Goal: Task Accomplishment & Management: Use online tool/utility

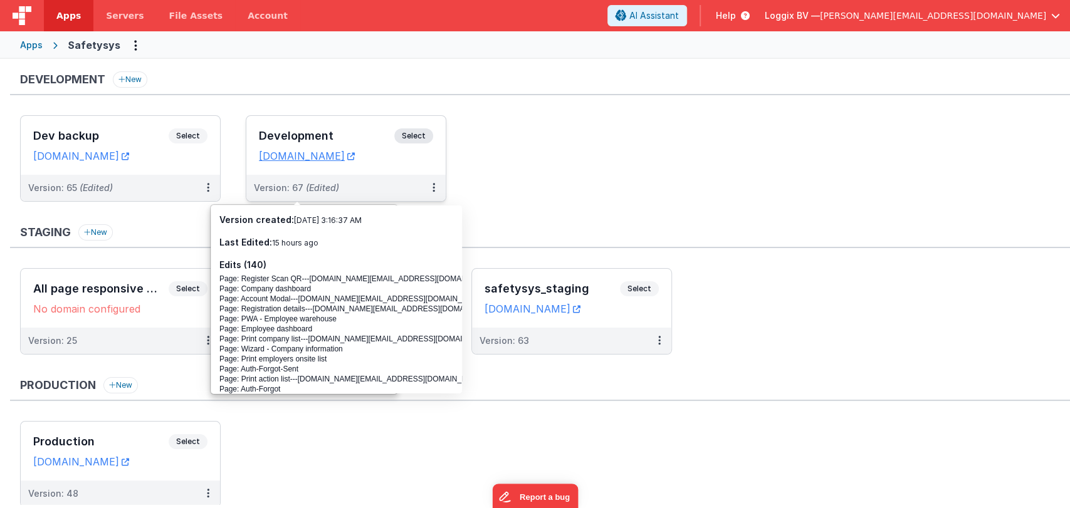
click at [299, 129] on div "Development Select" at bounding box center [346, 139] width 174 height 21
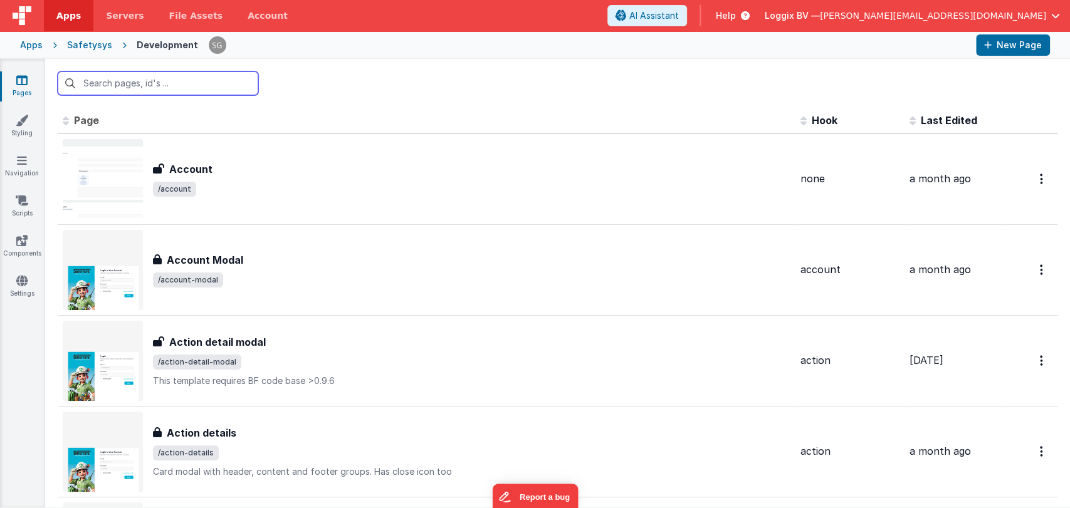
click at [135, 84] on input "text" at bounding box center [158, 83] width 201 height 24
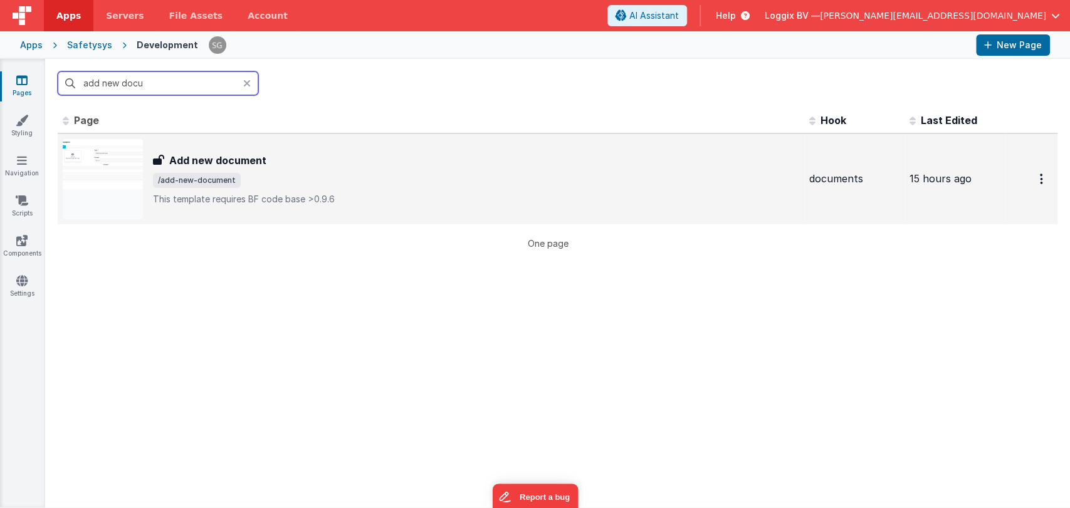
type input "add new docu"
click at [235, 137] on td "Add new document Add new document /add-new-document This template requires BF c…" at bounding box center [431, 179] width 747 height 91
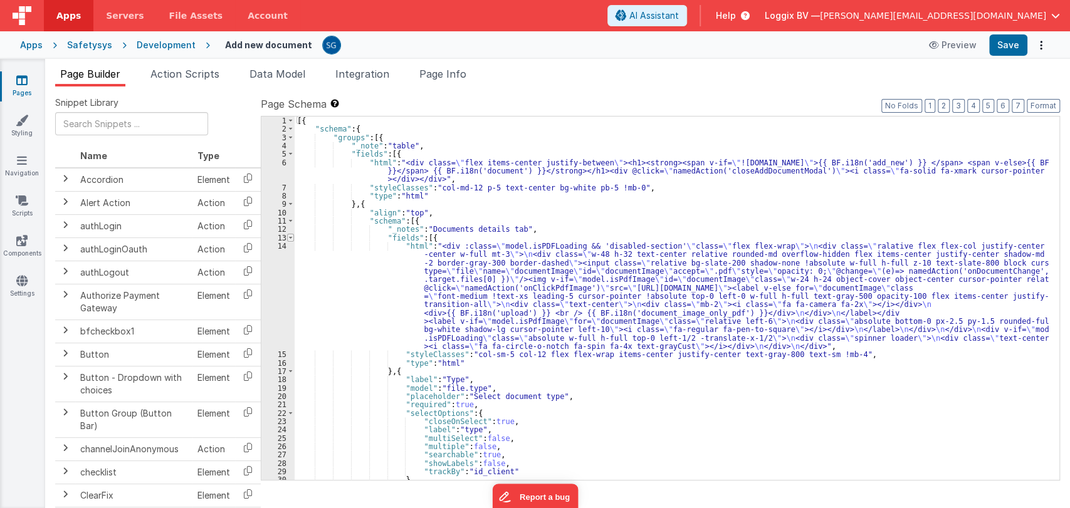
click at [290, 237] on span at bounding box center [290, 238] width 7 height 8
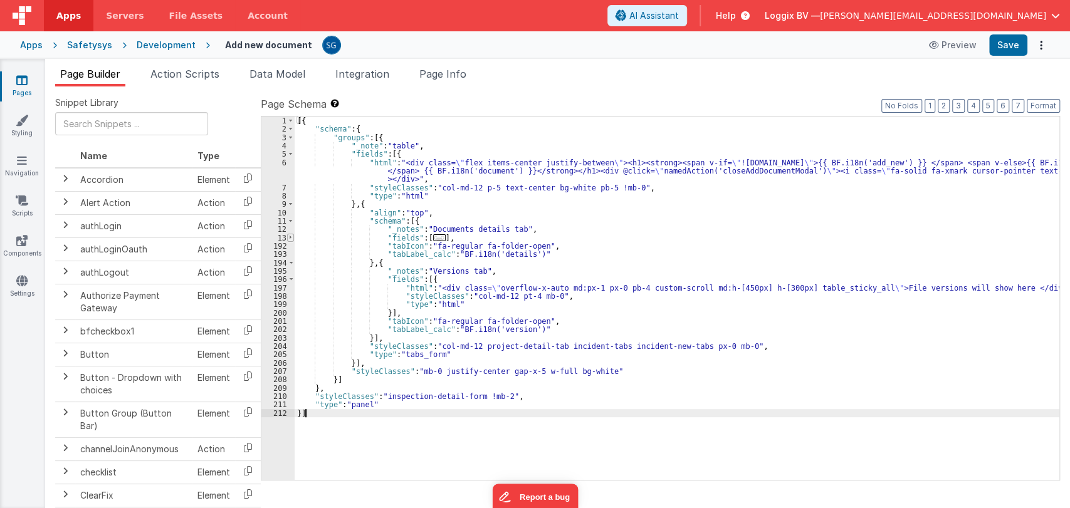
click at [290, 237] on span at bounding box center [290, 238] width 7 height 8
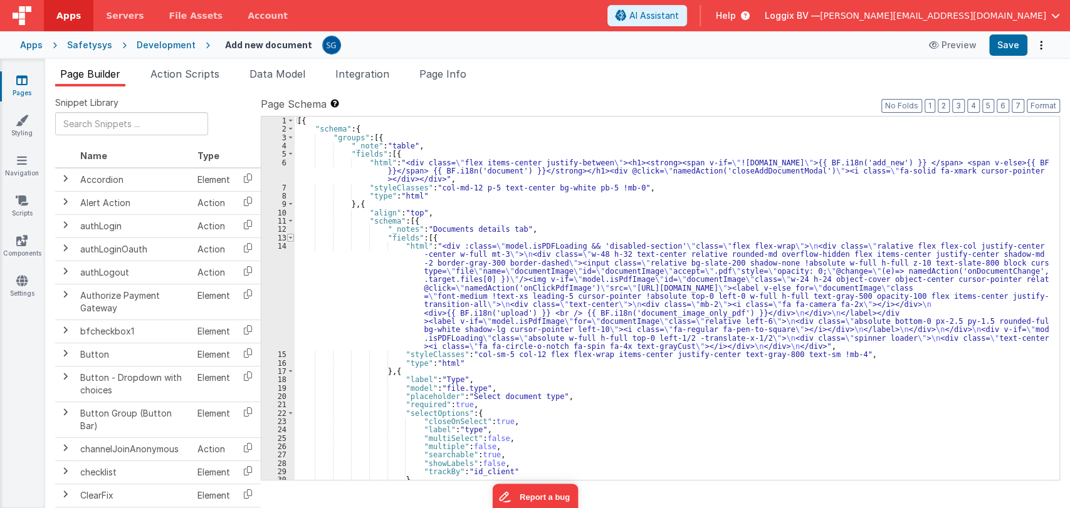
click at [288, 238] on span at bounding box center [290, 238] width 7 height 8
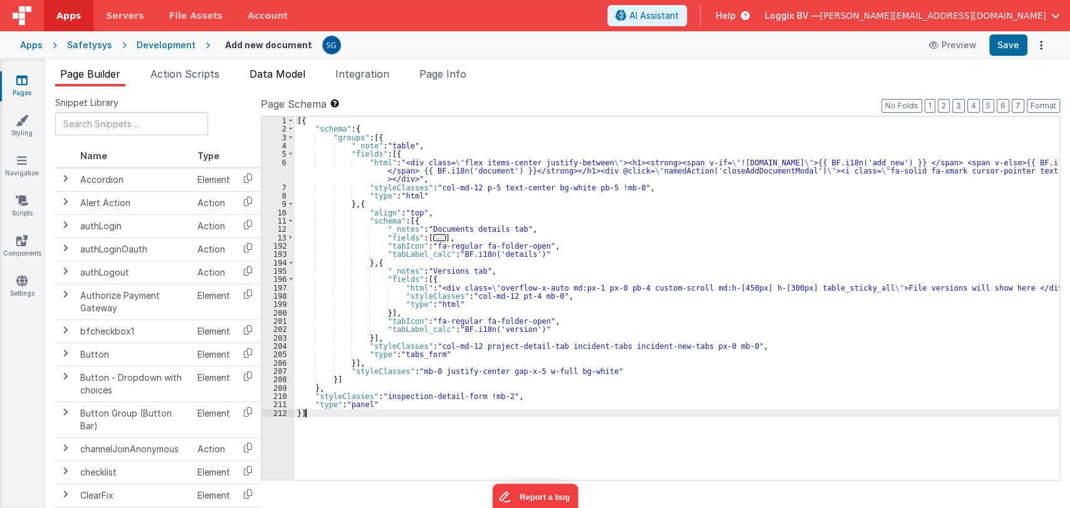
click at [259, 71] on span "Data Model" at bounding box center [278, 74] width 56 height 13
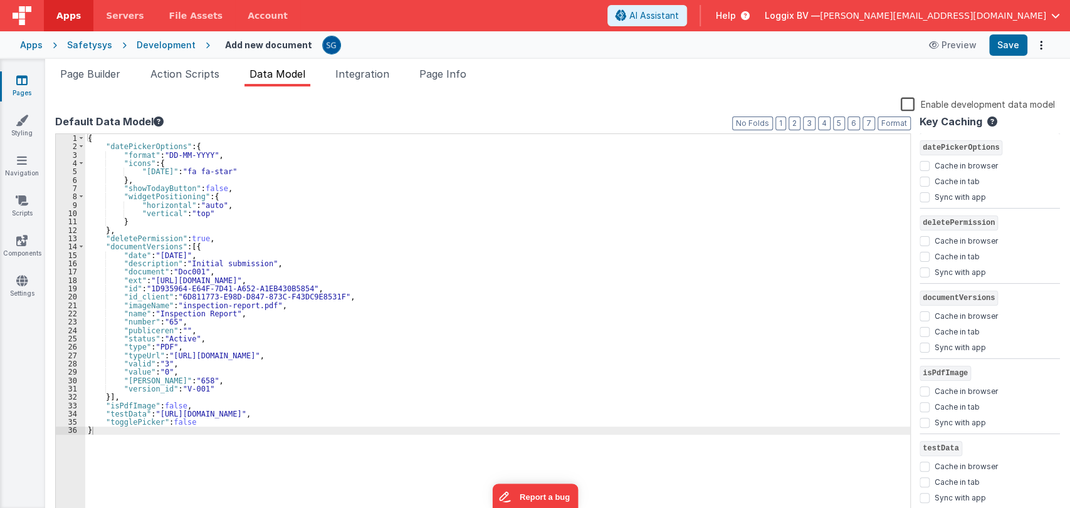
click at [315, 311] on div "{ "datePickerOptions" : { "format" : "DD-MM-YYYY" , "icons" : { "today" : "fa f…" at bounding box center [497, 334] width 825 height 401
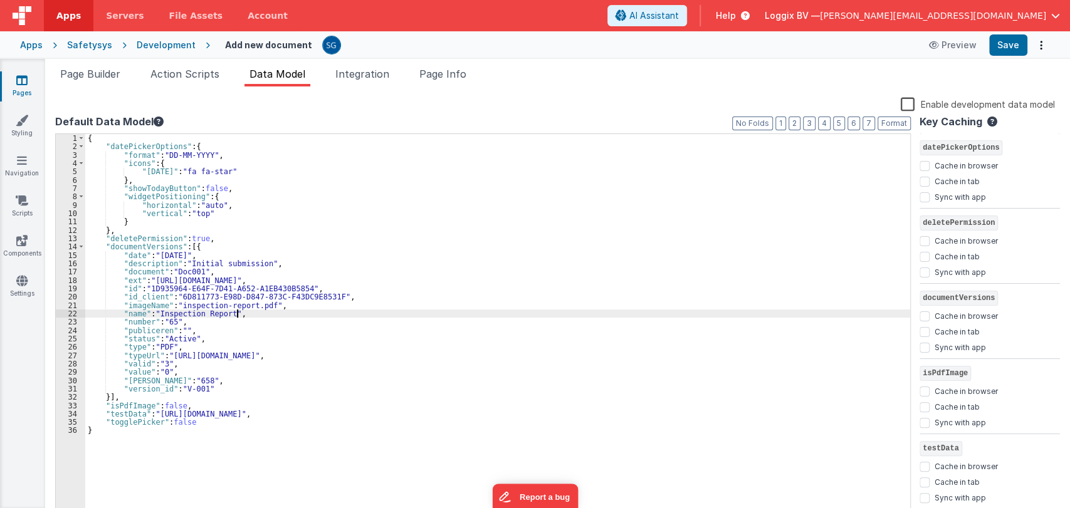
click at [246, 325] on div "{ "datePickerOptions" : { "format" : "DD-MM-YYYY" , "icons" : { "today" : "fa f…" at bounding box center [497, 334] width 825 height 401
click at [250, 340] on div "{ "datePickerOptions" : { "format" : "DD-MM-YYYY" , "icons" : { "today" : "fa f…" at bounding box center [497, 334] width 825 height 401
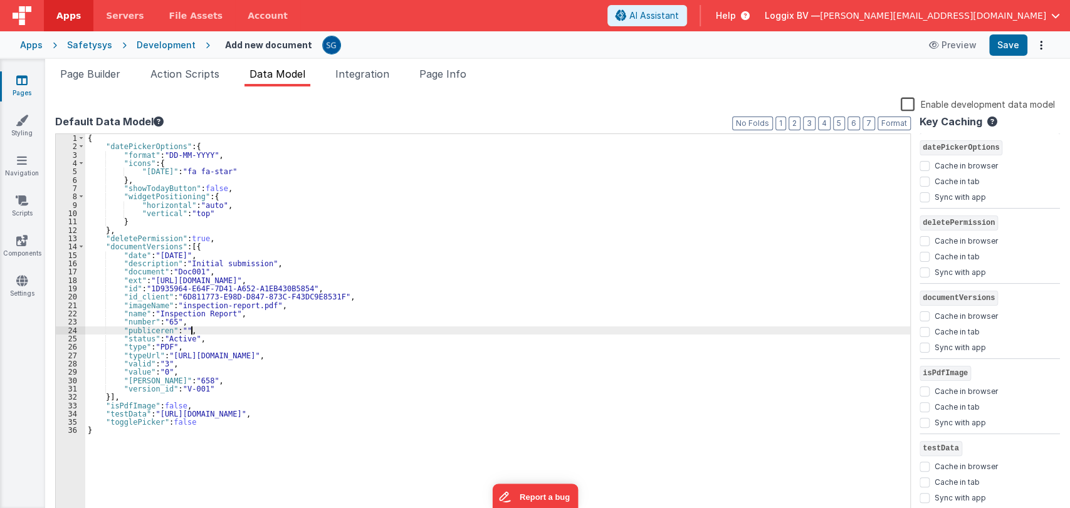
click at [201, 330] on div "{ "datePickerOptions" : { "format" : "DD-MM-YYYY" , "icons" : { "today" : "fa f…" at bounding box center [497, 334] width 825 height 401
click at [166, 76] on span "Action Scripts" at bounding box center [184, 74] width 69 height 13
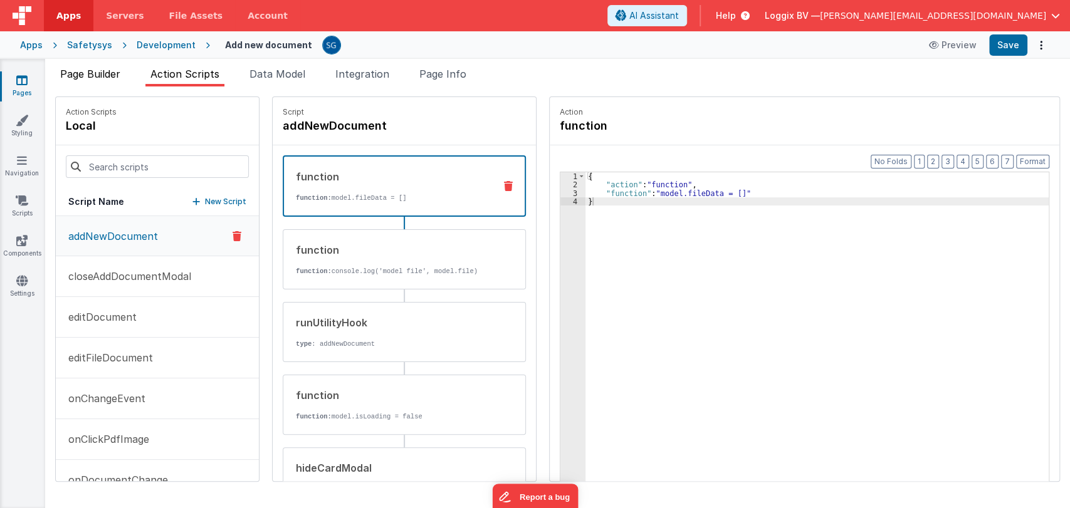
click at [92, 73] on span "Page Builder" at bounding box center [90, 74] width 60 height 13
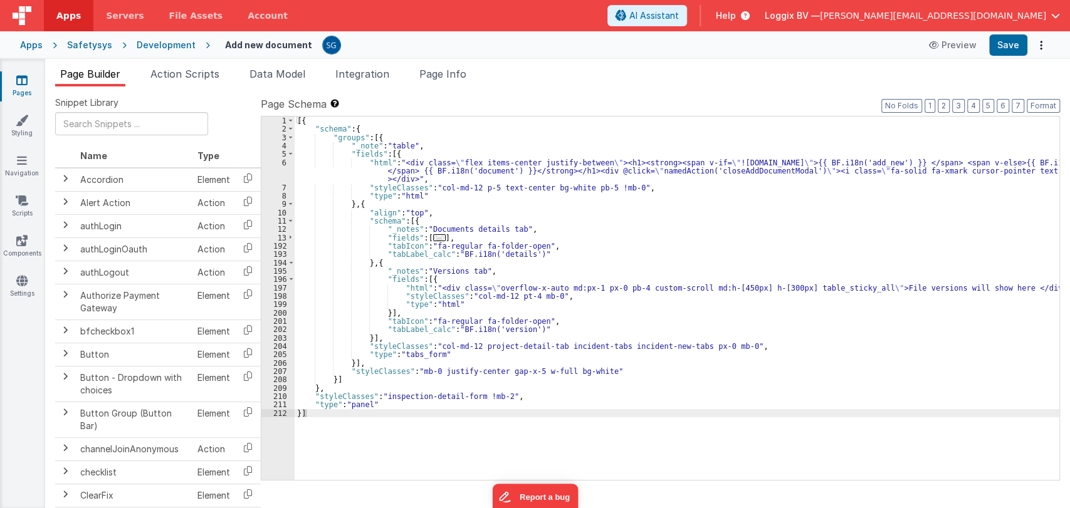
click at [428, 283] on div "[{ "schema" : { "groups" : [{ "_note" : "table" , "fields" : [{ "html" : "<div …" at bounding box center [677, 307] width 765 height 381
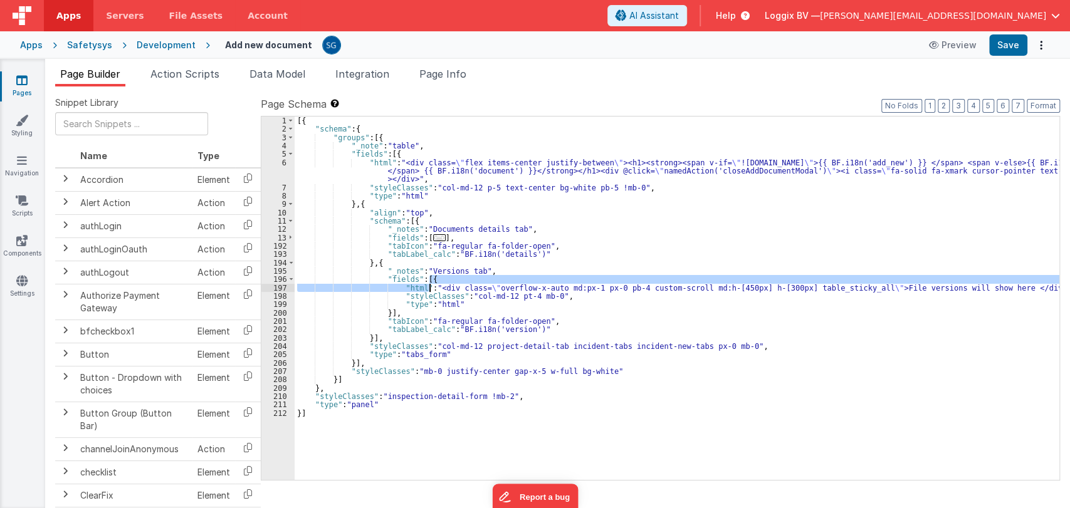
click at [401, 287] on div "[{ "schema" : { "groups" : [{ "_note" : "table" , "fields" : [{ "html" : "<div …" at bounding box center [677, 299] width 765 height 364
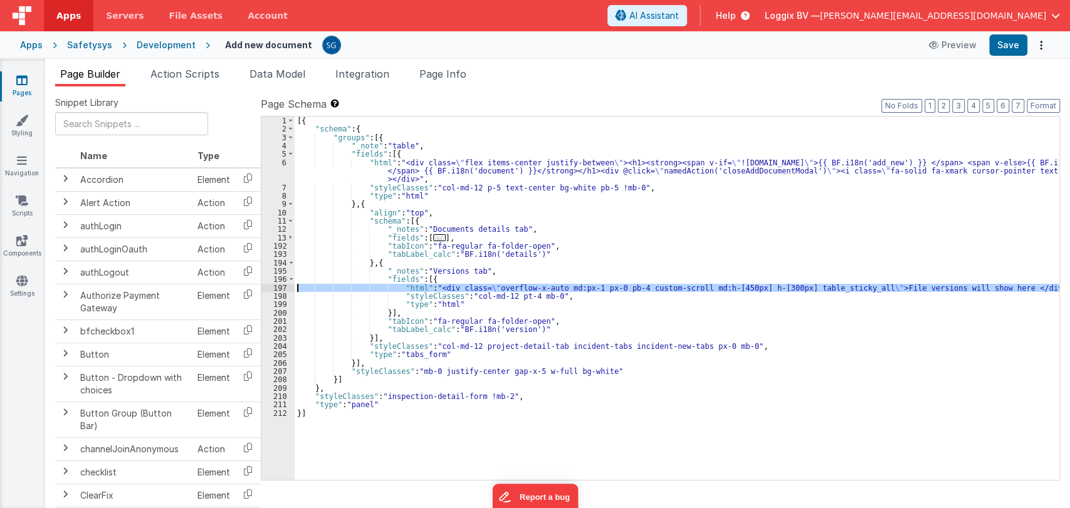
click at [283, 287] on div "197" at bounding box center [277, 288] width 33 height 8
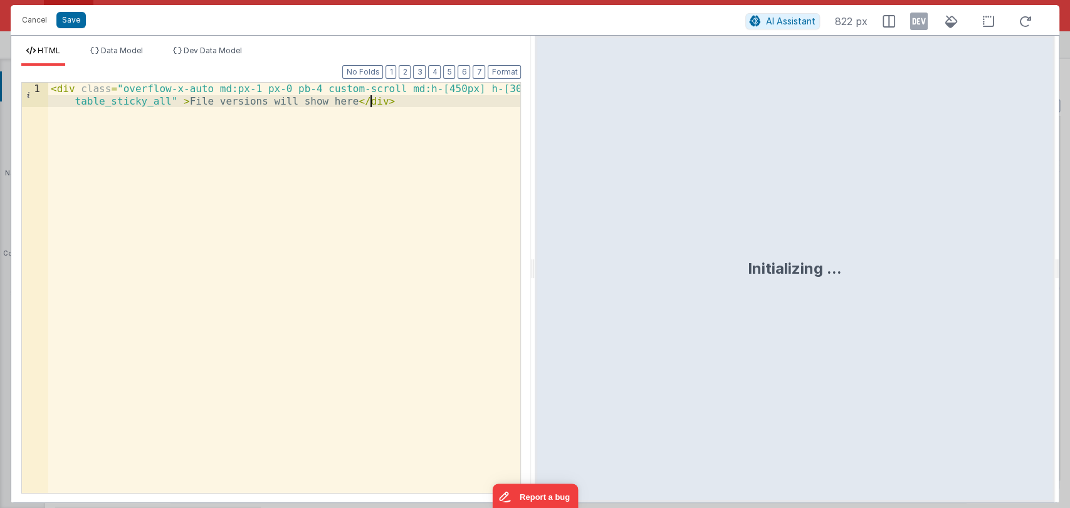
click at [323, 118] on div "< div class = "overflow-x-auto md:px-1 px-0 pb-4 custom-scroll md:h-[450px] h-[…" at bounding box center [284, 313] width 473 height 460
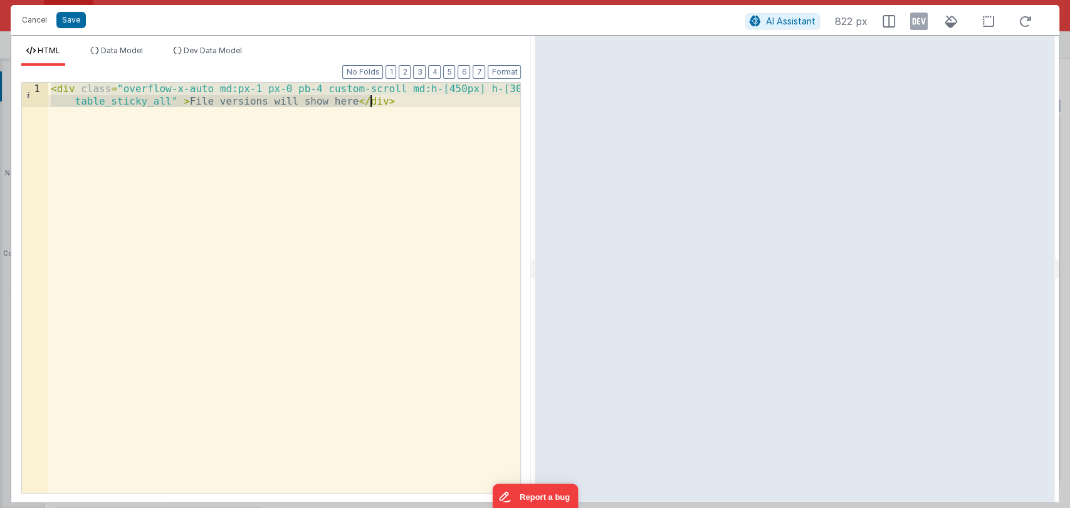
click at [216, 88] on div "< div class = "overflow-x-auto md:px-1 px-0 pb-4 custom-scroll md:h-[450px] h-[…" at bounding box center [284, 288] width 472 height 411
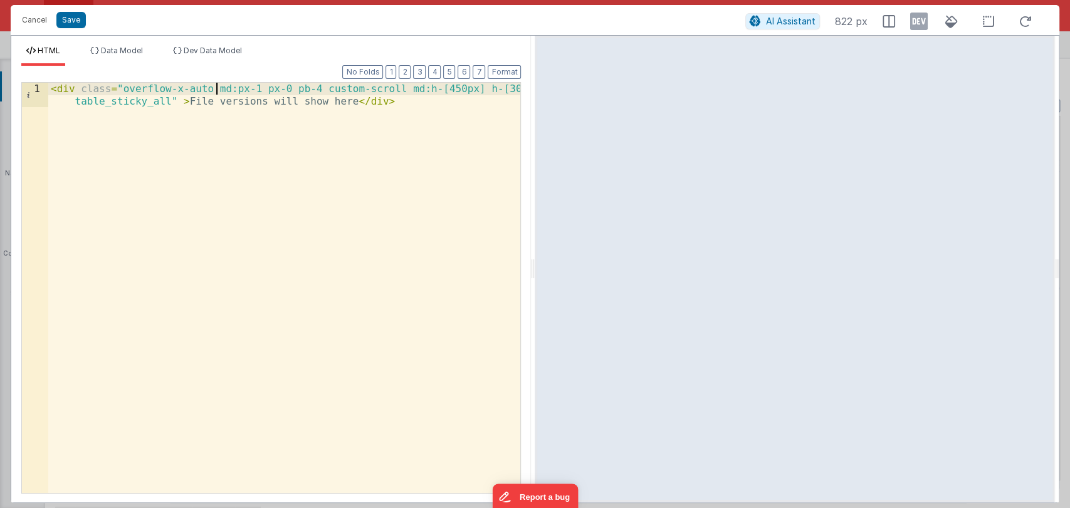
click at [219, 115] on div "< div class = "overflow-x-auto md:px-1 px-0 pb-4 custom-scroll md:h-[450px] h-[…" at bounding box center [284, 313] width 473 height 460
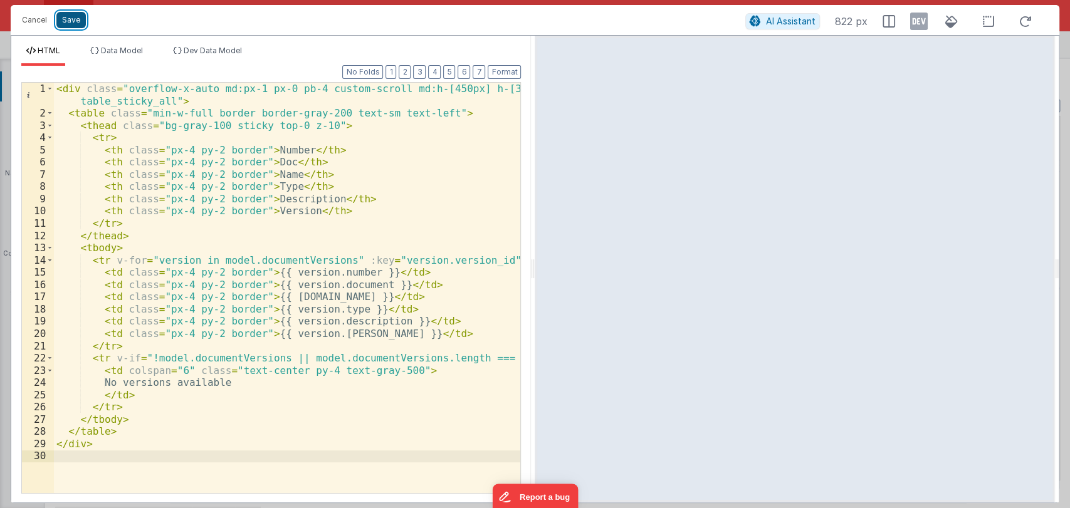
click at [72, 18] on button "Save" at bounding box center [70, 20] width 29 height 16
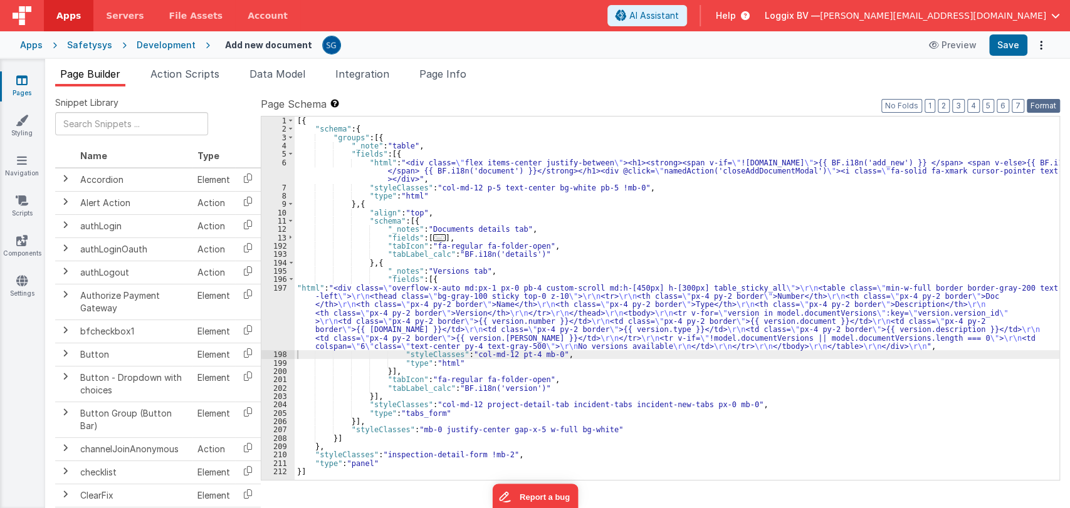
click at [1045, 102] on button "Format" at bounding box center [1043, 106] width 33 height 14
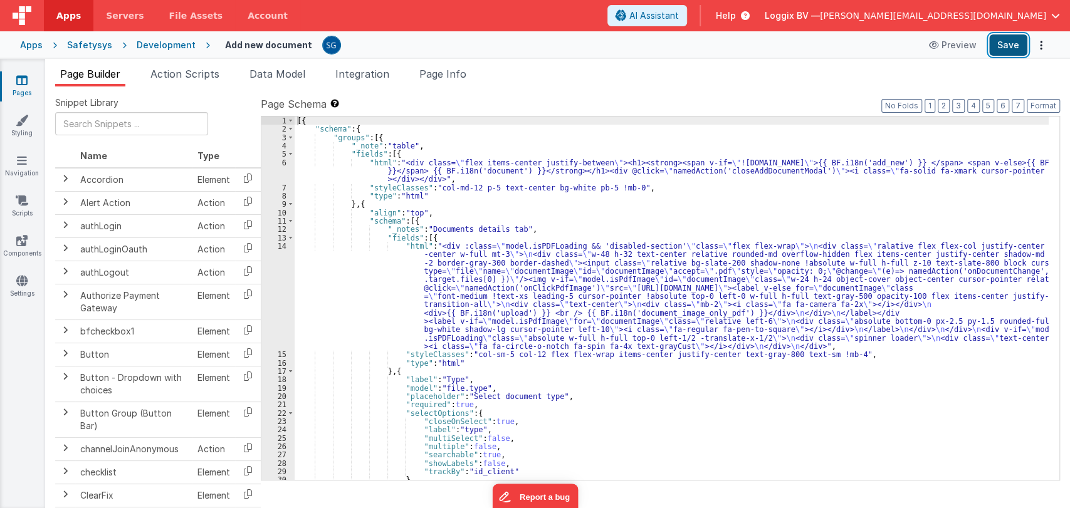
click at [1014, 46] on button "Save" at bounding box center [1008, 44] width 38 height 21
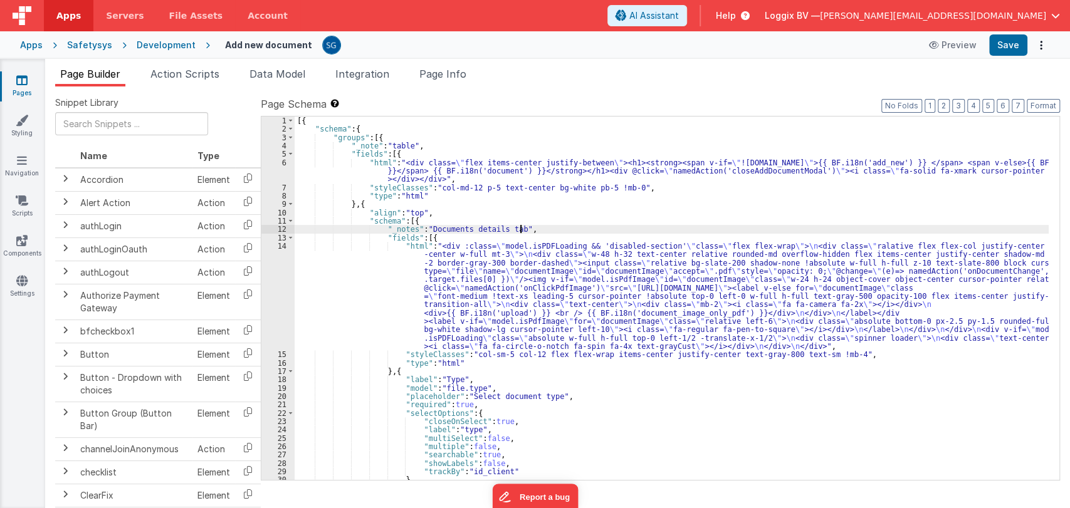
click at [578, 225] on div "[{ "schema" : { "groups" : [{ "_note" : "table" , "fields" : [{ "html" : "<div …" at bounding box center [672, 307] width 754 height 381
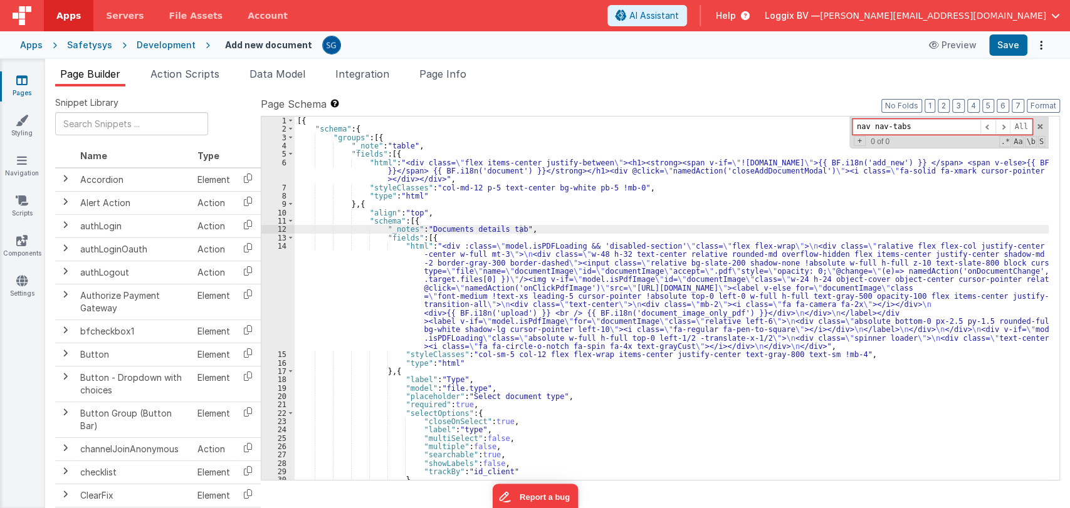
click at [873, 127] on input "nav nav-tabs" at bounding box center [917, 127] width 128 height 16
type input "nav-tabs"
click at [288, 234] on span at bounding box center [290, 238] width 7 height 8
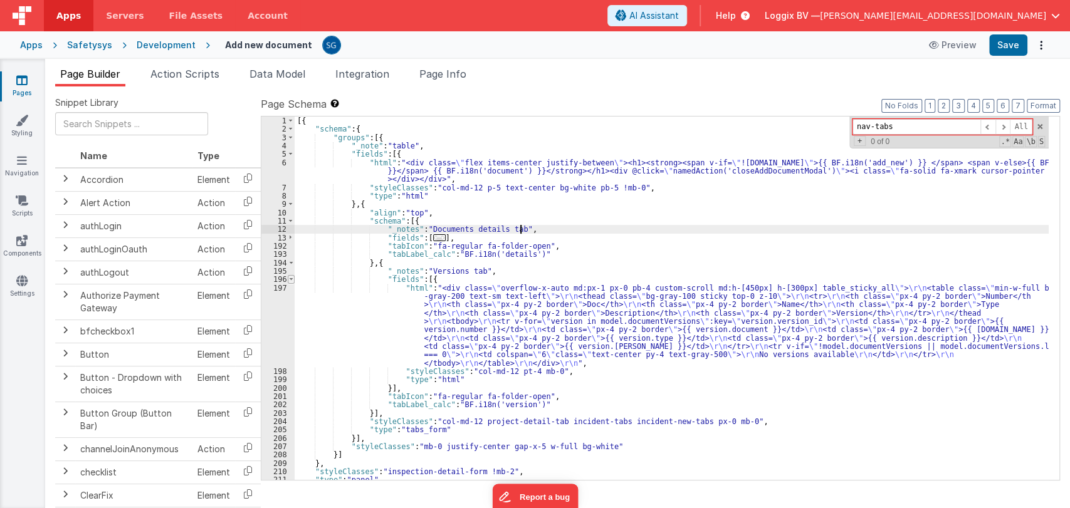
click at [288, 278] on span at bounding box center [291, 279] width 7 height 8
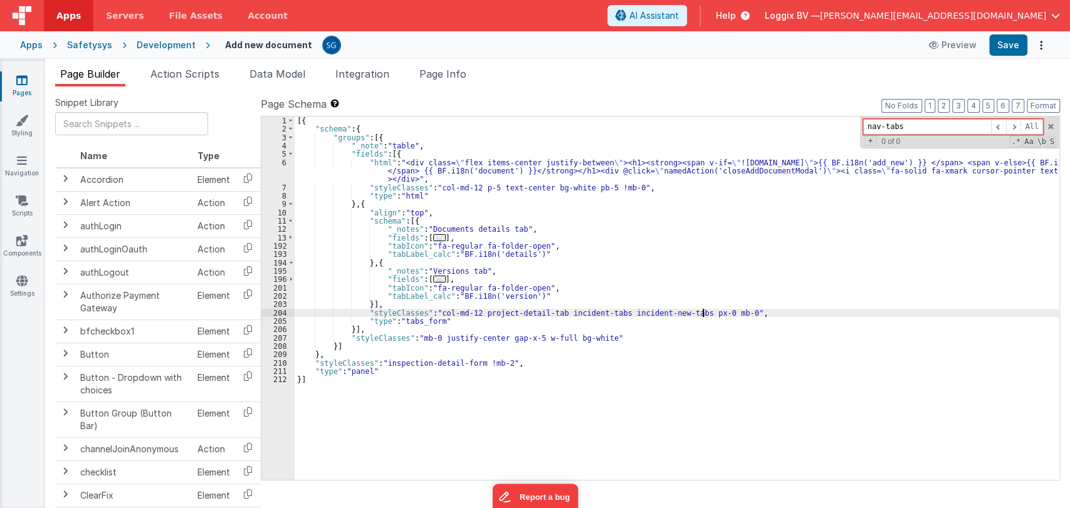
click at [703, 310] on div "[{ "schema" : { "groups" : [{ "_note" : "table" , "fields" : [{ "html" : "<div …" at bounding box center [677, 307] width 765 height 381
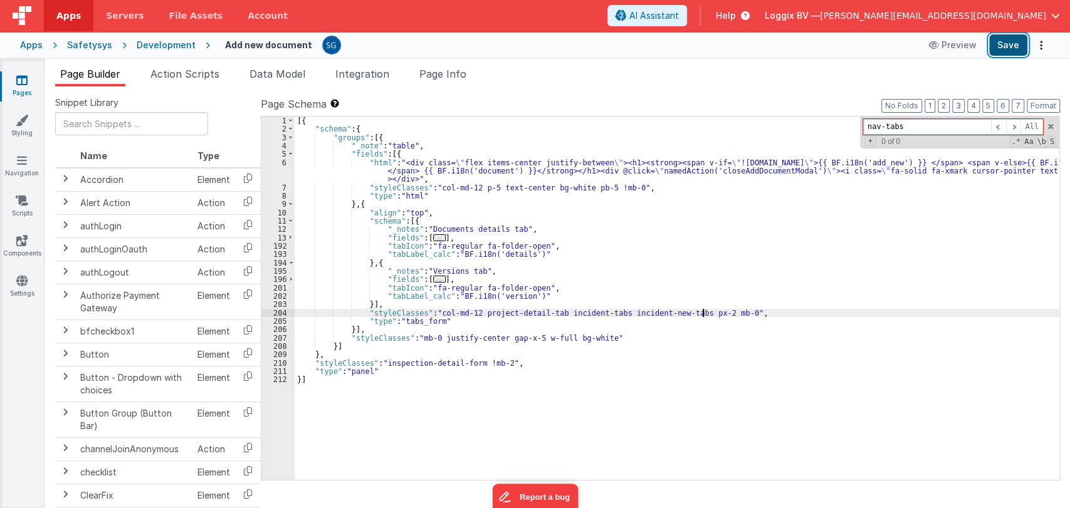
click at [999, 42] on button "Save" at bounding box center [1008, 44] width 38 height 21
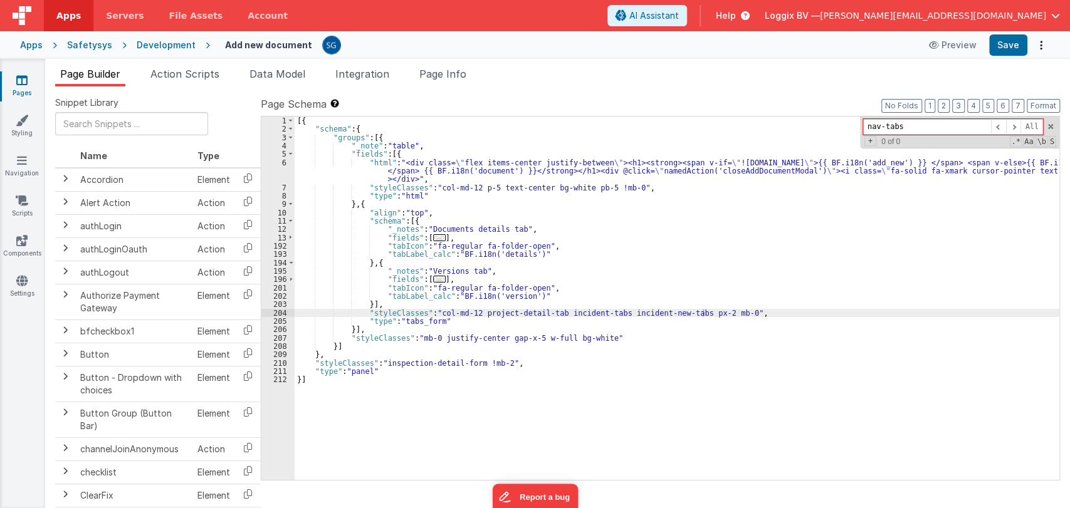
click at [703, 312] on div "[{ "schema" : { "groups" : [{ "_note" : "table" , "fields" : [{ "html" : "<div …" at bounding box center [677, 307] width 765 height 381
click at [1001, 44] on button "Save" at bounding box center [1008, 44] width 38 height 21
click at [572, 248] on div "[{ "schema" : { "groups" : [{ "_note" : "table" , "fields" : [{ "html" : "<div …" at bounding box center [677, 307] width 765 height 381
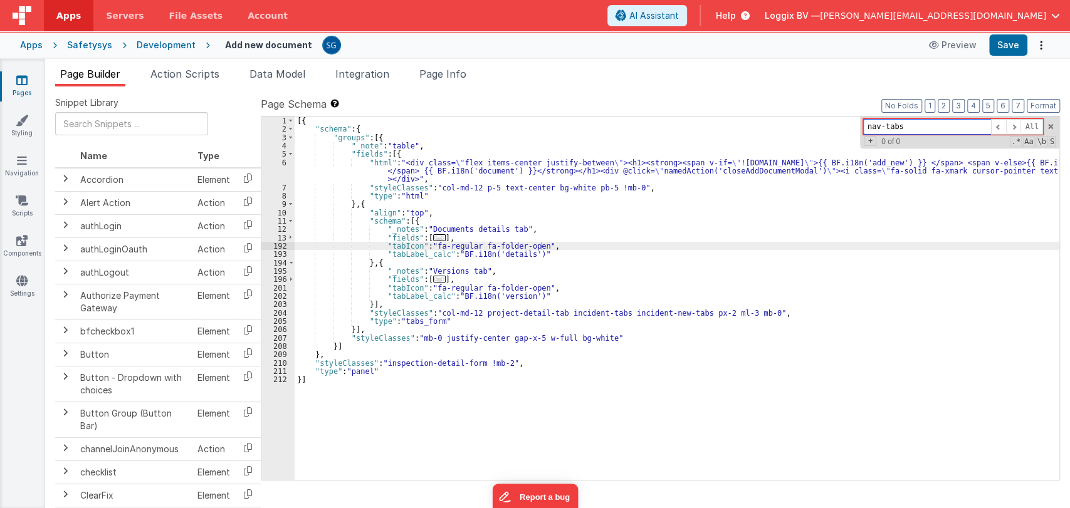
paste input "form-group valid col-md-12 pt-4 mb-0 field-html"
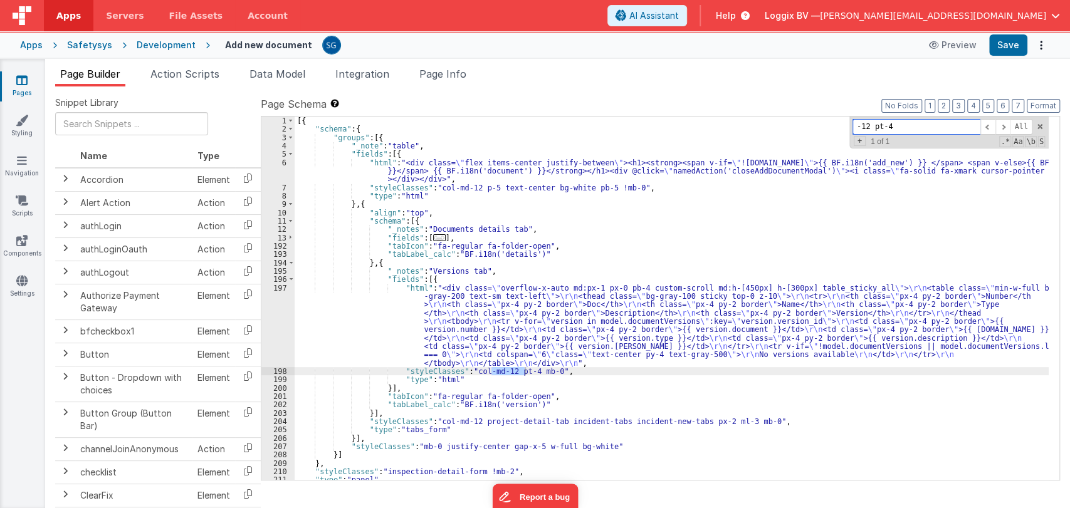
type input "-12 pt-4"
click at [524, 373] on div "[{ "schema" : { "groups" : [{ "_note" : "table" , "fields" : [{ "html" : "<div …" at bounding box center [672, 299] width 754 height 364
click at [507, 380] on div "[{ "schema" : { "groups" : [{ "_note" : "table" , "fields" : [{ "html" : "<div …" at bounding box center [672, 307] width 754 height 381
click at [557, 369] on div "[{ "schema" : { "groups" : [{ "_note" : "table" , "fields" : [{ "html" : "<div …" at bounding box center [672, 307] width 754 height 381
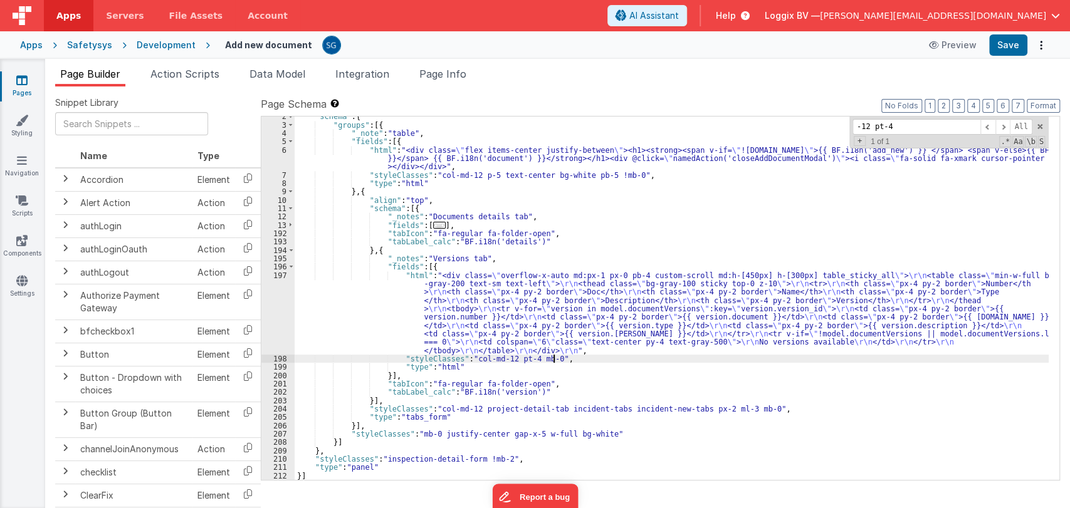
scroll to position [12, 0]
click at [545, 359] on div ""schema" : { "groups" : [{ "_note" : "table" , "fields" : [{ "html" : "<div cla…" at bounding box center [672, 302] width 754 height 381
click at [549, 359] on div ""schema" : { "groups" : [{ "_note" : "table" , "fields" : [{ "html" : "<div cla…" at bounding box center [672, 302] width 754 height 381
click at [1016, 46] on button "Save" at bounding box center [1008, 44] width 38 height 21
click at [510, 257] on div ""schema" : { "groups" : [{ "_note" : "table" , "fields" : [{ "html" : "<div cla…" at bounding box center [672, 302] width 754 height 381
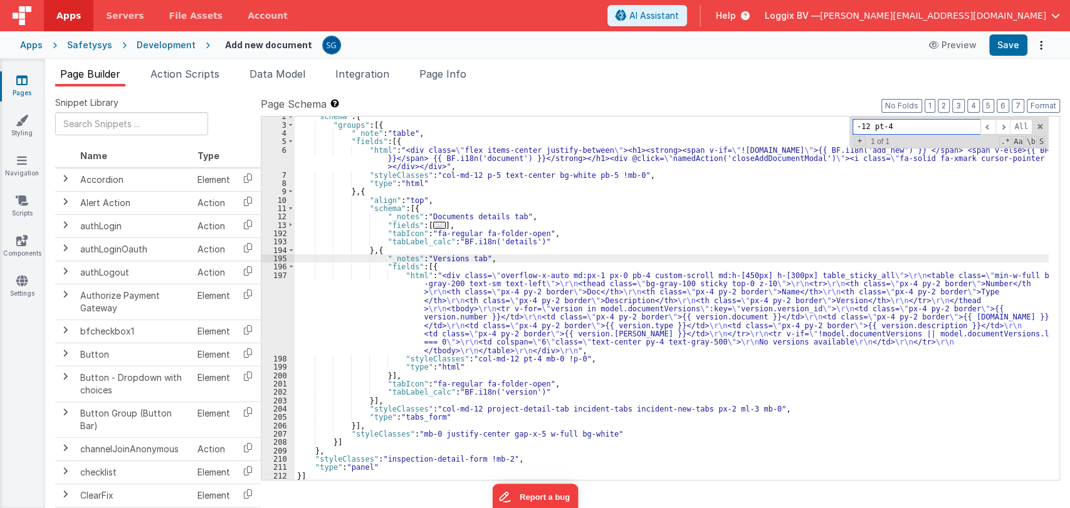
paste input "tab-content"
type input "tab-content"
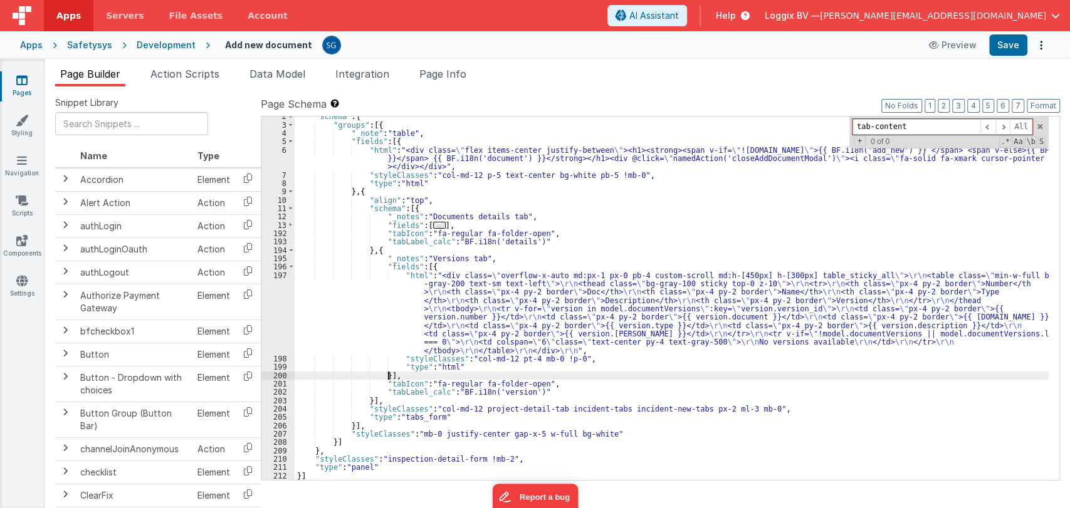
click at [386, 376] on div ""schema" : { "groups" : [{ "_note" : "table" , "fields" : [{ "html" : "<div cla…" at bounding box center [672, 302] width 754 height 381
click at [387, 374] on div ""schema" : { "groups" : [{ "_note" : "table" , "fields" : [{ "html" : "<div cla…" at bounding box center [672, 302] width 754 height 381
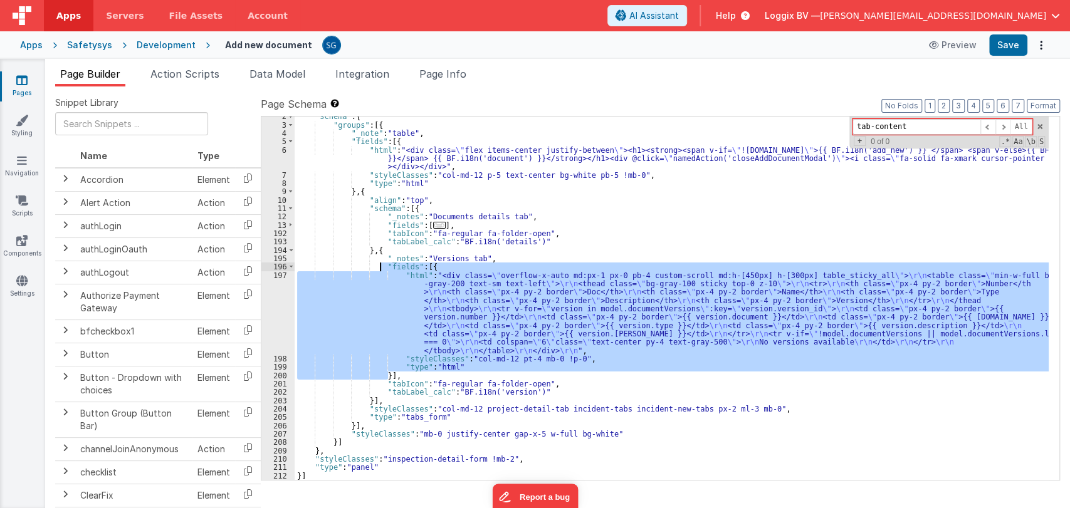
drag, startPoint x: 389, startPoint y: 374, endPoint x: 379, endPoint y: 267, distance: 107.7
click at [379, 267] on div ""schema" : { "groups" : [{ "_note" : "table" , "fields" : [{ "html" : "<div cla…" at bounding box center [672, 302] width 754 height 381
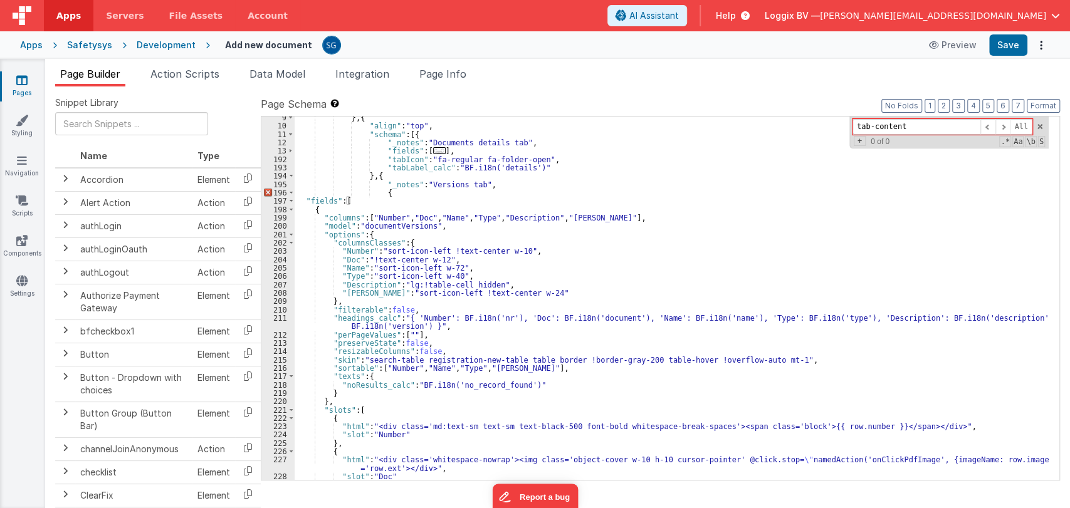
scroll to position [87, 0]
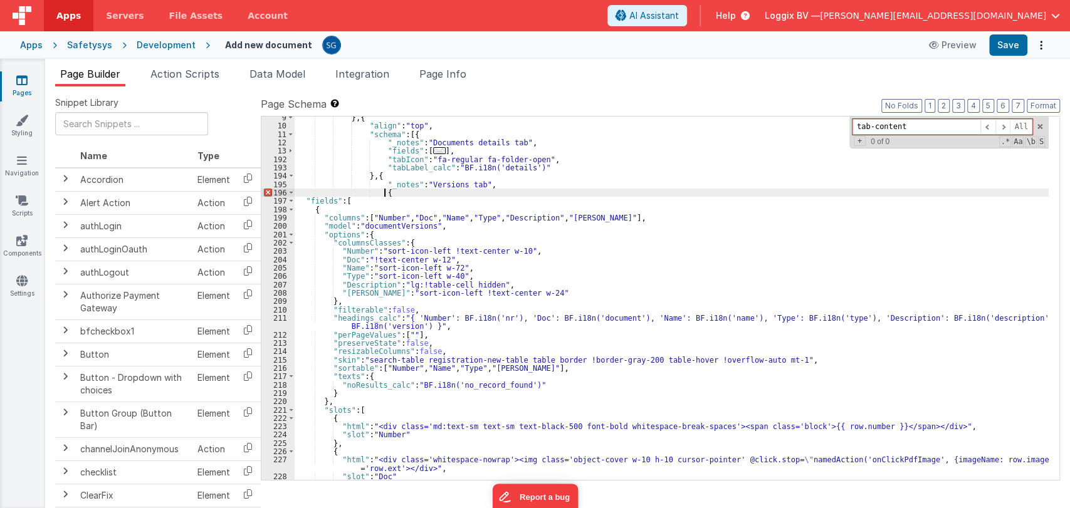
click at [460, 192] on div "} , { "align" : "top" , "schema" : [{ "_notes" : "Documents details tab" , "fie…" at bounding box center [672, 303] width 754 height 381
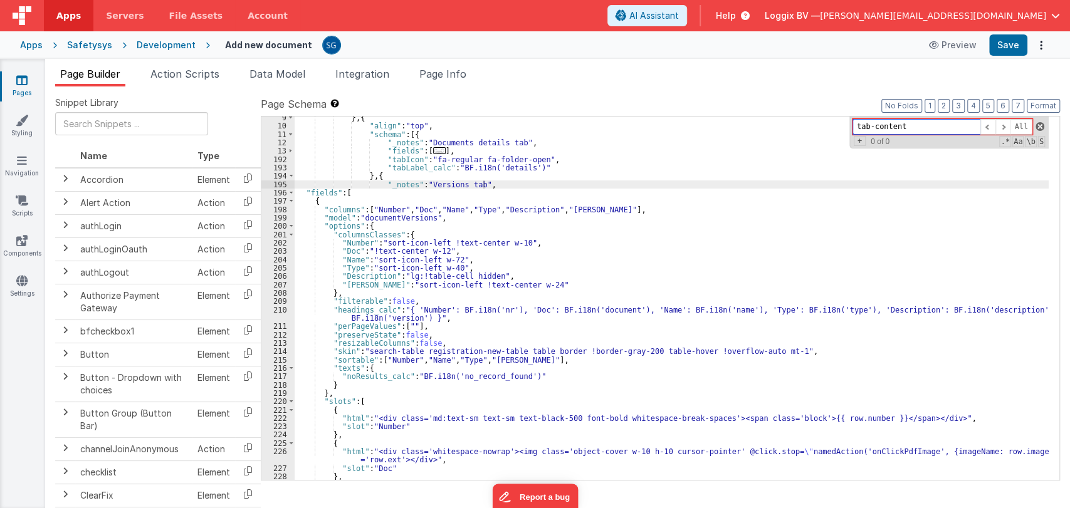
click at [1043, 127] on span at bounding box center [1040, 126] width 9 height 9
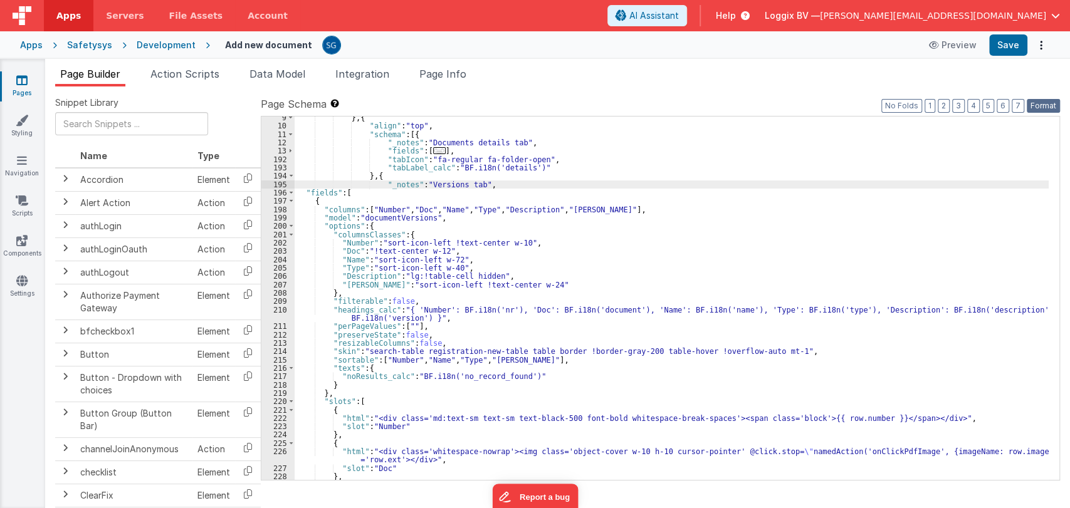
click at [1038, 107] on button "Format" at bounding box center [1043, 106] width 33 height 14
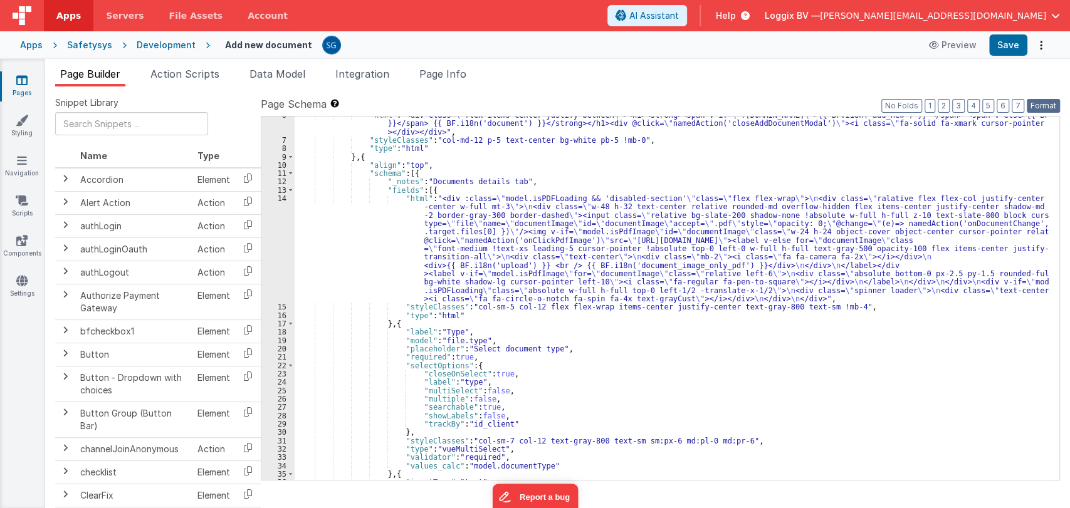
scroll to position [47, 0]
click at [1009, 51] on button "Save" at bounding box center [1008, 44] width 38 height 21
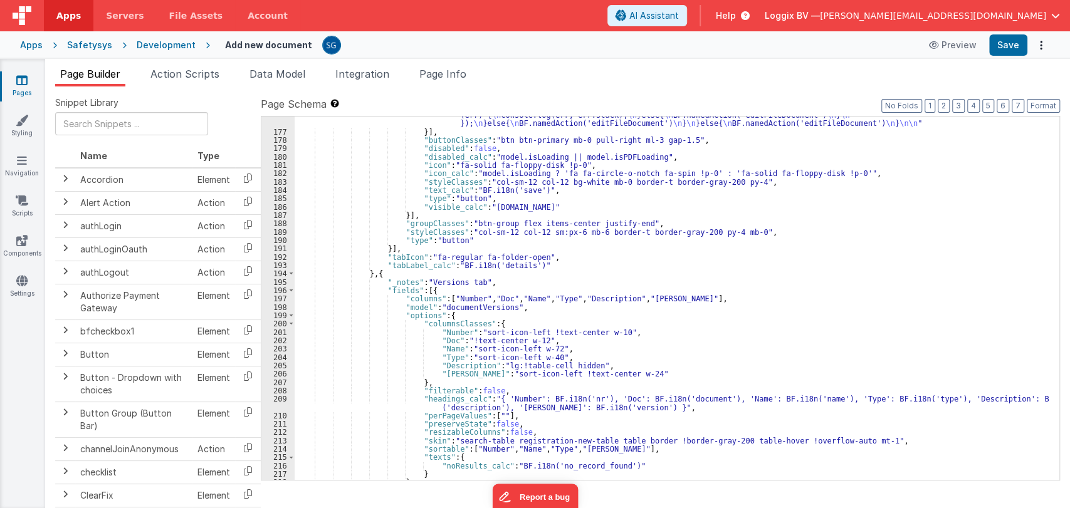
scroll to position [1727, 0]
click at [292, 288] on span at bounding box center [291, 291] width 7 height 8
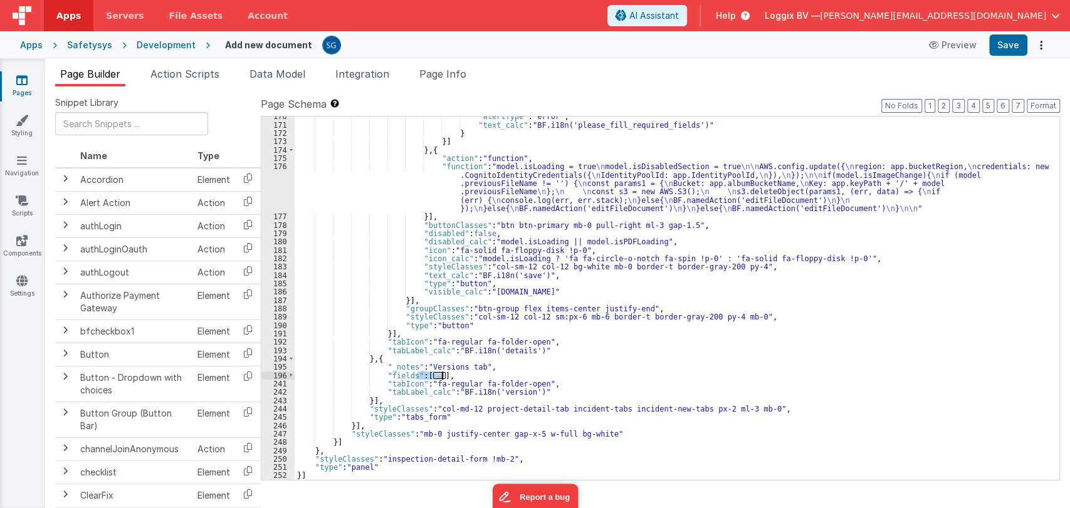
drag, startPoint x: 418, startPoint y: 375, endPoint x: 441, endPoint y: 374, distance: 23.2
click at [441, 374] on div ""alertType" : "error" , "text_calc" : "BF.i18n('please_fill_required_fields')" …" at bounding box center [672, 302] width 754 height 381
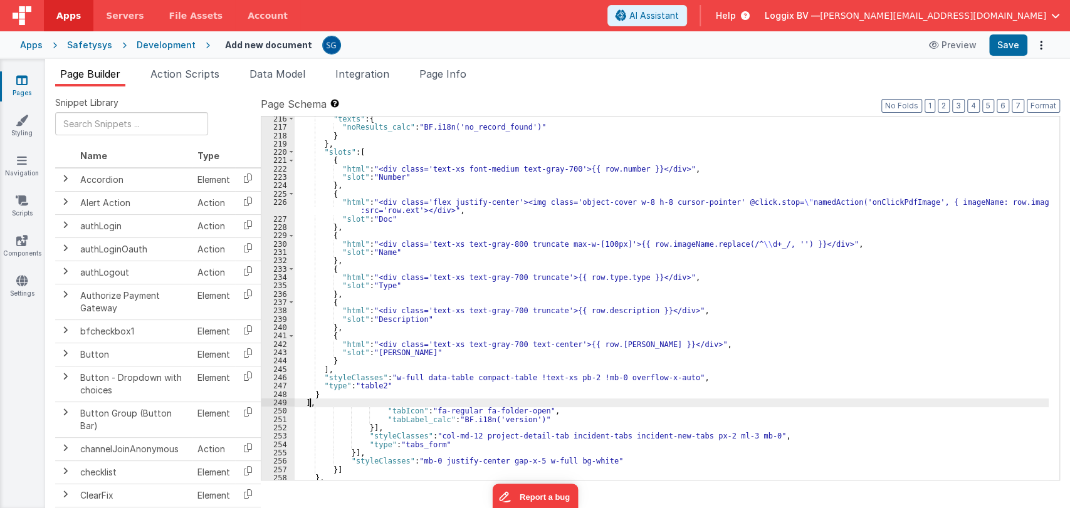
scroll to position [2076, 0]
click at [1037, 102] on button "Format" at bounding box center [1043, 106] width 33 height 14
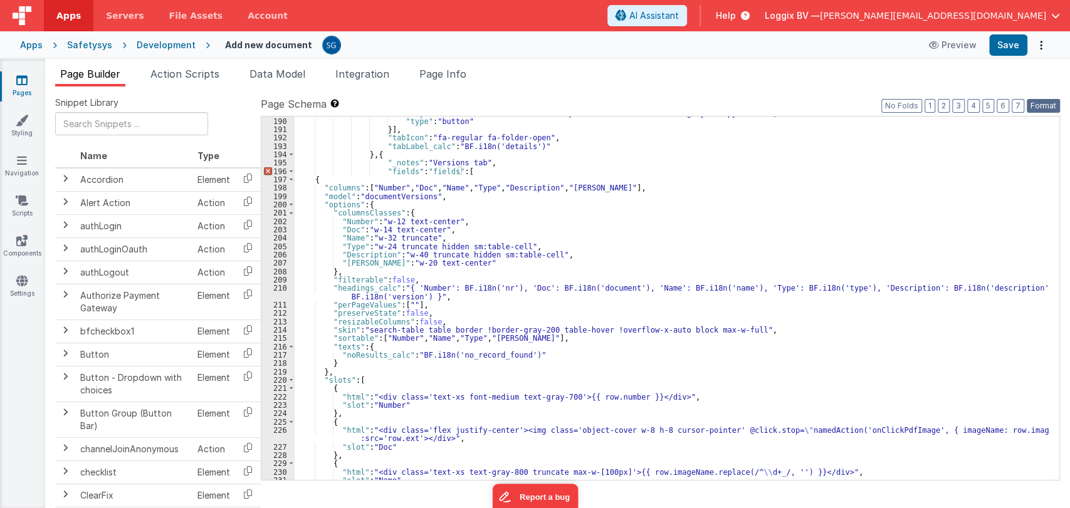
scroll to position [1846, 0]
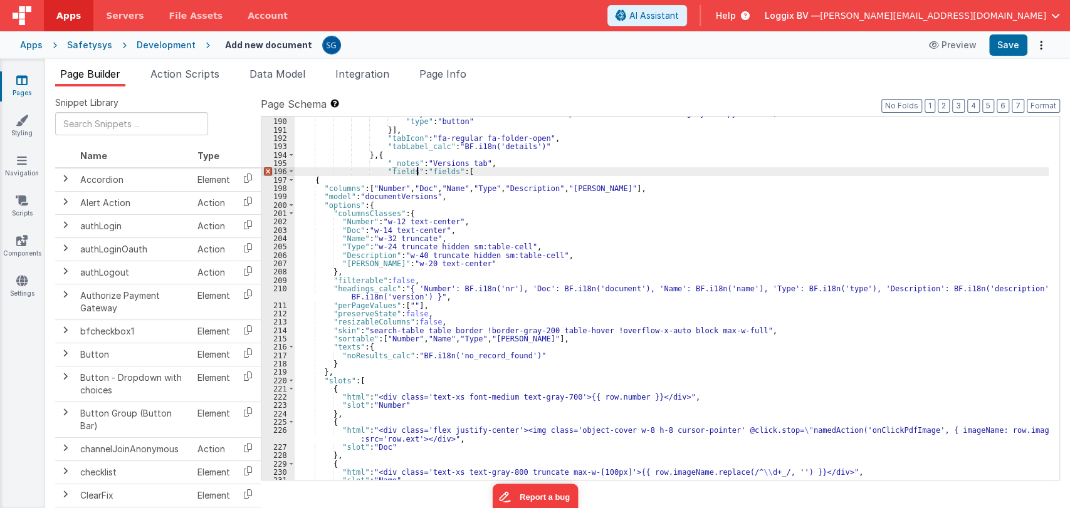
click at [417, 173] on div ""styleClasses" : "col-sm-12 col-12 sm:px-6 mb-6 border-t border-gray-200 py-4 m…" at bounding box center [672, 299] width 754 height 381
drag, startPoint x: 417, startPoint y: 173, endPoint x: 378, endPoint y: 174, distance: 38.9
click at [378, 174] on div ""styleClasses" : "col-sm-12 col-12 sm:px-6 mb-6 border-t border-gray-200 py-4 m…" at bounding box center [672, 299] width 754 height 381
click at [1044, 108] on button "Format" at bounding box center [1043, 106] width 33 height 14
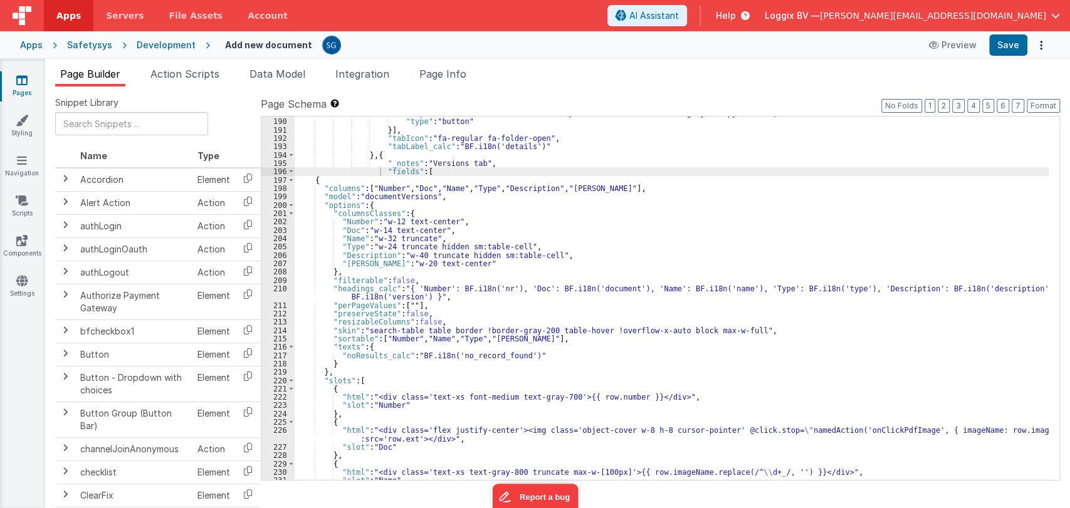
click at [618, 216] on div ""styleClasses" : "col-sm-12 col-12 sm:px-6 mb-6 border-t border-gray-200 py-4 m…" at bounding box center [672, 299] width 754 height 381
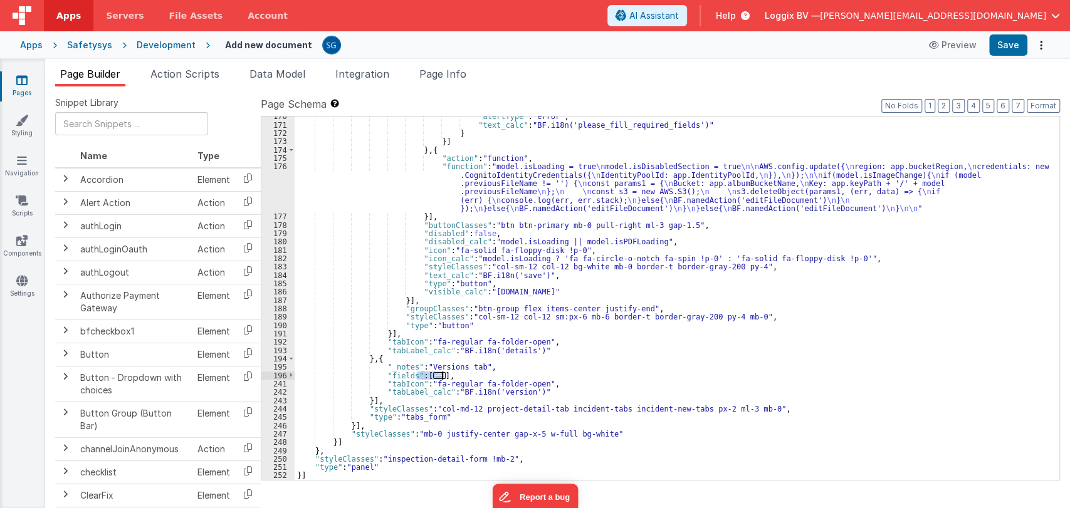
scroll to position [1643, 0]
click at [458, 377] on div ""alertType" : "error" , "text_calc" : "BF.i18n('please_fill_required_fields')" …" at bounding box center [672, 302] width 754 height 381
drag, startPoint x: 459, startPoint y: 375, endPoint x: 380, endPoint y: 377, distance: 79.0
click at [380, 377] on div ""alertType" : "error" , "text_calc" : "BF.i18n('please_fill_required_fields')" …" at bounding box center [672, 302] width 754 height 381
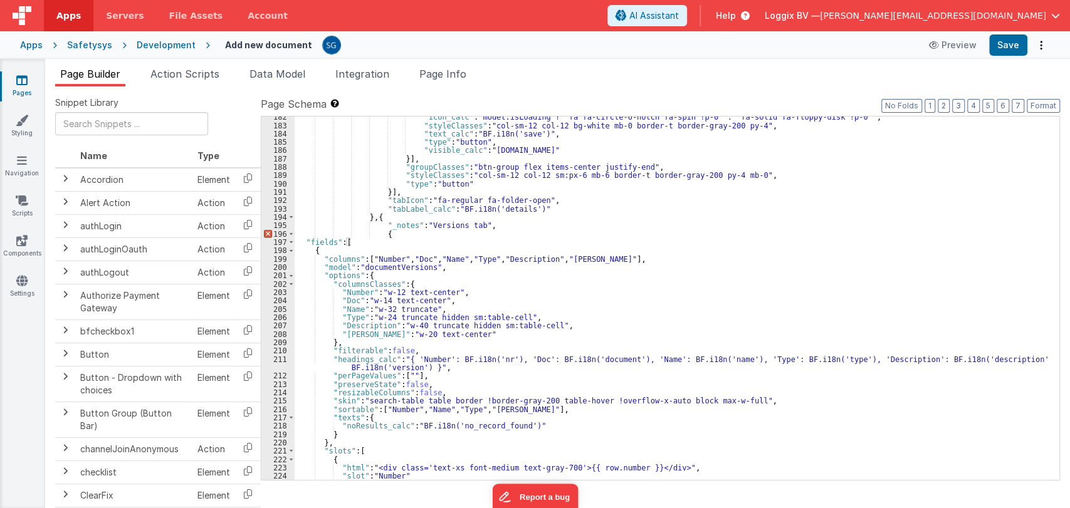
scroll to position [1784, 0]
click at [410, 232] on div ""icon_calc" : "model.isLoading ? 'fa fa-circle-o-notch fa-spin !p-0' : 'fa-soli…" at bounding box center [672, 303] width 754 height 381
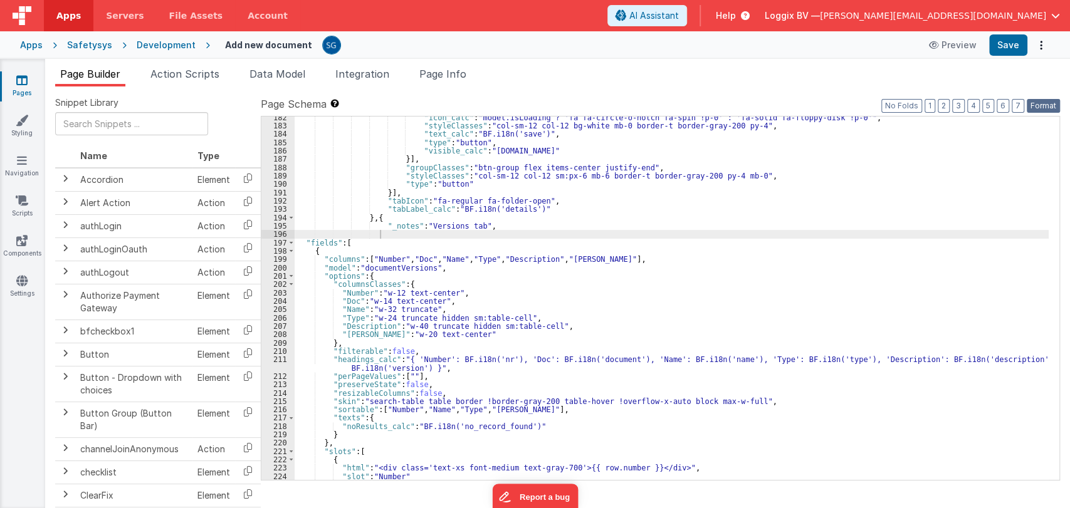
click at [1048, 107] on button "Format" at bounding box center [1043, 106] width 33 height 14
click at [436, 234] on div ""icon_calc" : "model.isLoading ? 'fa fa-circle-o-notch fa-spin !p-0' : 'fa-soli…" at bounding box center [672, 303] width 754 height 381
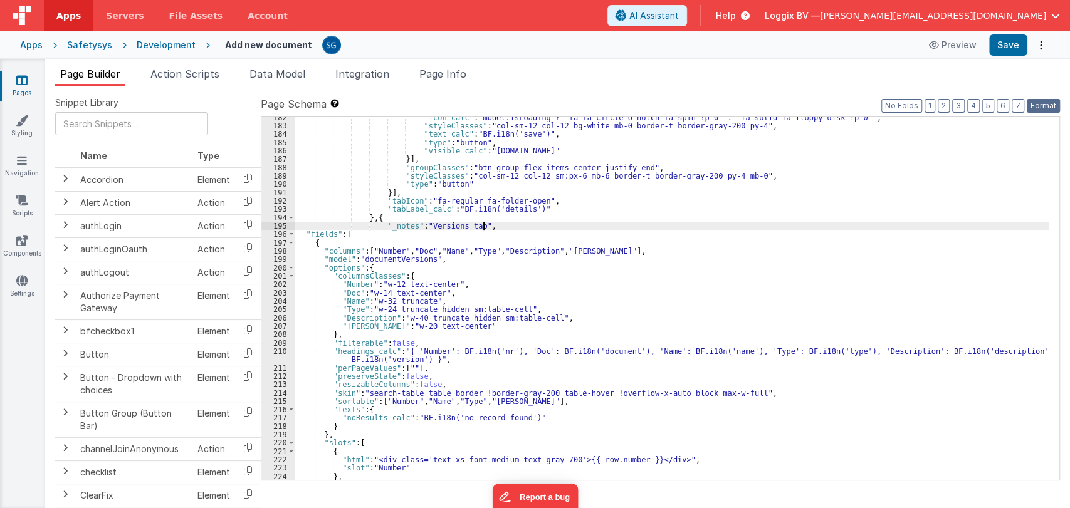
click at [1049, 102] on button "Format" at bounding box center [1043, 106] width 33 height 14
click at [1015, 45] on button "Save" at bounding box center [1008, 44] width 38 height 21
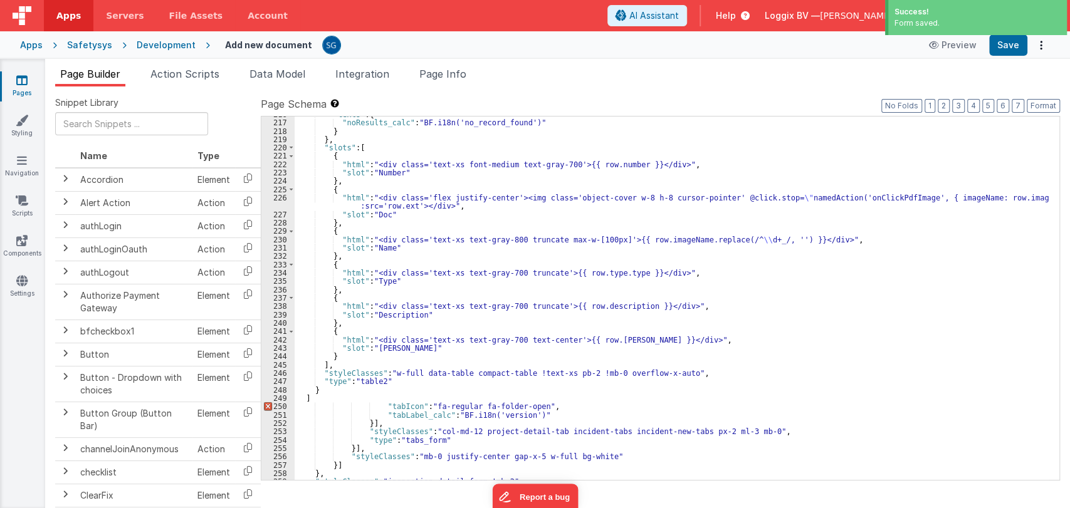
scroll to position [2102, 0]
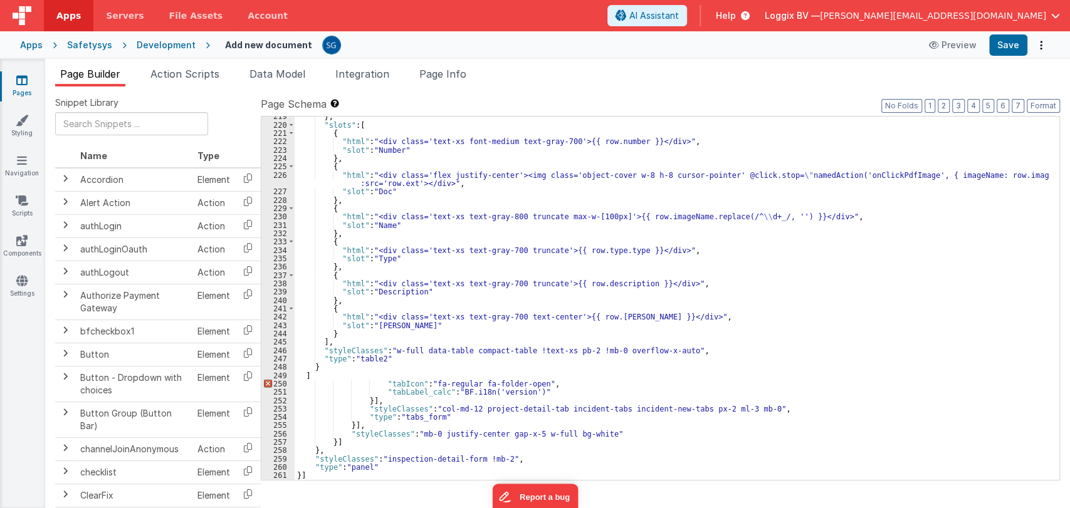
click at [324, 374] on div "} , "slots" : [ { "html" : "<div class='text-xs font-medium text-gray-700'>{{ r…" at bounding box center [672, 302] width 754 height 381
click at [1038, 110] on button "Format" at bounding box center [1043, 106] width 33 height 14
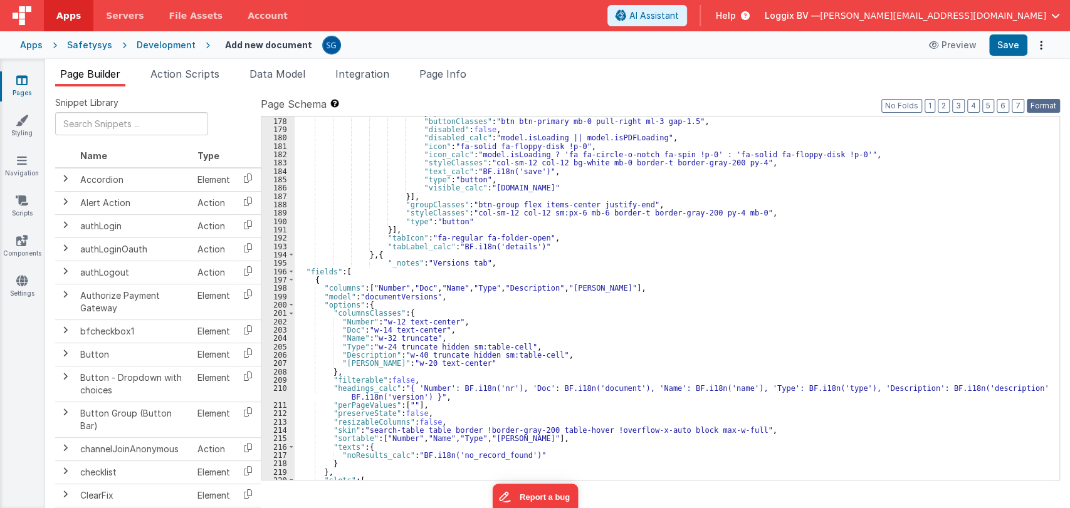
scroll to position [1745, 0]
click at [1008, 43] on button "Save" at bounding box center [1008, 44] width 38 height 21
click at [1048, 104] on button "Format" at bounding box center [1043, 106] width 33 height 14
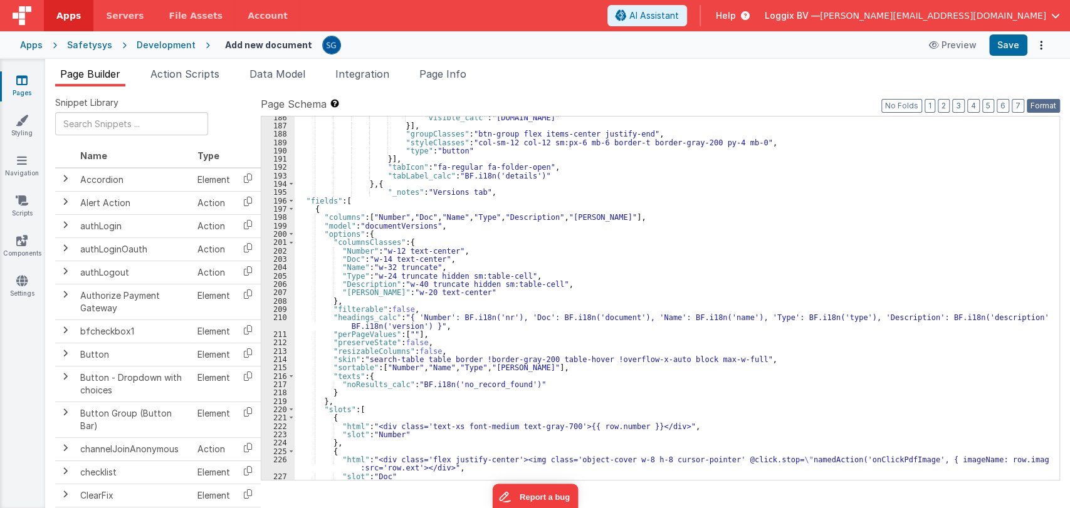
scroll to position [1816, 0]
click at [289, 203] on span at bounding box center [291, 203] width 7 height 8
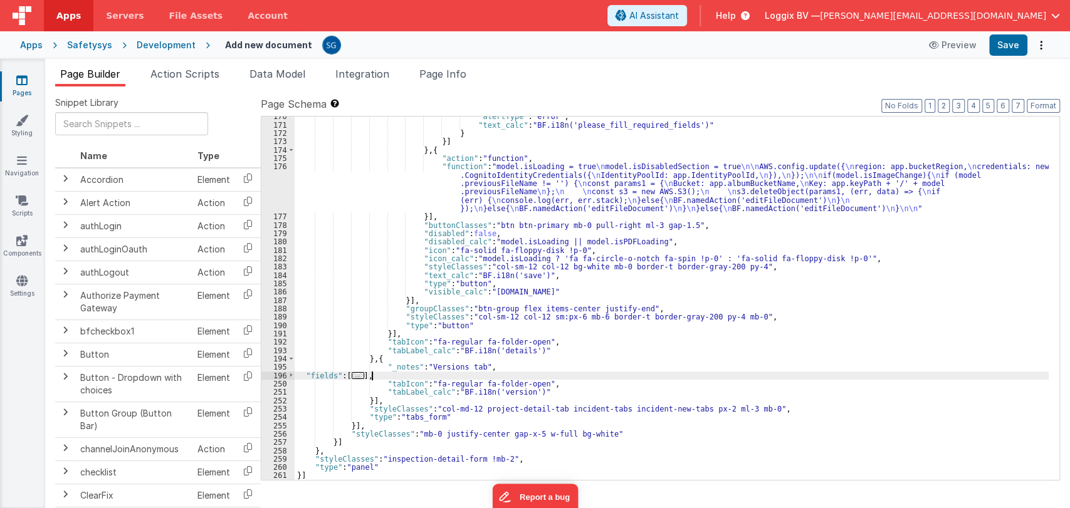
scroll to position [1643, 0]
drag, startPoint x: 346, startPoint y: 374, endPoint x: 366, endPoint y: 374, distance: 20.1
click at [366, 374] on div ""alertType" : "error" , "text_calc" : "BF.i18n('please_fill_required_fields')" …" at bounding box center [672, 302] width 754 height 381
click at [1029, 104] on button "Format" at bounding box center [1043, 106] width 33 height 14
click at [306, 377] on div ""alertType" : "error" , "text_calc" : "BF.i18n('please_fill_required_fields')" …" at bounding box center [672, 302] width 754 height 381
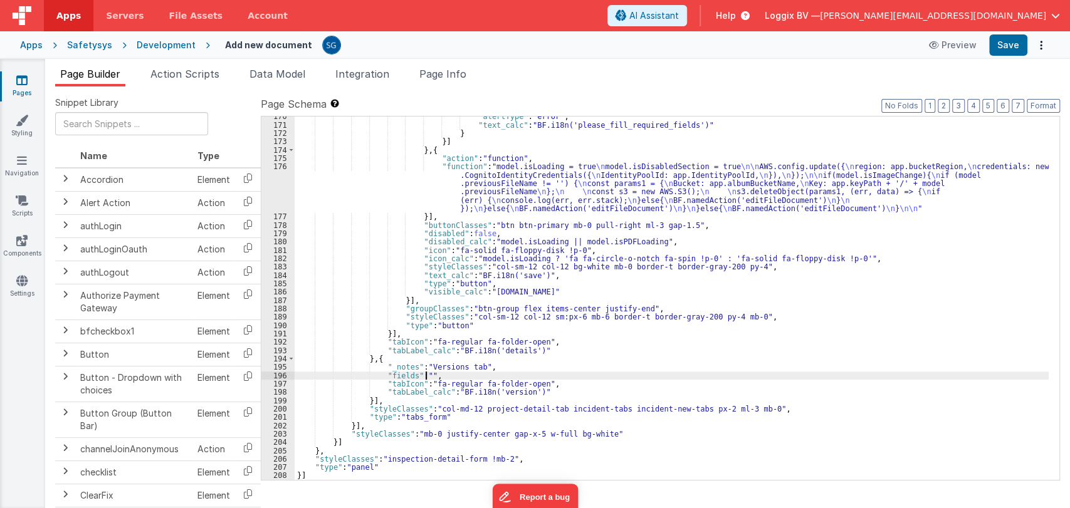
click at [425, 373] on div ""alertType" : "error" , "text_calc" : "BF.i18n('please_fill_required_fields')" …" at bounding box center [672, 302] width 754 height 381
click at [421, 373] on div ""alertType" : "error" , "text_calc" : "BF.i18n('please_fill_required_fields')" …" at bounding box center [672, 302] width 754 height 381
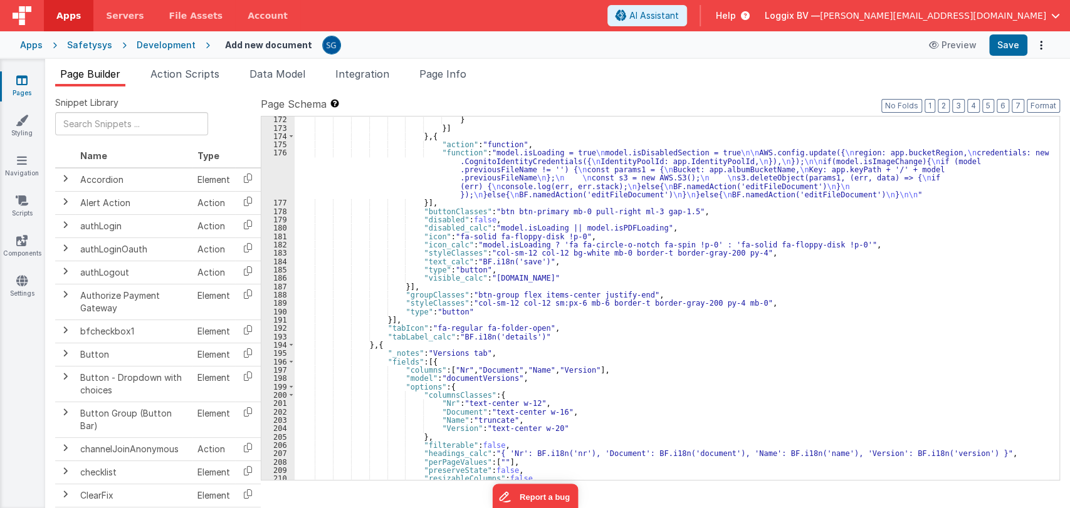
scroll to position [1656, 0]
click at [1045, 105] on button "Format" at bounding box center [1043, 106] width 33 height 14
click at [1004, 39] on button "Save" at bounding box center [1008, 44] width 38 height 21
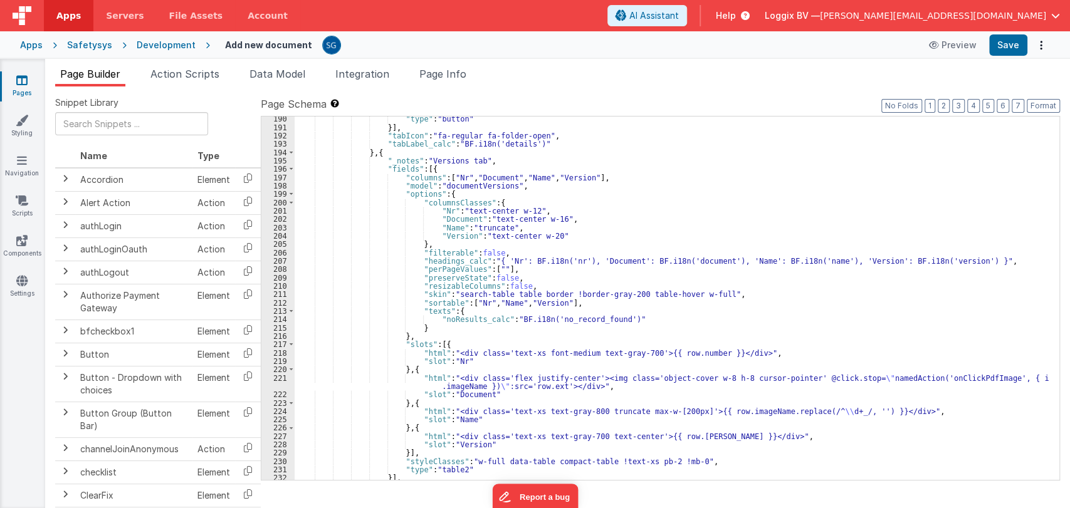
scroll to position [1848, 0]
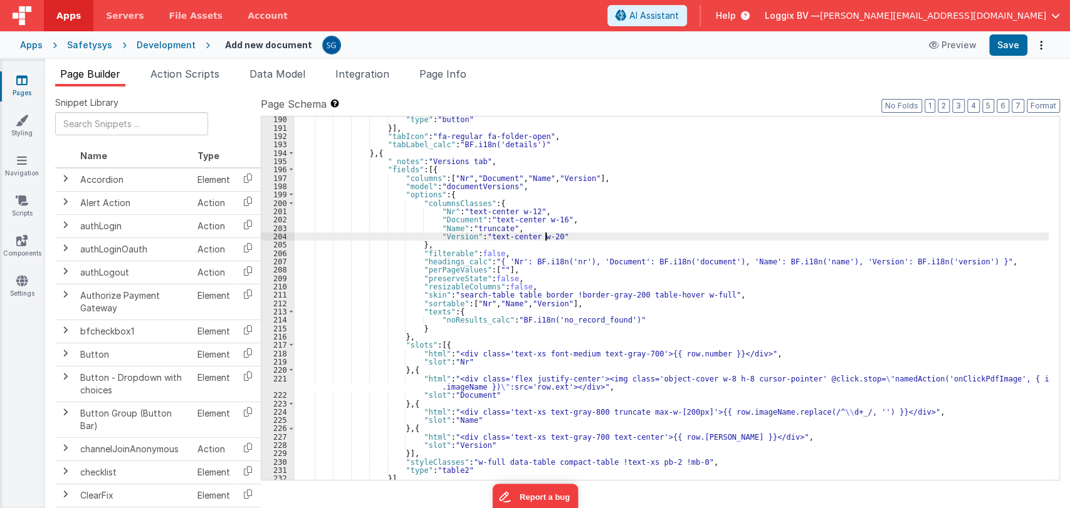
click at [546, 237] on div ""type" : "button" }] , "tabIcon" : "fa-regular fa-folder-open" , "tabLabel_calc…" at bounding box center [672, 305] width 754 height 381
click at [998, 53] on button "Save" at bounding box center [1008, 44] width 38 height 21
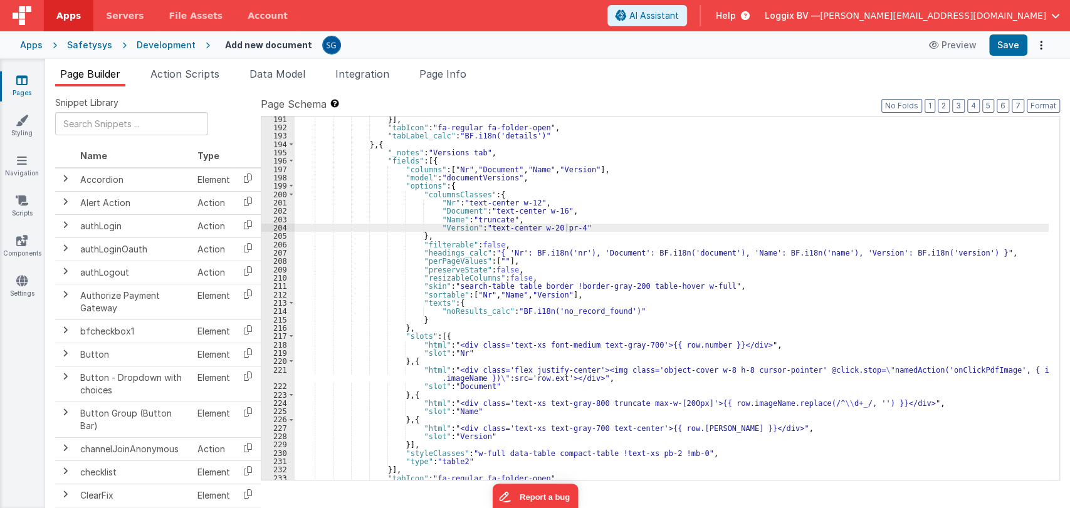
scroll to position [1856, 0]
click at [566, 229] on div "}] , "tabIcon" : "fa-regular fa-folder-open" , "tabLabel_calc" : "BF.i18n('deta…" at bounding box center [672, 305] width 754 height 381
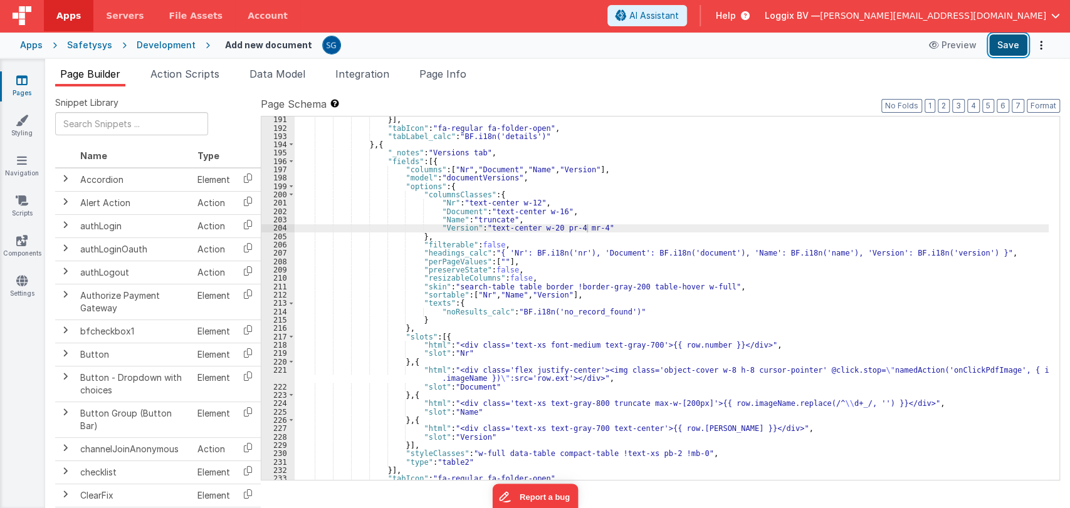
click at [1011, 51] on button "Save" at bounding box center [1008, 44] width 38 height 21
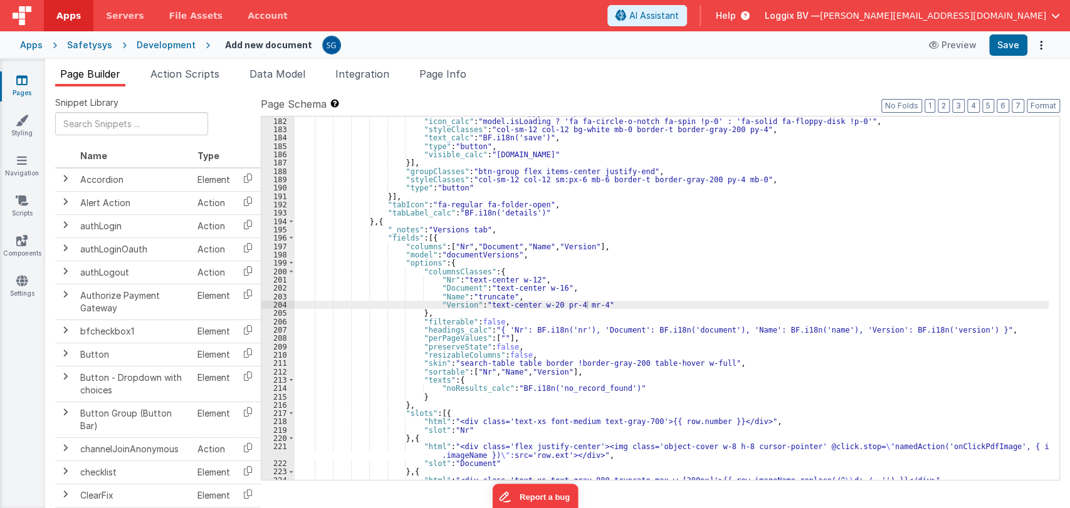
scroll to position [1780, 0]
click at [293, 238] on span at bounding box center [291, 238] width 7 height 8
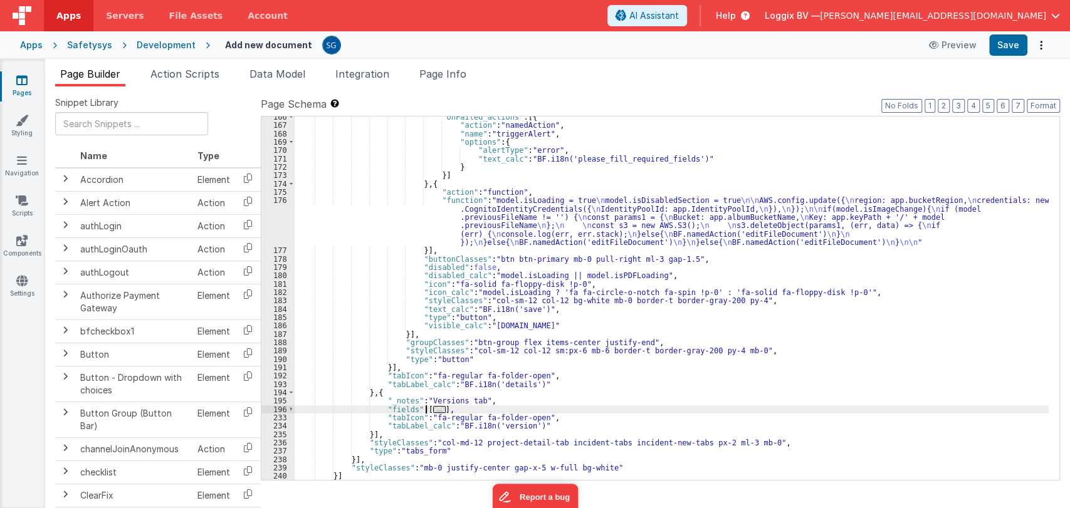
scroll to position [1643, 0]
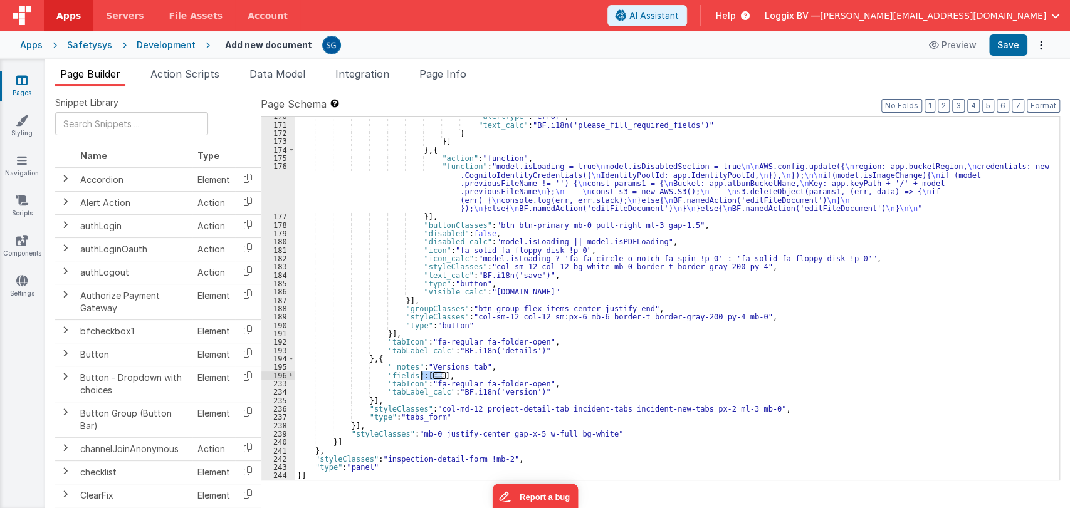
drag, startPoint x: 442, startPoint y: 374, endPoint x: 421, endPoint y: 377, distance: 21.5
click at [421, 377] on div ""alertType" : "error" , "text_calc" : "BF.i18n('please_fill_required_fields')" …" at bounding box center [672, 302] width 754 height 381
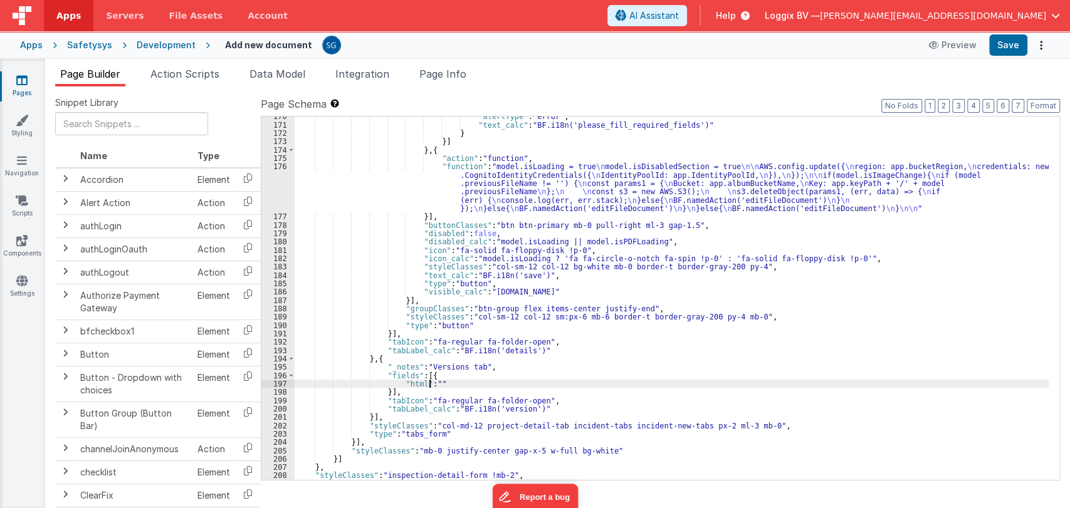
click at [453, 382] on div ""alertType" : "error" , "text_calc" : "BF.i18n('please_fill_required_fields')" …" at bounding box center [672, 302] width 754 height 381
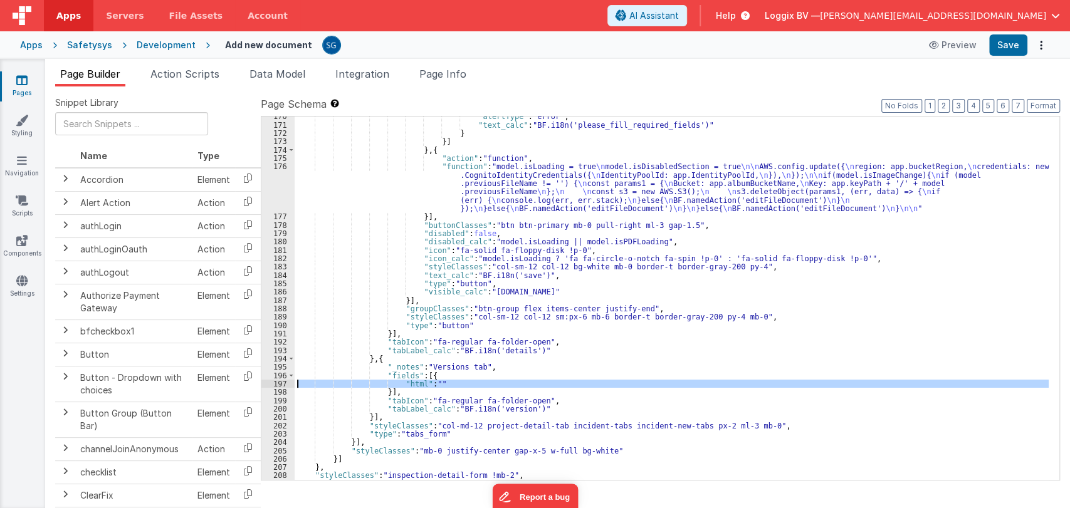
click at [280, 383] on div "197" at bounding box center [277, 384] width 33 height 8
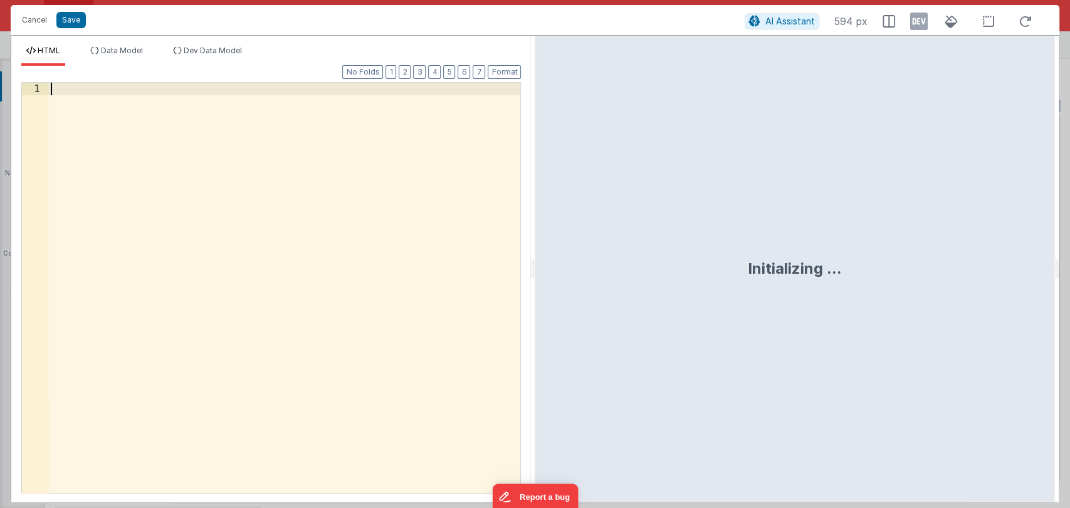
click at [83, 92] on div at bounding box center [284, 300] width 473 height 435
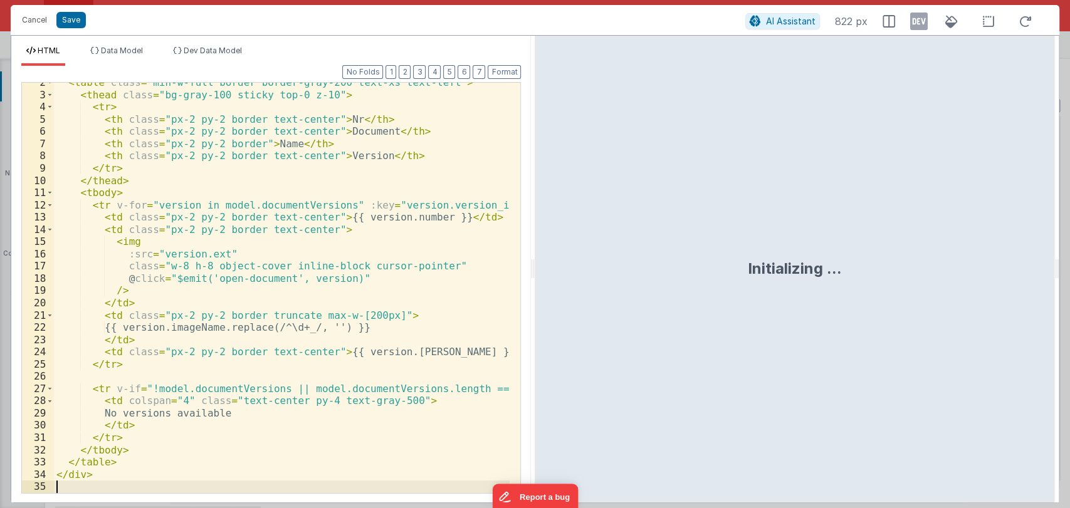
scroll to position [30, 0]
click at [501, 68] on button "Format" at bounding box center [504, 72] width 33 height 14
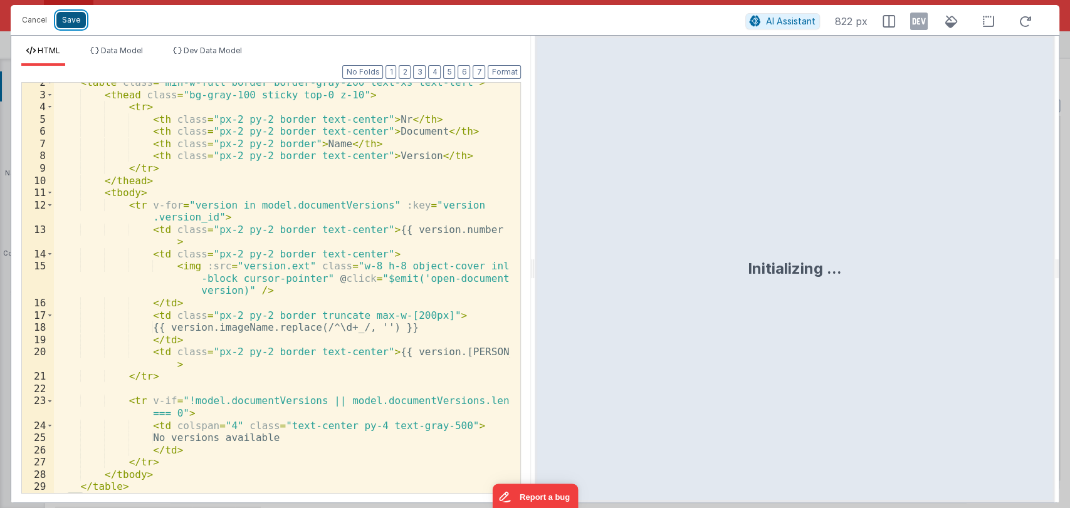
click at [72, 19] on button "Save" at bounding box center [70, 20] width 29 height 16
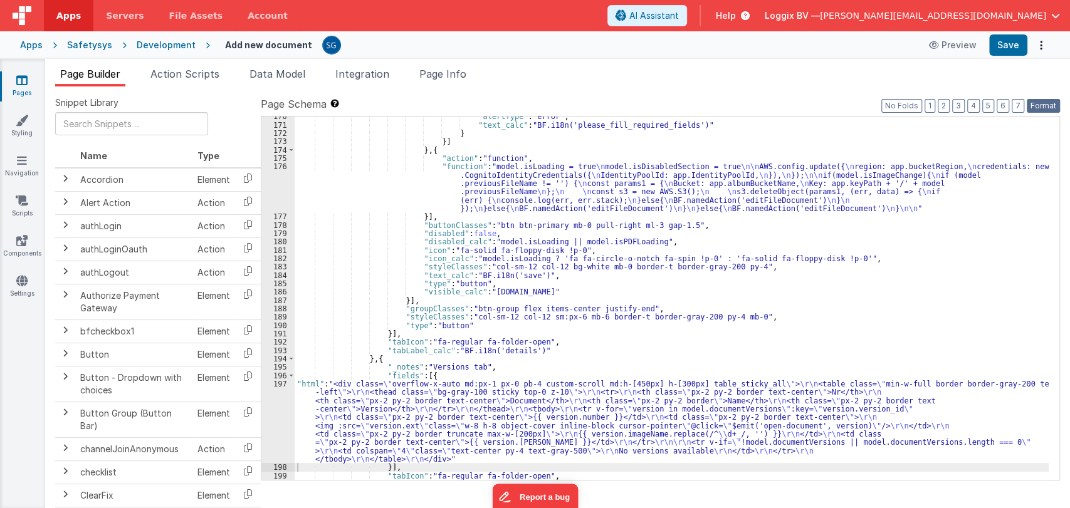
click at [1040, 108] on button "Format" at bounding box center [1043, 106] width 33 height 14
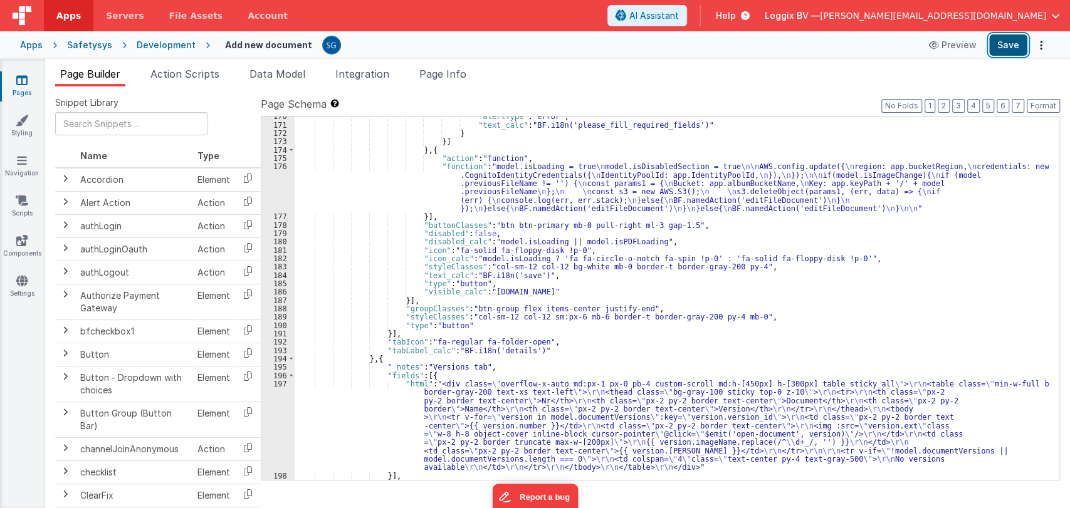
click at [1009, 41] on button "Save" at bounding box center [1008, 44] width 38 height 21
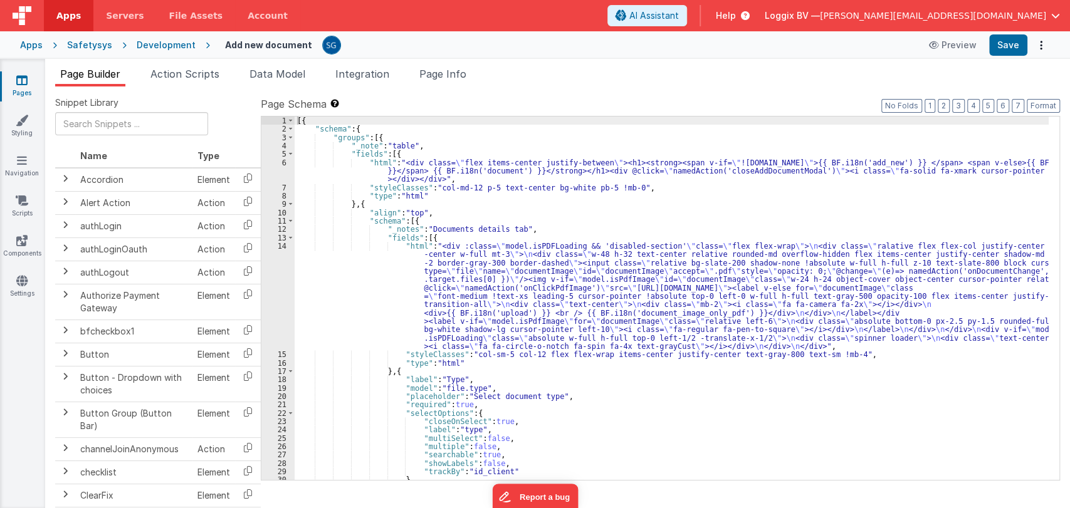
scroll to position [0, 0]
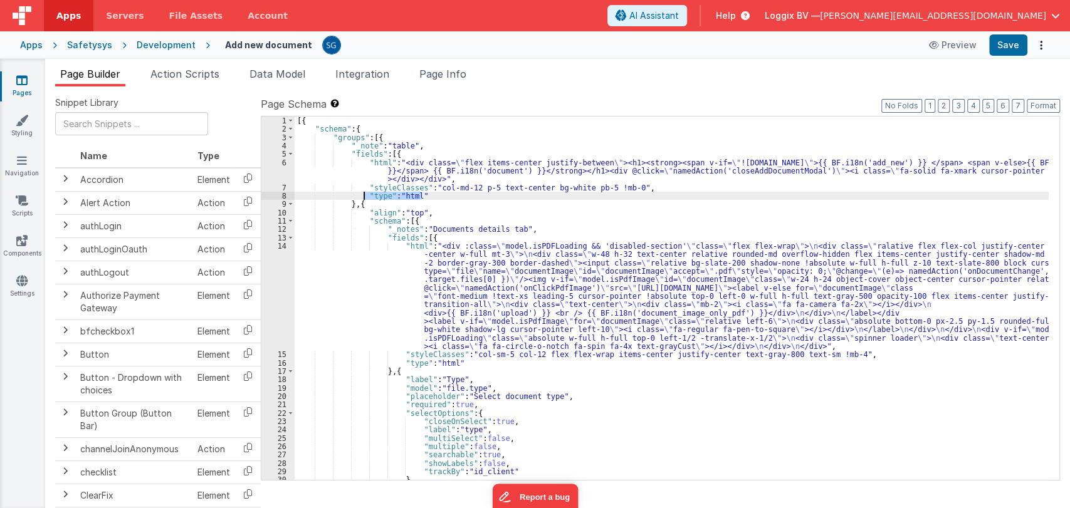
drag, startPoint x: 431, startPoint y: 194, endPoint x: 362, endPoint y: 197, distance: 69.7
click at [362, 197] on div "[{ "schema" : { "groups" : [{ "_note" : "table" , "fields" : [{ "html" : "<div …" at bounding box center [672, 307] width 754 height 381
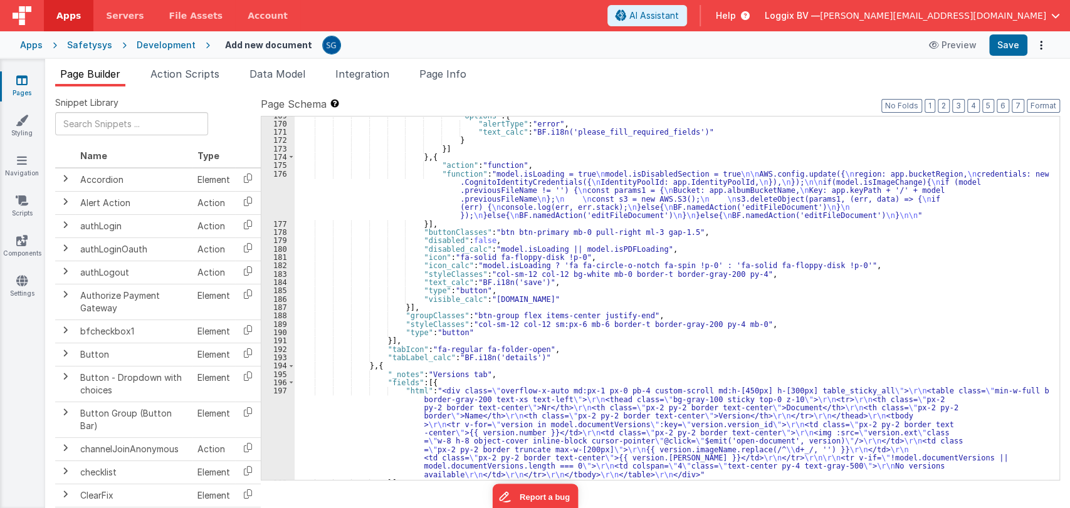
scroll to position [1743, 0]
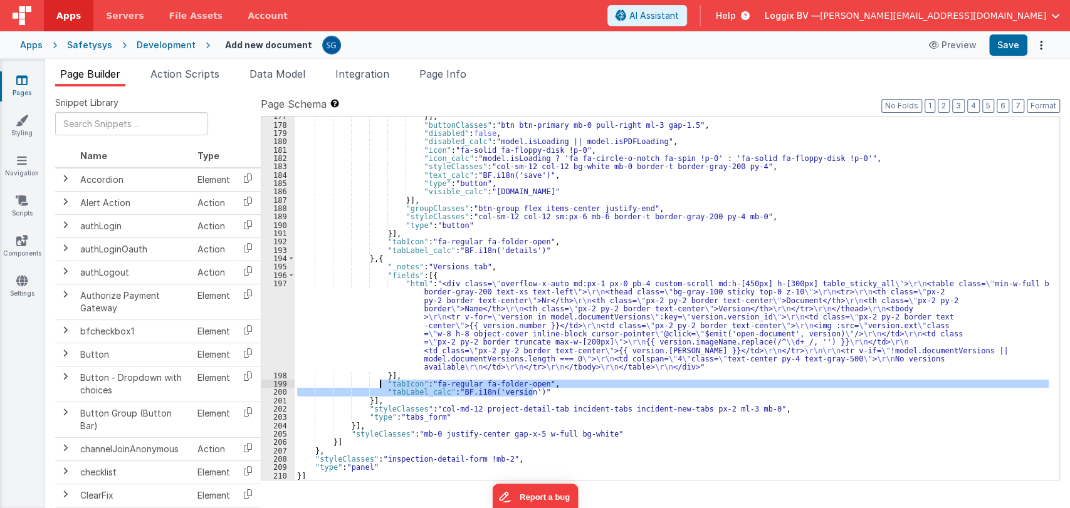
drag, startPoint x: 540, startPoint y: 391, endPoint x: 379, endPoint y: 386, distance: 161.8
click at [379, 386] on div "}] , "buttonClasses" : "btn btn-primary mb-0 pull-right ml-3 gap-1.5" , "disabl…" at bounding box center [672, 302] width 754 height 381
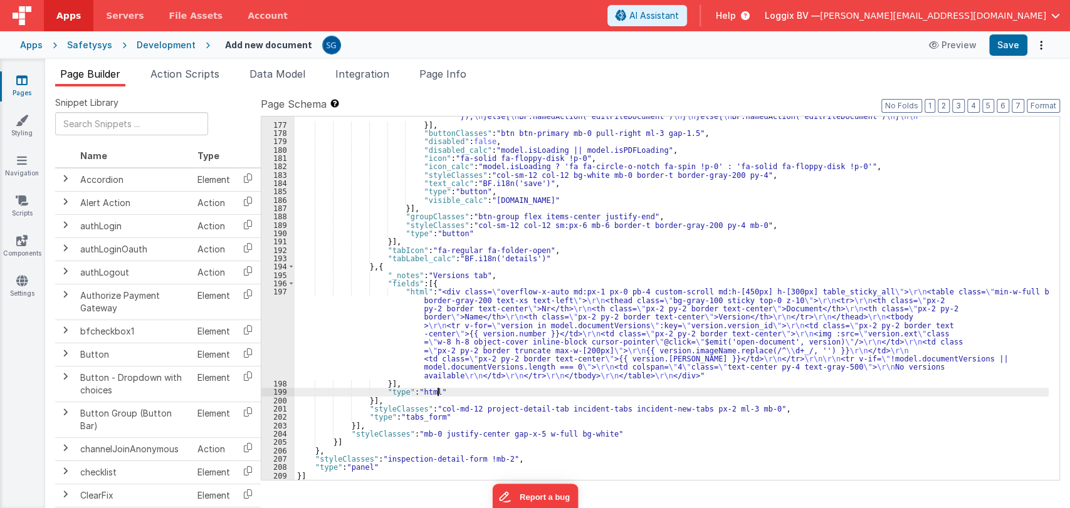
scroll to position [1734, 0]
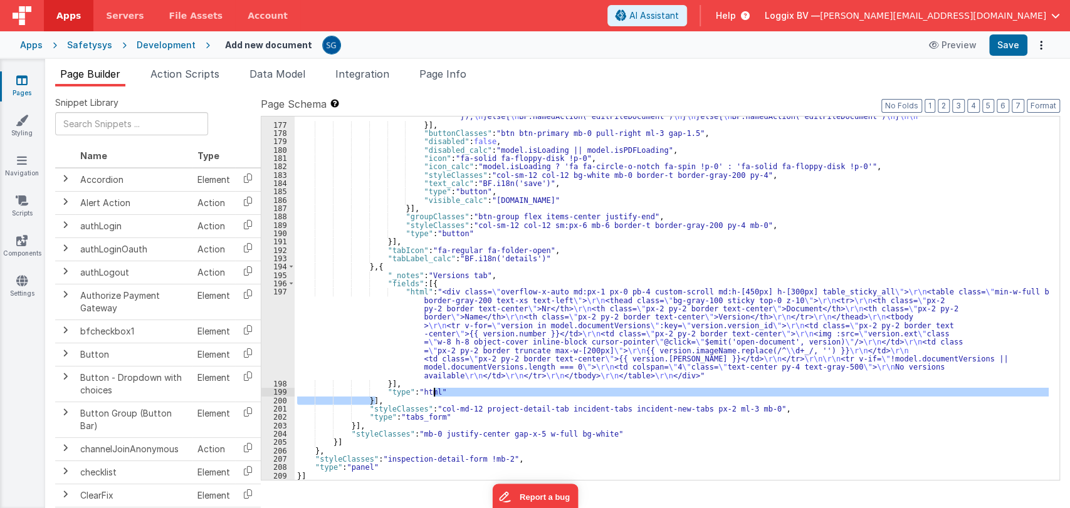
drag, startPoint x: 446, startPoint y: 397, endPoint x: 432, endPoint y: 396, distance: 13.9
click at [432, 396] on div ""function" : "model.isLoading = true \n model.isDisabledSection = true \n\n AWS…" at bounding box center [672, 282] width 754 height 422
click at [453, 394] on div ""function" : "model.isLoading = true \n model.isDisabledSection = true \n\n AWS…" at bounding box center [672, 299] width 754 height 364
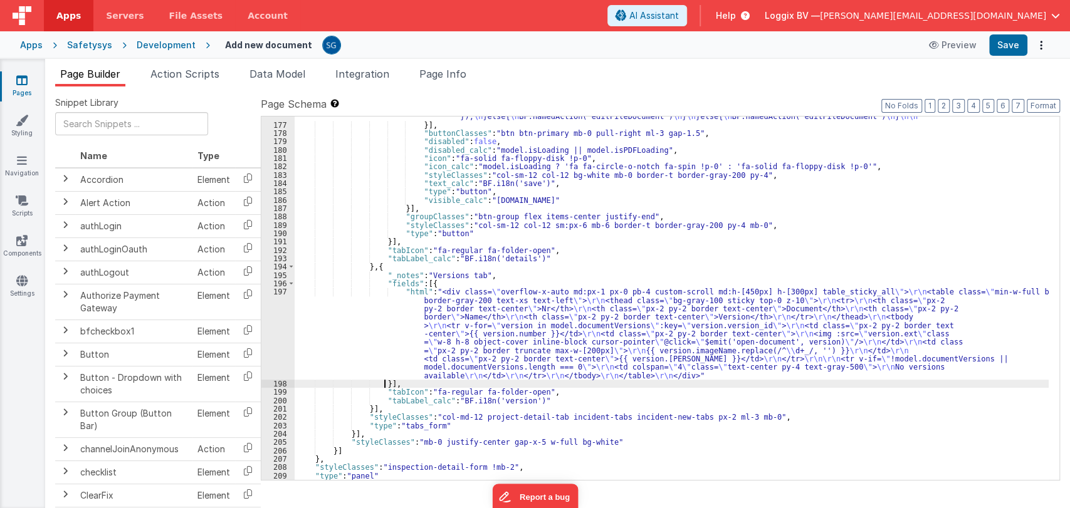
click at [382, 384] on div ""function" : "model.isLoading = true \n model.isDisabledSection = true \n\n AWS…" at bounding box center [672, 282] width 754 height 422
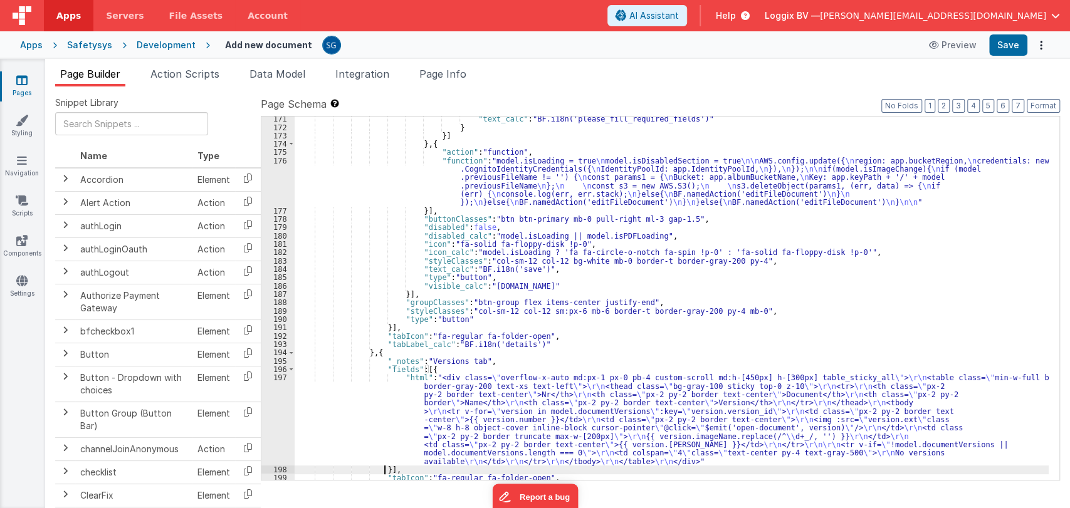
scroll to position [1743, 0]
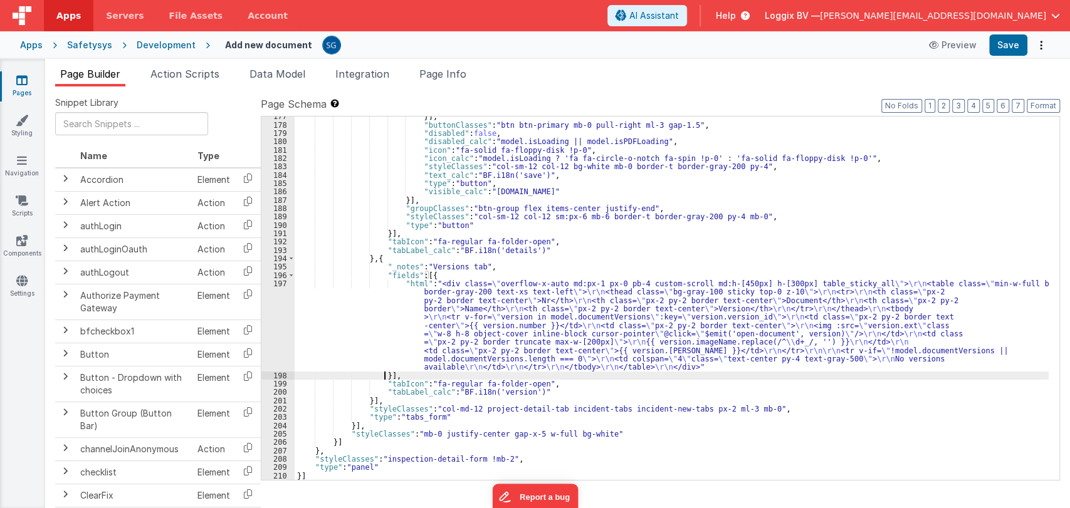
click at [851, 369] on div "}] , "buttonClasses" : "btn btn-primary mb-0 pull-right ml-3 gap-1.5" , "disabl…" at bounding box center [672, 302] width 754 height 381
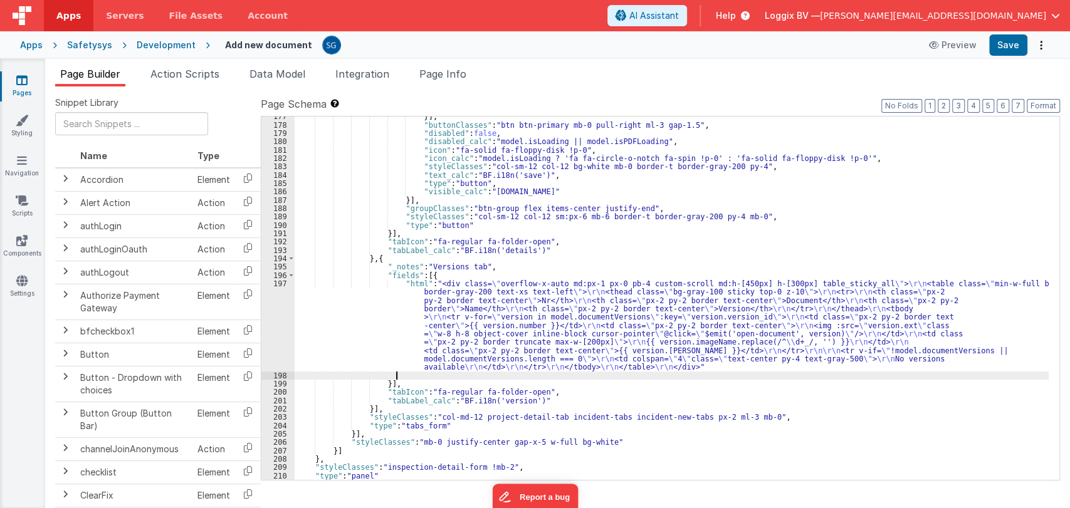
click at [851, 369] on div "}] , "buttonClasses" : "btn btn-primary mb-0 pull-right ml-3 gap-1.5" , "disabl…" at bounding box center [672, 302] width 754 height 381
click at [621, 382] on div "}] , "buttonClasses" : "btn btn-primary mb-0 pull-right ml-3 gap-1.5" , "disabl…" at bounding box center [672, 302] width 754 height 381
click at [609, 376] on div "}] , "buttonClasses" : "btn btn-primary mb-0 pull-right ml-3 gap-1.5" , "disabl…" at bounding box center [672, 302] width 754 height 381
click at [1013, 50] on button "Save" at bounding box center [1008, 44] width 38 height 21
click at [276, 71] on span "Data Model" at bounding box center [278, 74] width 56 height 13
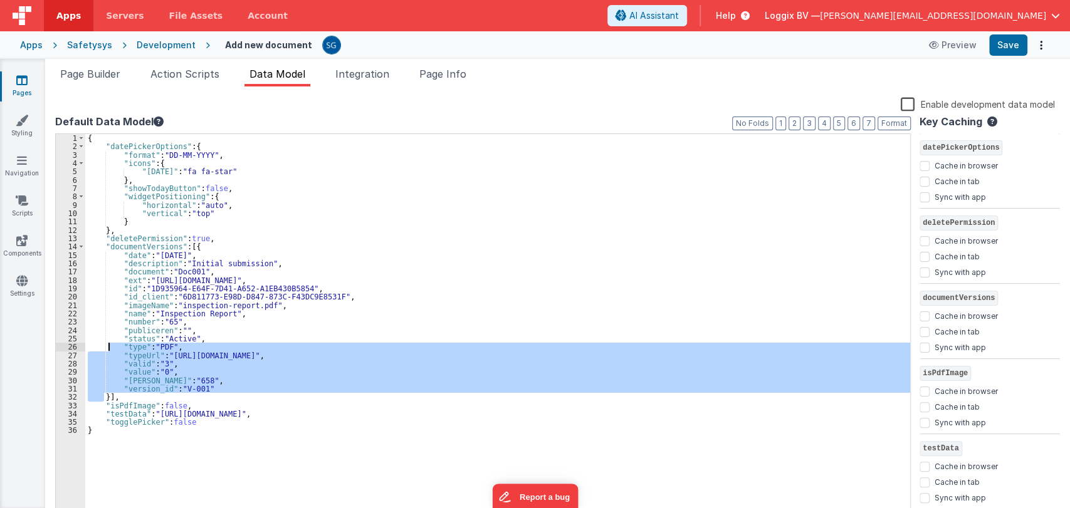
drag, startPoint x: 106, startPoint y: 397, endPoint x: 107, endPoint y: 347, distance: 50.2
click at [107, 347] on div "{ "datePickerOptions" : { "format" : "DD-MM-YYYY" , "icons" : { "today" : "fa f…" at bounding box center [497, 334] width 825 height 401
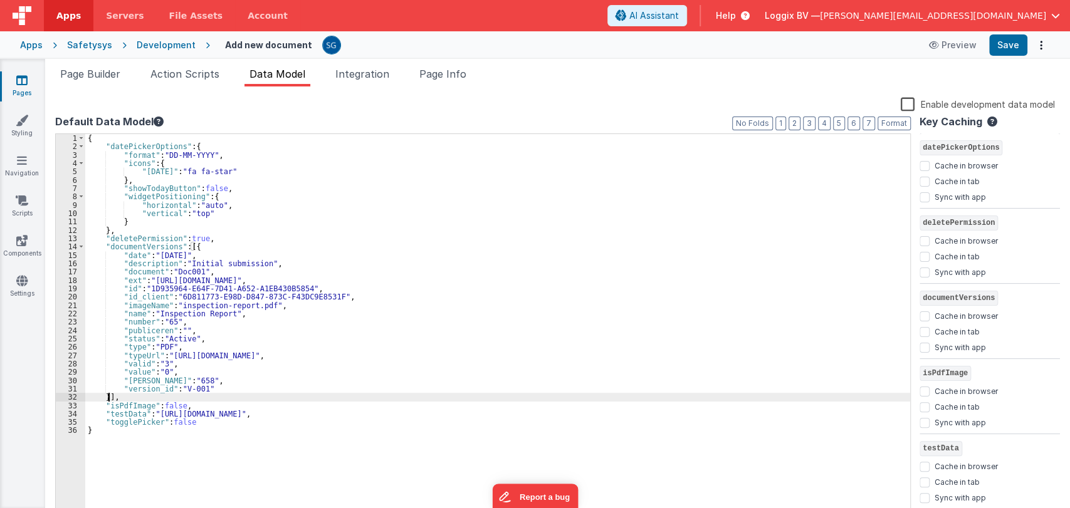
click at [107, 397] on div "{ "datePickerOptions" : { "format" : "DD-MM-YYYY" , "icons" : { "today" : "fa f…" at bounding box center [497, 334] width 825 height 401
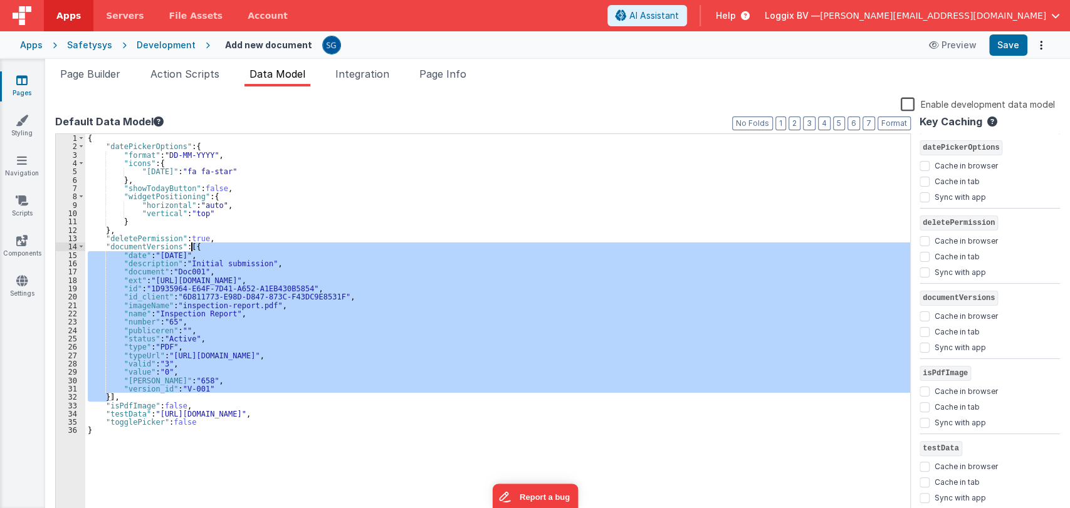
drag, startPoint x: 107, startPoint y: 397, endPoint x: 190, endPoint y: 248, distance: 171.2
click at [190, 248] on div "{ "datePickerOptions" : { "format" : "DD-MM-YYYY" , "icons" : { "today" : "fa f…" at bounding box center [497, 334] width 825 height 401
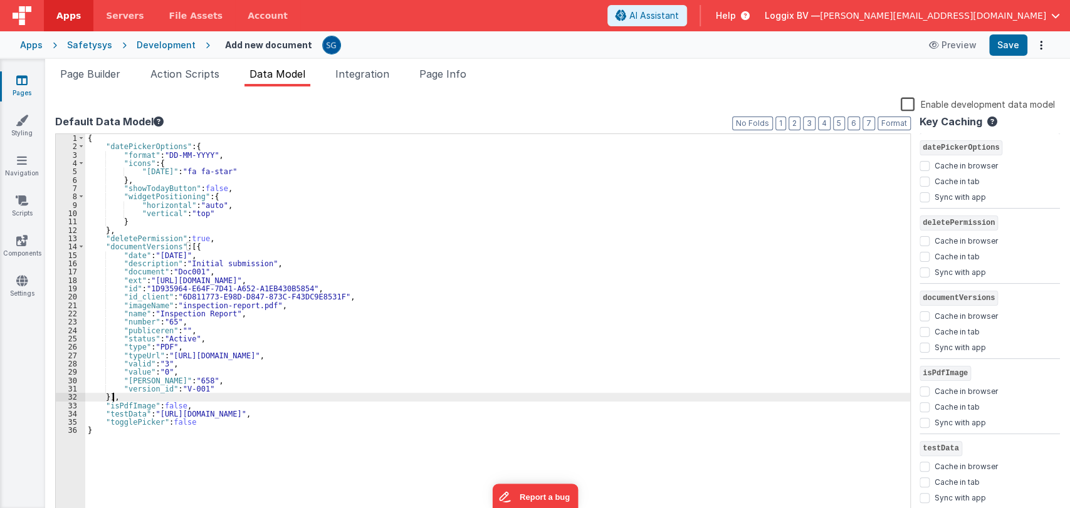
click at [112, 396] on div "{ "datePickerOptions" : { "format" : "DD-MM-YYYY" , "icons" : { "today" : "fa f…" at bounding box center [497, 334] width 825 height 401
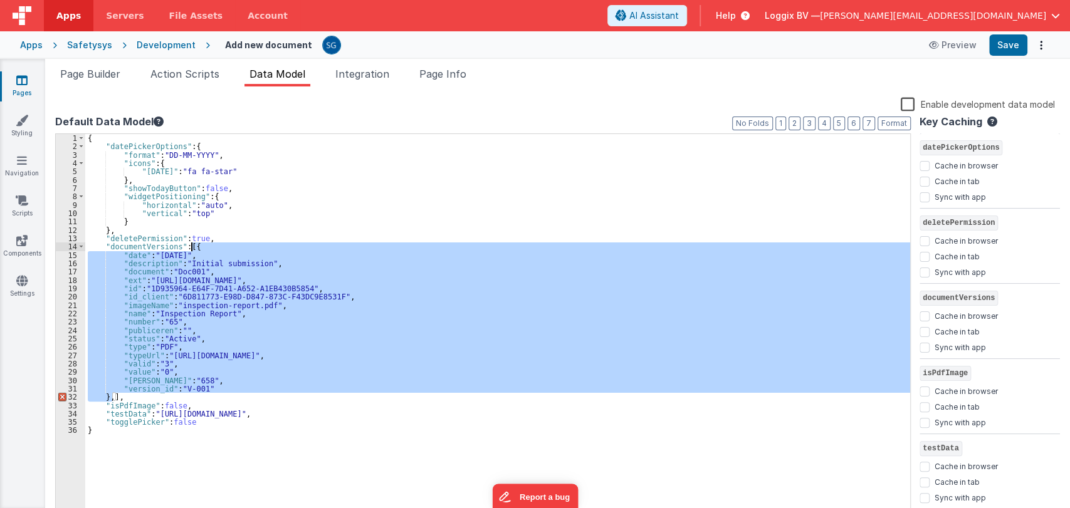
drag, startPoint x: 112, startPoint y: 396, endPoint x: 191, endPoint y: 246, distance: 169.7
click at [191, 246] on div "{ "datePickerOptions" : { "format" : "DD-MM-YYYY" , "icons" : { "today" : "fa f…" at bounding box center [497, 334] width 825 height 401
click at [113, 397] on div "{ "datePickerOptions" : { "format" : "DD-MM-YYYY" , "icons" : { "today" : "fa f…" at bounding box center [497, 326] width 825 height 385
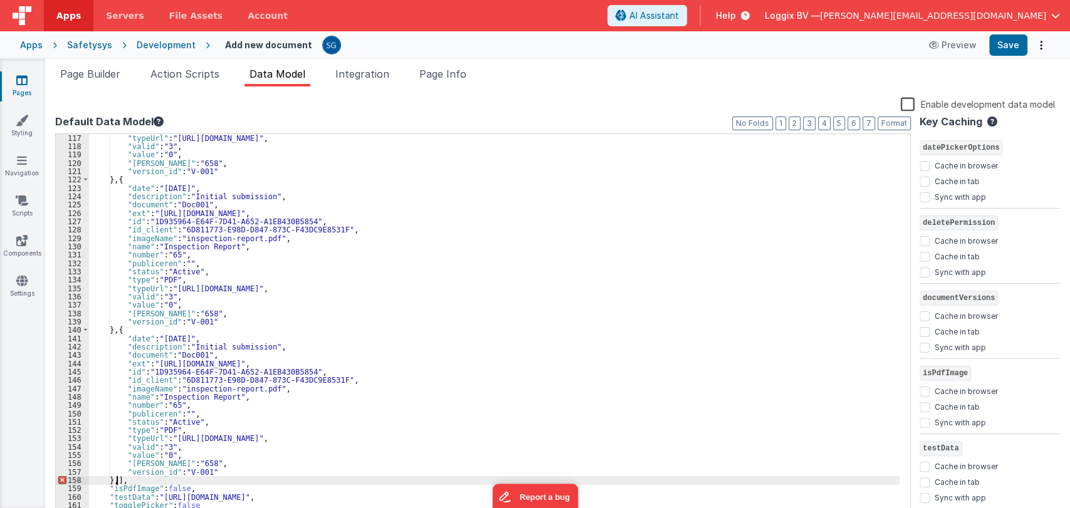
scroll to position [969, 0]
click at [1006, 45] on button "Save" at bounding box center [1008, 44] width 38 height 21
click at [110, 479] on div ""typeUrl" : "https://example.com/type/pdf" , "valid" : "3" , "value" : "0" , "v…" at bounding box center [494, 334] width 811 height 401
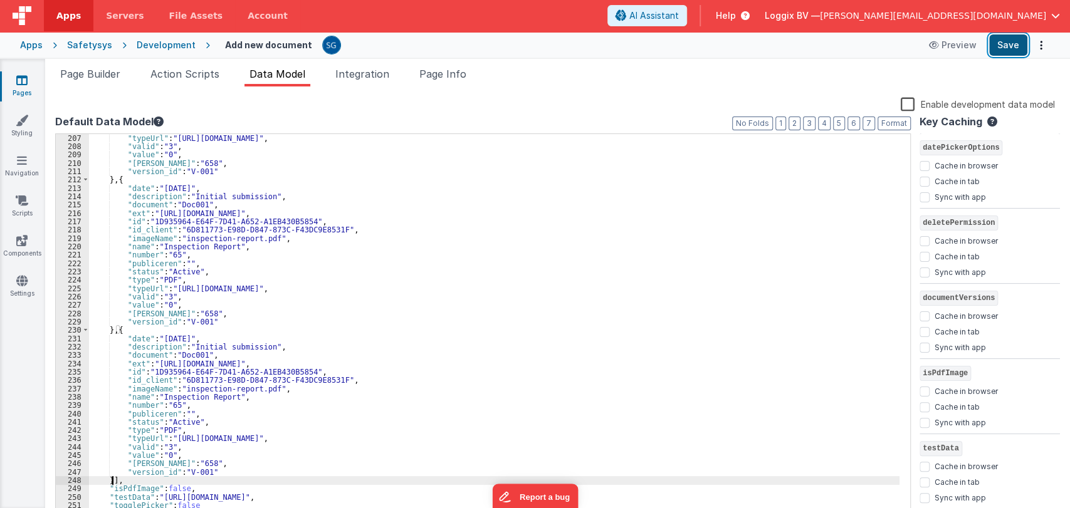
click at [996, 47] on button "Save" at bounding box center [1008, 44] width 38 height 21
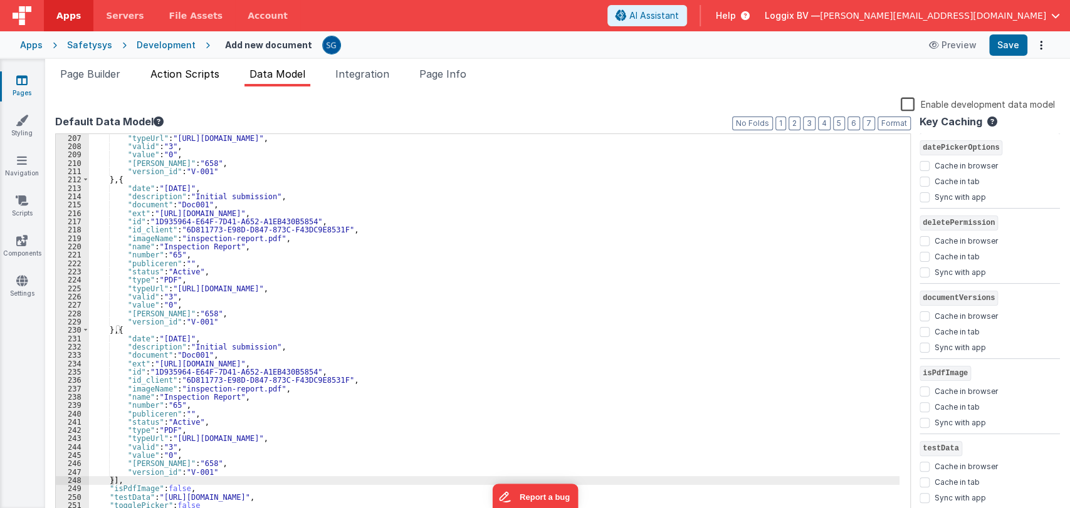
click at [169, 70] on span "Action Scripts" at bounding box center [184, 74] width 69 height 13
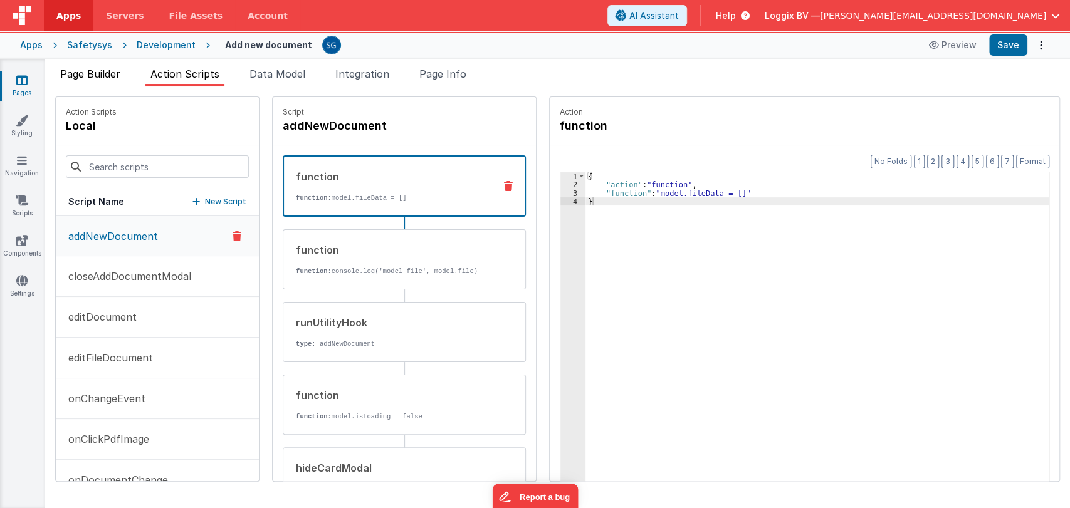
click at [107, 74] on span "Page Builder" at bounding box center [90, 74] width 60 height 13
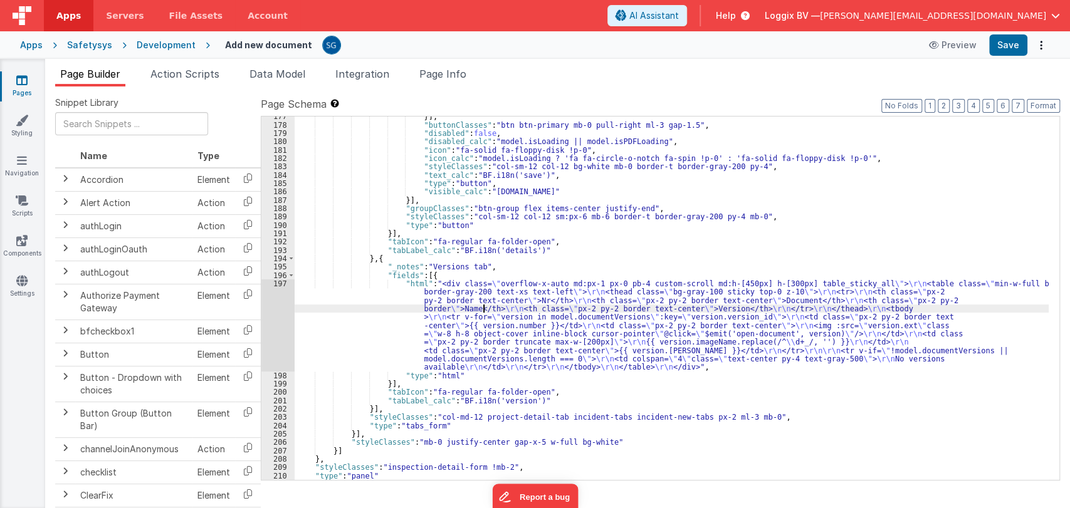
click at [484, 307] on div "}] , "buttonClasses" : "btn btn-primary mb-0 pull-right ml-3 gap-1.5" , "disabl…" at bounding box center [672, 302] width 754 height 381
click at [277, 283] on div "197" at bounding box center [277, 326] width 33 height 92
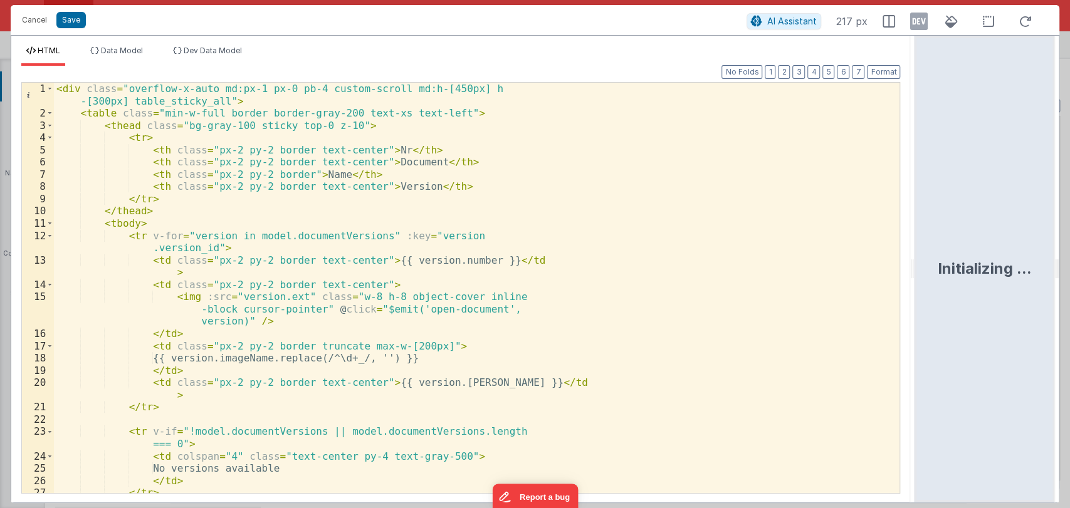
drag, startPoint x: 534, startPoint y: 271, endPoint x: 918, endPoint y: 240, distance: 384.9
click at [918, 240] on html "Cancel Save AI Assistant 217 px HTML Data Model Dev Data Model Format 7 6 5 4 3…" at bounding box center [535, 254] width 1070 height 508
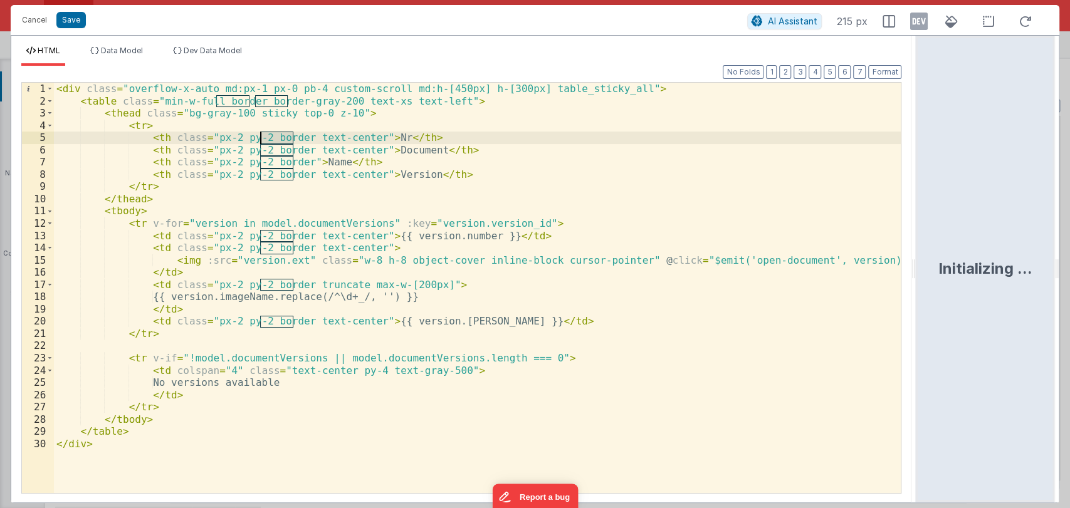
drag, startPoint x: 291, startPoint y: 137, endPoint x: 260, endPoint y: 137, distance: 30.7
click at [260, 137] on div "< div class = "overflow-x-auto md:px-1 px-0 pb-4 custom-scroll md:h-[450px] h-[…" at bounding box center [478, 300] width 848 height 435
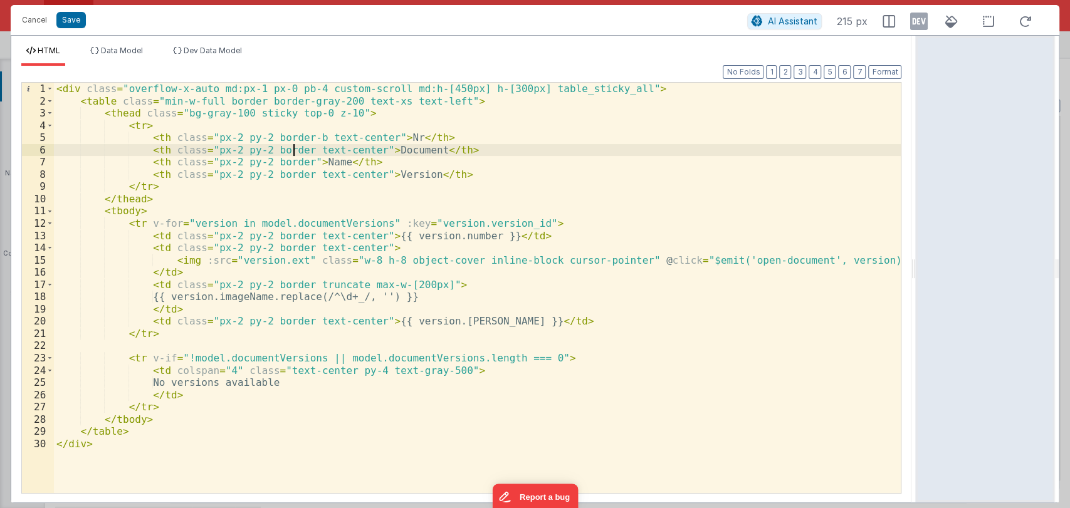
click at [291, 151] on div "< div class = "overflow-x-auto md:px-1 px-0 pb-4 custom-scroll md:h-[450px] h-[…" at bounding box center [478, 300] width 848 height 435
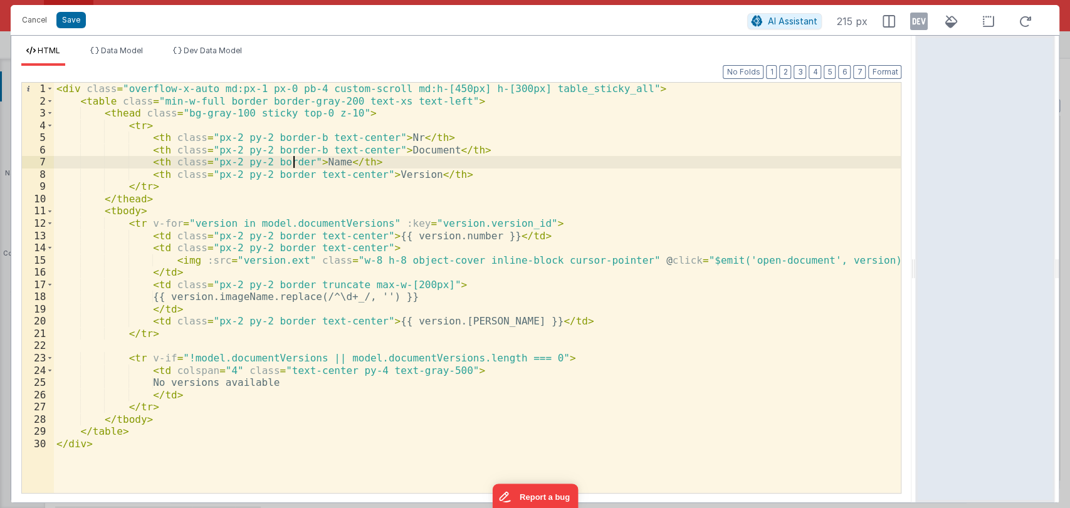
click at [291, 161] on div "< div class = "overflow-x-auto md:px-1 px-0 pb-4 custom-scroll md:h-[450px] h-[…" at bounding box center [478, 300] width 848 height 435
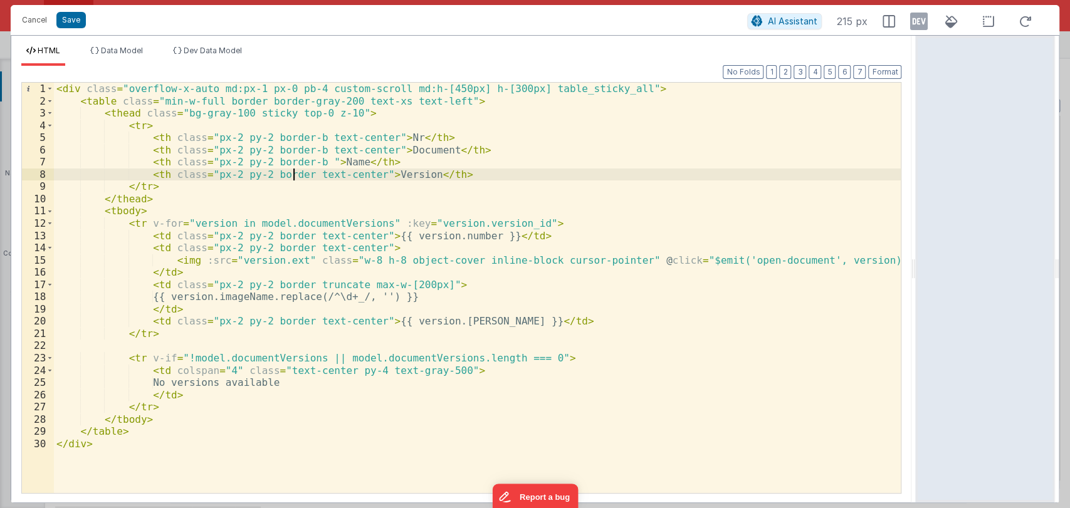
click at [291, 174] on div "< div class = "overflow-x-auto md:px-1 px-0 pb-4 custom-scroll md:h-[450px] h-[…" at bounding box center [478, 300] width 848 height 435
click at [290, 235] on div "< div class = "overflow-x-auto md:px-1 px-0 pb-4 custom-scroll md:h-[450px] h-[…" at bounding box center [478, 300] width 848 height 435
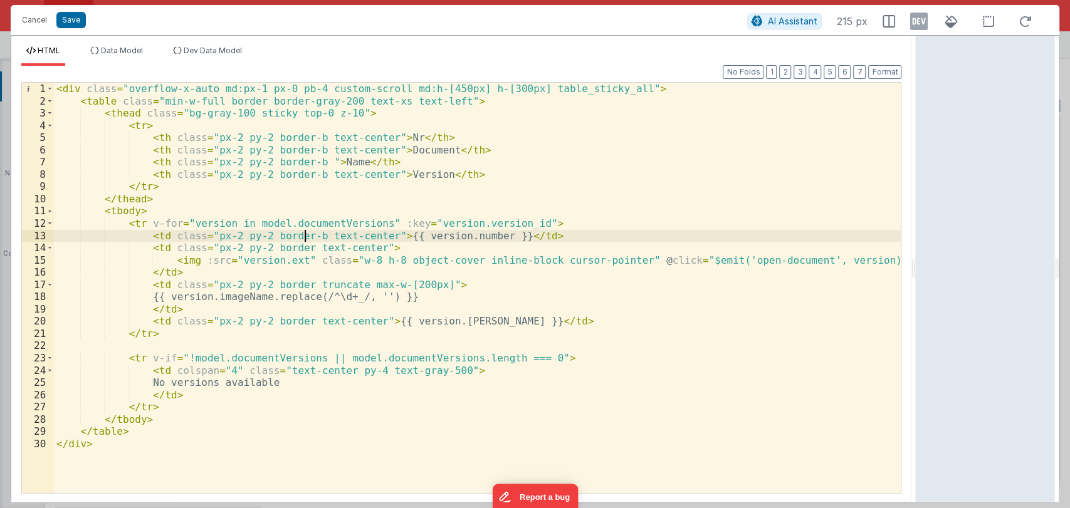
click at [291, 247] on div "< div class = "overflow-x-auto md:px-1 px-0 pb-4 custom-scroll md:h-[450px] h-[…" at bounding box center [478, 300] width 848 height 435
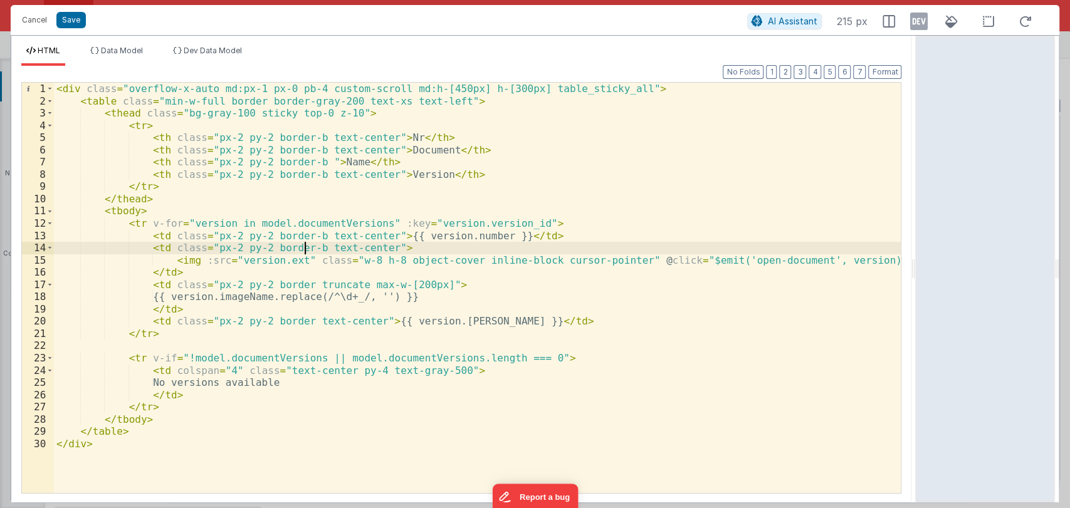
click at [291, 283] on div "< div class = "overflow-x-auto md:px-1 px-0 pb-4 custom-scroll md:h-[450px] h-[…" at bounding box center [478, 300] width 848 height 435
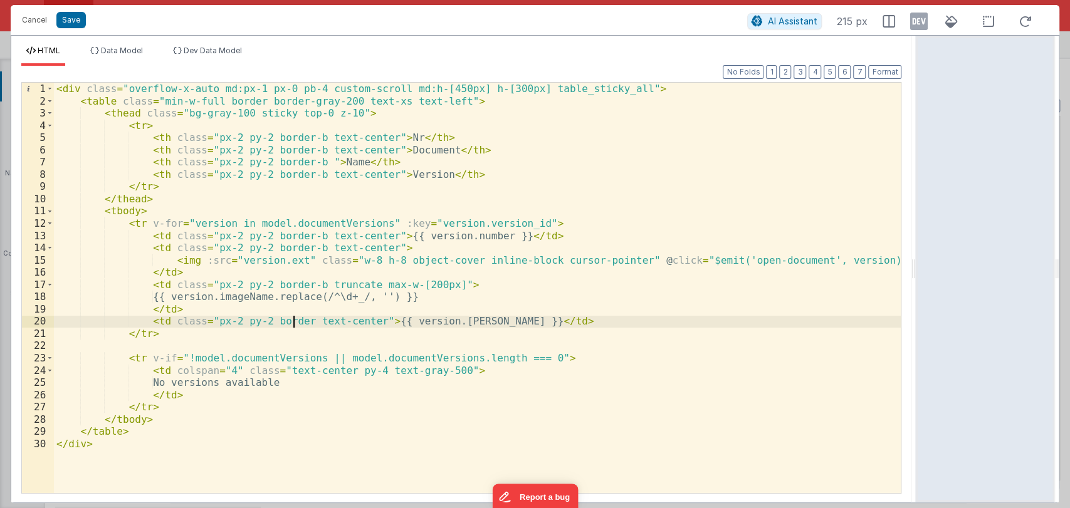
click at [293, 320] on div "< div class = "overflow-x-auto md:px-1 px-0 pb-4 custom-scroll md:h-[450px] h-[…" at bounding box center [478, 300] width 848 height 435
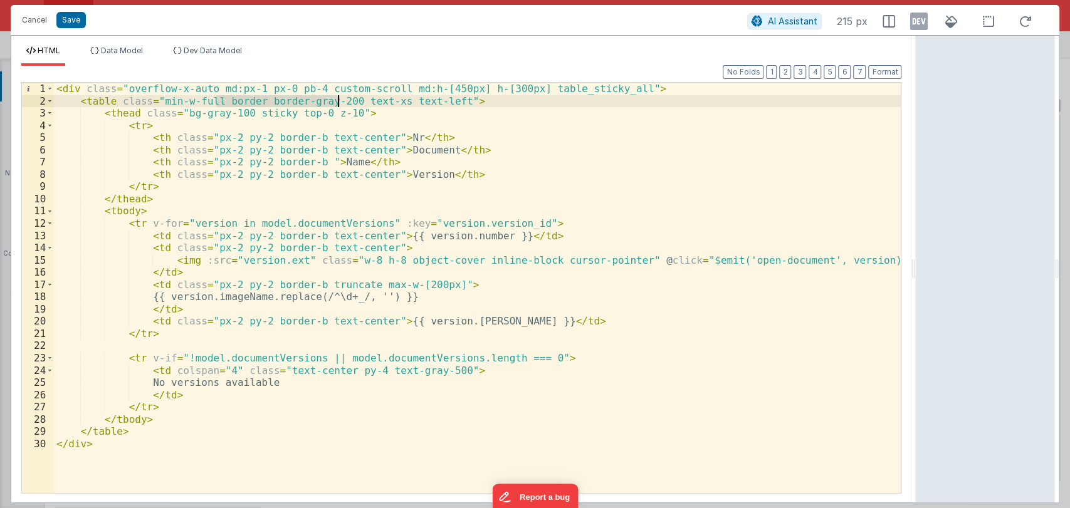
drag, startPoint x: 218, startPoint y: 100, endPoint x: 336, endPoint y: 98, distance: 118.5
click at [336, 98] on div "< div class = "overflow-x-auto md:px-1 px-0 pb-4 custom-scroll md:h-[450px] h-[…" at bounding box center [478, 300] width 848 height 435
click at [79, 16] on button "Save" at bounding box center [70, 20] width 29 height 16
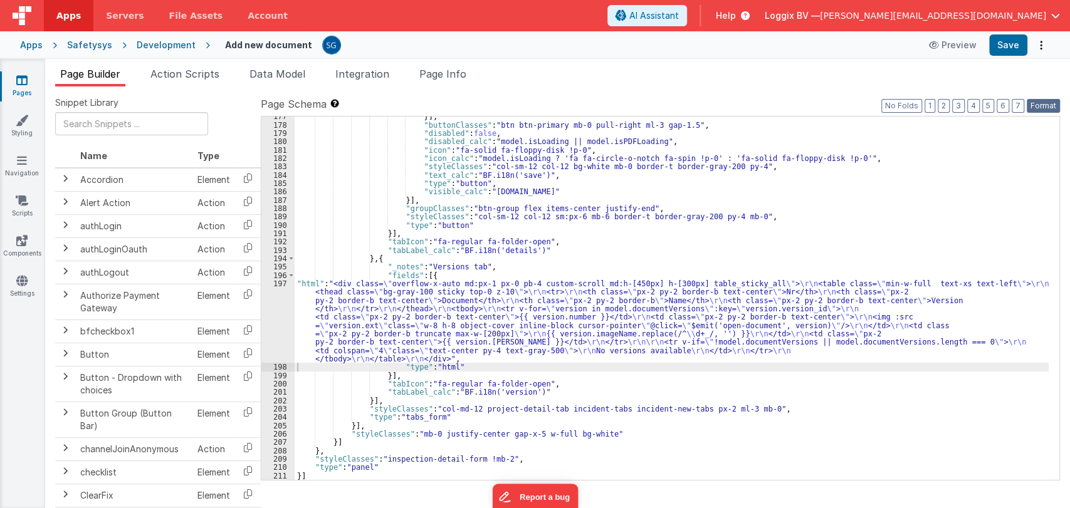
click at [1032, 108] on button "Format" at bounding box center [1043, 106] width 33 height 14
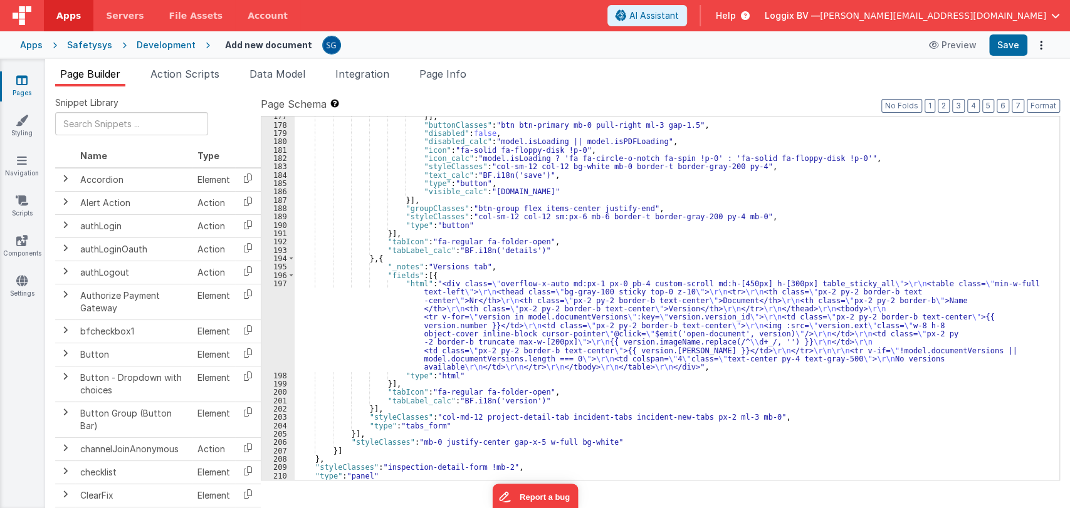
click at [351, 330] on div "}] , "buttonClasses" : "btn btn-primary mb-0 pull-right ml-3 gap-1.5" , "disabl…" at bounding box center [672, 302] width 754 height 381
click at [277, 282] on div "197" at bounding box center [277, 326] width 33 height 92
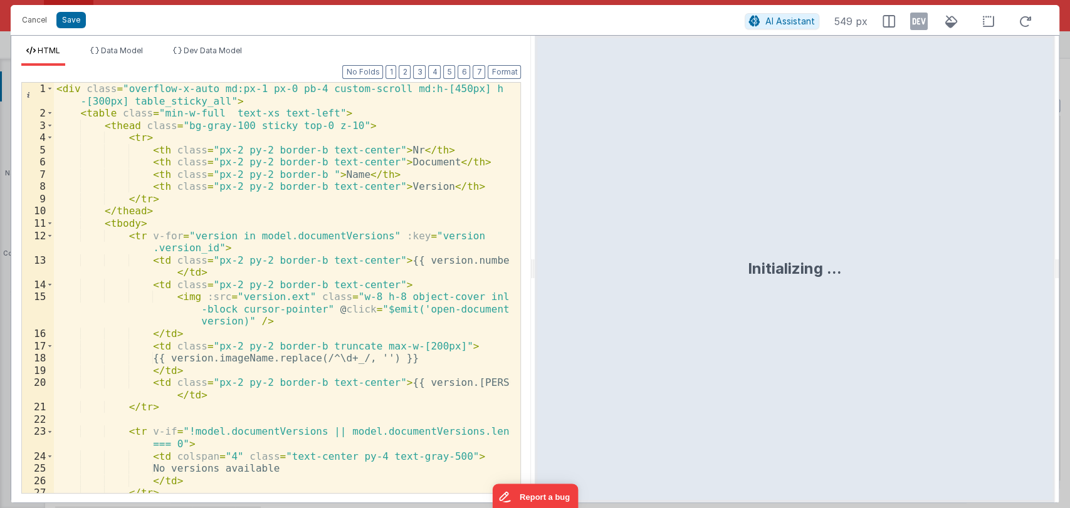
click at [257, 110] on div "< div class = "overflow-x-auto md:px-1 px-0 pb-4 custom-scroll md:h-[450px] h -…" at bounding box center [282, 307] width 456 height 448
drag, startPoint x: 237, startPoint y: 125, endPoint x: 177, endPoint y: 125, distance: 60.2
click at [177, 125] on div "< div class = "overflow-x-auto md:px-1 px-0 pb-4 custom-scroll md:h-[450px] h -…" at bounding box center [282, 307] width 456 height 448
click at [247, 124] on div "< div class = "overflow-x-auto md:px-1 px-0 pb-4 custom-scroll md:h-[450px] h -…" at bounding box center [282, 307] width 456 height 448
click at [245, 125] on div "< div class = "overflow-x-auto md:px-1 px-0 pb-4 custom-scroll md:h-[450px] h -…" at bounding box center [282, 307] width 456 height 448
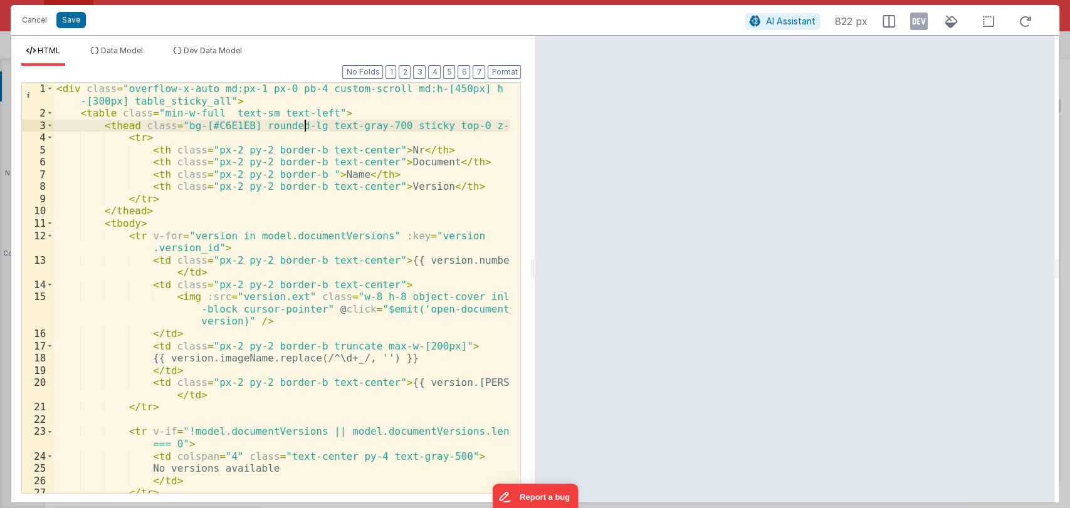
click at [303, 124] on div "< div class = "overflow-x-auto md:px-1 px-0 pb-4 custom-scroll md:h-[450px] h -…" at bounding box center [282, 307] width 456 height 448
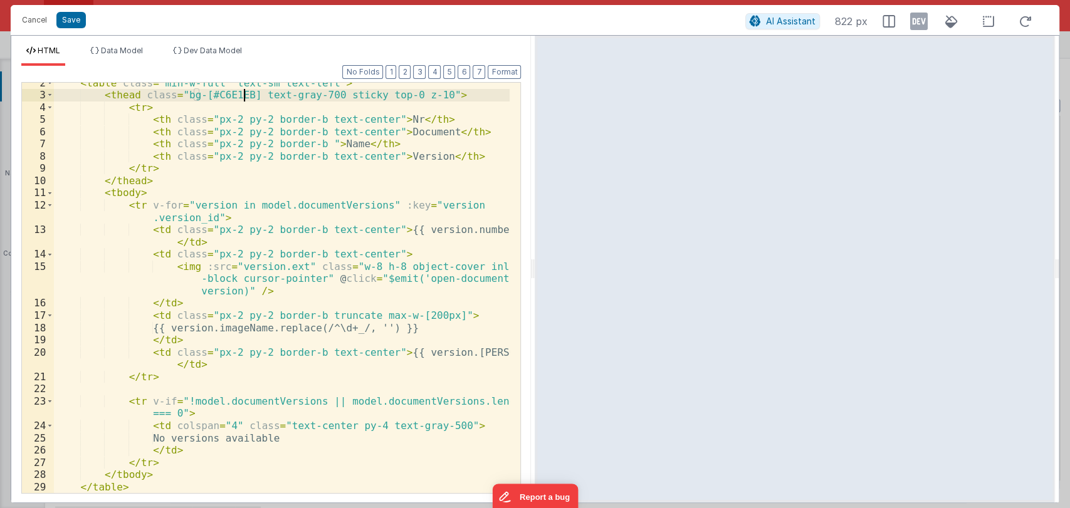
scroll to position [29, 0]
click at [70, 18] on button "Save" at bounding box center [70, 20] width 29 height 16
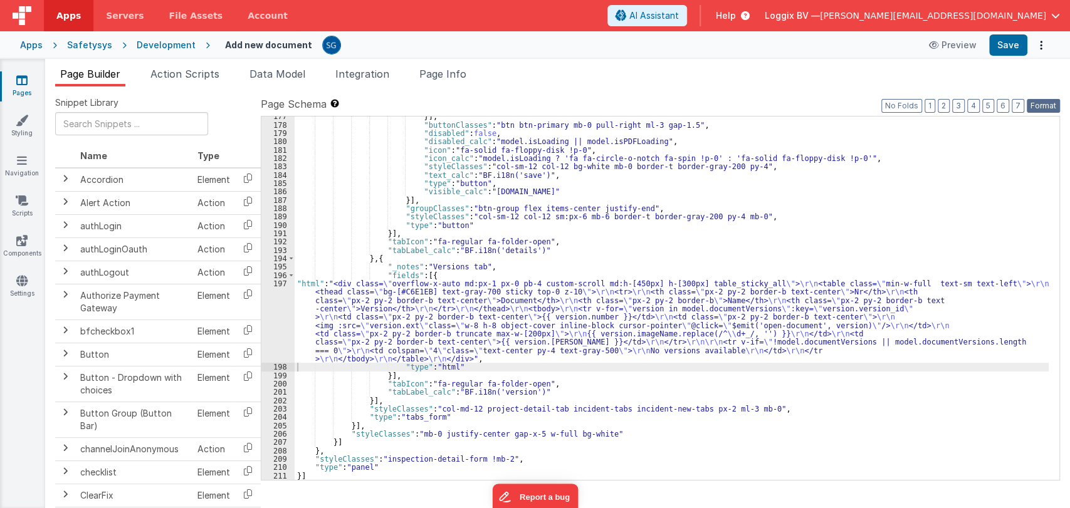
click at [1034, 109] on button "Format" at bounding box center [1043, 106] width 33 height 14
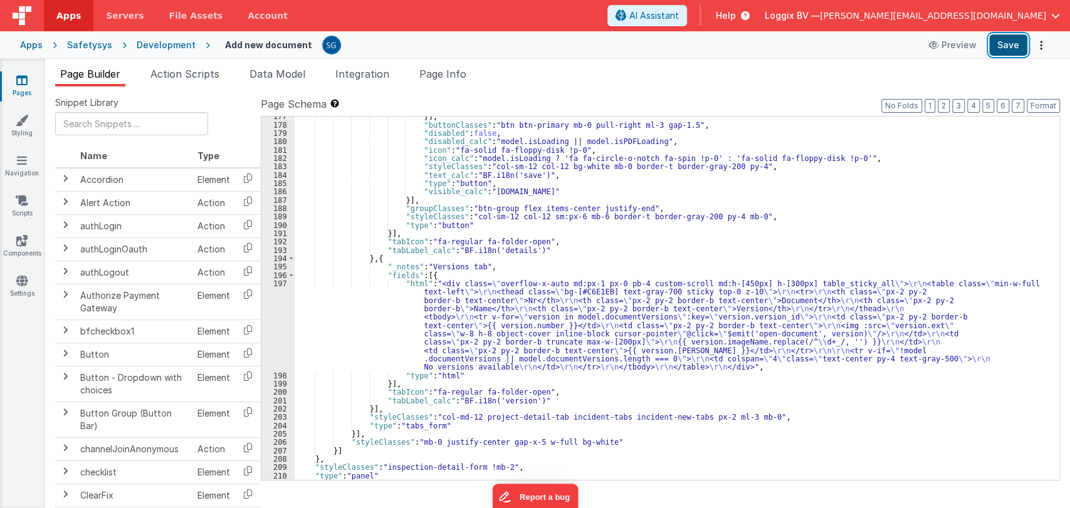
click at [1013, 46] on button "Save" at bounding box center [1008, 44] width 38 height 21
click at [476, 307] on div "}] , "buttonClasses" : "btn btn-primary mb-0 pull-right ml-3 gap-1.5" , "disabl…" at bounding box center [672, 302] width 754 height 381
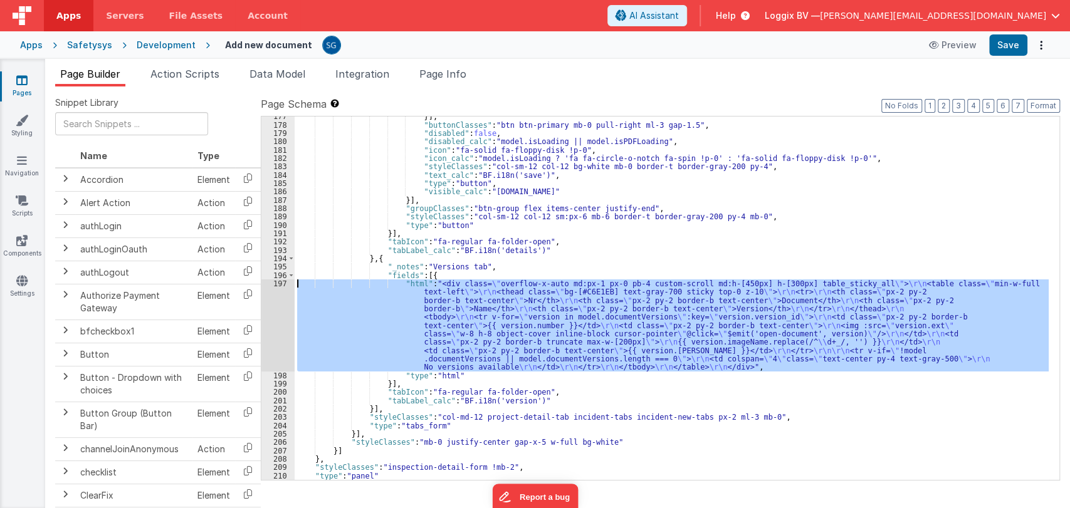
click at [277, 283] on div "197" at bounding box center [277, 326] width 33 height 92
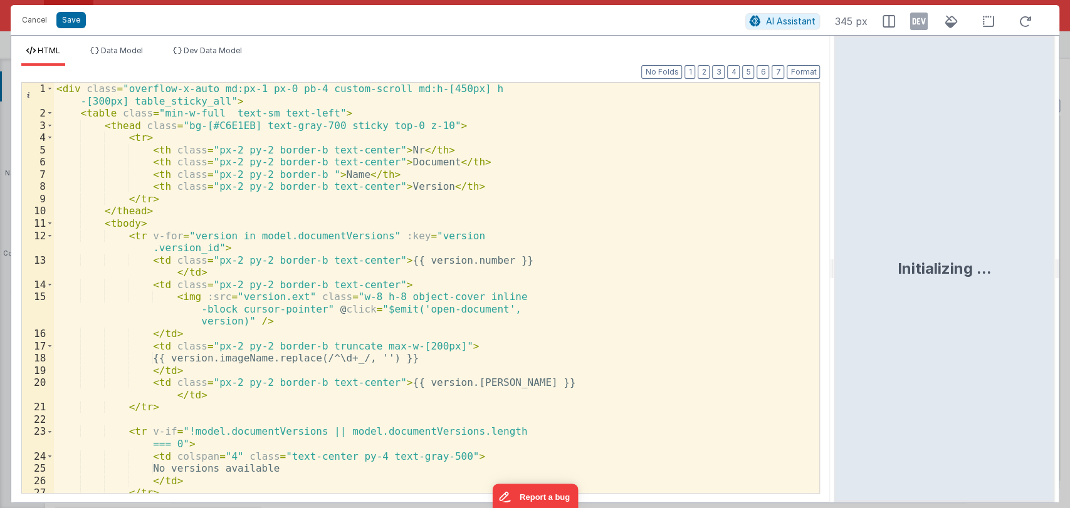
drag, startPoint x: 532, startPoint y: 270, endPoint x: 878, endPoint y: 251, distance: 346.6
click at [878, 251] on html "Cancel Save AI Assistant 345 px HTML Data Model Dev Data Model Format 7 6 5 4 3…" at bounding box center [535, 254] width 1070 height 508
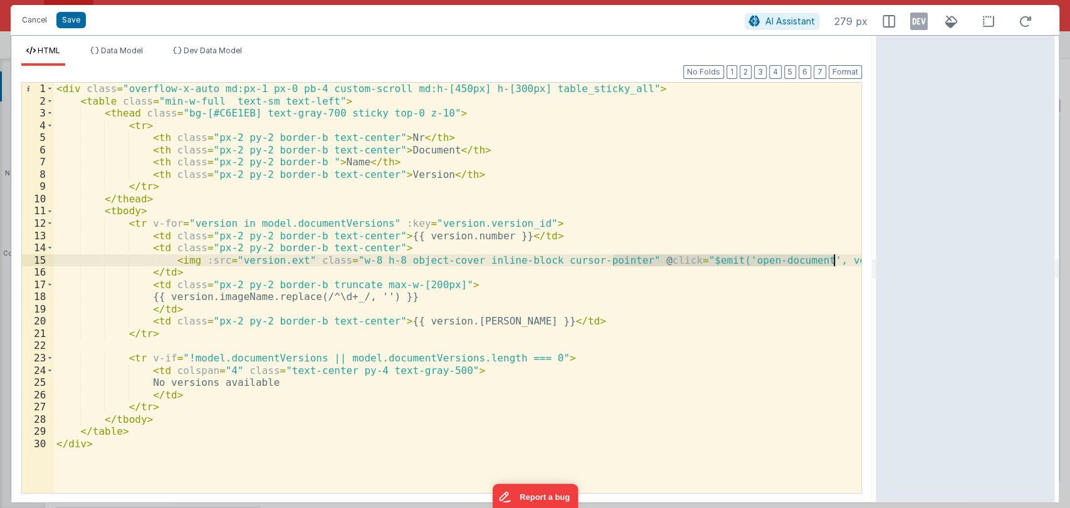
drag, startPoint x: 613, startPoint y: 261, endPoint x: 833, endPoint y: 258, distance: 220.1
click at [833, 258] on div "< div class = "overflow-x-auto md:px-1 px-0 pb-4 custom-scroll md:h-[450px] h-[…" at bounding box center [458, 300] width 808 height 435
click at [139, 122] on div "< div class = "overflow-x-auto md:px-1 px-0 pb-4 custom-scroll md:h-[450px] h-[…" at bounding box center [458, 300] width 808 height 435
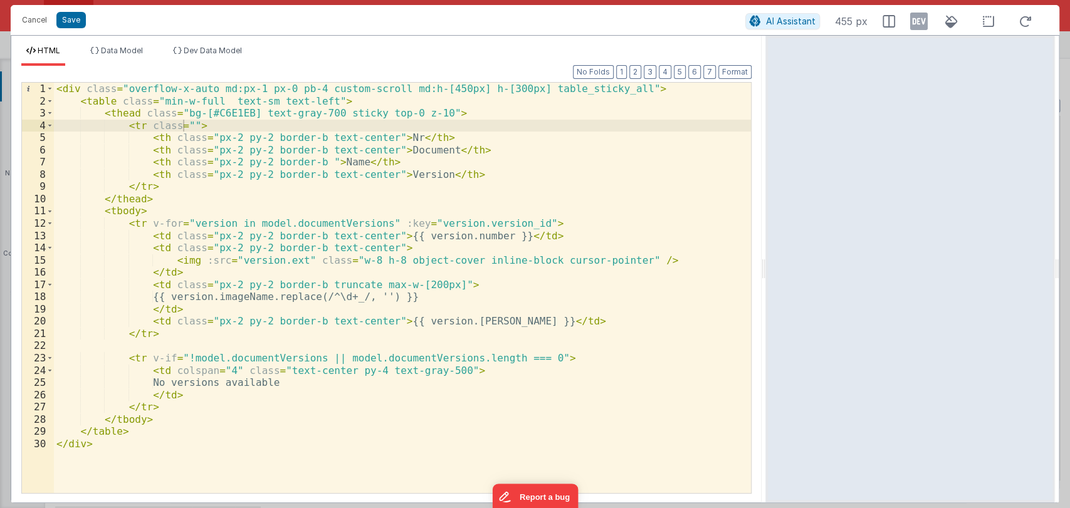
drag, startPoint x: 875, startPoint y: 272, endPoint x: 764, endPoint y: 282, distance: 111.4
click at [764, 282] on html "Cancel Save AI Assistant 455 px HTML Data Model Dev Data Model Format 7 6 5 4 3…" at bounding box center [535, 254] width 1070 height 508
click at [181, 127] on div "< div class = "overflow-x-auto md:px-1 px-0 pb-4 custom-scroll md:h-[450px] h-[…" at bounding box center [401, 300] width 695 height 435
click at [238, 127] on div "< div class = "overflow-x-auto md:px-1 px-0 pb-4 custom-scroll md:h-[450px] h-[…" at bounding box center [401, 300] width 695 height 435
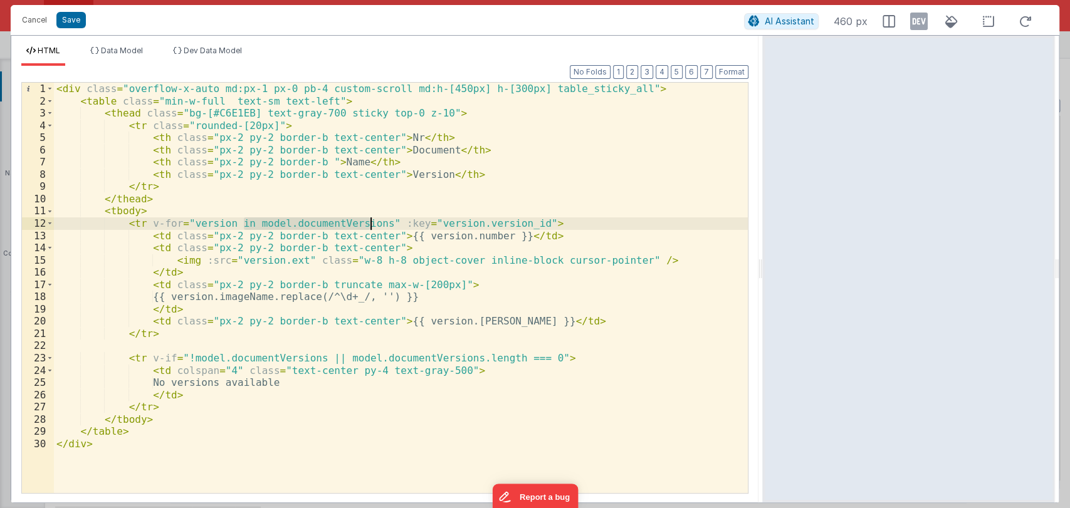
drag, startPoint x: 243, startPoint y: 224, endPoint x: 371, endPoint y: 221, distance: 127.3
click at [371, 221] on div "< div class = "overflow-x-auto md:px-1 px-0 pb-4 custom-scroll md:h-[450px] h-[…" at bounding box center [401, 300] width 695 height 435
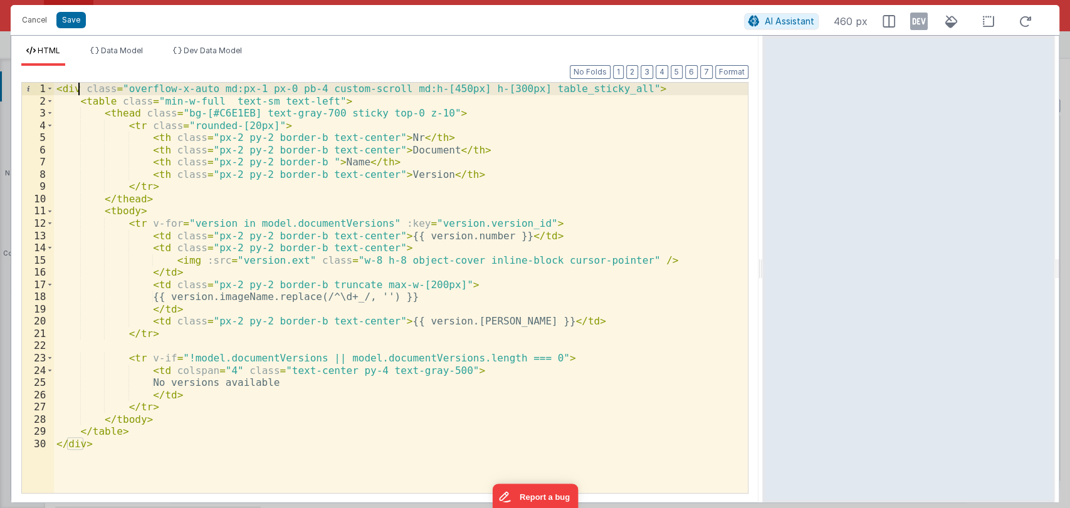
click at [78, 87] on div "< div class = "overflow-x-auto md:px-1 px-0 pb-4 custom-scroll md:h-[450px] h-[…" at bounding box center [401, 300] width 695 height 435
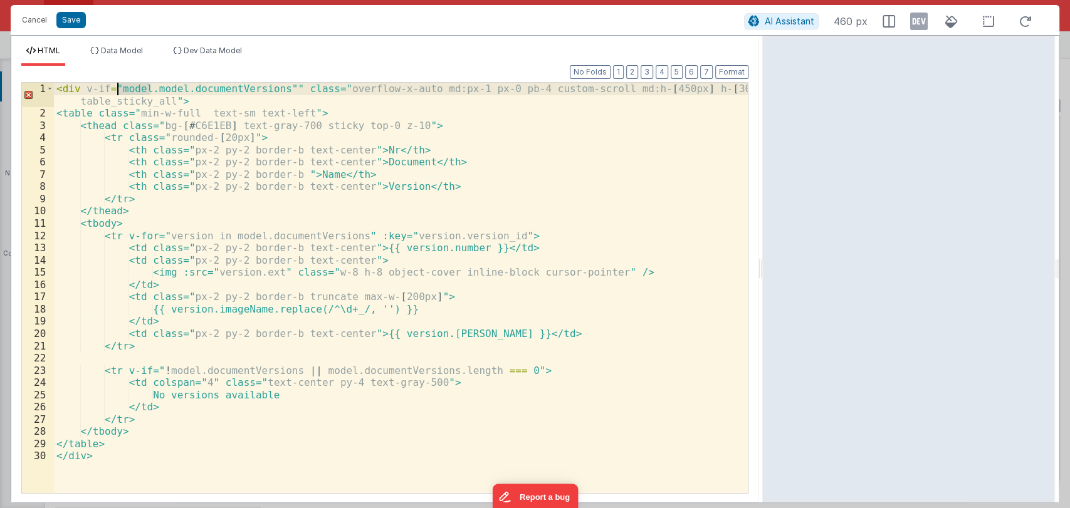
drag, startPoint x: 149, startPoint y: 88, endPoint x: 117, endPoint y: 90, distance: 31.4
click at [117, 90] on div "< div v-if = "model.model.documentVersions"" class=" overflow-x-auto md:px-1 px…" at bounding box center [401, 307] width 695 height 448
click at [145, 87] on div "< div v-if = "model.documentVersions"" class=" overflow-x-auto md:px-1 px-0 pb-…" at bounding box center [401, 307] width 695 height 448
click at [251, 88] on div "< div v-if = "model?.documentVersions"" class=" overflow-x-auto md:px-1 px-0 pb…" at bounding box center [401, 307] width 695 height 448
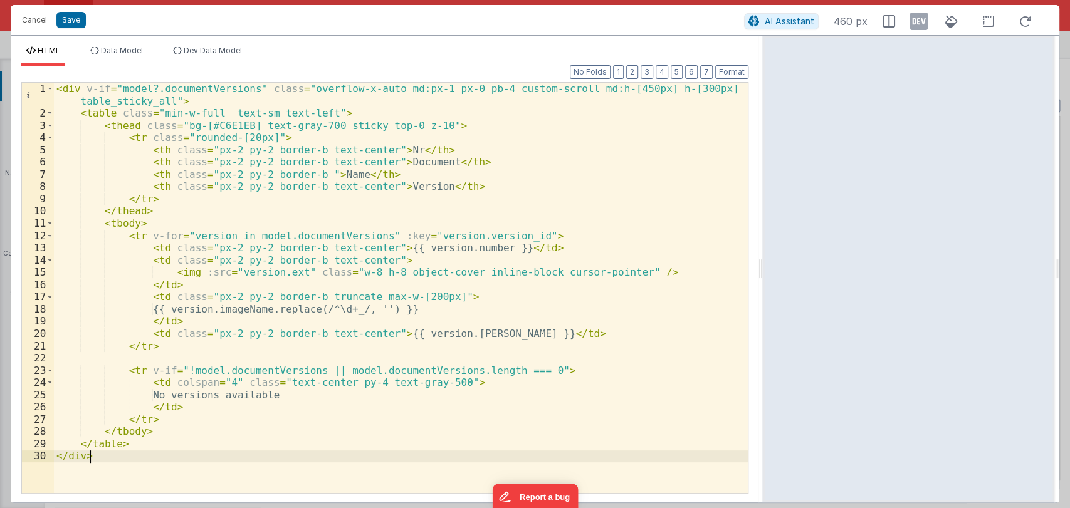
click at [105, 463] on div "< div v-if = "model?.documentVersions" class = "overflow-x-auto md:px-1 px-0 pb…" at bounding box center [401, 307] width 695 height 448
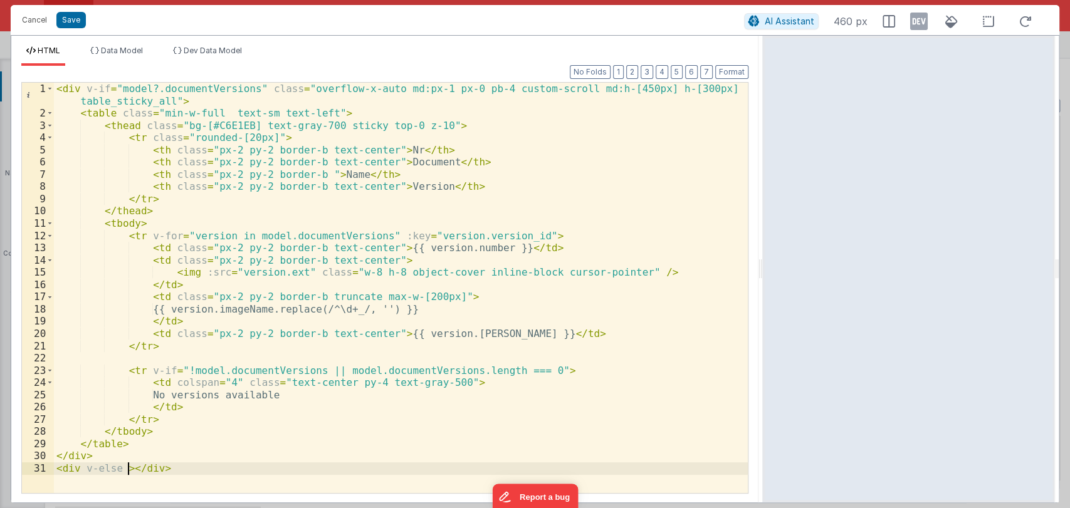
click at [129, 469] on div "< div v-if = "model?.documentVersions" class = "overflow-x-auto md:px-1 px-0 pb…" at bounding box center [401, 307] width 695 height 448
click at [117, 468] on div "< div v-if = "model?.documentVersions" class = "overflow-x-auto md:px-1 px-0 pb…" at bounding box center [401, 307] width 695 height 448
click at [130, 470] on div "< div v-if = "model?.documentVersions" class = "overflow-x-auto md:px-1 px-0 pb…" at bounding box center [401, 307] width 695 height 448
click at [104, 48] on span "Data Model" at bounding box center [122, 50] width 42 height 9
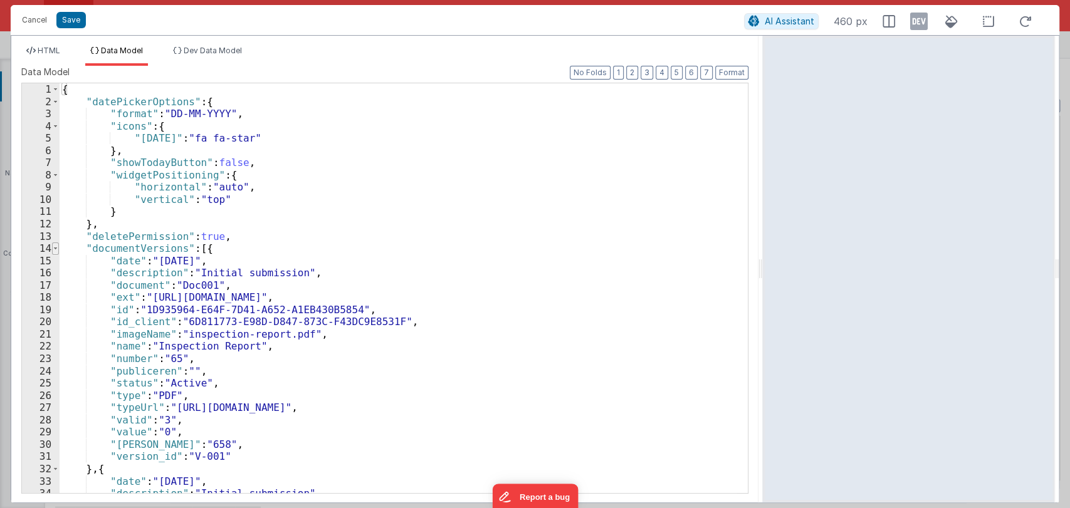
click at [52, 248] on span at bounding box center [55, 249] width 7 height 13
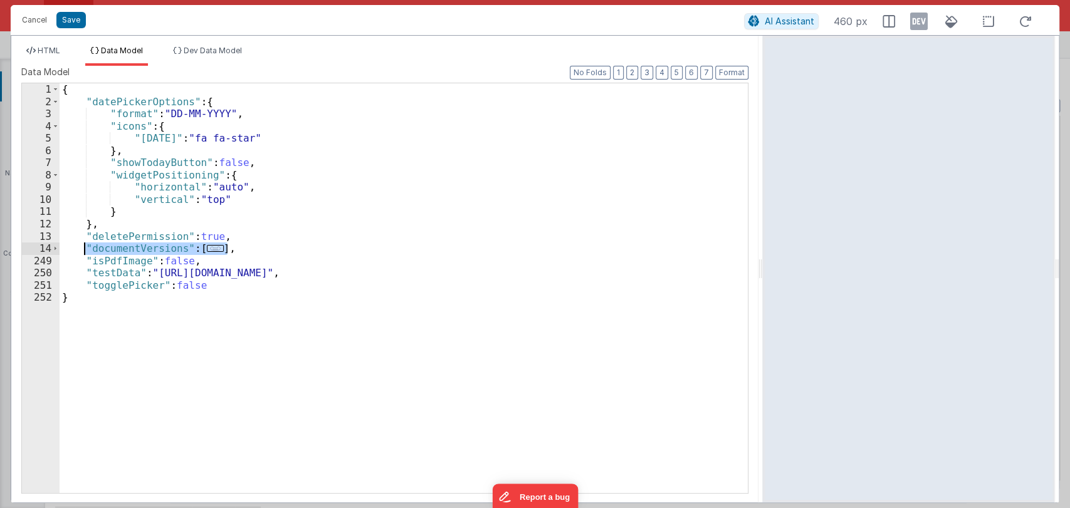
drag, startPoint x: 231, startPoint y: 248, endPoint x: 83, endPoint y: 245, distance: 148.0
click at [83, 245] on div "{ "datePickerOptions" : { "format" : "DD-MM-YYYY" , "icons" : { "today" : "fa f…" at bounding box center [404, 300] width 689 height 434
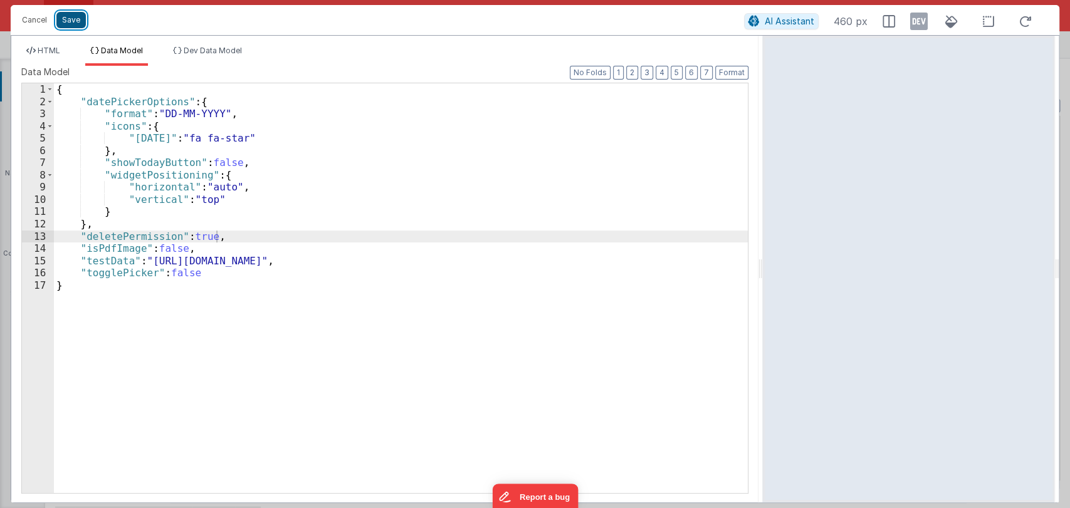
click at [69, 21] on button "Save" at bounding box center [70, 20] width 29 height 16
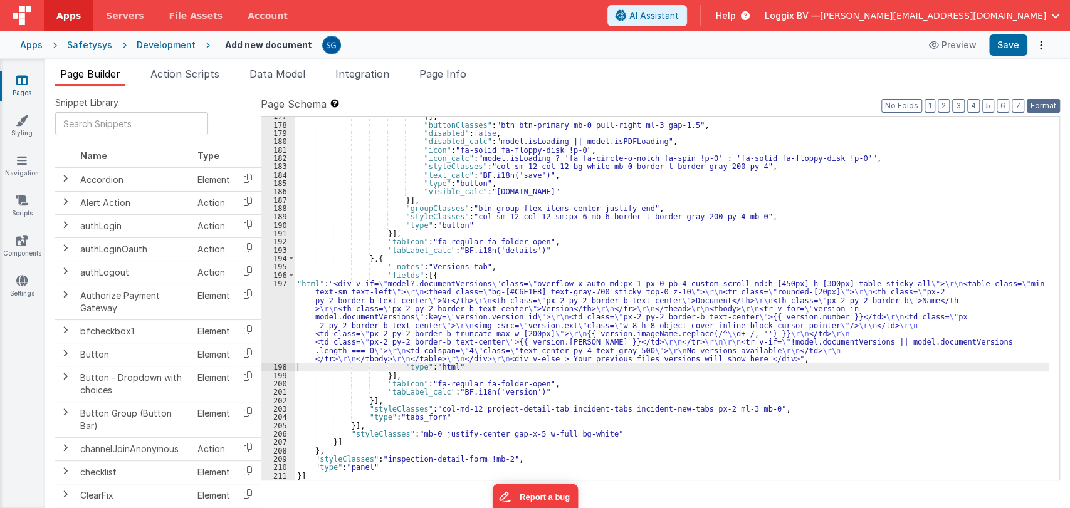
click at [1051, 110] on button "Format" at bounding box center [1043, 106] width 33 height 14
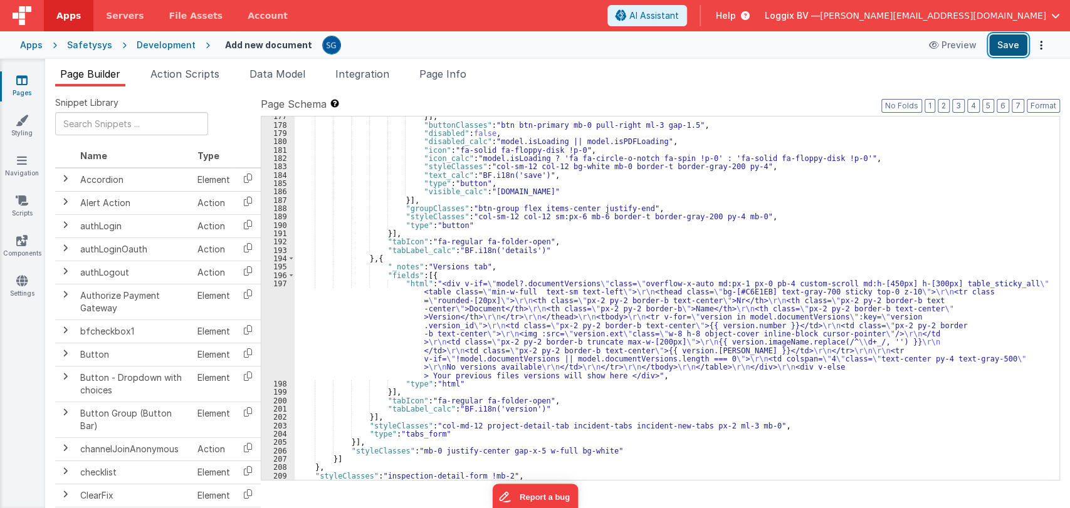
click at [1010, 51] on button "Save" at bounding box center [1008, 44] width 38 height 21
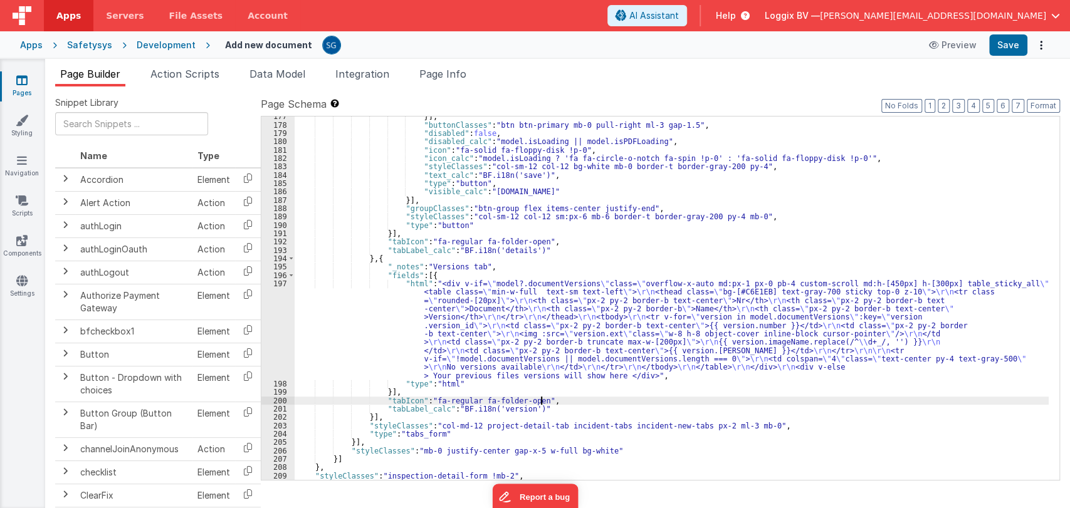
click at [605, 401] on div "}] , "buttonClasses" : "btn btn-primary mb-0 pull-right ml-3 gap-1.5" , "disabl…" at bounding box center [672, 302] width 754 height 381
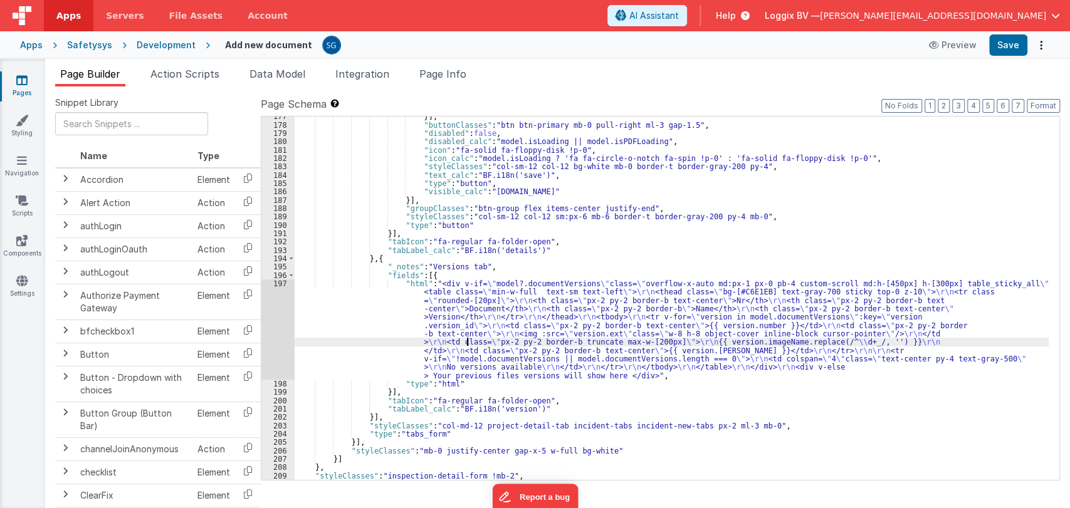
click at [467, 343] on div "}] , "buttonClasses" : "btn btn-primary mb-0 pull-right ml-3 gap-1.5" , "disabl…" at bounding box center [672, 302] width 754 height 381
click at [280, 283] on div "197" at bounding box center [277, 330] width 33 height 100
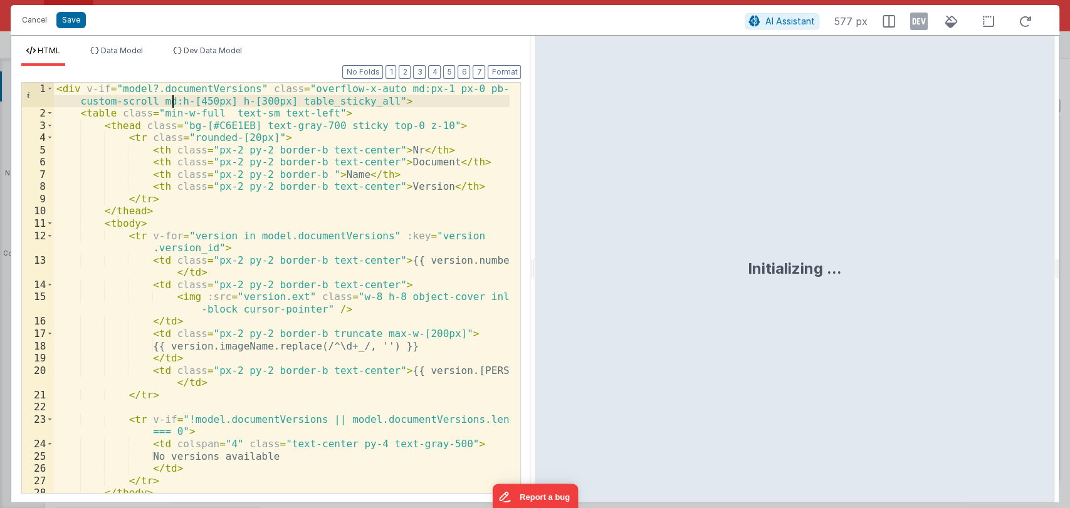
click at [172, 101] on div "< div v-if = "model?.documentVersions" class = "overflow-x-auto md:px-1 px-0 pb…" at bounding box center [282, 307] width 456 height 448
click at [79, 26] on button "Save" at bounding box center [70, 20] width 29 height 16
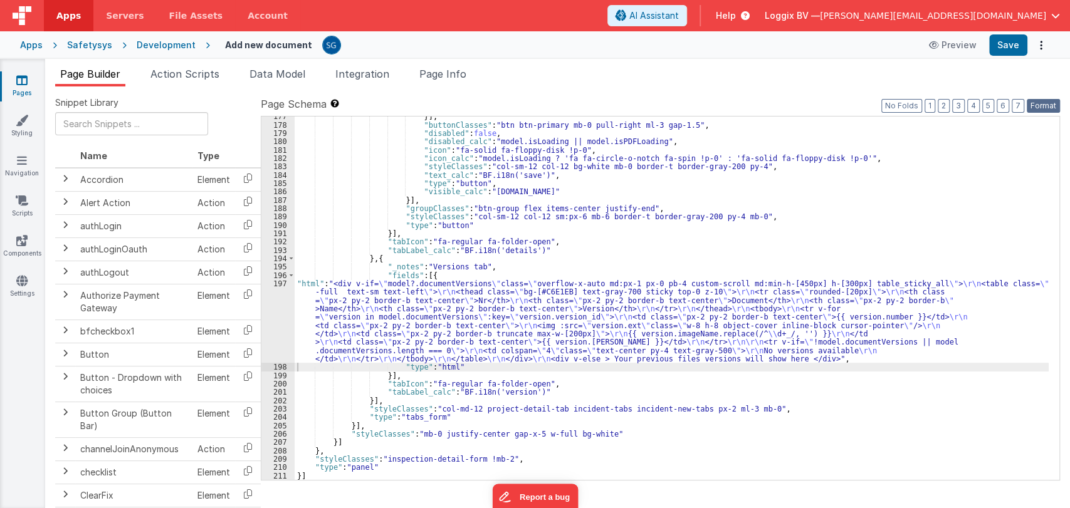
click at [1043, 109] on button "Format" at bounding box center [1043, 106] width 33 height 14
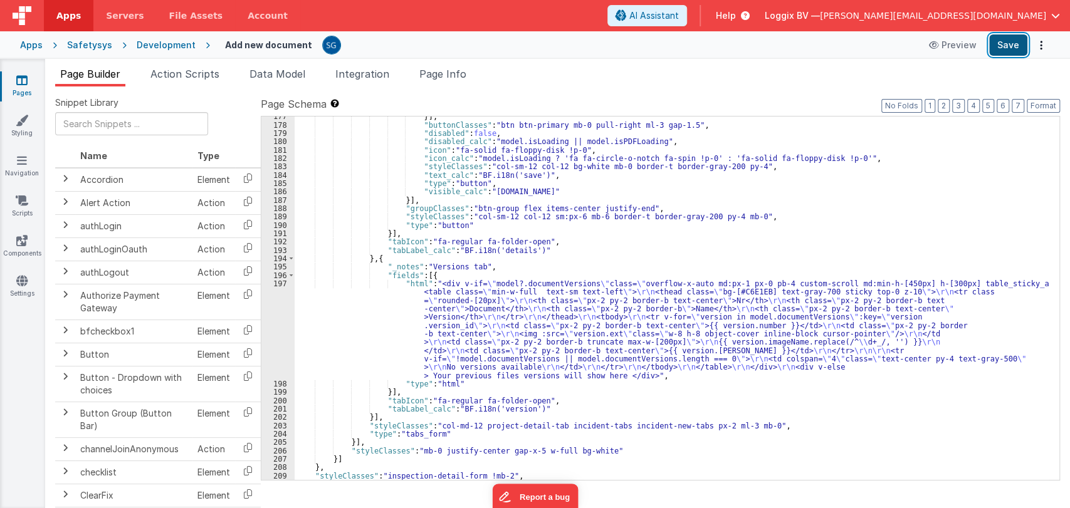
click at [1014, 48] on button "Save" at bounding box center [1008, 44] width 38 height 21
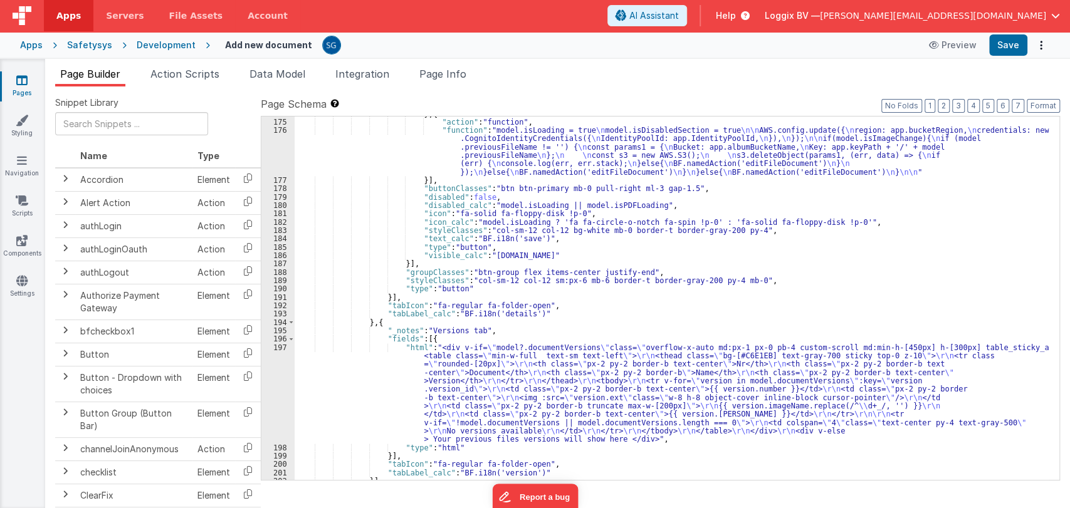
scroll to position [1682, 0]
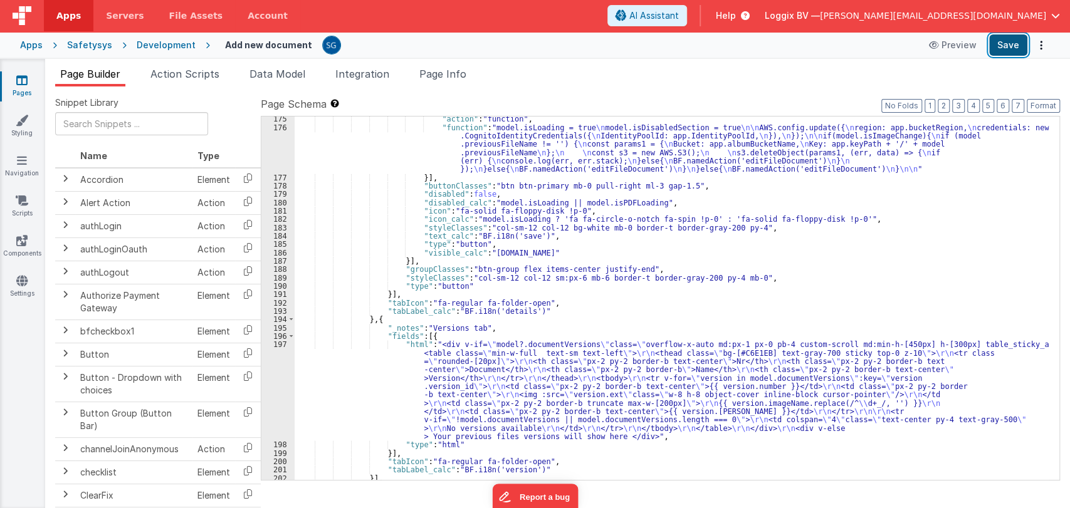
click at [1014, 51] on button "Save" at bounding box center [1008, 44] width 38 height 21
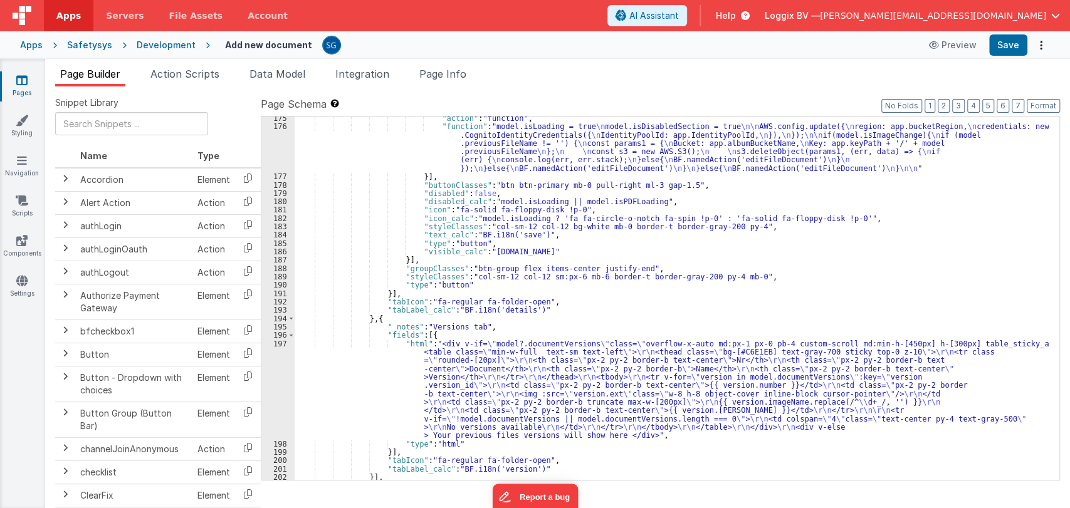
scroll to position [1759, 0]
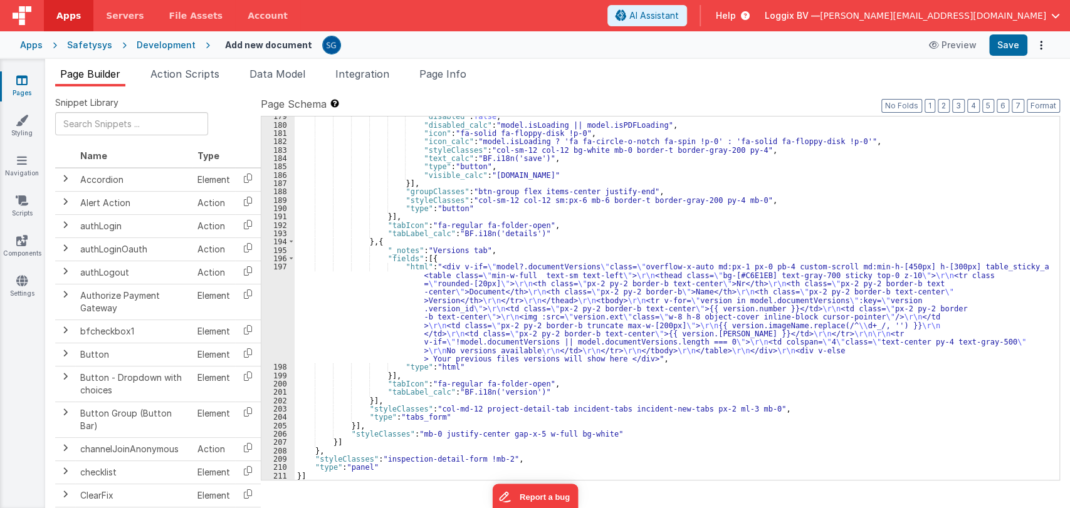
click at [389, 277] on div ""disabled" : false , "disabled_calc" : "model.isLoading || model.isPDFLoading" …" at bounding box center [672, 302] width 754 height 381
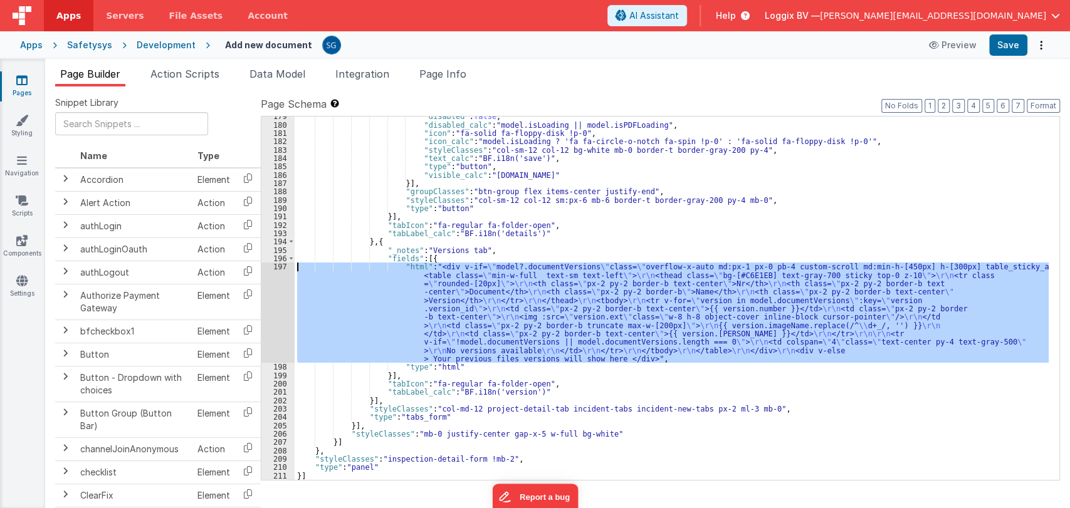
click at [279, 268] on div "197" at bounding box center [277, 313] width 33 height 100
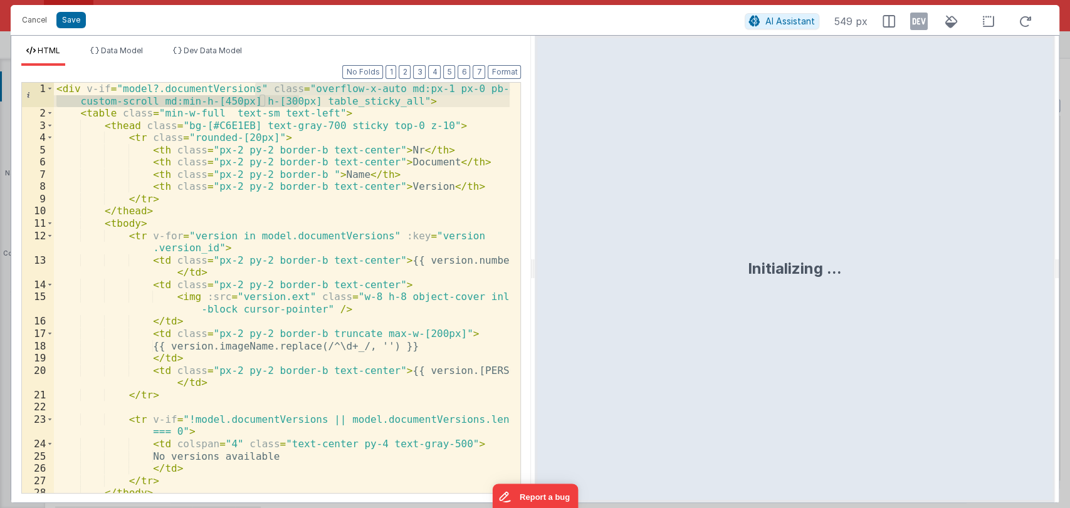
drag, startPoint x: 253, startPoint y: 87, endPoint x: 301, endPoint y: 102, distance: 50.0
click at [301, 102] on div "< div v-if = "model?.documentVersions" class = "overflow-x-auto md:px-1 px-0 pb…" at bounding box center [282, 307] width 456 height 448
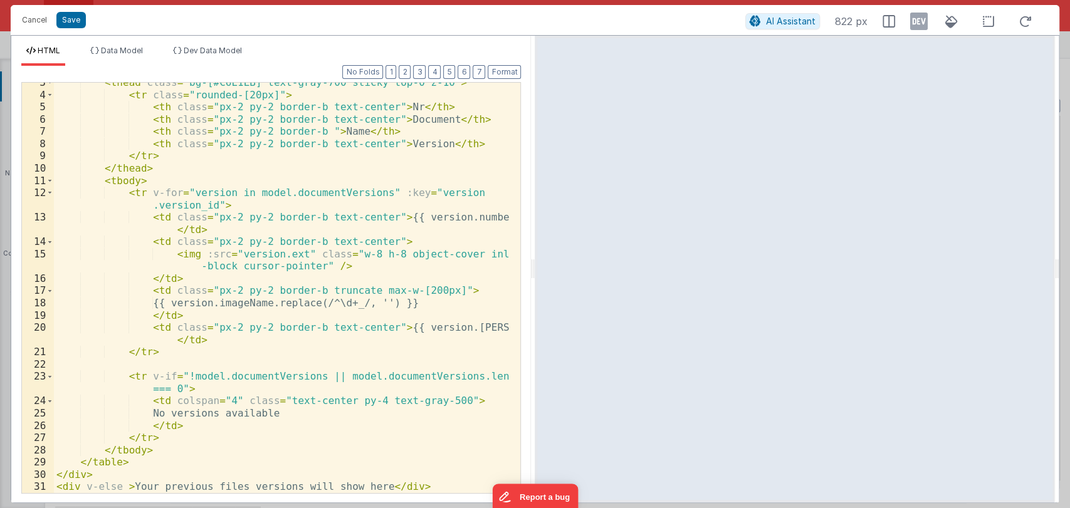
scroll to position [43, 0]
click at [120, 483] on div "< thead class = "bg-[#C6E1EB] text-gray-700 sticky top-0 z-10" > < tr class = "…" at bounding box center [282, 293] width 456 height 435
click at [120, 483] on div "< thead class = "bg-[#C6E1EB] text-gray-700 sticky top-0 z-10" > < tr class = "…" at bounding box center [282, 288] width 456 height 411
paste textarea
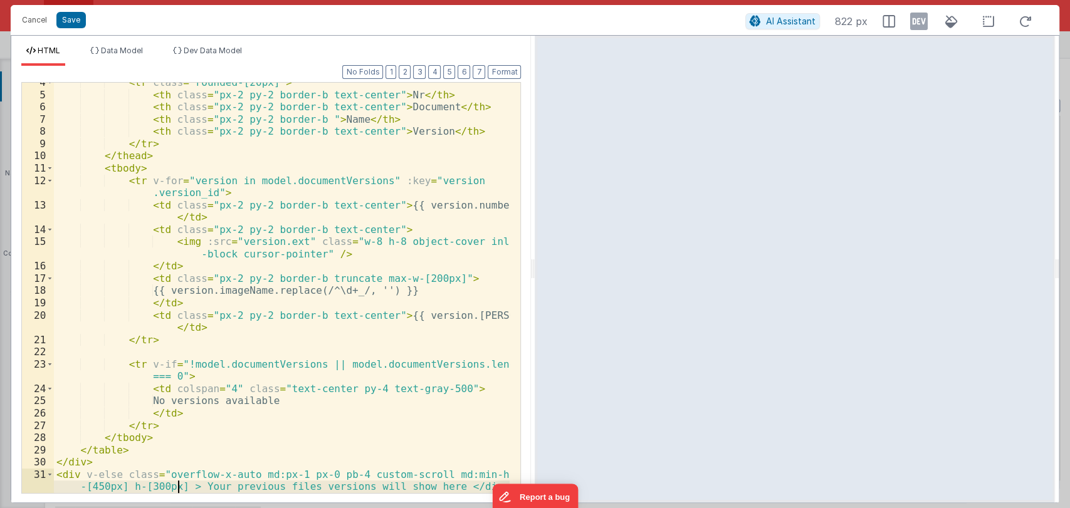
scroll to position [55, 0]
click at [69, 18] on button "Save" at bounding box center [70, 20] width 29 height 16
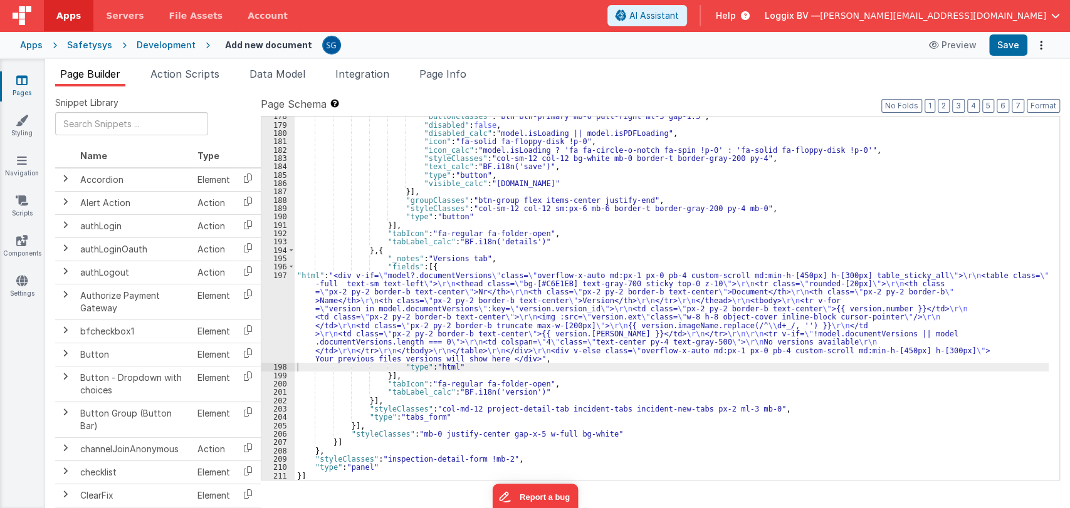
scroll to position [1751, 0]
click at [1038, 104] on button "Format" at bounding box center [1043, 106] width 33 height 14
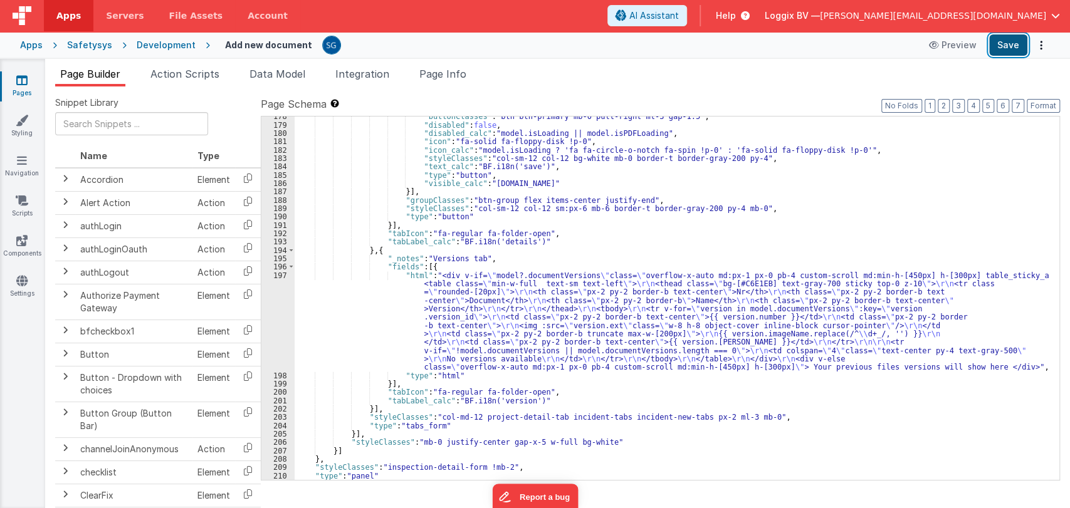
click at [1009, 43] on button "Save" at bounding box center [1008, 44] width 38 height 21
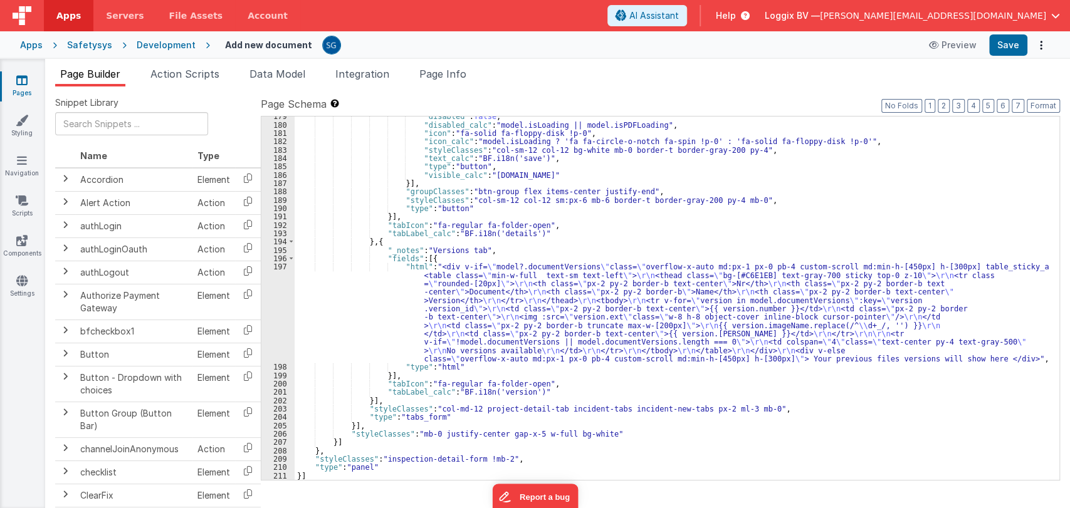
scroll to position [1759, 0]
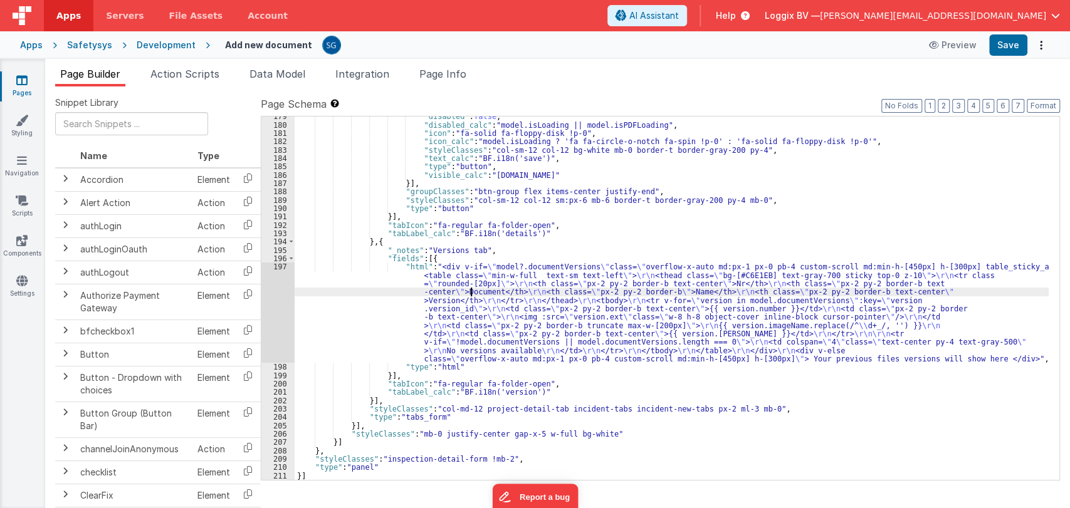
click at [471, 292] on div ""disabled" : false , "disabled_calc" : "model.isLoading || model.isPDFLoading" …" at bounding box center [672, 302] width 754 height 381
click at [282, 266] on div "197" at bounding box center [277, 313] width 33 height 100
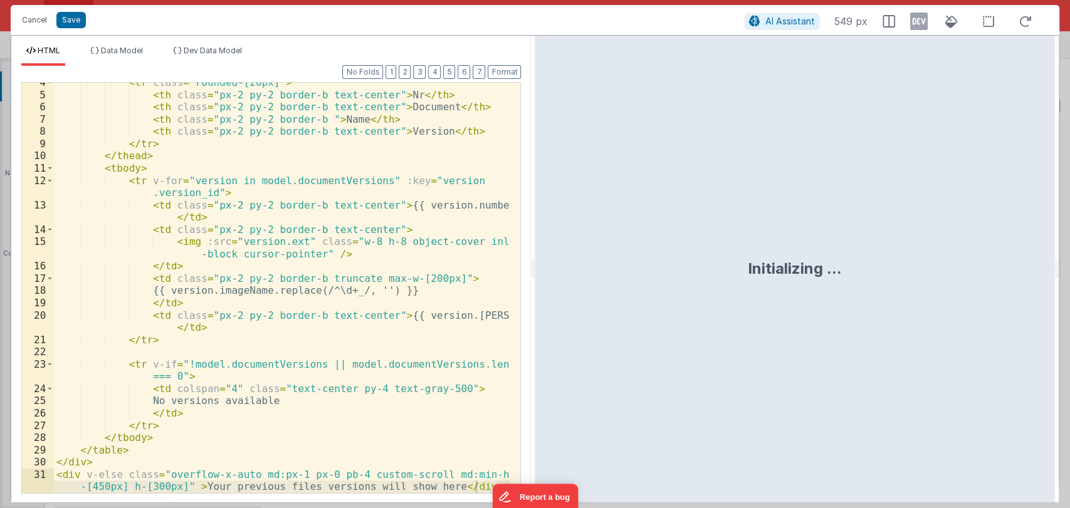
scroll to position [55, 0]
click at [106, 488] on div "< tr class = "rounded-[20px]" > < th class = "px-2 py-2 border-b text-center" >…" at bounding box center [282, 300] width 456 height 448
click at [65, 22] on button "Save" at bounding box center [70, 20] width 29 height 16
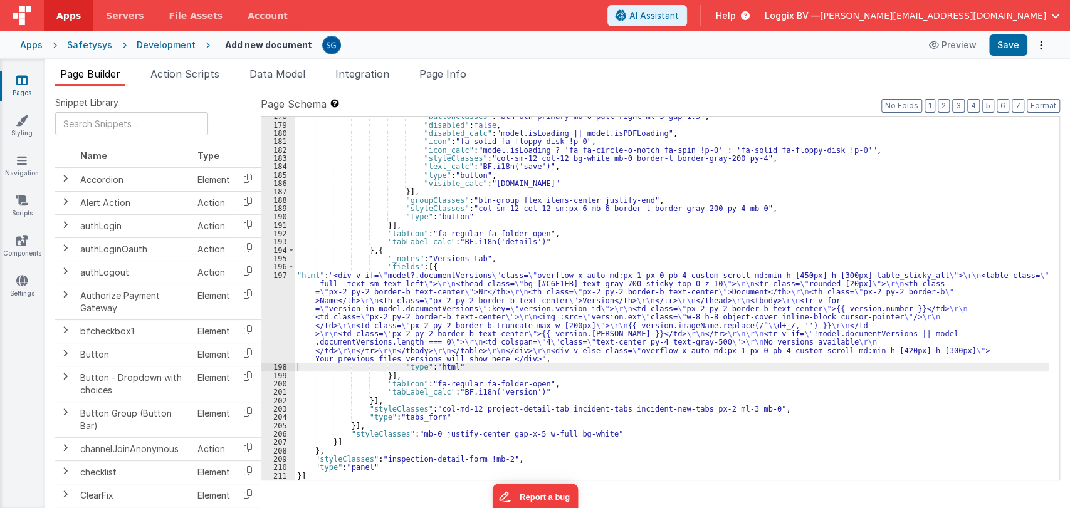
scroll to position [1751, 0]
click at [1040, 106] on button "Format" at bounding box center [1043, 106] width 33 height 14
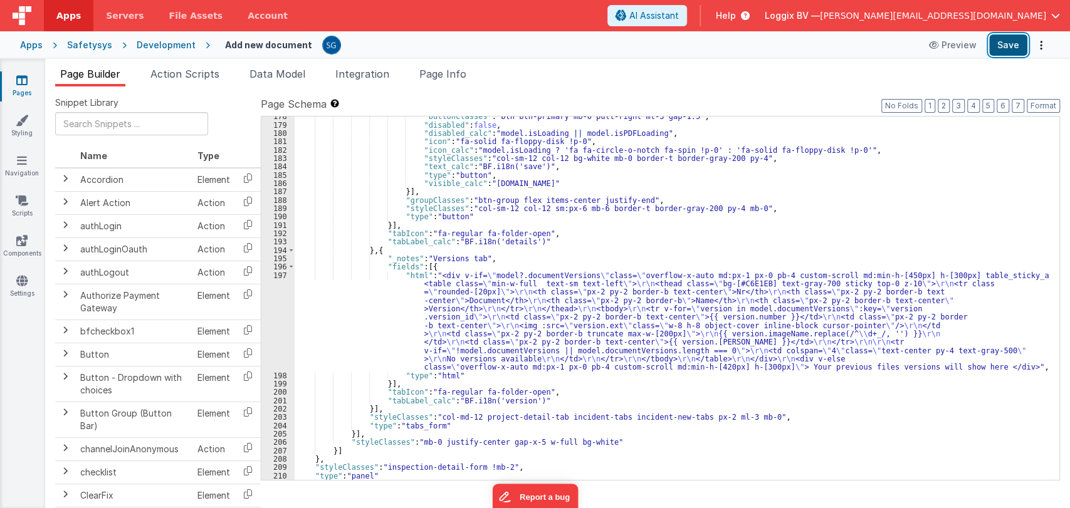
click at [1003, 50] on button "Save" at bounding box center [1008, 44] width 38 height 21
click at [868, 273] on div ""buttonClasses" : "btn btn-primary mb-0 pull-right ml-3 gap-1.5" , "disabled" :…" at bounding box center [672, 302] width 754 height 381
click at [1008, 47] on button "Save" at bounding box center [1008, 44] width 38 height 21
click at [270, 70] on span "Data Model" at bounding box center [278, 74] width 56 height 13
click at [273, 68] on span "Data Model" at bounding box center [278, 74] width 56 height 13
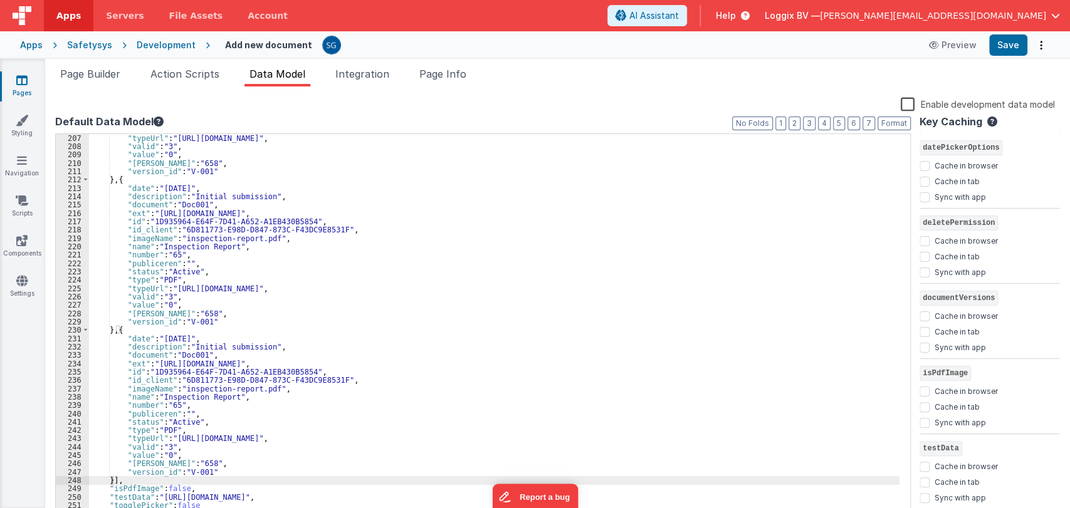
click at [280, 71] on span "Data Model" at bounding box center [278, 74] width 56 height 13
click at [191, 73] on span "Action Scripts" at bounding box center [184, 74] width 69 height 13
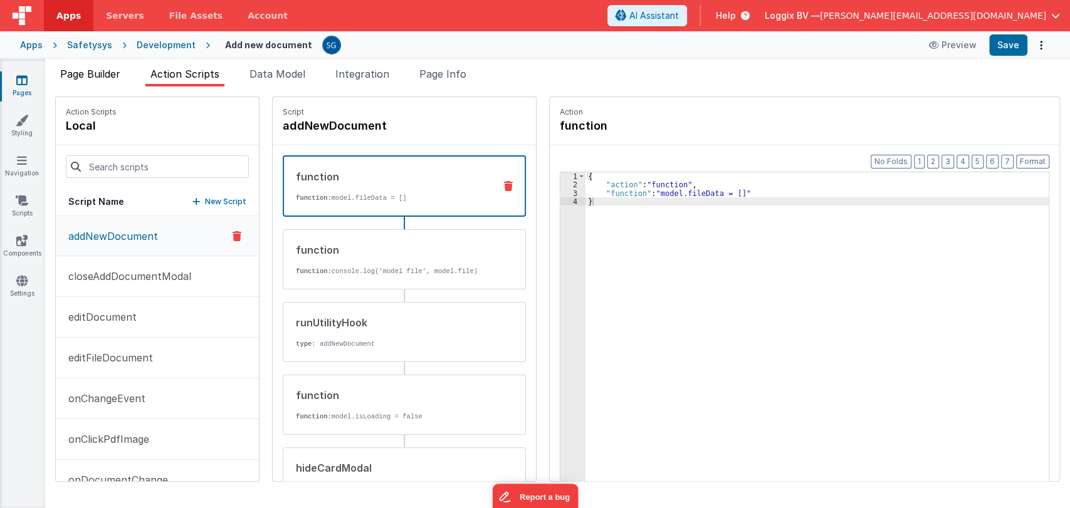
click at [103, 76] on span "Page Builder" at bounding box center [90, 74] width 60 height 13
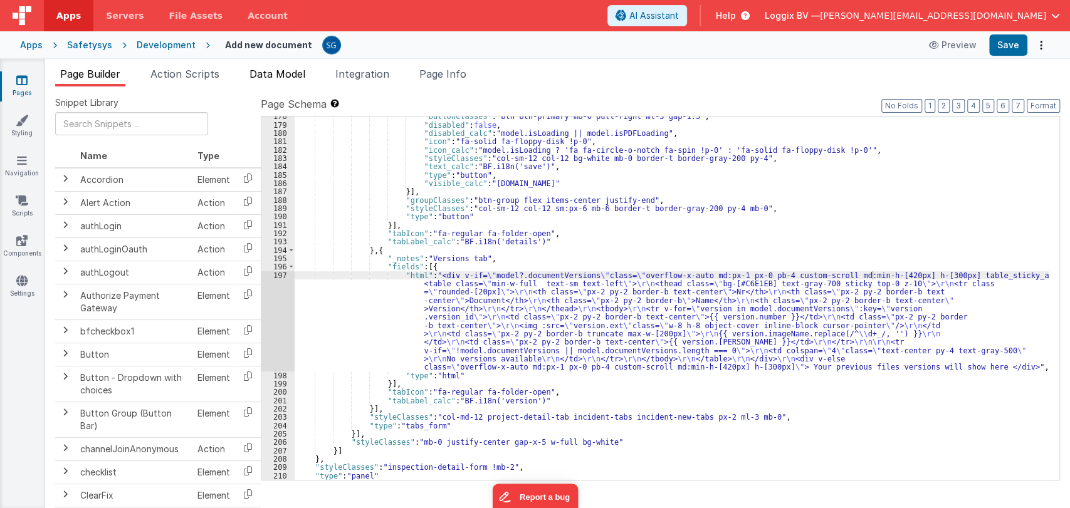
click at [261, 72] on span "Data Model" at bounding box center [278, 74] width 56 height 13
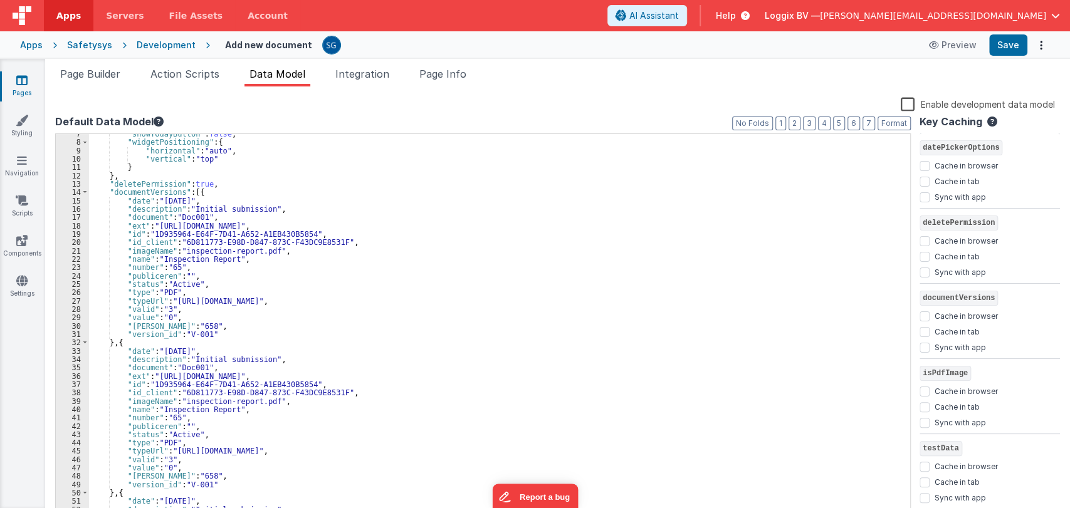
scroll to position [0, 0]
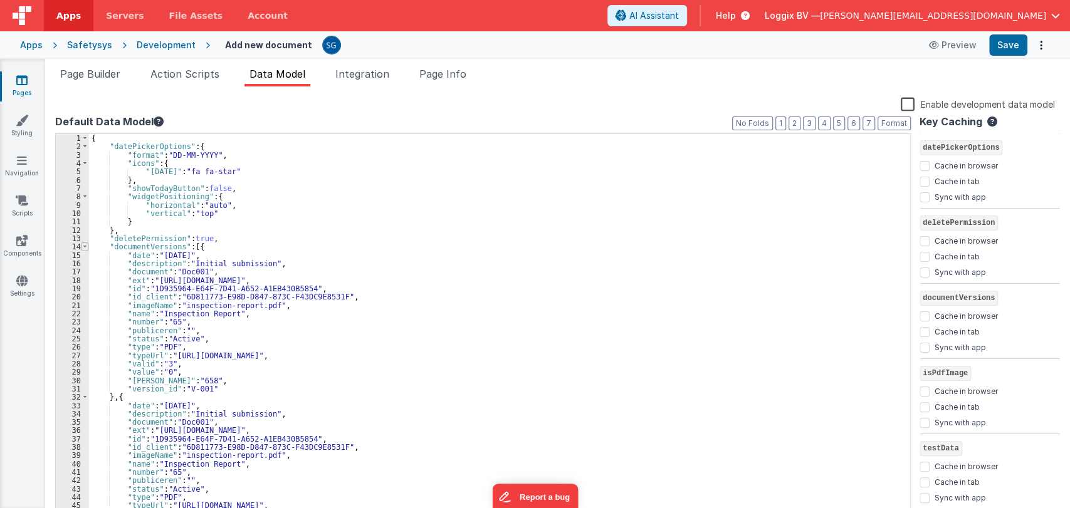
click at [85, 246] on span at bounding box center [85, 247] width 7 height 8
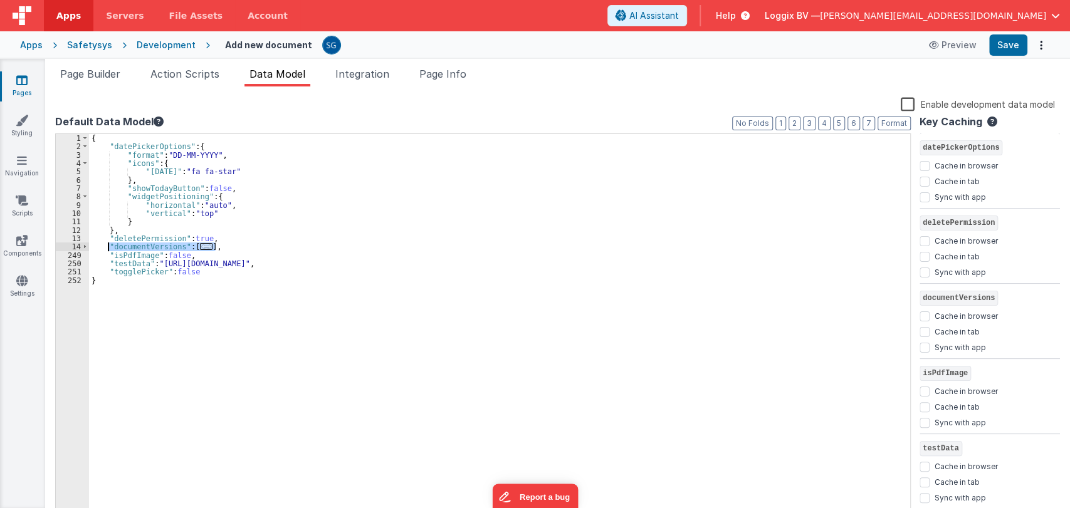
drag, startPoint x: 231, startPoint y: 247, endPoint x: 108, endPoint y: 248, distance: 122.9
click at [108, 248] on div "{ "datePickerOptions" : { "format" : "DD-MM-YYYY" , "icons" : { "today" : "fa f…" at bounding box center [499, 334] width 821 height 401
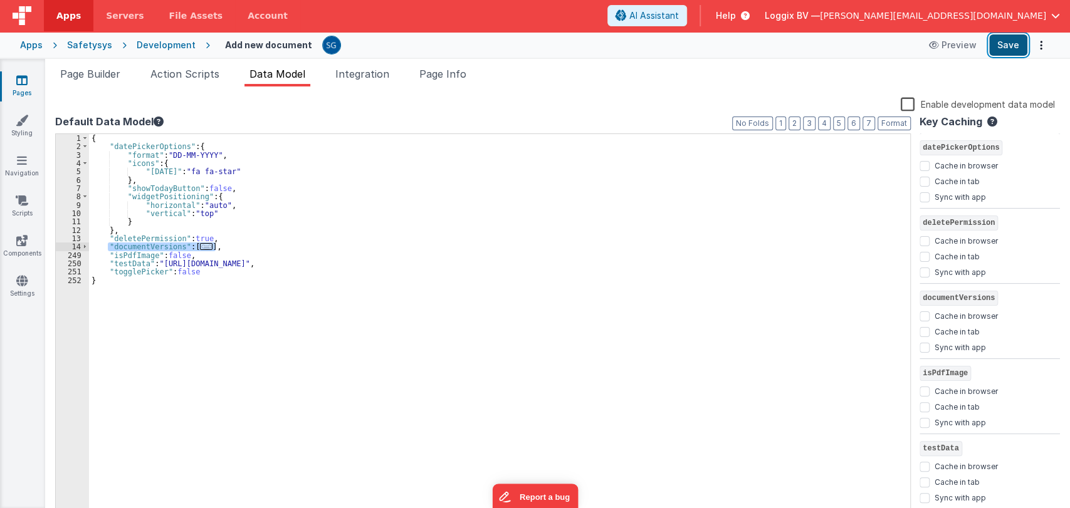
click at [1006, 45] on button "Save" at bounding box center [1008, 44] width 38 height 21
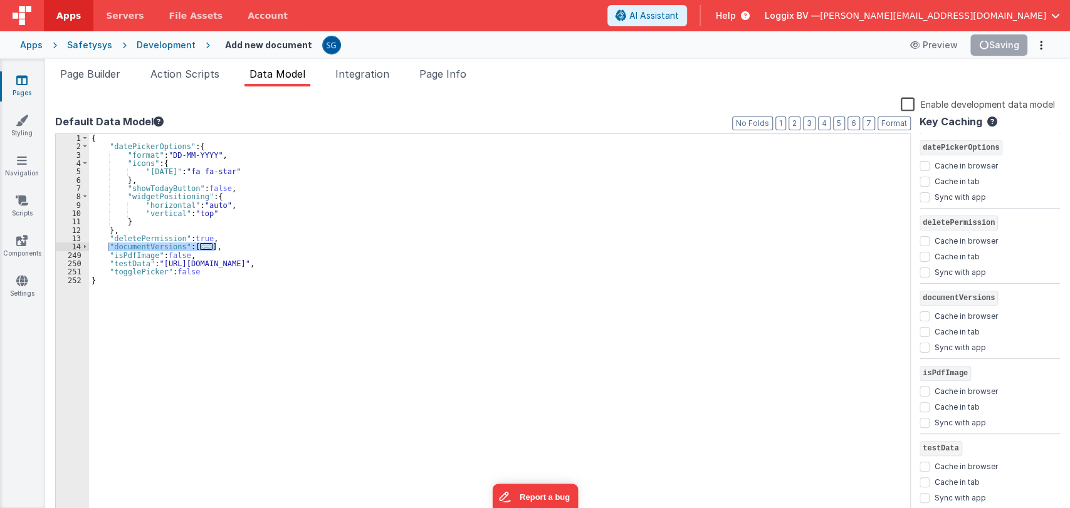
click at [199, 318] on div "{ "datePickerOptions" : { "format" : "DD-MM-YYYY" , "icons" : { "today" : "fa f…" at bounding box center [499, 334] width 821 height 401
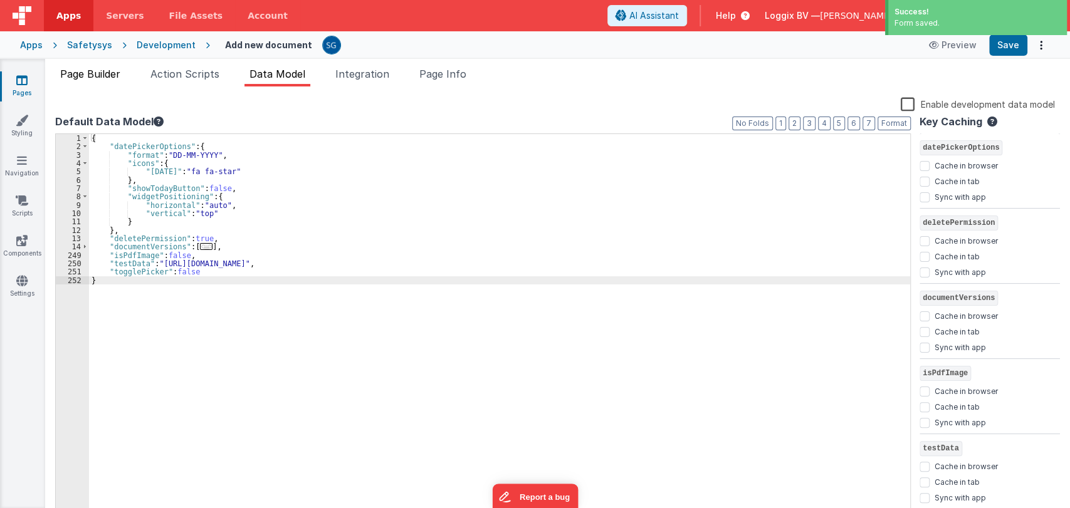
click at [85, 69] on span "Page Builder" at bounding box center [90, 74] width 60 height 13
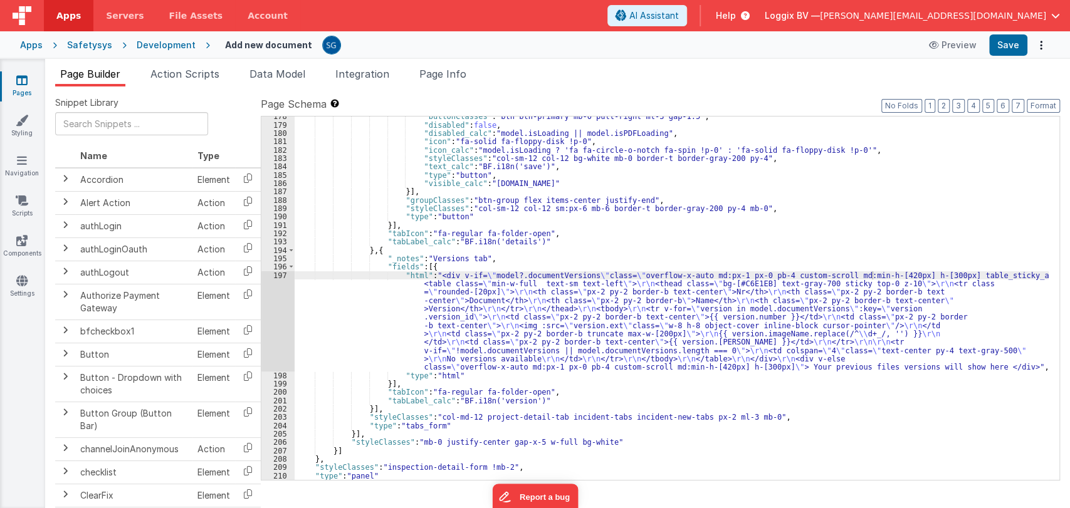
click at [357, 348] on div ""buttonClasses" : "btn btn-primary mb-0 pull-right ml-3 gap-1.5" , "disabled" :…" at bounding box center [672, 302] width 754 height 381
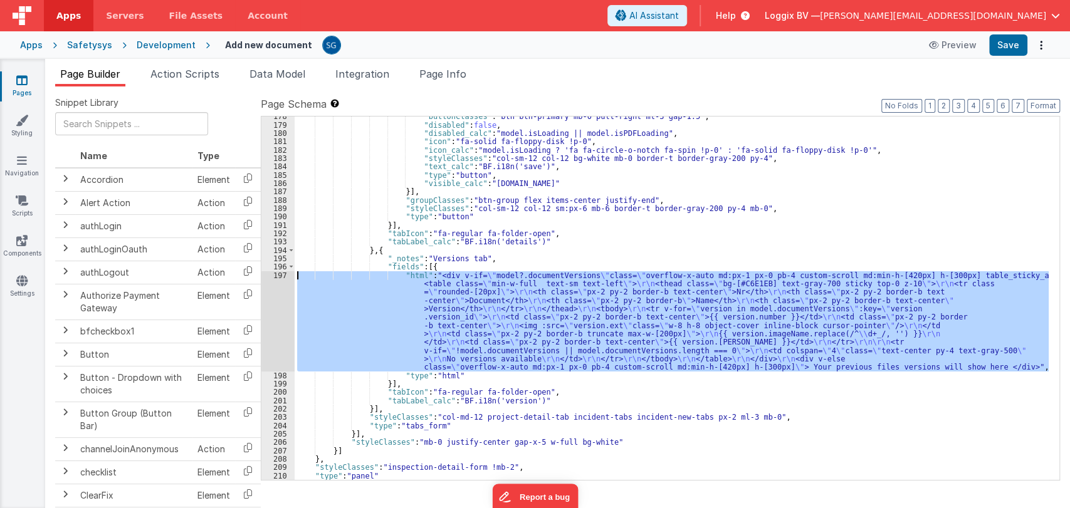
click at [281, 272] on div "197" at bounding box center [277, 321] width 33 height 100
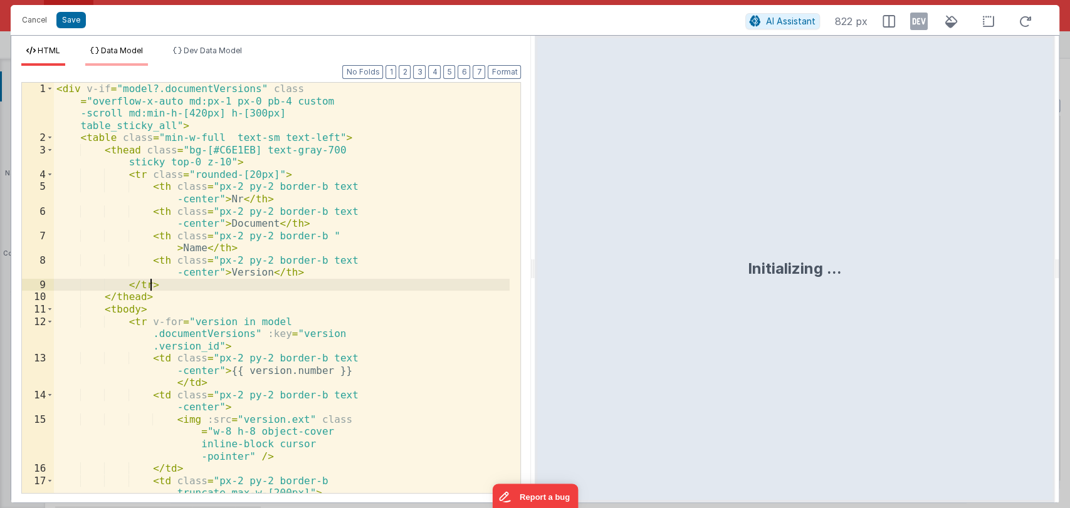
click at [118, 51] on span "Data Model" at bounding box center [122, 50] width 42 height 9
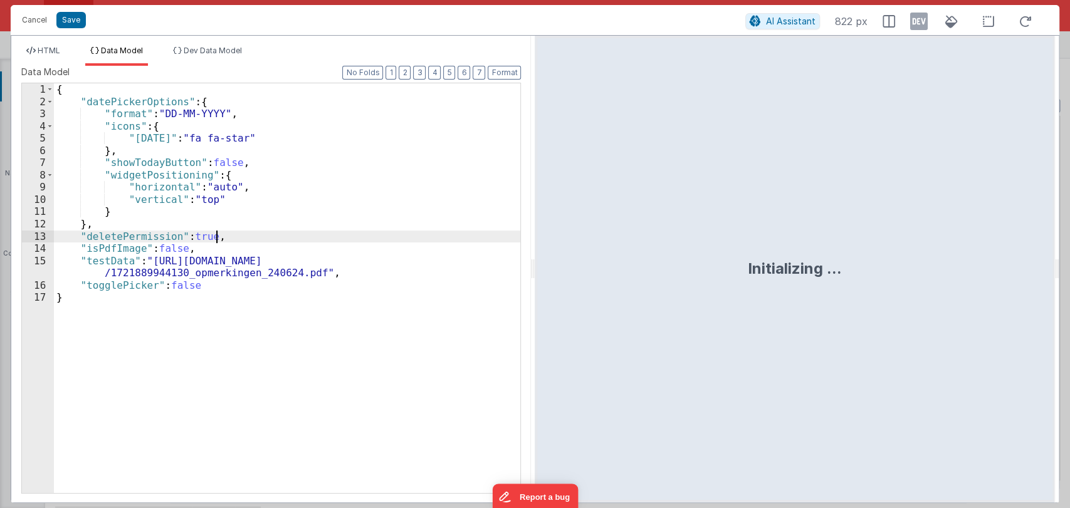
click at [223, 233] on div "{ "datePickerOptions" : { "format" : "DD-MM-YYYY" , "icons" : { "today" : "fa f…" at bounding box center [287, 300] width 467 height 434
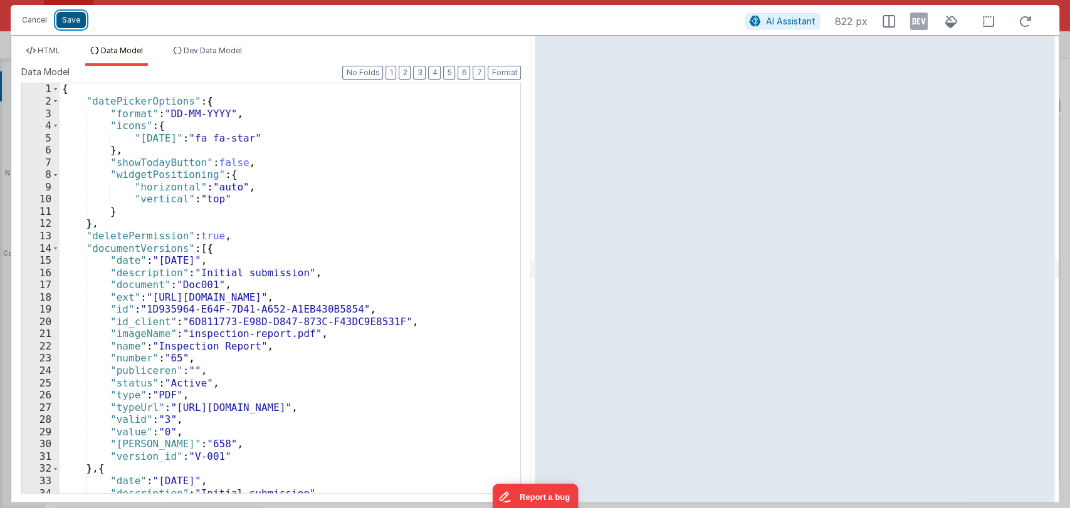
click at [74, 23] on button "Save" at bounding box center [70, 20] width 29 height 16
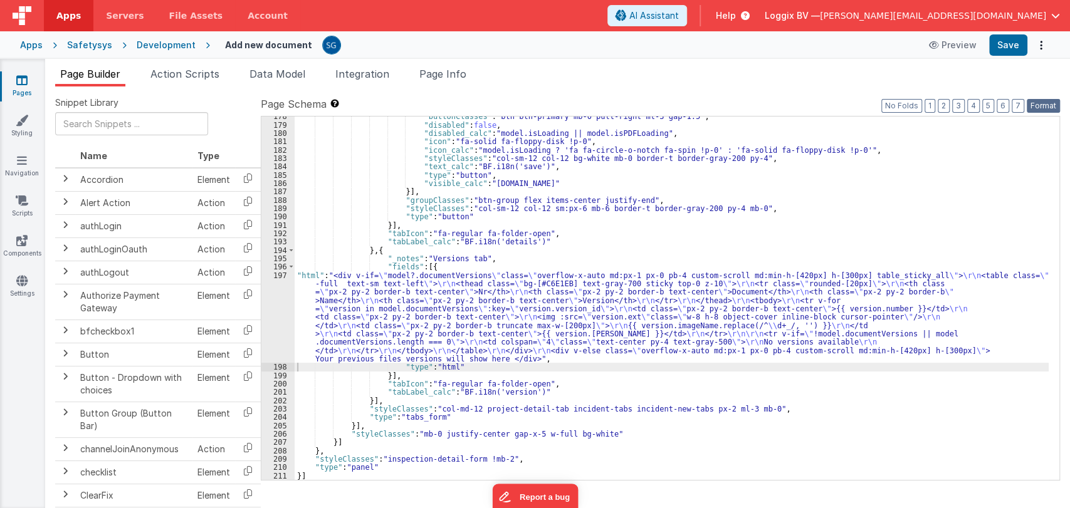
click at [1043, 105] on button "Format" at bounding box center [1043, 106] width 33 height 14
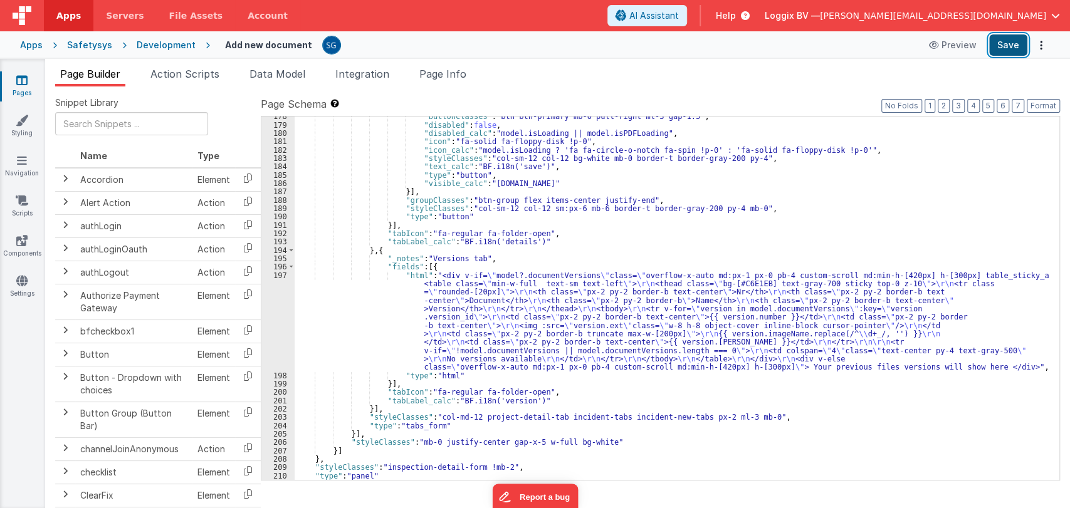
click at [1009, 52] on button "Save" at bounding box center [1008, 44] width 38 height 21
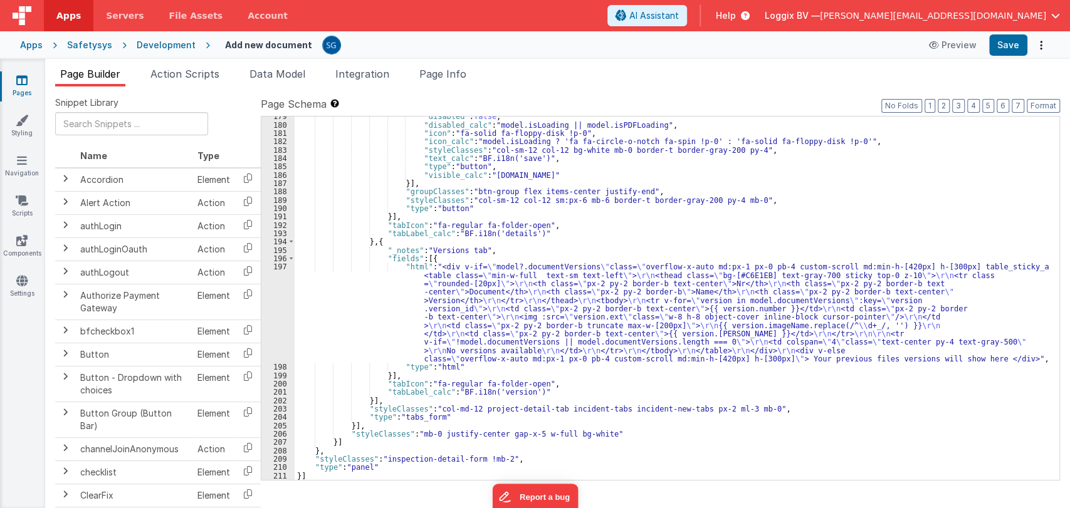
scroll to position [1759, 0]
click at [451, 297] on div ""disabled" : false , "disabled_calc" : "model.isLoading || model.isPDFLoading" …" at bounding box center [672, 302] width 754 height 381
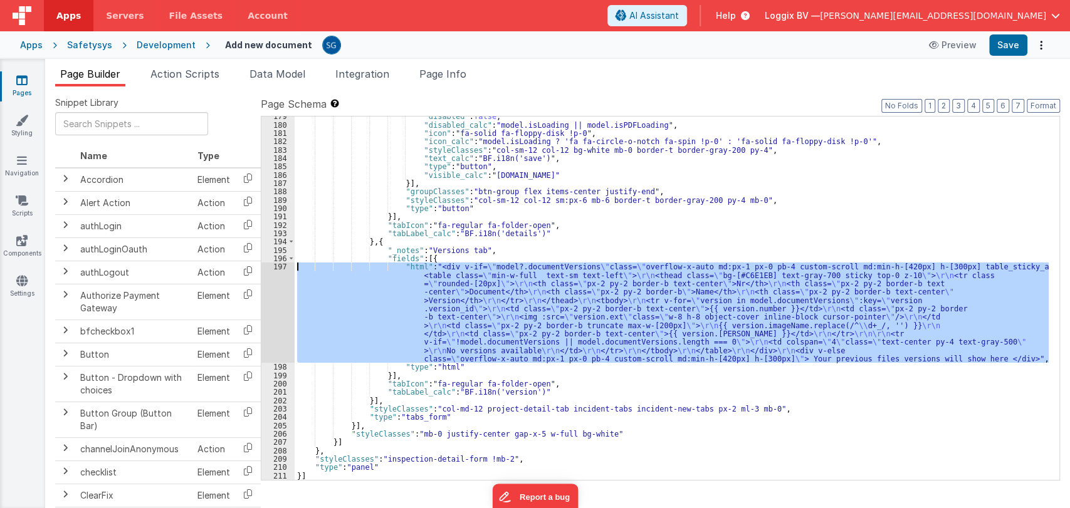
click at [283, 268] on div "197" at bounding box center [277, 313] width 33 height 100
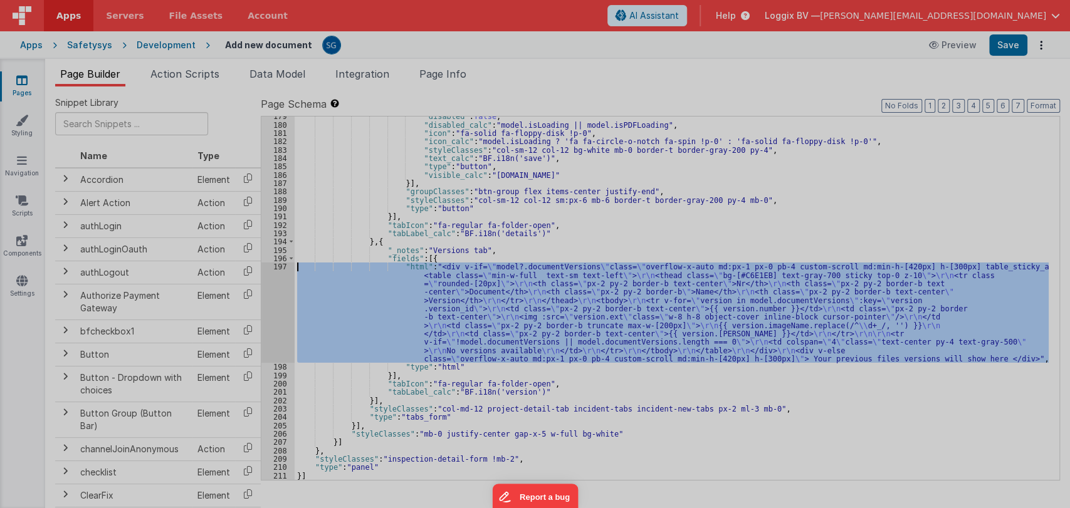
click at [283, 268] on div "< div v-if = "model?.documentVersions" class = "overflow-x-auto md:px-1 px-0 pb…" at bounding box center [282, 312] width 456 height 484
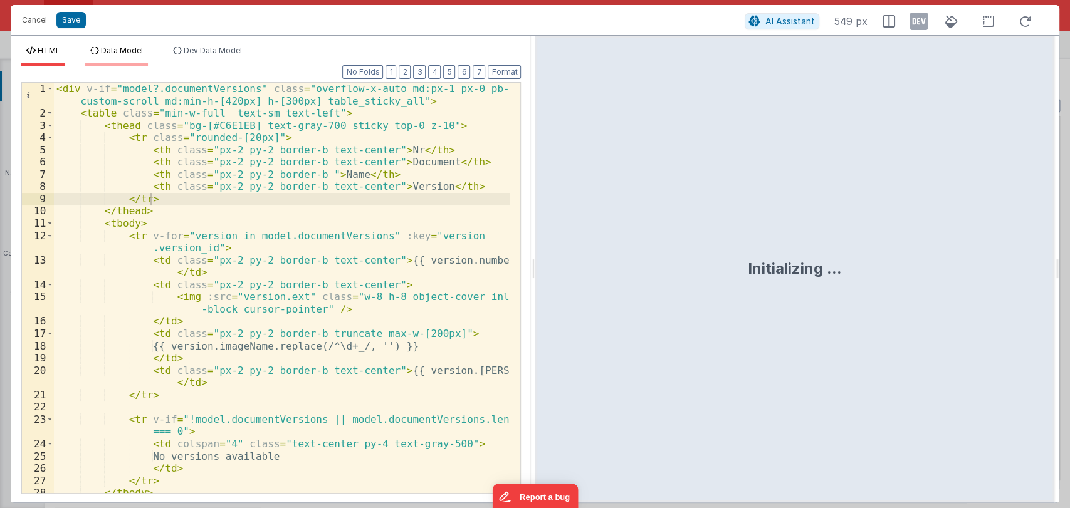
click at [121, 49] on span "Data Model" at bounding box center [122, 50] width 42 height 9
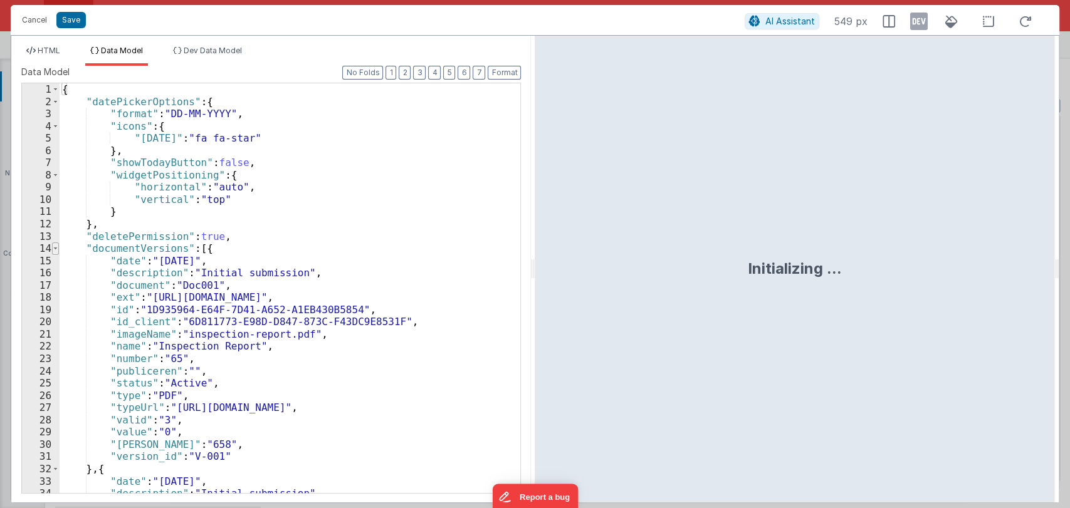
click at [52, 248] on span at bounding box center [55, 249] width 7 height 13
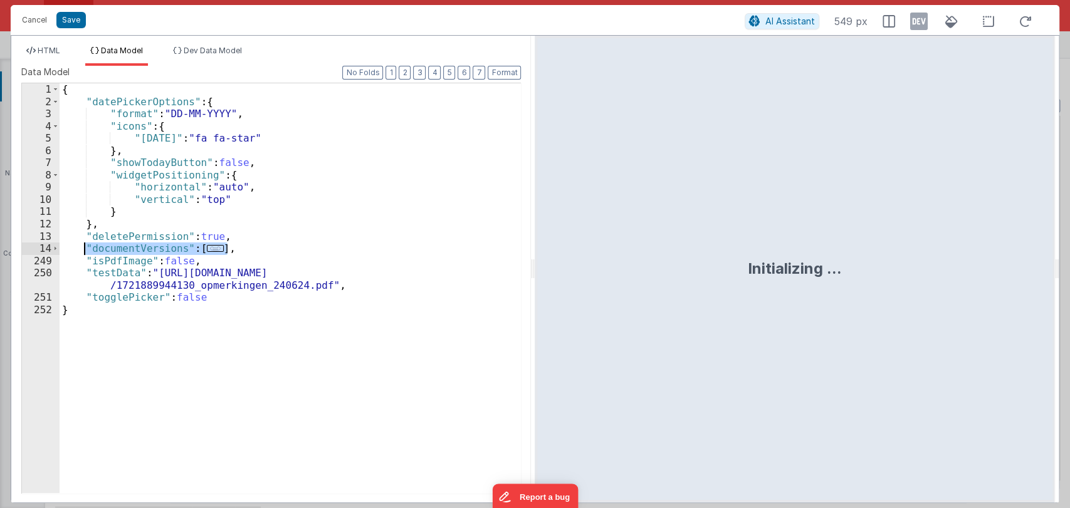
drag, startPoint x: 265, startPoint y: 248, endPoint x: 85, endPoint y: 247, distance: 179.9
click at [85, 247] on div "{ "datePickerOptions" : { "format" : "DD-MM-YYYY" , "icons" : { "today" : "fa f…" at bounding box center [290, 300] width 461 height 434
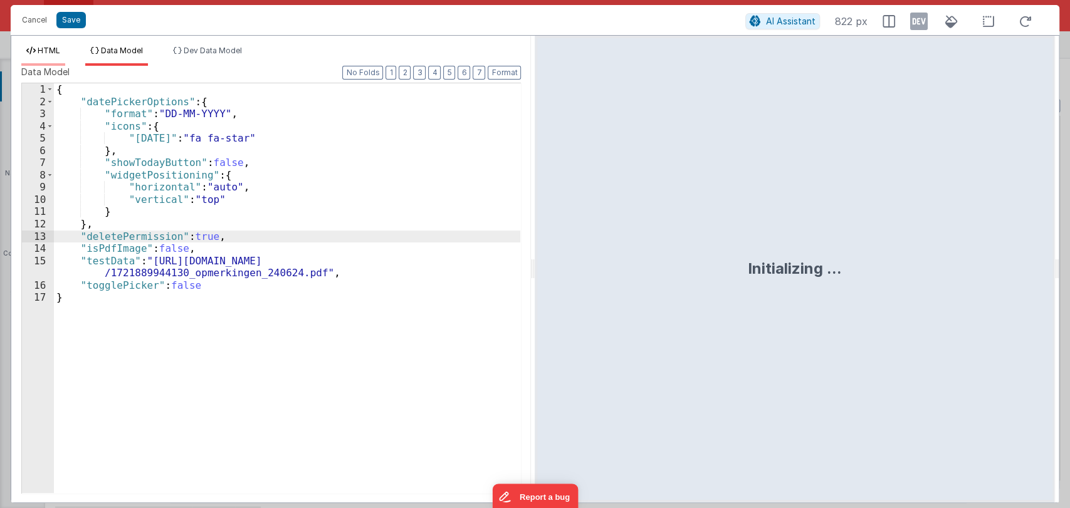
click at [38, 46] on span "HTML" at bounding box center [49, 50] width 23 height 9
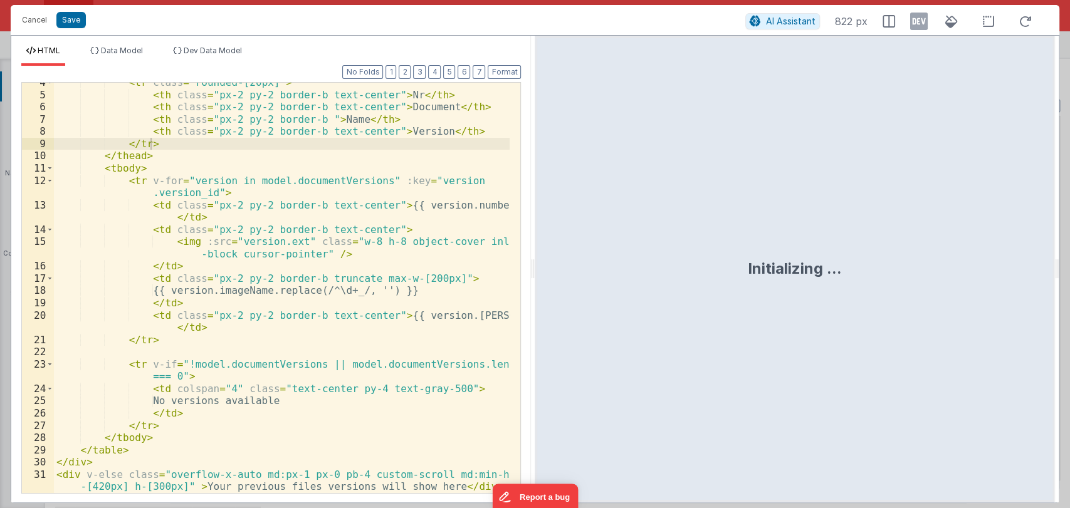
scroll to position [55, 0]
click at [408, 480] on div "< tr class = "rounded-[20px]" > < th class = "px-2 py-2 border-b text-center" >…" at bounding box center [282, 300] width 456 height 448
click at [441, 492] on div "< tr class = "rounded-[20px]" > < th class = "px-2 py-2 border-b text-center" >…" at bounding box center [282, 300] width 456 height 448
click at [478, 490] on div "< tr class = "rounded-[20px]" > < th class = "px-2 py-2 border-b text-center" >…" at bounding box center [282, 300] width 456 height 448
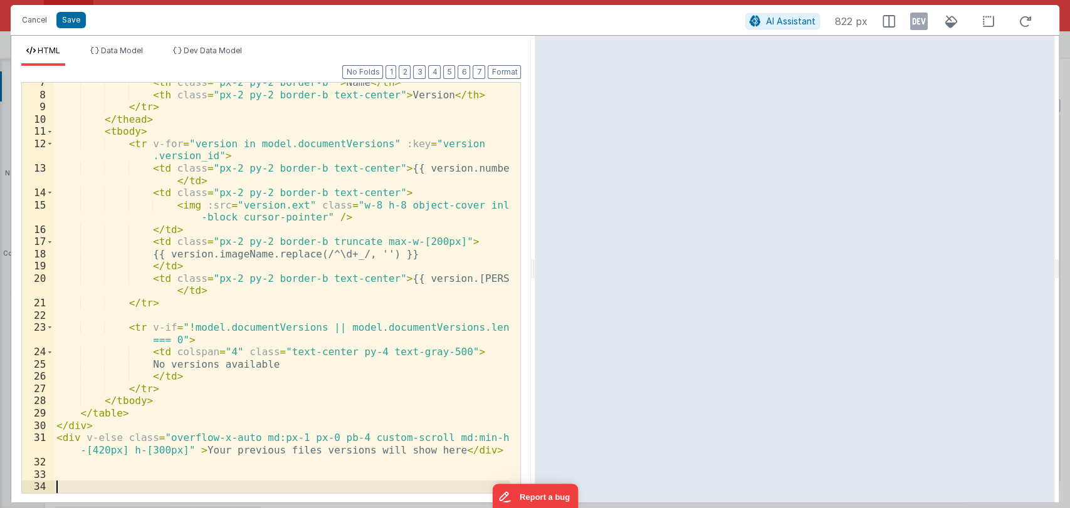
scroll to position [92, 0]
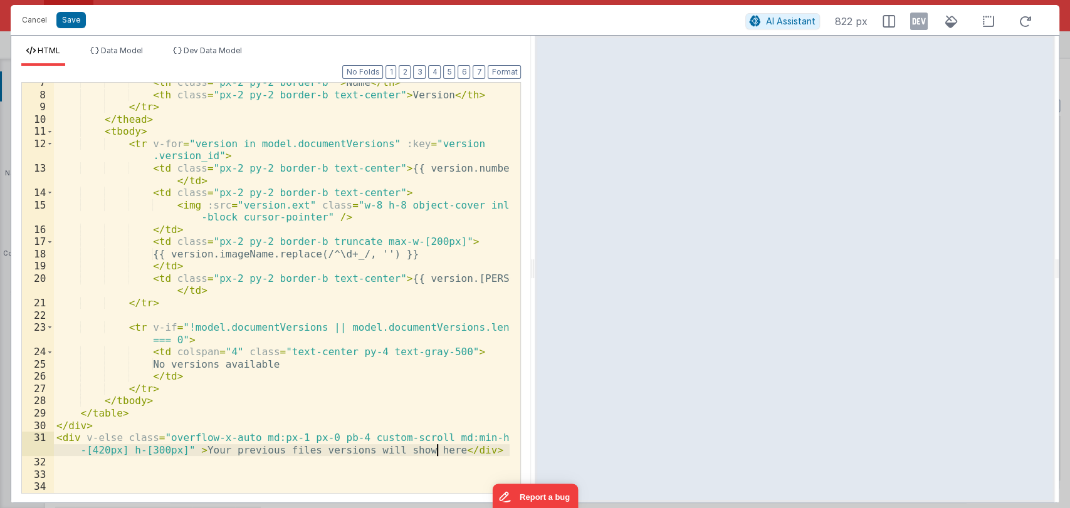
click at [440, 450] on div "< th class = "px-2 py-2 border-b " > Name </ th > < th class = "px-2 py-2 borde…" at bounding box center [282, 293] width 456 height 435
click at [194, 450] on div "< th class = "px-2 py-2 border-b " > Name </ th > < th class = "px-2 py-2 borde…" at bounding box center [282, 293] width 456 height 435
click at [233, 450] on div "< th class = "px-2 py-2 border-b " > Name </ th > < th class = "px-2 py-2 borde…" at bounding box center [282, 293] width 456 height 435
click at [456, 451] on div "< th class = "px-2 py-2 border-b " > Name </ th > < th class = "px-2 py-2 borde…" at bounding box center [282, 293] width 456 height 435
click at [174, 460] on div "< th class = "px-2 py-2 border-b " > Name </ th > < th class = "px-2 py-2 borde…" at bounding box center [282, 293] width 456 height 435
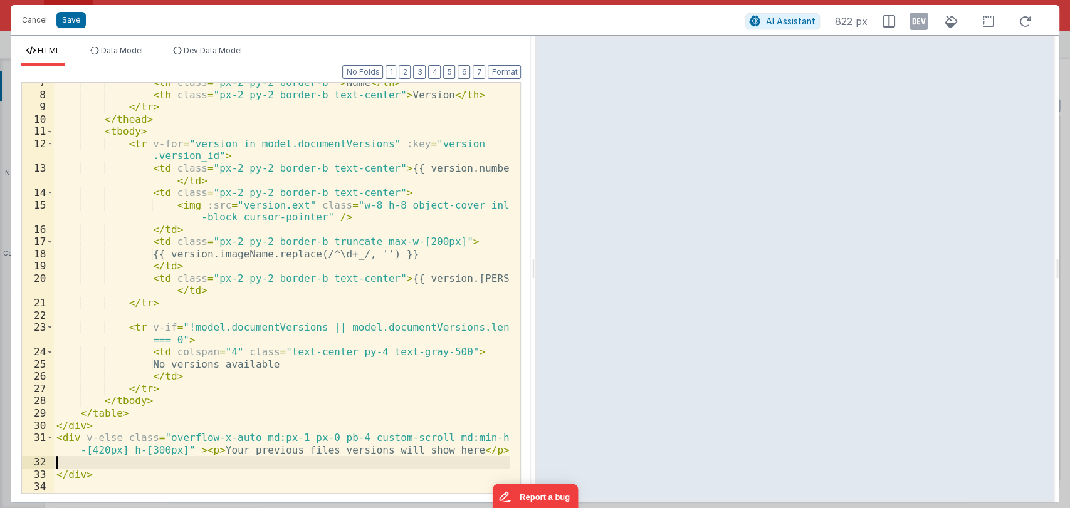
click at [174, 460] on div "< th class = "px-2 py-2 border-b " > Name </ th > < th class = "px-2 py-2 borde…" at bounding box center [282, 293] width 456 height 435
click at [297, 461] on div "< th class = "px-2 py-2 border-b " > Name </ th > < th class = "px-2 py-2 borde…" at bounding box center [282, 293] width 456 height 435
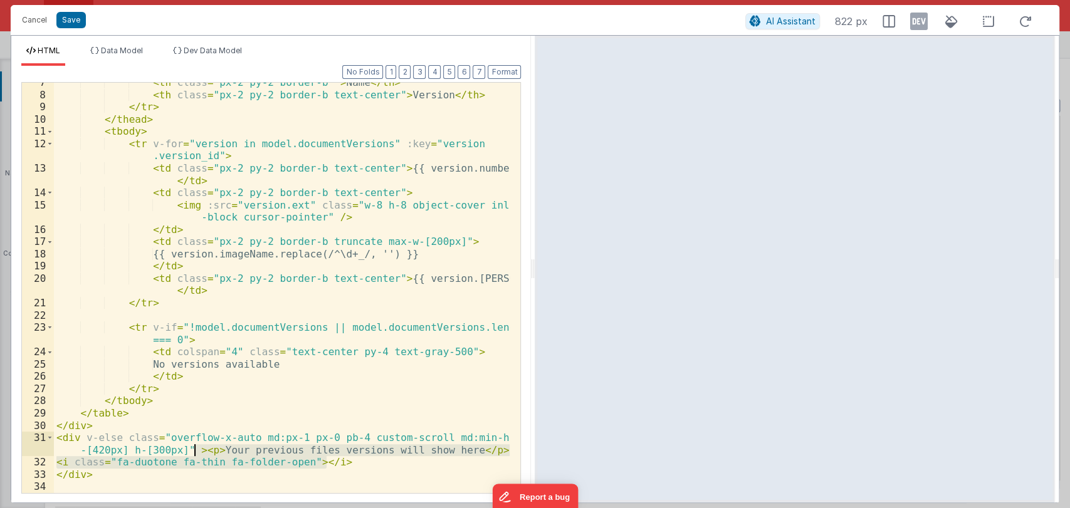
drag, startPoint x: 338, startPoint y: 461, endPoint x: 194, endPoint y: 453, distance: 143.8
click at [194, 453] on div "< th class = "px-2 py-2 border-b " > Name </ th > < th class = "px-2 py-2 borde…" at bounding box center [282, 293] width 456 height 435
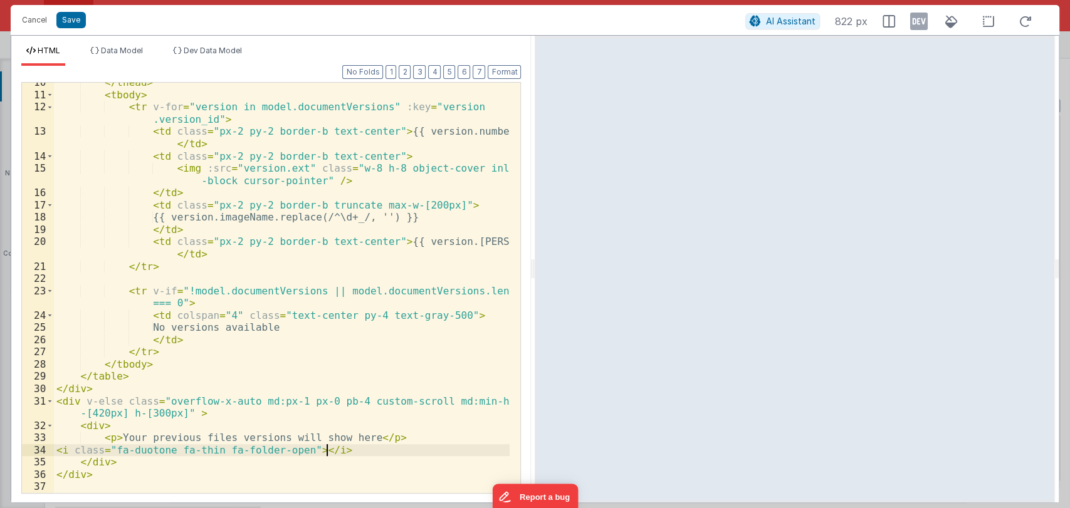
scroll to position [129, 0]
drag, startPoint x: 331, startPoint y: 449, endPoint x: 57, endPoint y: 450, distance: 274.0
click at [57, 450] on div "</ thead > < tbody > < tr v-for = "version in model.documentVersions" :key = "v…" at bounding box center [282, 293] width 456 height 435
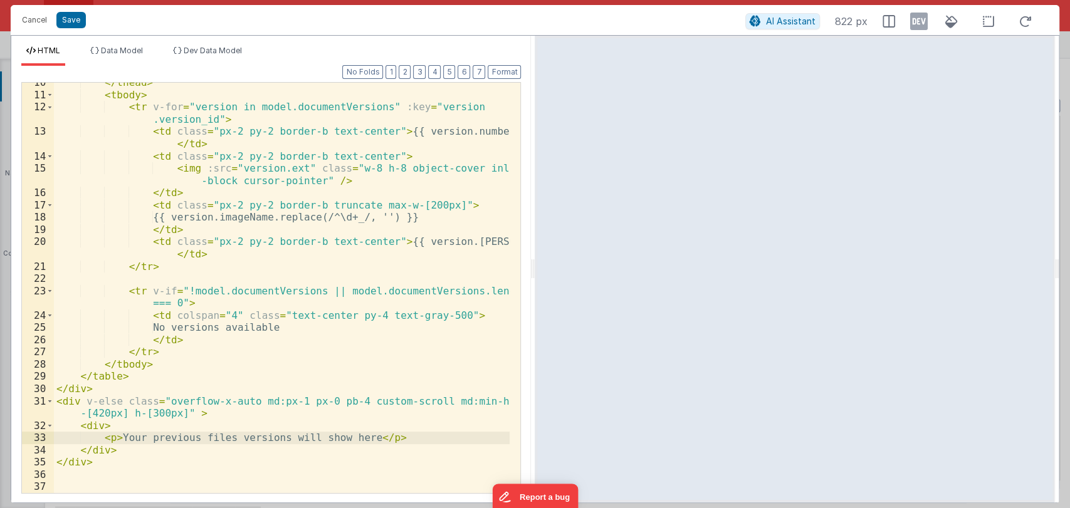
paste textarea
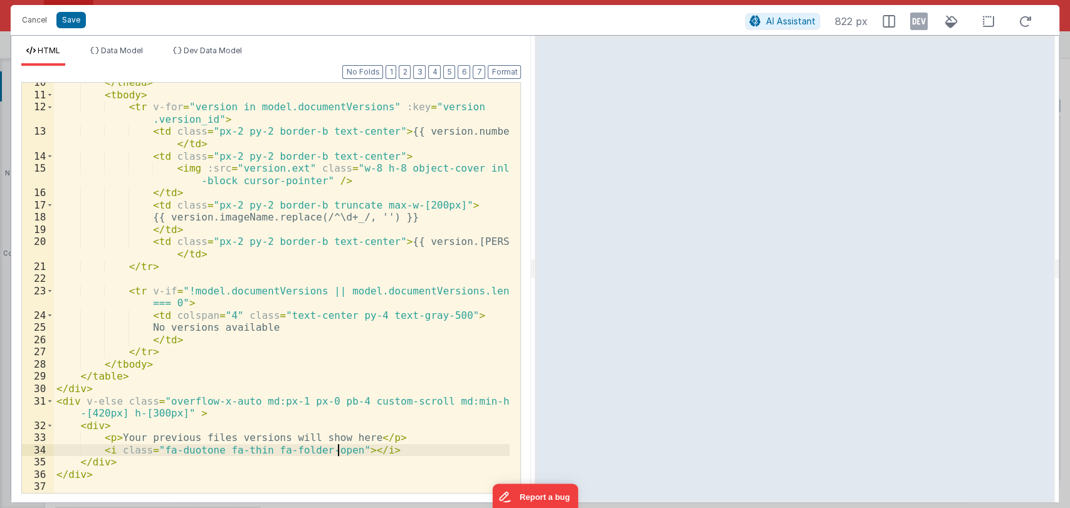
click at [337, 450] on div "</ thead > < tbody > < tr v-for = "version in model.documentVersions" :key = "v…" at bounding box center [282, 293] width 456 height 435
click at [367, 451] on div "</ thead > < tbody > < tr v-for = "version in model.documentVersions" :key = "v…" at bounding box center [282, 293] width 456 height 435
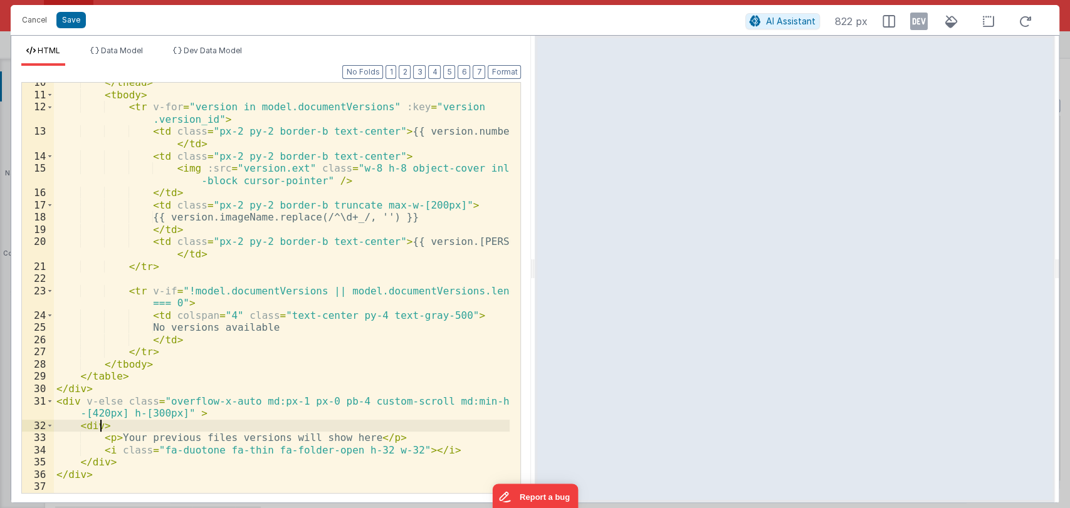
click at [100, 424] on div "</ thead > < tbody > < tr v-for = "version in model.documentVersions" :key = "v…" at bounding box center [282, 293] width 456 height 435
click at [171, 429] on div "</ thead > < tbody > < tr v-for = "version in model.documentVersions" :key = "v…" at bounding box center [282, 293] width 456 height 435
paste textarea
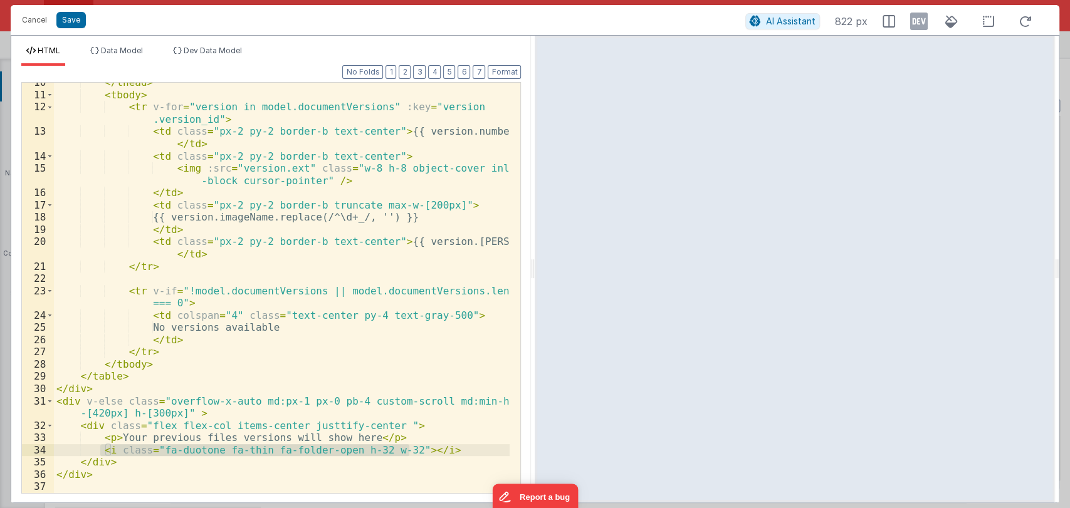
drag, startPoint x: 100, startPoint y: 449, endPoint x: 407, endPoint y: 449, distance: 306.6
click at [407, 449] on div "</ thead > < tbody > < tr v-for = "version in model.documentVersions" :key = "v…" at bounding box center [282, 293] width 456 height 435
click at [390, 461] on div "</ thead > < tbody > < tr v-for = "version in model.documentVersions" :key = "v…" at bounding box center [282, 293] width 456 height 435
drag, startPoint x: 392, startPoint y: 451, endPoint x: 340, endPoint y: 452, distance: 51.4
click at [340, 452] on div "</ thead > < tbody > < tr v-for = "version in model.documentVersions" :key = "v…" at bounding box center [282, 293] width 456 height 435
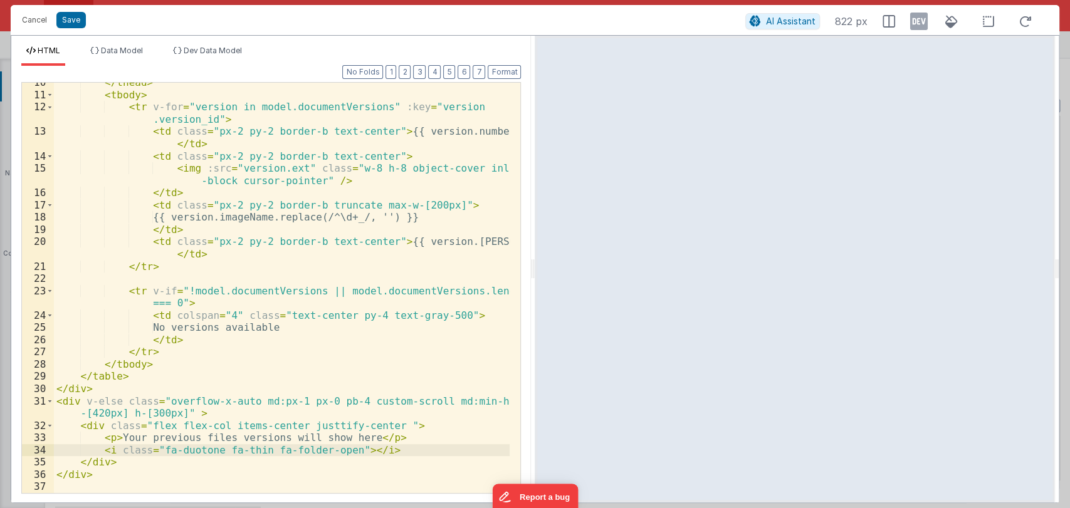
click at [379, 450] on div "</ thead > < tbody > < tr v-for = "version in model.documentVersions" :key = "v…" at bounding box center [282, 293] width 456 height 435
click at [73, 14] on button "Save" at bounding box center [70, 20] width 29 height 16
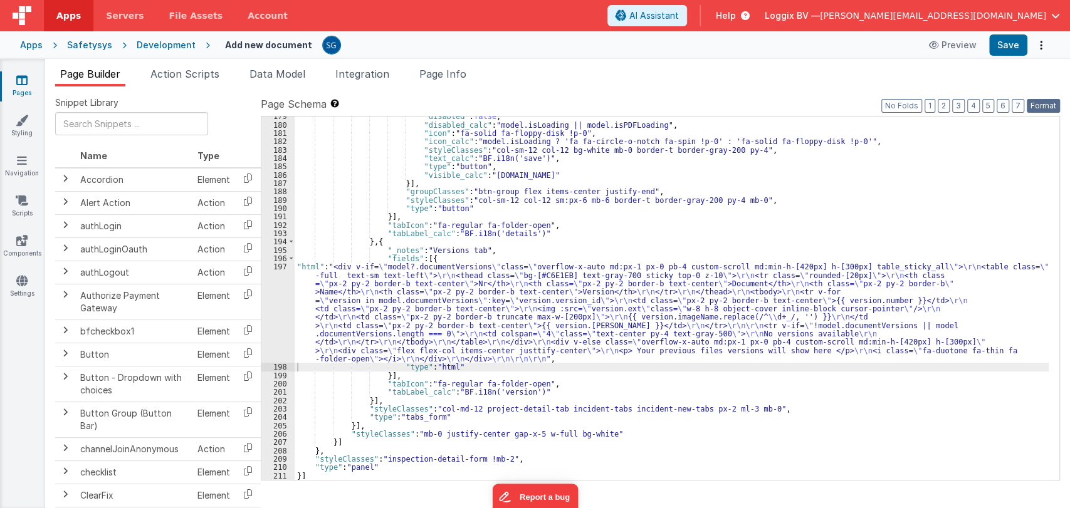
click at [1042, 108] on button "Format" at bounding box center [1043, 106] width 33 height 14
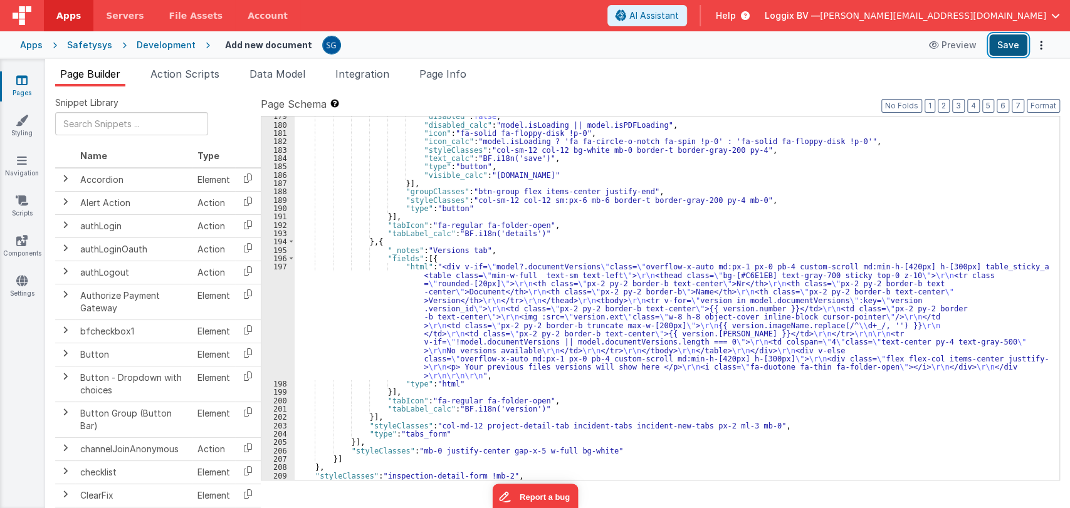
click at [1004, 51] on button "Save" at bounding box center [1008, 44] width 38 height 21
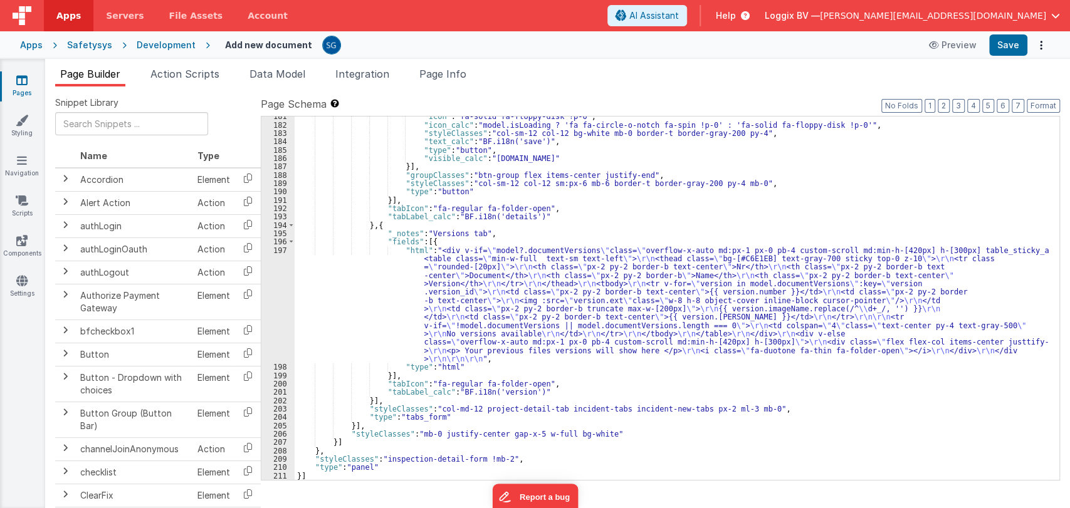
scroll to position [1776, 0]
click at [434, 335] on div ""icon" : "fa-solid fa-floppy-disk !p-0" , "icon_calc" : "model.isLoading ? 'fa …" at bounding box center [672, 303] width 754 height 381
click at [280, 250] on div "197" at bounding box center [277, 304] width 33 height 117
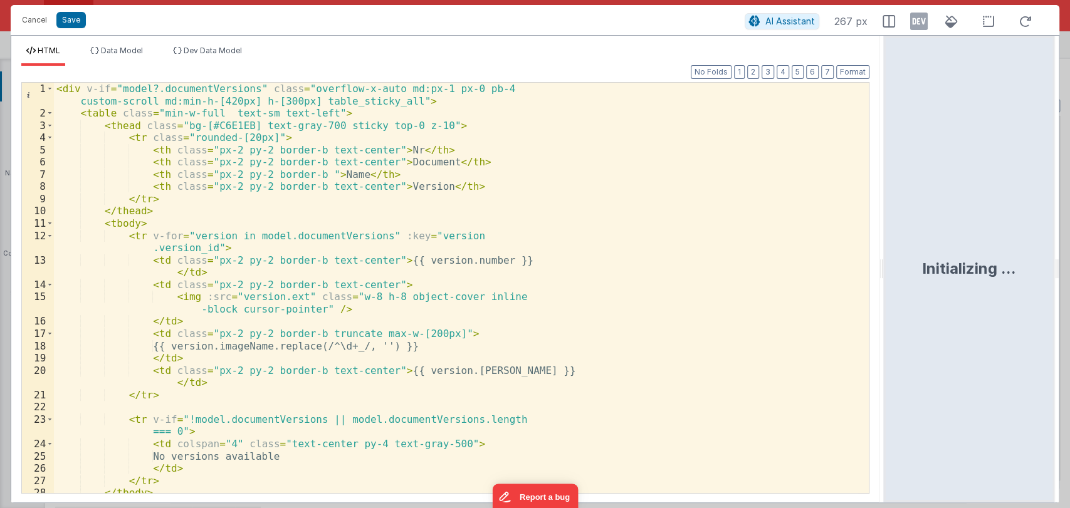
drag, startPoint x: 532, startPoint y: 272, endPoint x: 890, endPoint y: 248, distance: 359.5
click at [890, 248] on html "Cancel Save AI Assistant 267 px HTML Data Model Dev Data Model Format 7 6 5 4 3…" at bounding box center [535, 254] width 1070 height 508
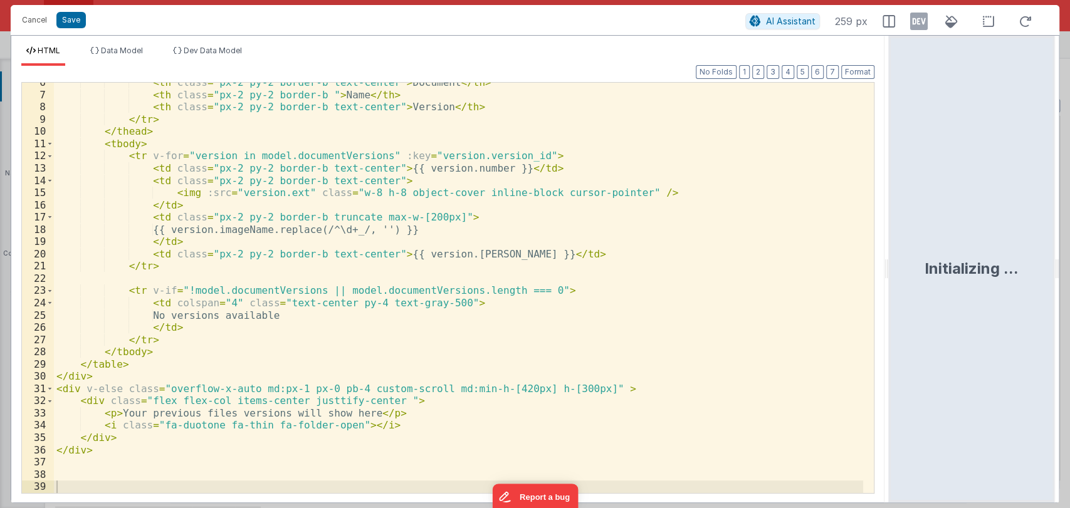
scroll to position [67, 0]
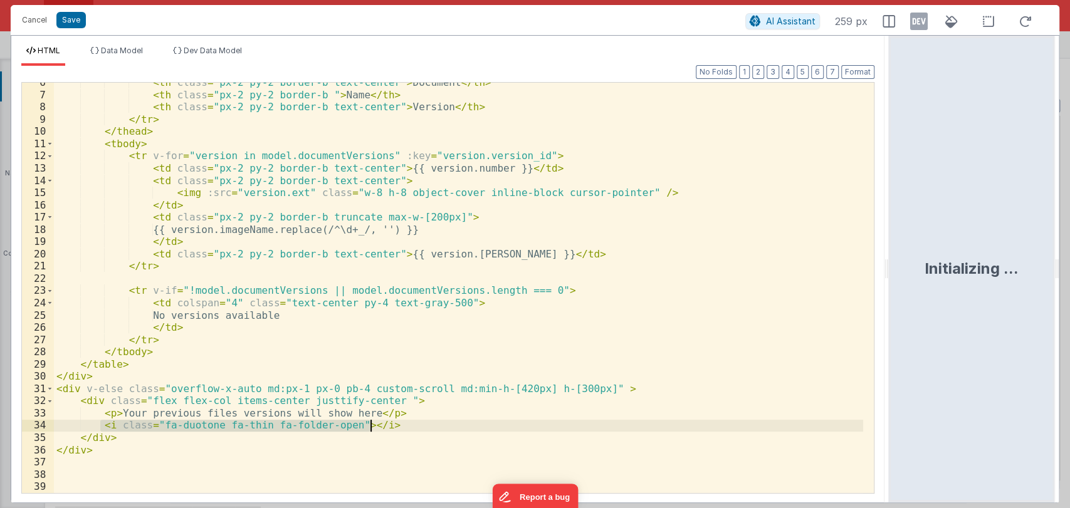
drag, startPoint x: 100, startPoint y: 428, endPoint x: 369, endPoint y: 423, distance: 268.4
click at [369, 423] on div "< th class = "px-2 py-2 border-b text-center" > Document </ th > < th class = "…" at bounding box center [458, 293] width 809 height 435
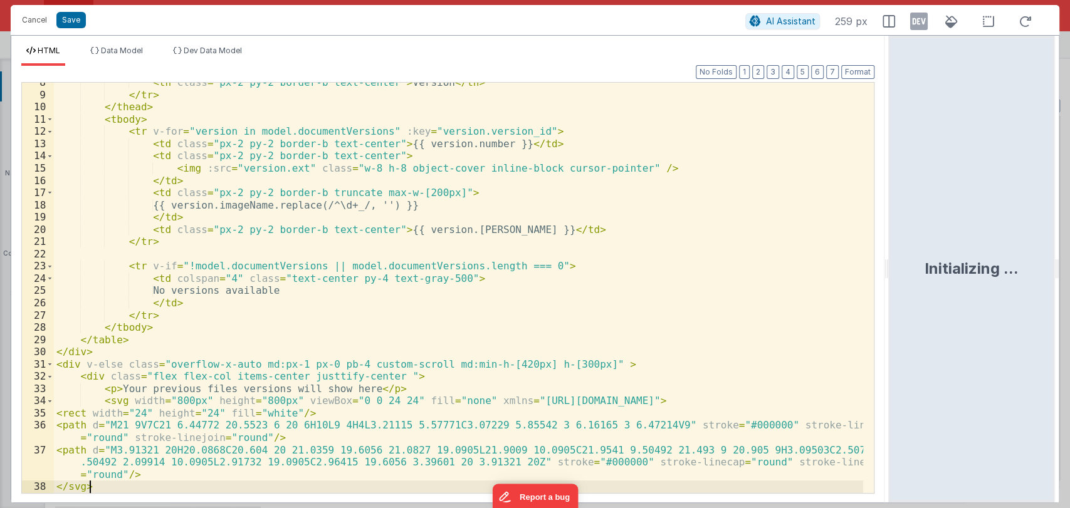
scroll to position [92, 0]
click at [181, 399] on div "< th class = "px-2 py-2 border-b text-center" > Version </ th > </ tr > </ thea…" at bounding box center [458, 293] width 809 height 435
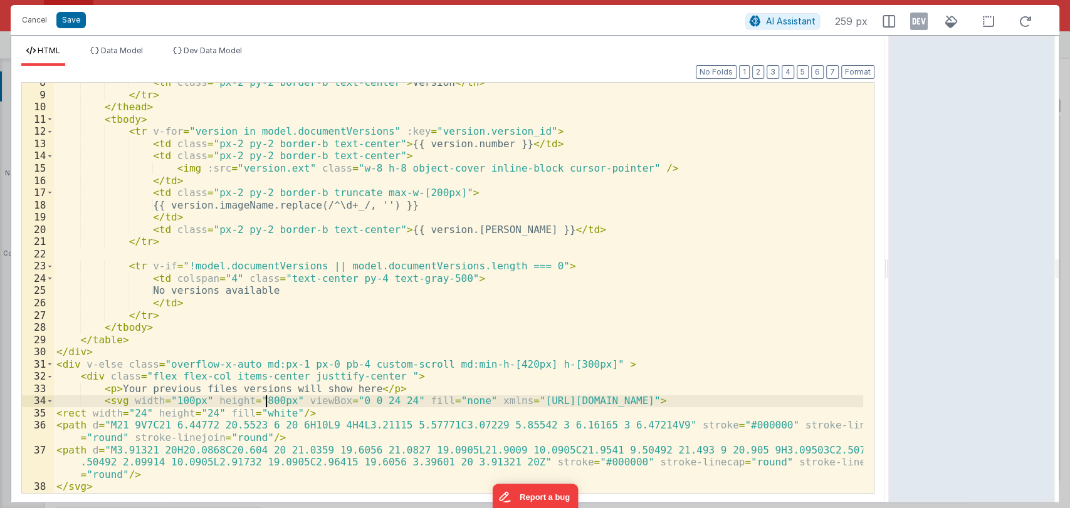
click at [263, 399] on div "< th class = "px-2 py-2 border-b text-center" > Version </ th > </ tr > </ thea…" at bounding box center [458, 293] width 809 height 435
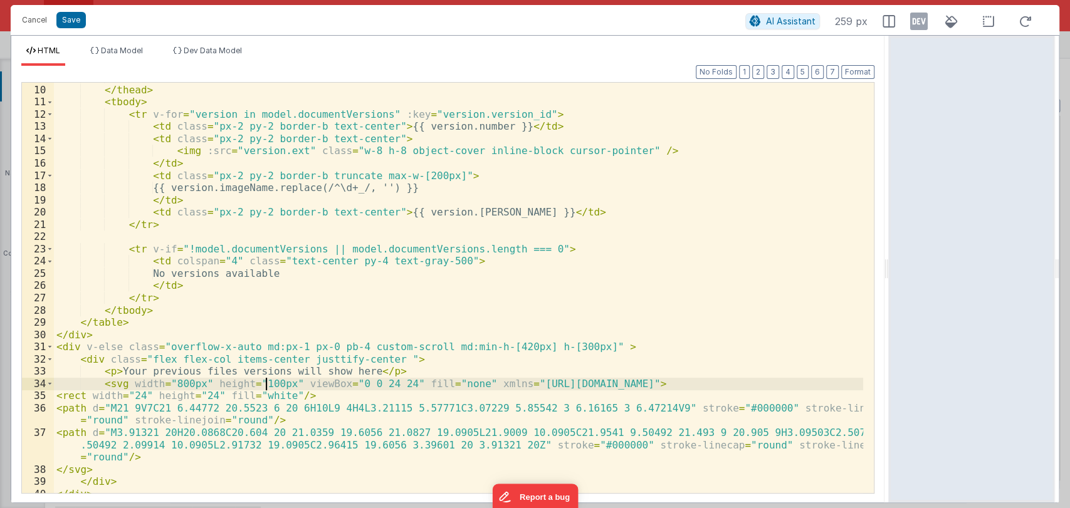
scroll to position [110, 0]
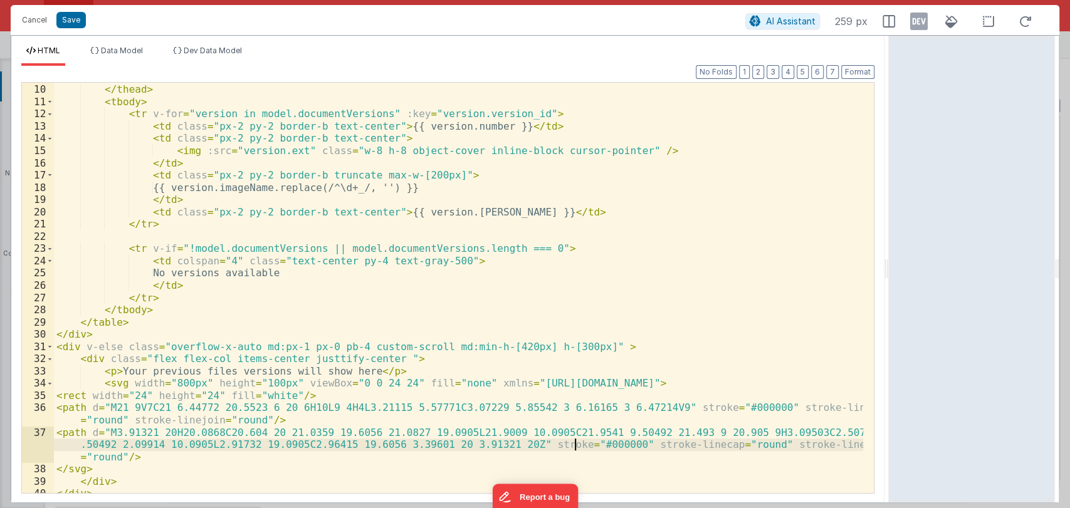
click at [572, 443] on div "</ tr > </ thead > < tbody > < tr v-for = "version in model.documentVersions" :…" at bounding box center [458, 288] width 809 height 435
click at [580, 443] on div "</ tr > </ thead > < tbody > < tr v-for = "version in model.documentVersions" :…" at bounding box center [458, 288] width 809 height 435
click at [588, 444] on div "</ tr > </ thead > < tbody > < tr v-for = "version in model.documentVersions" :…" at bounding box center [458, 288] width 809 height 435
click at [595, 443] on div "</ tr > </ thead > < tbody > < tr v-for = "version in model.documentVersions" :…" at bounding box center [458, 288] width 809 height 435
click at [707, 404] on div "</ tr > </ thead > < tbody > < tr v-for = "version in model.documentVersions" :…" at bounding box center [458, 288] width 809 height 435
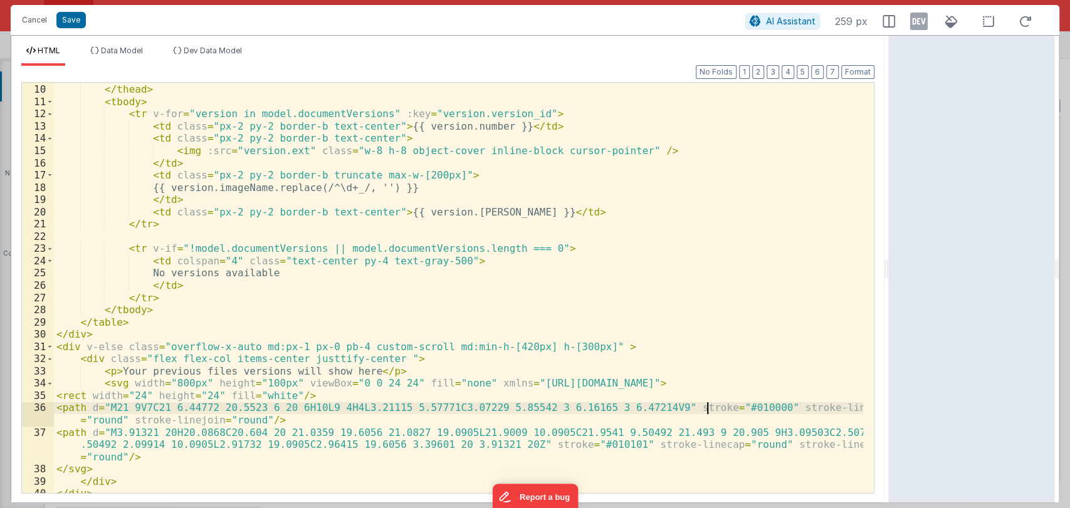
click at [717, 407] on div "</ tr > </ thead > < tbody > < tr v-for = "version in model.documentVersions" :…" at bounding box center [458, 288] width 809 height 435
click at [730, 407] on div "</ tr > </ thead > < tbody > < tr v-for = "version in model.documentVersions" :…" at bounding box center [458, 288] width 809 height 435
click at [70, 16] on button "Save" at bounding box center [70, 20] width 29 height 16
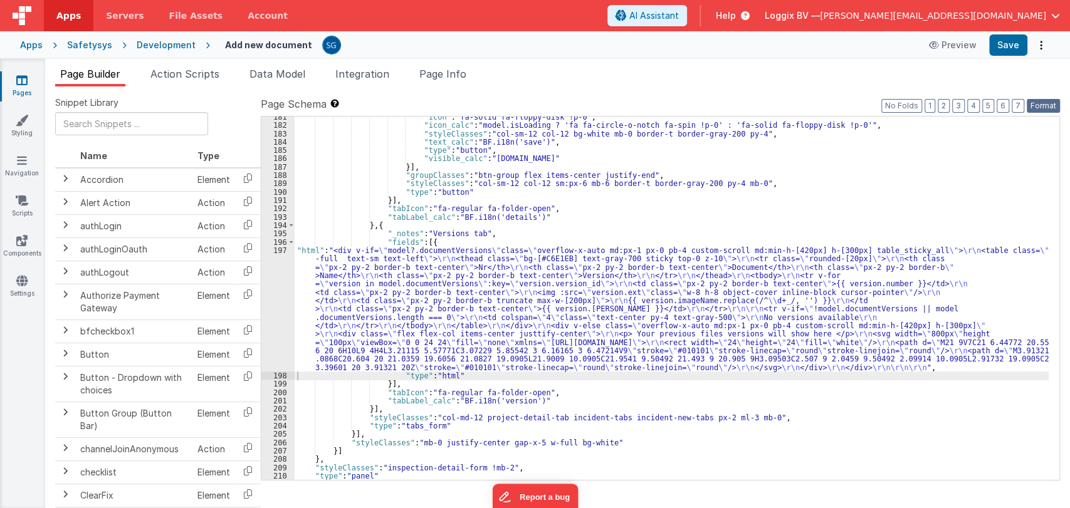
click at [1045, 107] on button "Format" at bounding box center [1043, 106] width 33 height 14
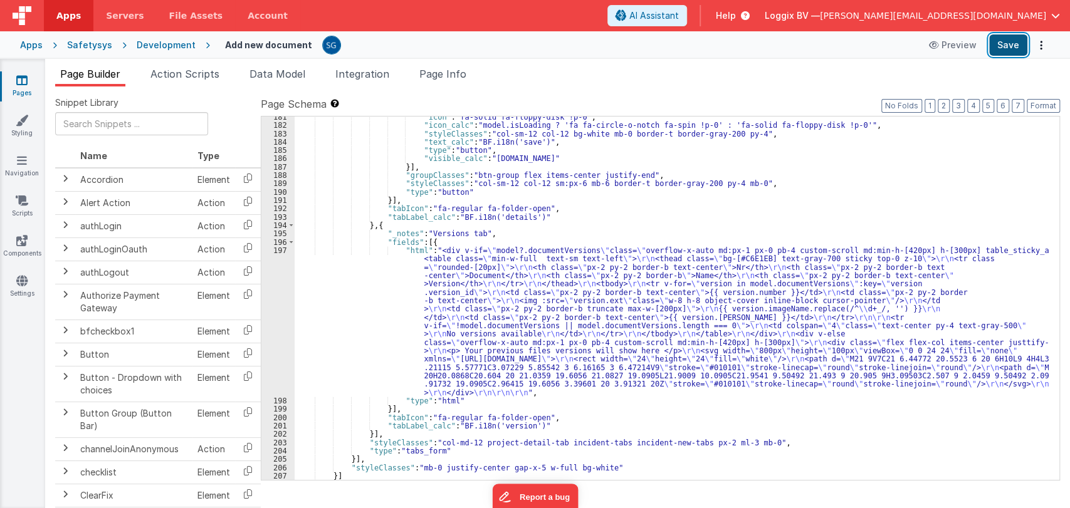
click at [1008, 48] on button "Save" at bounding box center [1008, 44] width 38 height 21
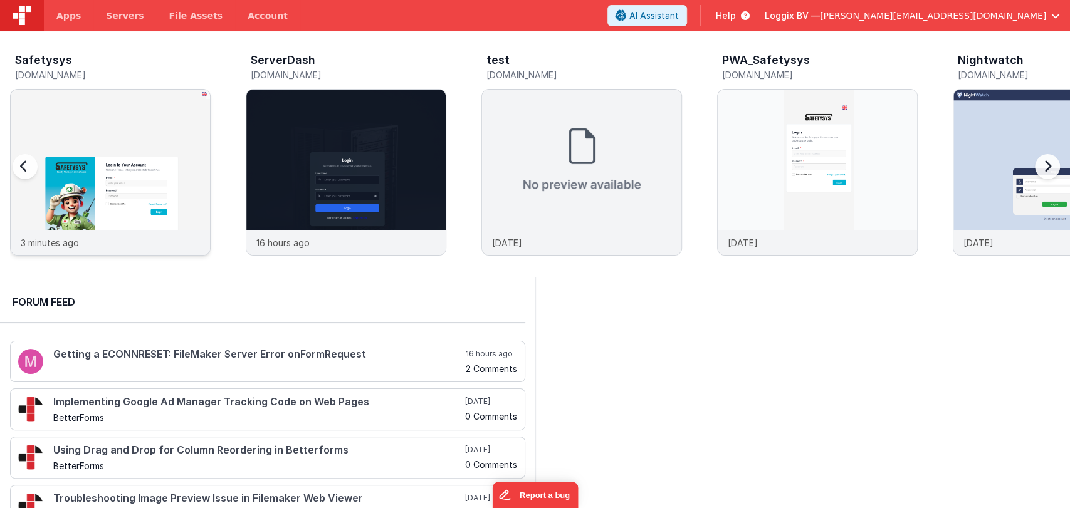
click at [151, 171] on img at bounding box center [110, 189] width 199 height 199
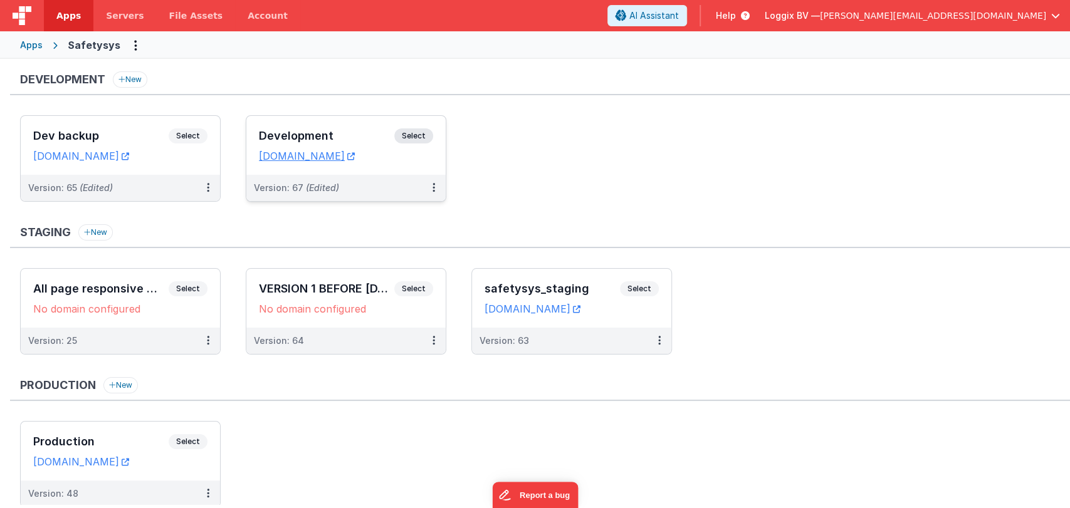
click at [287, 129] on div "Development Select" at bounding box center [346, 139] width 174 height 21
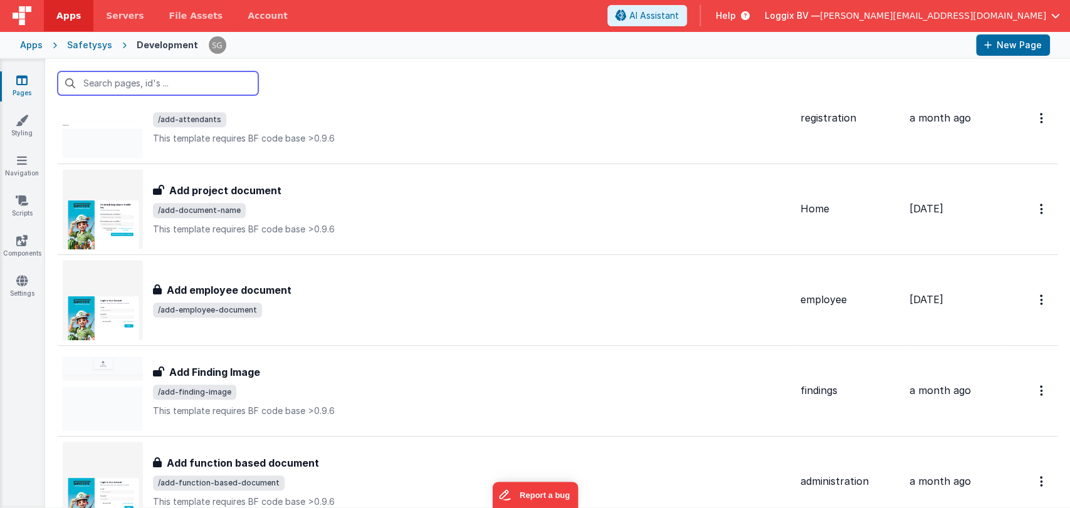
scroll to position [568, 0]
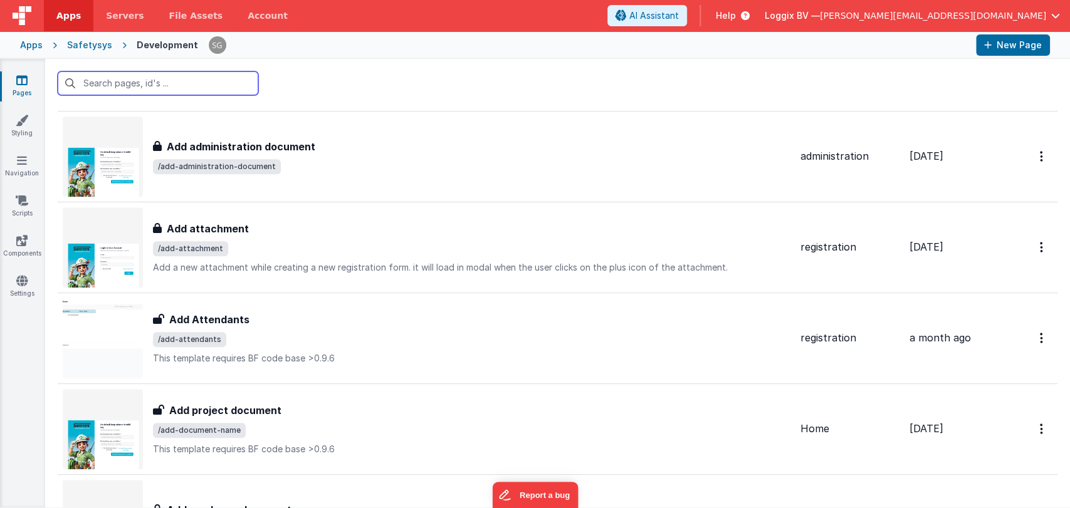
click at [139, 82] on input "text" at bounding box center [158, 83] width 201 height 24
type input "d"
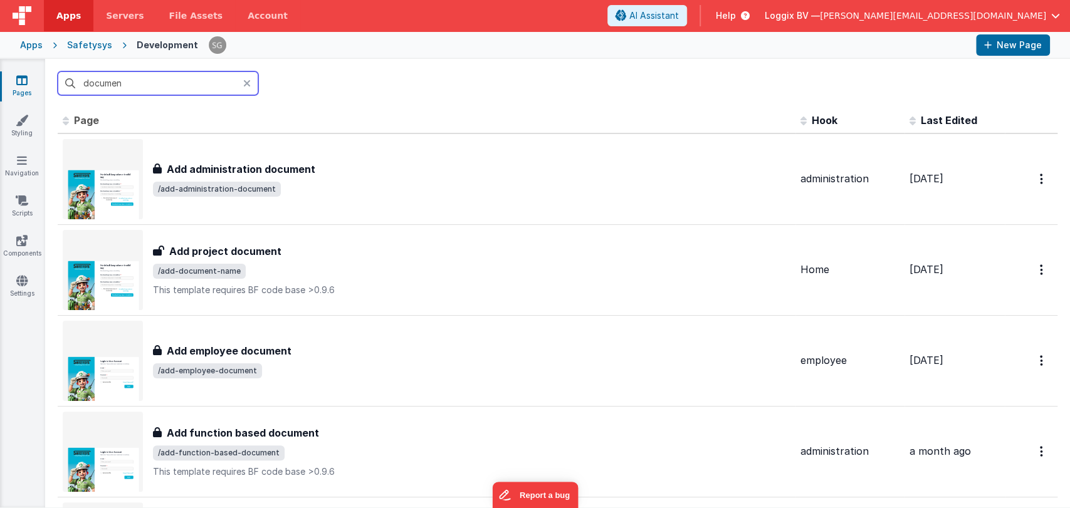
type input "document"
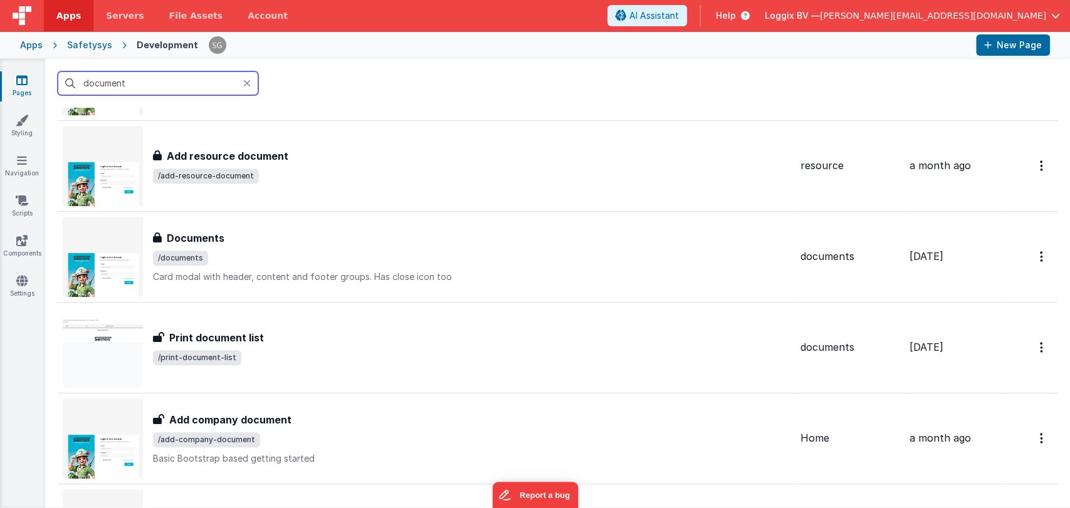
scroll to position [651, 0]
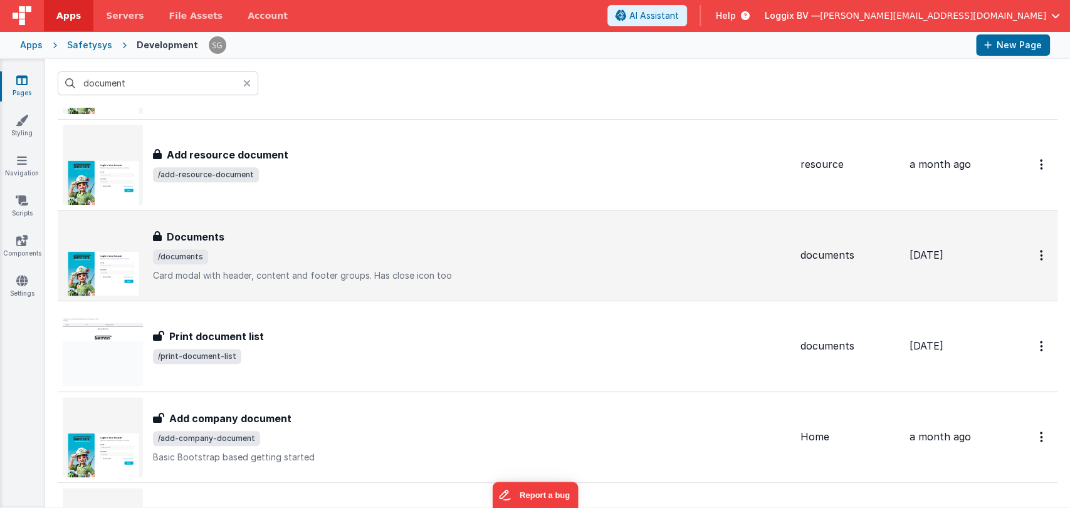
click at [232, 242] on div "Documents" at bounding box center [472, 236] width 638 height 15
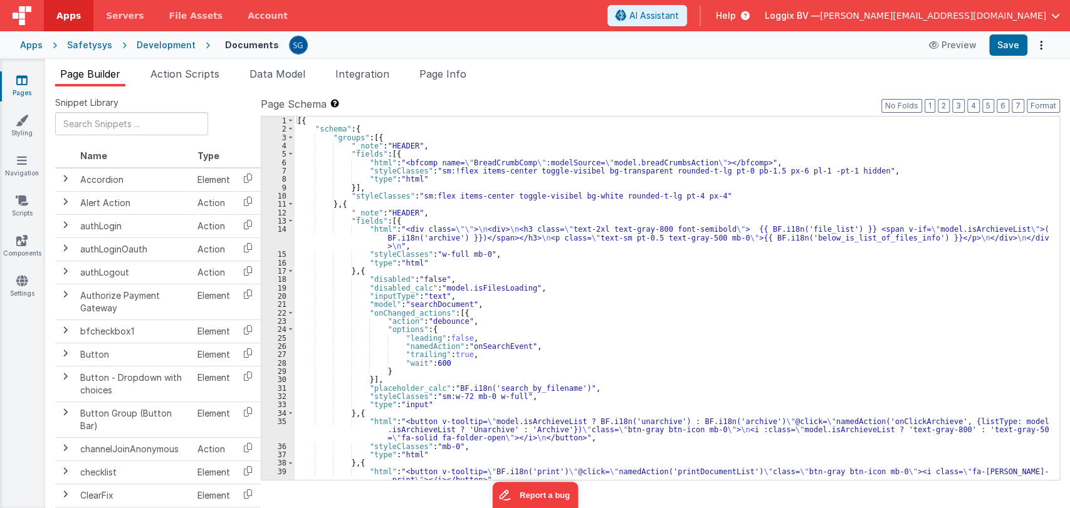
click at [512, 303] on div "[{ "schema" : { "groups" : [{ "_note" : "HEADER" , "fields" : [{ "html" : "<bfc…" at bounding box center [672, 307] width 754 height 381
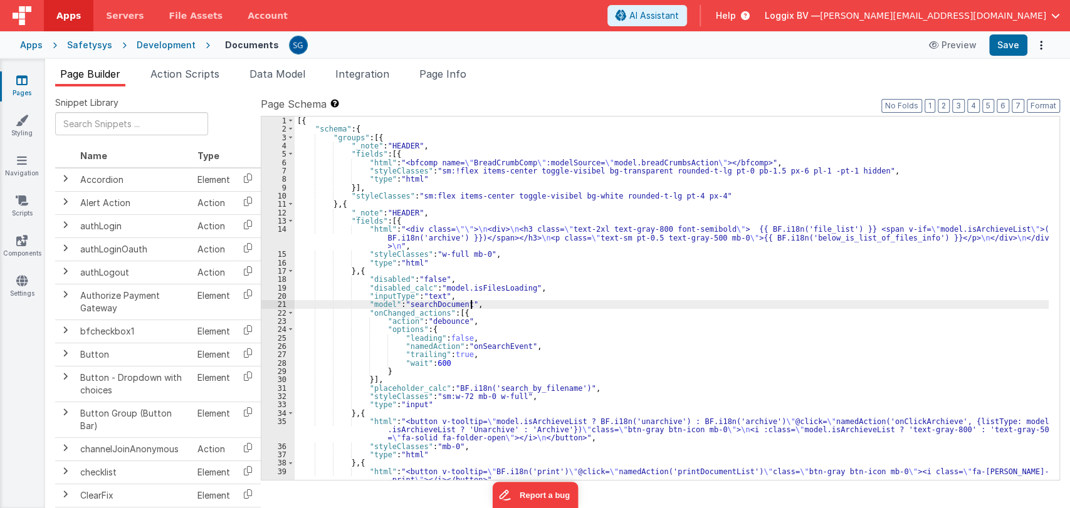
click at [532, 287] on div "[{ "schema" : { "groups" : [{ "_note" : "HEADER" , "fields" : [{ "html" : "<bfc…" at bounding box center [672, 307] width 754 height 381
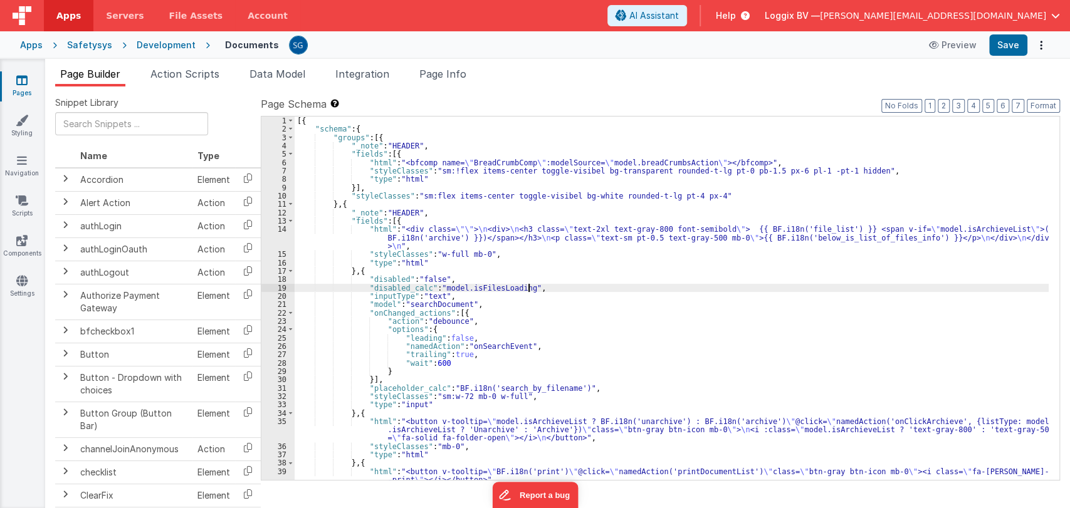
click at [513, 302] on div "[{ "schema" : { "groups" : [{ "_note" : "HEADER" , "fields" : [{ "html" : "<bfc…" at bounding box center [672, 307] width 754 height 381
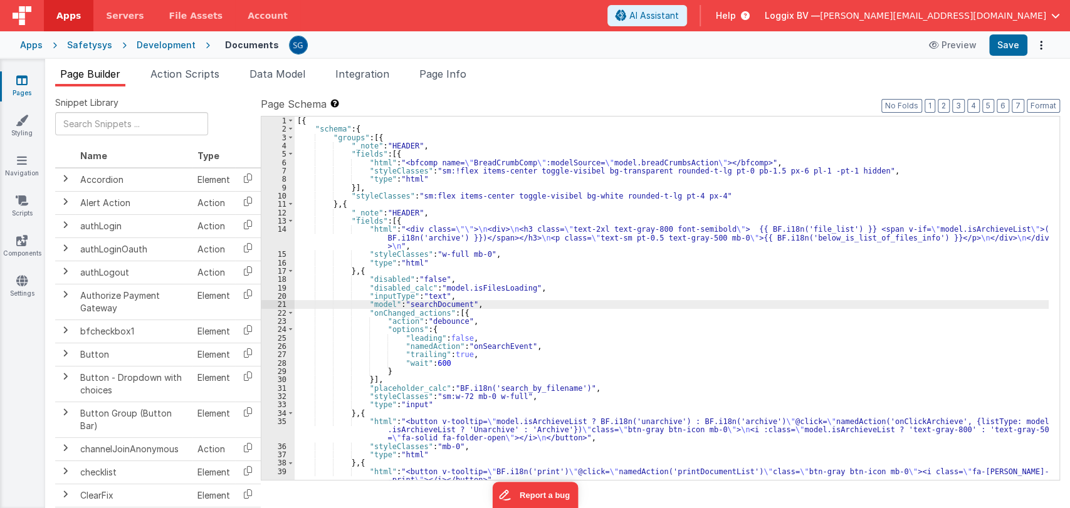
click at [550, 292] on div "[{ "schema" : { "groups" : [{ "_note" : "HEADER" , "fields" : [{ "html" : "<bfc…" at bounding box center [672, 307] width 754 height 381
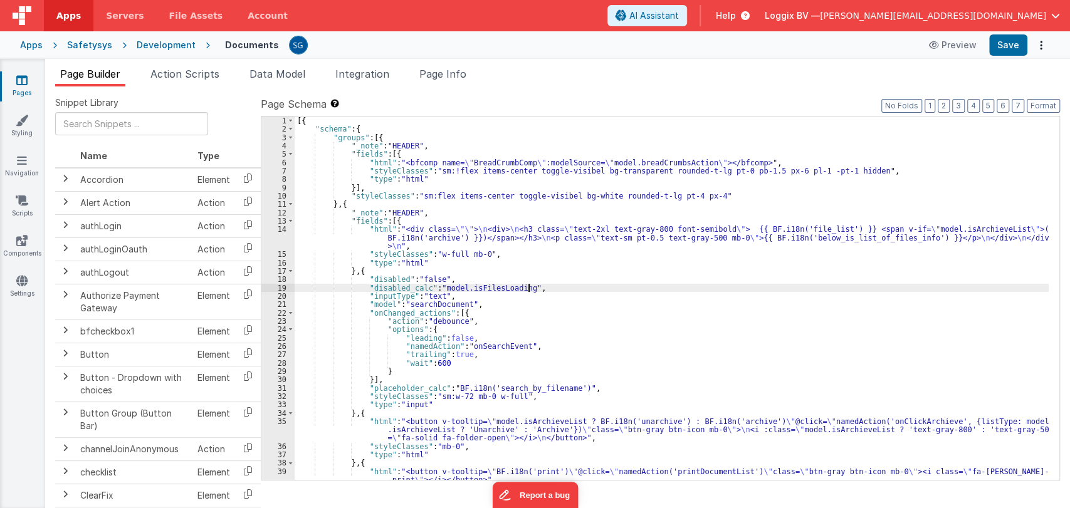
click at [555, 285] on div "[{ "schema" : { "groups" : [{ "_note" : "HEADER" , "fields" : [{ "html" : "<bfc…" at bounding box center [672, 307] width 754 height 381
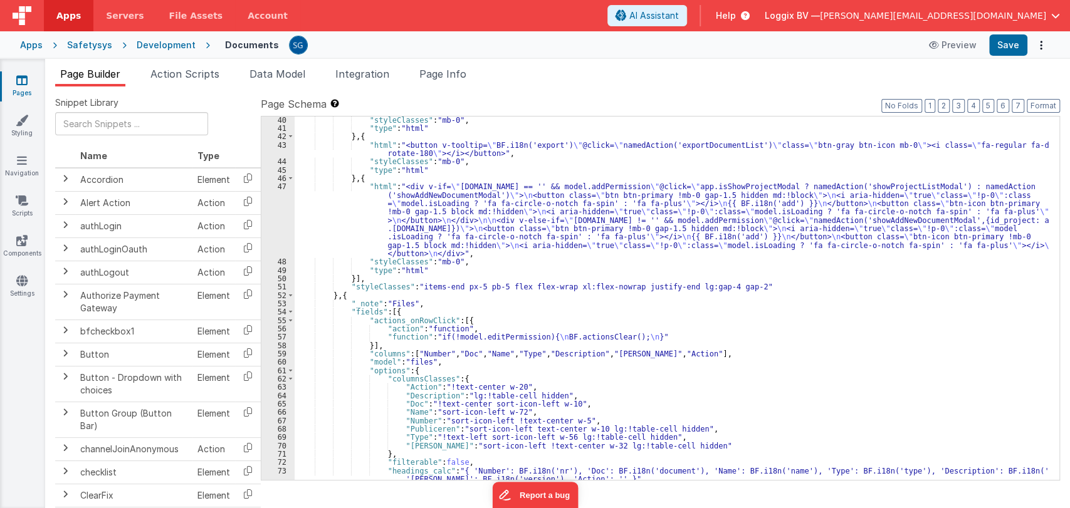
scroll to position [368, 0]
click at [290, 312] on span at bounding box center [290, 312] width 7 height 8
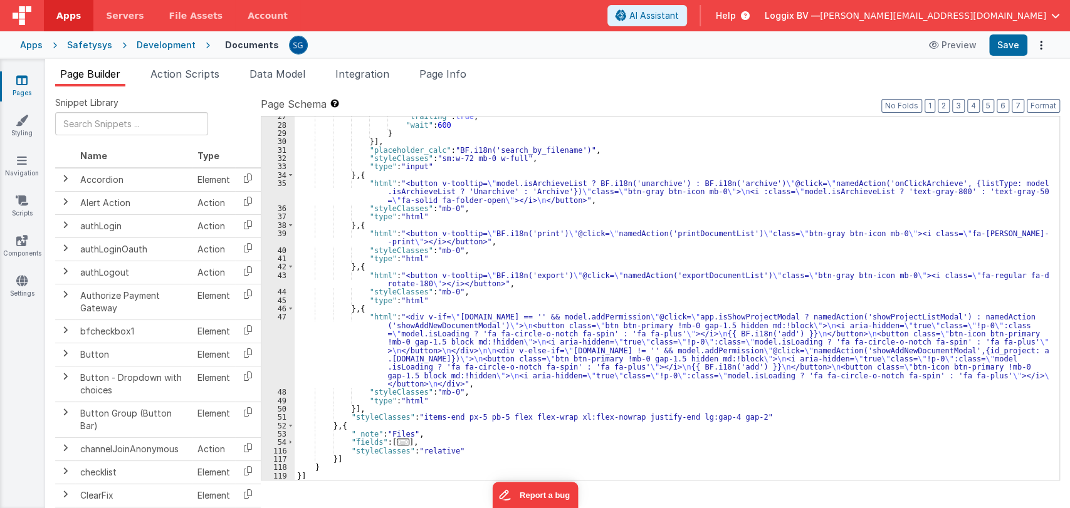
scroll to position [238, 0]
click at [332, 460] on div ""trailing" : true , "wait" : 600 } }] , "placeholder_calc" : "BF.i18n('search_b…" at bounding box center [672, 302] width 754 height 381
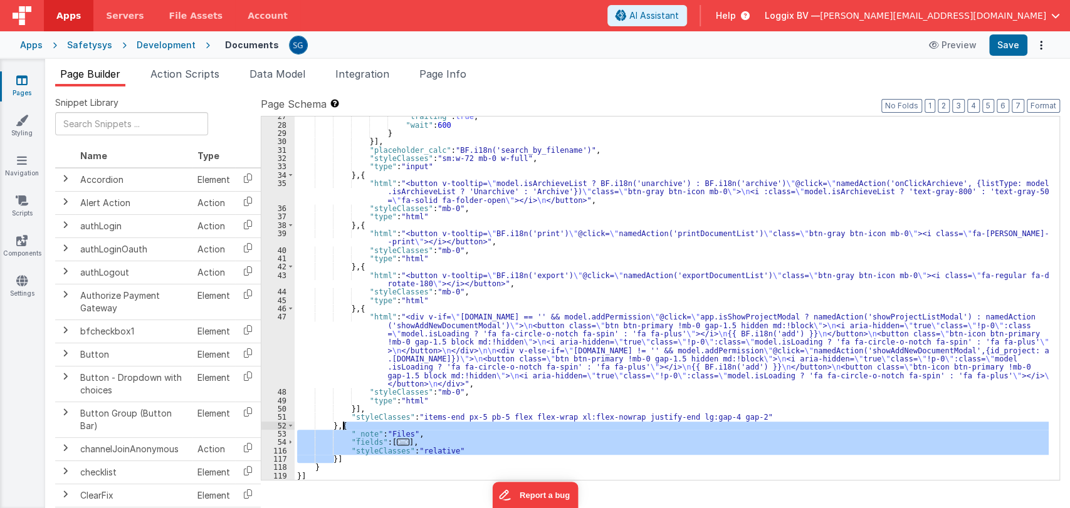
drag, startPoint x: 332, startPoint y: 460, endPoint x: 342, endPoint y: 428, distance: 32.9
click at [342, 428] on div ""trailing" : true , "wait" : 600 } }] , "placeholder_calc" : "BF.i18n('search_b…" at bounding box center [672, 302] width 754 height 381
click at [342, 428] on div ""trailing" : true , "wait" : 600 } }] , "placeholder_calc" : "BF.i18n('search_b…" at bounding box center [672, 299] width 754 height 364
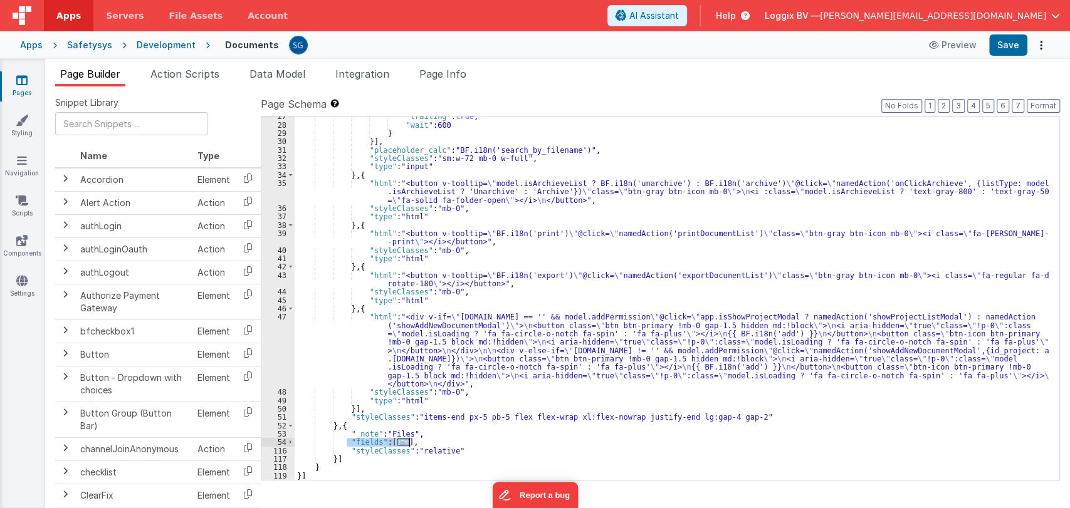
drag, startPoint x: 345, startPoint y: 441, endPoint x: 408, endPoint y: 441, distance: 62.7
click at [408, 441] on div ""trailing" : true , "wait" : 600 } }] , "placeholder_calc" : "BF.i18n('search_b…" at bounding box center [672, 302] width 754 height 381
click at [436, 438] on div ""trailing" : true , "wait" : 600 } }] , "placeholder_calc" : "BF.i18n('search_b…" at bounding box center [672, 302] width 754 height 381
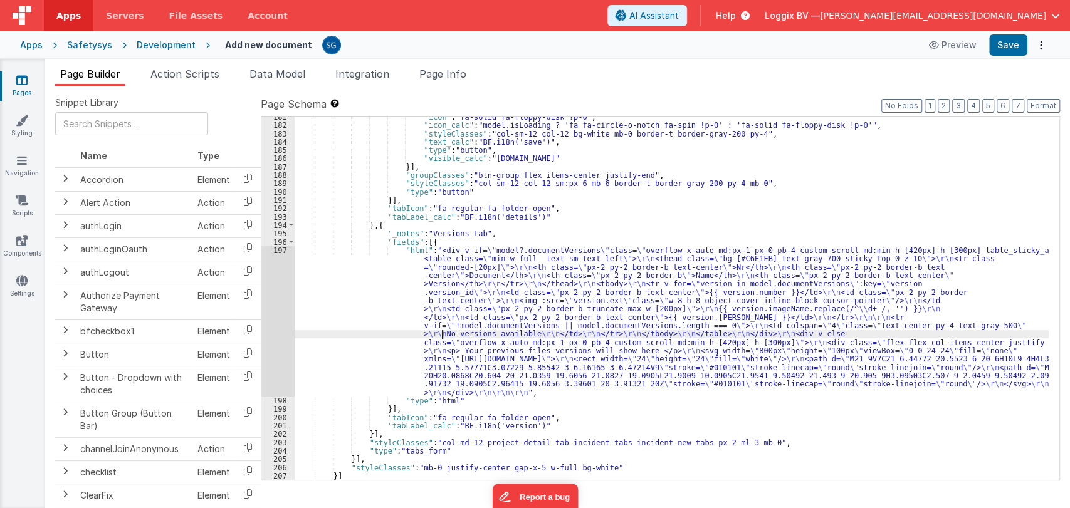
click at [440, 335] on div ""icon" : "fa-solid fa-floppy-disk !p-0" , "icon_calc" : "model.isLoading ? 'fa …" at bounding box center [672, 303] width 754 height 381
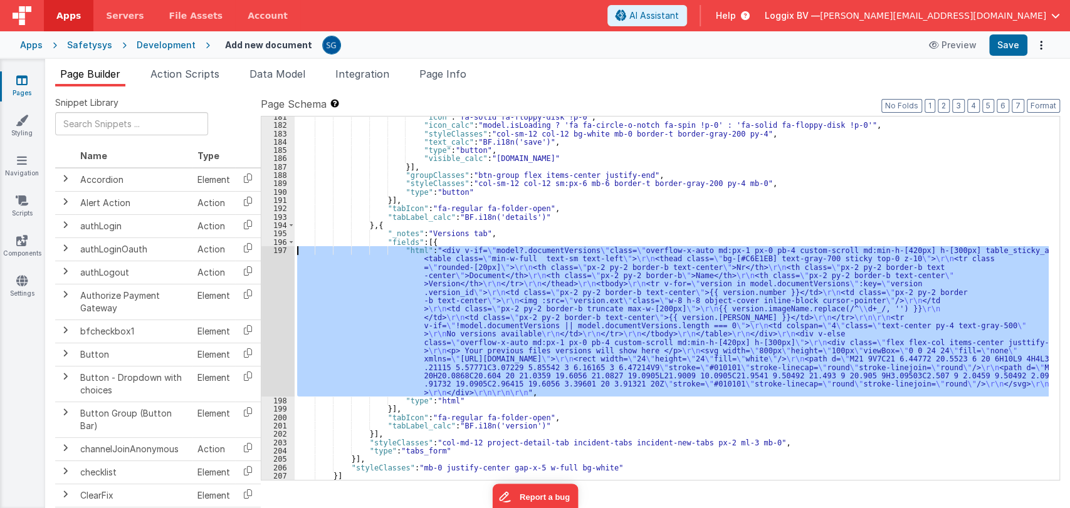
click at [280, 251] on div "197" at bounding box center [277, 321] width 33 height 150
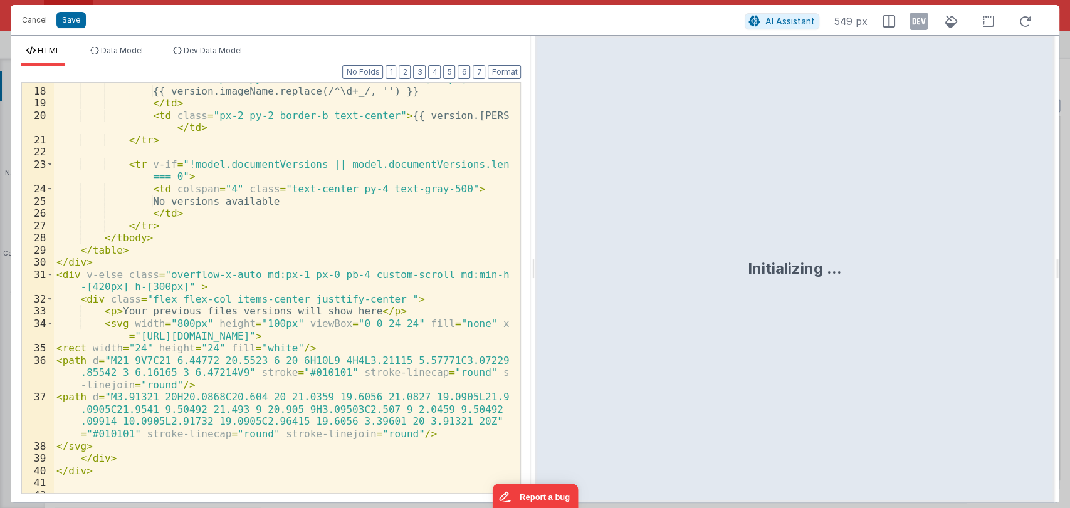
scroll to position [251, 0]
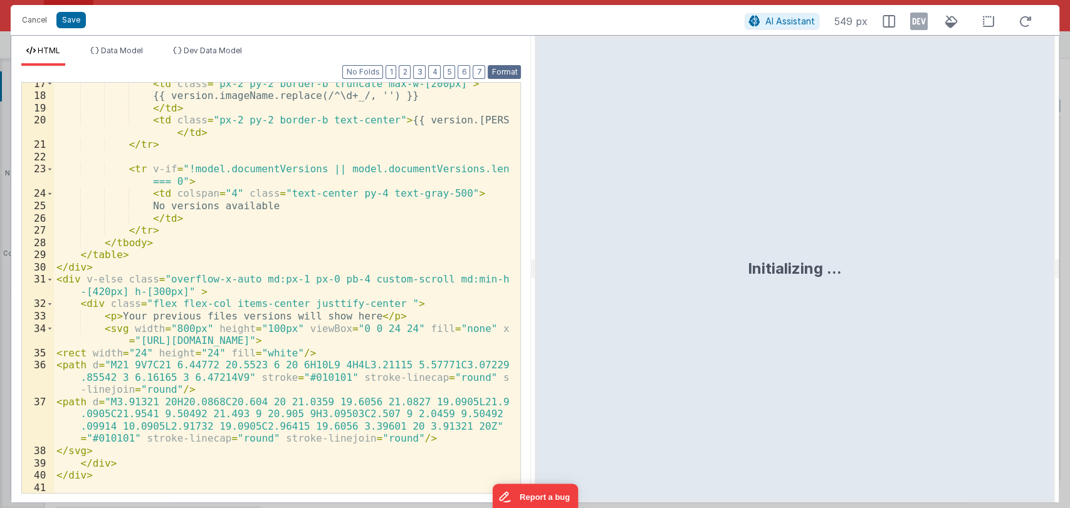
click at [501, 73] on button "Format" at bounding box center [504, 72] width 33 height 14
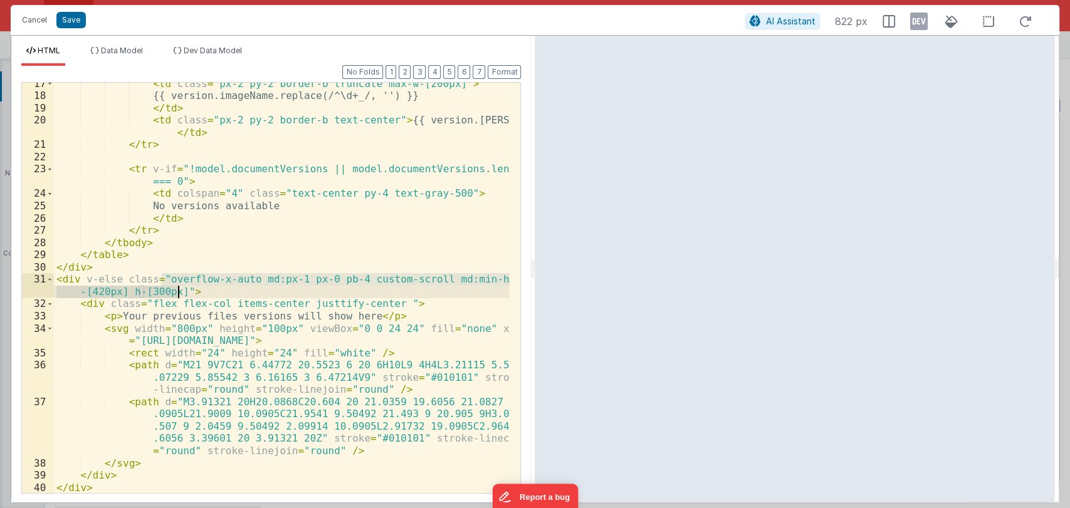
drag, startPoint x: 161, startPoint y: 278, endPoint x: 177, endPoint y: 294, distance: 23.1
click at [177, 294] on div "< td class = "px-2 py-2 border-b truncate max-w-[200px]" > {{ version.imageName…" at bounding box center [282, 295] width 456 height 435
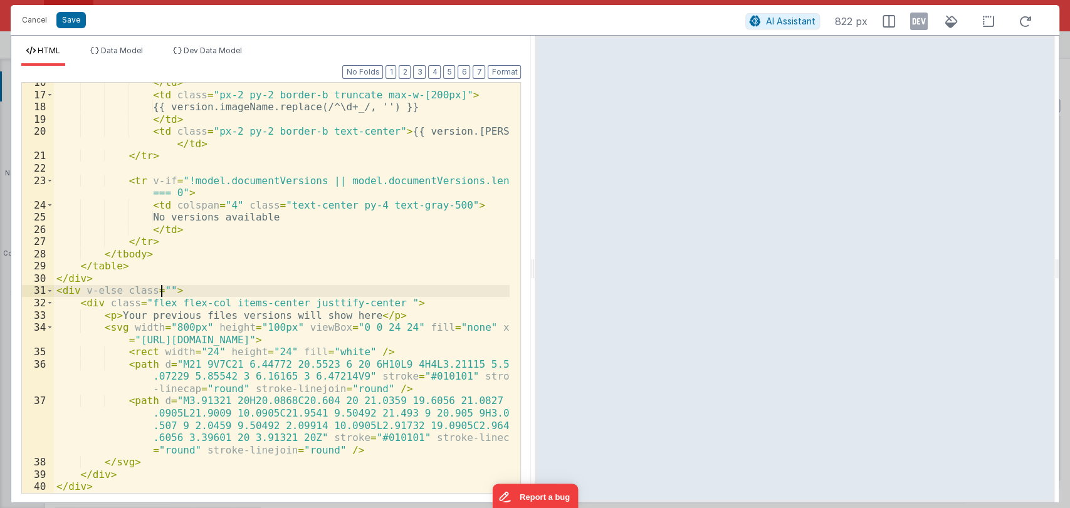
scroll to position [239, 0]
click at [71, 22] on button "Save" at bounding box center [70, 20] width 29 height 16
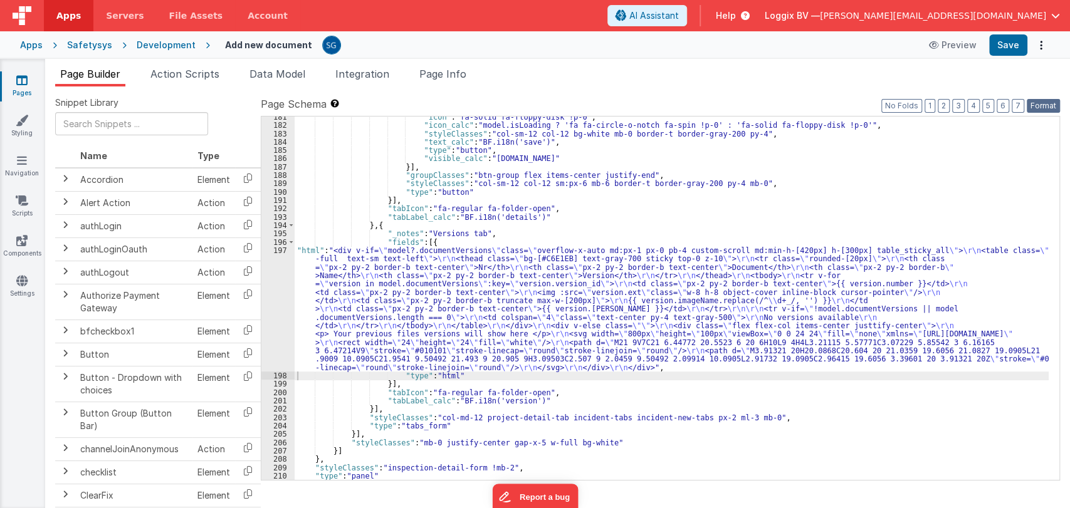
click at [1044, 110] on button "Format" at bounding box center [1043, 106] width 33 height 14
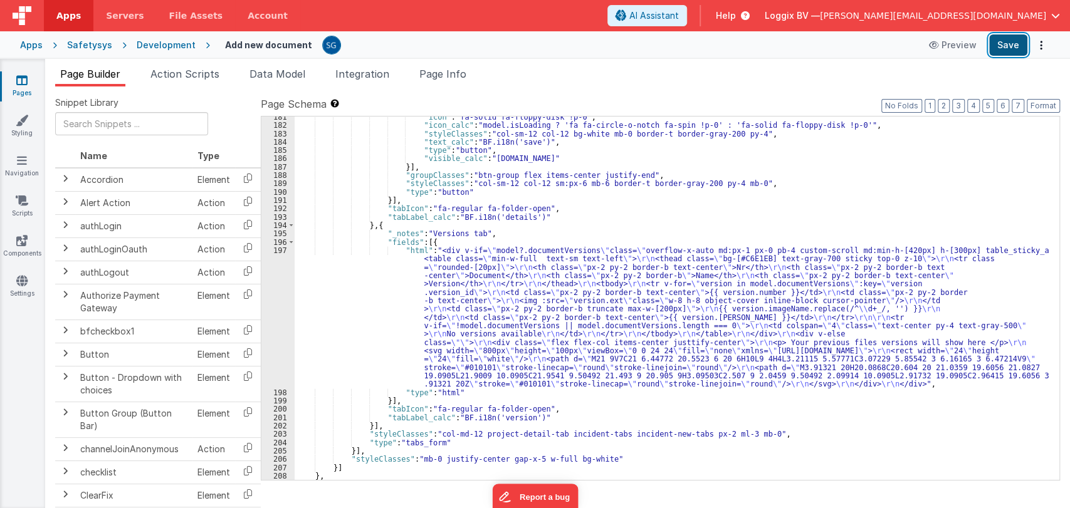
click at [1007, 51] on button "Save" at bounding box center [1008, 44] width 38 height 21
click at [414, 285] on div ""icon" : "fa-solid fa-floppy-disk !p-0" , "icon_calc" : "model.isLoading ? 'fa …" at bounding box center [672, 303] width 754 height 381
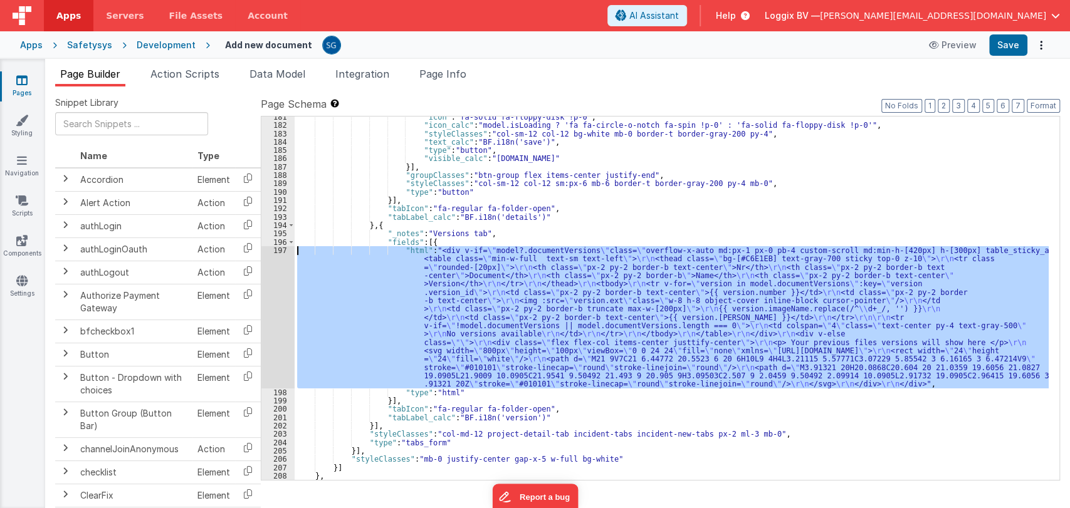
click at [281, 252] on div "197" at bounding box center [277, 317] width 33 height 142
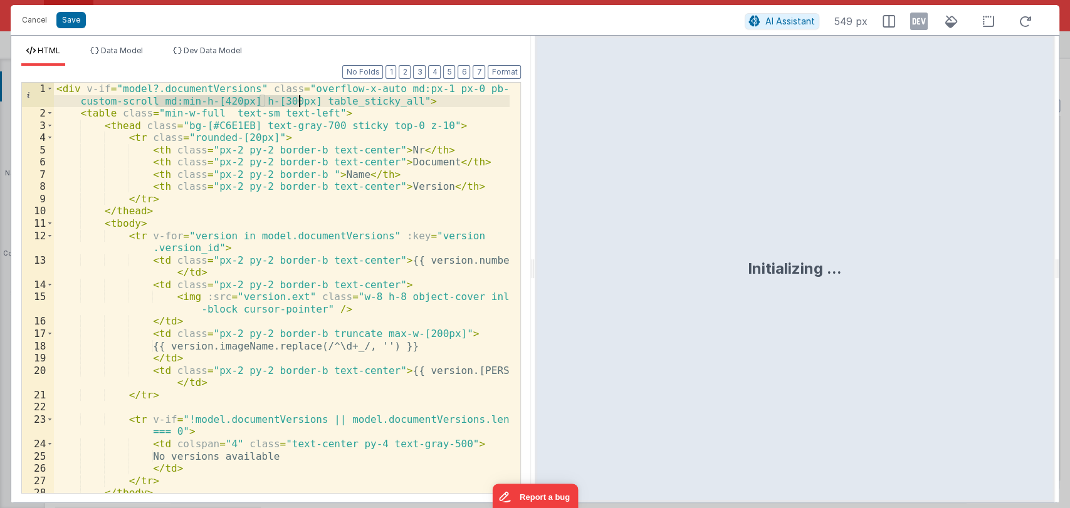
drag, startPoint x: 156, startPoint y: 102, endPoint x: 298, endPoint y: 100, distance: 142.3
click at [298, 100] on div "< div v-if = "model?.documentVersions" class = "overflow-x-auto md:px-1 px-0 pb…" at bounding box center [282, 307] width 456 height 448
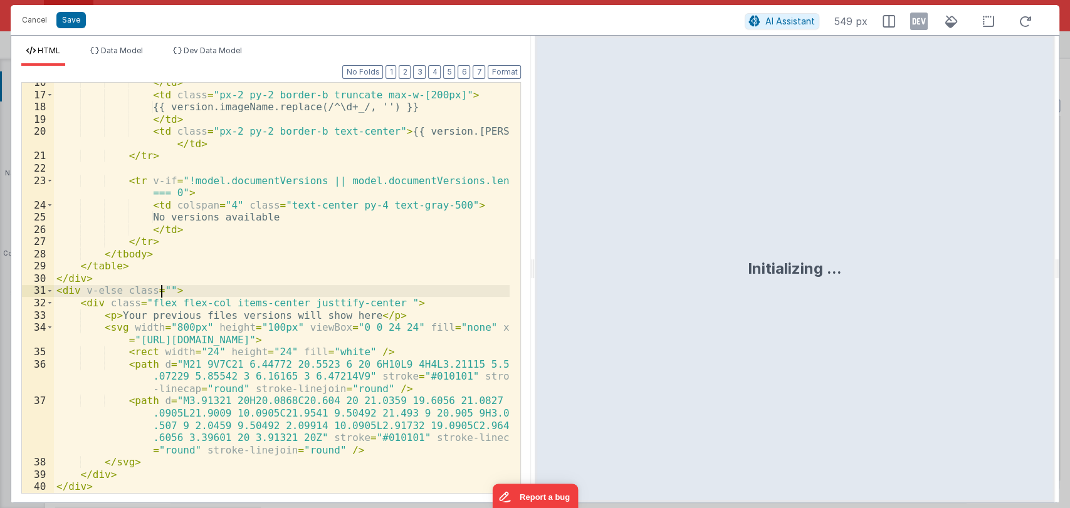
click at [159, 285] on div "</ td > < td class = "px-2 py-2 border-b truncate max-w-[200px]" > {{ version.i…" at bounding box center [282, 293] width 456 height 435
click at [75, 18] on button "Save" at bounding box center [70, 20] width 29 height 16
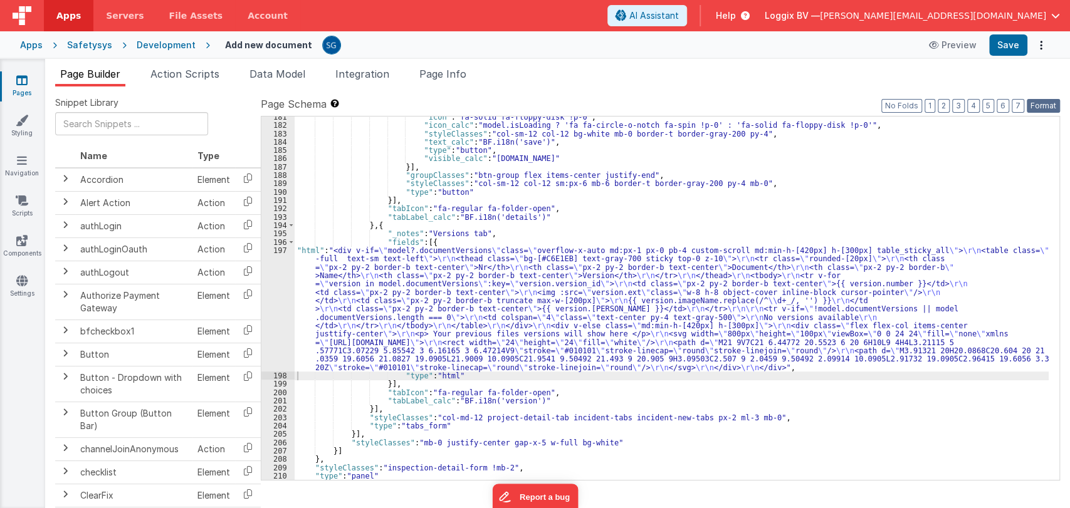
click at [1048, 103] on button "Format" at bounding box center [1043, 106] width 33 height 14
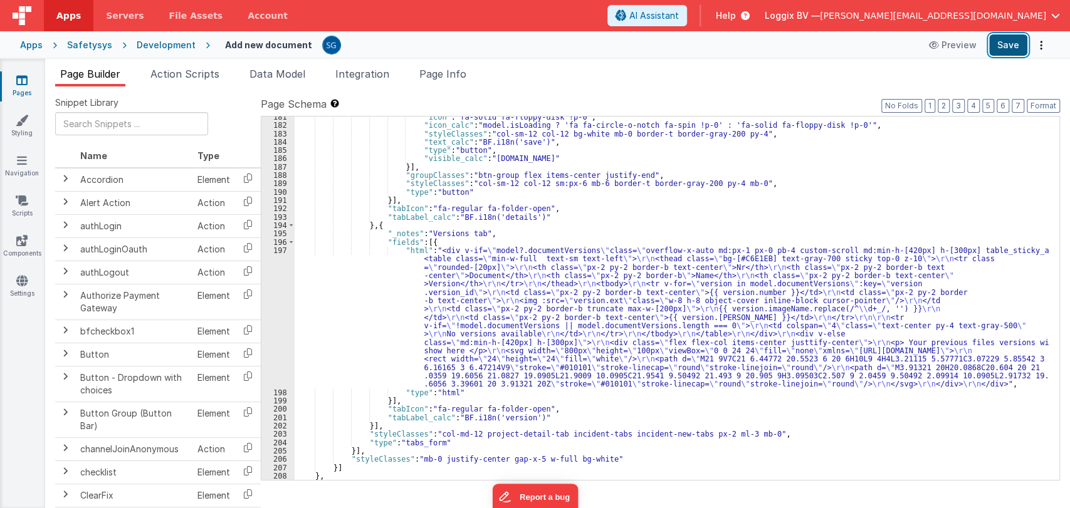
click at [1016, 51] on button "Save" at bounding box center [1008, 44] width 38 height 21
click at [361, 264] on div ""icon" : "fa-solid fa-floppy-disk !p-0" , "icon_calc" : "model.isLoading ? 'fa …" at bounding box center [672, 303] width 754 height 381
click at [281, 251] on div "197" at bounding box center [277, 317] width 33 height 142
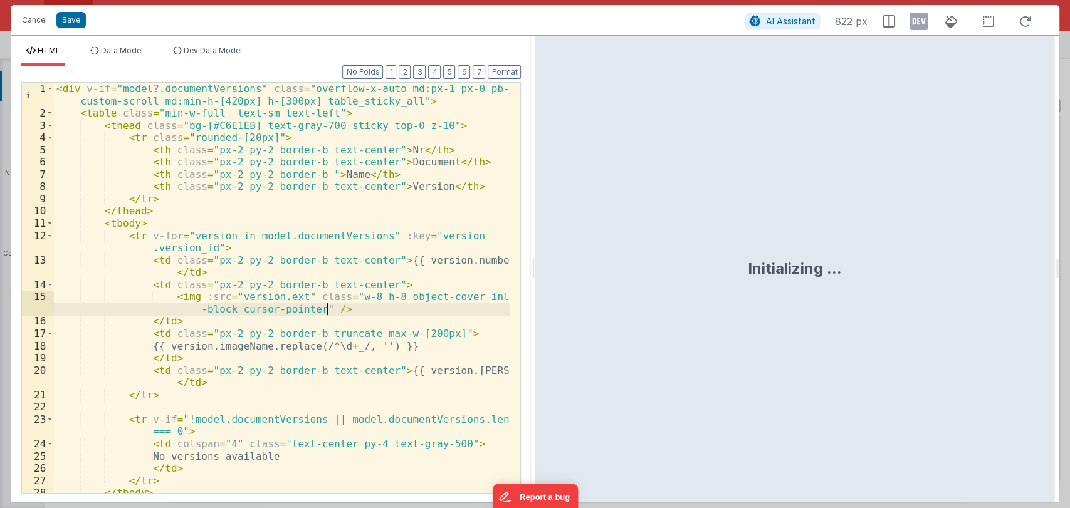
click at [396, 303] on div "< div v-if = "model?.documentVersions" class = "overflow-x-auto md:px-1 px-0 pb…" at bounding box center [282, 307] width 456 height 448
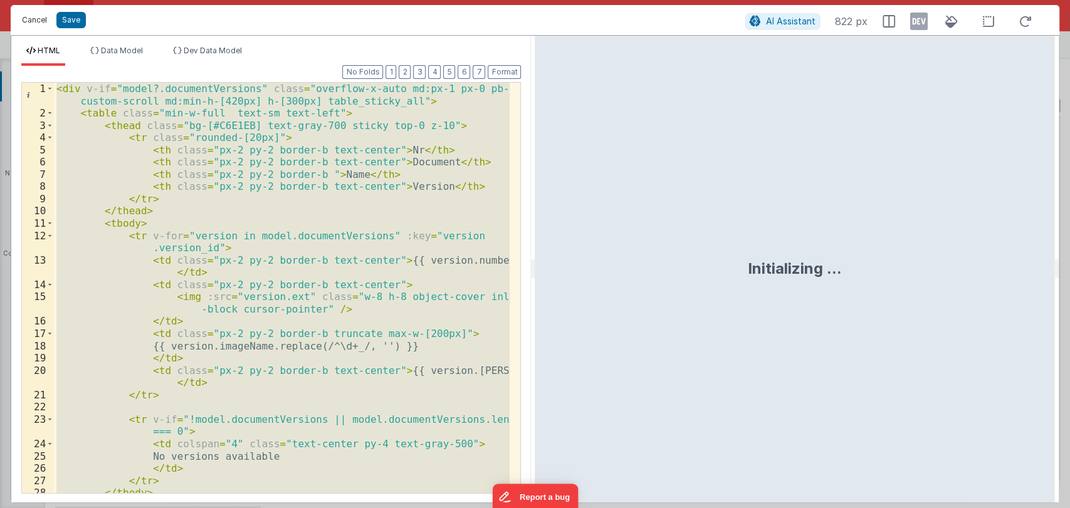
click at [40, 21] on button "Cancel" at bounding box center [35, 20] width 38 height 18
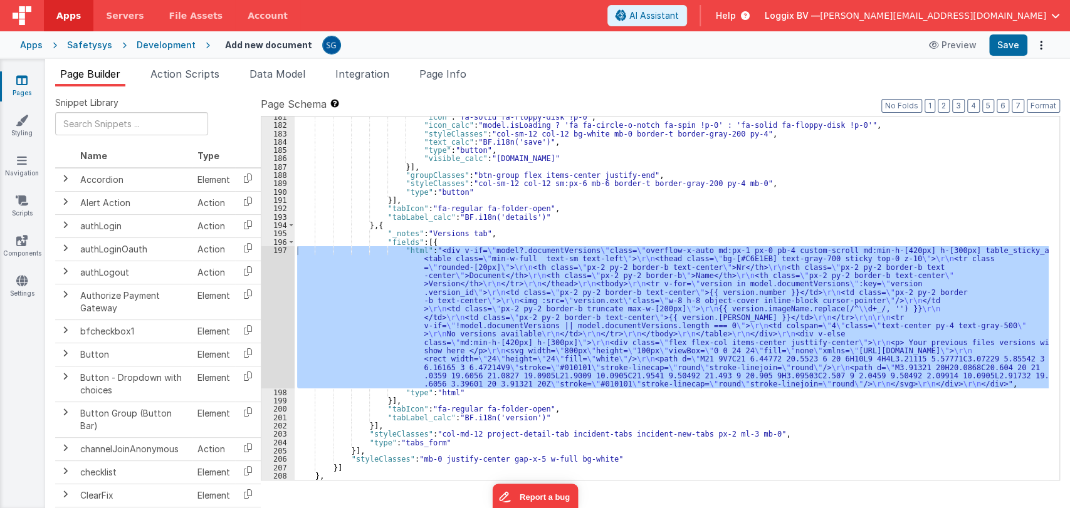
click at [519, 223] on div ""icon" : "fa-solid fa-floppy-disk !p-0" , "icon_calc" : "model.isLoading ? 'fa …" at bounding box center [672, 303] width 754 height 381
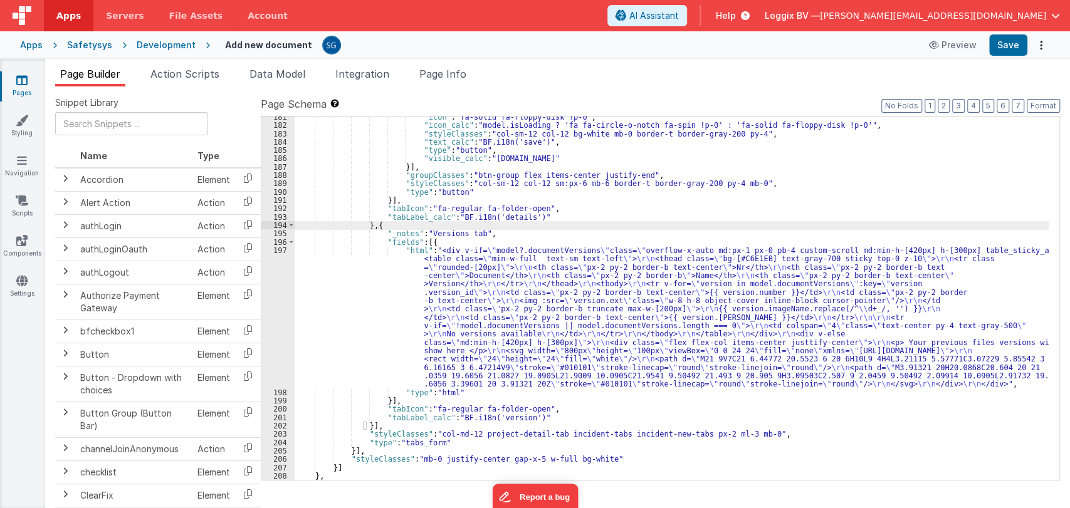
click at [503, 228] on div ""icon" : "fa-solid fa-floppy-disk !p-0" , "icon_calc" : "model.isLoading ? 'fa …" at bounding box center [672, 303] width 754 height 381
click at [429, 374] on div ""icon" : "fa-solid fa-floppy-disk !p-0" , "icon_calc" : "model.isLoading ? 'fa …" at bounding box center [672, 303] width 754 height 381
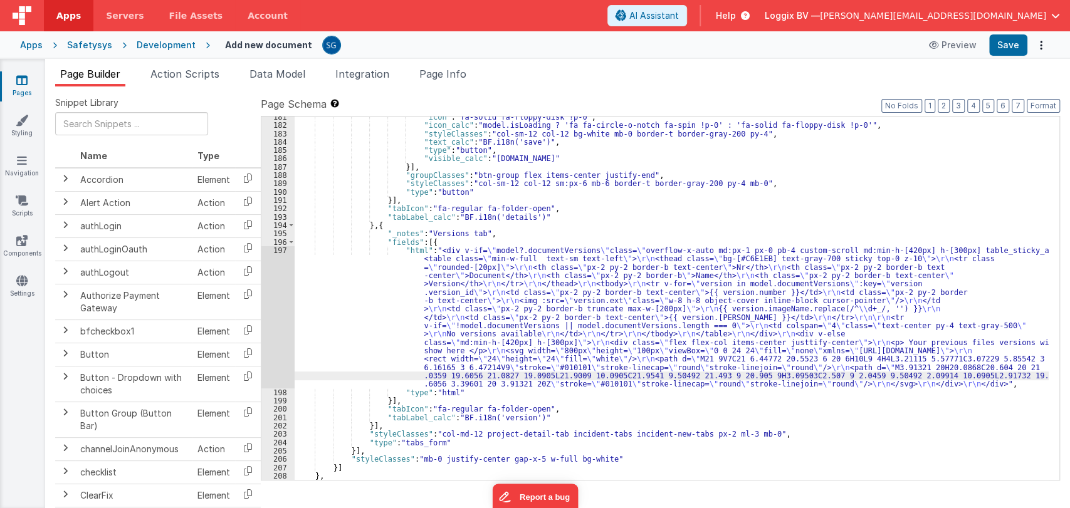
click at [276, 250] on div "197" at bounding box center [277, 317] width 33 height 142
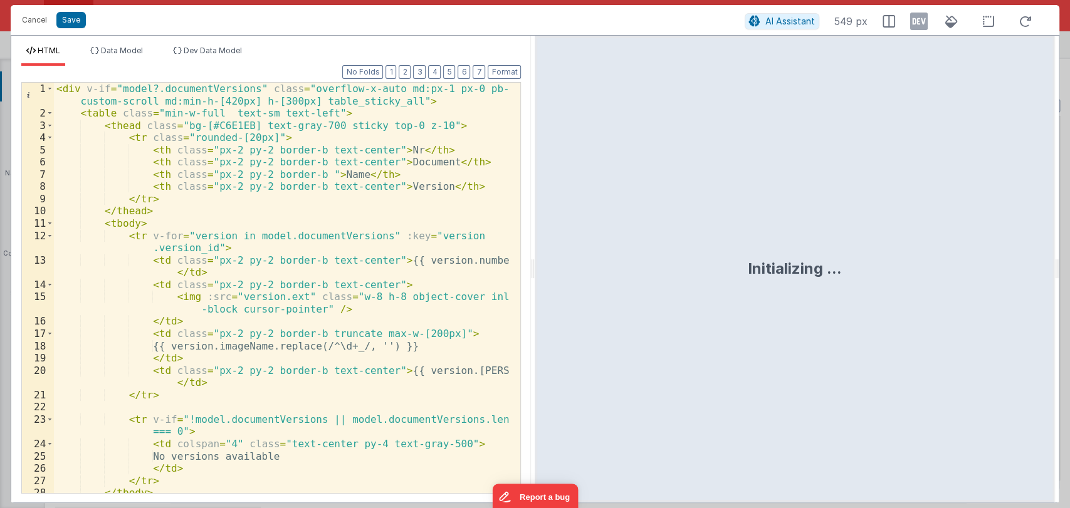
drag, startPoint x: 534, startPoint y: 264, endPoint x: 826, endPoint y: 235, distance: 293.6
click at [826, 235] on html "Cancel Save AI Assistant 549 px HTML Data Model Dev Data Model Format 7 6 5 4 3…" at bounding box center [535, 254] width 1070 height 508
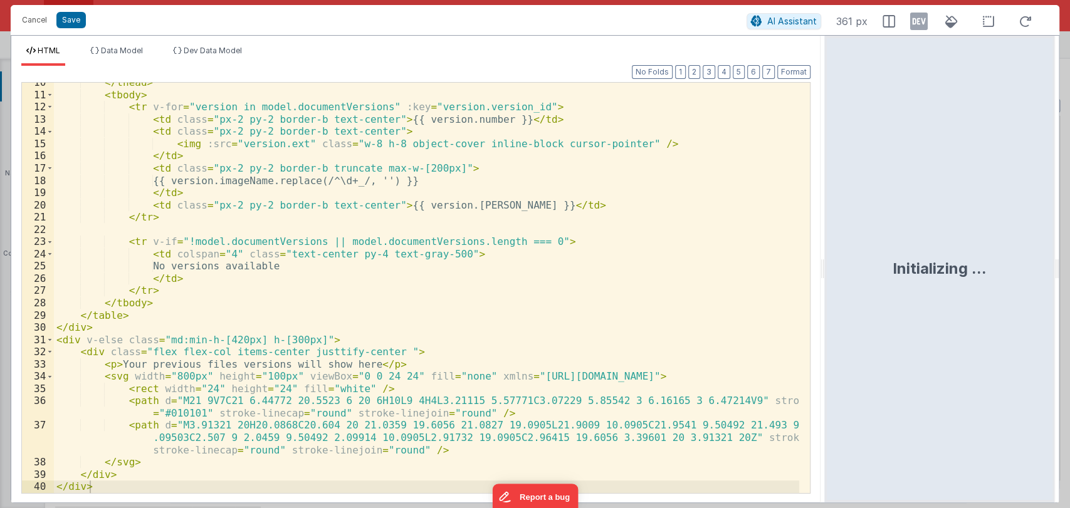
scroll to position [129, 0]
click at [110, 363] on div "</ thead > < tbody > < tr v-for = "version in model.documentVersions" :key = "v…" at bounding box center [426, 293] width 745 height 435
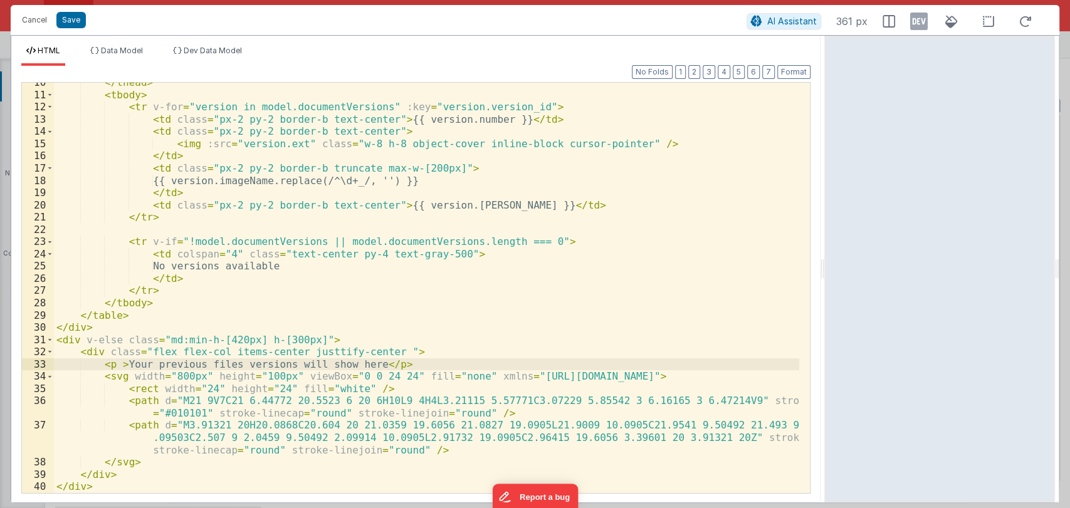
click at [379, 350] on div "</ thead > < tbody > < tr v-for = "version in model.documentVersions" :key = "v…" at bounding box center [426, 293] width 745 height 435
click at [118, 364] on div "</ thead > < tbody > < tr v-for = "version in model.documentVersions" :key = "v…" at bounding box center [426, 293] width 745 height 435
click at [179, 376] on div "</ thead > < tbody > < tr v-for = "version in model.documentVersions" :key = "v…" at bounding box center [426, 293] width 745 height 435
click at [183, 374] on div "</ thead > < tbody > < tr v-for = "version in model.documentVersions" :key = "v…" at bounding box center [426, 293] width 745 height 435
click at [256, 374] on div "</ thead > < tbody > < tr v-for = "version in model.documentVersions" :key = "v…" at bounding box center [426, 293] width 745 height 435
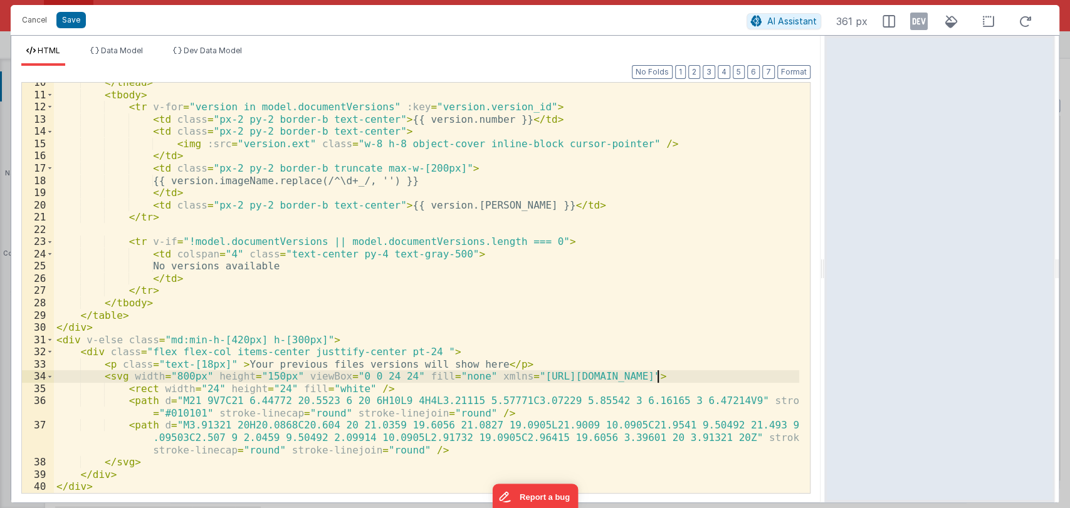
click at [672, 371] on div "</ thead > < tbody > < tr v-for = "version in model.documentVersions" :key = "v…" at bounding box center [426, 293] width 745 height 435
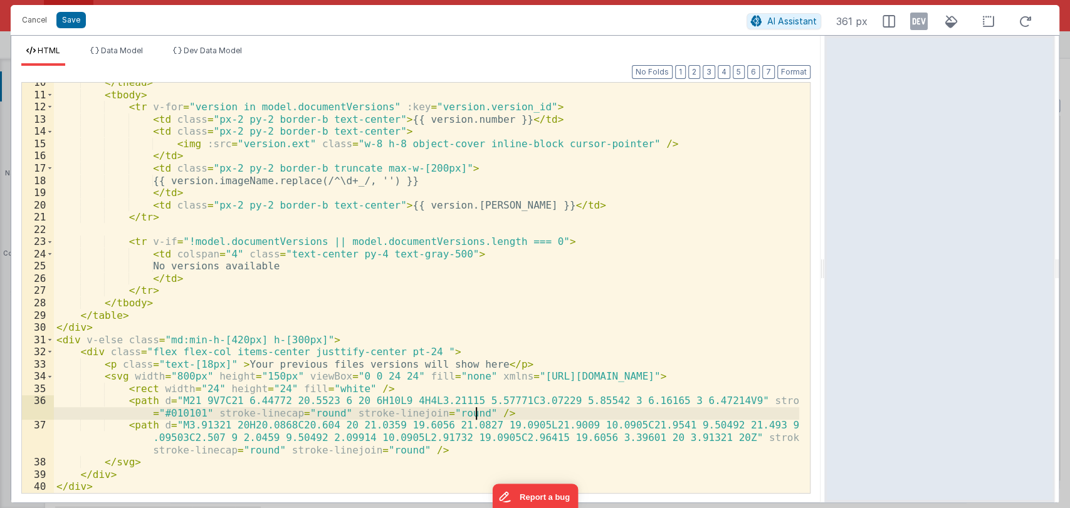
click at [603, 417] on div "</ thead > < tbody > < tr v-for = "version in model.documentVersions" :key = "v…" at bounding box center [426, 293] width 745 height 435
drag, startPoint x: 196, startPoint y: 413, endPoint x: 158, endPoint y: 413, distance: 37.6
click at [158, 413] on div "</ thead > < tbody > < tr v-for = "version in model.documentVersions" :key = "v…" at bounding box center [426, 293] width 745 height 435
click at [71, 21] on button "Save" at bounding box center [70, 20] width 29 height 16
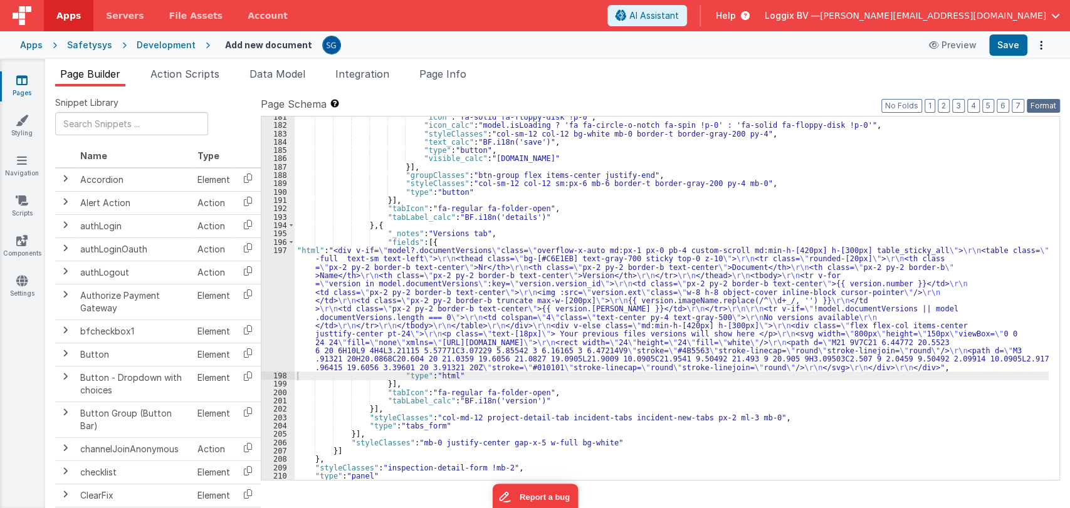
click at [1039, 111] on button "Format" at bounding box center [1043, 106] width 33 height 14
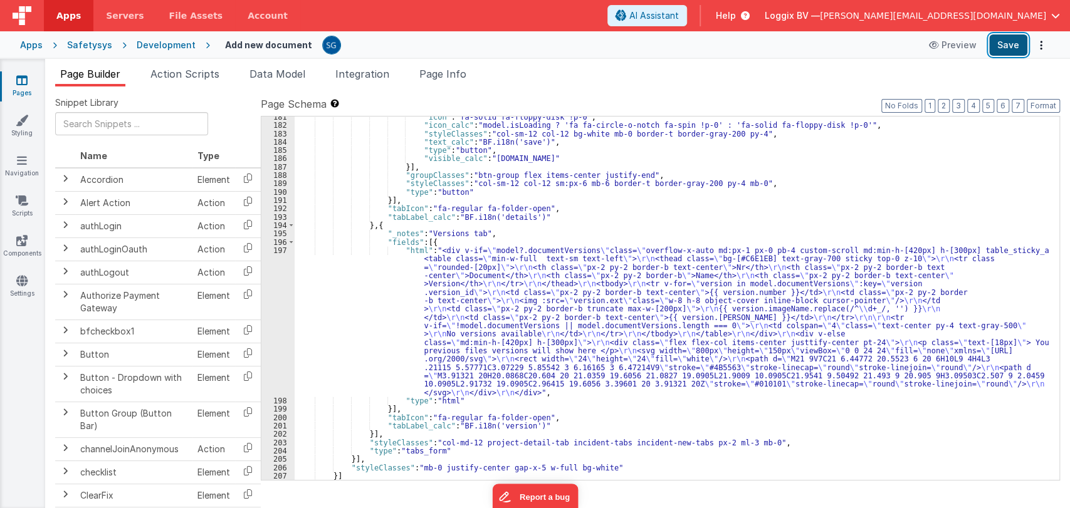
click at [1013, 53] on button "Save" at bounding box center [1008, 44] width 38 height 21
click at [196, 73] on span "Action Scripts" at bounding box center [184, 74] width 69 height 13
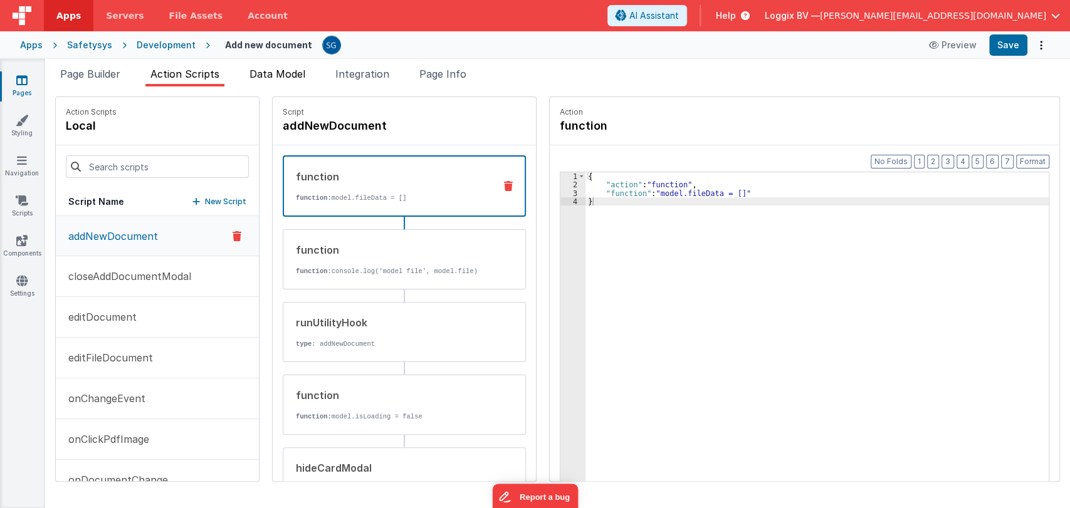
click at [270, 74] on span "Data Model" at bounding box center [278, 74] width 56 height 13
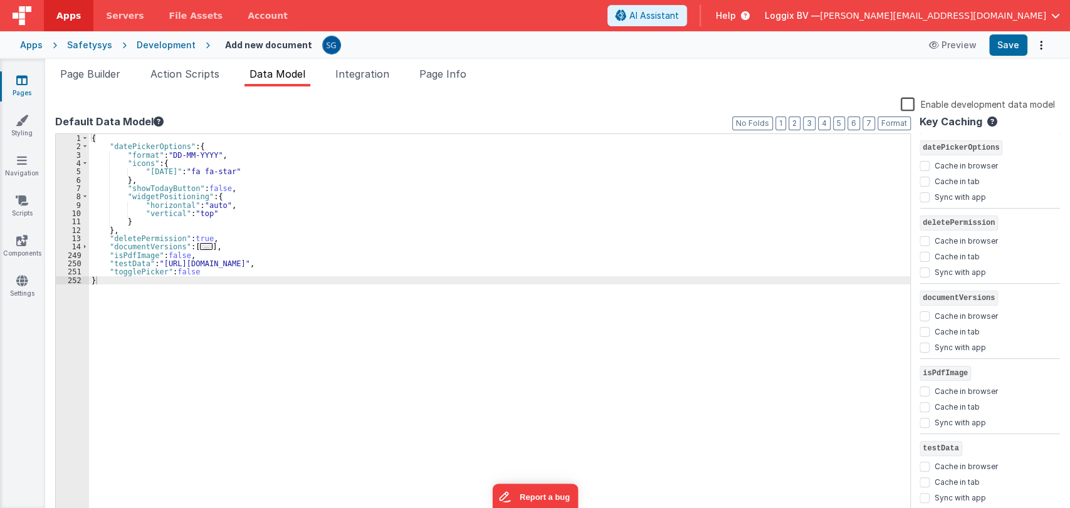
click at [200, 248] on span "..." at bounding box center [206, 246] width 13 height 7
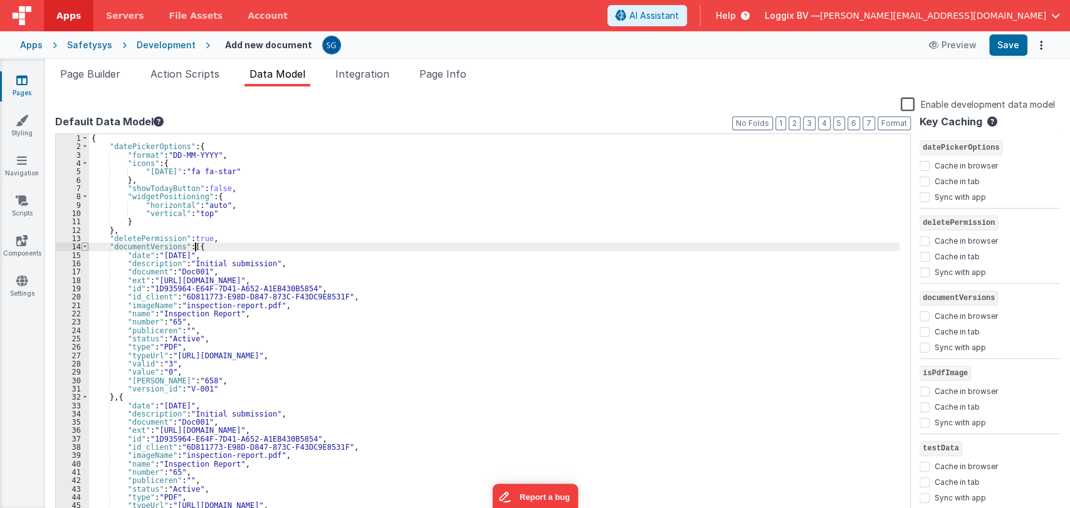
click at [82, 249] on span at bounding box center [85, 247] width 7 height 8
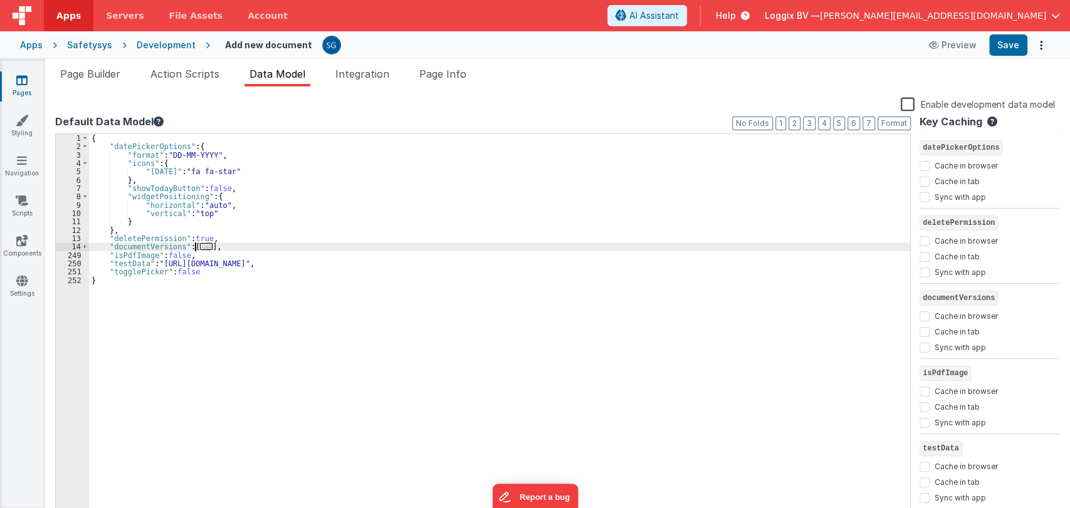
click at [204, 247] on span "..." at bounding box center [206, 246] width 13 height 7
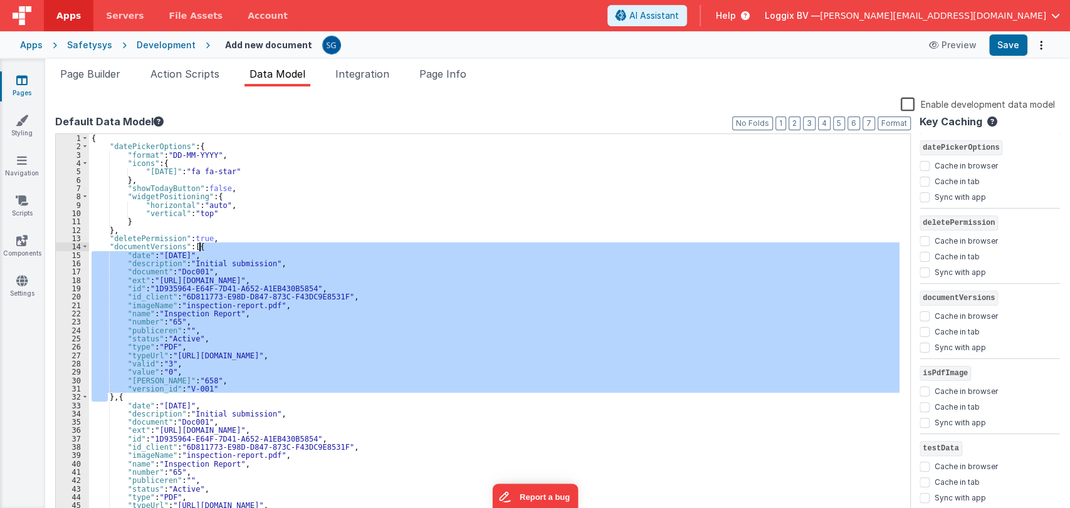
click at [204, 247] on div "{ "datePickerOptions" : { "format" : "DD-MM-YYYY" , "icons" : { "today" : "fa f…" at bounding box center [494, 334] width 811 height 401
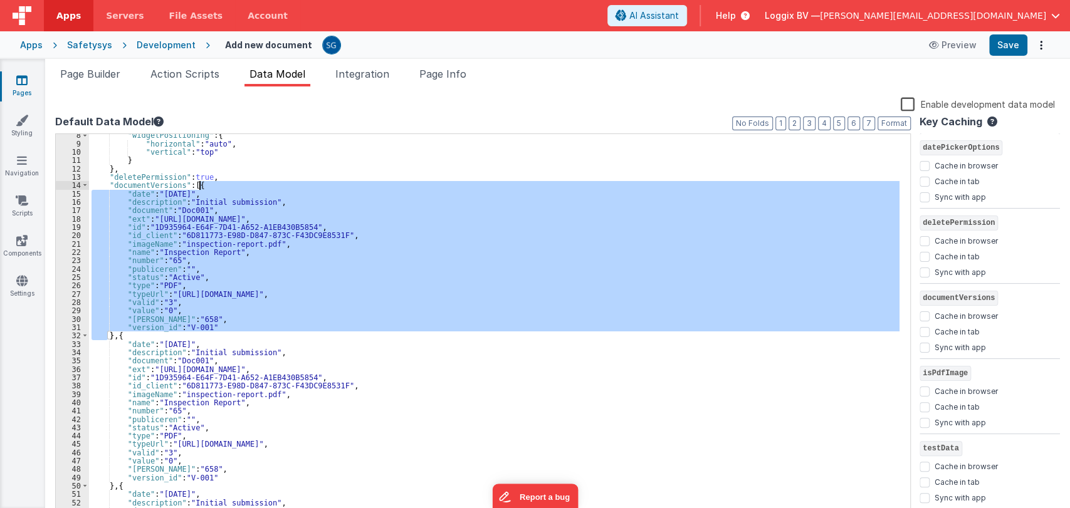
scroll to position [62, 0]
click at [85, 337] on span at bounding box center [85, 335] width 7 height 8
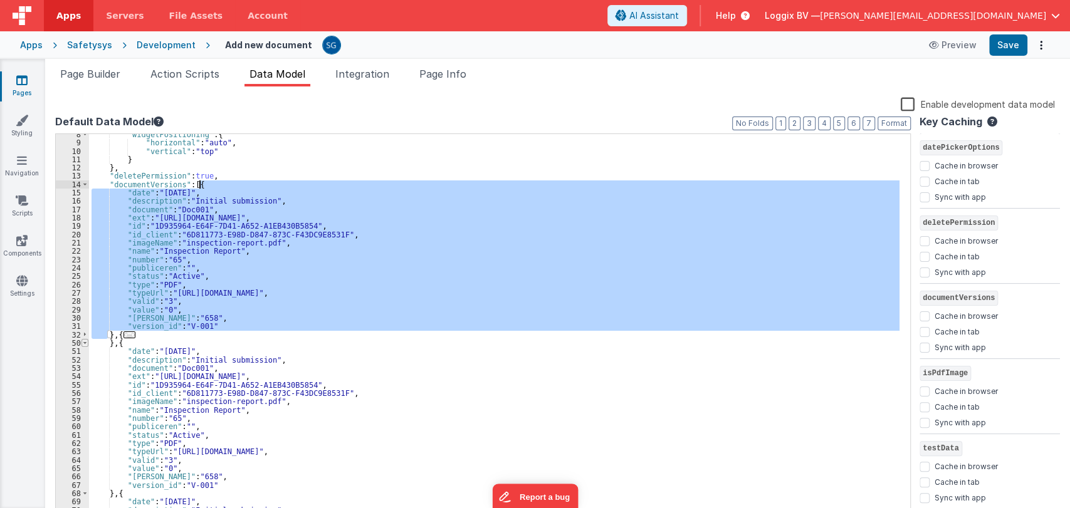
click at [84, 344] on span at bounding box center [85, 343] width 7 height 8
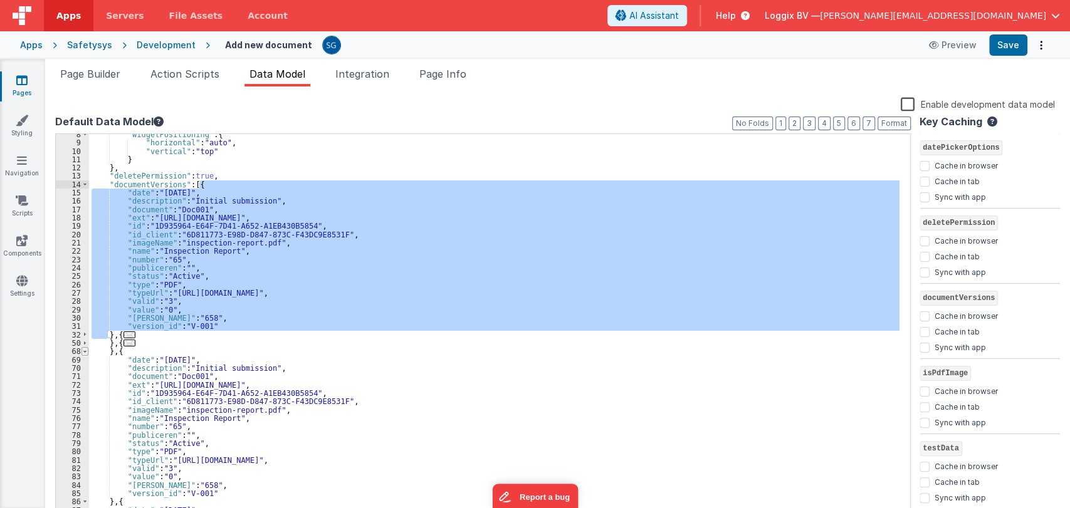
click at [85, 352] on span at bounding box center [85, 351] width 7 height 8
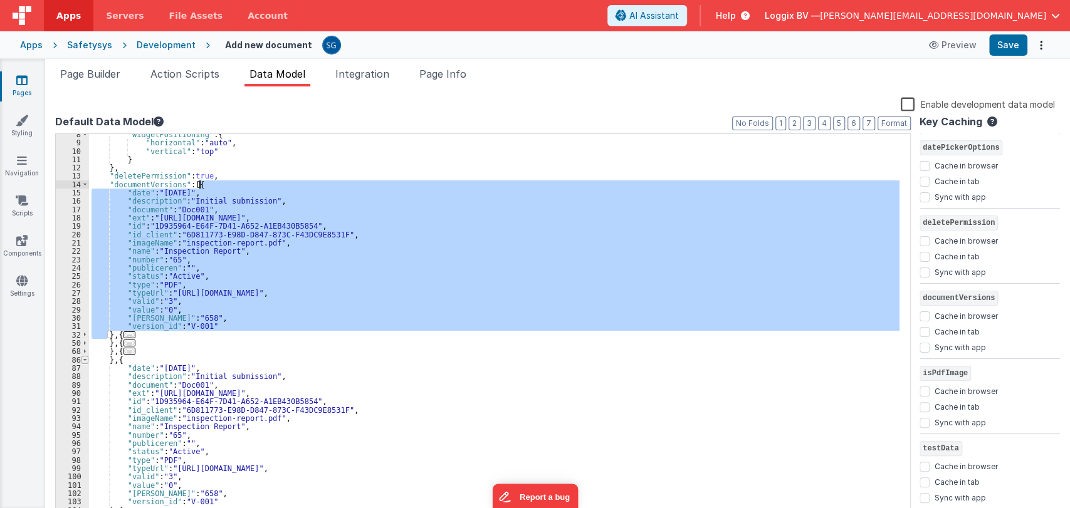
click at [85, 359] on span at bounding box center [85, 360] width 7 height 8
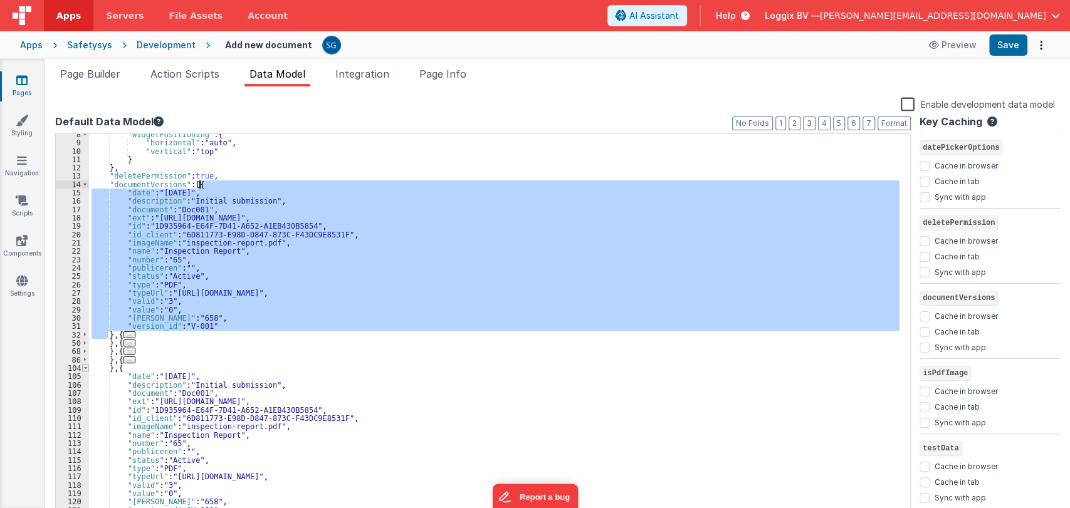
click at [85, 368] on span at bounding box center [85, 368] width 7 height 8
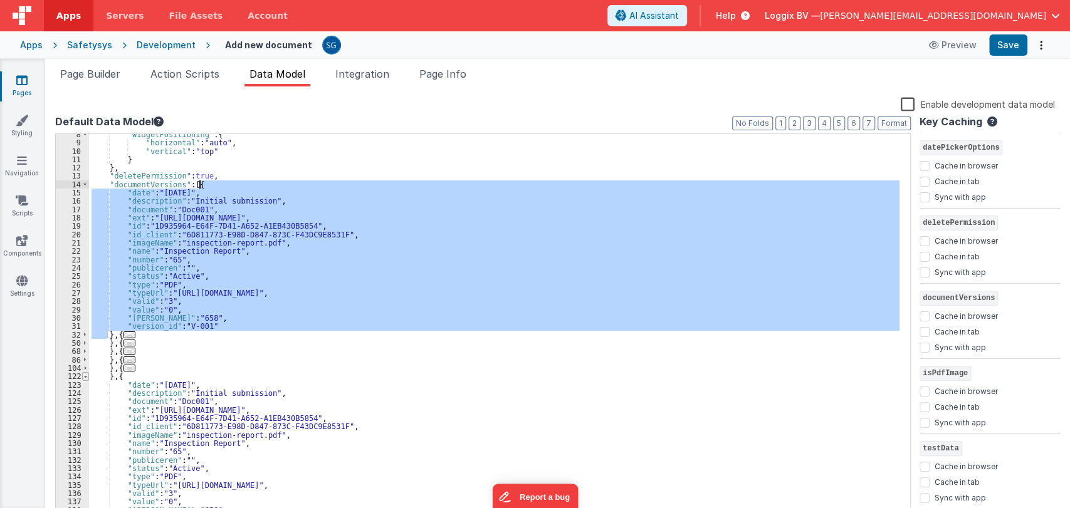
click at [85, 377] on span at bounding box center [85, 376] width 7 height 8
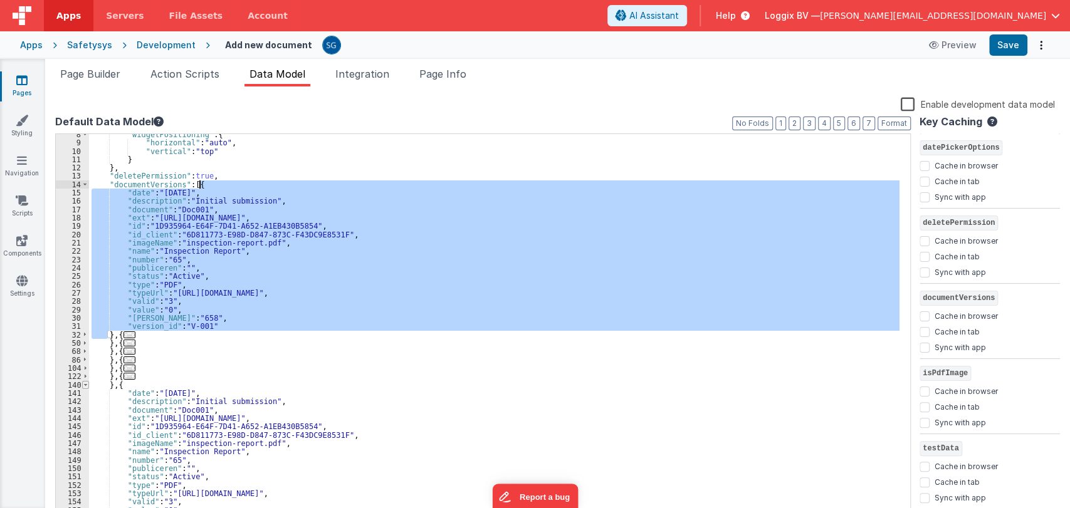
click at [85, 386] on span at bounding box center [85, 385] width 7 height 8
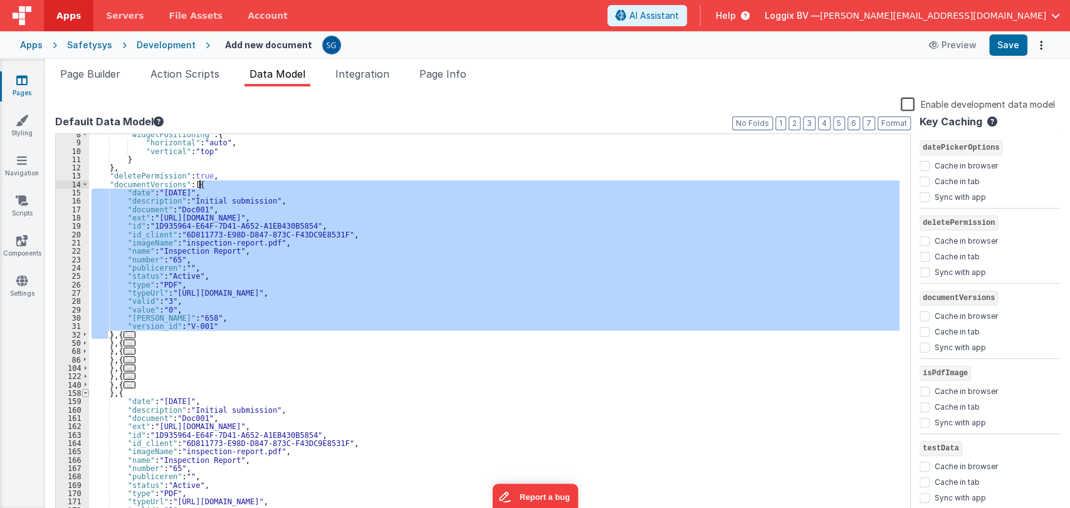
click at [85, 394] on span at bounding box center [85, 393] width 7 height 8
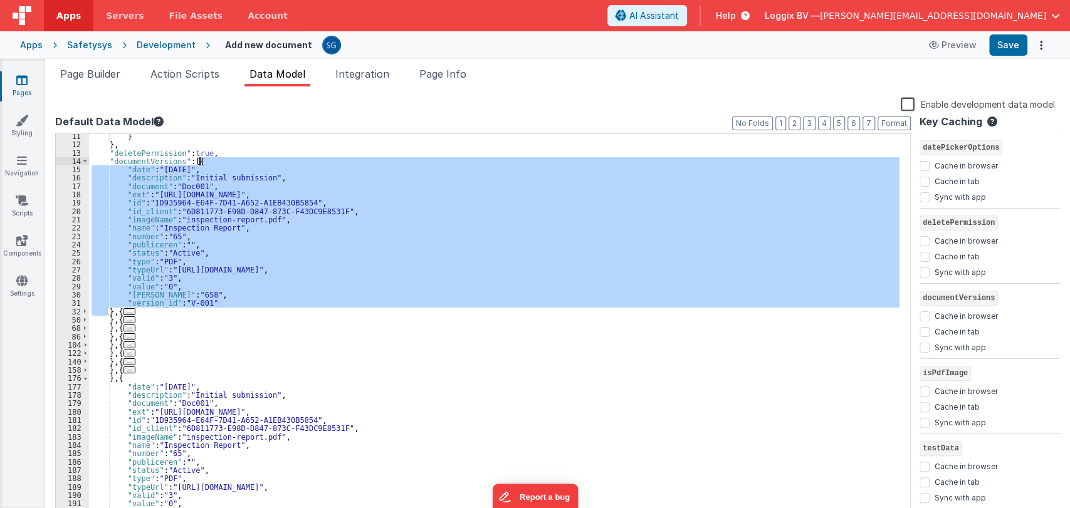
scroll to position [90, 0]
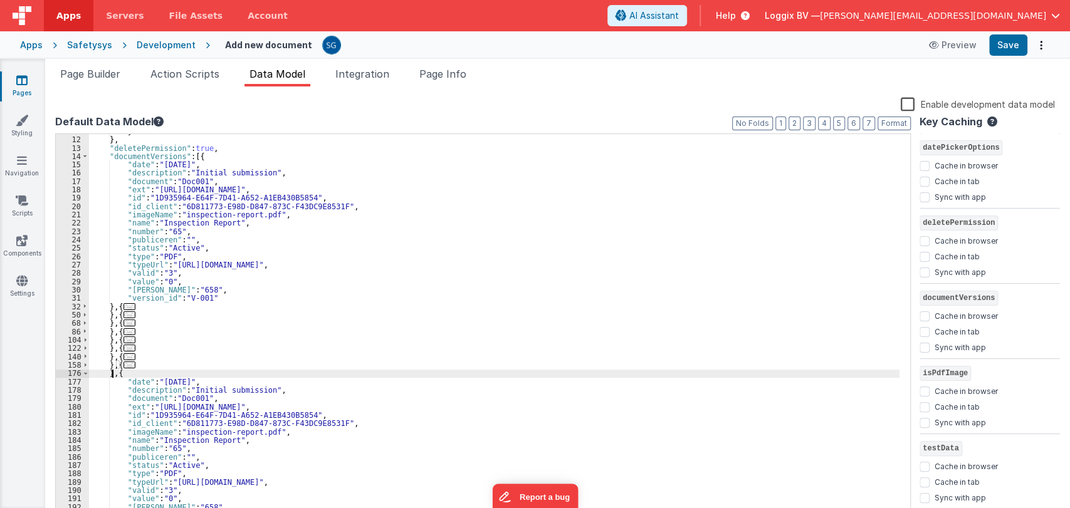
click at [115, 374] on div "} } , "deletePermission" : true , "documentVersions" : [{ "date" : "2025-09-23"…" at bounding box center [494, 327] width 811 height 401
click at [115, 374] on div "} } , "deletePermission" : true , "documentVersions" : [{ "date" : "2025-09-23"…" at bounding box center [494, 326] width 811 height 385
click at [115, 374] on div "} } , "deletePermission" : true , "documentVersions" : [{ "date" : "2025-09-23"…" at bounding box center [494, 327] width 811 height 401
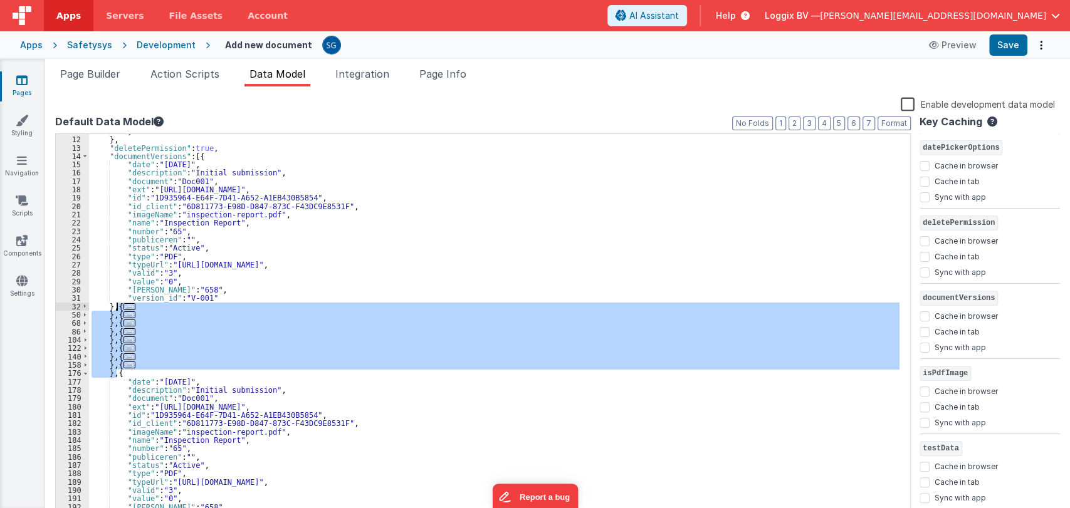
drag, startPoint x: 115, startPoint y: 376, endPoint x: 115, endPoint y: 307, distance: 68.3
click at [115, 307] on div "} } , "deletePermission" : true , "documentVersions" : [{ "date" : "2025-09-23"…" at bounding box center [494, 327] width 811 height 401
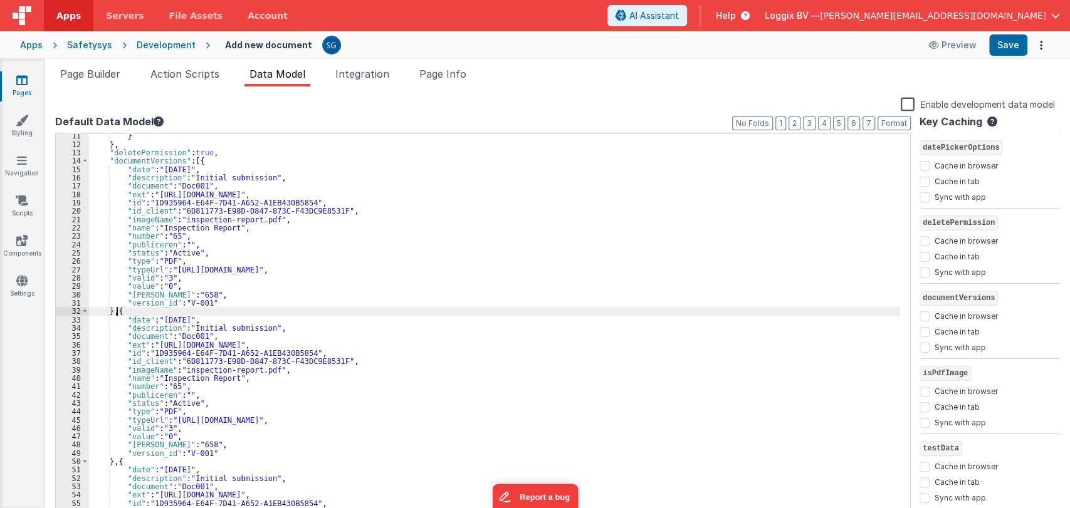
scroll to position [0, 0]
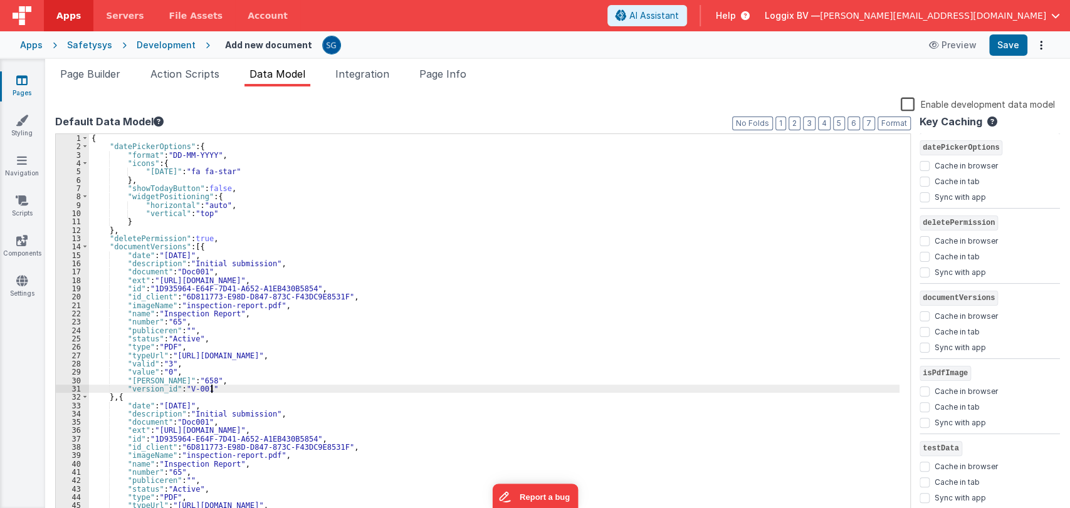
click at [221, 389] on div "{ "datePickerOptions" : { "format" : "DD-MM-YYYY" , "icons" : { "today" : "fa f…" at bounding box center [494, 334] width 811 height 401
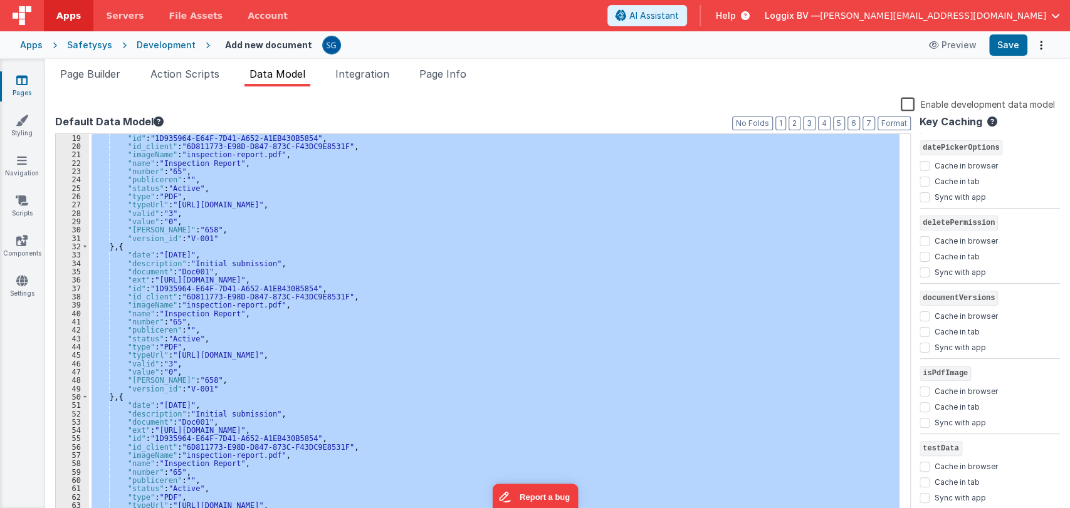
scroll to position [192, 0]
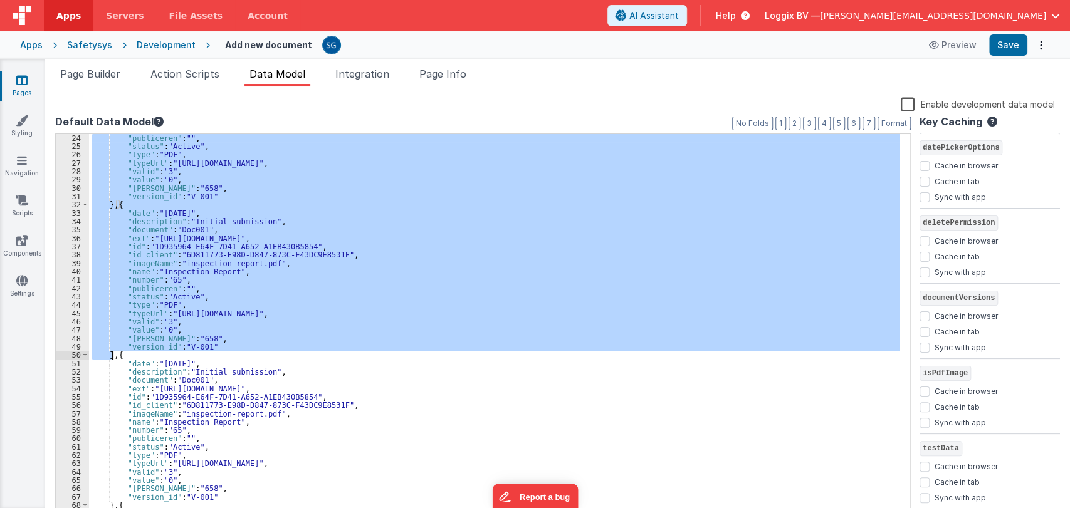
drag, startPoint x: 106, startPoint y: 247, endPoint x: 112, endPoint y: 357, distance: 110.5
click at [112, 357] on div ""publiceren" : "" , "status" : "Active" , "type" : "PDF" , "typeUrl" : "https:/…" at bounding box center [494, 334] width 811 height 401
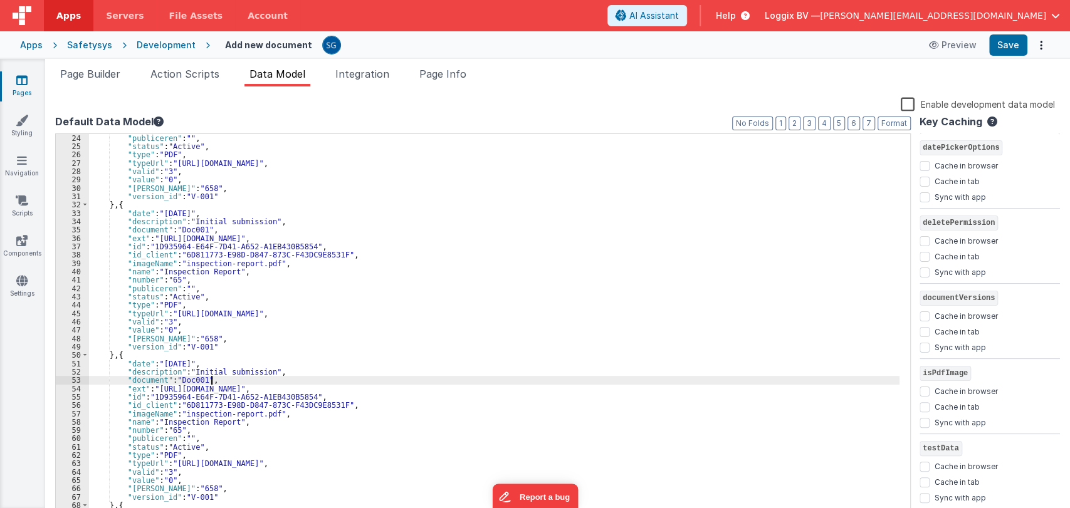
click at [426, 382] on div ""publiceren" : "" , "status" : "Active" , "type" : "PDF" , "typeUrl" : "https:/…" at bounding box center [494, 334] width 811 height 401
click at [416, 387] on div ""publiceren" : "" , "status" : "Active" , "type" : "PDF" , "typeUrl" : "https:/…" at bounding box center [494, 334] width 811 height 401
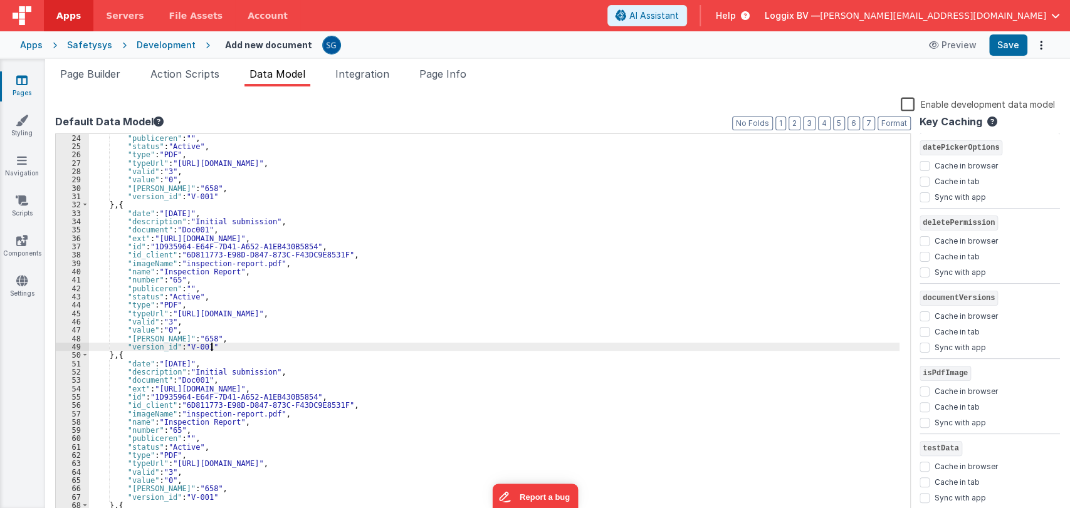
click at [364, 344] on div ""publiceren" : "" , "status" : "Active" , "type" : "PDF" , "typeUrl" : "https:/…" at bounding box center [494, 334] width 811 height 401
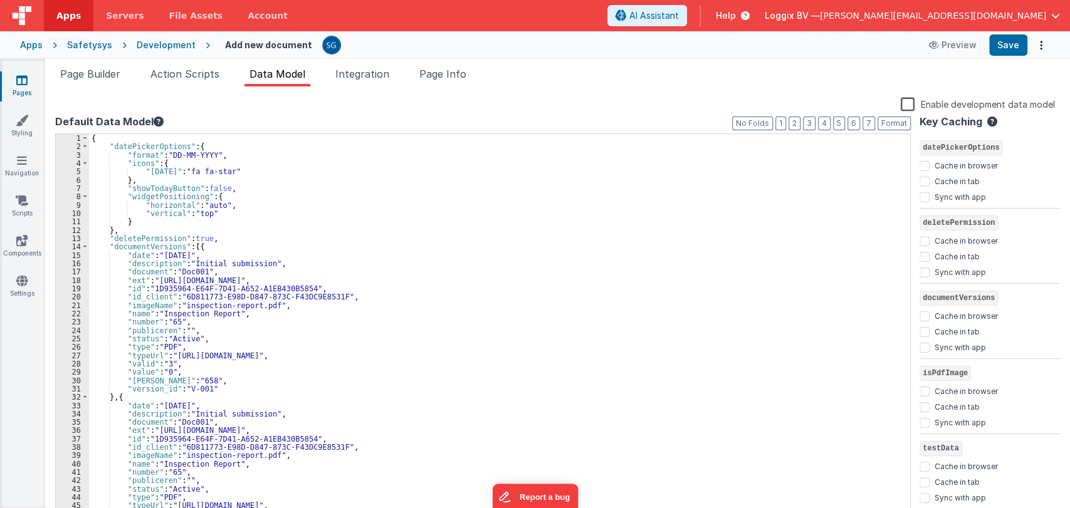
scroll to position [0, 0]
click at [450, 72] on span "Page Info" at bounding box center [442, 74] width 47 height 13
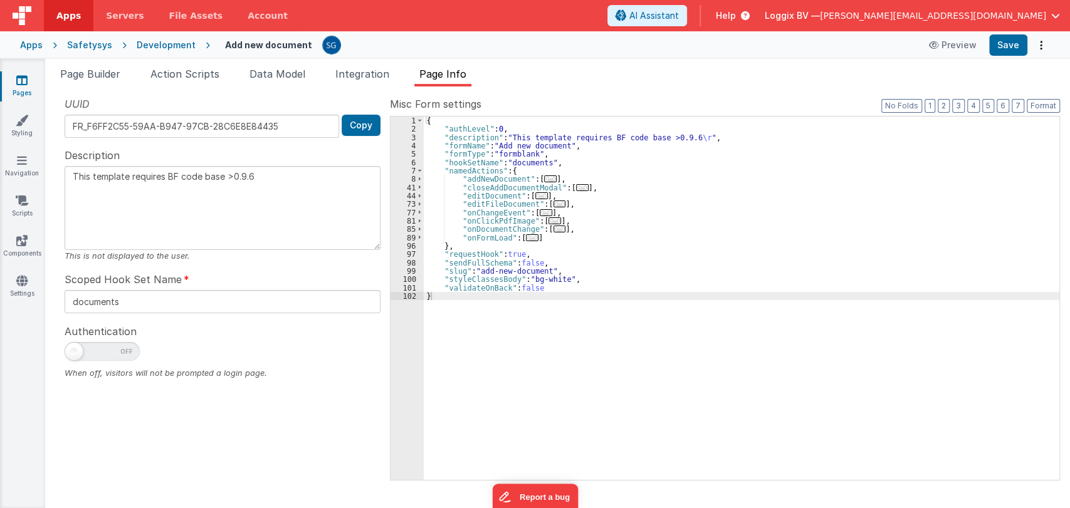
click at [451, 295] on div "{ "authLevel" : 0 , "description" : "This template requires BF code base >0.9.6…" at bounding box center [742, 307] width 636 height 381
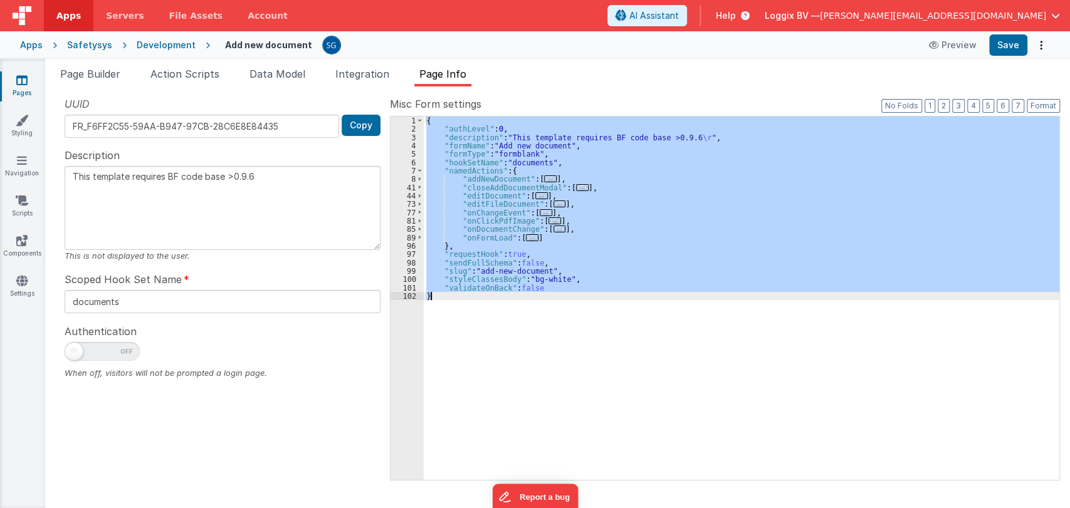
click at [451, 295] on div "{ "authLevel" : 0 , "description" : "This template requires BF code base >0.9.6…" at bounding box center [742, 307] width 636 height 381
click at [494, 322] on div "{ "authLevel" : 0 , "description" : "This template requires BF code base >0.9.6…" at bounding box center [742, 299] width 636 height 364
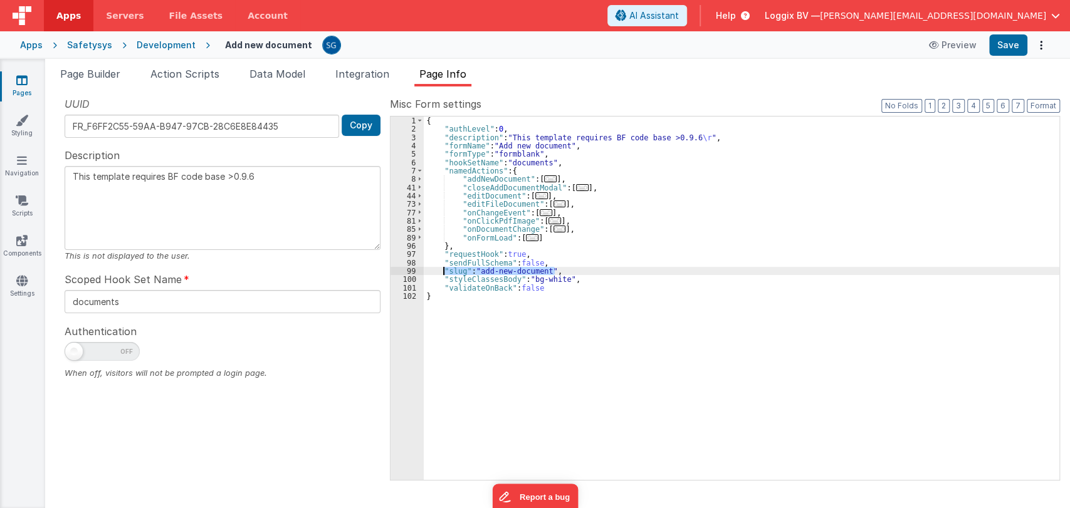
drag, startPoint x: 563, startPoint y: 273, endPoint x: 442, endPoint y: 272, distance: 121.0
click at [442, 272] on div "{ "authLevel" : 0 , "description" : "This template requires BF code base >0.9.6…" at bounding box center [742, 307] width 636 height 381
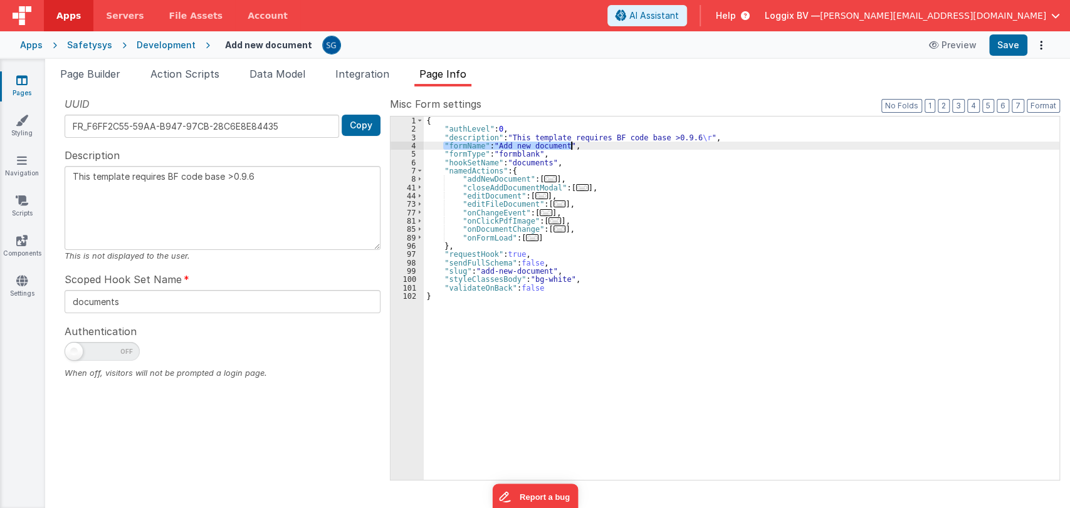
drag, startPoint x: 442, startPoint y: 146, endPoint x: 576, endPoint y: 144, distance: 133.6
click at [576, 144] on div "{ "authLevel" : 0 , "description" : "This template requires BF code base >0.9.6…" at bounding box center [742, 307] width 636 height 381
click at [17, 78] on icon at bounding box center [21, 80] width 11 height 13
type textarea "This template requires BF code base >0.9.6"
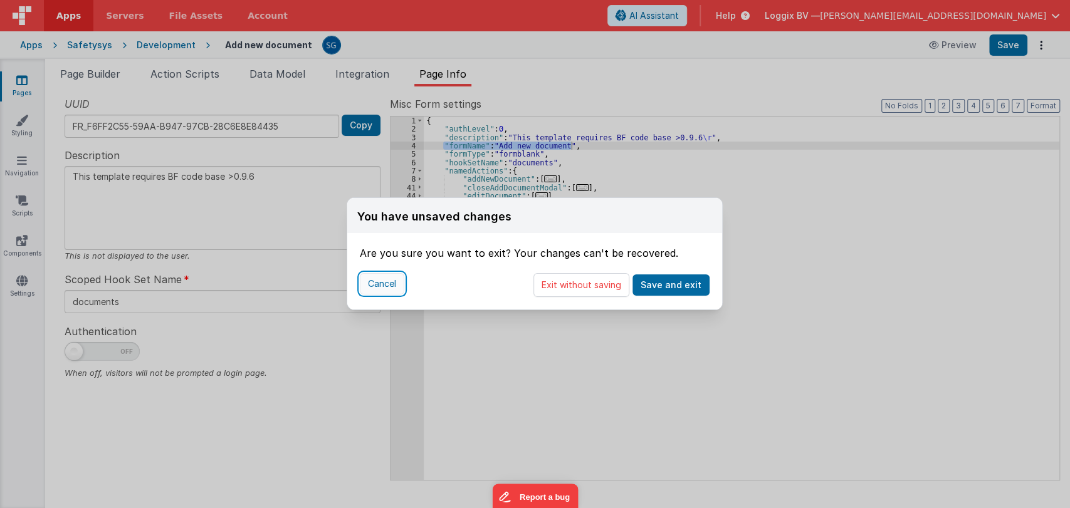
click at [389, 287] on button "Cancel" at bounding box center [382, 283] width 45 height 21
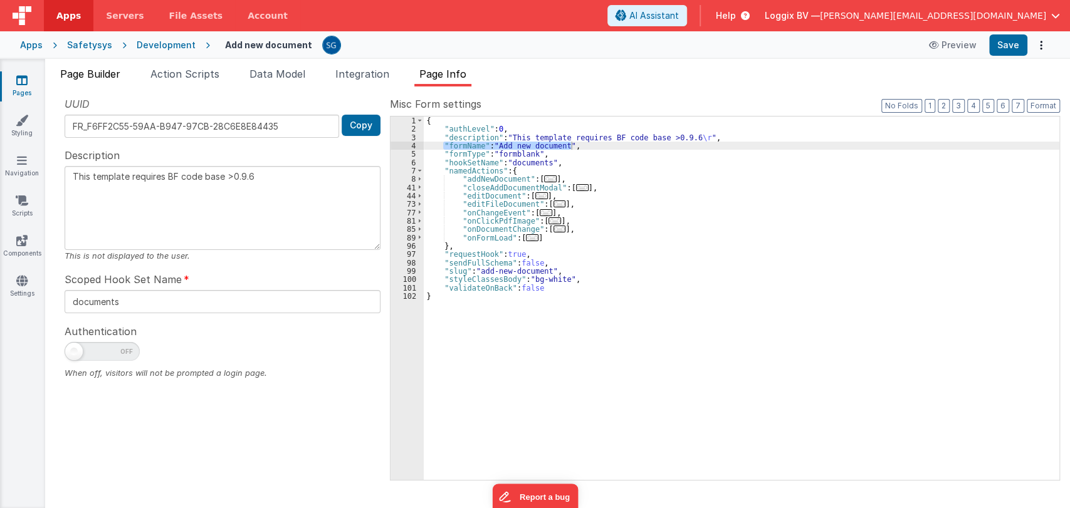
click at [98, 70] on span "Page Builder" at bounding box center [90, 74] width 60 height 13
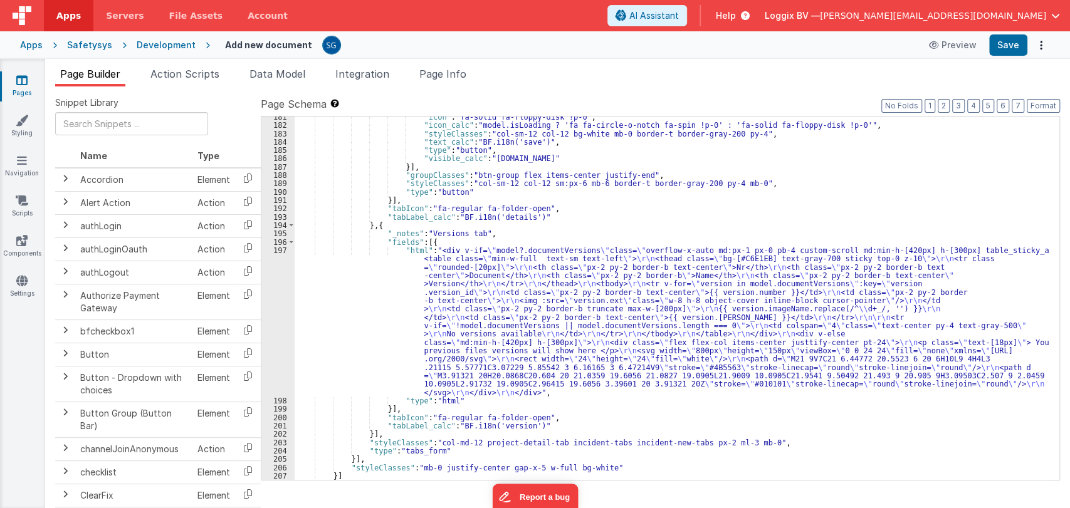
click at [523, 343] on div ""icon" : "fa-solid fa-floppy-disk !p-0" , "icon_calc" : "model.isLoading ? 'fa …" at bounding box center [672, 303] width 754 height 381
click at [482, 268] on div ""icon" : "fa-solid fa-floppy-disk !p-0" , "icon_calc" : "model.isLoading ? 'fa …" at bounding box center [672, 303] width 754 height 381
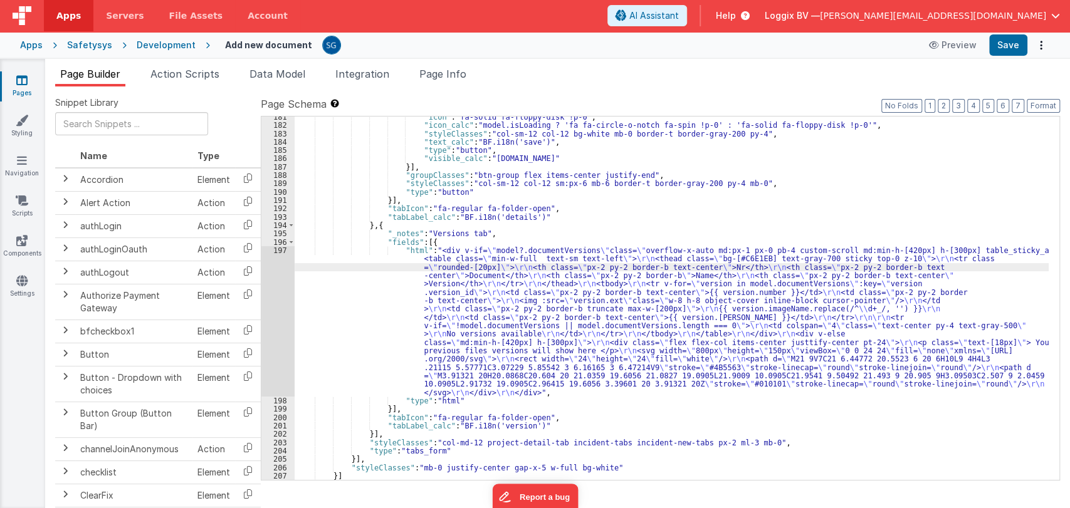
click at [153, 43] on div "Development" at bounding box center [166, 45] width 59 height 13
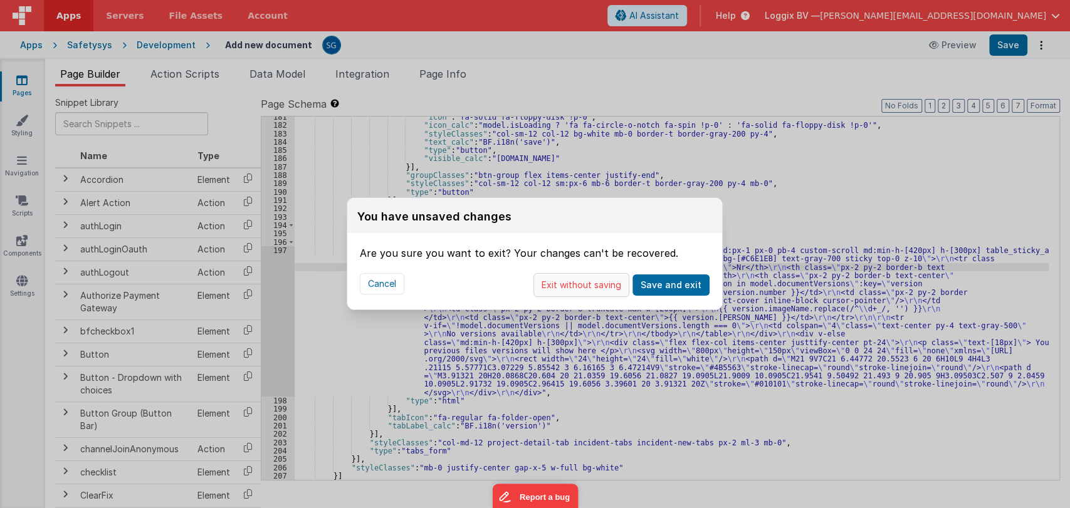
click at [582, 284] on button "Exit without saving" at bounding box center [582, 285] width 96 height 24
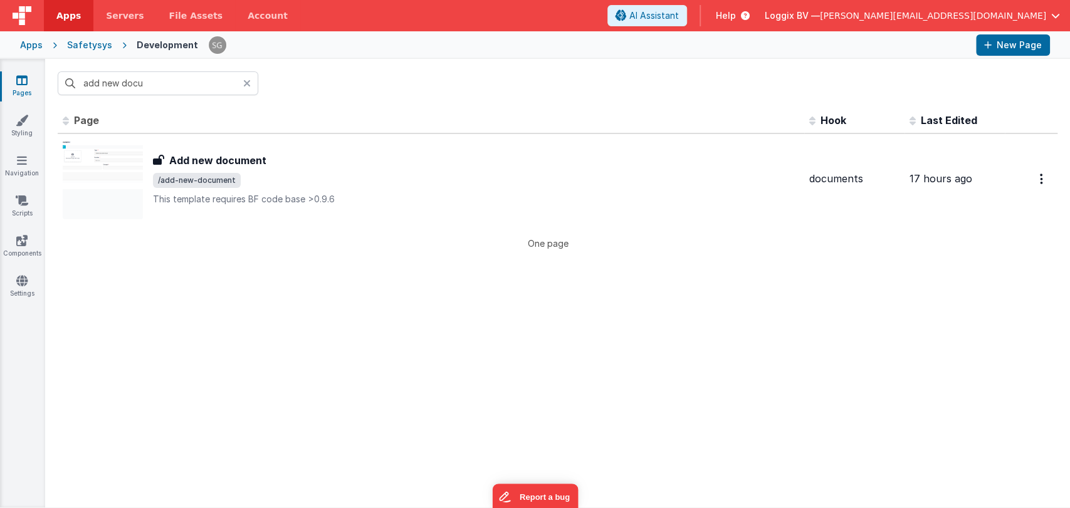
click at [246, 84] on icon at bounding box center [247, 83] width 8 height 10
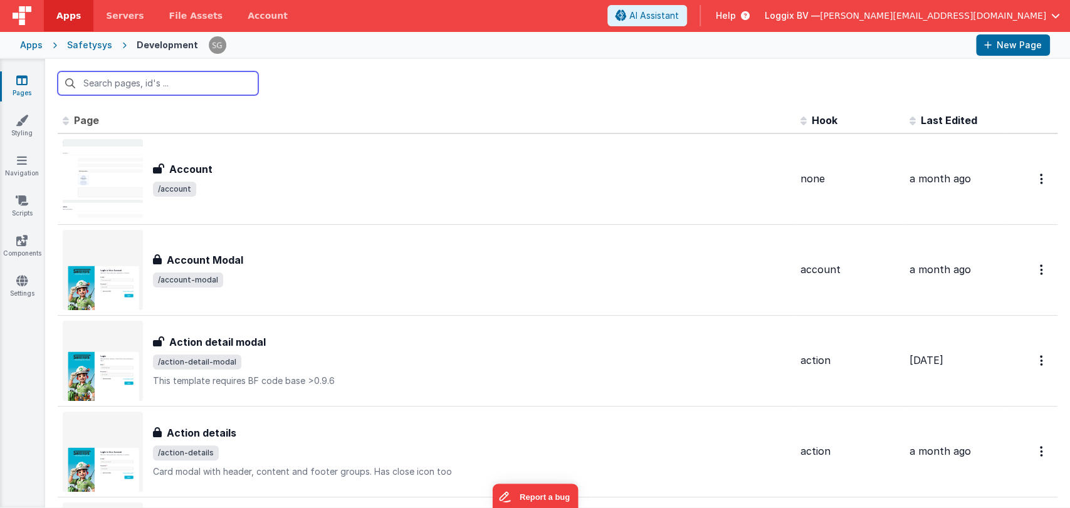
click at [157, 83] on input "text" at bounding box center [158, 83] width 201 height 24
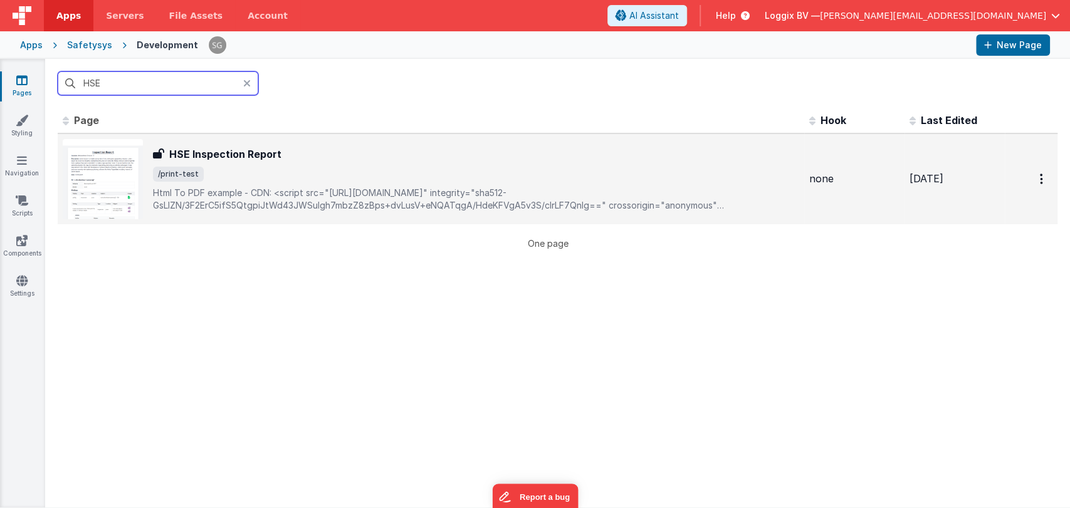
type input "HSE"
click at [228, 157] on h3 "HSE Inspection Report" at bounding box center [225, 154] width 112 height 15
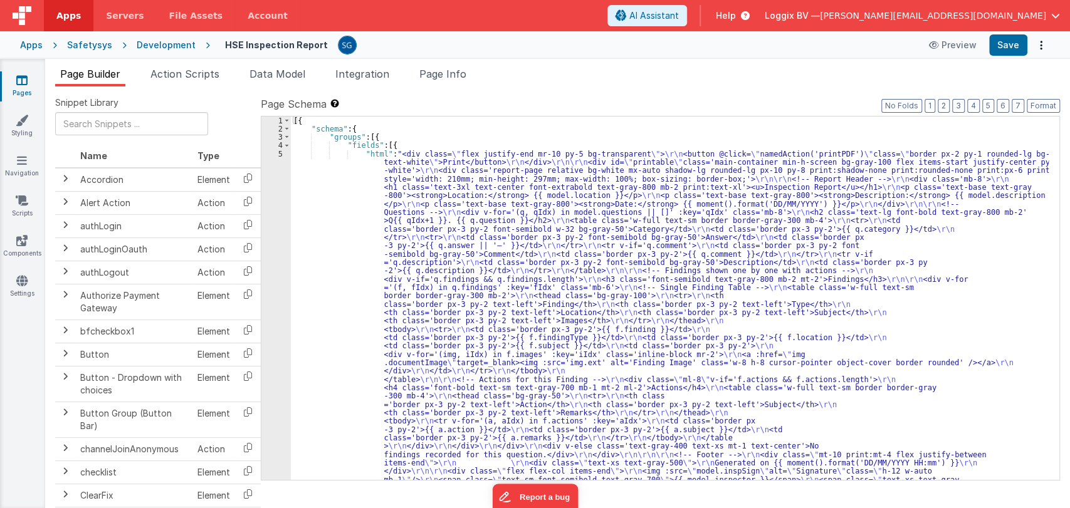
click at [329, 152] on div "[{ "schema" : { "groups" : [{ "fields" : [{ "html" : "<div class= \" flex justi…" at bounding box center [670, 474] width 758 height 715
click at [283, 155] on div "5" at bounding box center [275, 321] width 29 height 343
click at [280, 154] on div "5" at bounding box center [275, 321] width 29 height 343
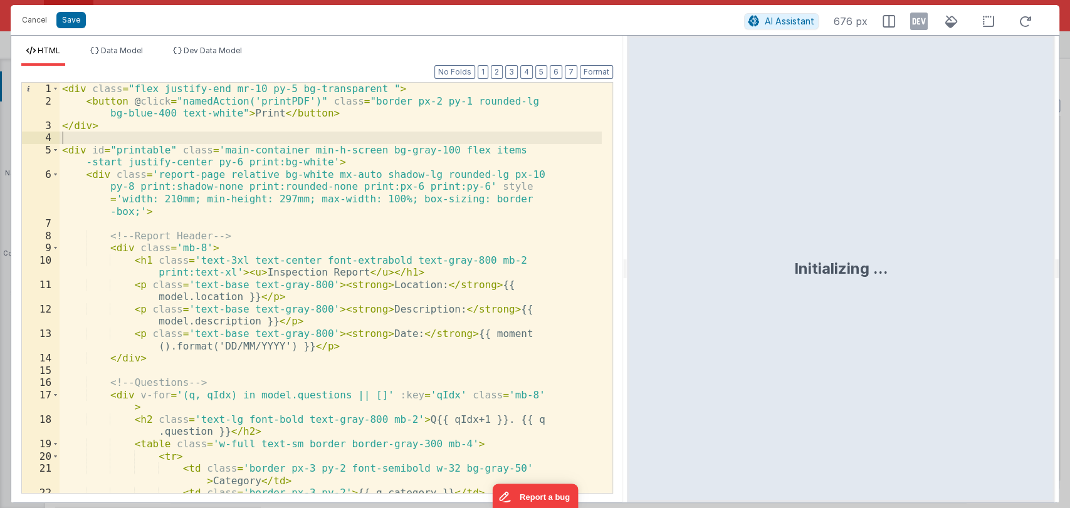
drag, startPoint x: 534, startPoint y: 268, endPoint x: 813, endPoint y: 272, distance: 279.0
click at [813, 272] on html "Cancel Save AI Assistant 676 px HTML Data Model Dev Data Model Format 7 6 5 4 3…" at bounding box center [535, 254] width 1070 height 508
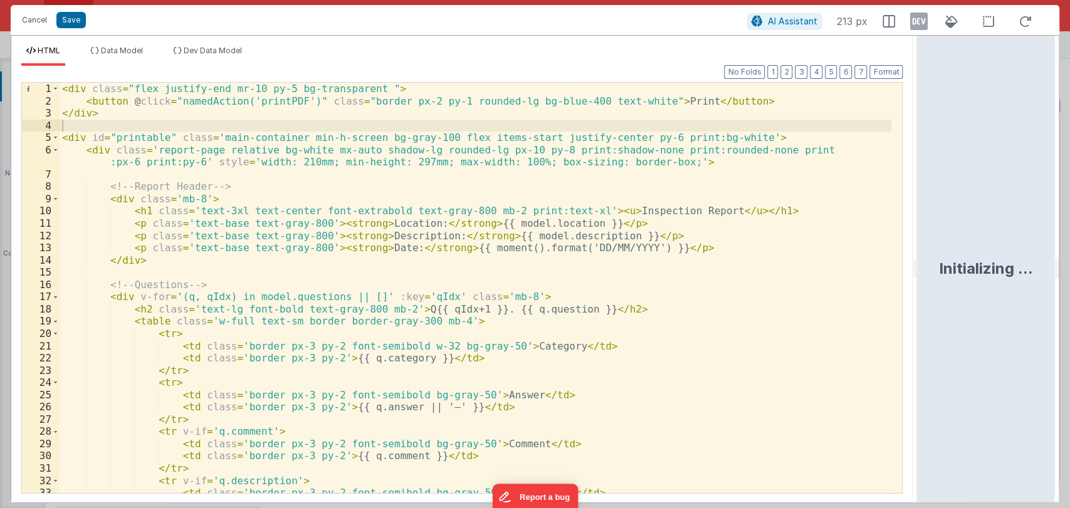
drag, startPoint x: 811, startPoint y: 273, endPoint x: 960, endPoint y: 262, distance: 149.0
click at [960, 262] on html "Cancel Save AI Assistant 213 px HTML Data Model Dev Data Model Format 7 6 5 4 3…" at bounding box center [535, 254] width 1070 height 508
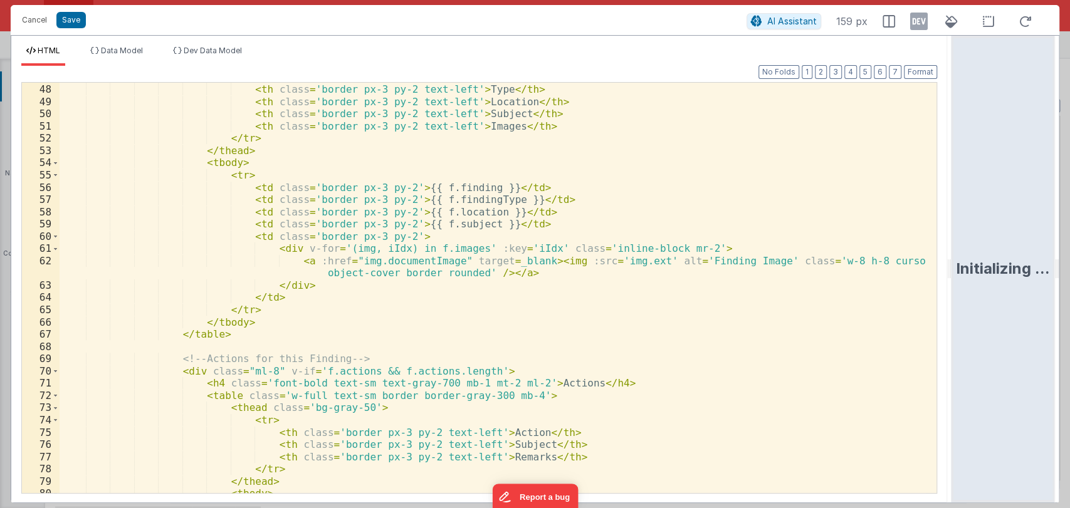
scroll to position [587, 0]
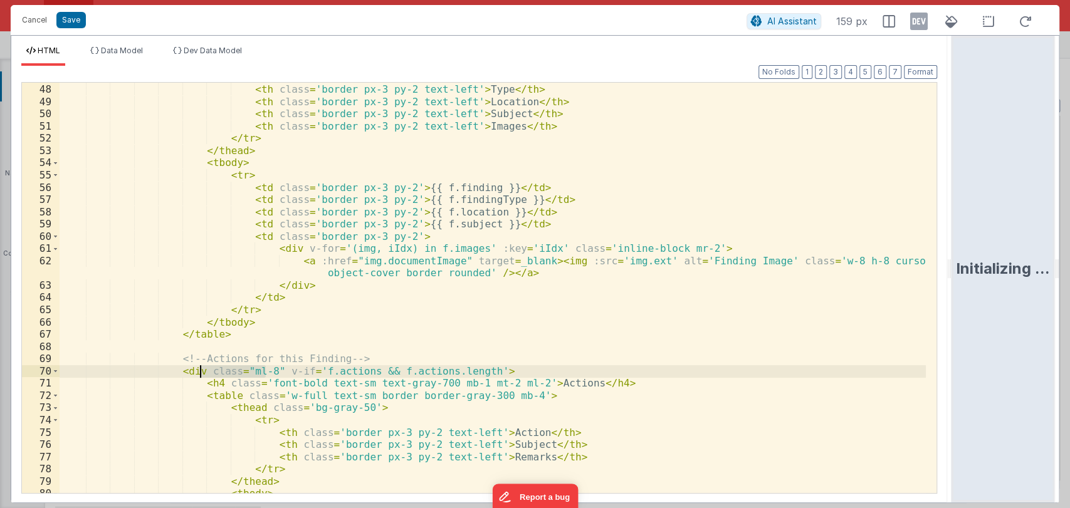
drag, startPoint x: 266, startPoint y: 371, endPoint x: 201, endPoint y: 372, distance: 65.2
click at [201, 372] on div "< th class = 'border px-3 py-2 text-left' > Finding </ th > < th class = 'borde…" at bounding box center [493, 288] width 866 height 435
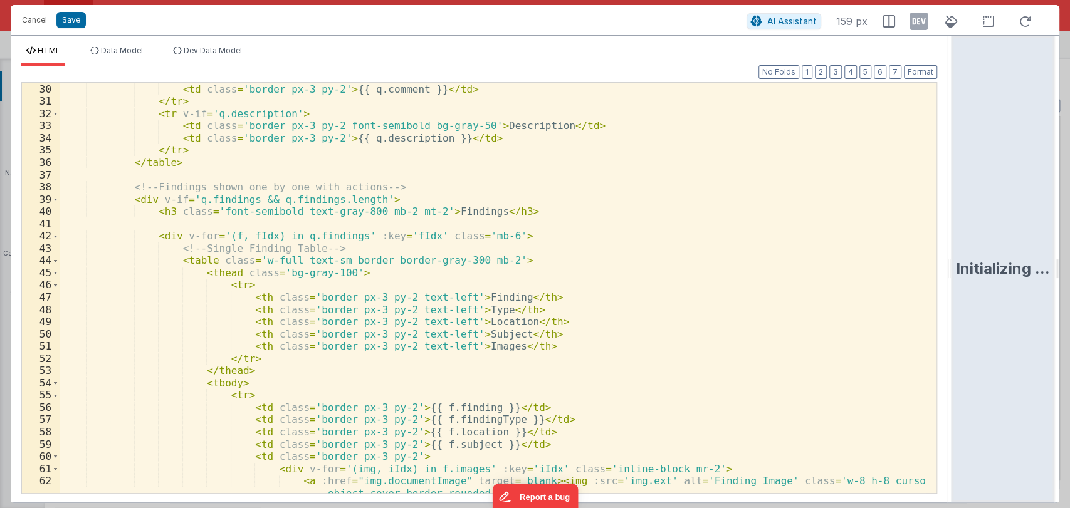
scroll to position [367, 0]
click at [150, 200] on div "< td class = 'border px-3 py-2 font-semibold bg-gray-50' > Comment </ td > < td…" at bounding box center [493, 295] width 866 height 448
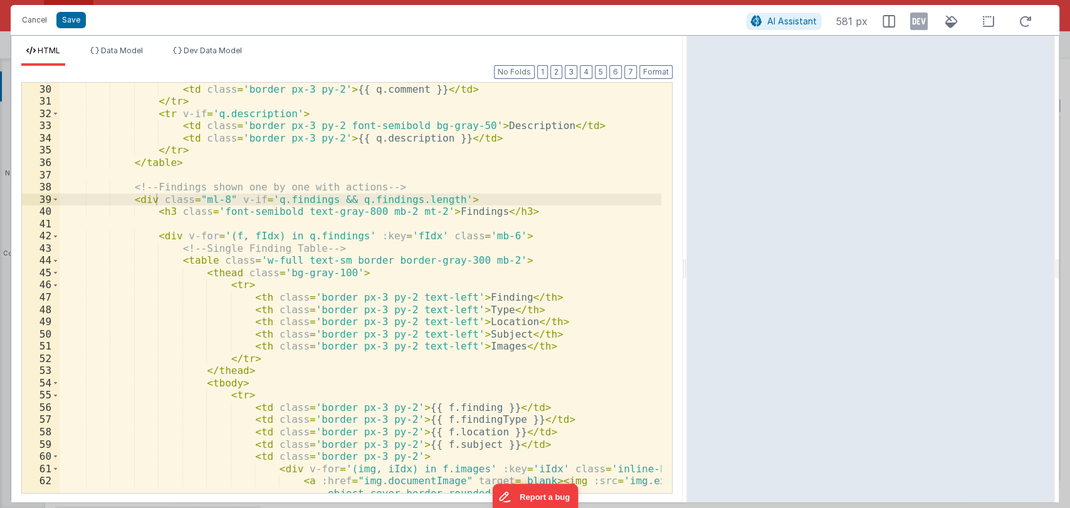
drag, startPoint x: 949, startPoint y: 268, endPoint x: 619, endPoint y: 250, distance: 329.7
click at [619, 250] on html "Cancel Save AI Assistant 581 px HTML Data Model Dev Data Model Format 7 6 5 4 3…" at bounding box center [535, 254] width 1070 height 508
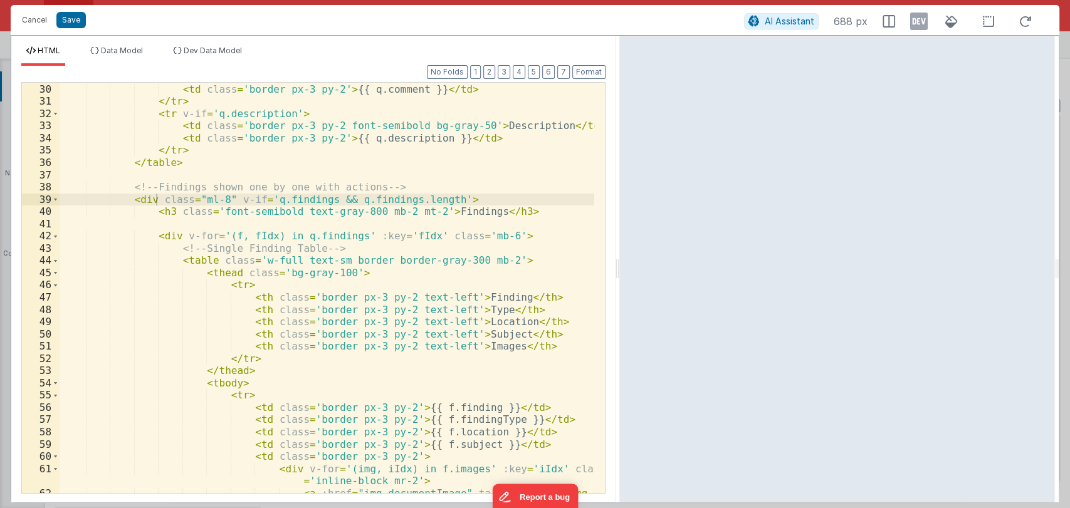
scroll to position [465, 0]
click at [219, 201] on div "< td class = 'border px-3 py-2 font-semibold bg-gray-50' > Comment </ td > < td…" at bounding box center [327, 301] width 535 height 460
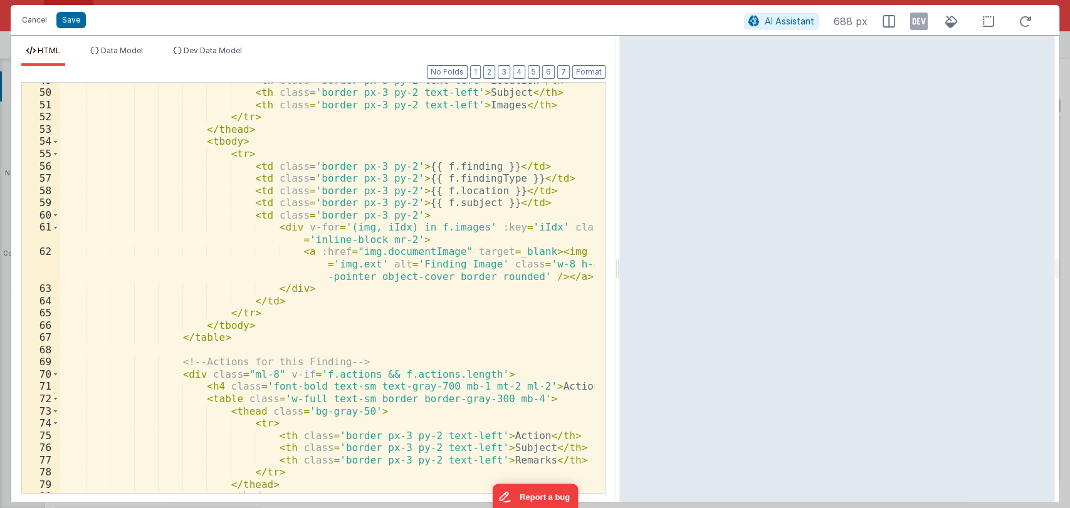
scroll to position [708, 0]
click at [261, 369] on div "< th class = 'border px-3 py-2 text-left' > Location </ th > < th class = 'bord…" at bounding box center [327, 290] width 535 height 435
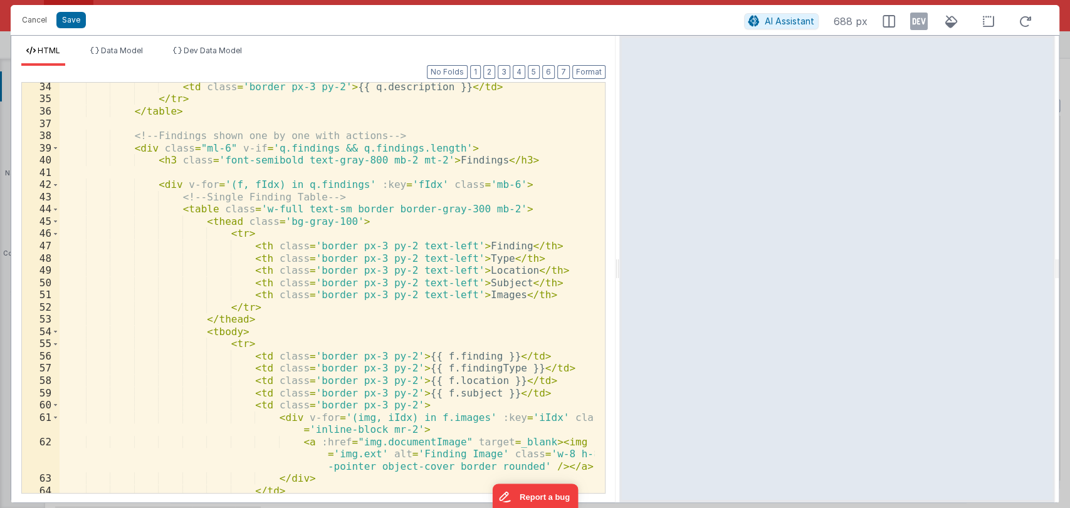
scroll to position [517, 0]
click at [416, 161] on div "< td class = 'border px-3 py-2' > {{ q.description }} </ td > </ tr > </ table …" at bounding box center [327, 298] width 535 height 435
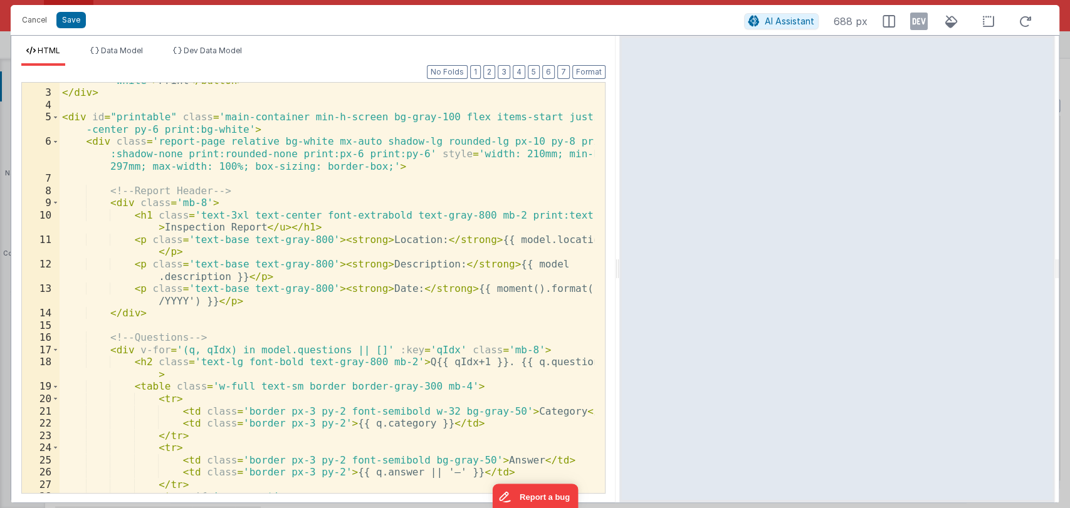
scroll to position [0, 0]
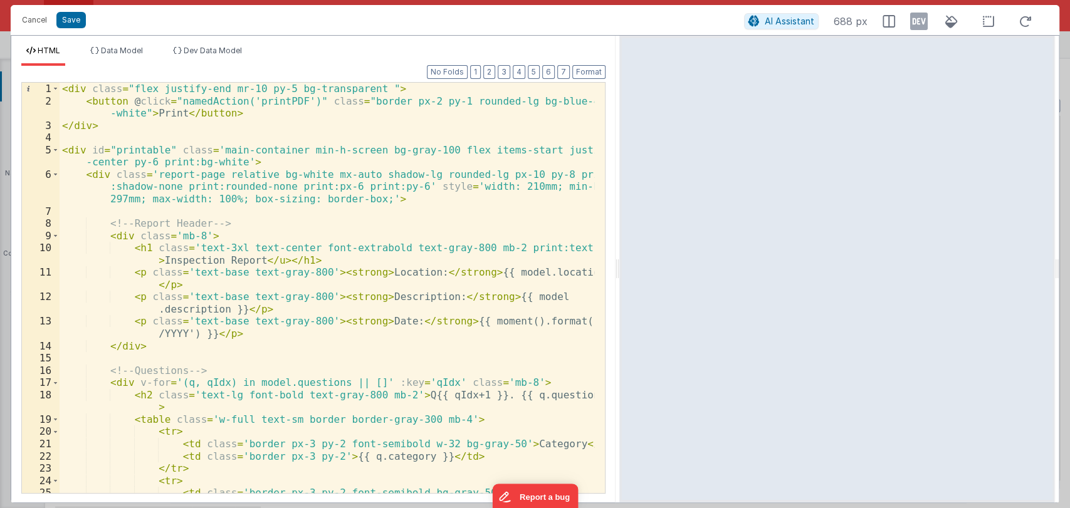
click at [276, 187] on div "< div class = "flex justify-end mr-10 py-5 bg-transparent " > < button @ click …" at bounding box center [327, 300] width 535 height 435
click at [567, 174] on div "< div class = "flex justify-end mr-10 py-5 bg-transparent " > < button @ click …" at bounding box center [327, 300] width 535 height 435
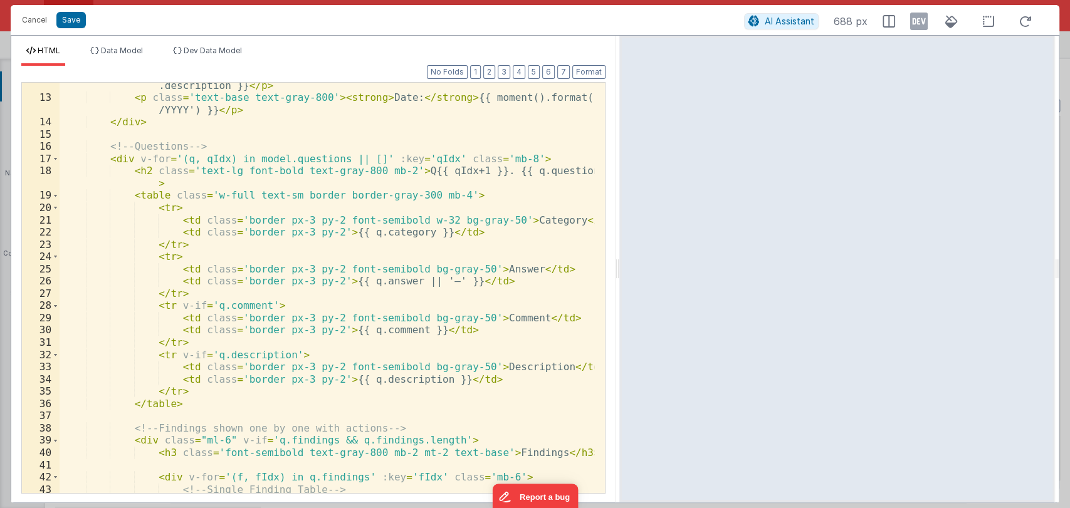
scroll to position [224, 0]
click at [323, 232] on div "< p class = 'text-base text-gray-800' > < strong > Description: </ strong > {{ …" at bounding box center [327, 291] width 535 height 448
drag, startPoint x: 325, startPoint y: 234, endPoint x: 365, endPoint y: 234, distance: 39.5
click at [365, 234] on div "< p class = 'text-base text-gray-800' > < strong > Description: </ strong > {{ …" at bounding box center [327, 291] width 535 height 448
click at [323, 280] on div "< p class = 'text-base text-gray-800' > < strong > Description: </ strong > {{ …" at bounding box center [327, 291] width 535 height 448
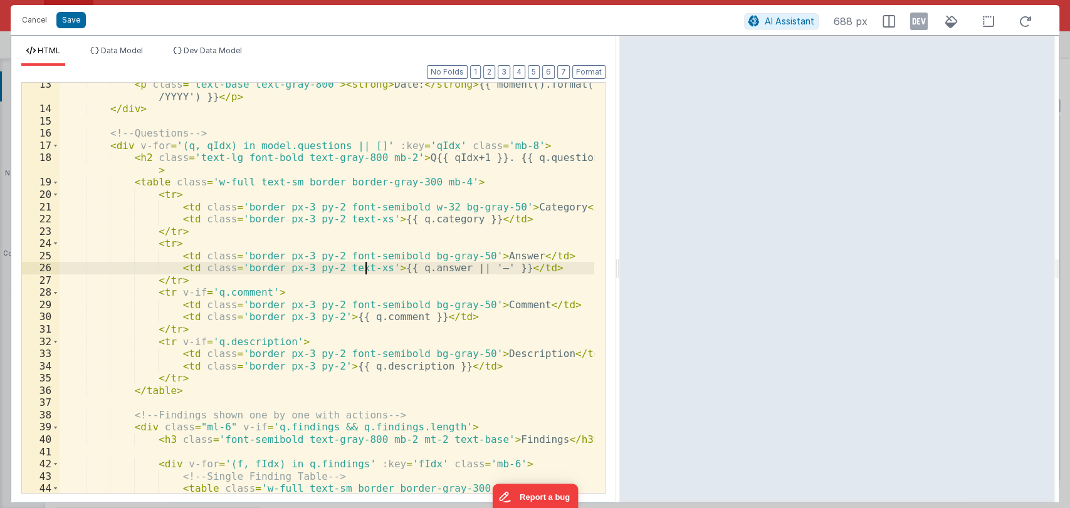
scroll to position [238, 0]
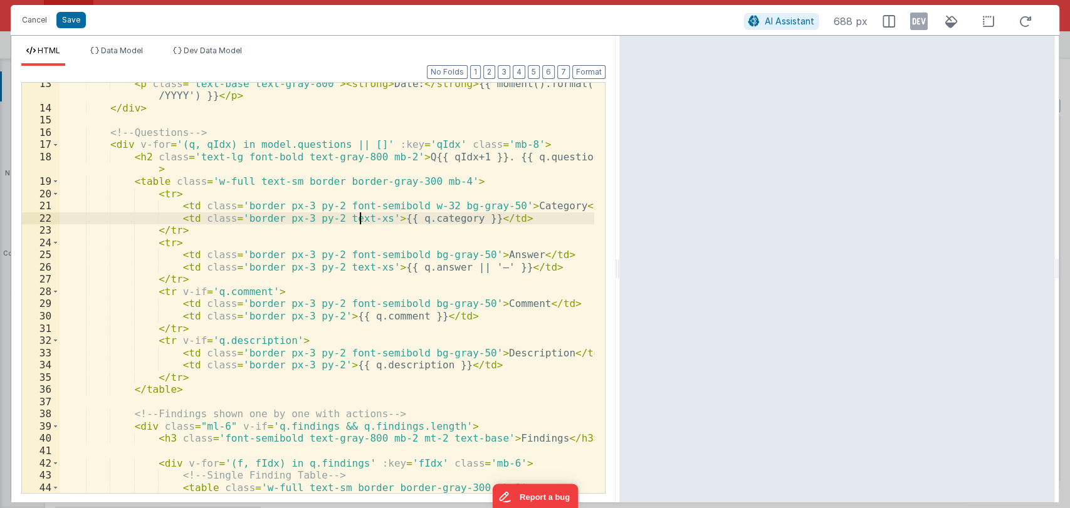
click at [362, 218] on div "< p class = 'text-base text-gray-800' > < strong > Date: </ strong > {{ moment(…" at bounding box center [327, 302] width 535 height 448
click at [370, 218] on div "< p class = 'text-base text-gray-800' > < strong > Date: </ strong > {{ moment(…" at bounding box center [327, 302] width 535 height 448
drag, startPoint x: 387, startPoint y: 219, endPoint x: 329, endPoint y: 218, distance: 58.3
click at [329, 218] on div "< p class = 'text-base text-gray-800' > < strong > Date: </ strong > {{ moment(…" at bounding box center [327, 302] width 535 height 448
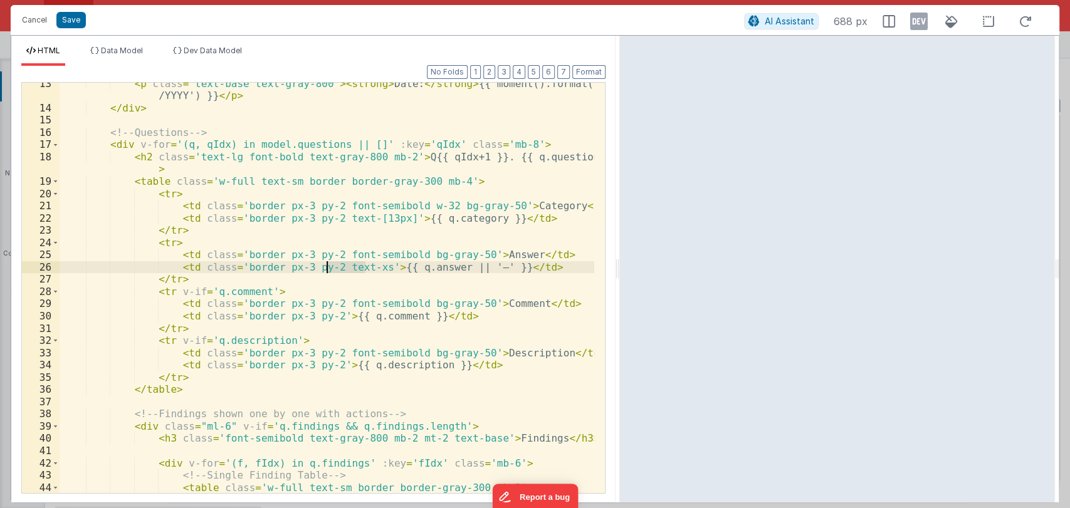
drag, startPoint x: 363, startPoint y: 268, endPoint x: 328, endPoint y: 270, distance: 35.2
click at [328, 270] on div "< p class = 'text-base text-gray-800' > < strong > Date: </ strong > {{ moment(…" at bounding box center [327, 302] width 535 height 448
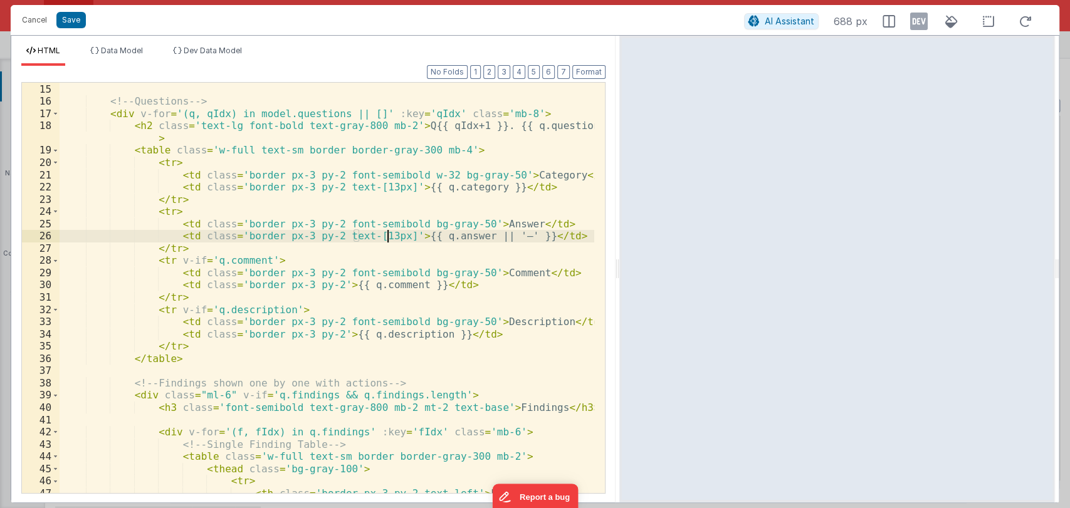
scroll to position [269, 0]
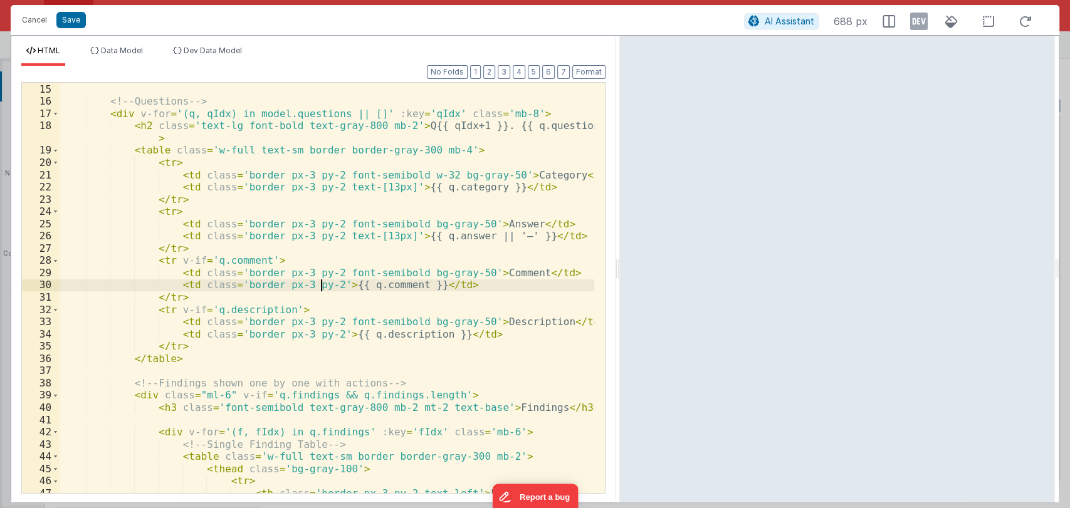
click at [320, 284] on div "</ div > <!-- Questions --> < div v-for = '(q, qIdx) in model.questions || []' …" at bounding box center [327, 288] width 535 height 435
paste textarea
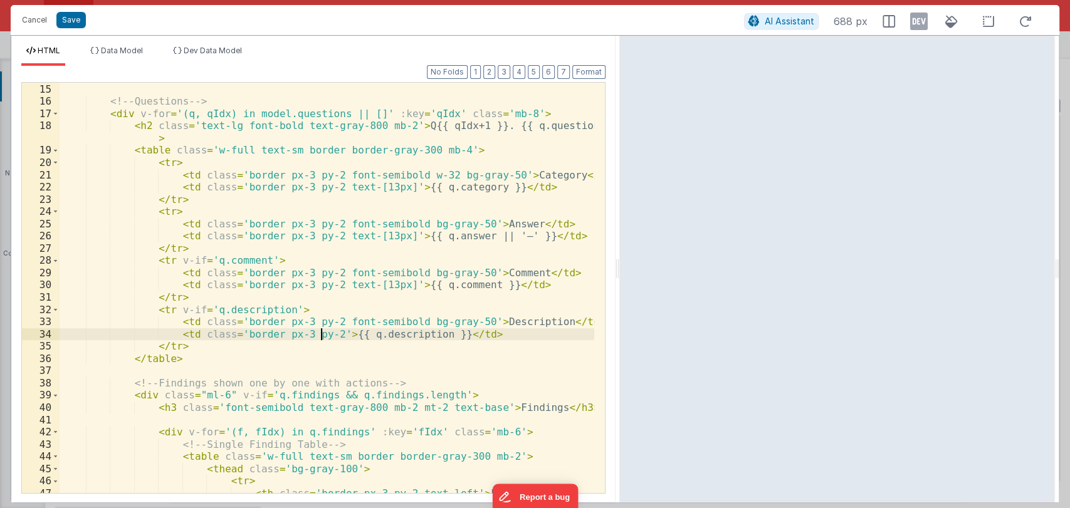
click at [322, 332] on div "</ div > <!-- Questions --> < div v-for = '(q, qIdx) in model.questions || []' …" at bounding box center [327, 288] width 535 height 435
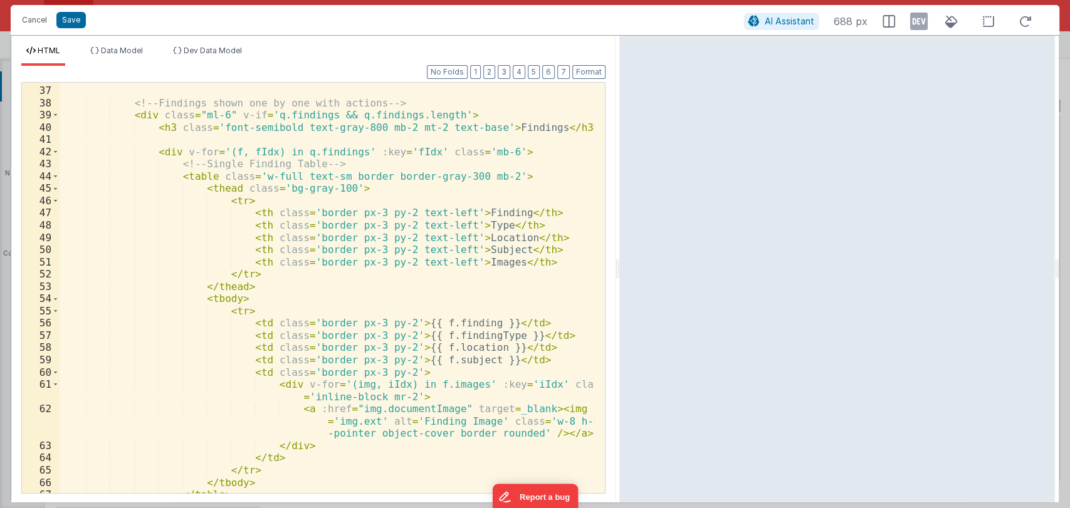
scroll to position [551, 0]
click at [233, 312] on div "</ table > <!-- Findings shown one by one with actions --> < div class = "ml-6"…" at bounding box center [327, 288] width 535 height 435
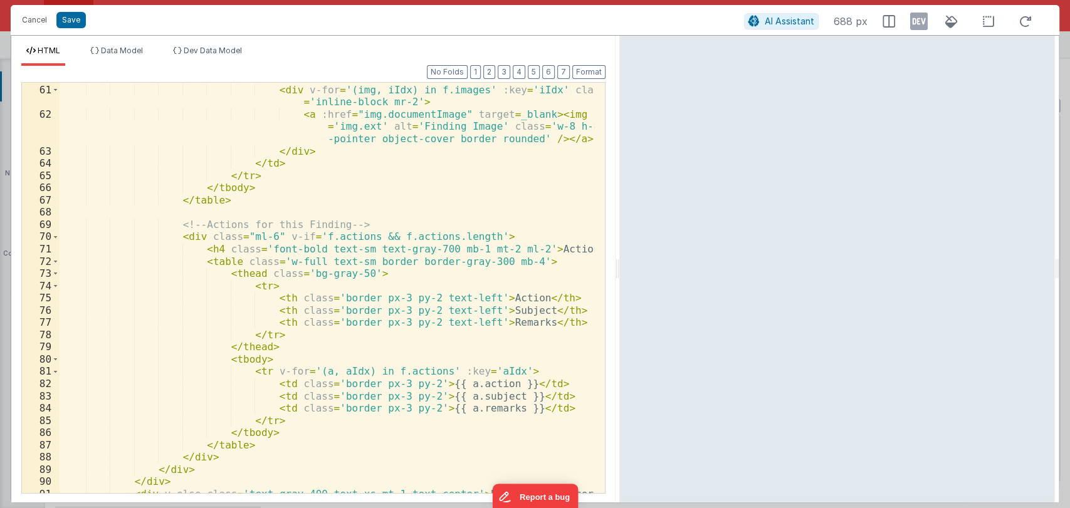
scroll to position [845, 0]
click at [495, 368] on div "< td class = 'border px-3 py-2' > < div v-for = '(img, iIdx) in f.images' :key …" at bounding box center [327, 295] width 535 height 448
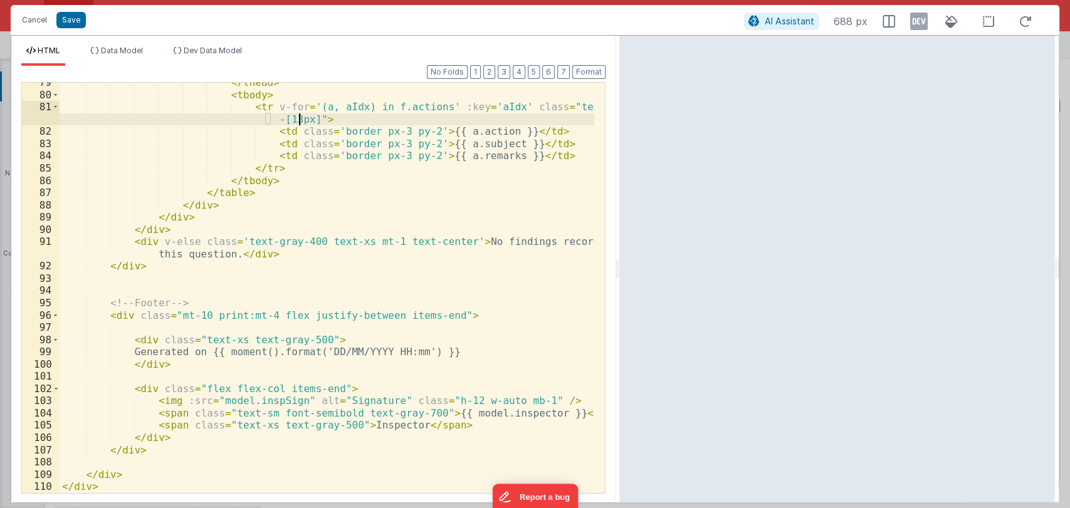
scroll to position [1109, 0]
click at [70, 17] on button "Save" at bounding box center [70, 20] width 29 height 16
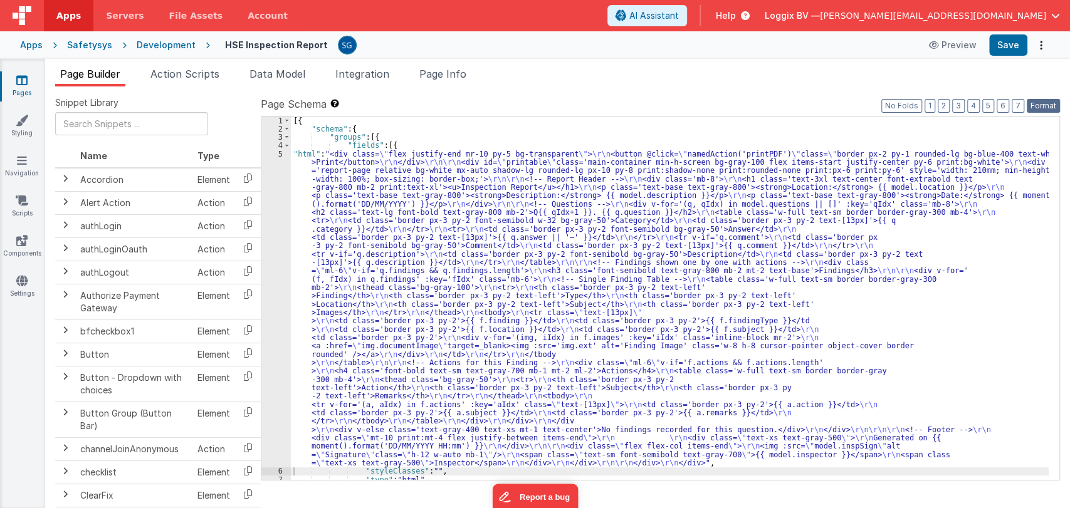
click at [1036, 107] on button "Format" at bounding box center [1043, 106] width 33 height 14
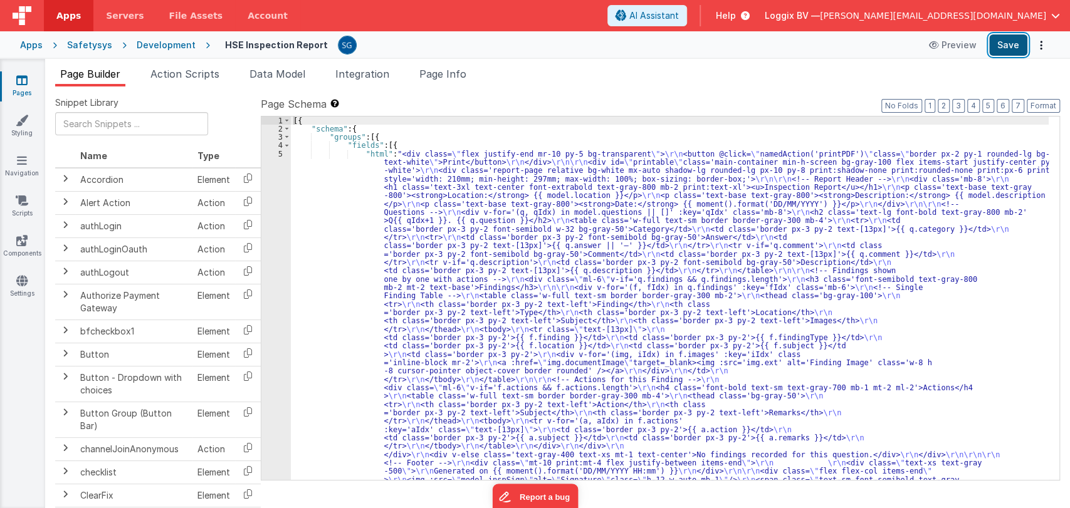
click at [1014, 36] on button "Save" at bounding box center [1008, 44] width 38 height 21
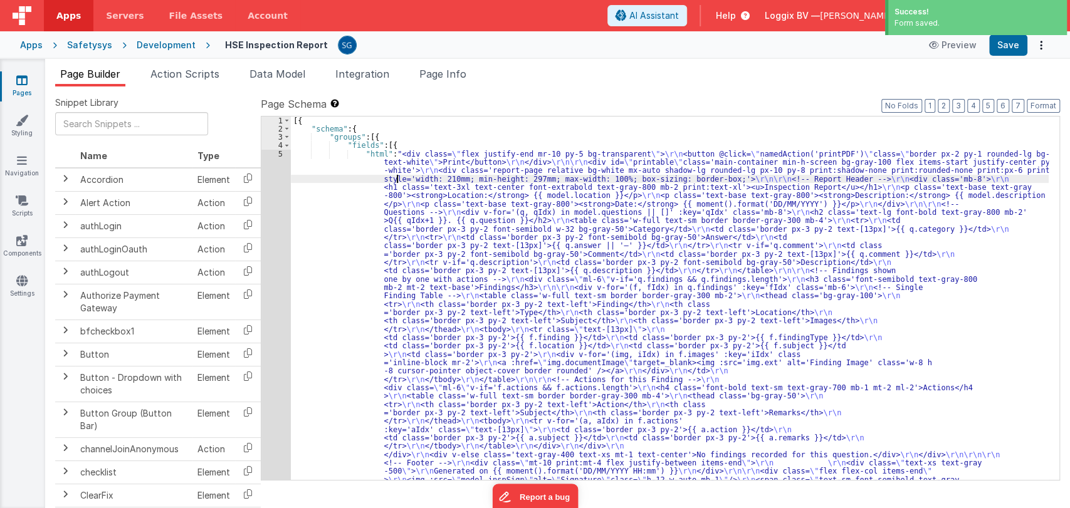
click at [398, 178] on div "[{ "schema" : { "groups" : [{ "fields" : [{ "html" : "<div class= \" flex justi…" at bounding box center [670, 478] width 758 height 723
click at [281, 155] on div "5" at bounding box center [275, 325] width 29 height 351
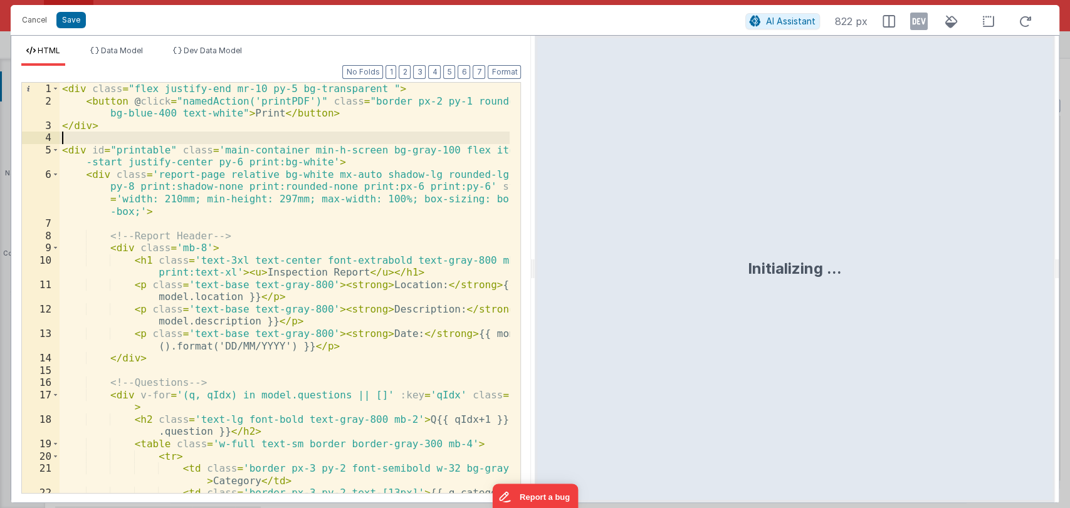
drag, startPoint x: 533, startPoint y: 268, endPoint x: 593, endPoint y: 261, distance: 60.6
click at [568, 265] on html "Cancel Save AI Assistant 822 px HTML Data Model Dev Data Model Format 7 6 5 4 3…" at bounding box center [535, 254] width 1070 height 508
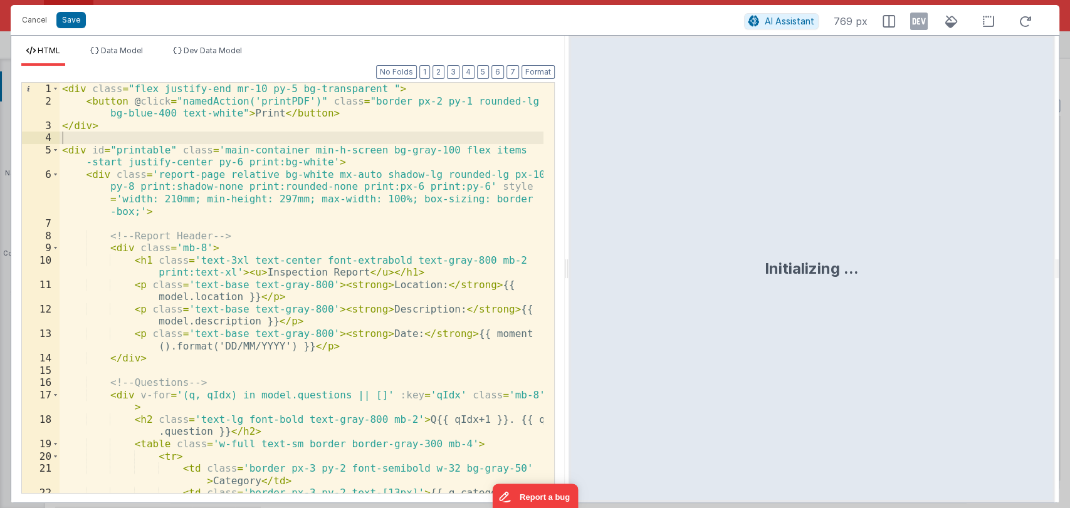
click at [608, 260] on html "Cancel Save AI Assistant 769 px HTML Data Model Dev Data Model Format 7 6 5 4 3…" at bounding box center [535, 254] width 1070 height 508
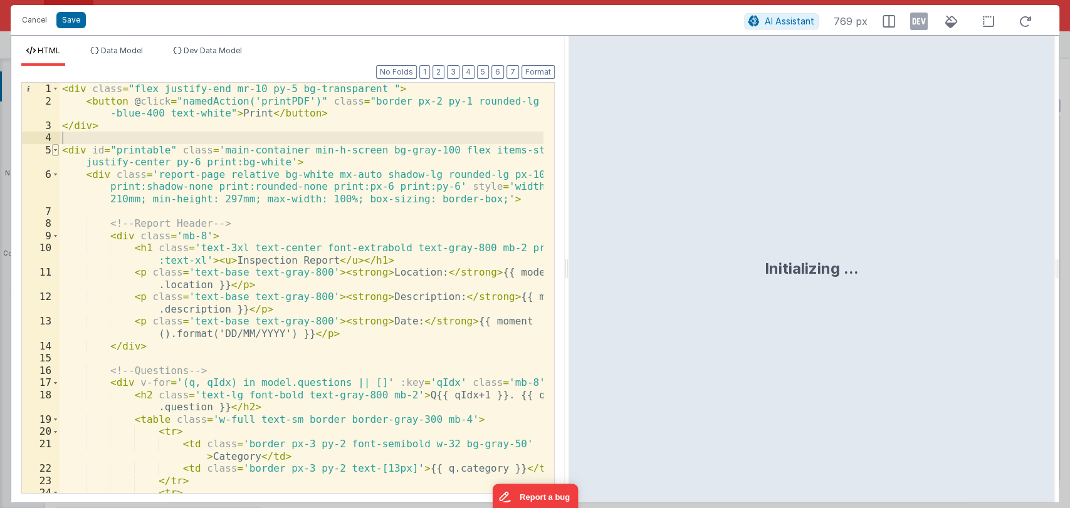
click at [56, 151] on span at bounding box center [55, 150] width 7 height 13
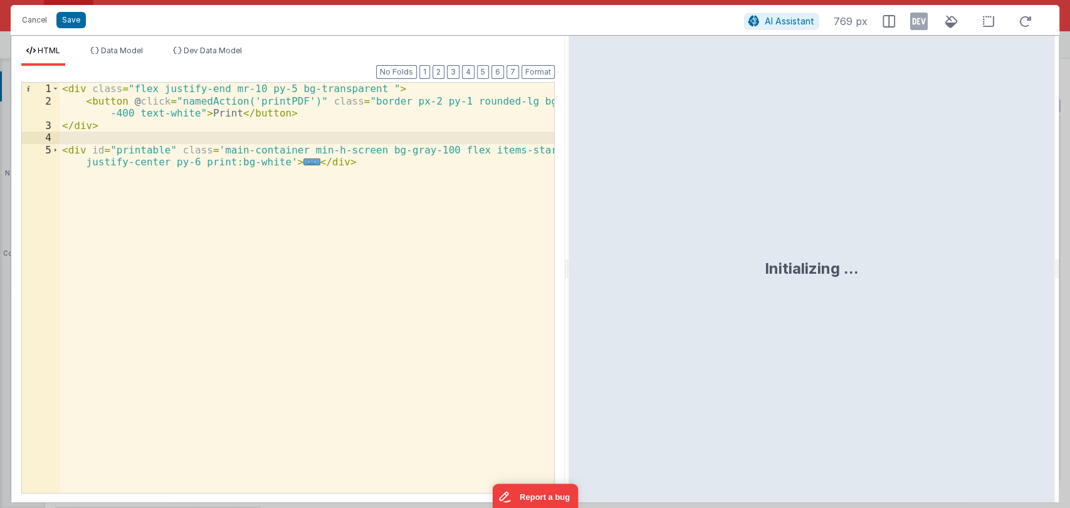
click at [363, 161] on div "< div class = "flex justify-end mr-10 py-5 bg-transparent " > < button @ click …" at bounding box center [307, 300] width 495 height 435
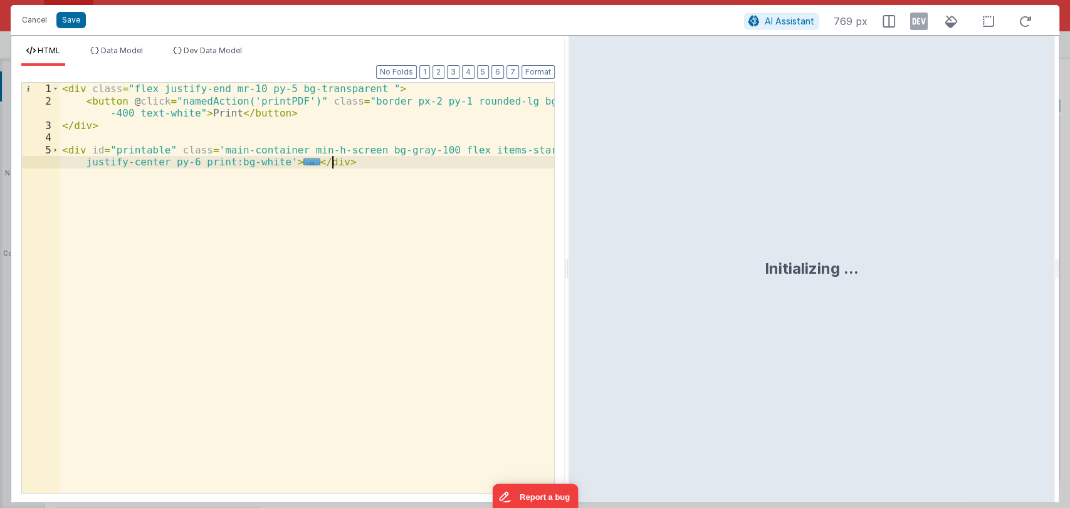
click at [342, 159] on div "< div class = "flex justify-end mr-10 py-5 bg-transparent " > < button @ click …" at bounding box center [307, 300] width 495 height 435
click at [303, 164] on span "..." at bounding box center [311, 162] width 16 height 7
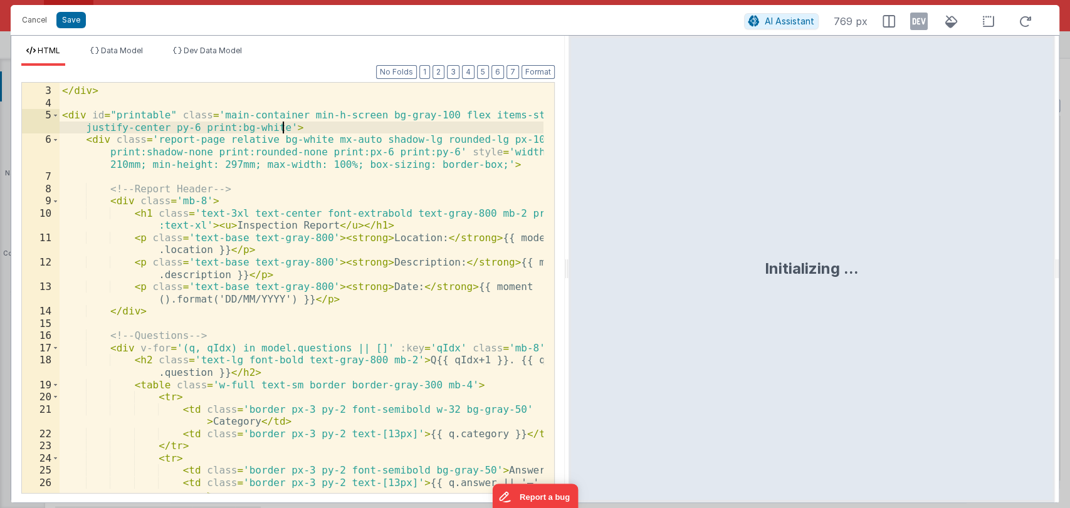
scroll to position [0, 0]
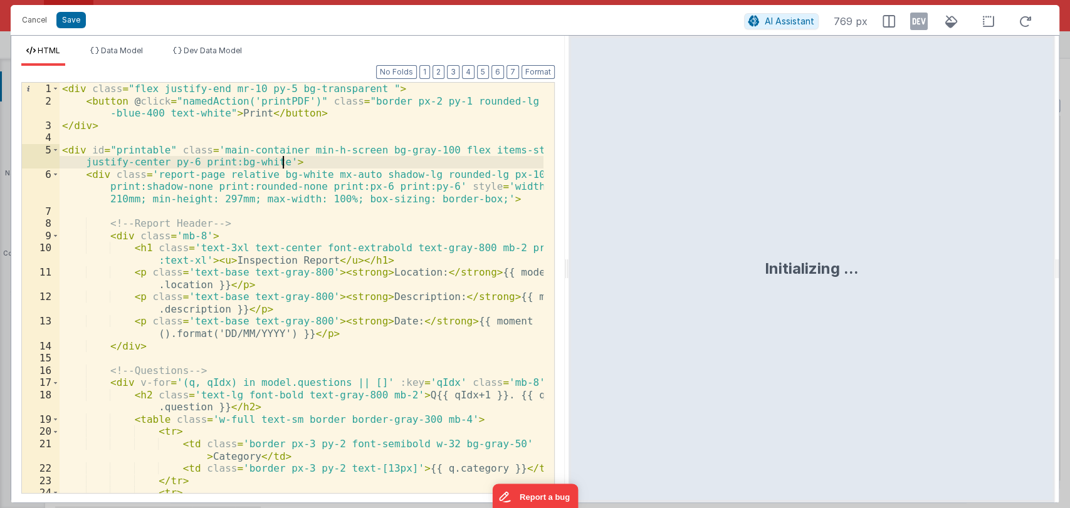
click at [73, 140] on div "< div class = "flex justify-end mr-10 py-5 bg-transparent " > < button @ click …" at bounding box center [302, 300] width 484 height 435
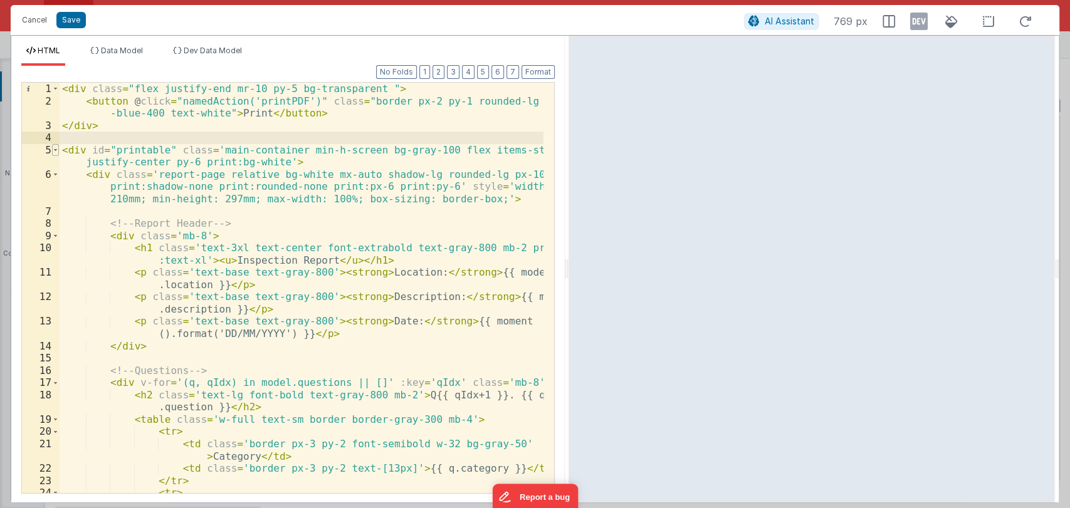
click at [54, 151] on span at bounding box center [55, 150] width 7 height 13
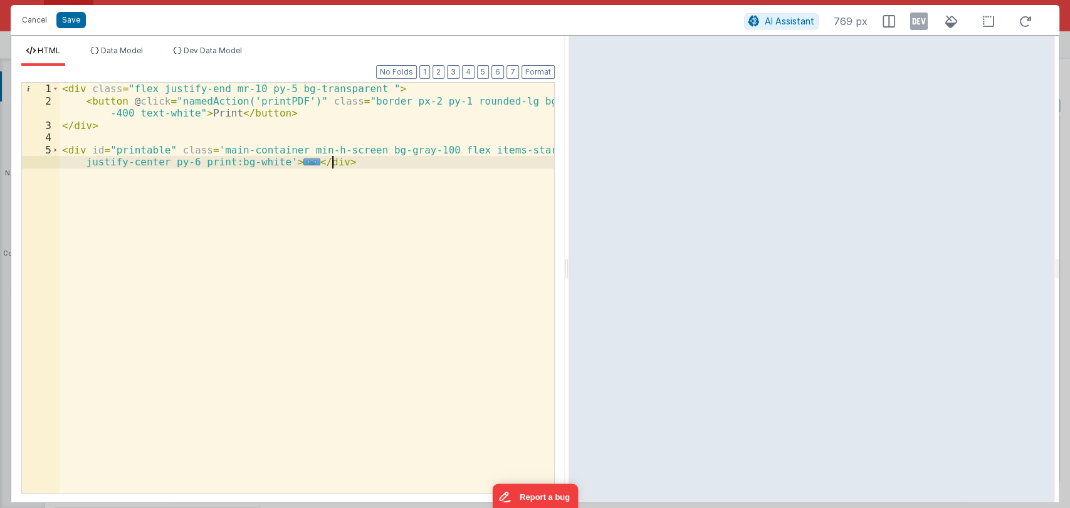
click at [344, 164] on div "< div class = "flex justify-end mr-10 py-5 bg-transparent " > < button @ click …" at bounding box center [307, 300] width 495 height 435
drag, startPoint x: 344, startPoint y: 164, endPoint x: 247, endPoint y: 167, distance: 97.2
click at [256, 167] on div "< div class = "flex justify-end mr-10 py-5 bg-transparent " > < button @ click …" at bounding box center [307, 300] width 495 height 435
drag, startPoint x: 247, startPoint y: 167, endPoint x: 122, endPoint y: 165, distance: 124.8
click at [122, 165] on div "< div class = "flex justify-end mr-10 py-5 bg-transparent " > < button @ click …" at bounding box center [307, 300] width 495 height 435
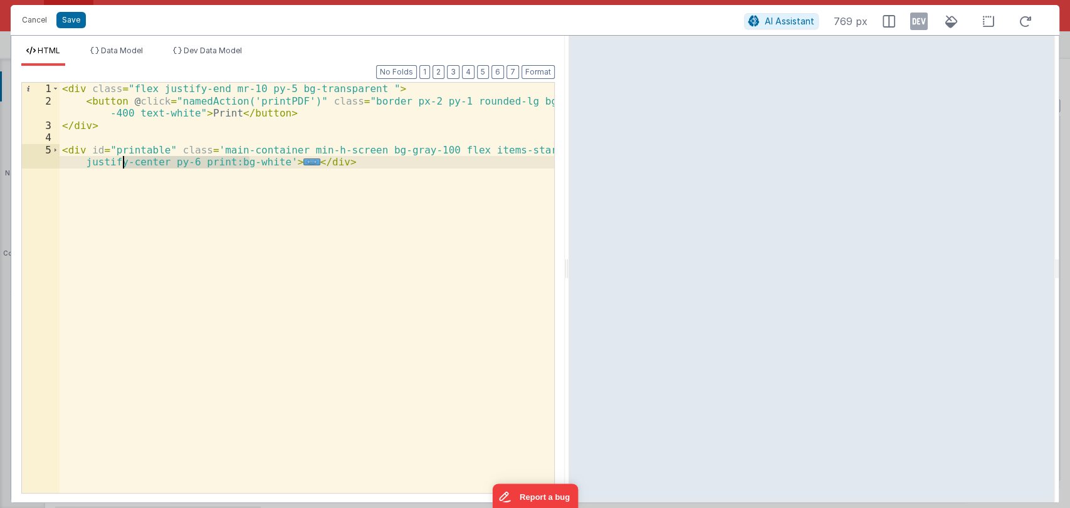
click at [359, 159] on div "< div class = "flex justify-end mr-10 py-5 bg-transparent " > < button @ click …" at bounding box center [307, 300] width 495 height 435
drag, startPoint x: 359, startPoint y: 159, endPoint x: 63, endPoint y: 151, distance: 295.4
click at [63, 151] on div "< div class = "flex justify-end mr-10 py-5 bg-transparent " > < button @ click …" at bounding box center [307, 300] width 495 height 435
click at [33, 19] on button "Cancel" at bounding box center [35, 20] width 38 height 18
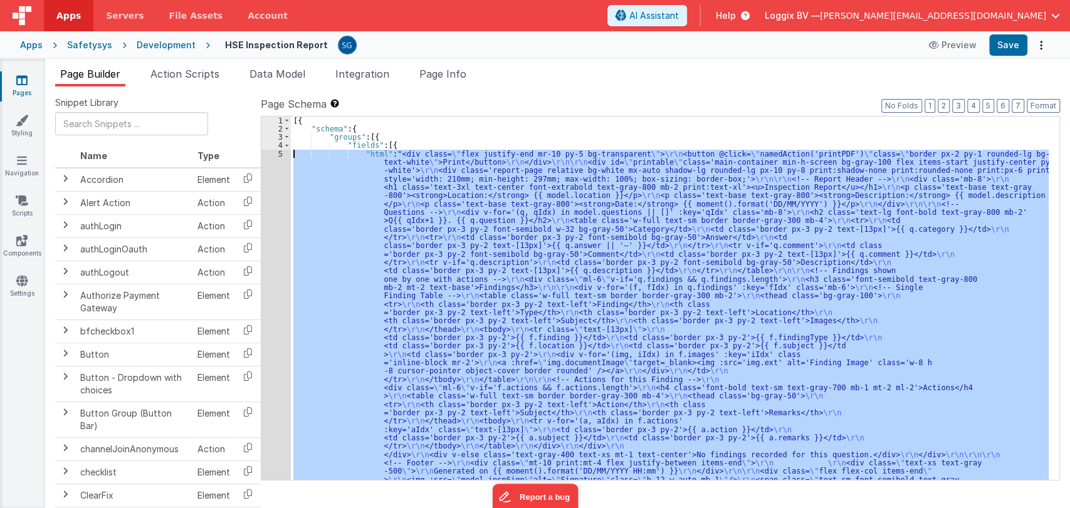
click at [278, 151] on div "5" at bounding box center [275, 325] width 29 height 351
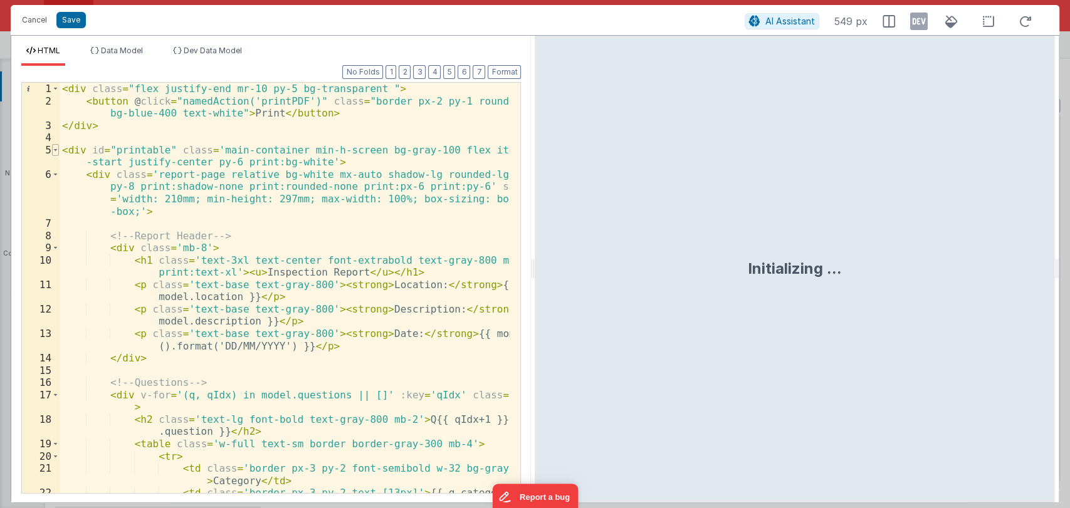
click at [55, 149] on span at bounding box center [55, 150] width 7 height 13
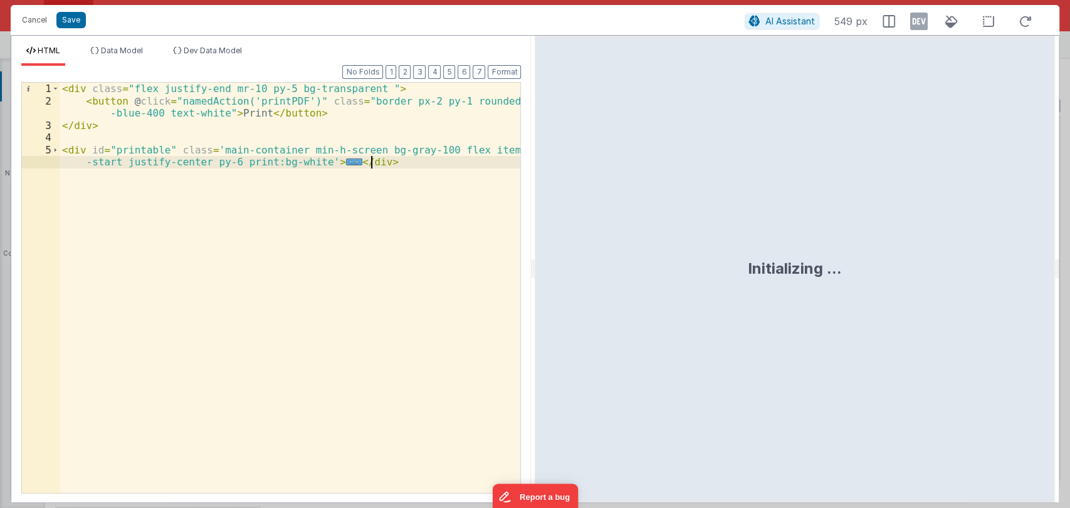
click at [387, 160] on div "< div class = "flex justify-end mr-10 py-5 bg-transparent " > < button @ click …" at bounding box center [290, 300] width 461 height 435
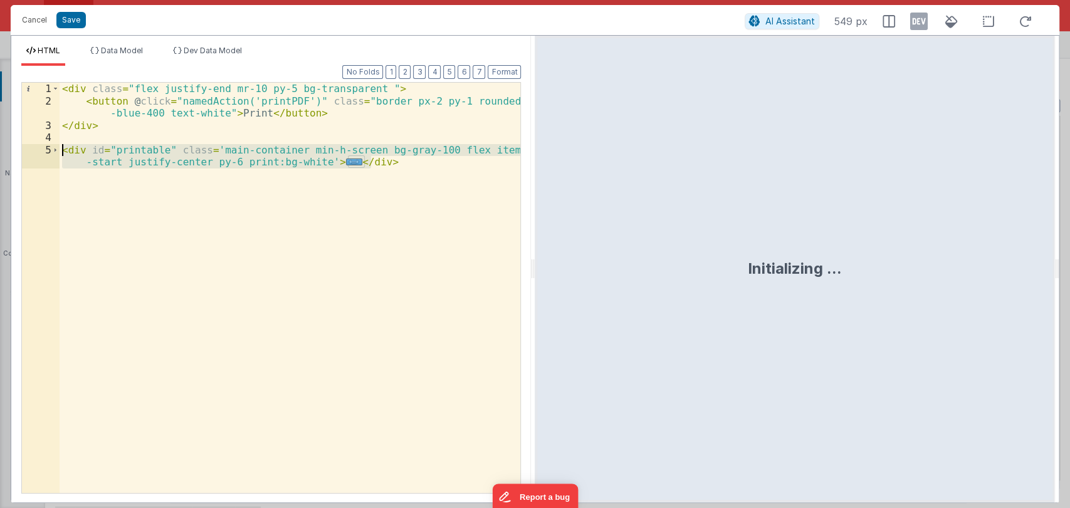
drag, startPoint x: 387, startPoint y: 159, endPoint x: 61, endPoint y: 152, distance: 326.1
click at [61, 152] on div "< div class = "flex justify-end mr-10 py-5 bg-transparent " > < button @ click …" at bounding box center [290, 300] width 461 height 435
click at [329, 162] on div "< div class = "flex justify-end mr-10 py-5 bg-transparent " > < button @ click …" at bounding box center [290, 288] width 461 height 411
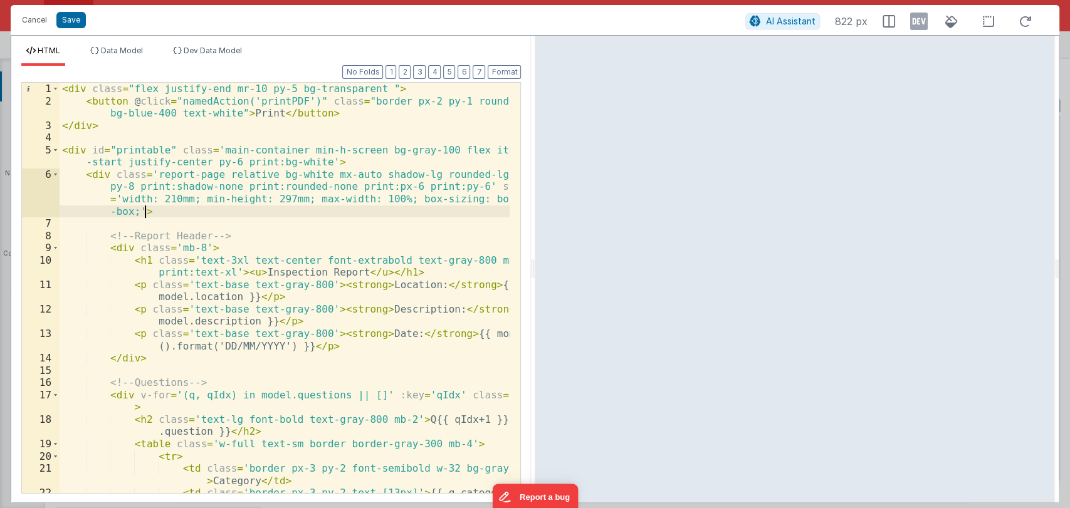
click at [256, 213] on div "< div class = "flex justify-end mr-10 py-5 bg-transparent " > < button @ click …" at bounding box center [285, 307] width 451 height 448
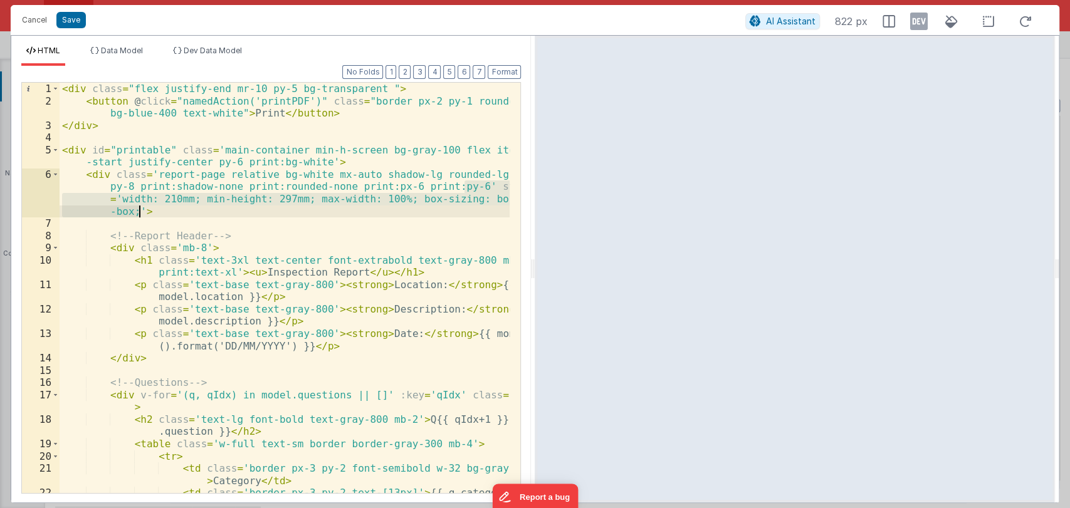
drag, startPoint x: 464, startPoint y: 189, endPoint x: 138, endPoint y: 212, distance: 326.8
click at [138, 212] on div "< div class = "flex justify-end mr-10 py-5 bg-transparent " > < button @ click …" at bounding box center [285, 307] width 451 height 448
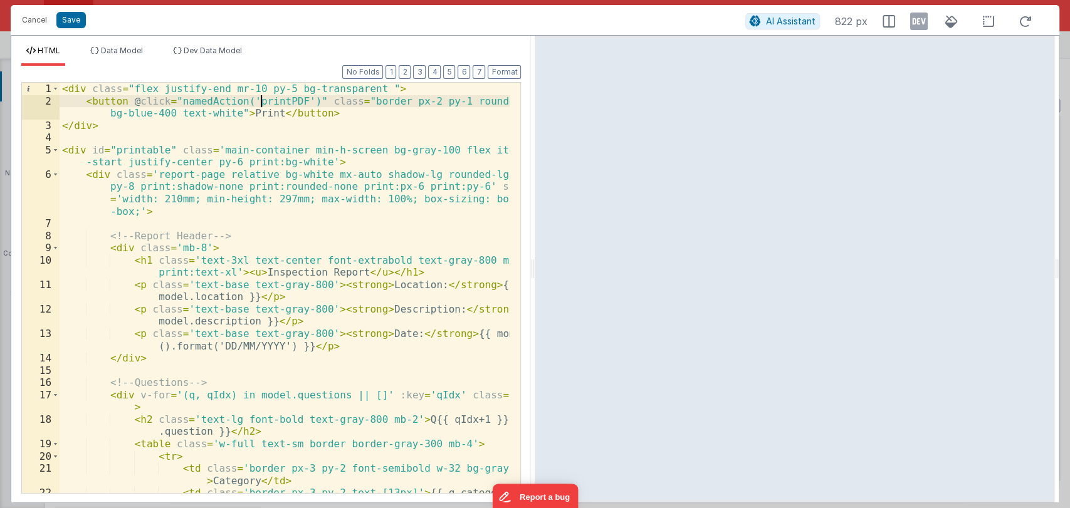
click at [261, 102] on div "< div class = "flex justify-end mr-10 py-5 bg-transparent " > < button @ click …" at bounding box center [285, 307] width 451 height 448
click at [39, 19] on button "Cancel" at bounding box center [35, 20] width 38 height 18
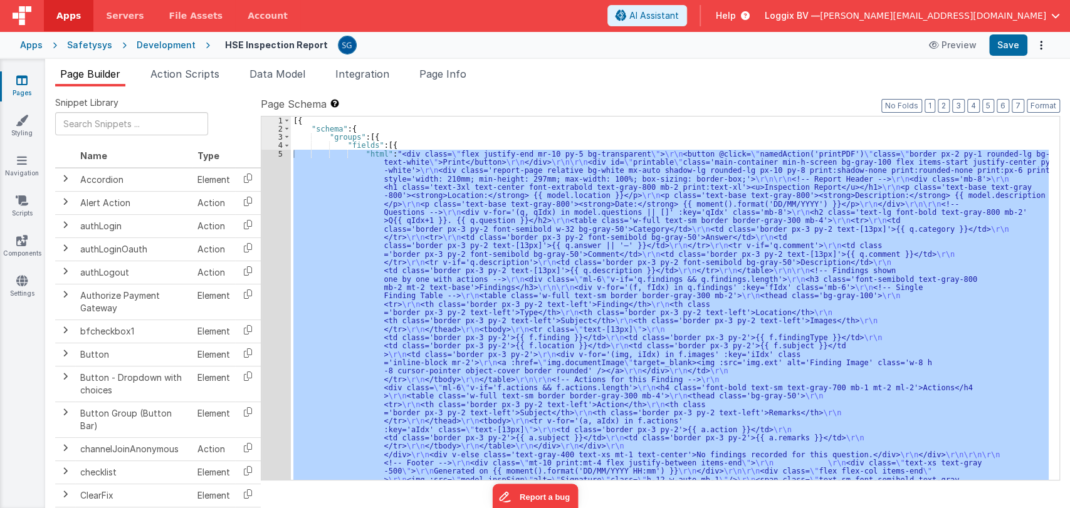
click at [209, 76] on div "Format 7 6 5 4 3 2 1 No Folds" at bounding box center [271, 266] width 500 height 427
click at [199, 76] on span "Action Scripts" at bounding box center [184, 74] width 69 height 13
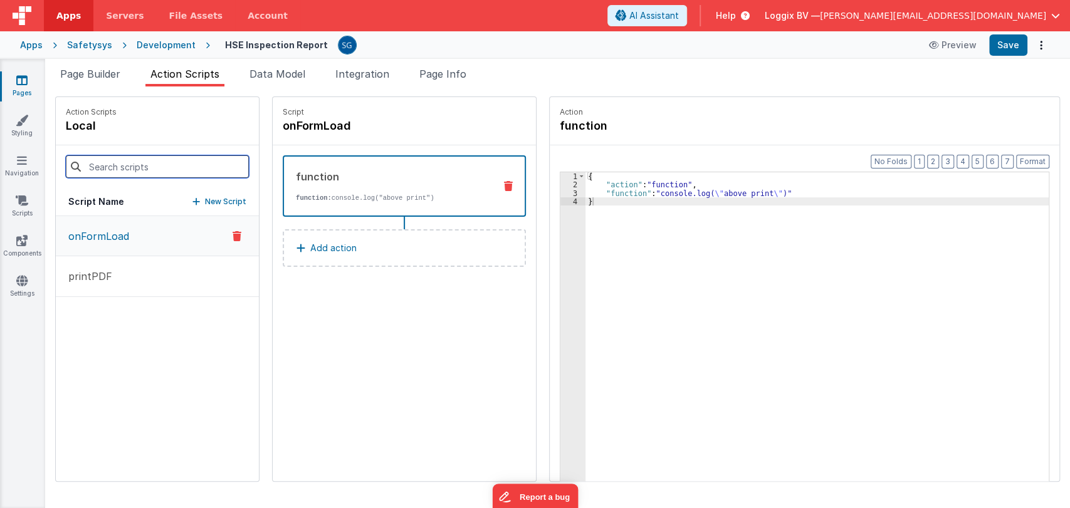
click at [178, 169] on input at bounding box center [157, 166] width 183 height 23
paste input "printPDF"
type input "printPDF"
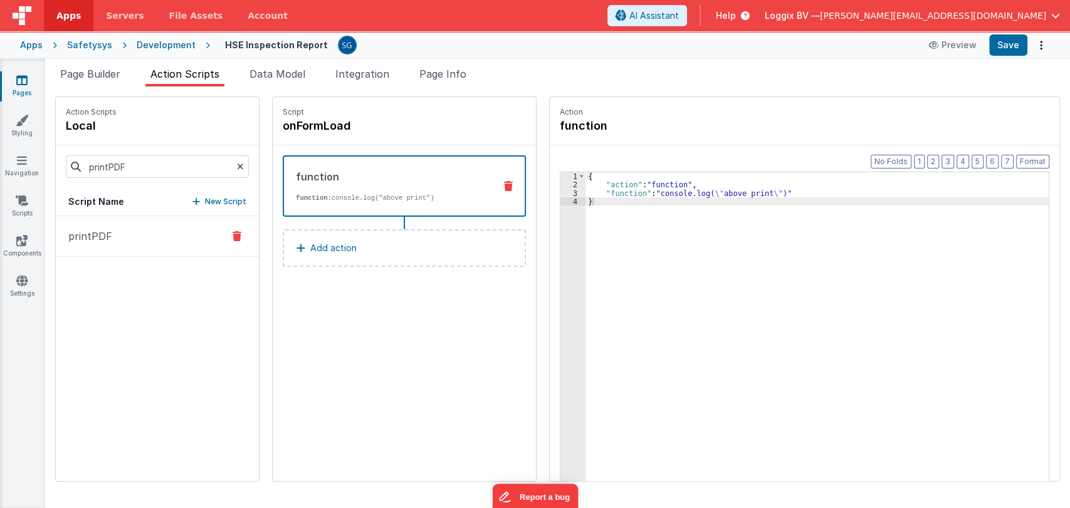
click at [97, 226] on button "printPDF" at bounding box center [157, 236] width 203 height 41
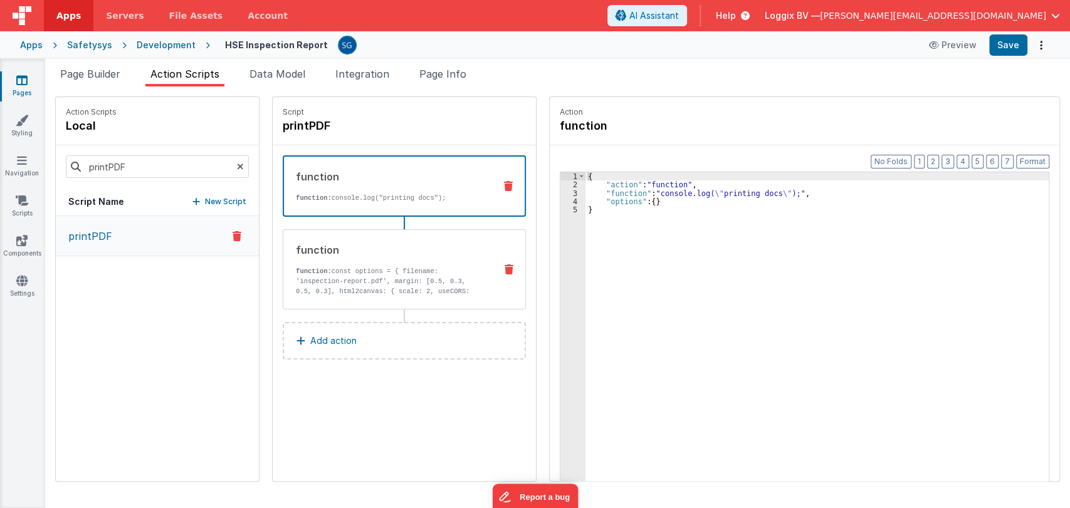
click at [395, 275] on p "function: const options = { filename: 'inspection-report.pdf', margin: [0.5, 0.…" at bounding box center [390, 311] width 189 height 90
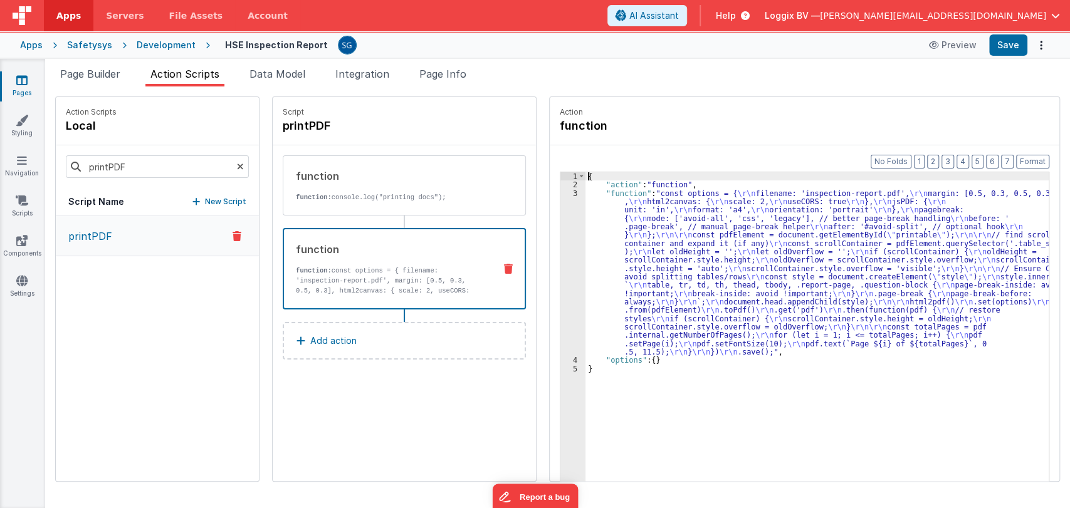
click at [562, 192] on div "3" at bounding box center [573, 272] width 25 height 167
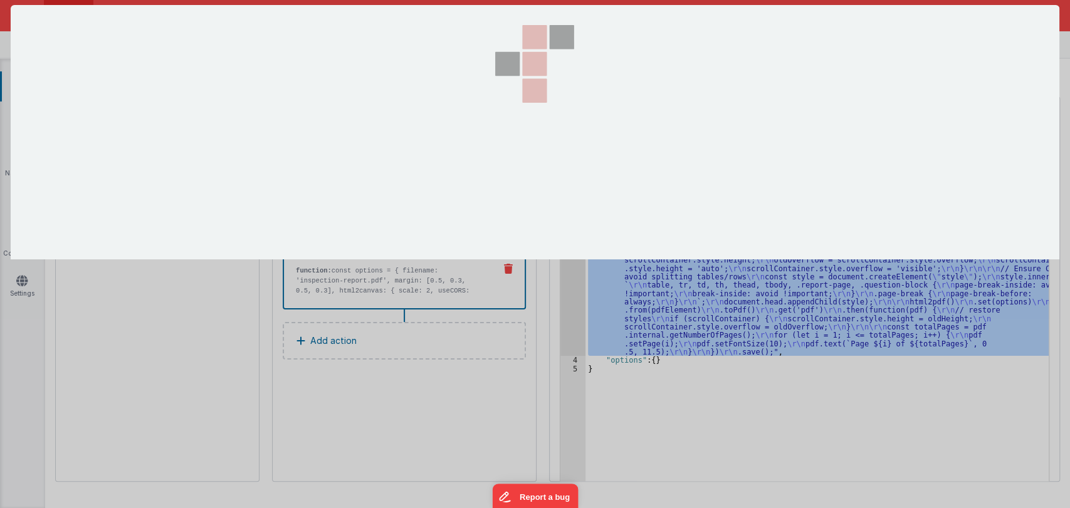
click at [562, 192] on div at bounding box center [534, 132] width 125 height 255
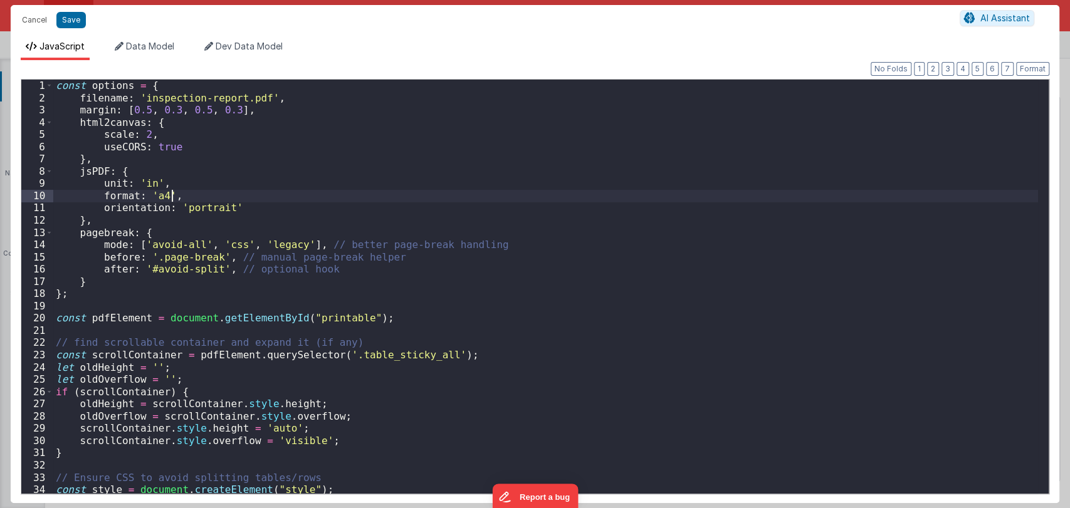
click at [409, 196] on div "const options = { filename : 'inspection-report.pdf' , margin : [ 0.5 , 0.3 , 0…" at bounding box center [545, 299] width 985 height 439
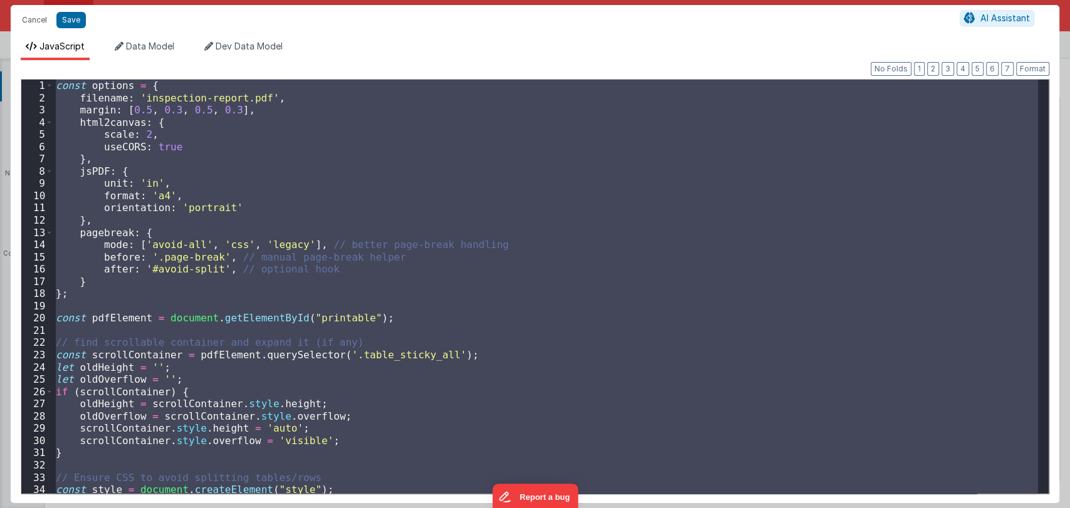
click at [411, 197] on div "const options = { filename : 'inspection-report.pdf' , margin : [ 0.5 , 0.3 , 0…" at bounding box center [545, 287] width 985 height 414
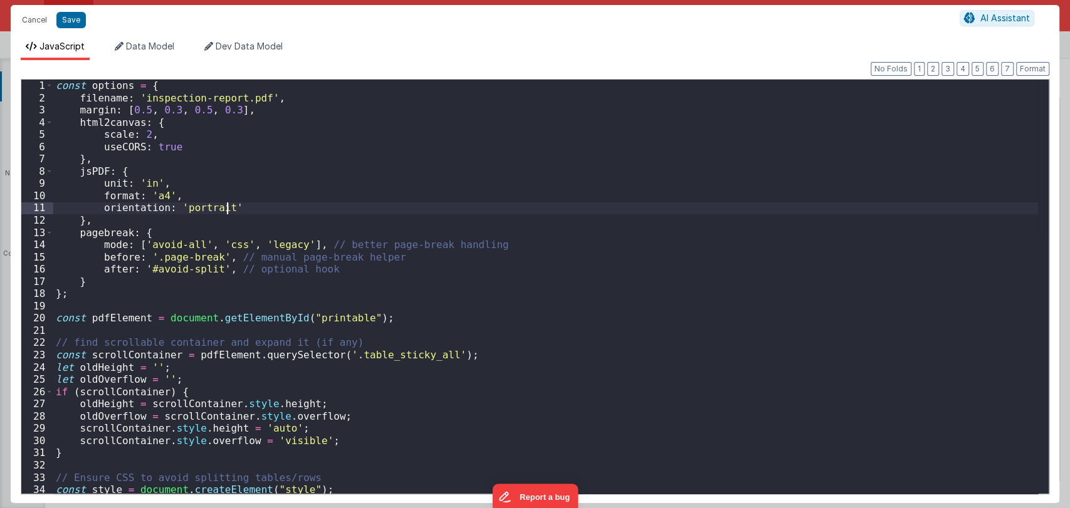
click at [363, 211] on div "const options = { filename : 'inspection-report.pdf' , margin : [ 0.5 , 0.3 , 0…" at bounding box center [545, 299] width 985 height 439
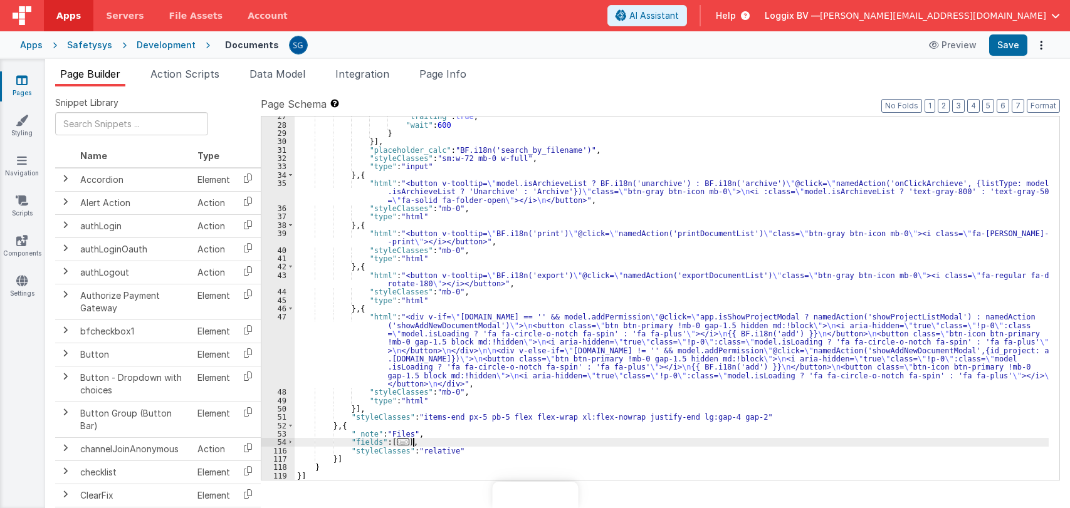
click at [26, 82] on icon at bounding box center [21, 80] width 11 height 13
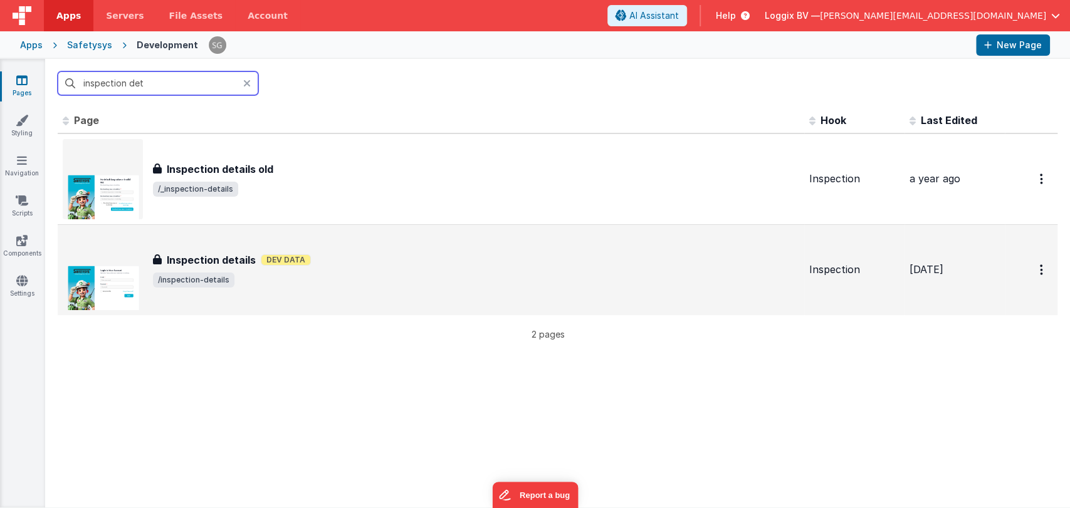
type input "inspection det"
click at [226, 273] on span "/inspection-details" at bounding box center [194, 280] width 82 height 15
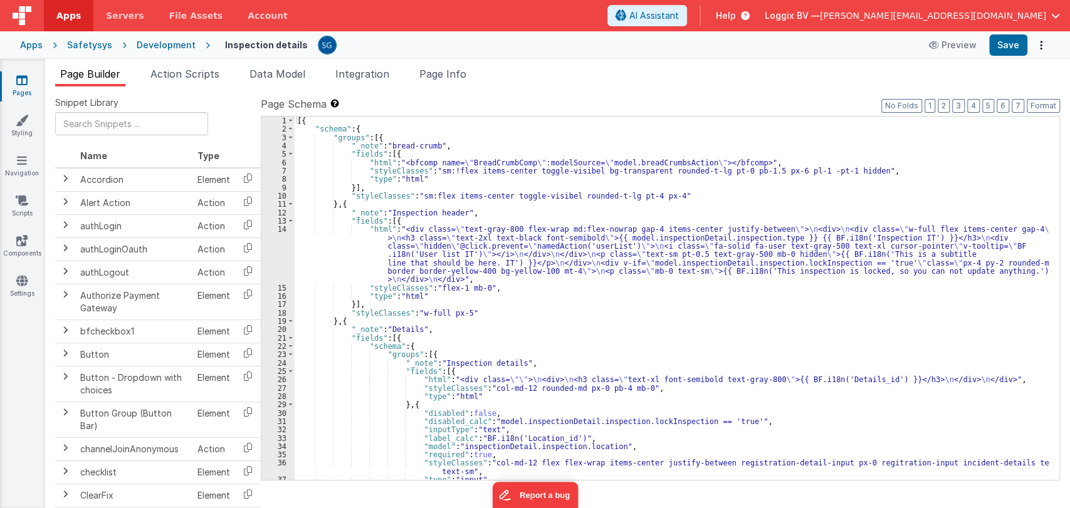
click at [501, 317] on div "[{ "schema" : { "groups" : [{ "_note" : "bread-crumb" , "fields" : [{ "html" : …" at bounding box center [672, 307] width 754 height 381
click at [582, 298] on div "[{ "schema" : { "groups" : [{ "_note" : "bread-crumb" , "fields" : [{ "html" : …" at bounding box center [672, 307] width 754 height 381
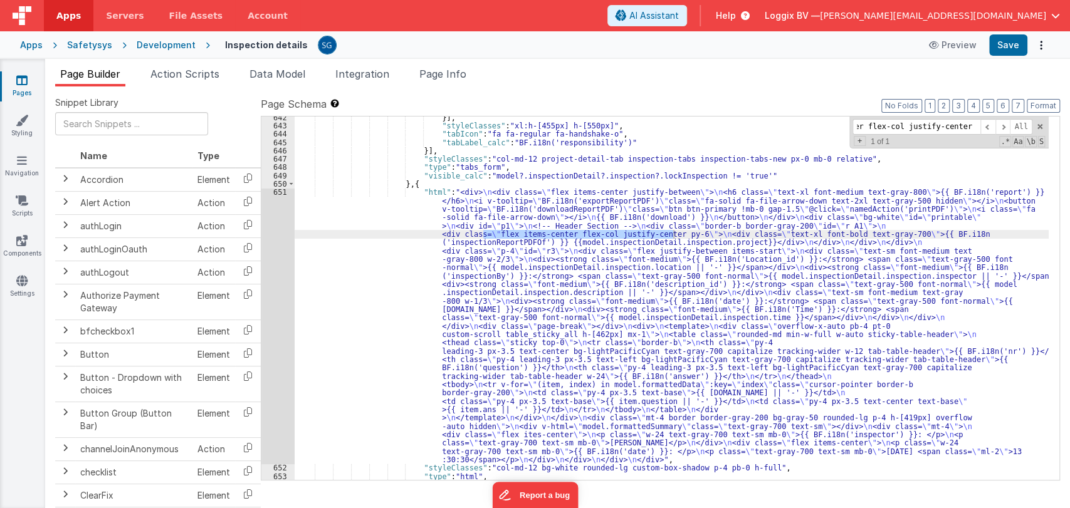
scroll to position [6808, 0]
type input "flex items-center flex-col justify-center py-6"
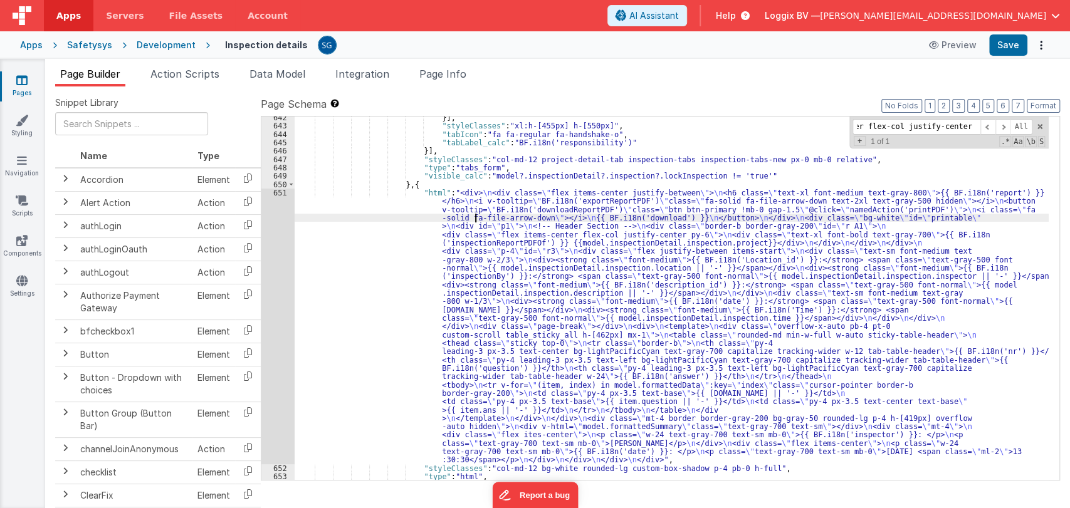
scroll to position [0, 0]
click at [476, 219] on div "}] , "styleClasses" : "xl:h-[455px] h-[550px]" , "tabIcon" : "fa fa-regular fa-…" at bounding box center [672, 303] width 754 height 381
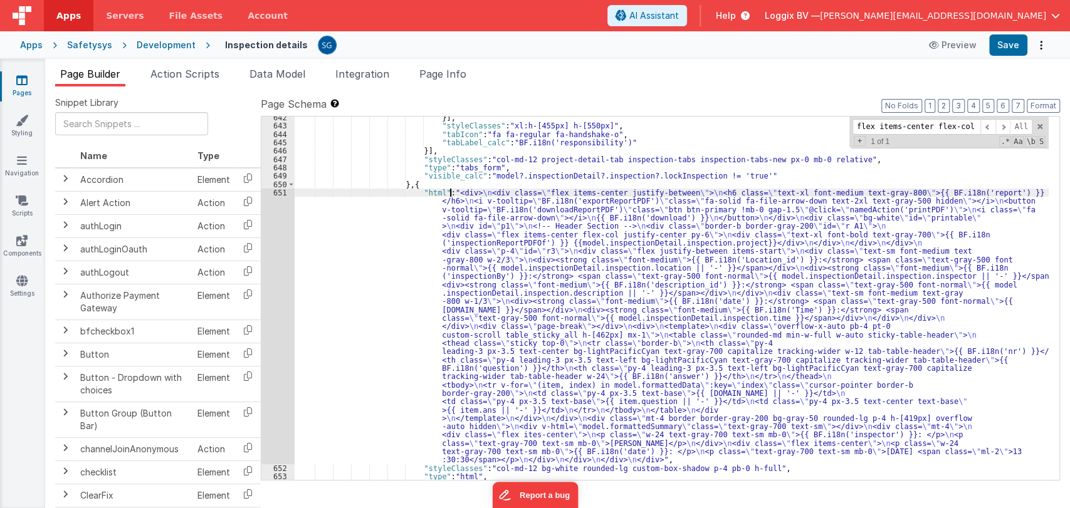
click at [450, 192] on div "}] , "styleClasses" : "xl:h-[455px] h-[550px]" , "tabIcon" : "fa fa-regular fa-…" at bounding box center [672, 303] width 754 height 381
click at [278, 196] on div "651" at bounding box center [277, 327] width 33 height 276
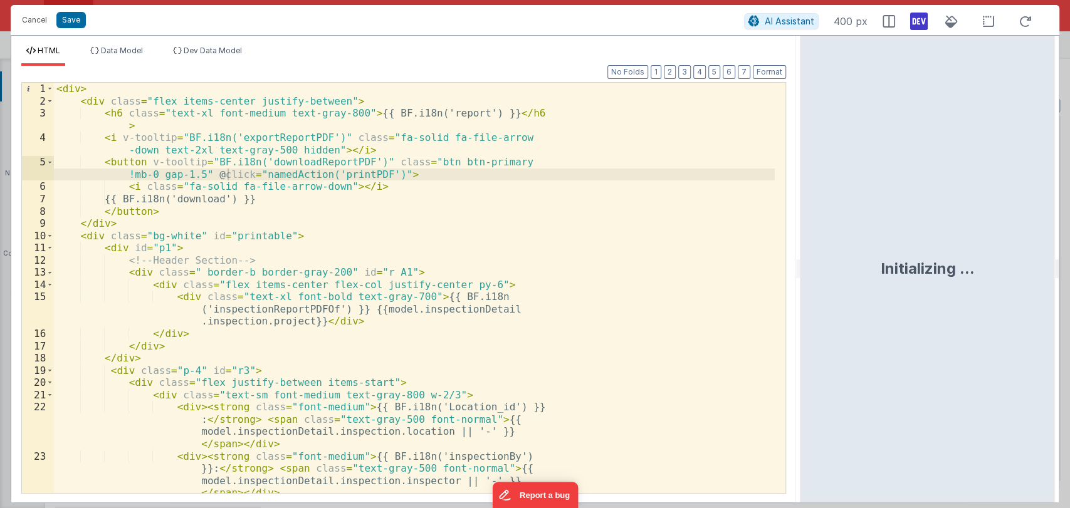
drag, startPoint x: 534, startPoint y: 268, endPoint x: 836, endPoint y: 243, distance: 303.8
click at [836, 243] on html "Cancel Save AI Assistant 400 px HTML Data Model Dev Data Model Format 7 6 5 4 3…" at bounding box center [535, 254] width 1070 height 508
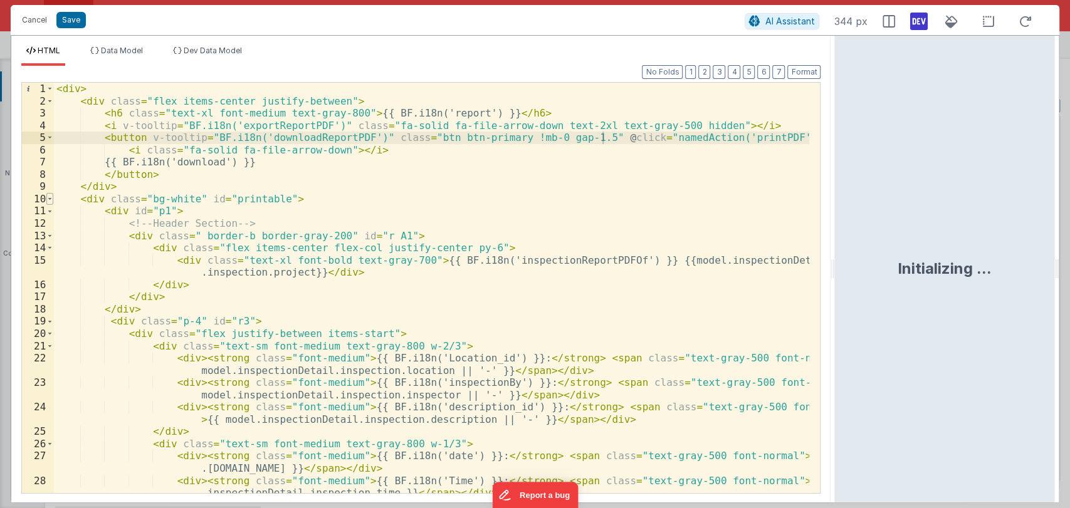
click at [48, 200] on span at bounding box center [49, 199] width 7 height 13
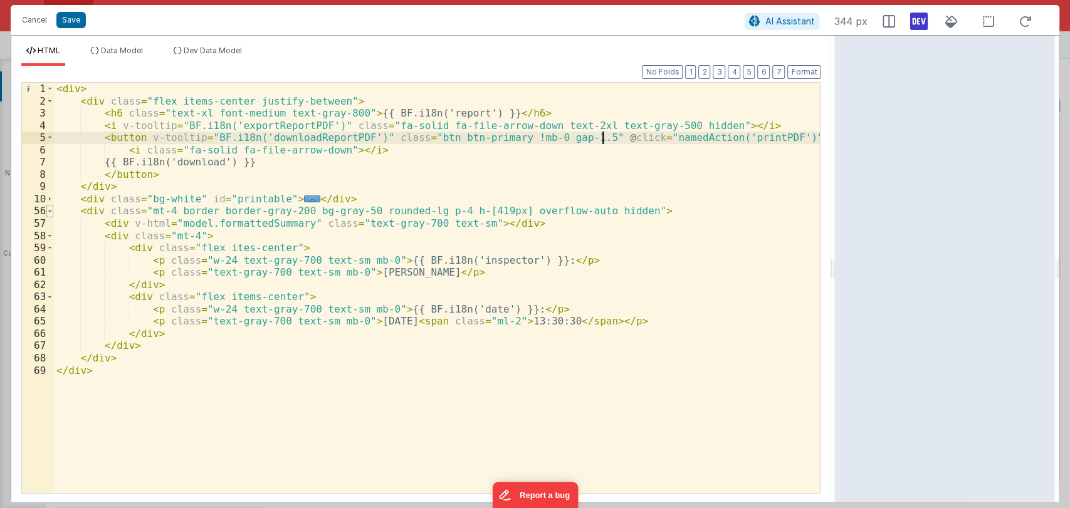
click at [48, 211] on span at bounding box center [49, 211] width 7 height 13
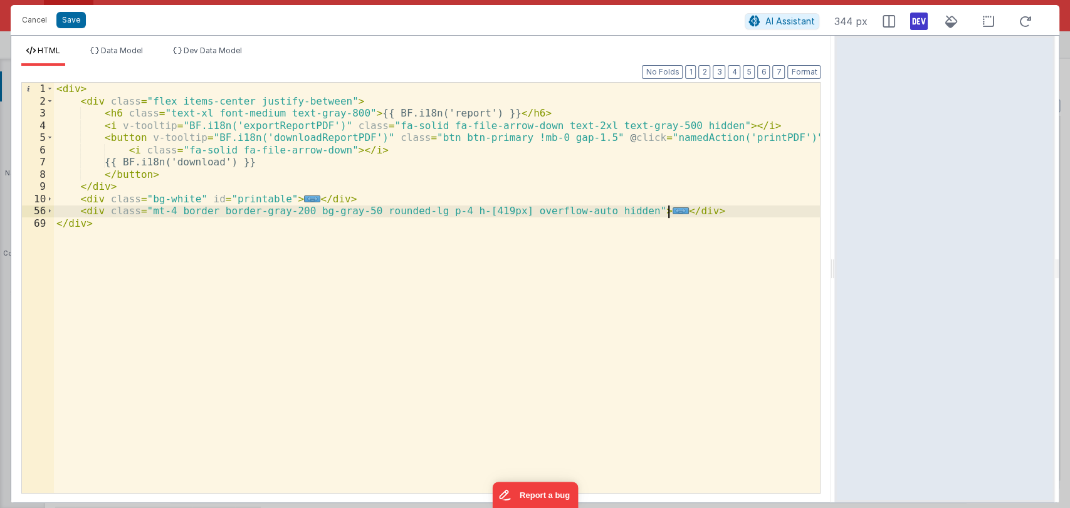
click at [679, 211] on div "< div > < div class = "flex items-center justify-between" > < h6 class = "text-…" at bounding box center [437, 300] width 767 height 435
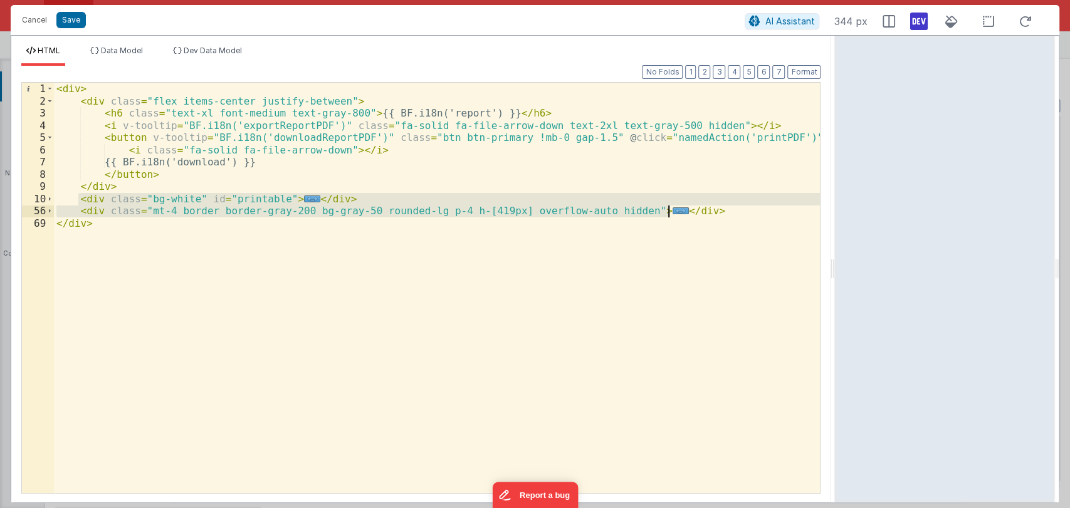
drag, startPoint x: 79, startPoint y: 198, endPoint x: 681, endPoint y: 209, distance: 602.0
click at [681, 209] on div "< div > < div class = "flex items-center justify-between" > < h6 class = "text-…" at bounding box center [437, 300] width 767 height 435
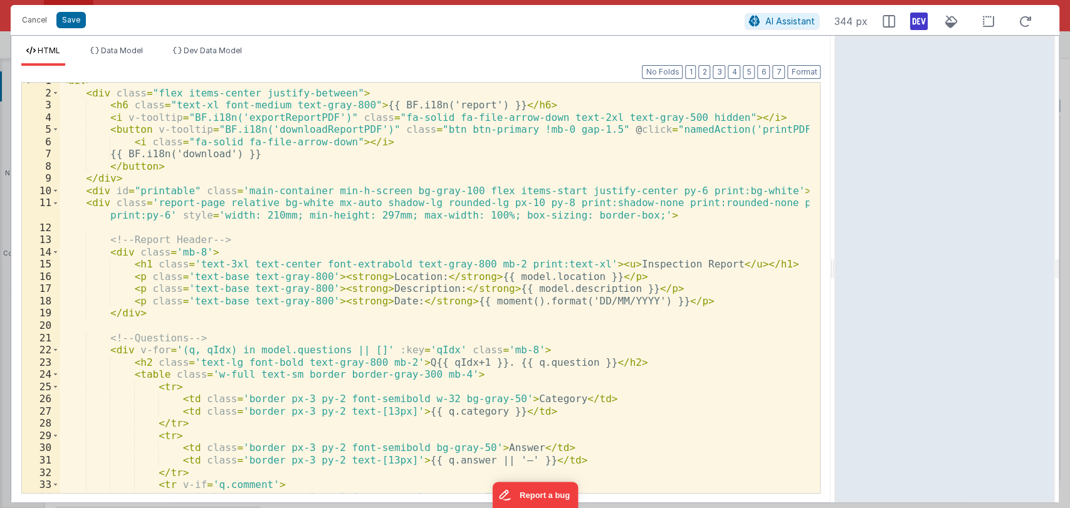
scroll to position [8, 0]
click at [304, 352] on div "< div > < div class = "flex items-center justify-between" > < h6 class = "text-…" at bounding box center [435, 292] width 750 height 435
click at [326, 347] on div "< div > < div class = "flex items-center justify-between" > < h6 class = "text-…" at bounding box center [435, 292] width 750 height 435
paste textarea
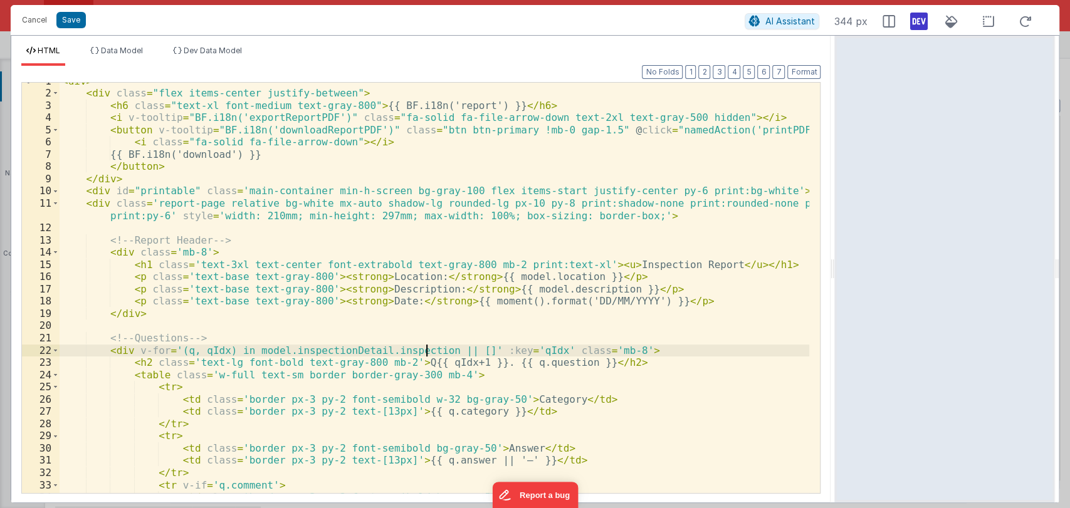
click at [427, 347] on div "< div > < div class = "flex items-center justify-between" > < h6 class = "text-…" at bounding box center [435, 292] width 750 height 435
paste textarea
click at [270, 350] on div "< div > < div class = "flex items-center justify-between" > < h6 class = "text-…" at bounding box center [435, 292] width 750 height 435
click at [370, 350] on div "< div > < div class = "flex items-center justify-between" > < h6 class = "text-…" at bounding box center [435, 292] width 750 height 435
click at [436, 349] on div "< div > < div class = "flex items-center justify-between" > < h6 class = "text-…" at bounding box center [435, 292] width 750 height 435
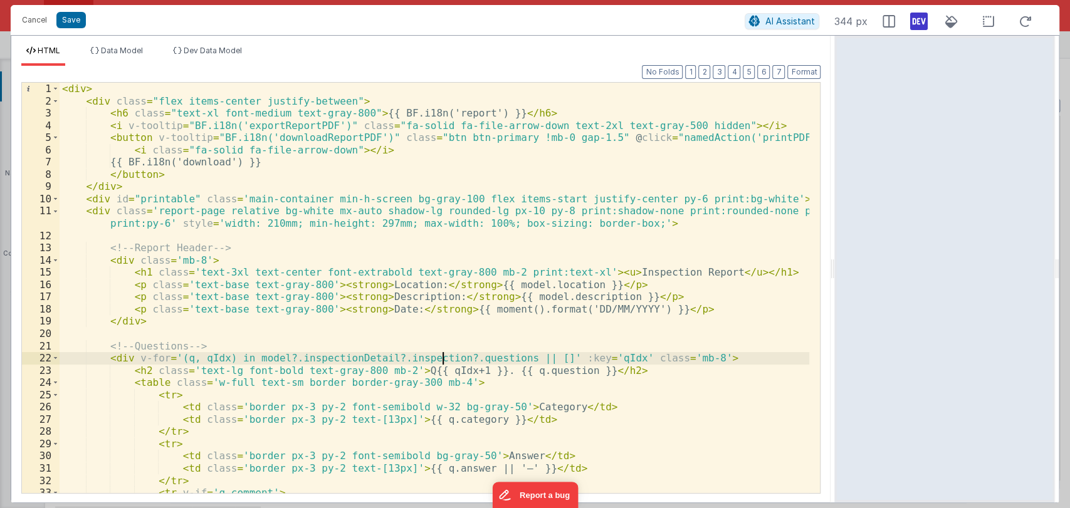
scroll to position [0, 0]
click at [512, 286] on div "< div > < div class = "flex items-center justify-between" > < h6 class = "text-…" at bounding box center [435, 300] width 750 height 435
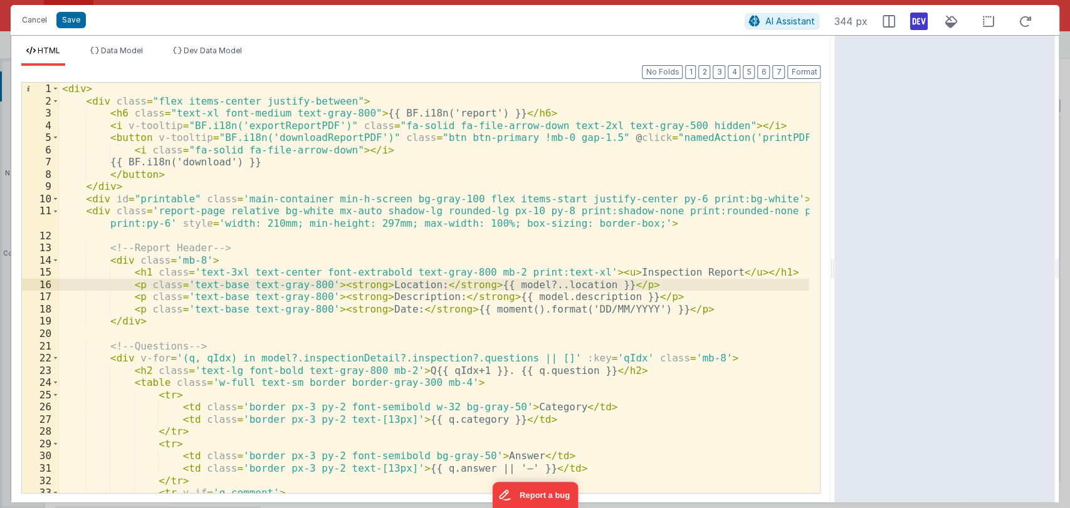
paste textarea
click at [651, 285] on div "< div > < div class = "flex items-center justify-between" > < h6 class = "text-…" at bounding box center [435, 300] width 750 height 435
drag, startPoint x: 542, startPoint y: 286, endPoint x: 685, endPoint y: 289, distance: 142.4
click at [685, 289] on div "< div > < div class = "flex items-center justify-between" > < h6 class = "text-…" at bounding box center [435, 300] width 750 height 435
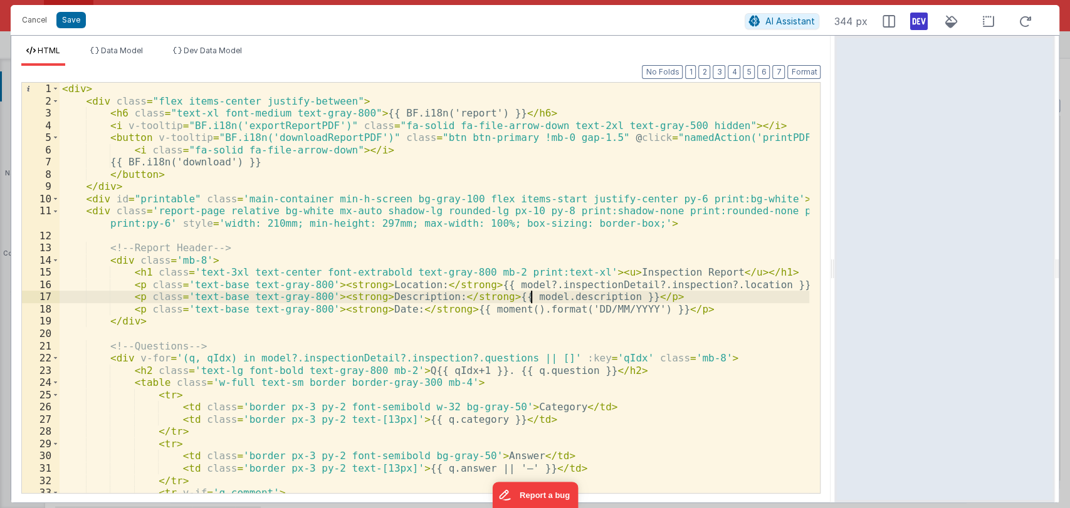
click at [531, 297] on div "< div > < div class = "flex items-center justify-between" > < h6 class = "text-…" at bounding box center [435, 300] width 750 height 435
drag, startPoint x: 503, startPoint y: 297, endPoint x: 534, endPoint y: 297, distance: 30.1
click at [534, 297] on div "< div > < div class = "flex items-center justify-between" > < h6 class = "text-…" at bounding box center [435, 300] width 750 height 435
paste textarea
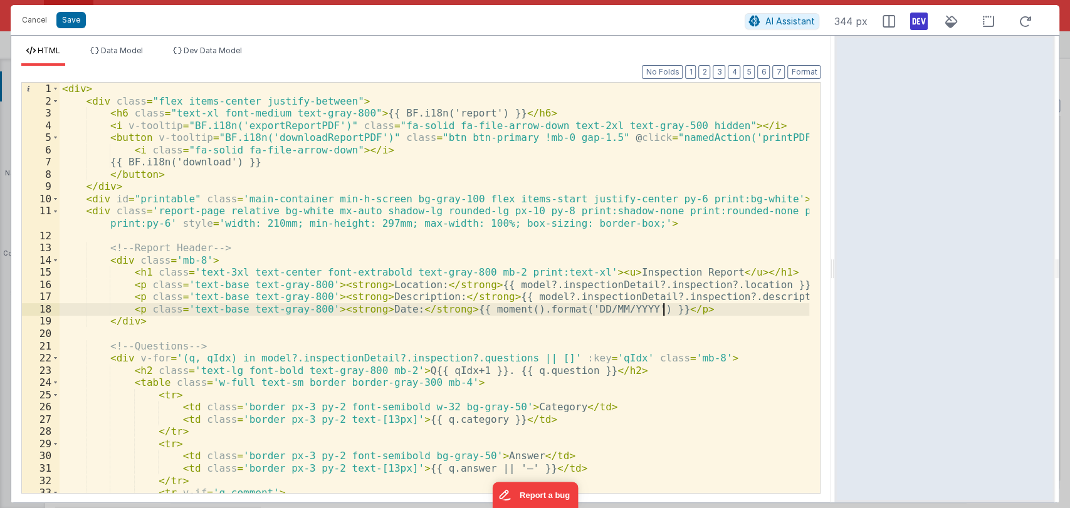
click at [687, 310] on div "< div > < div class = "flex items-center justify-between" > < h6 class = "text-…" at bounding box center [435, 300] width 750 height 435
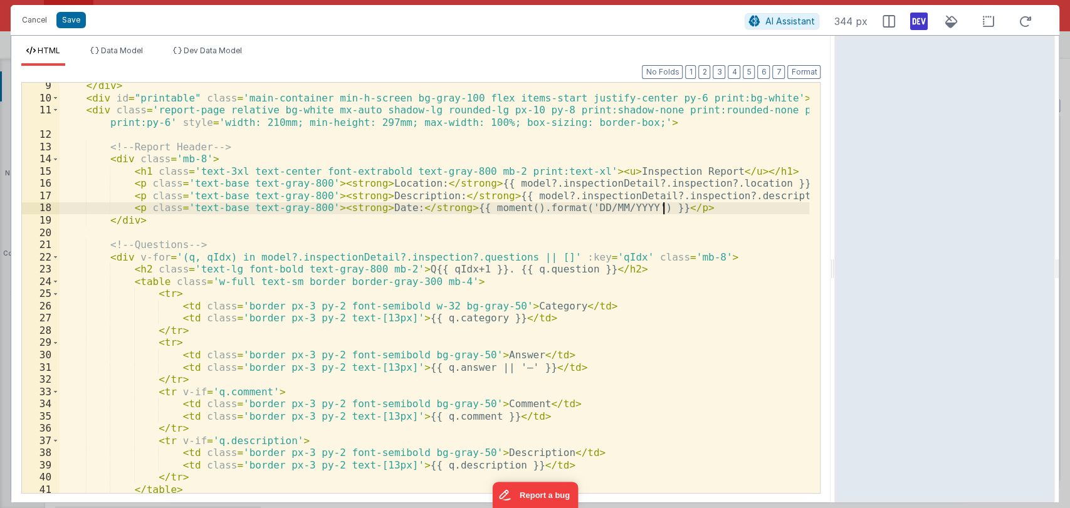
scroll to position [101, 0]
click at [54, 257] on span at bounding box center [55, 257] width 7 height 13
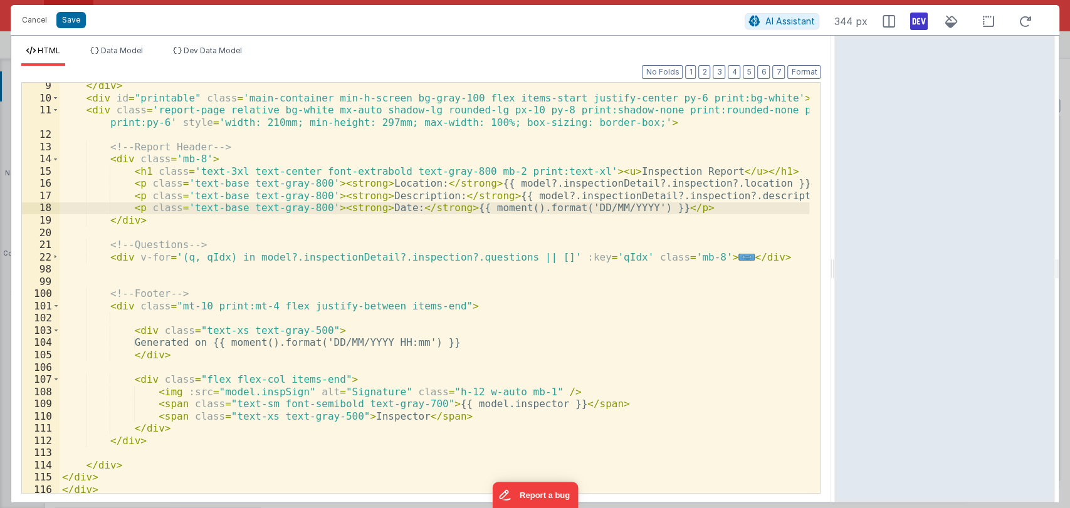
scroll to position [104, 0]
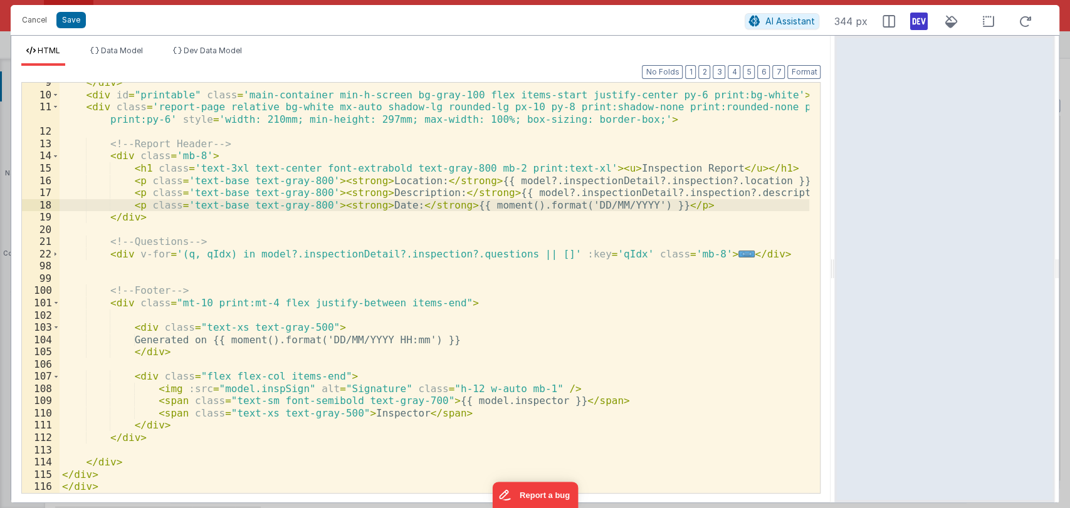
click at [469, 402] on div "</ div > < div id = "printable" class = 'main-container min-h-screen bg-gray-10…" at bounding box center [435, 293] width 750 height 435
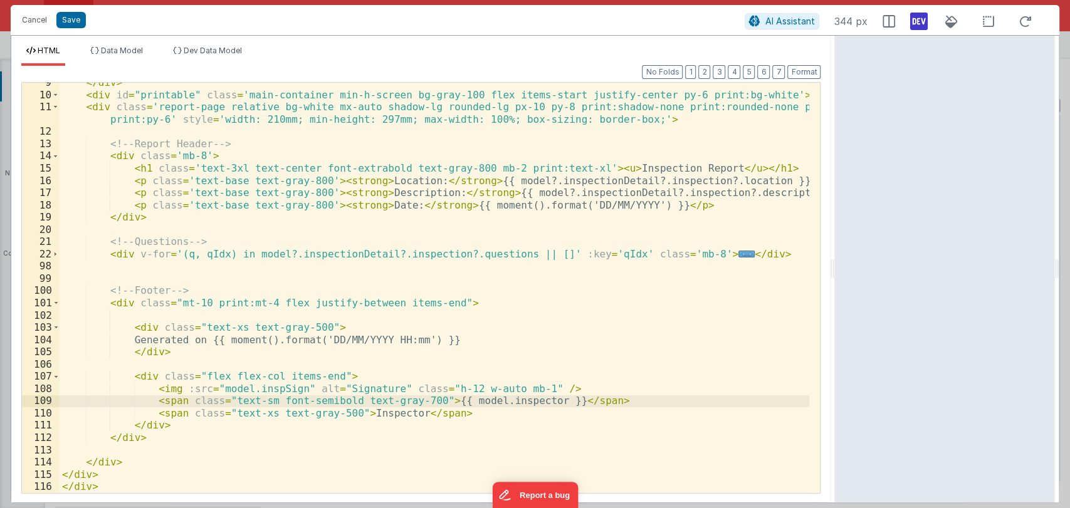
click at [451, 403] on div "</ div > < div id = "printable" class = 'main-container min-h-screen bg-gray-10…" at bounding box center [435, 293] width 750 height 435
click at [239, 391] on div "</ div > < div id = "printable" class = 'main-container min-h-screen bg-gray-10…" at bounding box center [435, 293] width 750 height 435
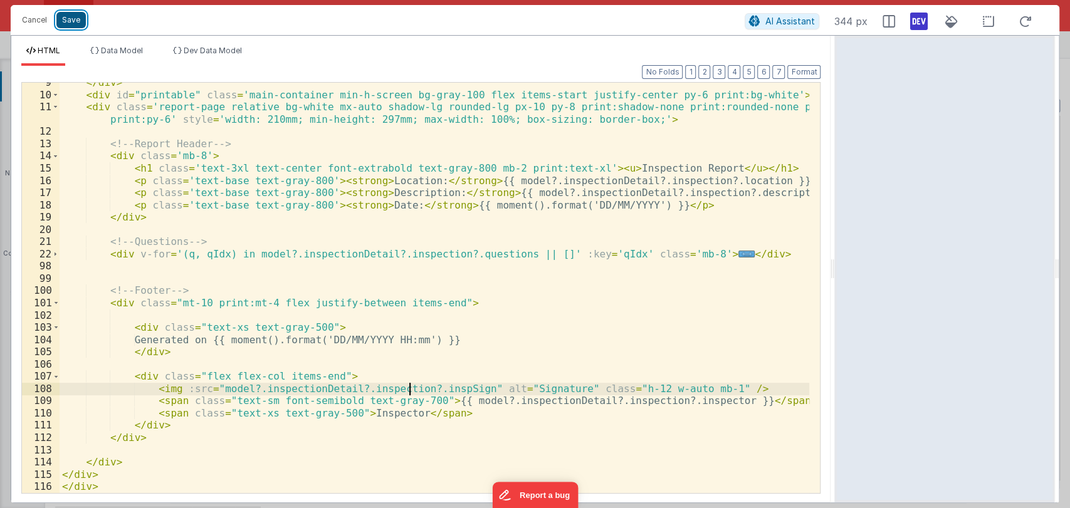
click at [73, 22] on button "Save" at bounding box center [70, 20] width 29 height 16
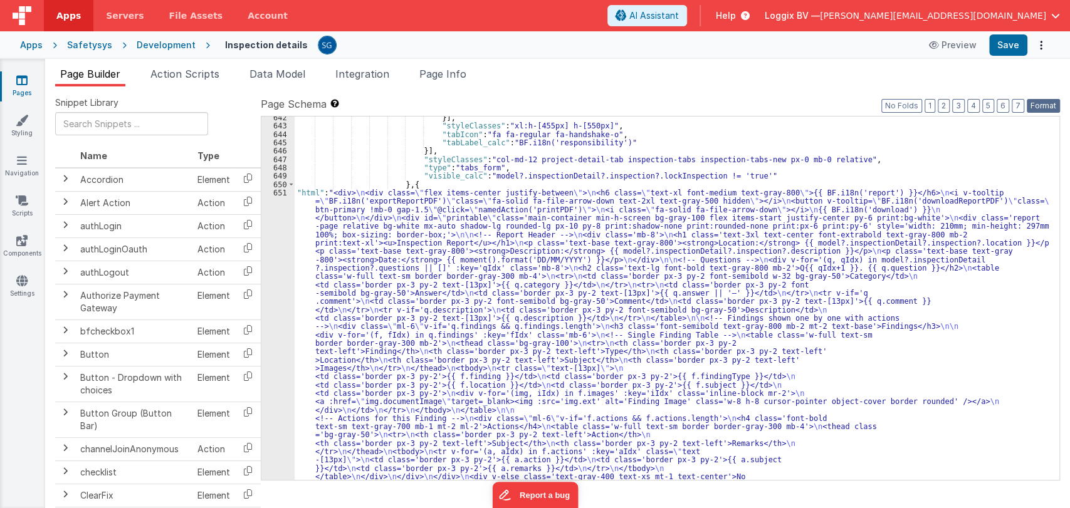
click at [1034, 108] on button "Format" at bounding box center [1043, 106] width 33 height 14
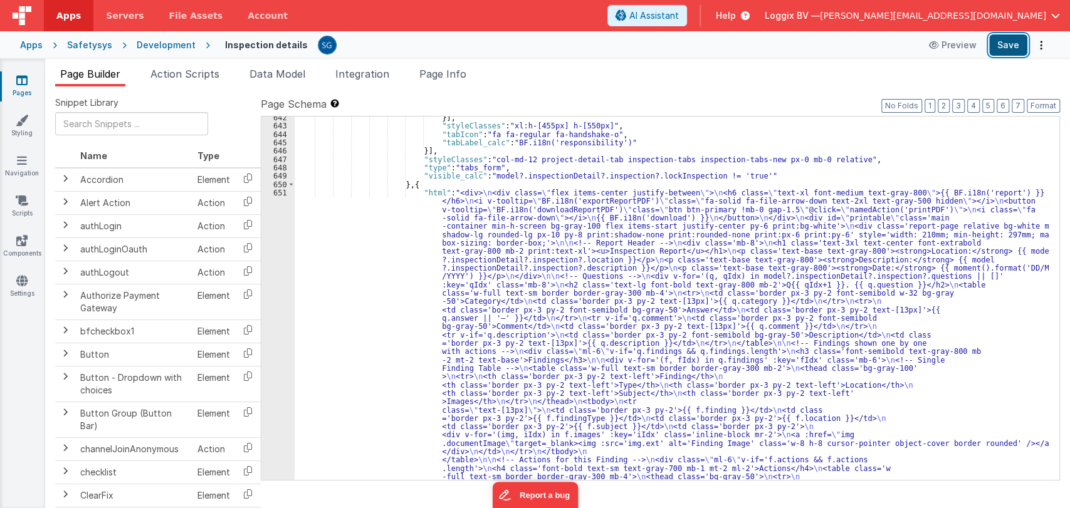
click at [1013, 46] on button "Save" at bounding box center [1008, 44] width 38 height 21
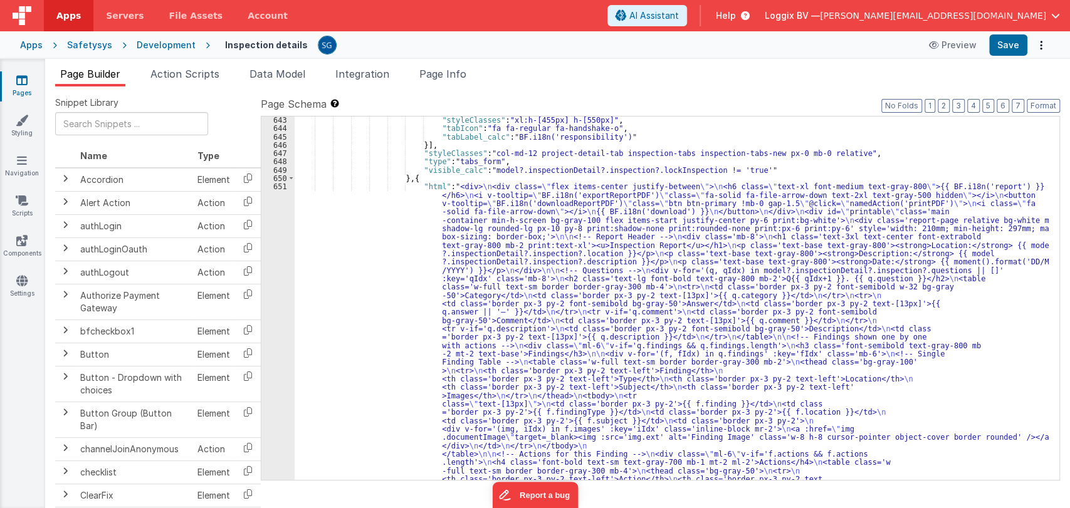
scroll to position [6796, 0]
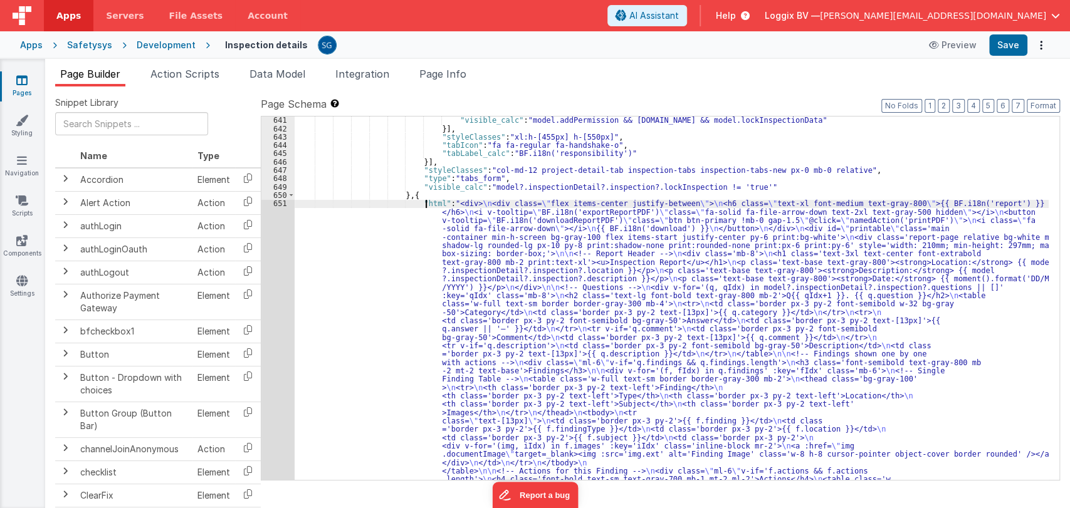
click at [424, 208] on div ""visible_calc" : "model.addPermission && model.inspectionDetail.inspection.id &…" at bounding box center [672, 498] width 754 height 765
click at [279, 205] on div "651" at bounding box center [277, 395] width 33 height 393
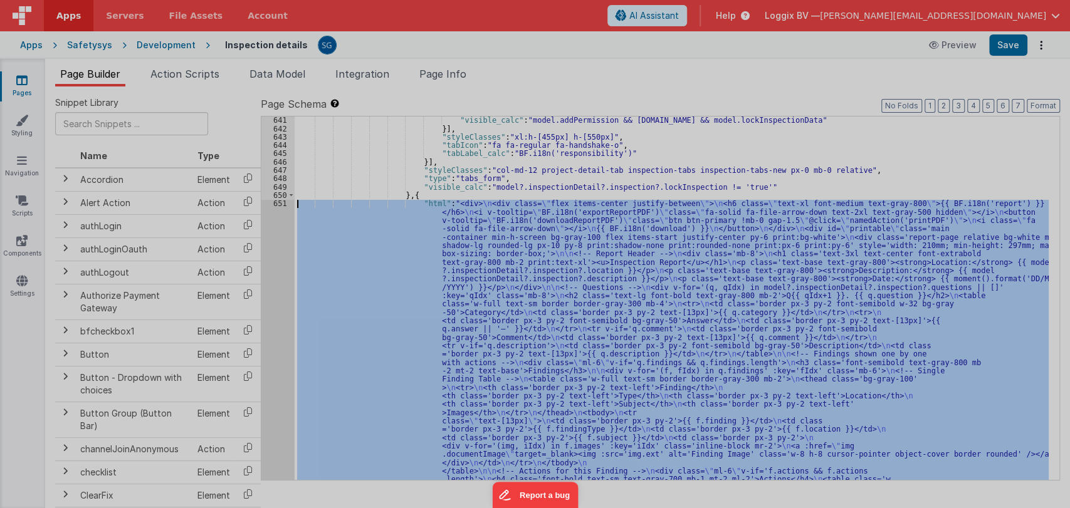
click at [279, 205] on div at bounding box center [535, 254] width 1070 height 508
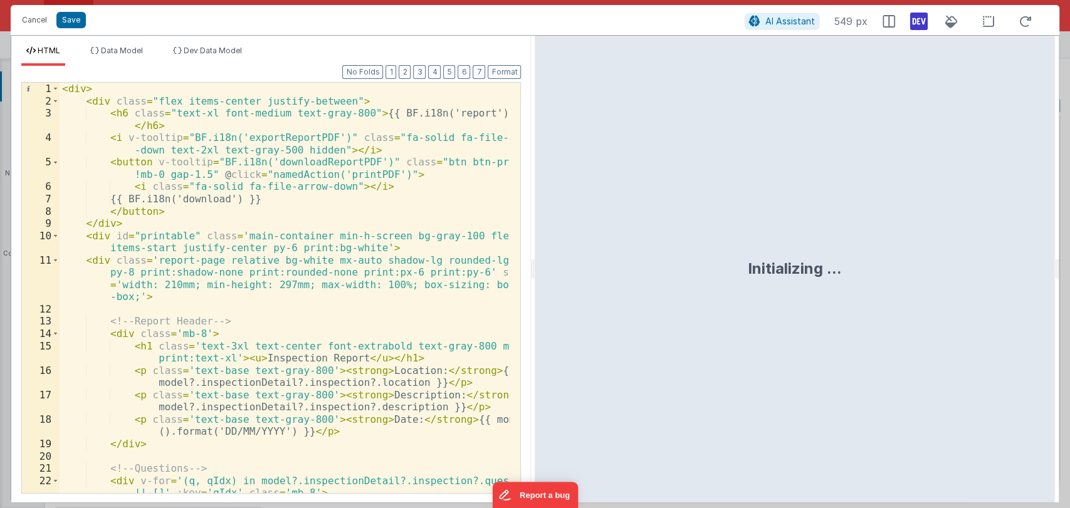
drag, startPoint x: 532, startPoint y: 262, endPoint x: 846, endPoint y: 246, distance: 313.9
click at [846, 246] on html "Cancel Save AI Assistant 549 px HTML Data Model Dev Data Model Format 7 6 5 4 3…" at bounding box center [535, 254] width 1070 height 508
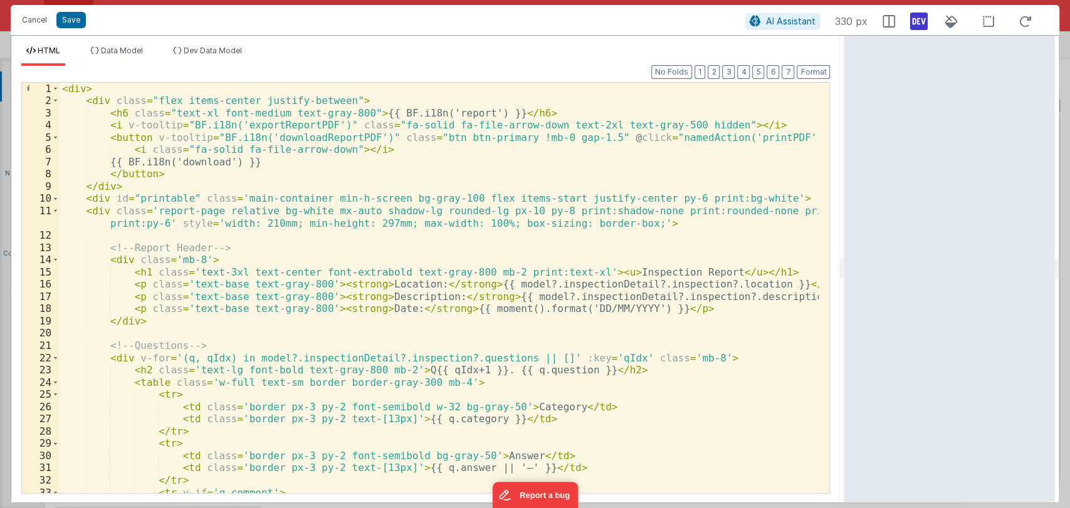
scroll to position [0, 0]
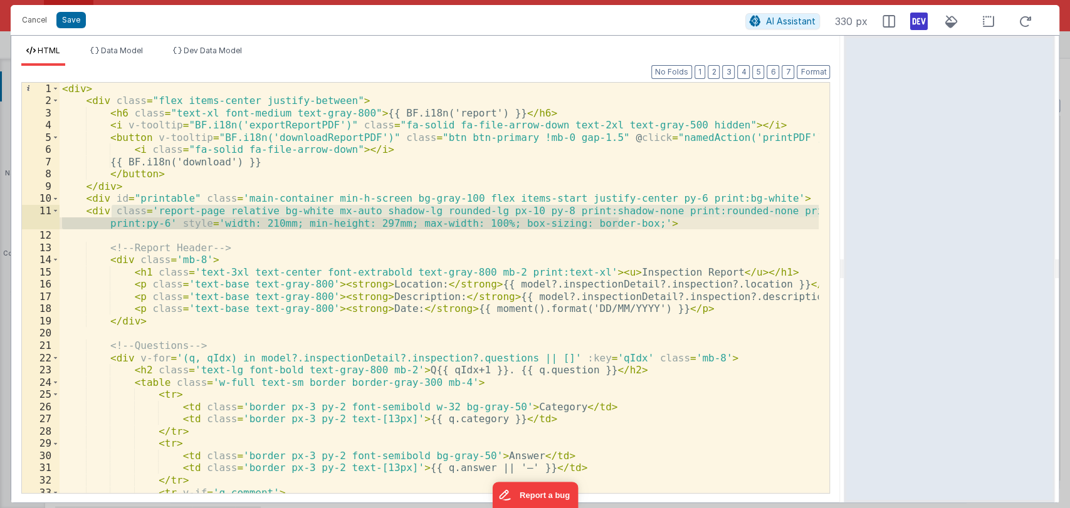
drag, startPoint x: 110, startPoint y: 212, endPoint x: 617, endPoint y: 224, distance: 506.7
click at [617, 224] on div "< div > < div class = "flex items-center justify-between" > < h6 class = "text-…" at bounding box center [440, 300] width 760 height 435
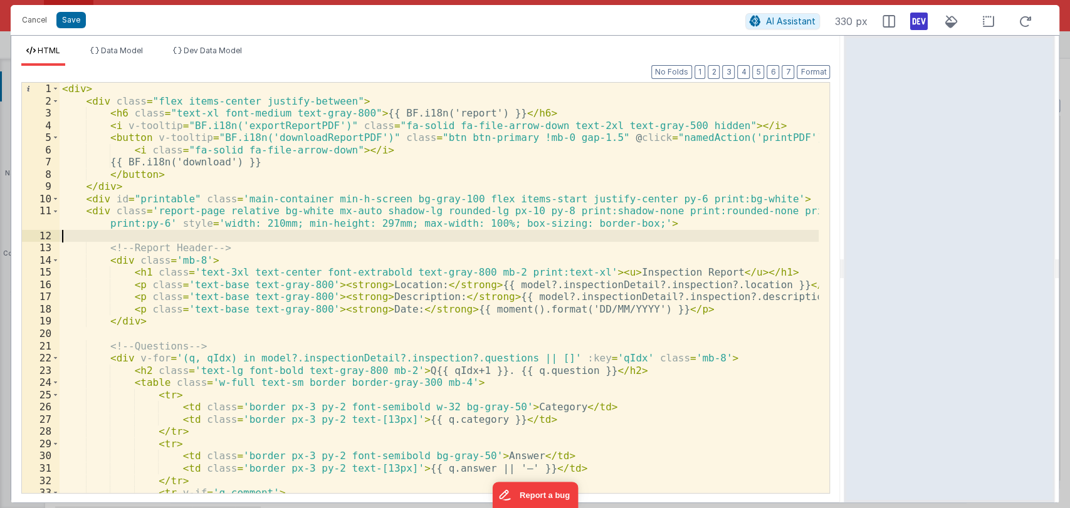
click at [692, 237] on div "< div > < div class = "flex items-center justify-between" > < h6 class = "text-…" at bounding box center [440, 300] width 760 height 435
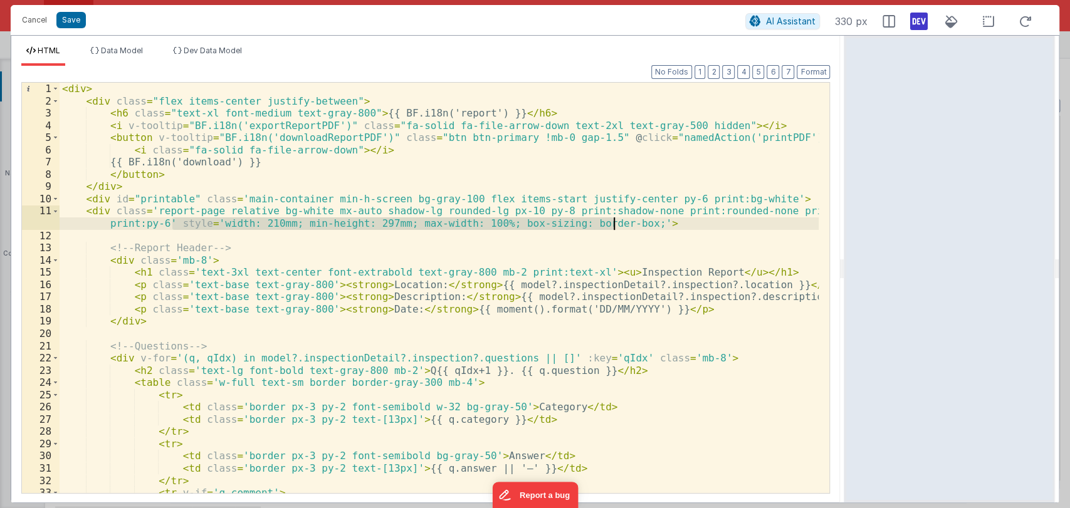
drag, startPoint x: 175, startPoint y: 225, endPoint x: 613, endPoint y: 227, distance: 438.3
click at [613, 227] on div "< div > < div class = "flex items-center justify-between" > < h6 class = "text-…" at bounding box center [440, 300] width 760 height 435
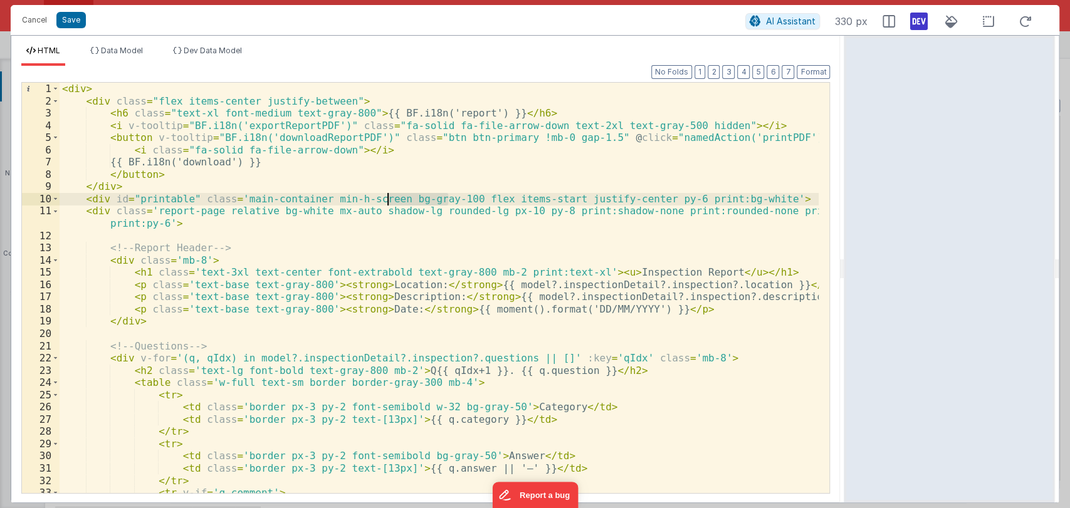
drag, startPoint x: 450, startPoint y: 197, endPoint x: 389, endPoint y: 199, distance: 61.5
click at [389, 199] on div "< div > < div class = "flex items-center justify-between" > < h6 class = "text-…" at bounding box center [440, 300] width 760 height 435
click at [73, 18] on button "Save" at bounding box center [70, 20] width 29 height 16
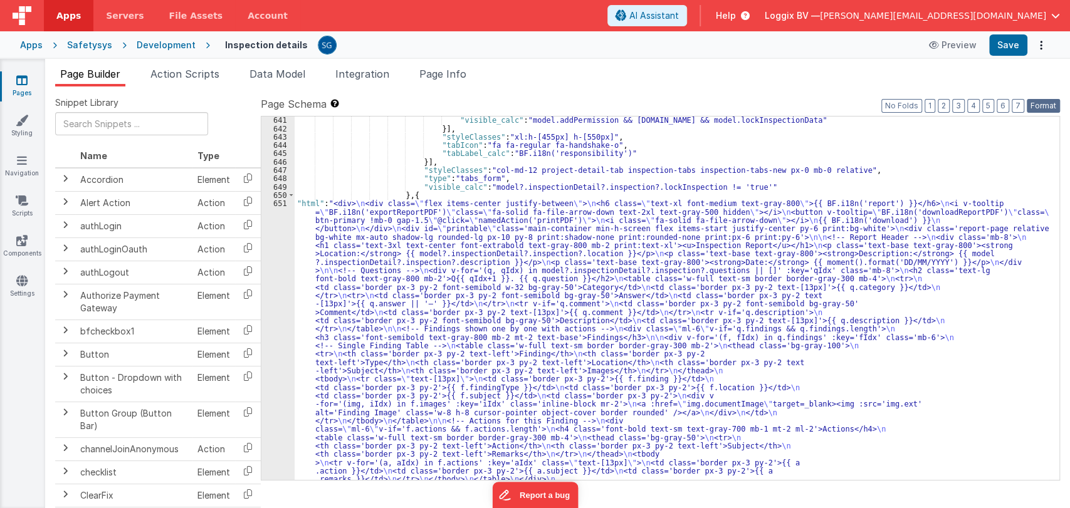
click at [1042, 107] on button "Format" at bounding box center [1043, 106] width 33 height 14
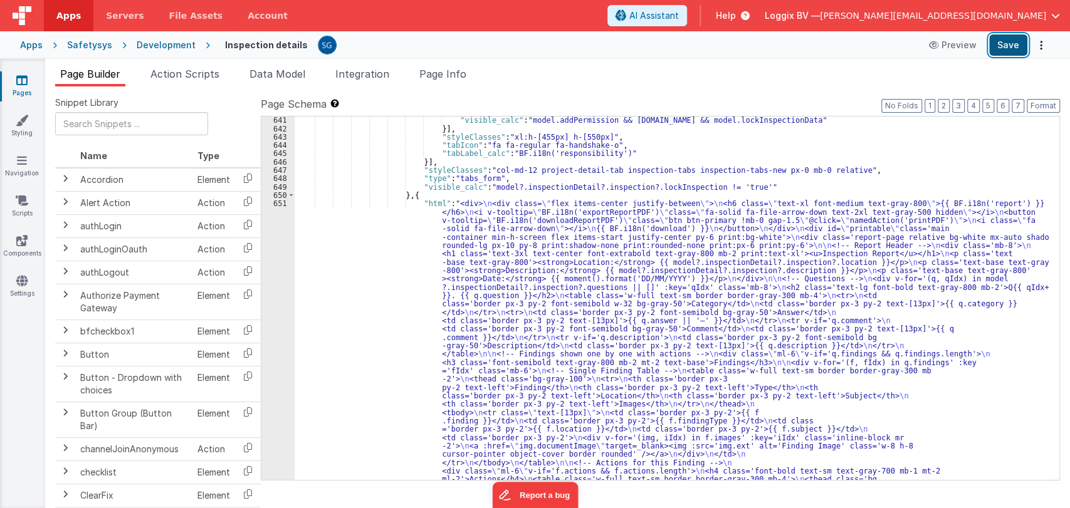
click at [1009, 46] on button "Save" at bounding box center [1008, 44] width 38 height 21
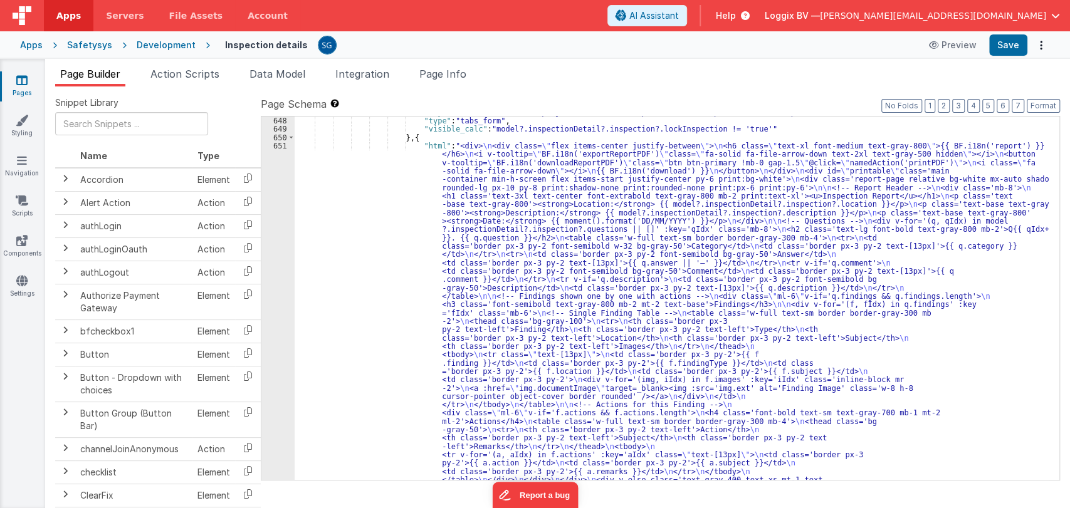
scroll to position [6857, 0]
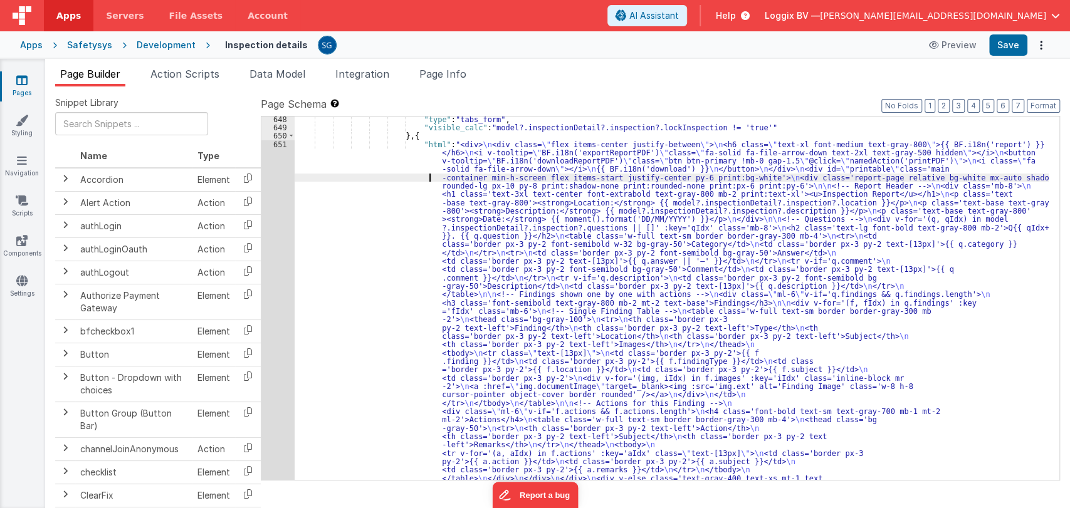
click at [416, 178] on div ""type" : "tabs_form" , "visible_calc" : "model?.inspectionDetail?.inspection?.l…" at bounding box center [672, 497] width 754 height 765
click at [281, 145] on div "651" at bounding box center [277, 336] width 33 height 393
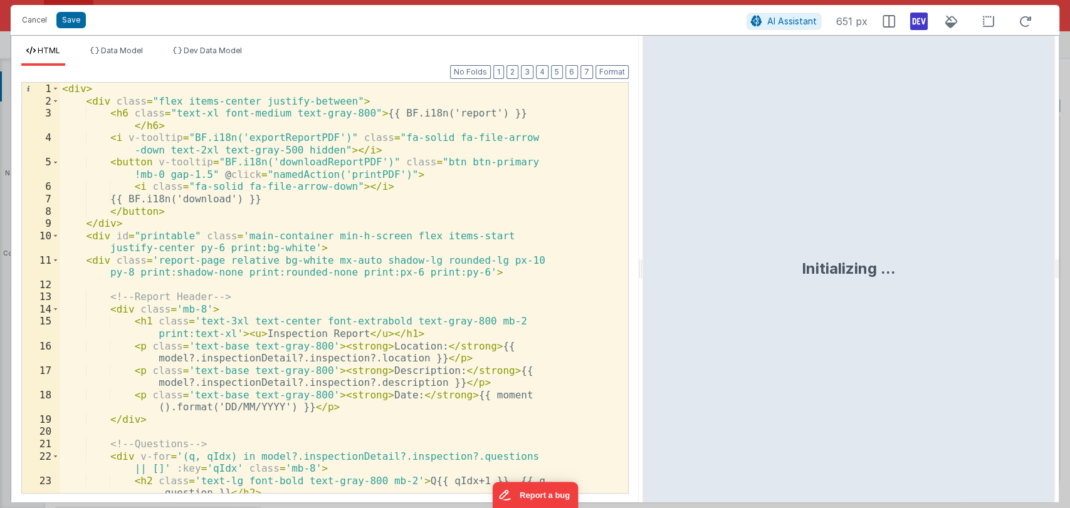
drag, startPoint x: 534, startPoint y: 272, endPoint x: 774, endPoint y: 232, distance: 242.8
click at [774, 232] on html "Cancel Save AI Assistant 651 px HTML Data Model Dev Data Model Format 7 6 5 4 3…" at bounding box center [535, 254] width 1070 height 508
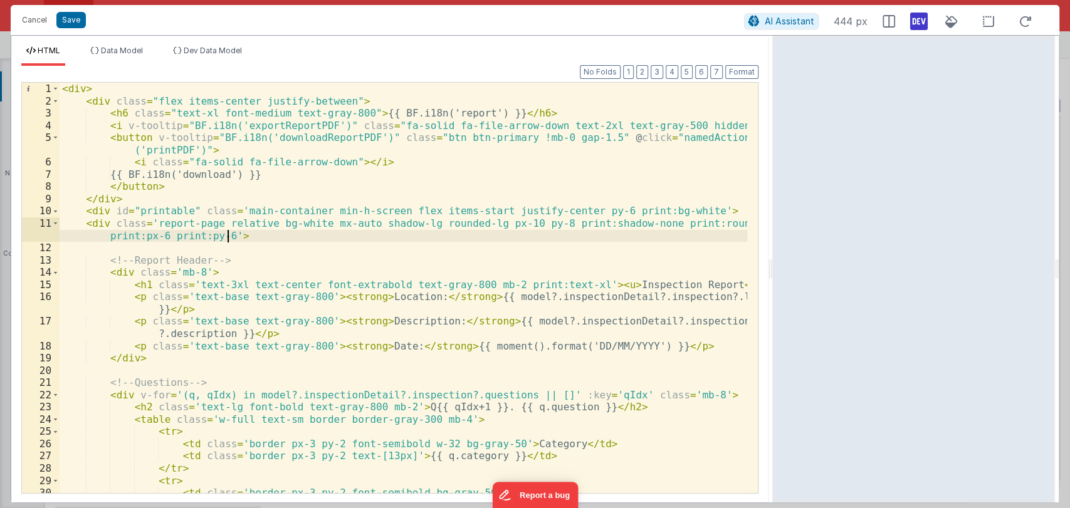
click at [225, 237] on div "< div > < div class = "flex items-center justify-between" > < h6 class = "text-…" at bounding box center [404, 300] width 688 height 435
click at [705, 238] on div "< div > < div class = "flex items-center justify-between" > < h6 class = "text-…" at bounding box center [404, 300] width 688 height 435
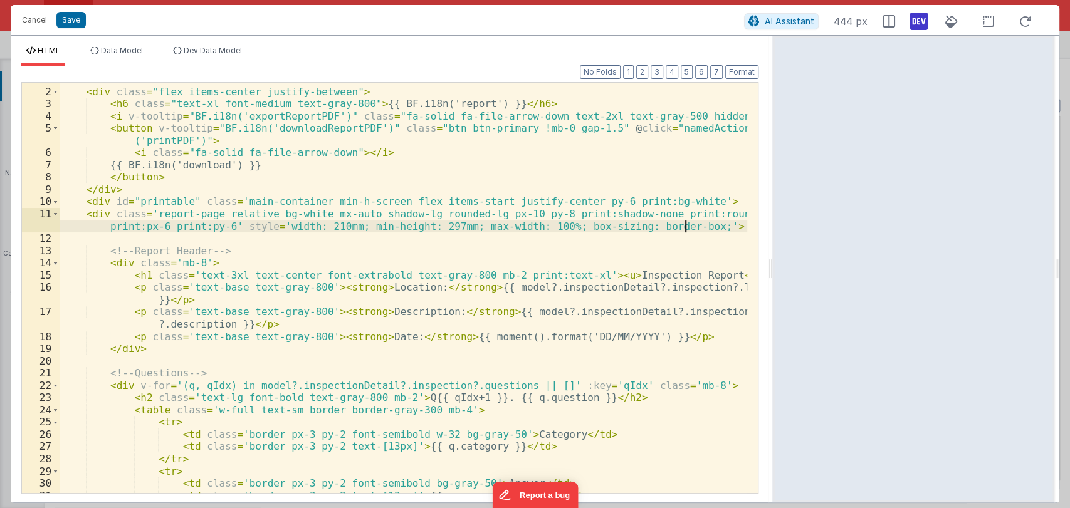
scroll to position [9, 0]
drag, startPoint x: 592, startPoint y: 276, endPoint x: 576, endPoint y: 276, distance: 15.7
click at [576, 276] on div "< div > < div class = "flex items-center justify-between" > < h6 class = "text-…" at bounding box center [404, 291] width 688 height 435
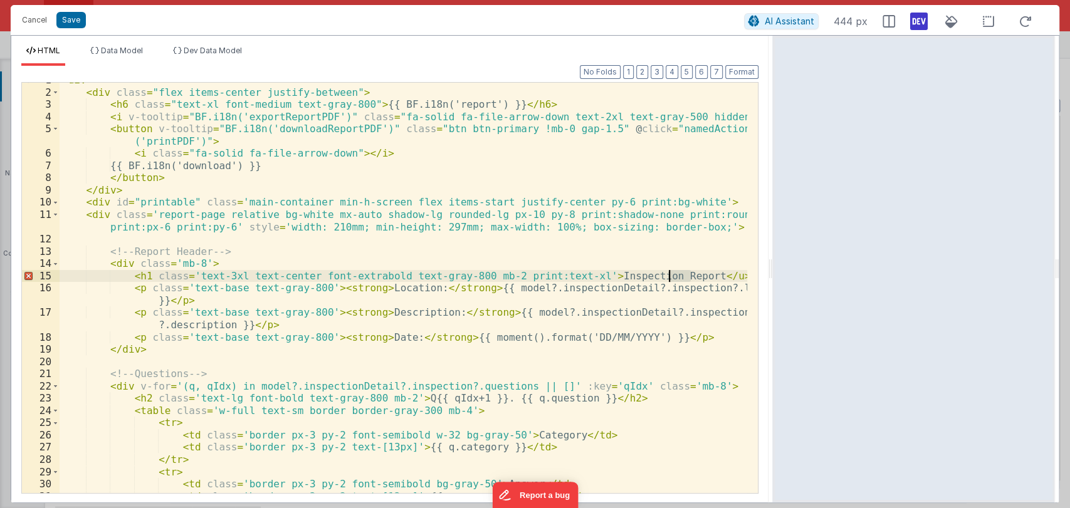
drag, startPoint x: 689, startPoint y: 277, endPoint x: 668, endPoint y: 277, distance: 21.3
click at [668, 277] on div "< div > < div class = "flex items-center justify-between" > < h6 class = "text-…" at bounding box center [404, 291] width 688 height 435
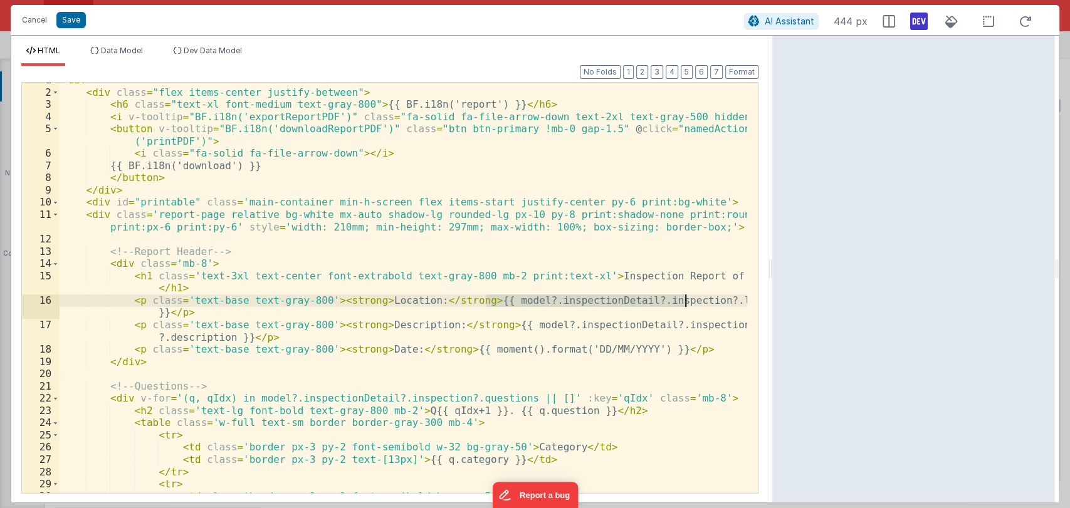
drag, startPoint x: 486, startPoint y: 298, endPoint x: 684, endPoint y: 298, distance: 198.1
click at [684, 298] on div "< div > < div class = "flex items-center justify-between" > < h6 class = "text-…" at bounding box center [404, 291] width 688 height 435
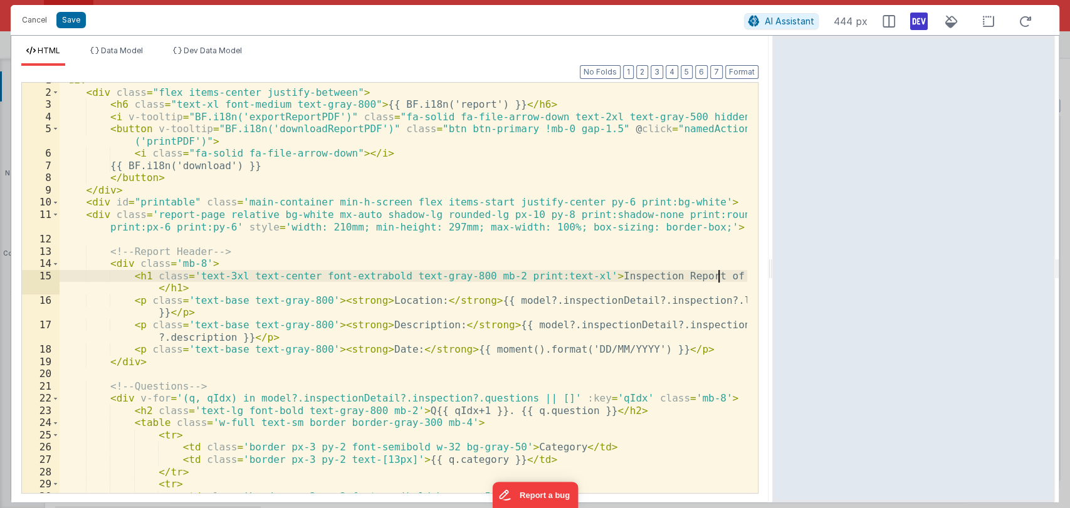
click at [718, 276] on div "< div > < div class = "flex items-center justify-between" > < h6 class = "text-…" at bounding box center [404, 291] width 688 height 435
paste textarea
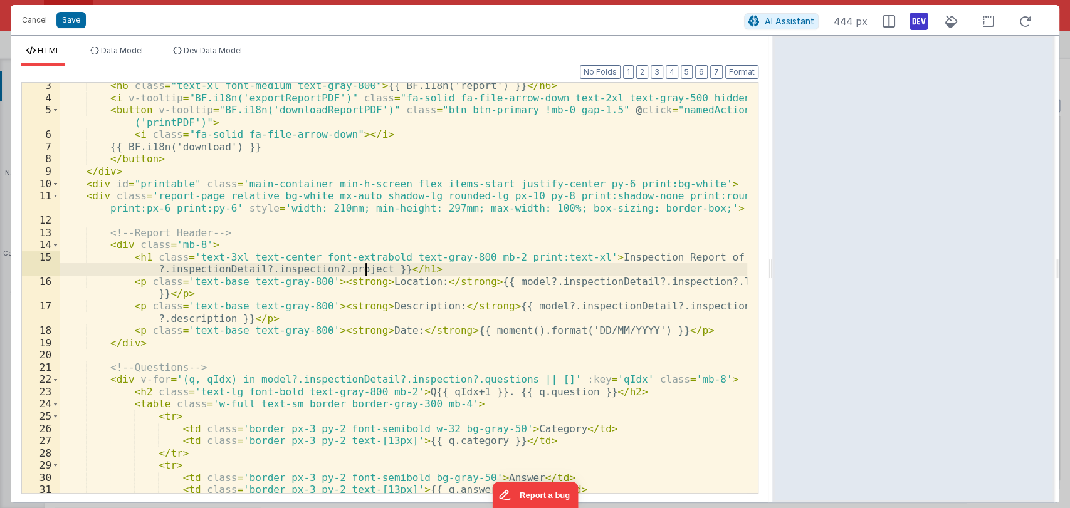
scroll to position [31, 0]
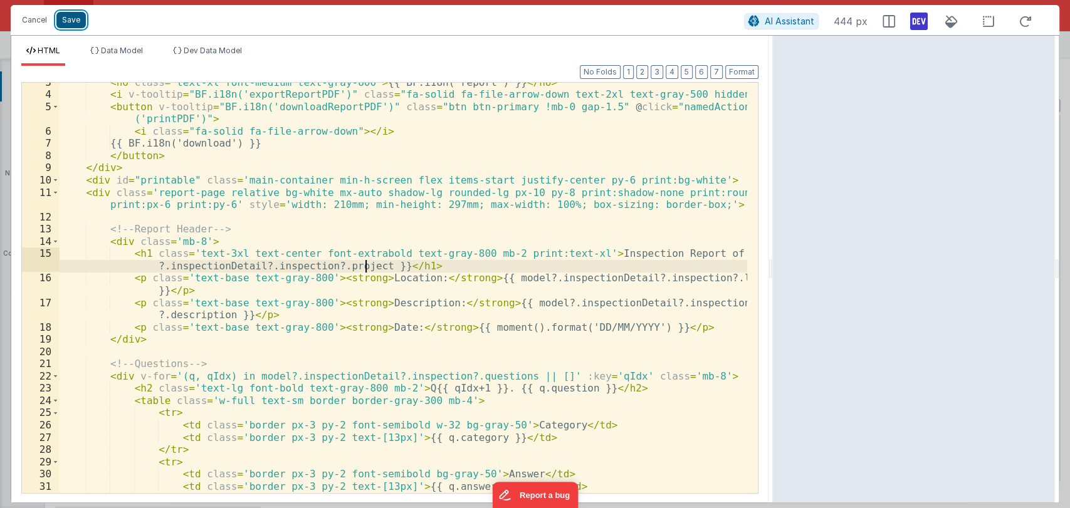
click at [70, 19] on button "Save" at bounding box center [70, 20] width 29 height 16
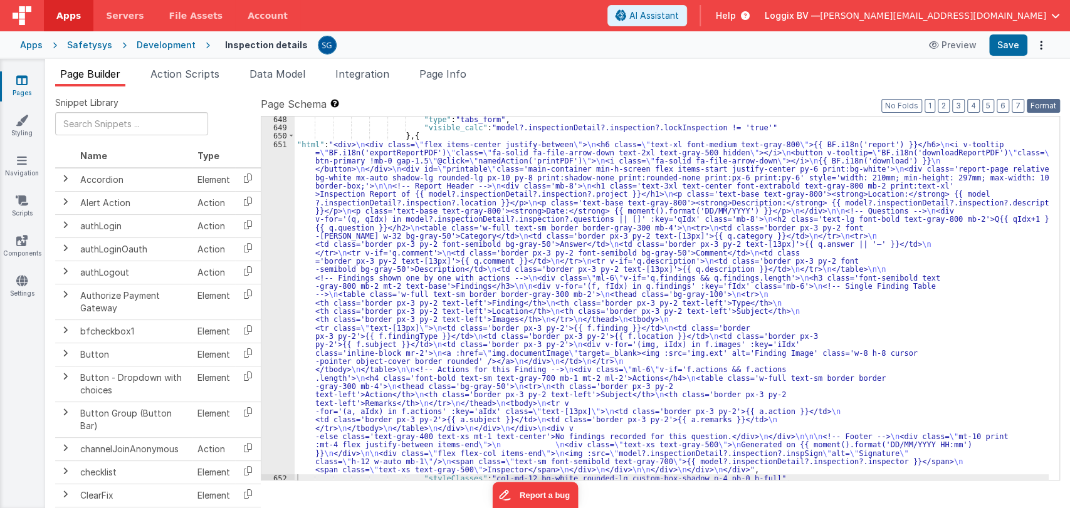
click at [1031, 107] on button "Format" at bounding box center [1043, 106] width 33 height 14
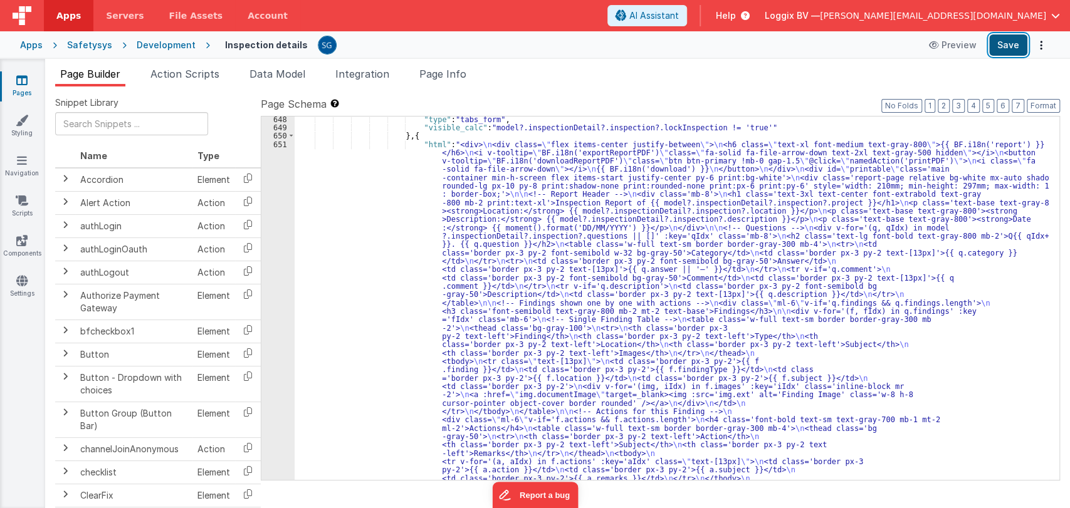
click at [1016, 55] on button "Save" at bounding box center [1008, 44] width 38 height 21
click at [391, 155] on div ""type" : "tabs_form" , "visible_calc" : "model?.inspectionDetail?.inspection?.l…" at bounding box center [672, 501] width 754 height 773
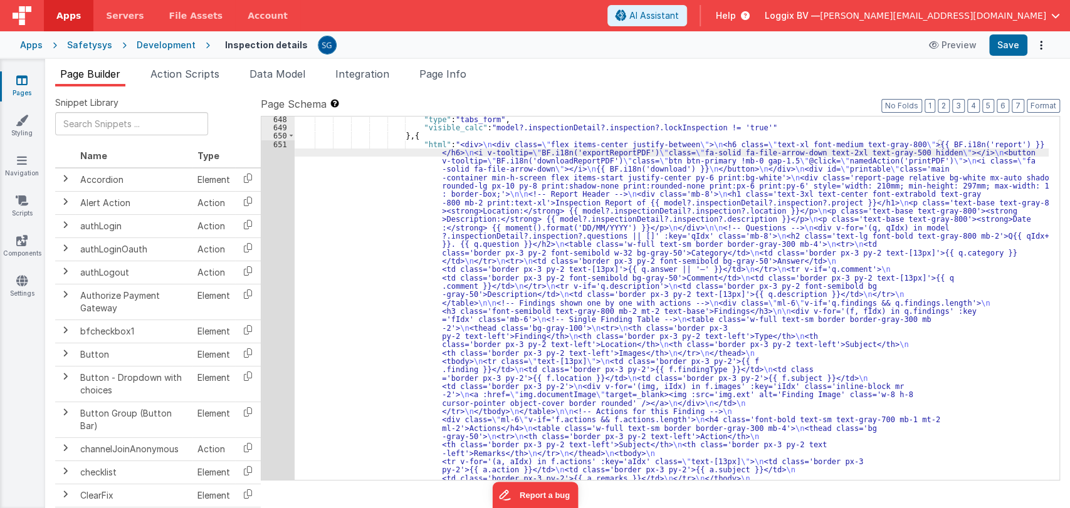
click at [276, 142] on div "651" at bounding box center [277, 340] width 33 height 401
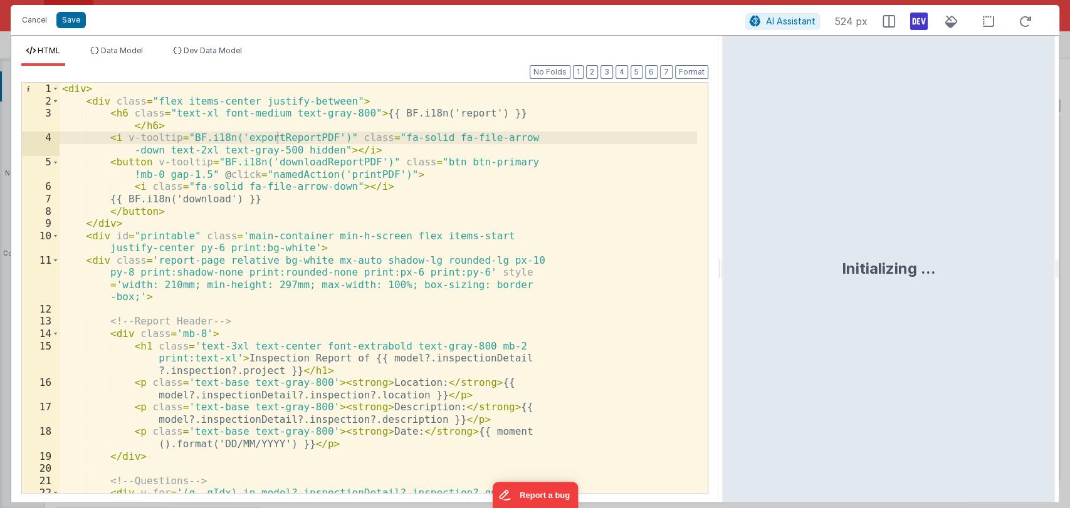
drag, startPoint x: 531, startPoint y: 270, endPoint x: 729, endPoint y: 258, distance: 197.9
click at [729, 258] on html "Cancel Save AI Assistant 524 px HTML Data Model Dev Data Model Format 7 6 5 4 3…" at bounding box center [535, 254] width 1070 height 508
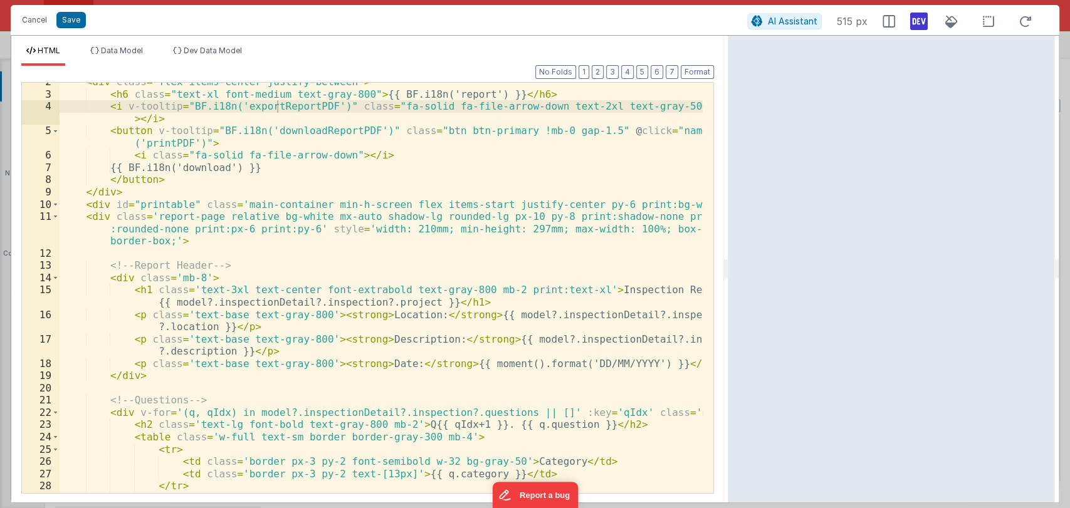
scroll to position [21, 0]
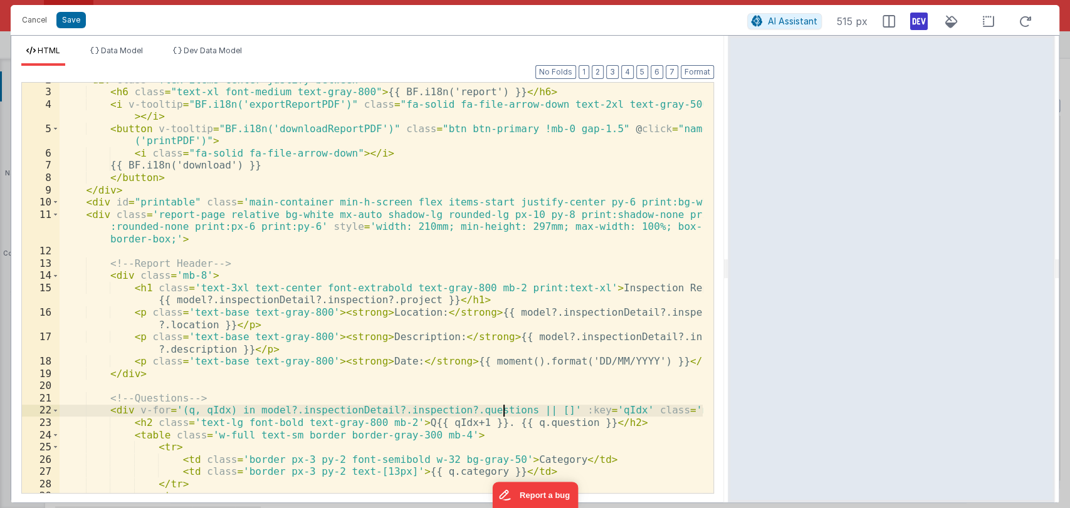
click at [501, 408] on div "< div class = "flex items-center justify-between" > < h6 class = "text-xl font-…" at bounding box center [381, 291] width 643 height 435
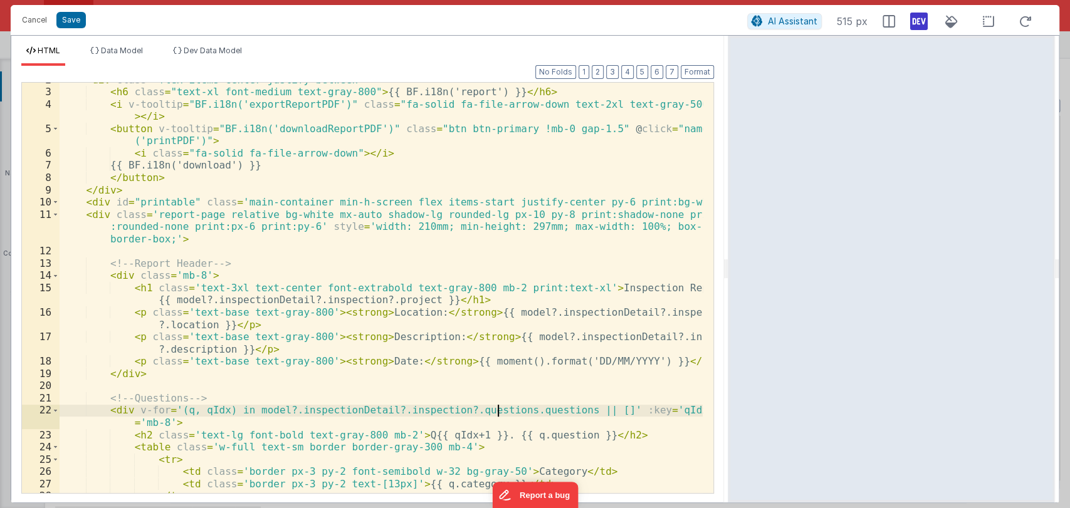
click at [497, 412] on div "< div class = "flex items-center justify-between" > < h6 class = "text-xl font-…" at bounding box center [381, 291] width 643 height 435
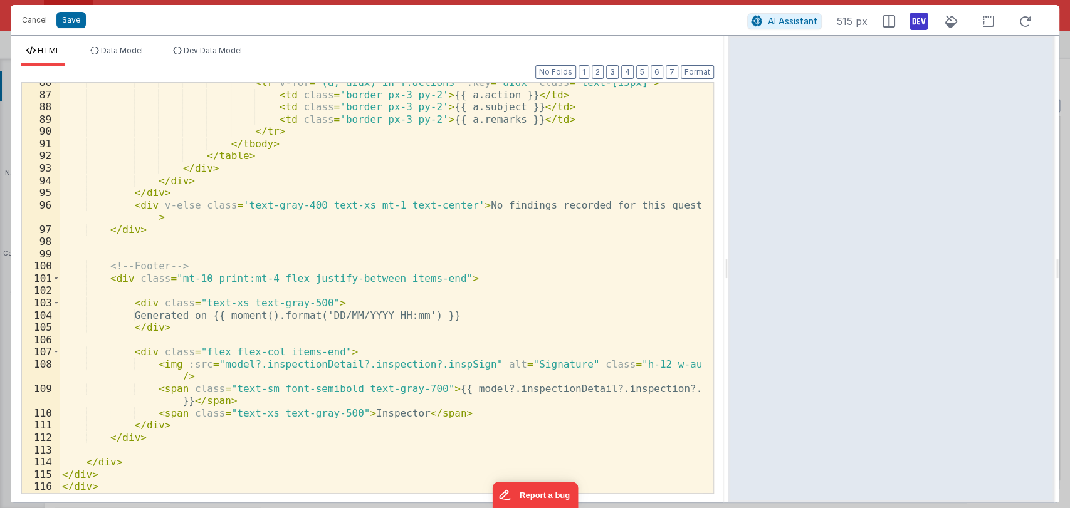
scroll to position [1171, 0]
click at [689, 391] on div "< tr v-for = '(a, aIdx) in f.actions' :key = 'aIdx' class = "text-[13px]" > < t…" at bounding box center [381, 293] width 643 height 435
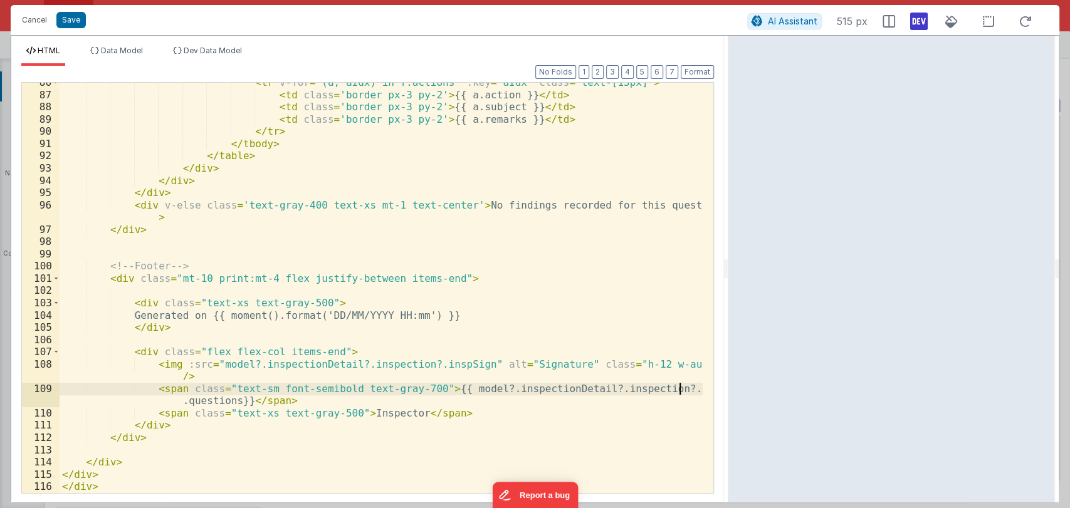
click at [677, 392] on div "< tr v-for = '(a, aIdx) in f.actions' :key = 'aIdx' class = "text-[13px]" > < t…" at bounding box center [381, 293] width 643 height 435
click at [226, 401] on div "< tr v-for = '(a, aIdx) in f.actions' :key = 'aIdx' class = "text-[13px]" > < t…" at bounding box center [381, 293] width 643 height 435
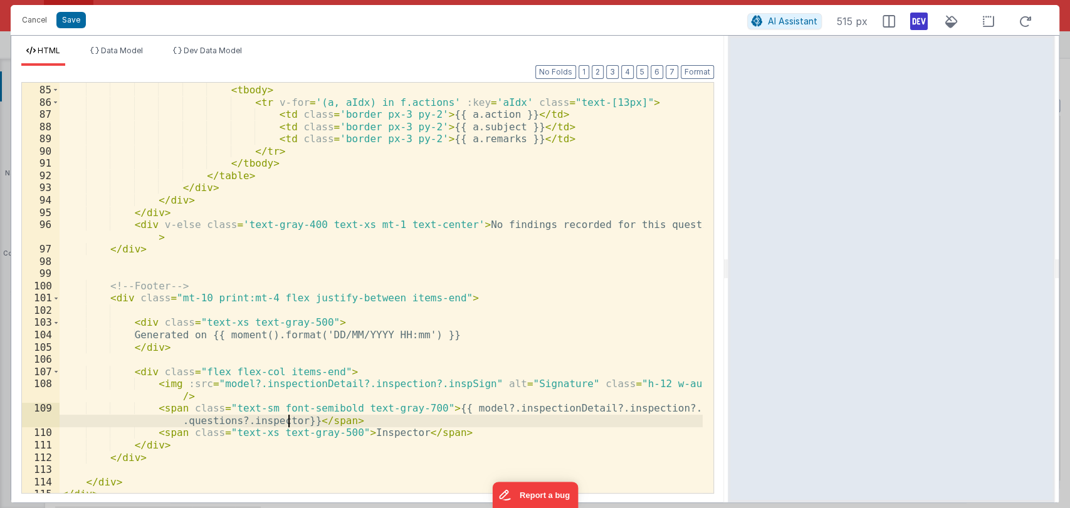
scroll to position [1152, 0]
click at [192, 419] on div "</ thead > < tbody > < tr v-for = '(a, aIdx) in f.actions' :key = 'aIdx' class …" at bounding box center [381, 288] width 643 height 435
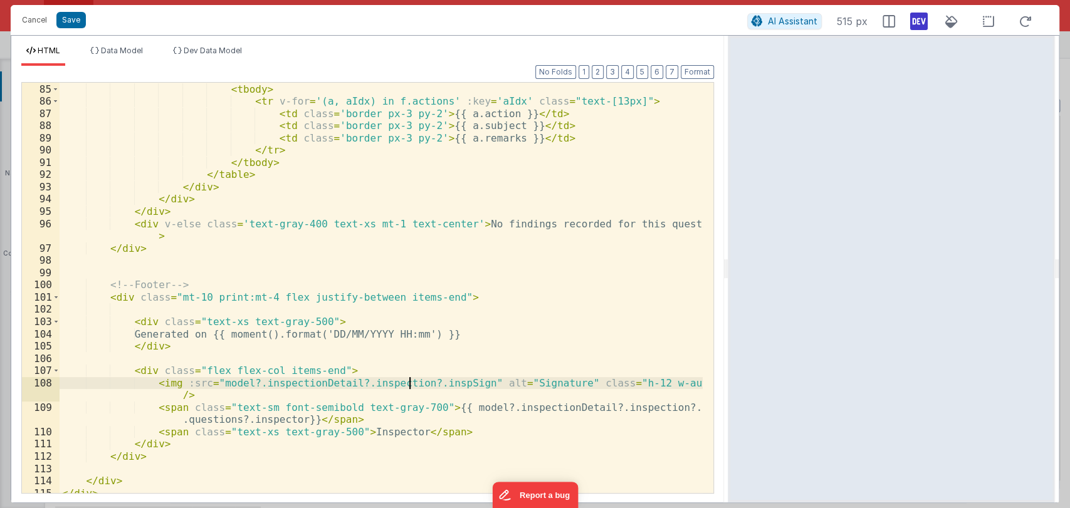
click at [408, 386] on div "</ thead > < tbody > < tr v-for = '(a, aIdx) in f.actions' :key = 'aIdx' class …" at bounding box center [381, 288] width 643 height 435
paste textarea
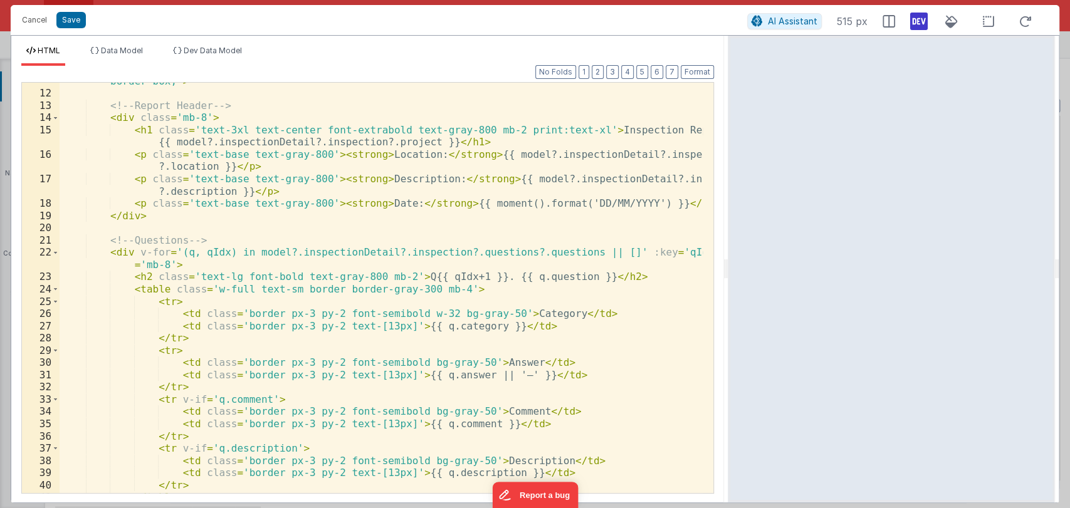
scroll to position [178, 0]
click at [72, 23] on button "Save" at bounding box center [70, 20] width 29 height 16
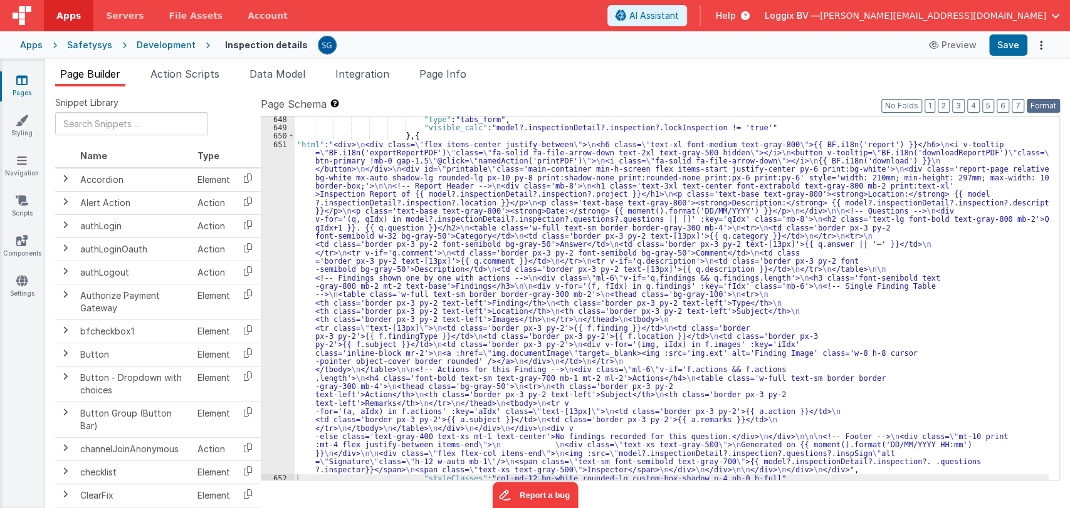
click at [1040, 105] on button "Format" at bounding box center [1043, 106] width 33 height 14
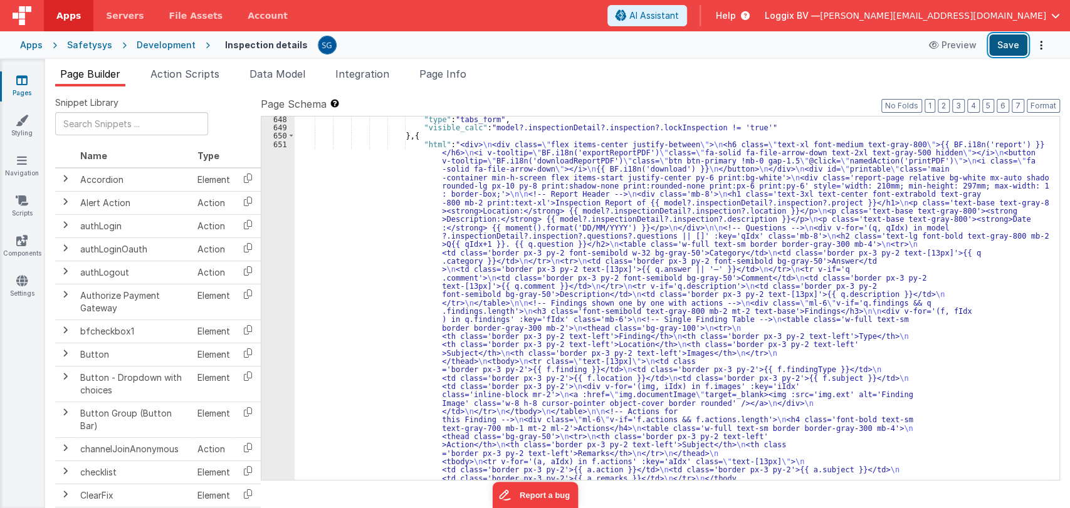
click at [1013, 49] on button "Save" at bounding box center [1008, 44] width 38 height 21
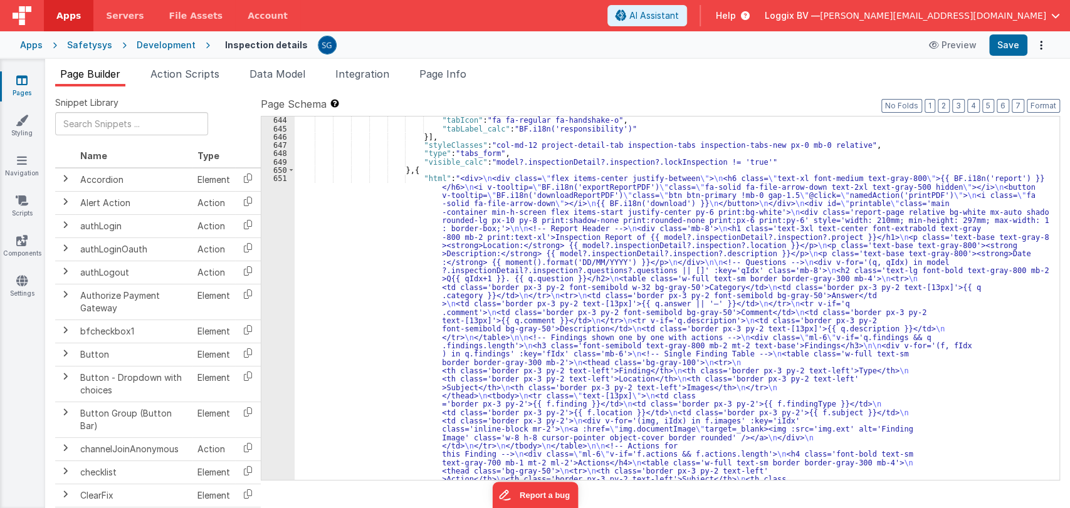
scroll to position [6821, 0]
click at [344, 202] on div ""tabIcon" : "fa fa-regular fa-handshake-o" , "tabLabel_calc" : "BF.i18n('respon…" at bounding box center [672, 502] width 754 height 773
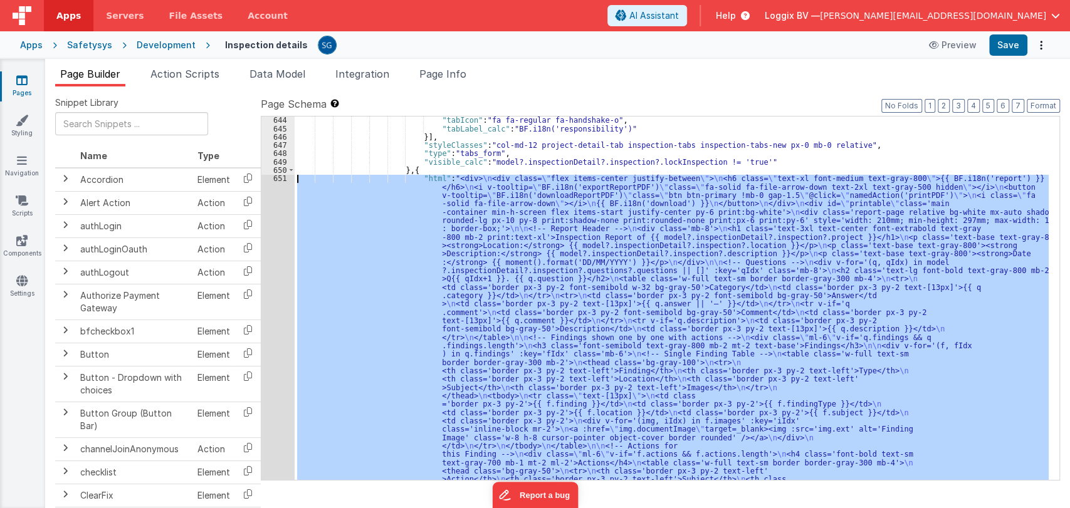
click at [282, 176] on div "651" at bounding box center [277, 374] width 33 height 401
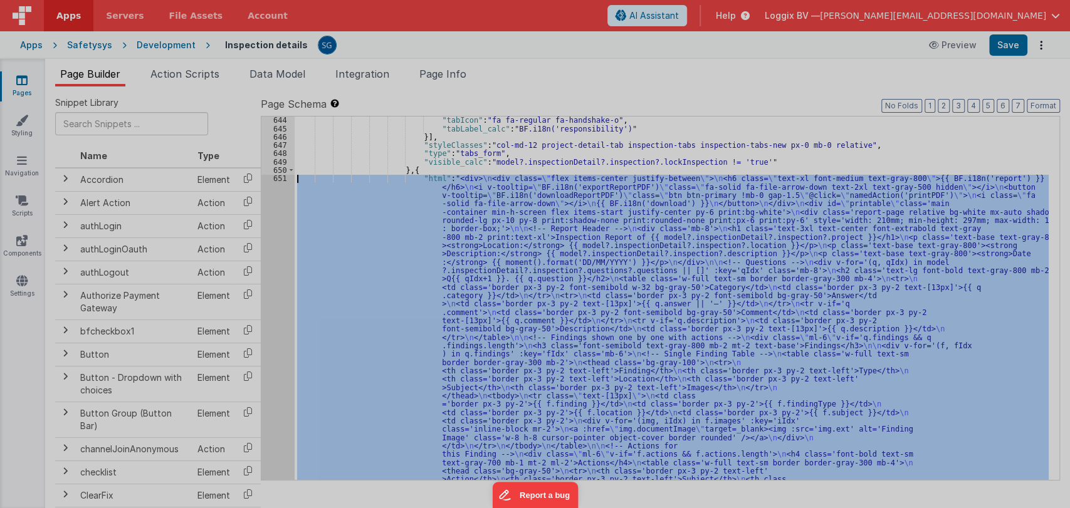
click at [282, 176] on div at bounding box center [535, 254] width 1070 height 508
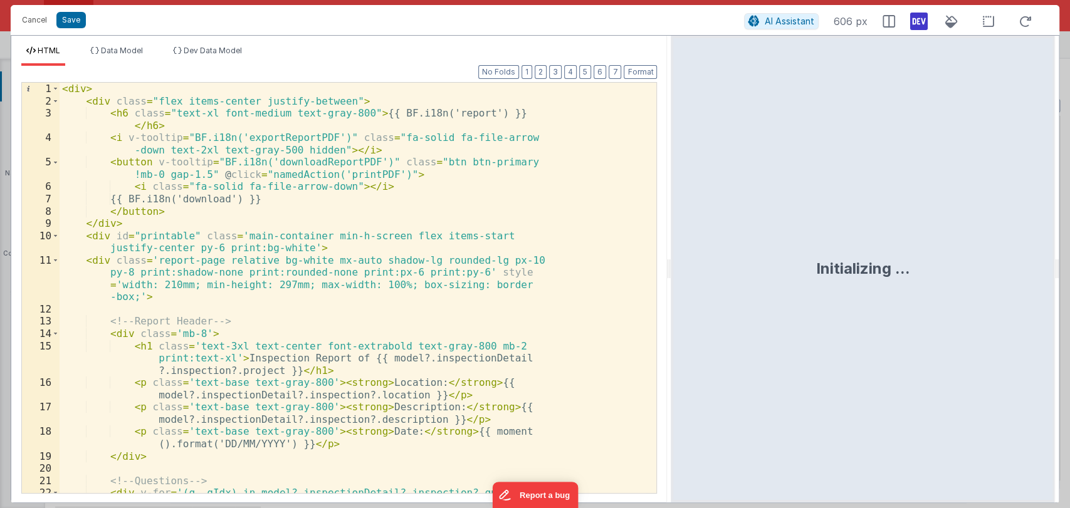
drag, startPoint x: 533, startPoint y: 271, endPoint x: 702, endPoint y: 276, distance: 169.4
click at [702, 276] on html "Cancel Save AI Assistant 606 px HTML Data Model Dev Data Model Format 7 6 5 4 3…" at bounding box center [535, 254] width 1070 height 508
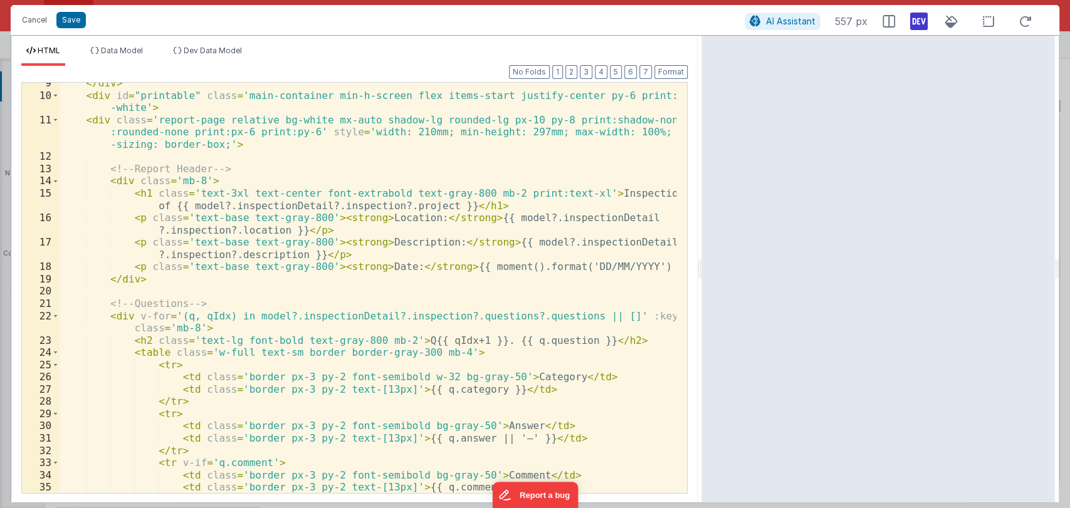
scroll to position [128, 0]
click at [466, 317] on div "</ div > < div id = "printable" class = 'main-container min-h-screen flex items…" at bounding box center [368, 294] width 617 height 435
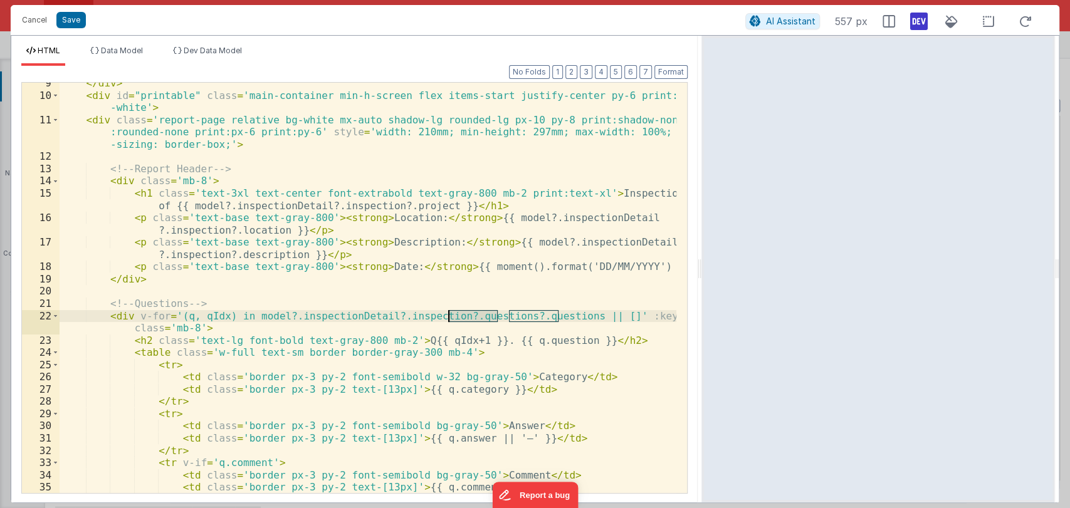
click at [466, 317] on div "</ div > < div id = "printable" class = 'main-container min-h-screen flex items…" at bounding box center [368, 294] width 617 height 435
click at [528, 317] on div "</ div > < div id = "printable" class = 'main-container min-h-screen flex items…" at bounding box center [368, 294] width 617 height 435
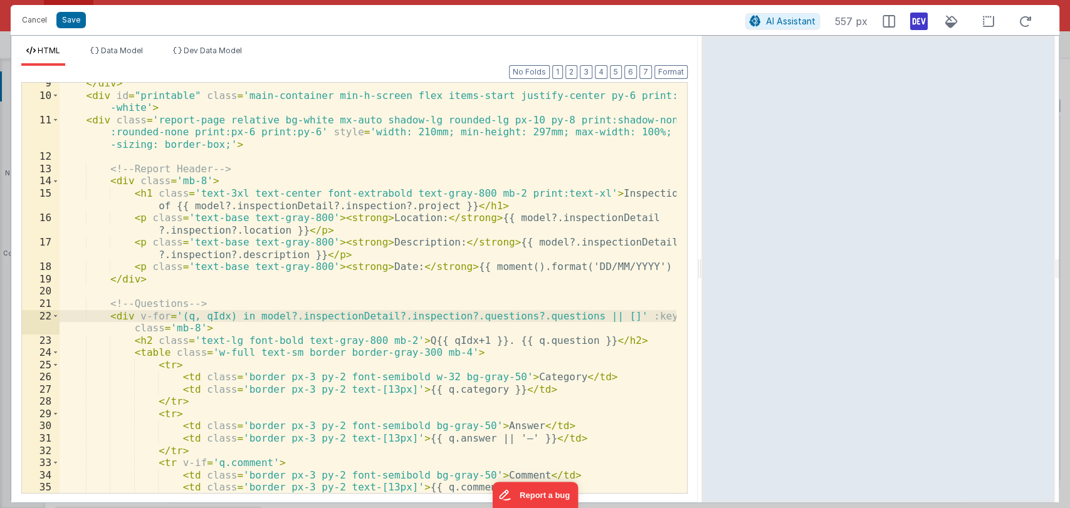
click at [528, 317] on div "</ div > < div id = "printable" class = 'main-container min-h-screen flex items…" at bounding box center [368, 294] width 617 height 435
click at [528, 317] on div "</ div > < div id = "printable" class = 'main-container min-h-screen flex items…" at bounding box center [368, 288] width 617 height 411
click at [528, 317] on div "</ div > < div id = "printable" class = 'main-container min-h-screen flex items…" at bounding box center [368, 294] width 617 height 435
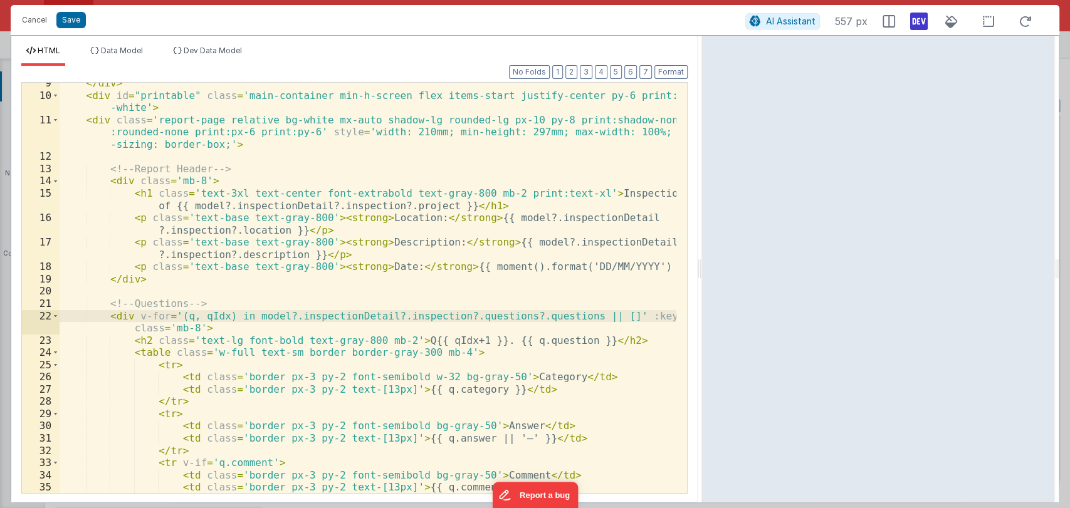
click at [528, 317] on div "</ div > < div id = "printable" class = 'main-container min-h-screen flex items…" at bounding box center [368, 294] width 617 height 435
click at [64, 13] on button "Save" at bounding box center [70, 20] width 29 height 16
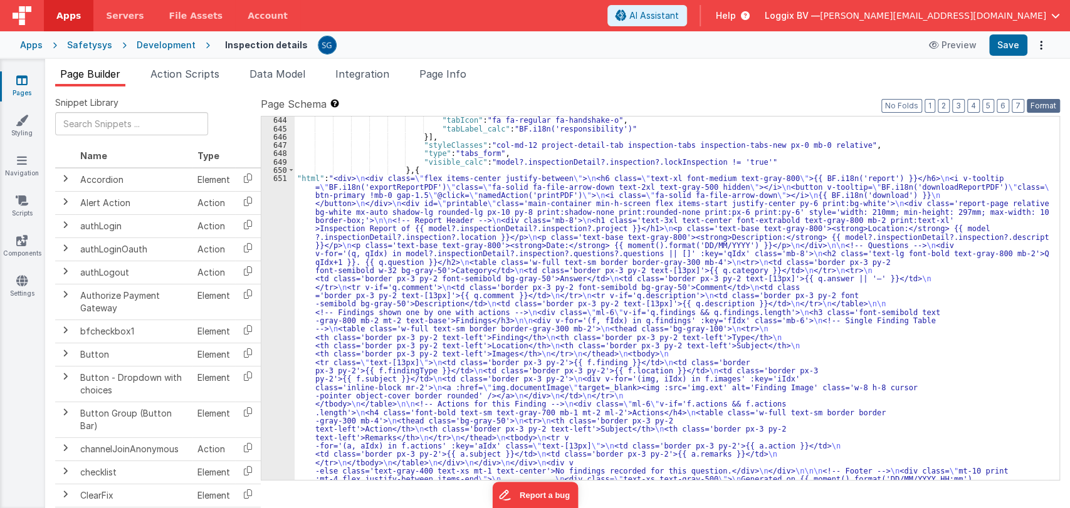
click at [1045, 105] on button "Format" at bounding box center [1043, 106] width 33 height 14
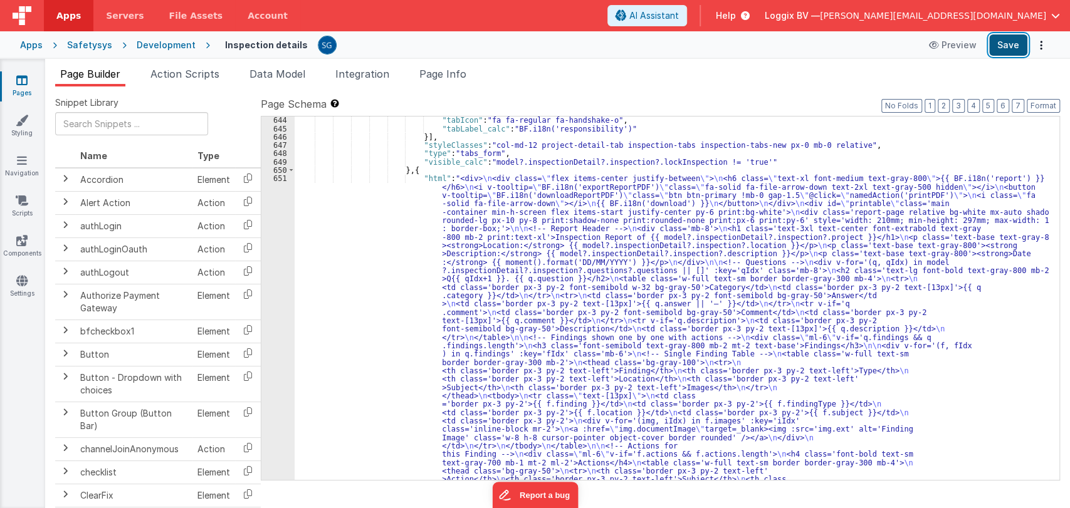
click at [1011, 44] on button "Save" at bounding box center [1008, 44] width 38 height 21
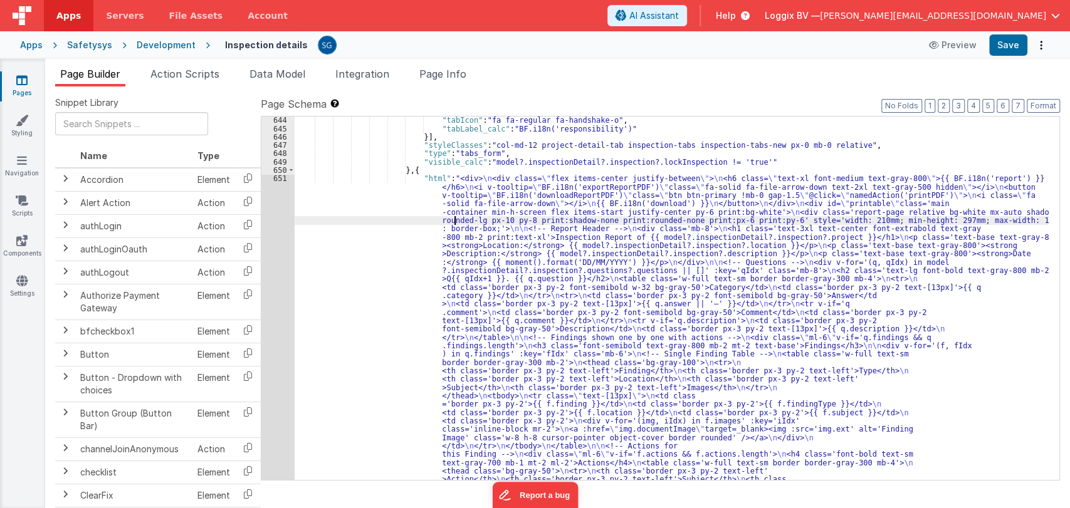
click at [453, 216] on div ""tabIcon" : "fa fa-regular fa-handshake-o" , "tabLabel_calc" : "BF.i18n('respon…" at bounding box center [672, 502] width 754 height 773
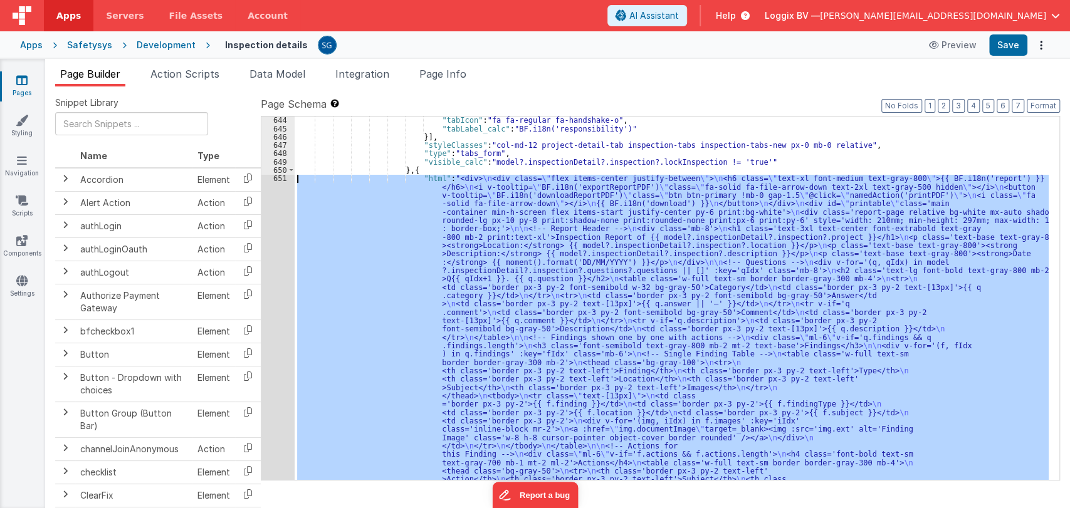
click at [271, 177] on div "651" at bounding box center [277, 374] width 33 height 401
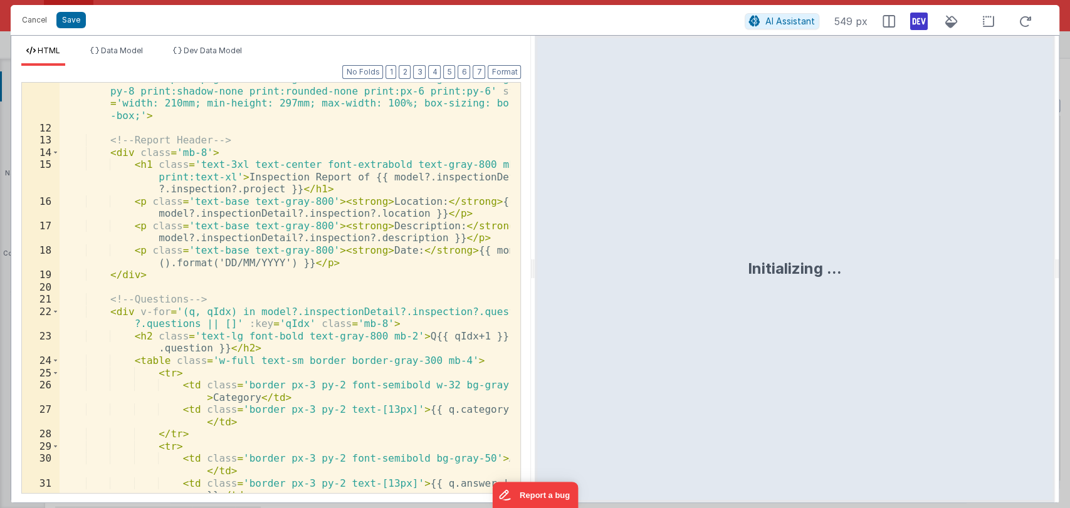
scroll to position [181, 0]
click at [135, 322] on div "< div class = 'report-page relative bg-white mx-auto shadow-lg rounded-lg px-10…" at bounding box center [285, 315] width 451 height 484
click at [70, 24] on button "Save" at bounding box center [70, 20] width 29 height 16
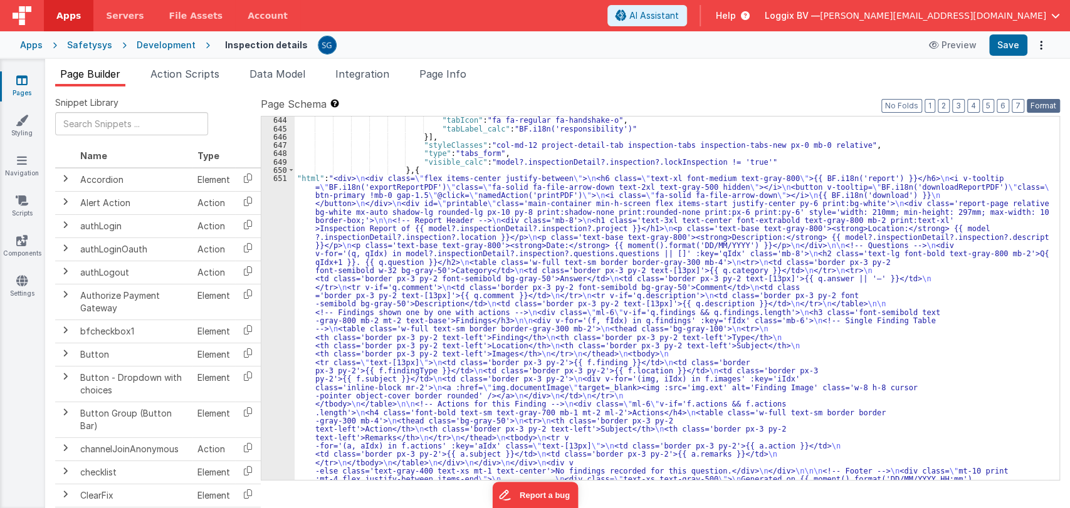
click at [1041, 107] on button "Format" at bounding box center [1043, 106] width 33 height 14
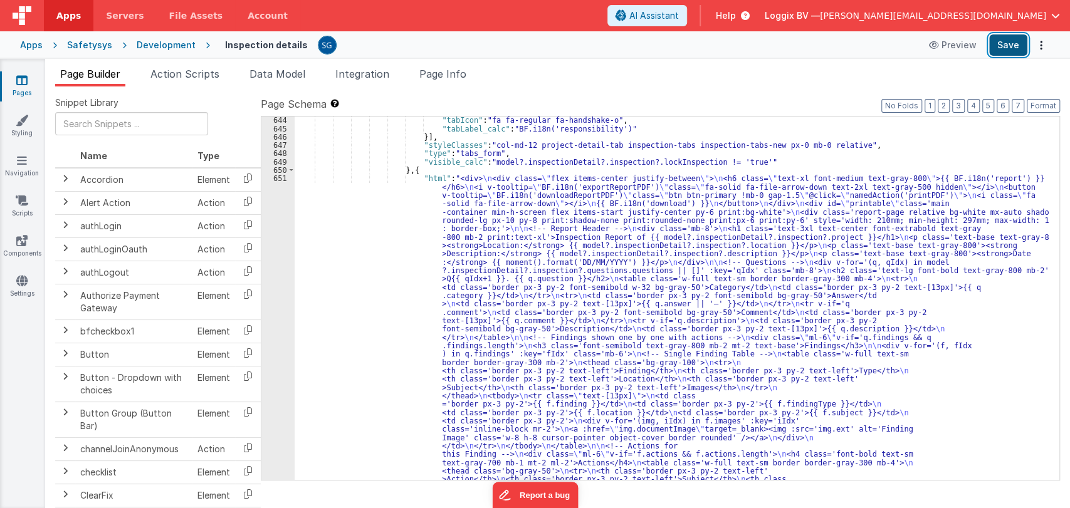
click at [1009, 54] on button "Save" at bounding box center [1008, 44] width 38 height 21
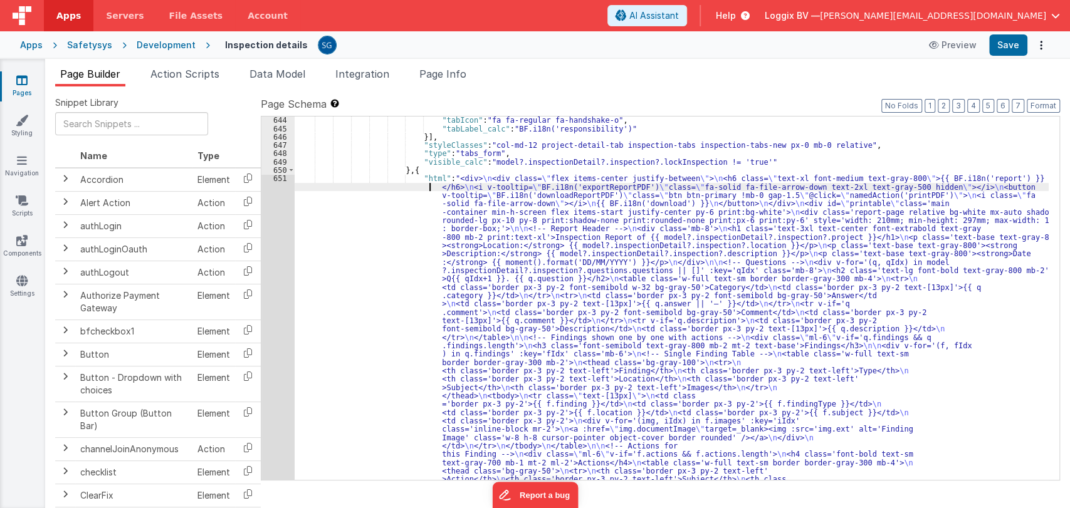
click at [386, 191] on div ""tabIcon" : "fa fa-regular fa-handshake-o" , "tabLabel_calc" : "BF.i18n('respon…" at bounding box center [672, 502] width 754 height 773
click at [280, 177] on div "651" at bounding box center [277, 374] width 33 height 401
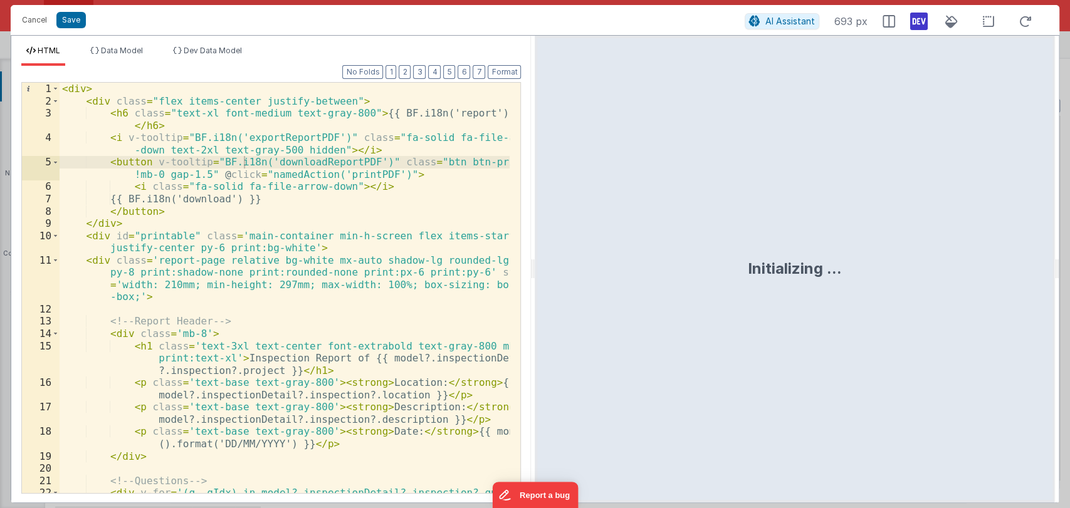
drag, startPoint x: 533, startPoint y: 265, endPoint x: 833, endPoint y: 256, distance: 300.4
click at [833, 256] on html "Cancel Save AI Assistant 693 px HTML Data Model Dev Data Model Format 7 6 5 4 3…" at bounding box center [535, 254] width 1070 height 508
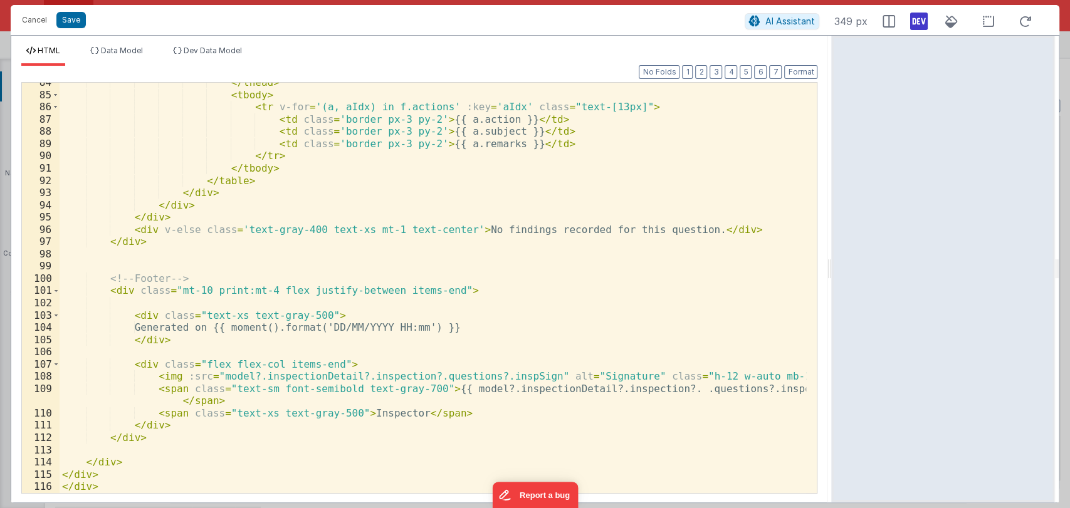
scroll to position [1073, 0]
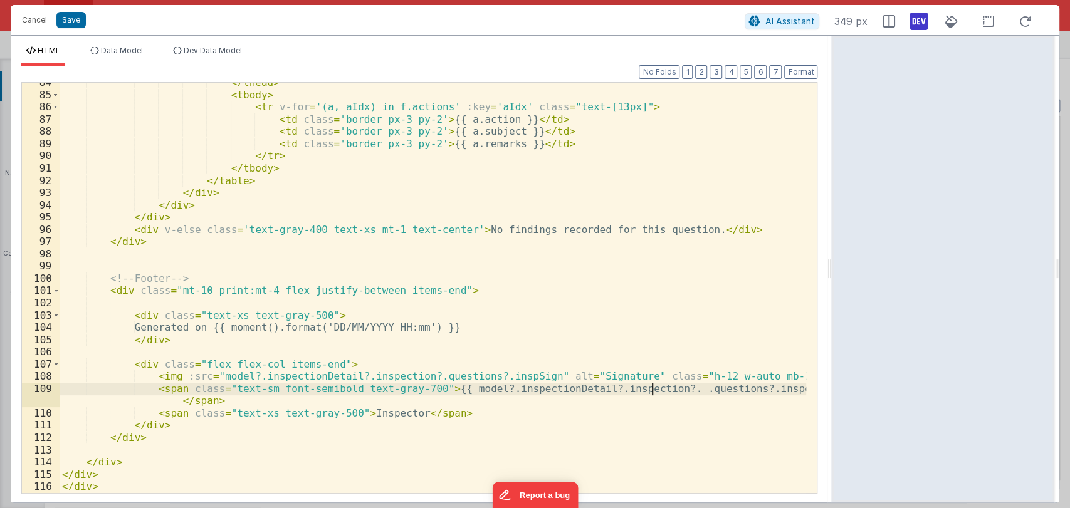
click at [650, 391] on div "</ thead > < tbody > < tr v-for = '(a, aIdx) in f.actions' :key = 'aIdx' class …" at bounding box center [433, 293] width 747 height 435
click at [66, 20] on button "Save" at bounding box center [70, 20] width 29 height 16
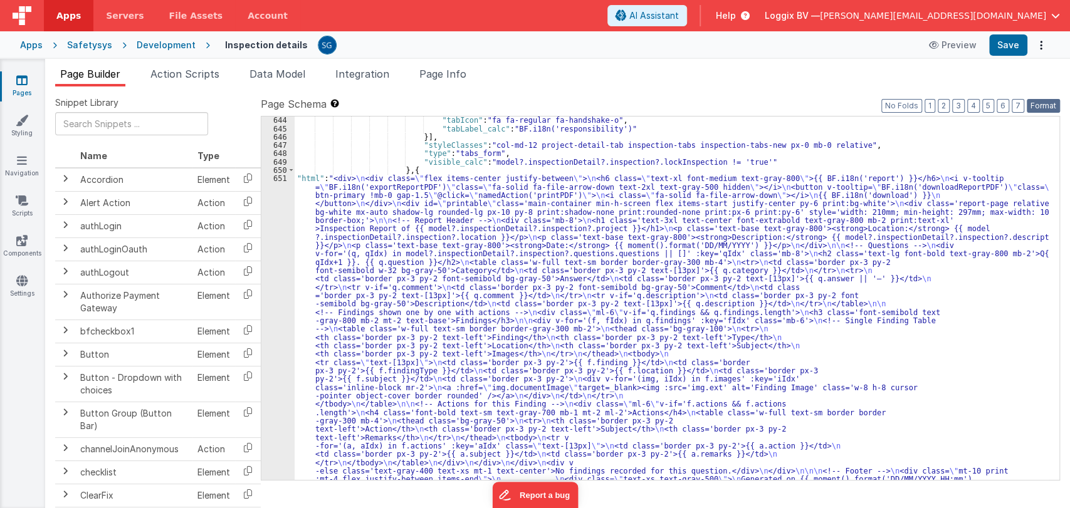
click at [1029, 102] on button "Format" at bounding box center [1043, 106] width 33 height 14
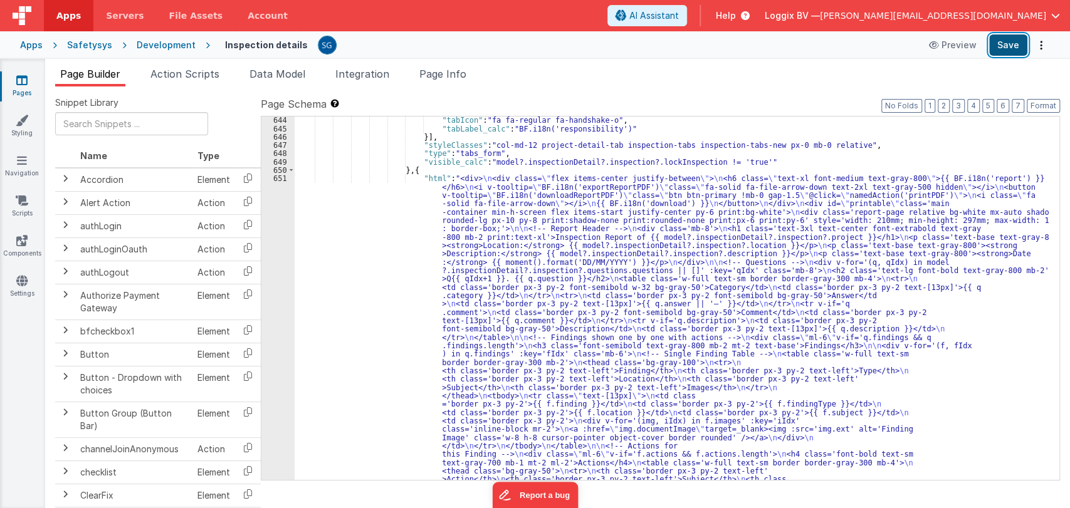
click at [1003, 46] on button "Save" at bounding box center [1008, 44] width 38 height 21
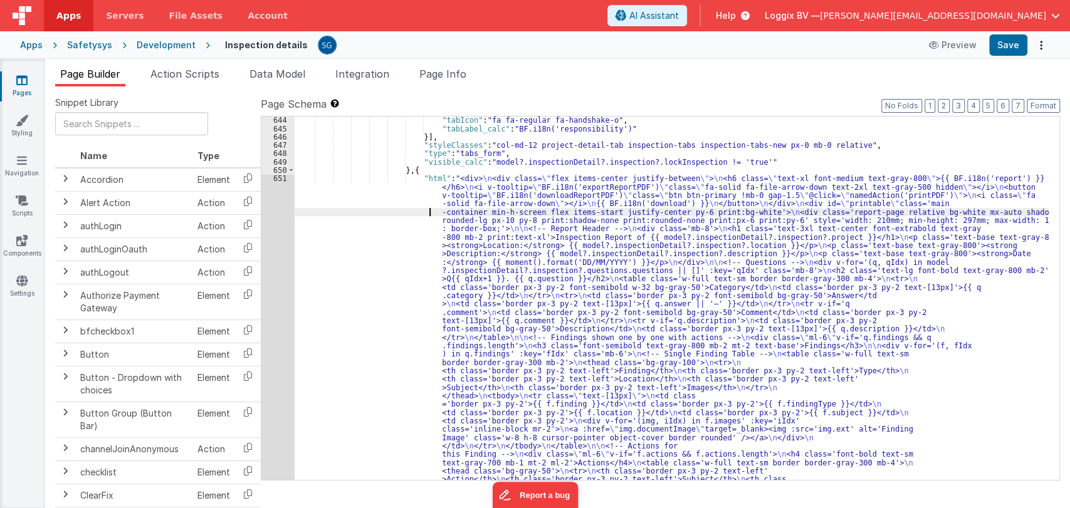
click at [406, 210] on div ""tabIcon" : "fa fa-regular fa-handshake-o" , "tabLabel_calc" : "BF.i18n('respon…" at bounding box center [672, 502] width 754 height 773
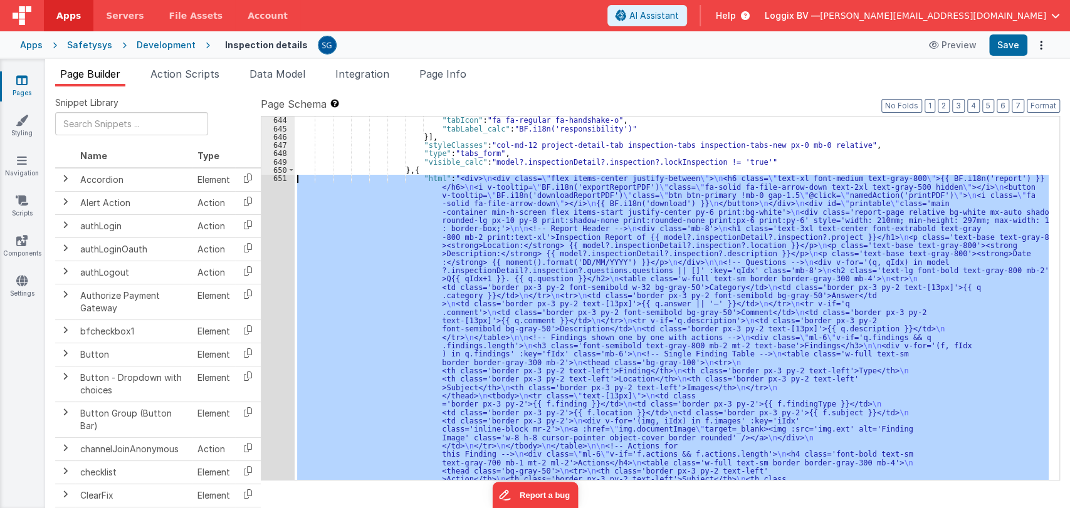
click at [280, 177] on div "651" at bounding box center [277, 374] width 33 height 401
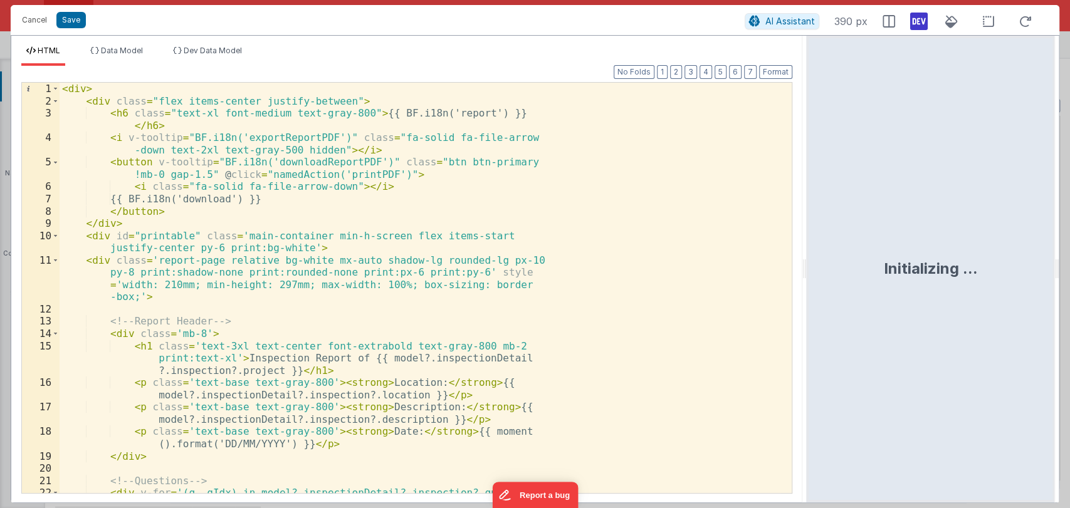
drag, startPoint x: 533, startPoint y: 270, endPoint x: 808, endPoint y: 268, distance: 274.6
click at [808, 268] on html "Cancel Save AI Assistant 390 px HTML Data Model Dev Data Model Format 7 6 5 4 3…" at bounding box center [535, 254] width 1070 height 508
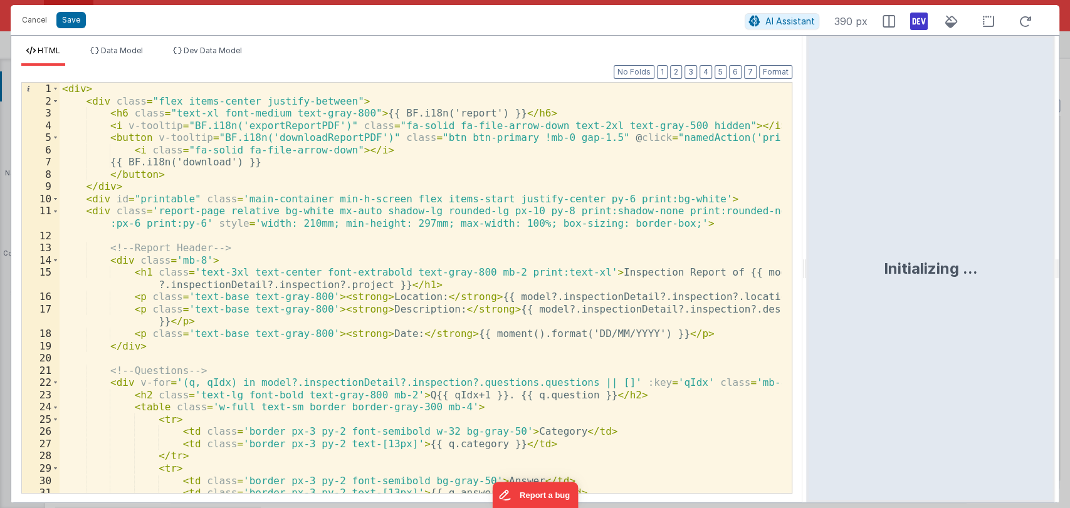
scroll to position [0, 0]
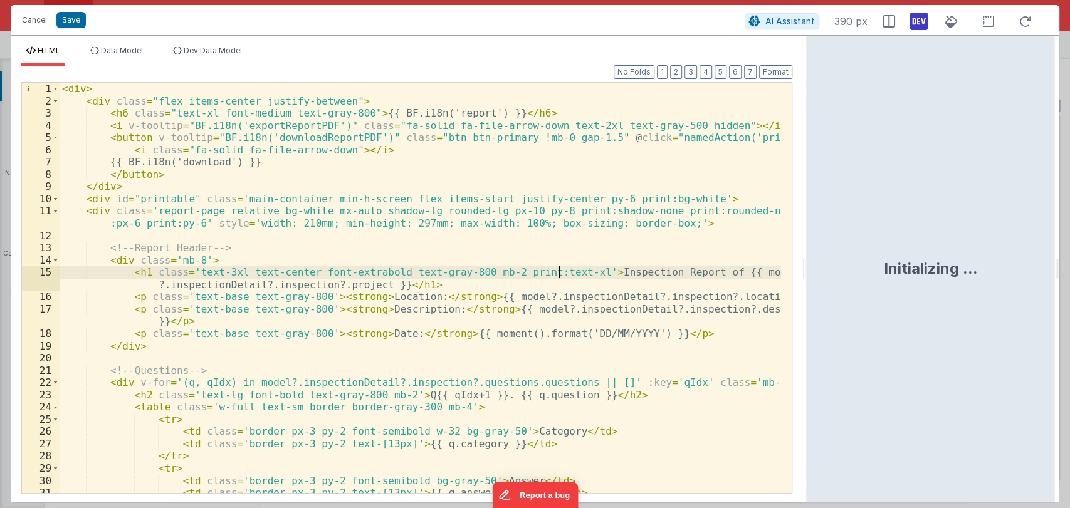
click at [557, 274] on div "< div > < div class = "flex items-center justify-between" > < h6 class = "text-…" at bounding box center [421, 300] width 722 height 435
click at [221, 272] on div "< div > < div class = "flex items-center justify-between" > < h6 class = "text-…" at bounding box center [421, 300] width 722 height 435
click at [562, 271] on div "< div > < div class = "flex items-center justify-between" > < h6 class = "text-…" at bounding box center [421, 300] width 722 height 435
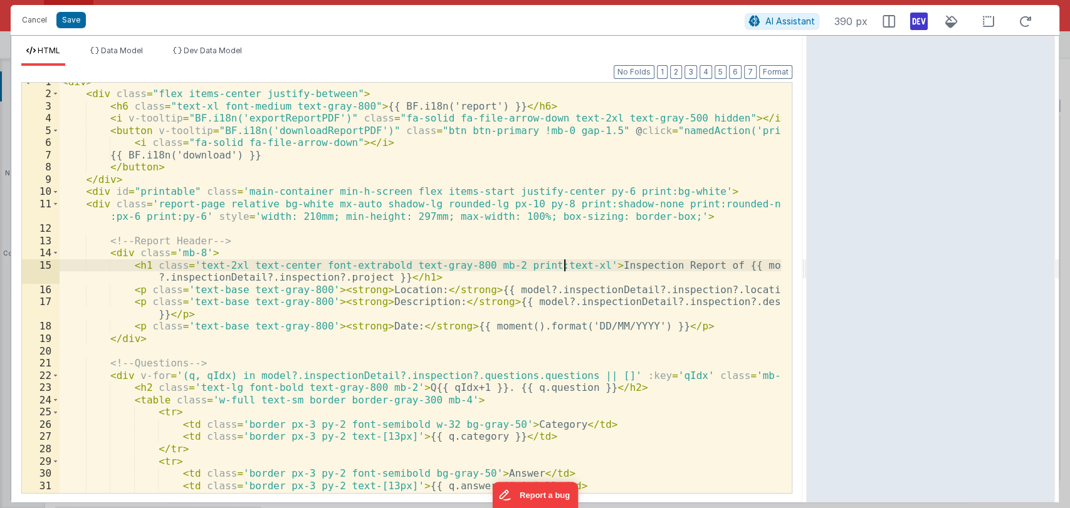
scroll to position [9, 0]
click at [574, 264] on div "< div > < div class = "flex items-center justify-between" > < h6 class = "text-…" at bounding box center [421, 291] width 722 height 435
click at [670, 263] on div "< div > < div class = "flex items-center justify-between" > < h6 class = "text-…" at bounding box center [421, 291] width 722 height 435
click at [618, 262] on div "< div > < div class = "flex items-center justify-between" > < h6 class = "text-…" at bounding box center [421, 291] width 722 height 435
click at [591, 263] on div "< div > < div class = "flex items-center justify-between" > < h6 class = "text-…" at bounding box center [421, 291] width 722 height 435
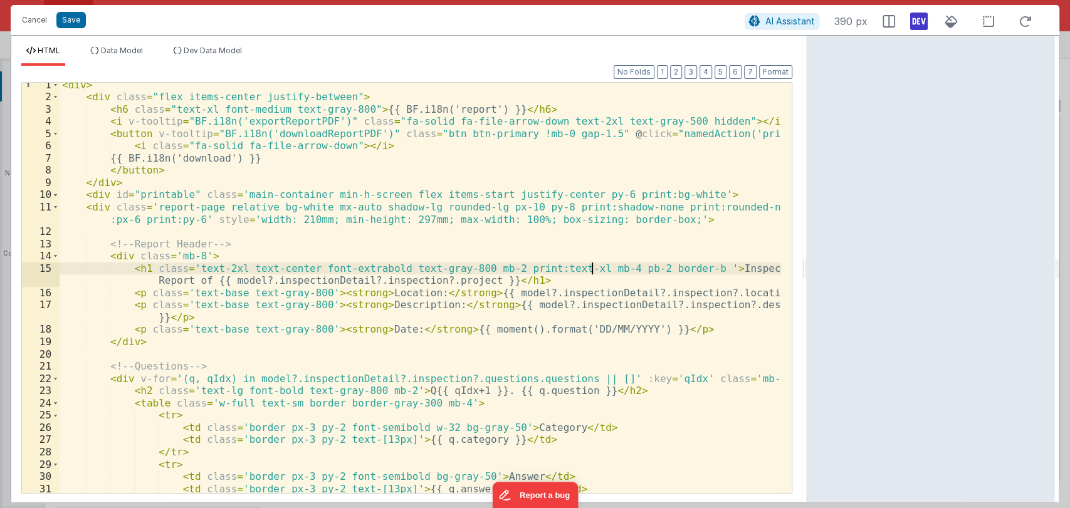
scroll to position [0, 0]
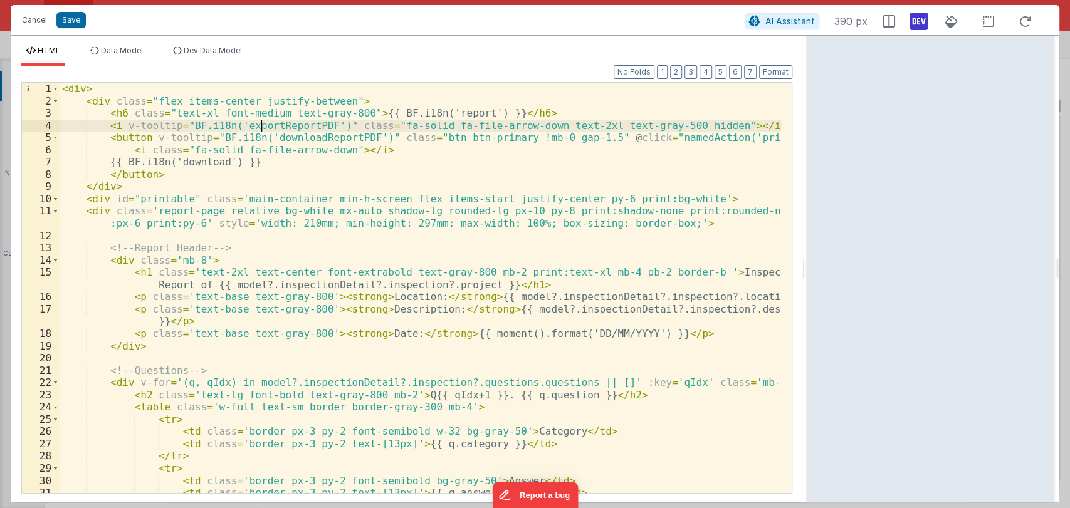
click at [262, 122] on div "< div > < div class = "flex items-center justify-between" > < h6 class = "text-…" at bounding box center [421, 300] width 722 height 435
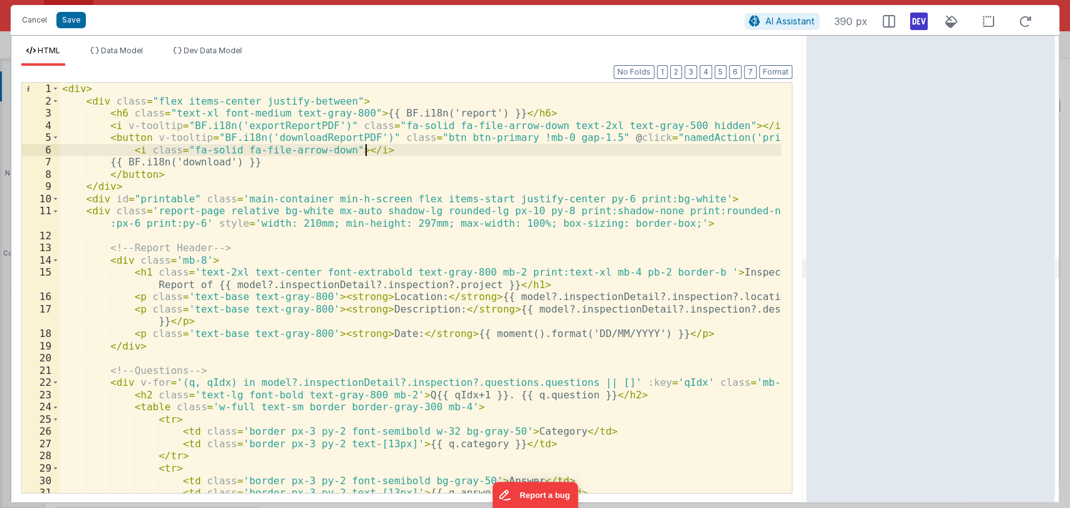
click at [404, 152] on div "< div > < div class = "flex items-center justify-between" > < h6 class = "text-…" at bounding box center [421, 300] width 722 height 435
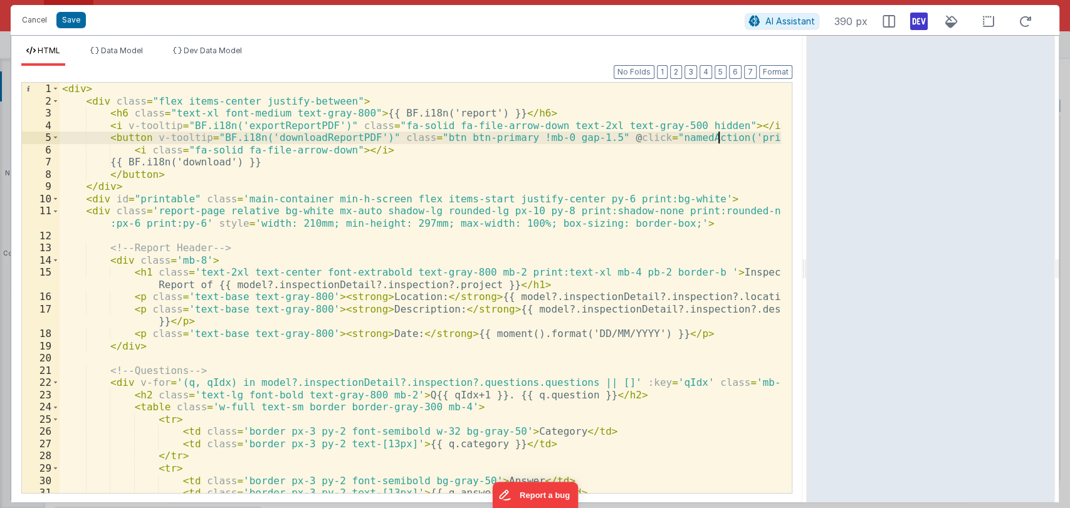
click at [720, 138] on div "< div > < div class = "flex items-center justify-between" > < h6 class = "text-…" at bounding box center [421, 300] width 722 height 435
click at [77, 26] on button "Save" at bounding box center [70, 20] width 29 height 16
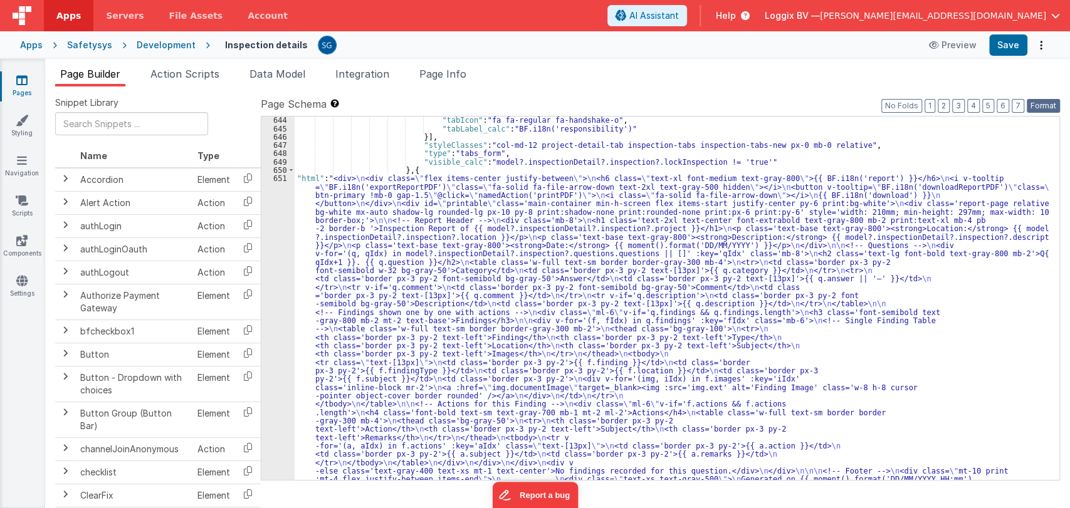
click at [1038, 103] on button "Format" at bounding box center [1043, 106] width 33 height 14
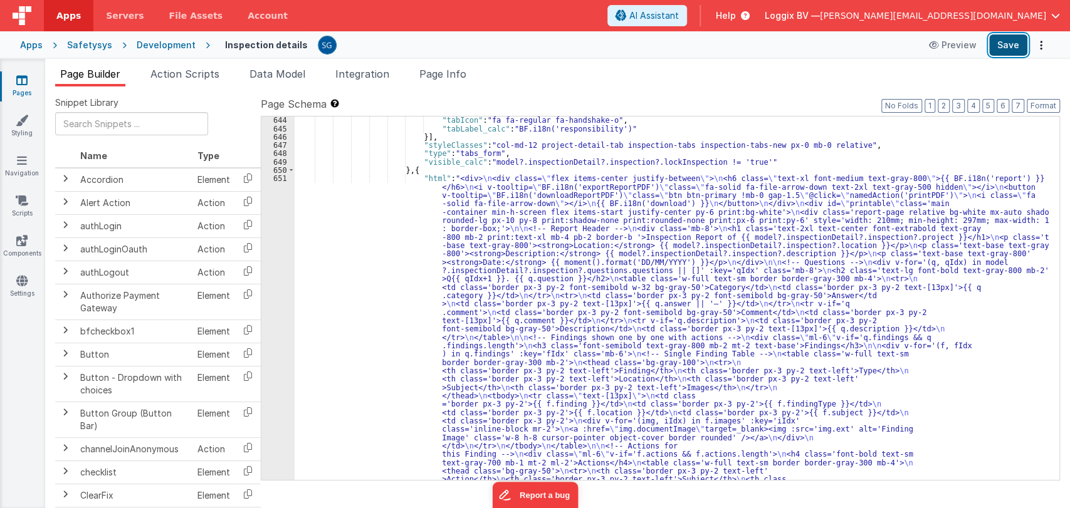
click at [1004, 44] on button "Save" at bounding box center [1008, 44] width 38 height 21
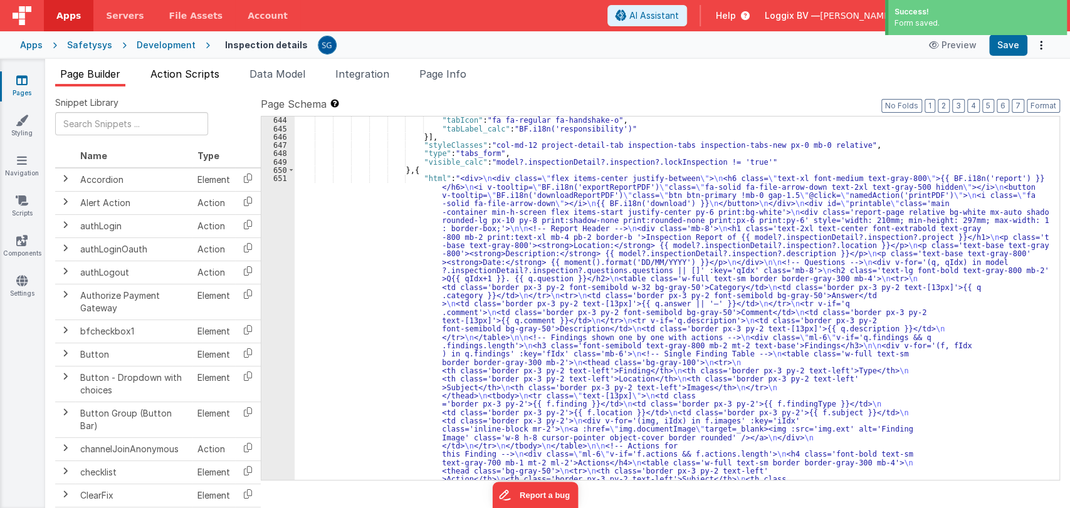
click at [187, 75] on span "Action Scripts" at bounding box center [184, 74] width 69 height 13
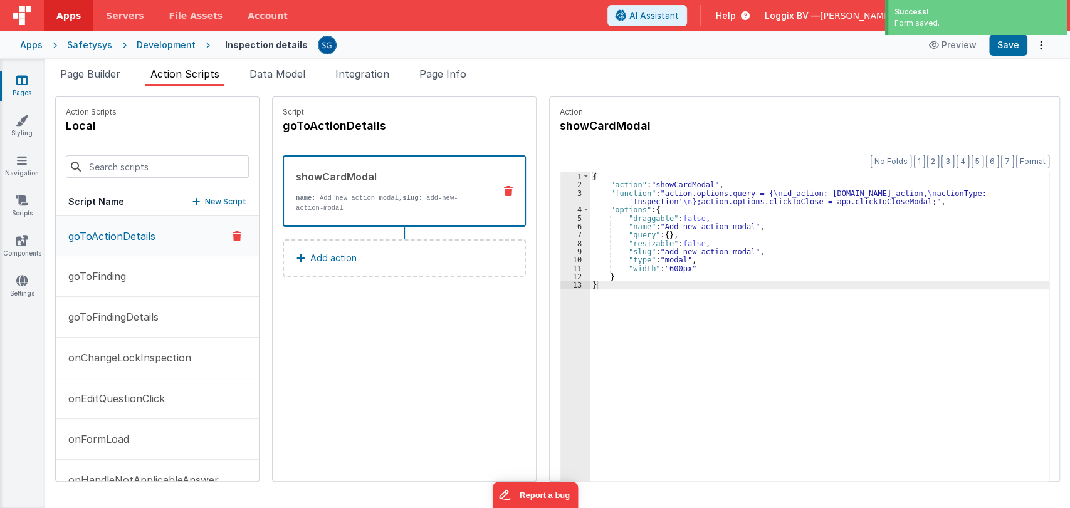
click at [189, 75] on span "Action Scripts" at bounding box center [184, 74] width 69 height 13
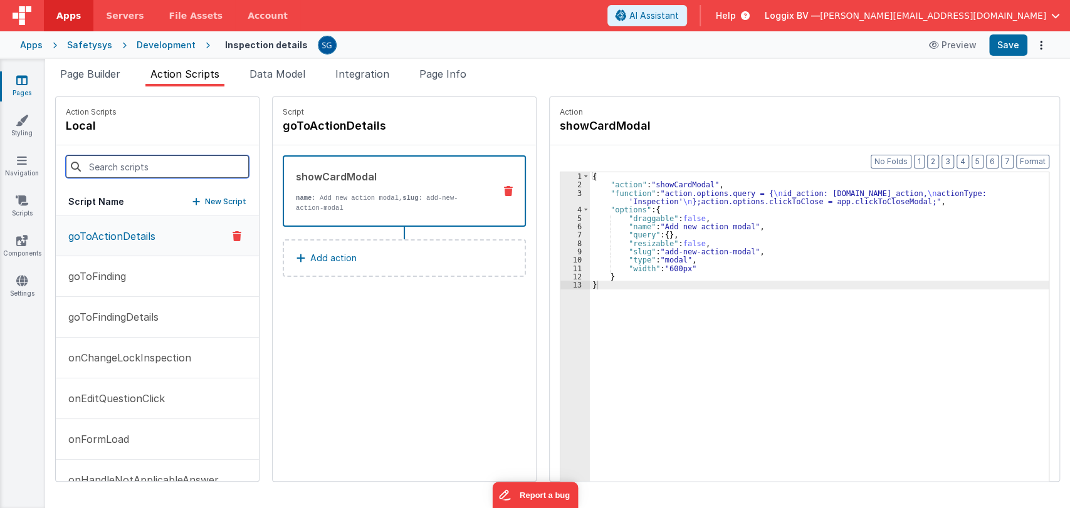
click at [155, 164] on input at bounding box center [157, 166] width 183 height 23
paste input "printPDF"
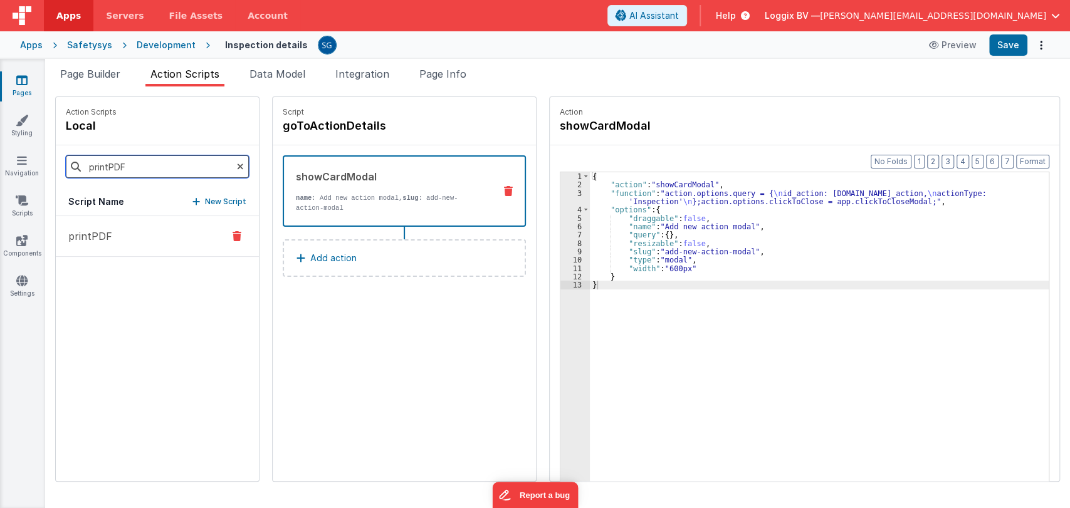
type input "printPDF"
click at [100, 238] on p "printPDF" at bounding box center [86, 236] width 51 height 15
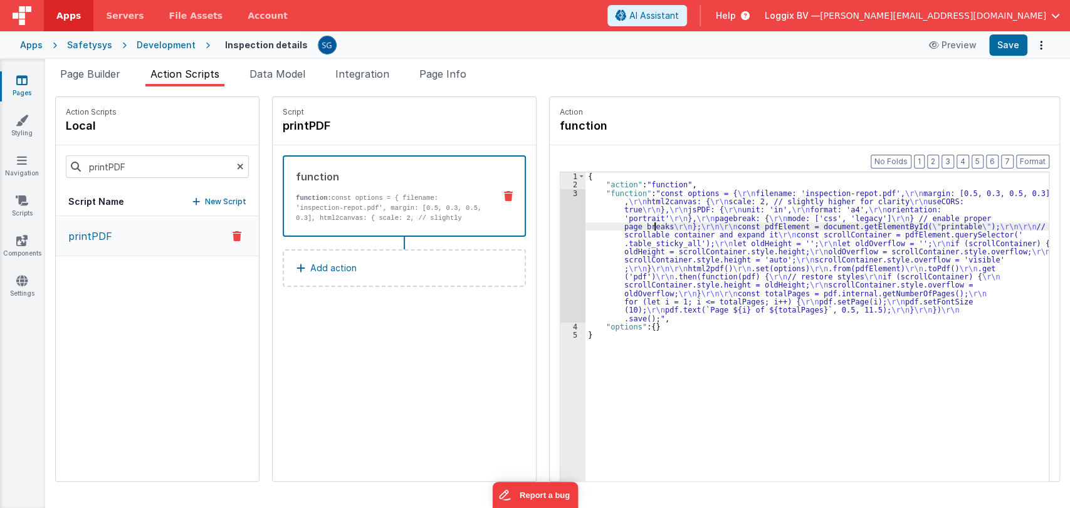
click at [640, 223] on div "{ "action" : "function" , "function" : "const options = { \r\n filename: 'inspe…" at bounding box center [820, 354] width 468 height 365
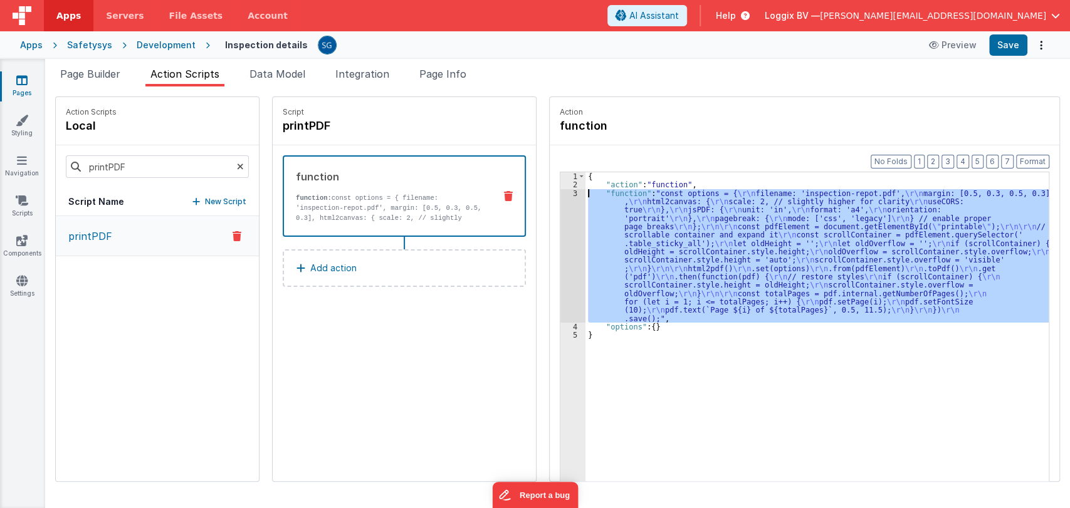
click at [562, 192] on div "3" at bounding box center [573, 256] width 25 height 134
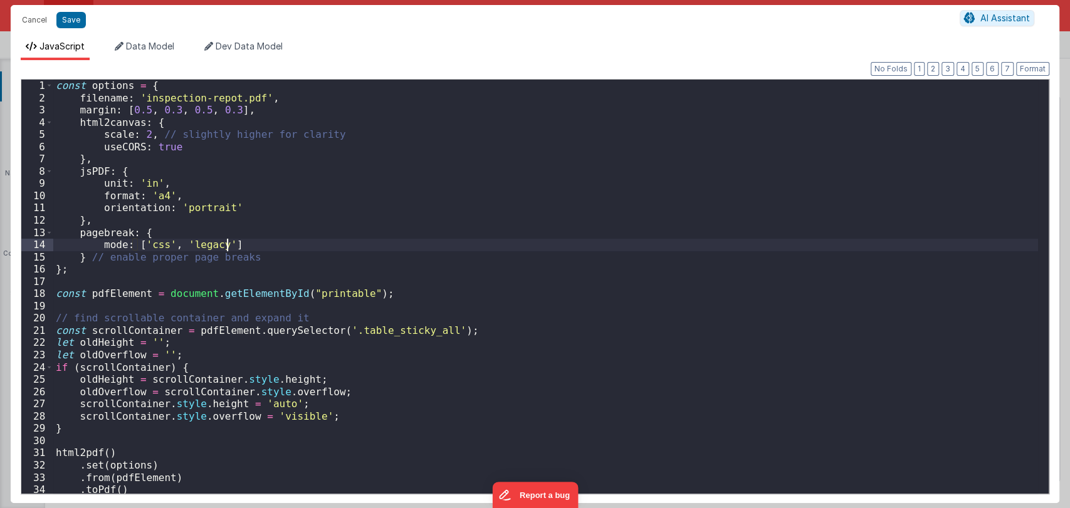
click at [529, 240] on div "const options = { filename : 'inspection-repot.pdf' , margin : [ 0.5 , 0.3 , 0.…" at bounding box center [545, 299] width 985 height 439
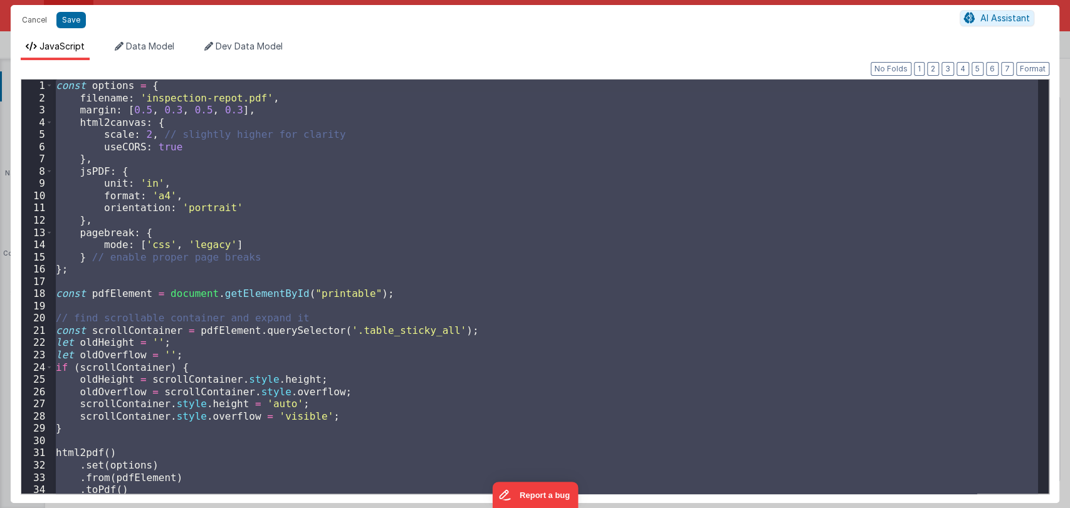
click at [340, 218] on div "const options = { filename : 'inspection-repot.pdf' , margin : [ 0.5 , 0.3 , 0.…" at bounding box center [545, 287] width 985 height 414
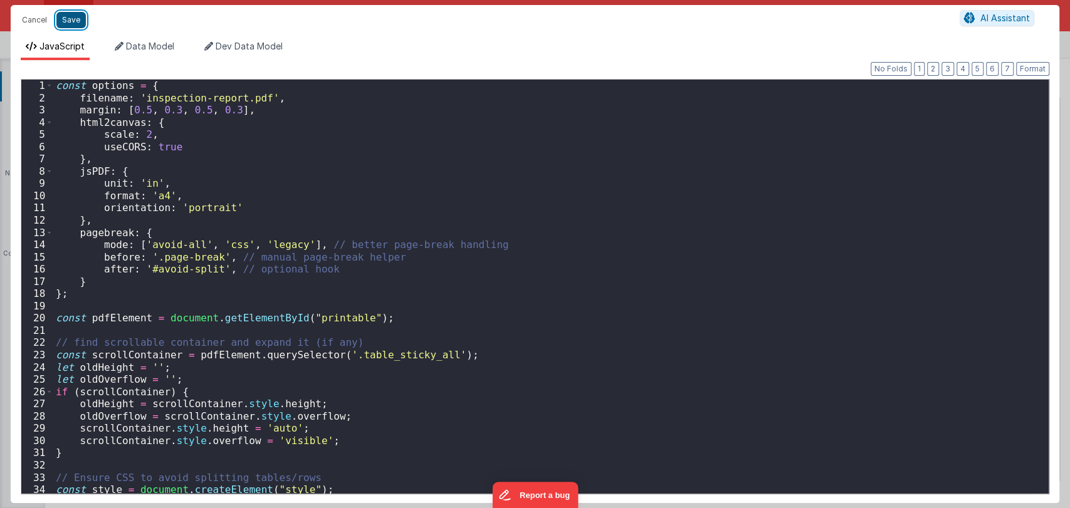
click at [76, 18] on button "Save" at bounding box center [70, 20] width 29 height 16
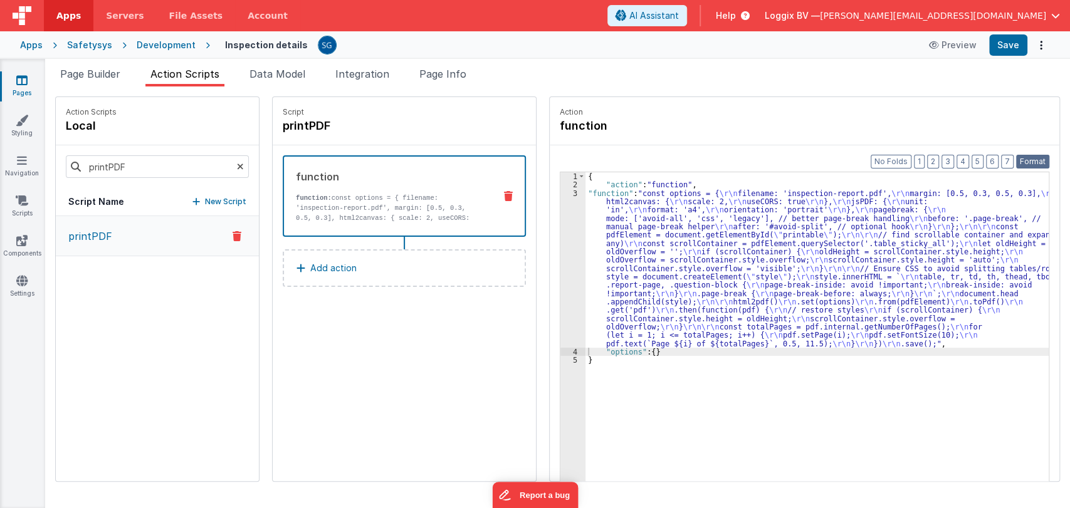
click at [1023, 162] on button "Format" at bounding box center [1032, 162] width 33 height 14
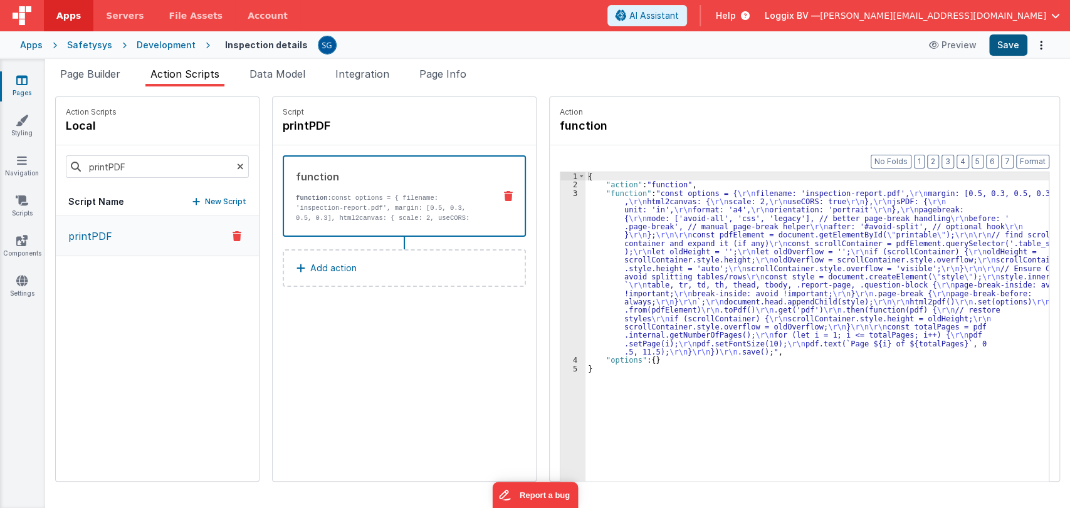
drag, startPoint x: 1009, startPoint y: 60, endPoint x: 1006, endPoint y: 52, distance: 8.5
click at [1006, 52] on div "Apps Servers File Assets Account Some FUTURE Slot AI Assistant Help Loggix BV —…" at bounding box center [535, 254] width 1070 height 508
click at [1006, 52] on button "Save" at bounding box center [1008, 44] width 38 height 21
click at [908, 77] on ul "Page Builder Action Scripts Data Model Integration Page Info" at bounding box center [557, 76] width 1025 height 20
click at [590, 207] on div "{ "action" : "function" , "function" : "const options = { \r\n filename: 'inspe…" at bounding box center [824, 354] width 476 height 365
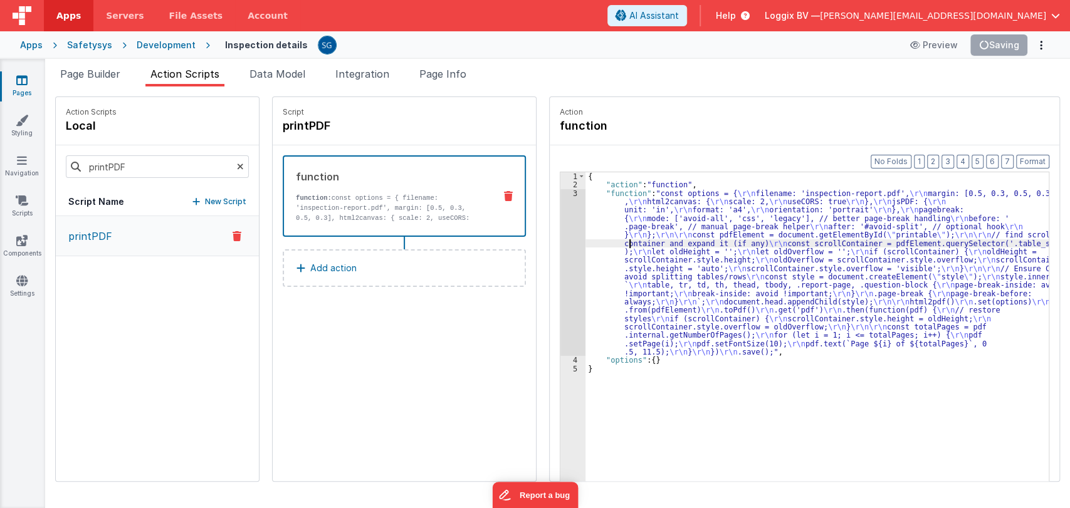
click at [617, 244] on div "{ "action" : "function" , "function" : "const options = { \r\n filename: 'inspe…" at bounding box center [824, 354] width 476 height 365
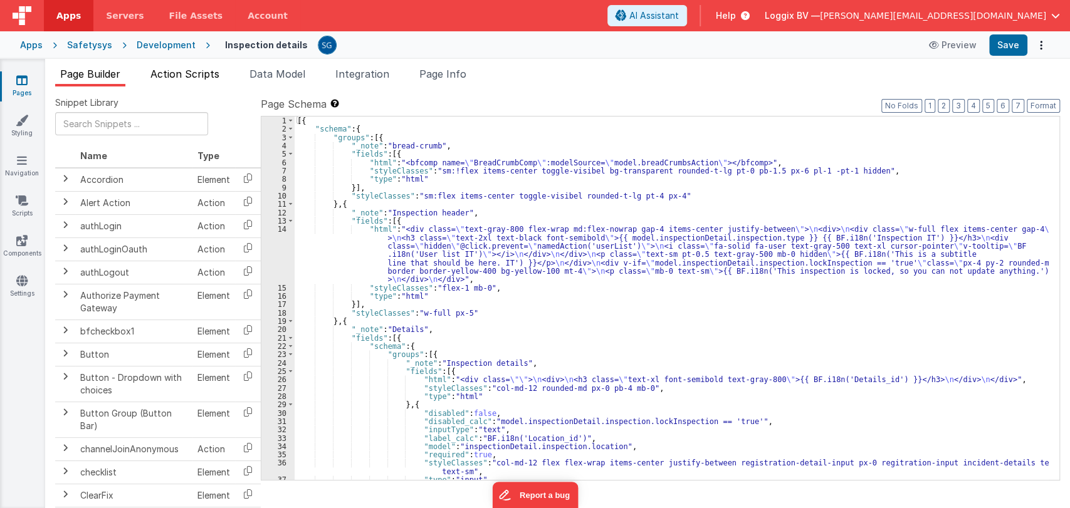
click at [191, 71] on span "Action Scripts" at bounding box center [184, 74] width 69 height 13
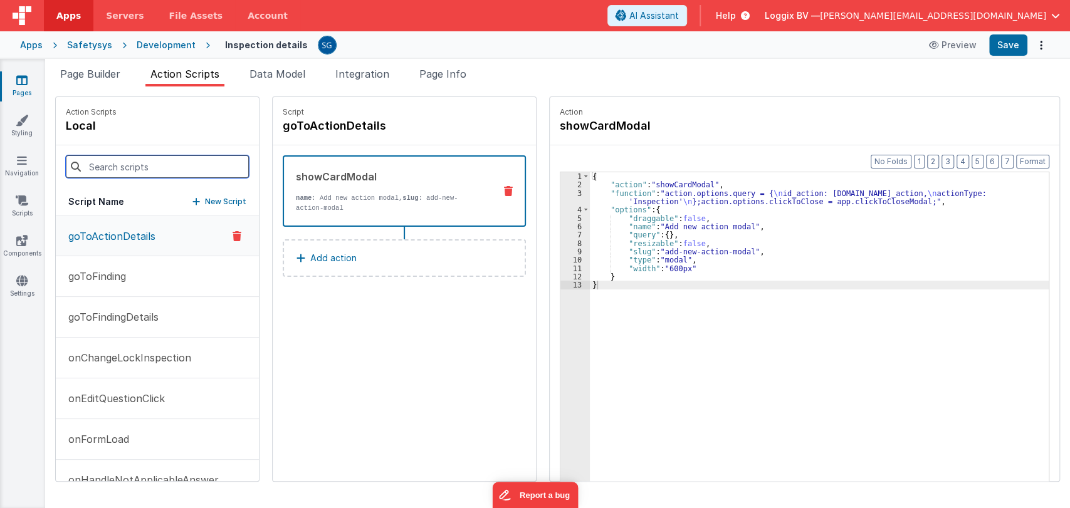
click at [145, 165] on input at bounding box center [157, 166] width 183 height 23
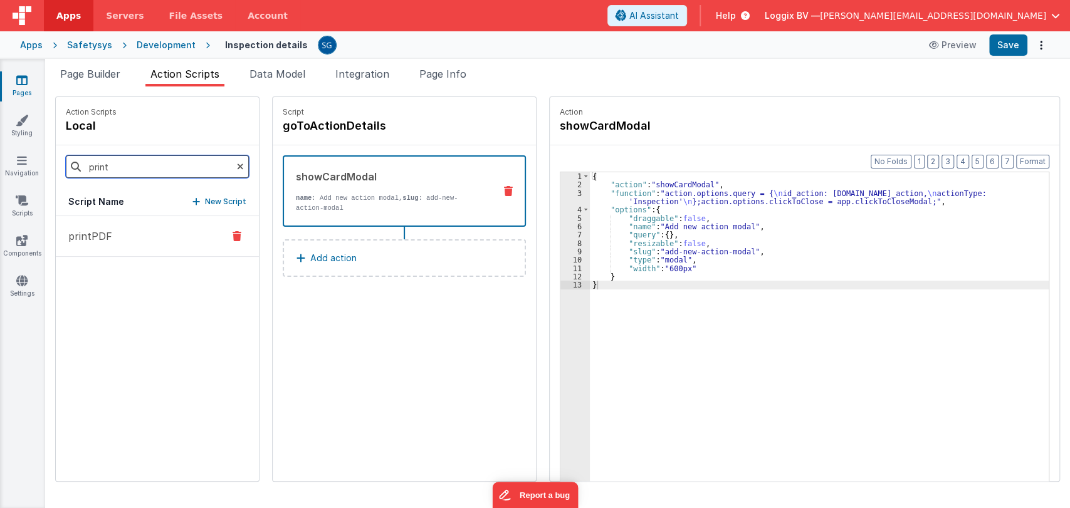
type input "print"
click at [83, 234] on p "printPDF" at bounding box center [86, 236] width 51 height 15
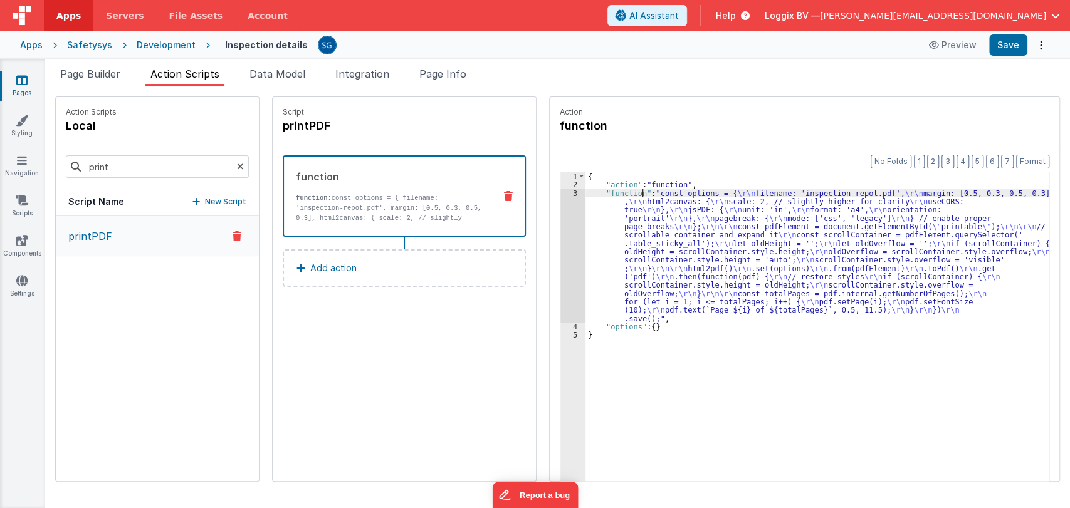
click at [631, 191] on div "{ "action" : "function" , "function" : "const options = { \r\n filename: 'inspe…" at bounding box center [820, 354] width 468 height 365
click at [651, 250] on div "{ "action" : "function" , "function" : "const options = { \r\n filename: 'inspe…" at bounding box center [820, 354] width 468 height 365
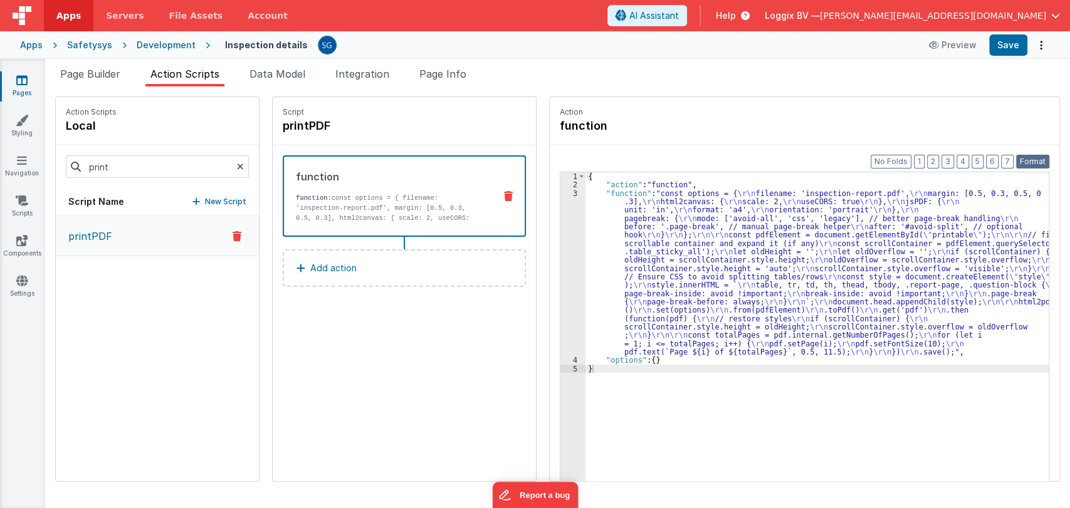
click at [1026, 160] on button "Format" at bounding box center [1032, 162] width 33 height 14
click at [1011, 50] on button "Save" at bounding box center [1008, 44] width 38 height 21
click at [100, 65] on div "Page Builder Action Scripts Data Model Integration Page Info Snippet Library Na…" at bounding box center [557, 284] width 1025 height 450
click at [108, 71] on span "Page Builder" at bounding box center [90, 74] width 60 height 13
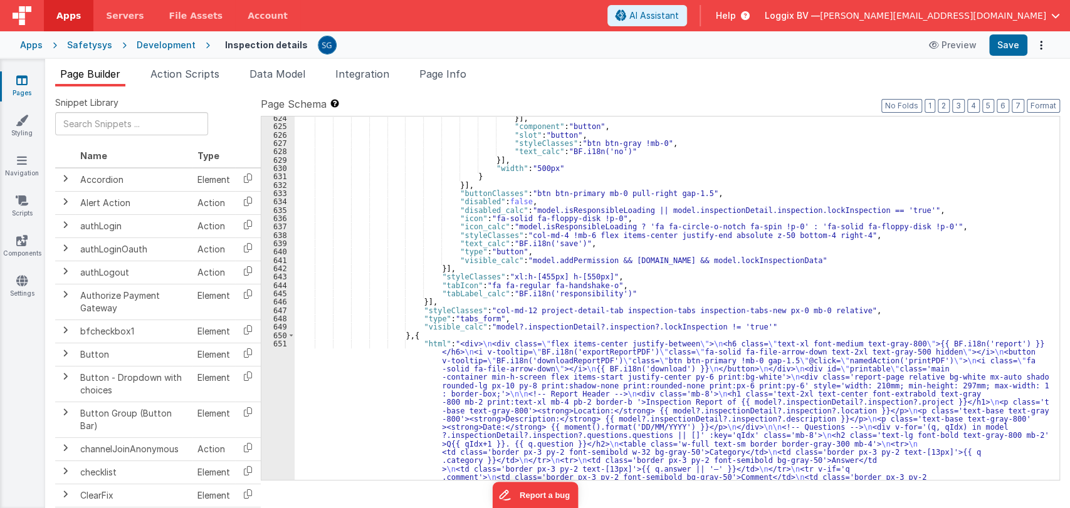
scroll to position [6657, 0]
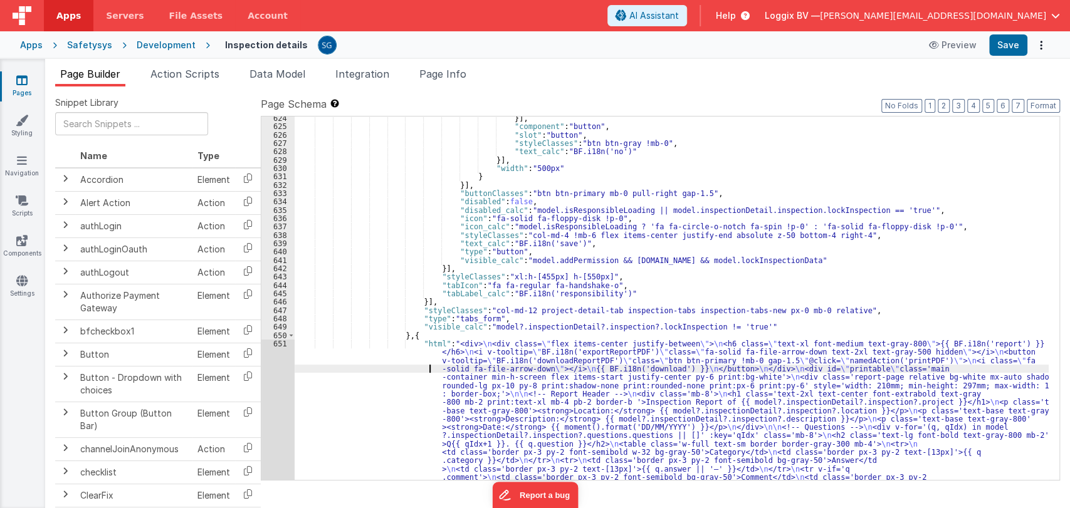
click at [362, 370] on div "}] , "component" : "button" , "slot" : "button" , "styleClasses" : "btn btn-gra…" at bounding box center [672, 500] width 754 height 773
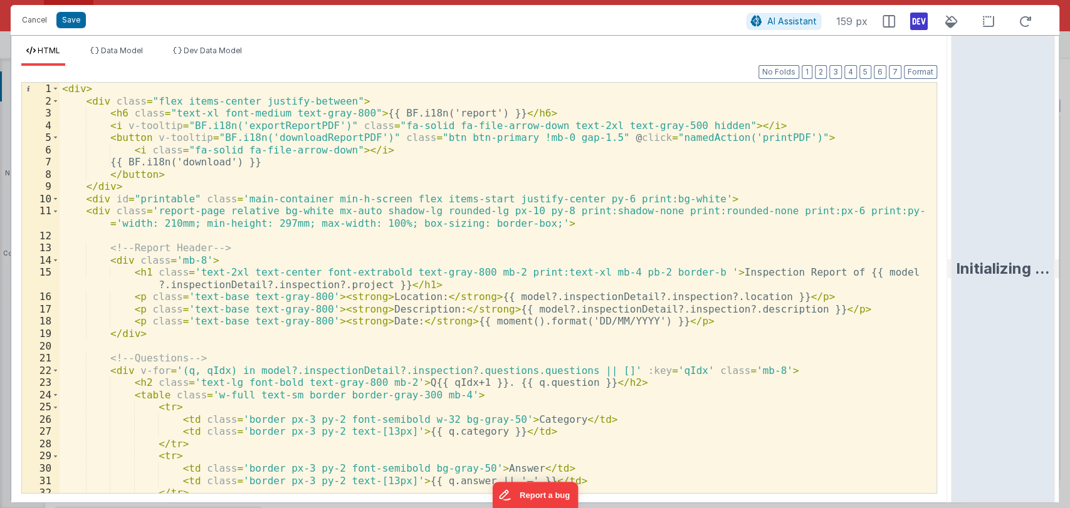
drag, startPoint x: 532, startPoint y: 266, endPoint x: 1024, endPoint y: 227, distance: 494.3
click at [1024, 227] on html "Cancel Save AI Assistant 159 px HTML Data Model Dev Data Model Format 7 6 5 4 3…" at bounding box center [535, 254] width 1070 height 508
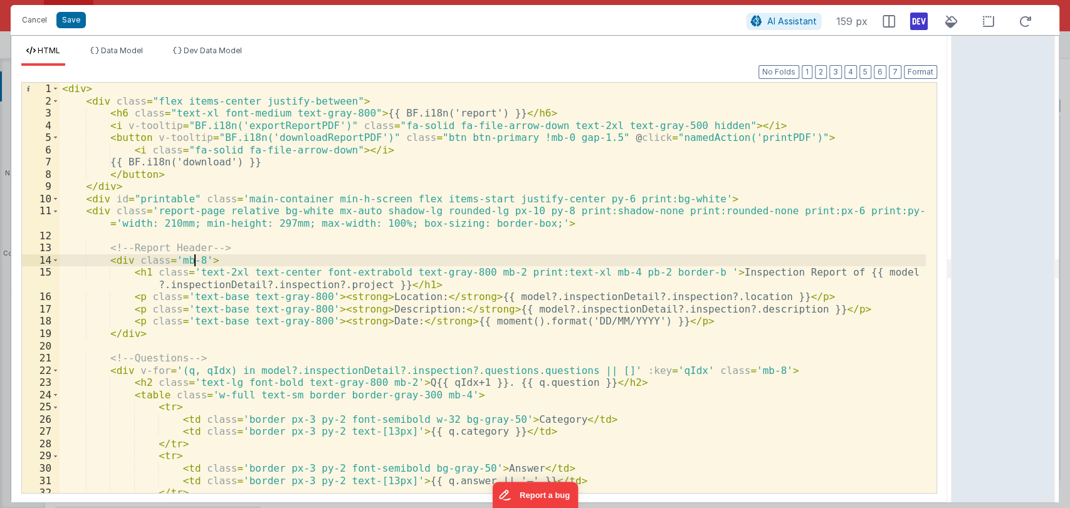
click at [193, 261] on div "< div > < div class = "flex items-center justify-between" > < h6 class = "text-…" at bounding box center [493, 300] width 866 height 435
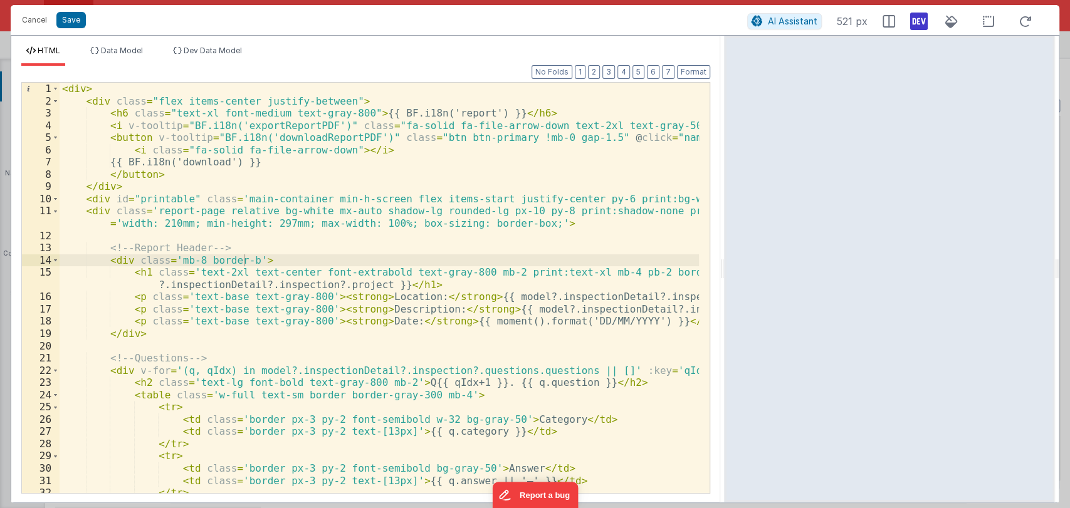
drag, startPoint x: 949, startPoint y: 272, endPoint x: 725, endPoint y: 267, distance: 223.9
click at [725, 267] on html "Cancel Save AI Assistant 521 px HTML Data Model Dev Data Model Format 7 6 5 4 3…" at bounding box center [535, 254] width 1070 height 508
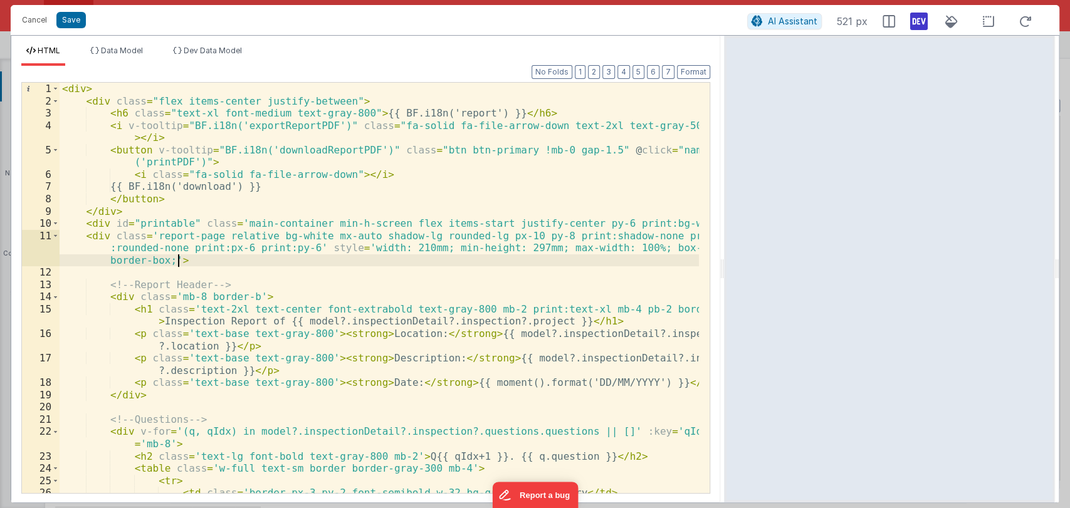
click at [345, 262] on div "< div > < div class = "flex items-center justify-between" > < h6 class = "text-…" at bounding box center [380, 300] width 640 height 435
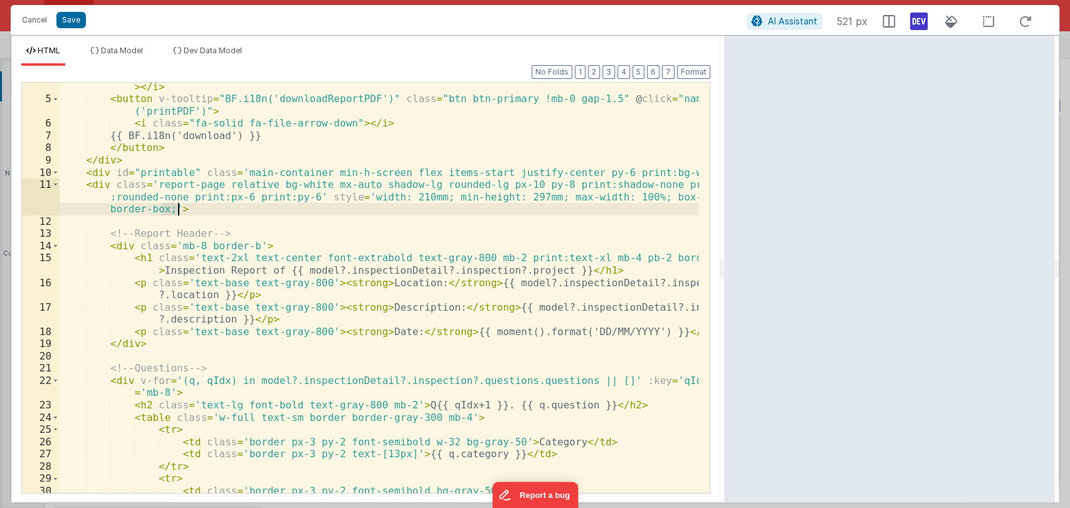
scroll to position [51, 0]
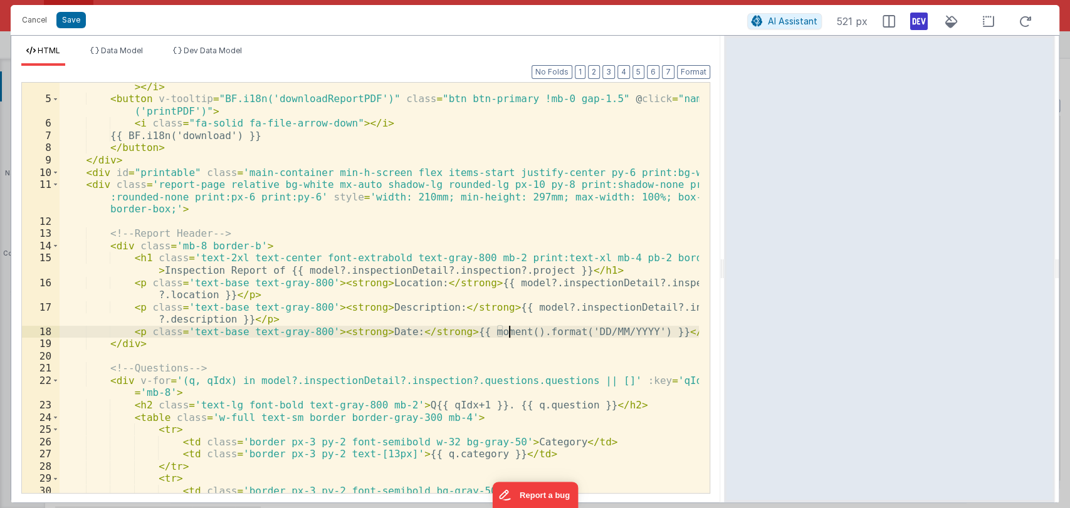
click at [507, 328] on div "< i v-tooltip = "BF.i18n('exportReportPDF')" class = "fa-solid fa-file-arrow-do…" at bounding box center [380, 292] width 640 height 448
click at [465, 330] on div "< i v-tooltip = "BF.i18n('exportReportPDF')" class = "fa-solid fa-file-arrow-do…" at bounding box center [380, 292] width 640 height 448
drag, startPoint x: 485, startPoint y: 280, endPoint x: 512, endPoint y: 284, distance: 27.8
click at [495, 282] on div "< i v-tooltip = "BF.i18n('exportReportPDF')" class = "fa-solid fa-file-arrow-do…" at bounding box center [380, 292] width 640 height 448
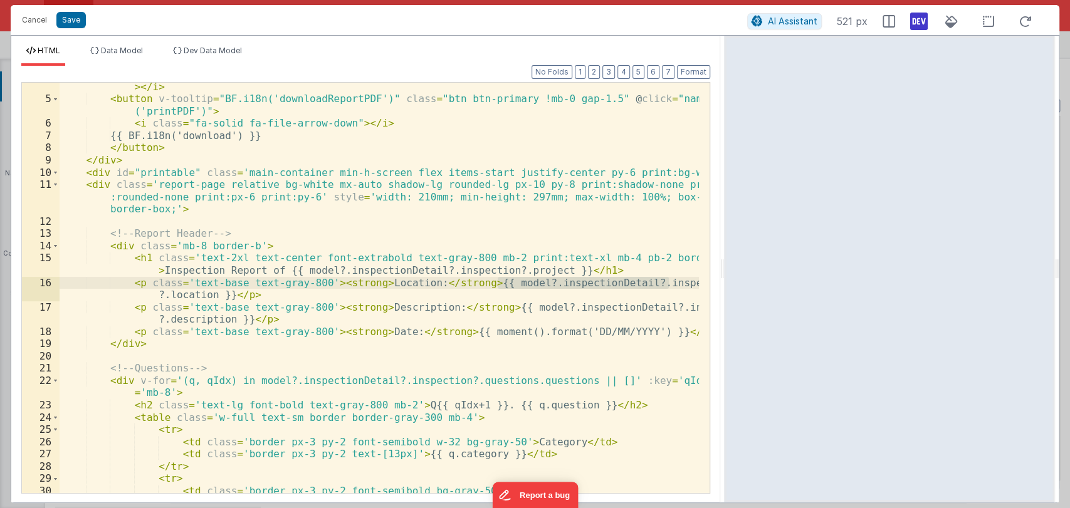
drag, startPoint x: 512, startPoint y: 284, endPoint x: 671, endPoint y: 287, distance: 158.7
click at [671, 287] on div "< i v-tooltip = "BF.i18n('exportReportPDF')" class = "fa-solid fa-file-arrow-do…" at bounding box center [380, 292] width 640 height 448
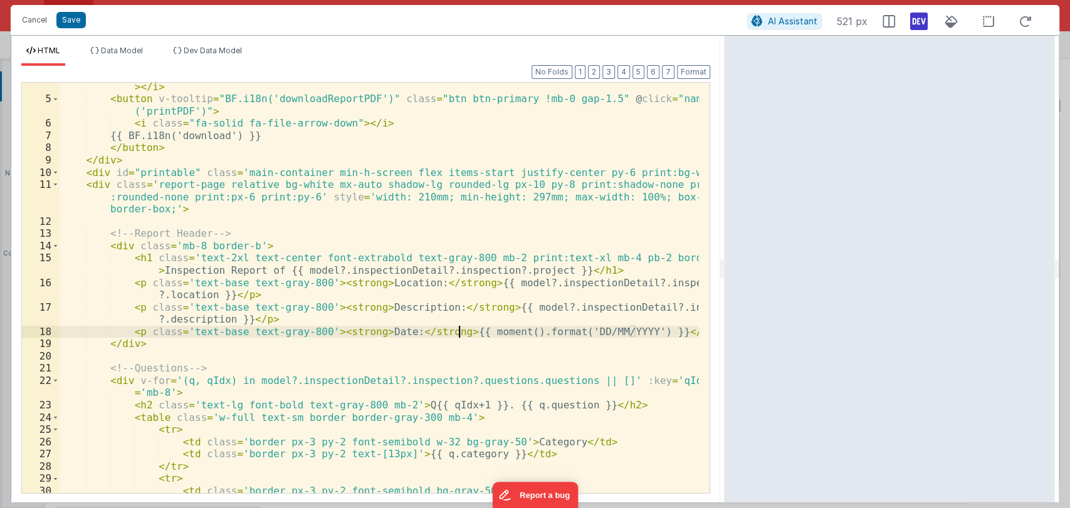
click at [457, 329] on div "< i v-tooltip = "BF.i18n('exportReportPDF')" class = "fa-solid fa-file-arrow-do…" at bounding box center [380, 292] width 640 height 448
paste textarea
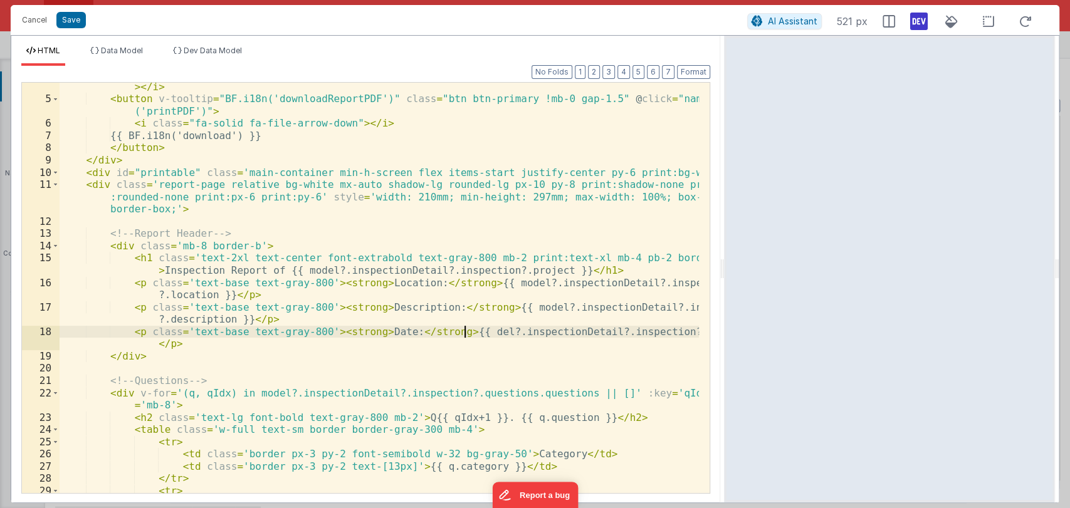
click at [463, 329] on div "< i v-tooltip = "BF.i18n('exportReportPDF')" class = "fa-solid fa-file-arrow-do…" at bounding box center [380, 292] width 640 height 448
click at [71, 18] on button "Save" at bounding box center [70, 20] width 29 height 16
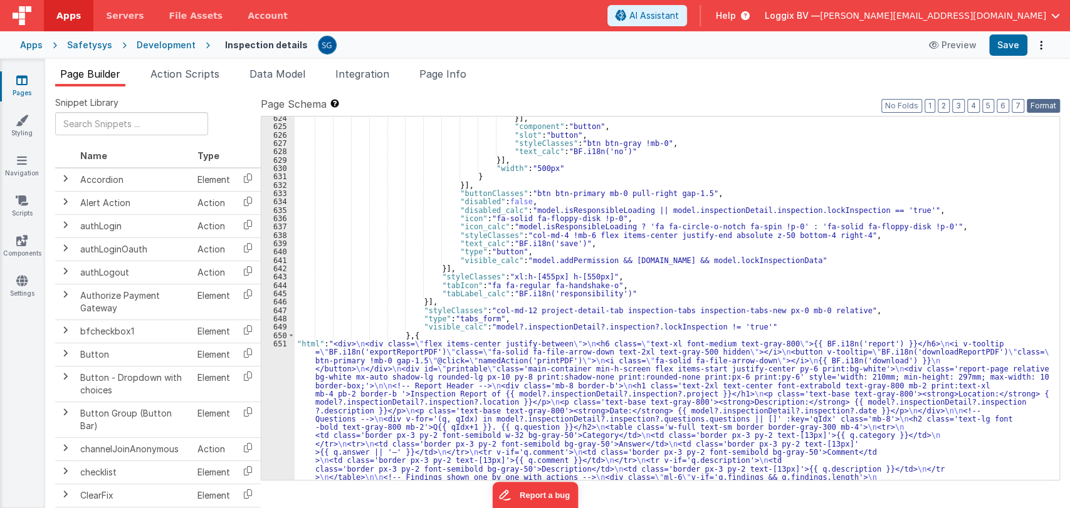
click at [1044, 107] on button "Format" at bounding box center [1043, 106] width 33 height 14
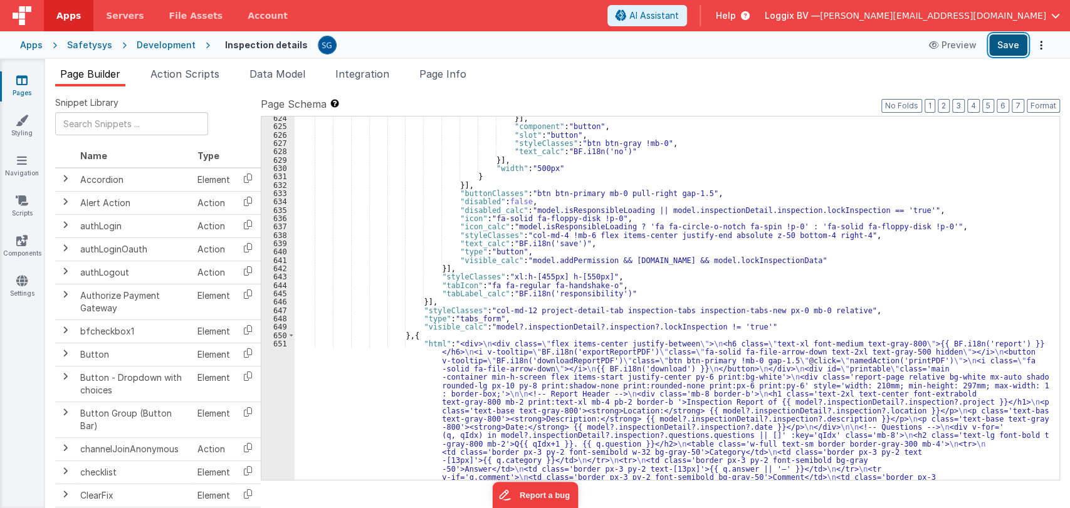
click at [1009, 44] on button "Save" at bounding box center [1008, 44] width 38 height 21
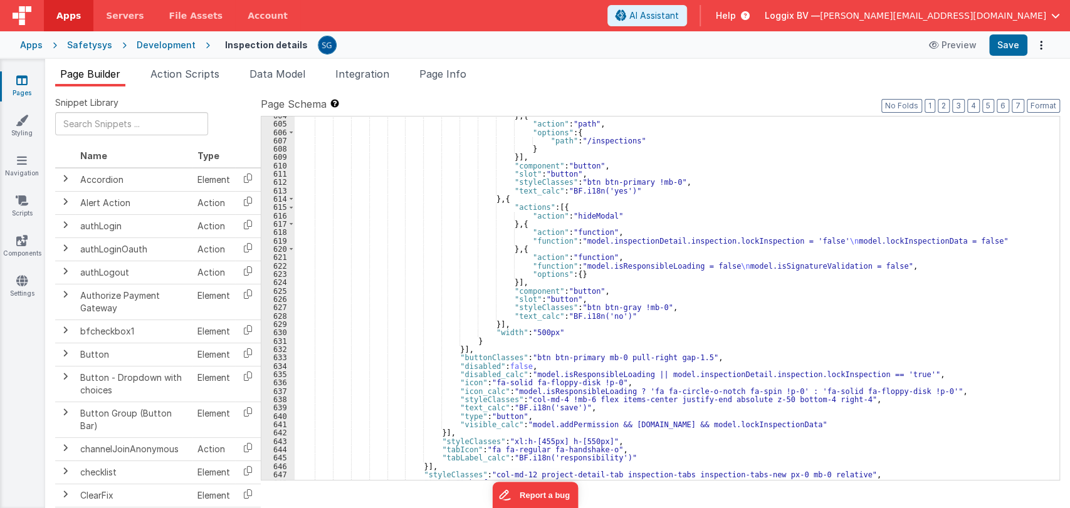
scroll to position [6492, 0]
click at [281, 70] on span "Data Model" at bounding box center [278, 74] width 56 height 13
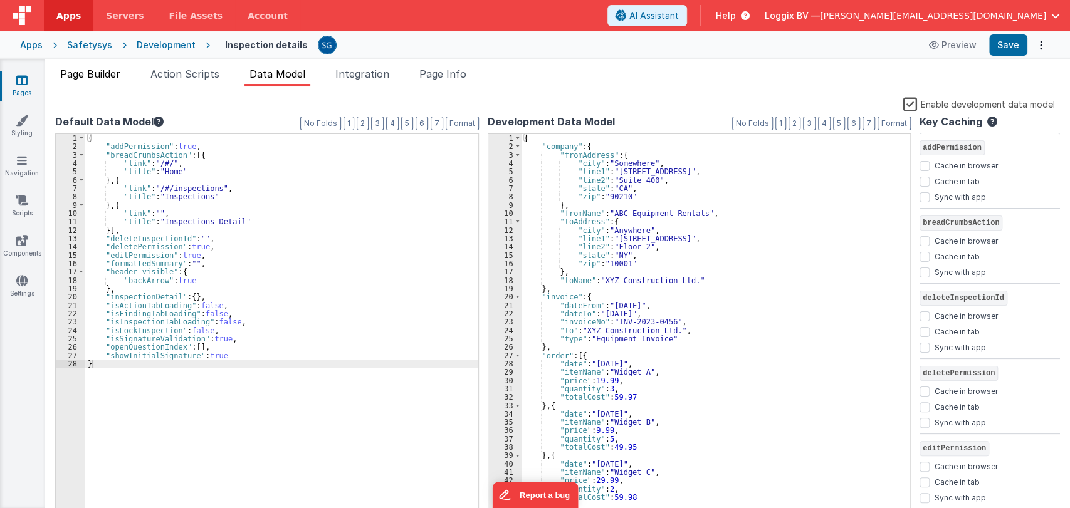
click at [92, 73] on span "Page Builder" at bounding box center [90, 74] width 60 height 13
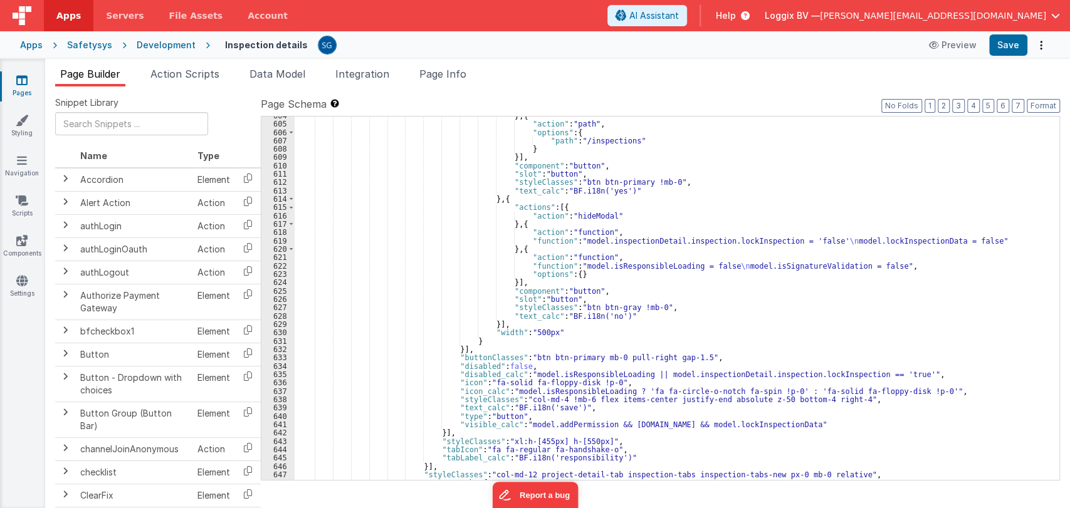
click at [29, 77] on link "Pages" at bounding box center [21, 86] width 45 height 25
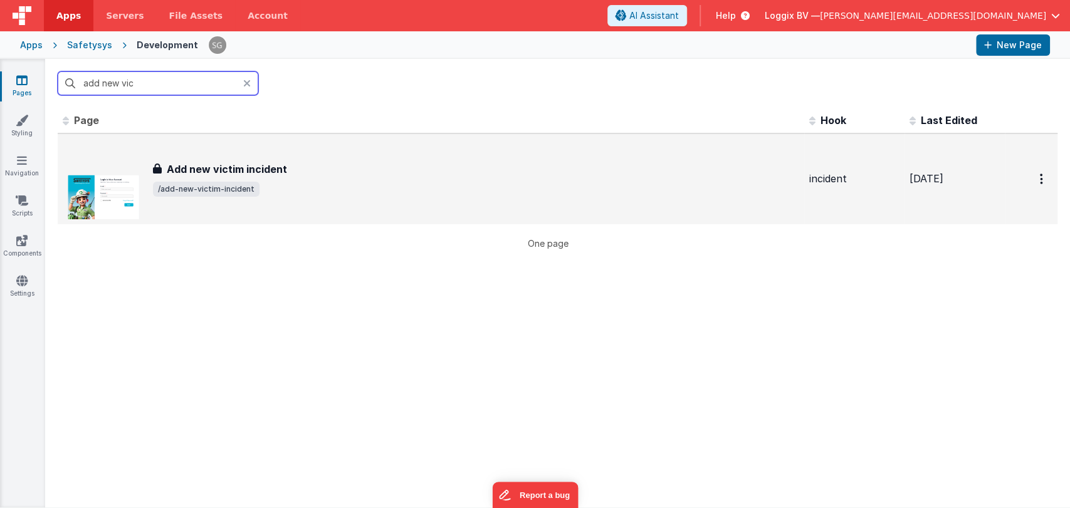
type input "add new vic"
click at [274, 167] on h3 "Add new victim incident" at bounding box center [227, 169] width 120 height 15
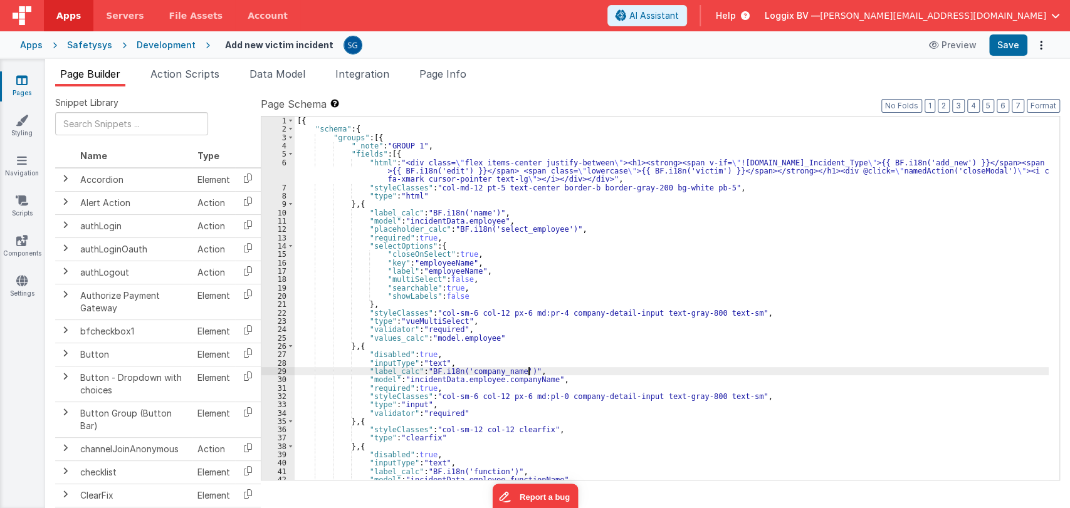
click at [1040, 371] on div "[{ "schema" : { "groups" : [{ "_note" : "GROUP 1" , "fields" : [{ "html" : "<di…" at bounding box center [672, 307] width 754 height 381
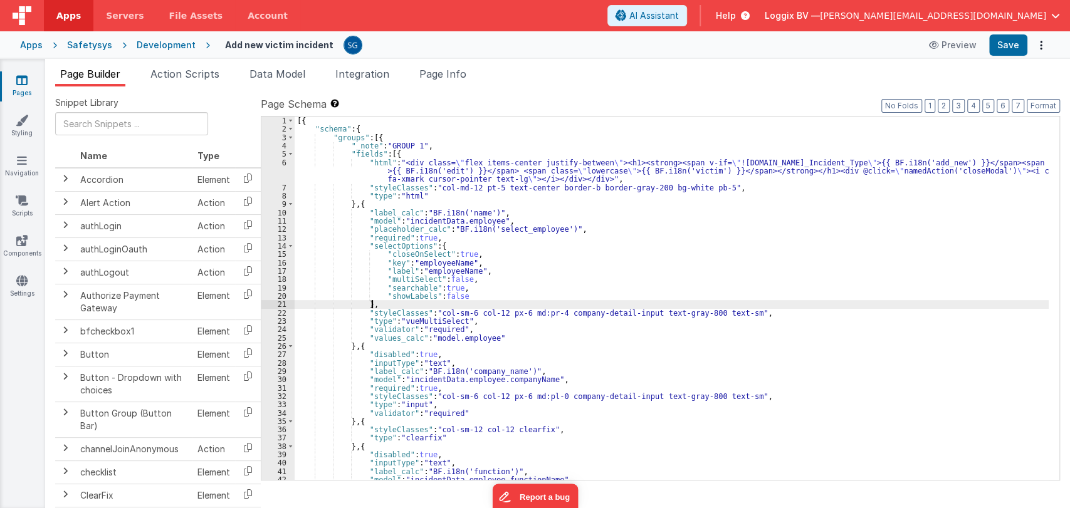
click at [777, 303] on div "[{ "schema" : { "groups" : [{ "_note" : "GROUP 1" , "fields" : [{ "html" : "<di…" at bounding box center [672, 307] width 754 height 381
click at [542, 283] on div "[{ "schema" : { "groups" : [{ "_note" : "GROUP 1" , "fields" : [{ "html" : "<di…" at bounding box center [672, 307] width 754 height 381
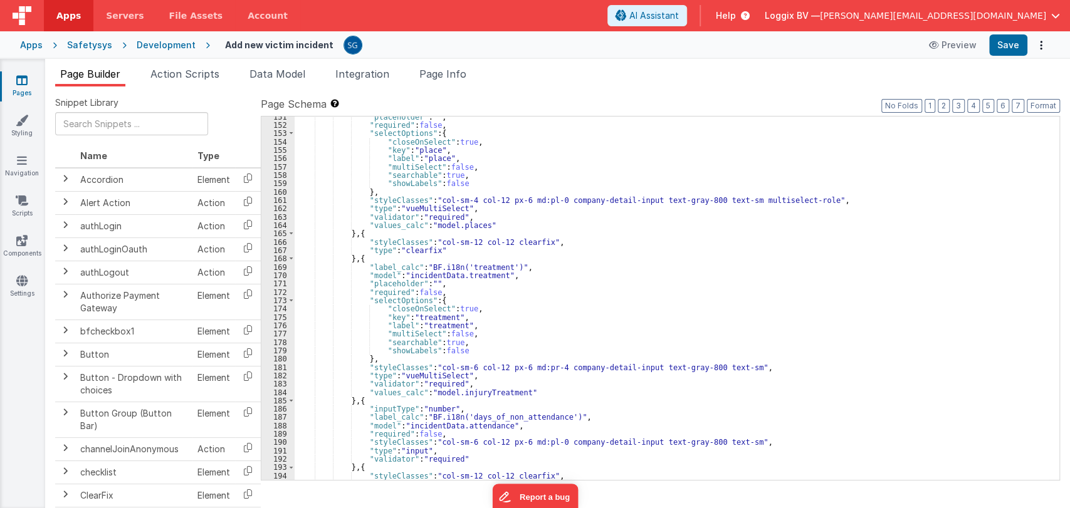
scroll to position [1274, 0]
click at [609, 320] on div ""placeholder" : "" , "required" : false , "selectOptions" : { "closeOnSelect" :…" at bounding box center [672, 303] width 754 height 381
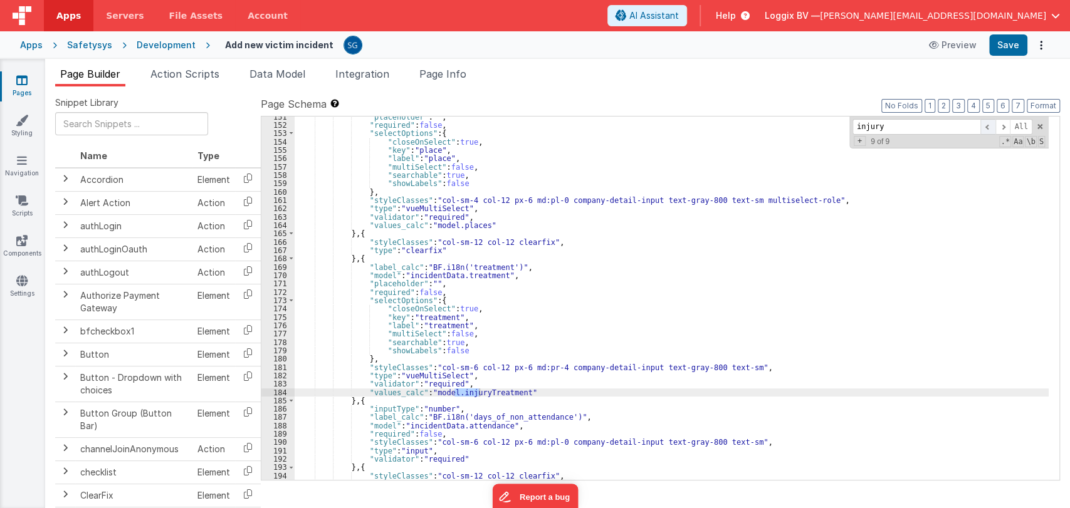
type input "injury"
click at [986, 129] on span at bounding box center [988, 127] width 15 height 16
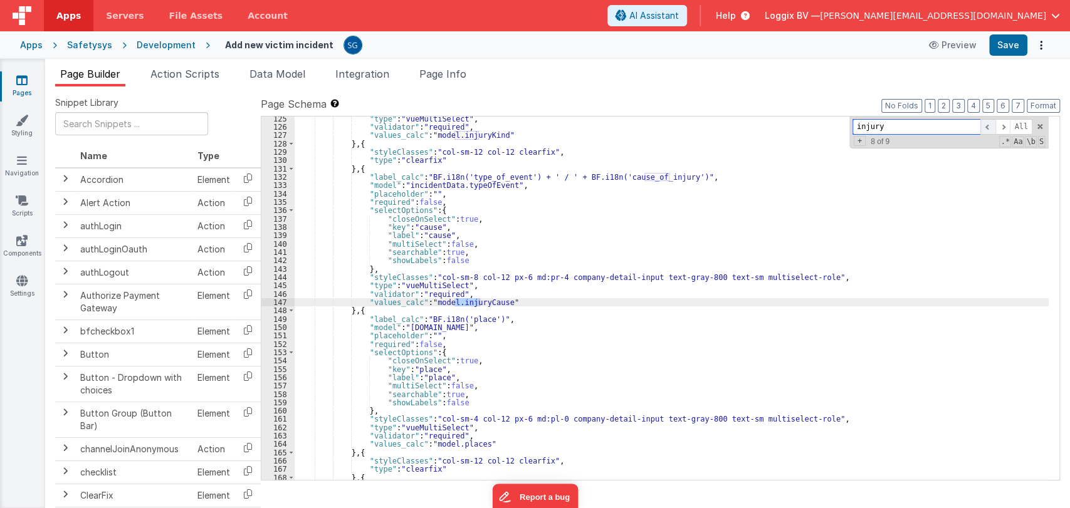
scroll to position [1055, 0]
click at [986, 129] on span at bounding box center [988, 127] width 15 height 16
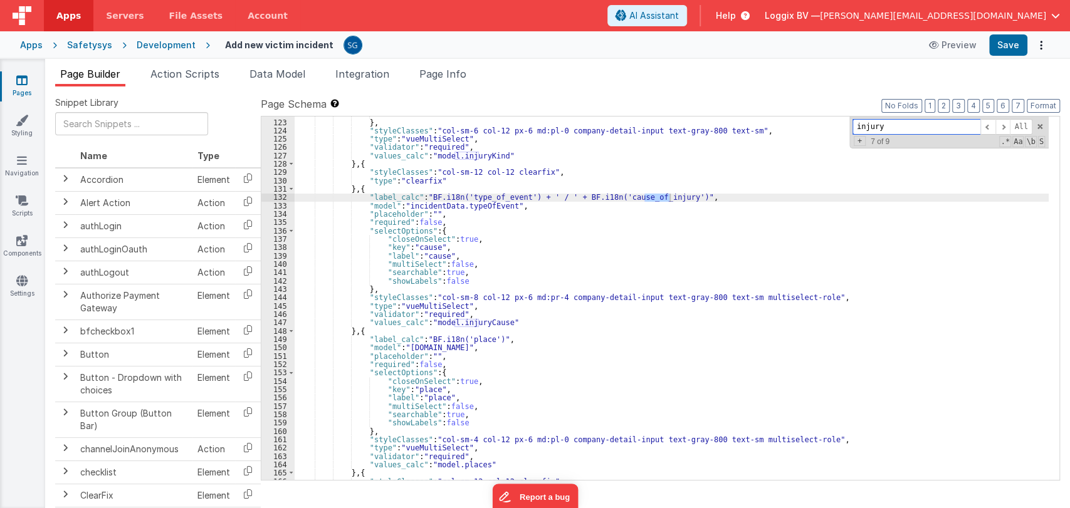
scroll to position [1035, 0]
click at [510, 324] on div ""showLabels" : false } , "styleClasses" : "col-sm-6 col-12 px-6 md:pl-0 company…" at bounding box center [672, 300] width 754 height 381
click at [427, 324] on div ""showLabels" : false } , "styleClasses" : "col-sm-6 col-12 px-6 md:pl-0 company…" at bounding box center [672, 300] width 754 height 381
click at [428, 324] on div ""showLabels" : false } , "styleClasses" : "col-sm-6 col-12 px-6 md:pl-0 company…" at bounding box center [672, 300] width 754 height 381
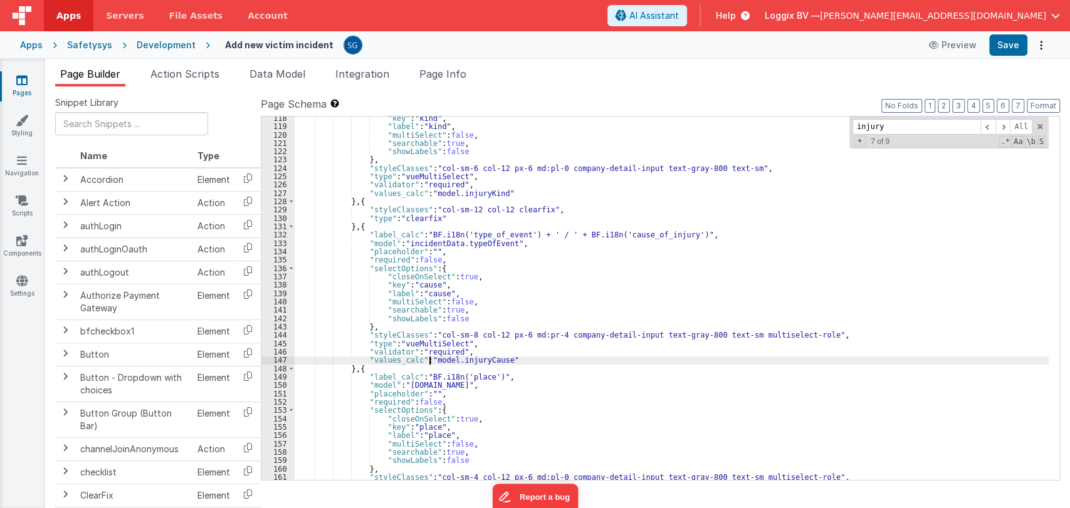
scroll to position [998, 0]
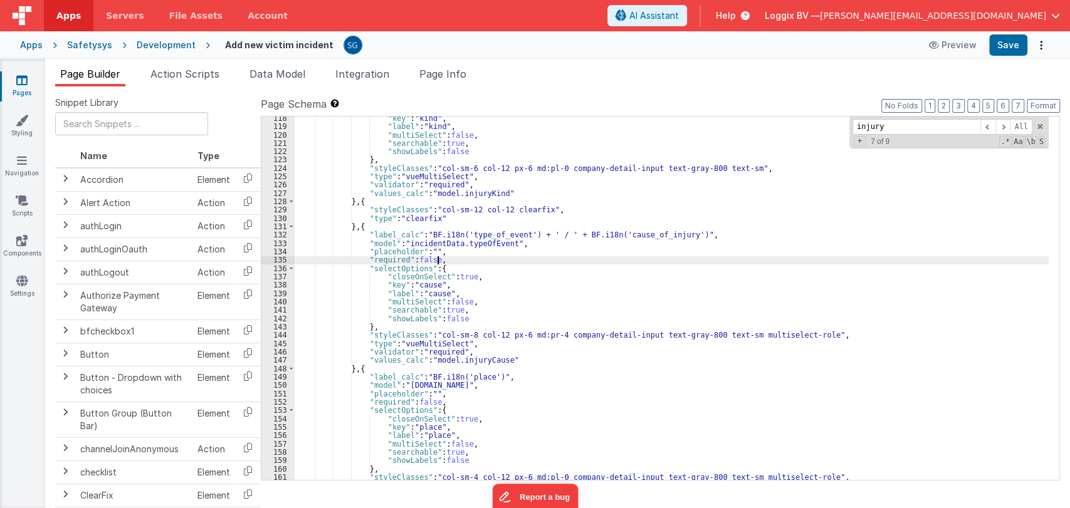
click at [605, 257] on div ""key" : "kind" , "label" : "kind" , "multiSelect" : false , "searchable" : true…" at bounding box center [672, 304] width 754 height 381
click at [1042, 125] on span at bounding box center [1040, 126] width 9 height 9
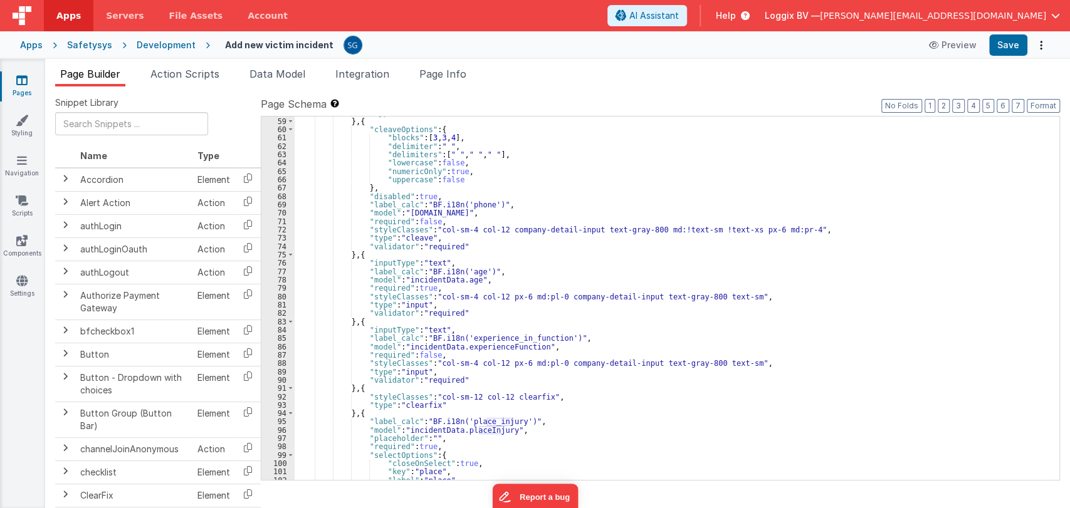
scroll to position [487, 0]
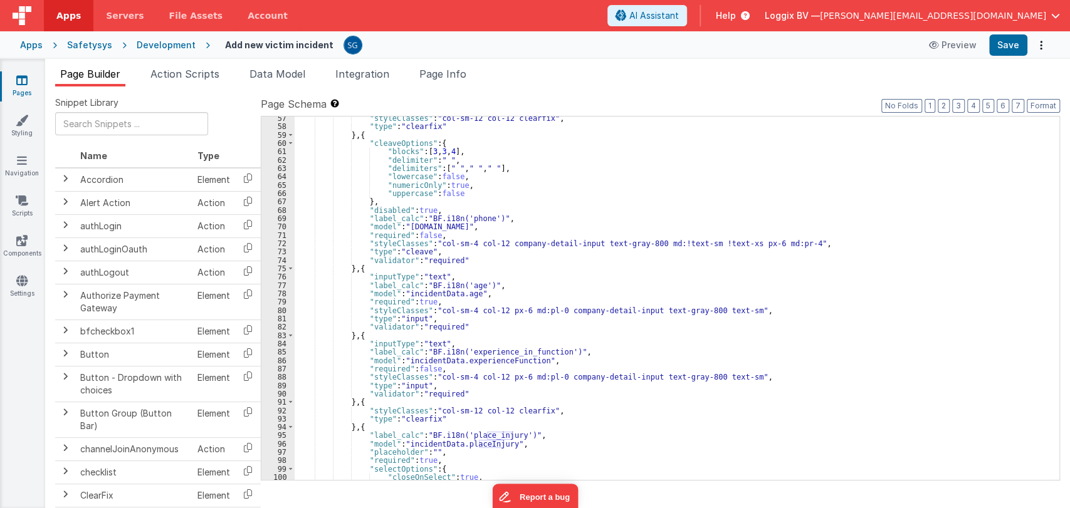
click at [15, 78] on link "Pages" at bounding box center [21, 86] width 45 height 25
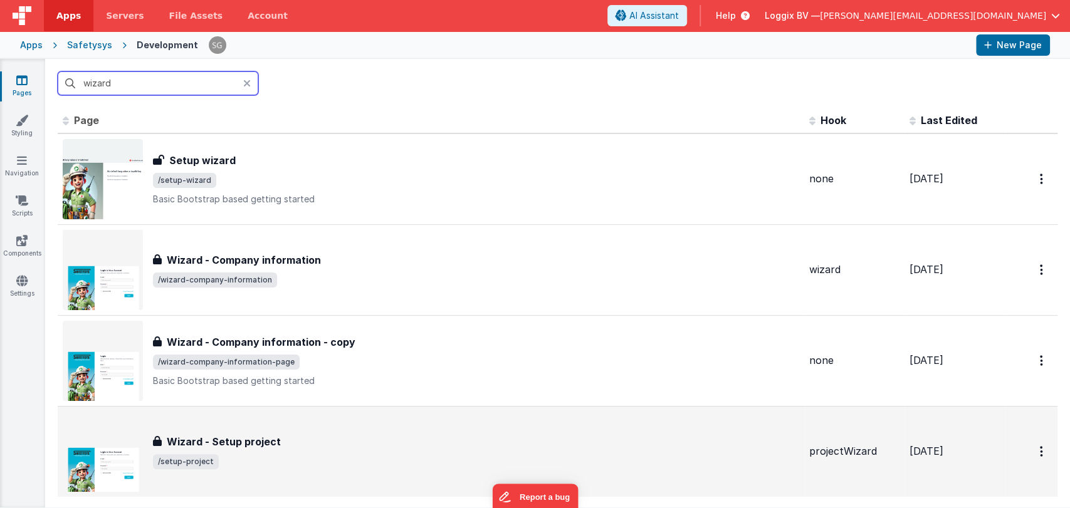
type input "wizard"
click at [244, 438] on h3 "Wizard - Setup project" at bounding box center [224, 441] width 114 height 15
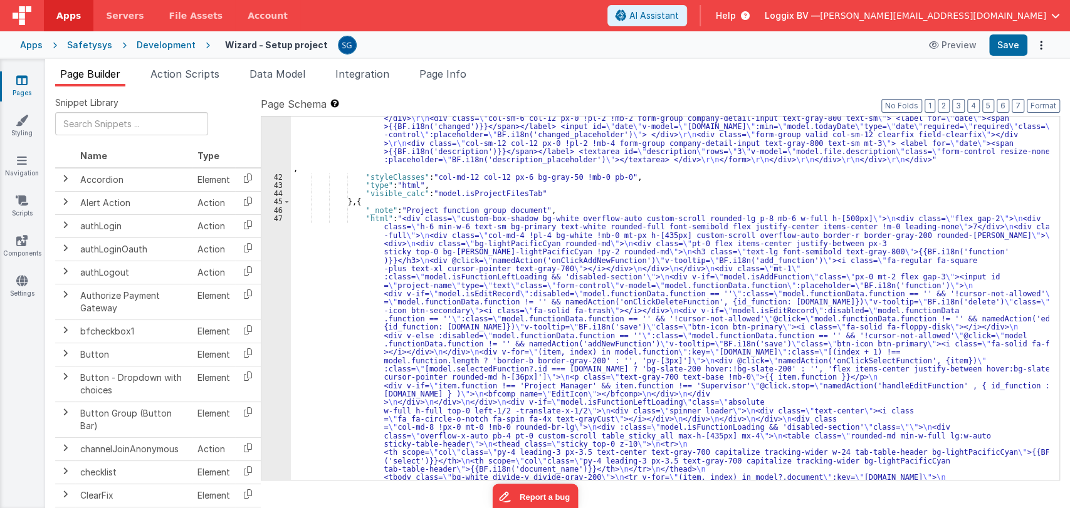
scroll to position [1725, 0]
click at [445, 239] on div ""html" : "<div class= \" custom-box-shadow bg-white overflow-auto custom-scroll…" at bounding box center [670, 115] width 758 height 1542
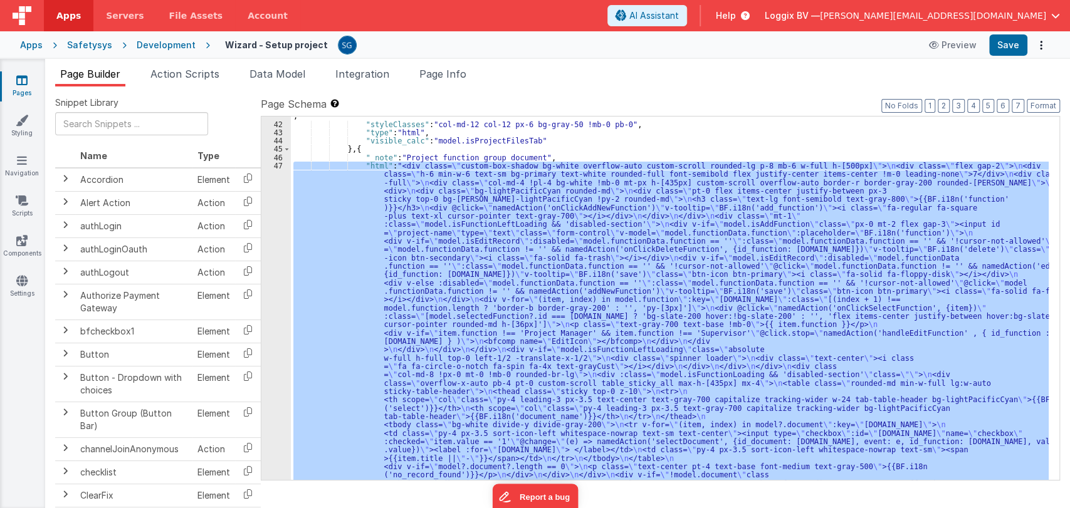
scroll to position [1776, 0]
click at [276, 164] on div "47" at bounding box center [275, 337] width 29 height 351
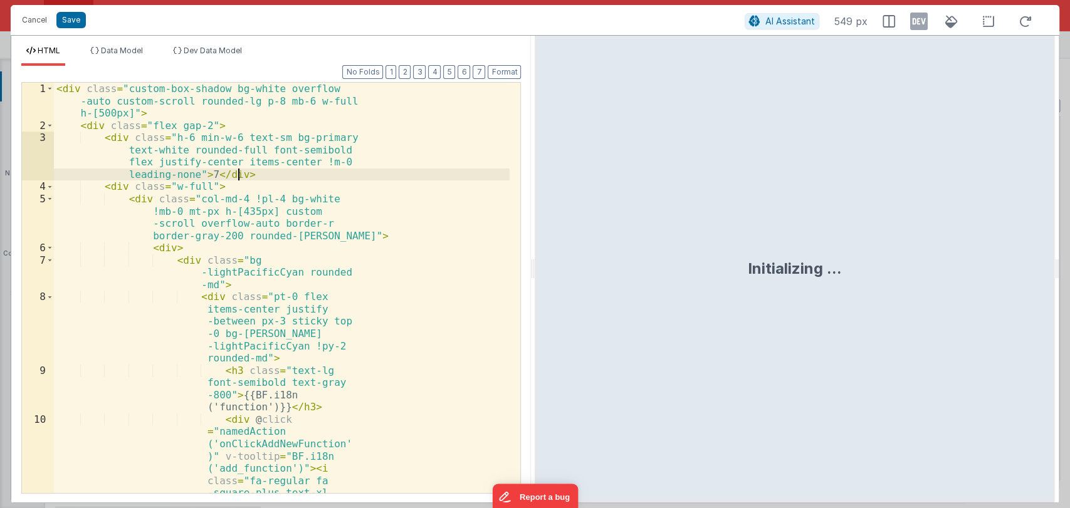
click at [276, 164] on div "< div class = "custom-box-shadow bg-white overflow -auto custom-scroll rounded-…" at bounding box center [282, 362] width 456 height 558
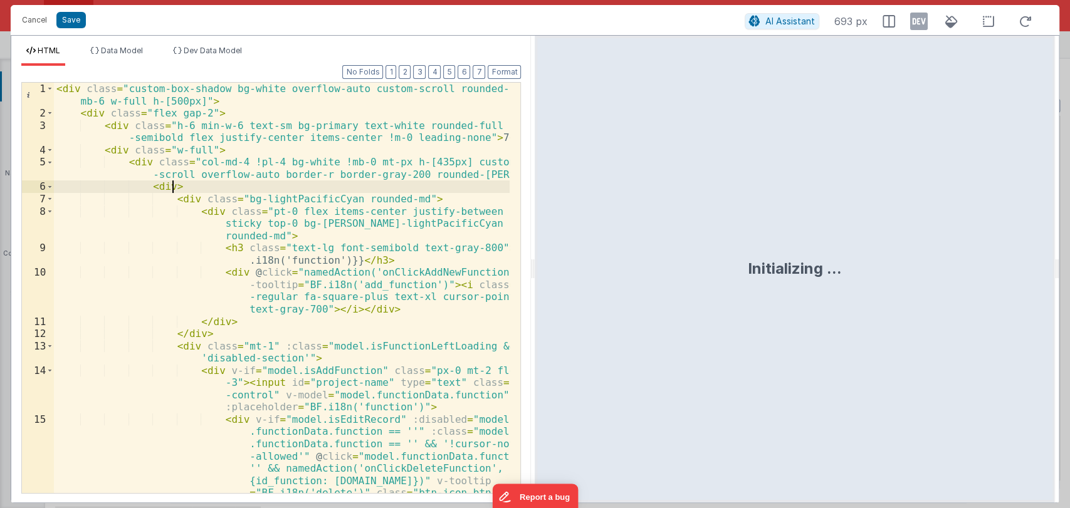
click at [429, 189] on div "< div class = "custom-box-shadow bg-white overflow-auto custom-scroll rounded-l…" at bounding box center [282, 355] width 456 height 545
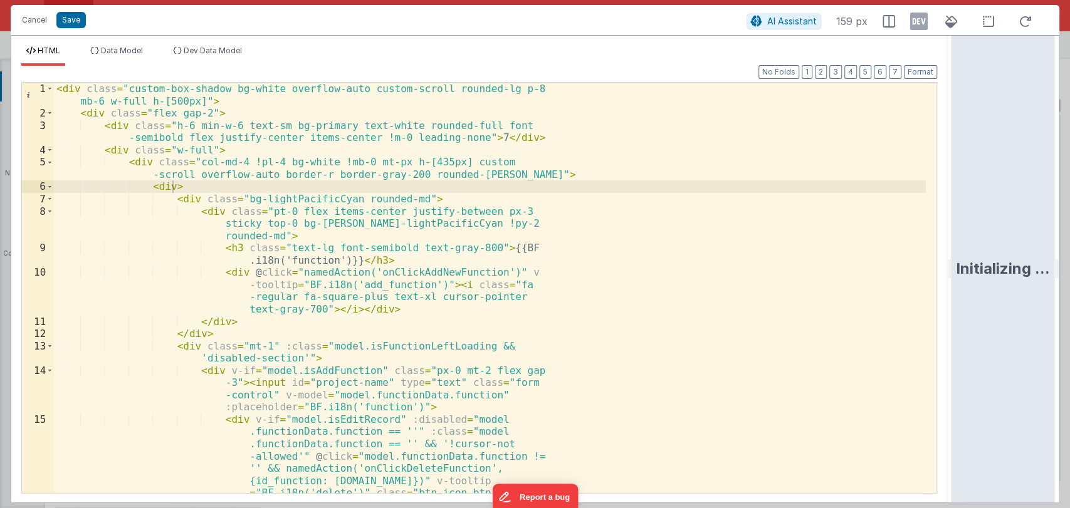
drag, startPoint x: 533, startPoint y: 270, endPoint x: 1052, endPoint y: 177, distance: 527.5
click at [1052, 177] on html "Cancel Save AI Assistant 159 px HTML Data Model Dev Data Model Format 7 6 5 4 3…" at bounding box center [535, 254] width 1070 height 508
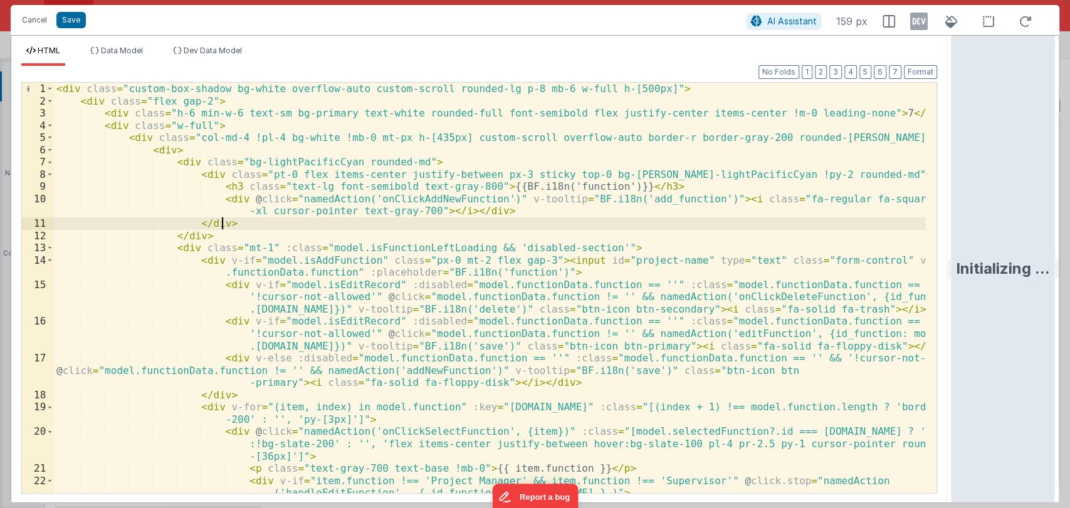
click at [574, 229] on div "< div class = "custom-box-shadow bg-white overflow-auto custom-scroll rounded-l…" at bounding box center [490, 300] width 872 height 435
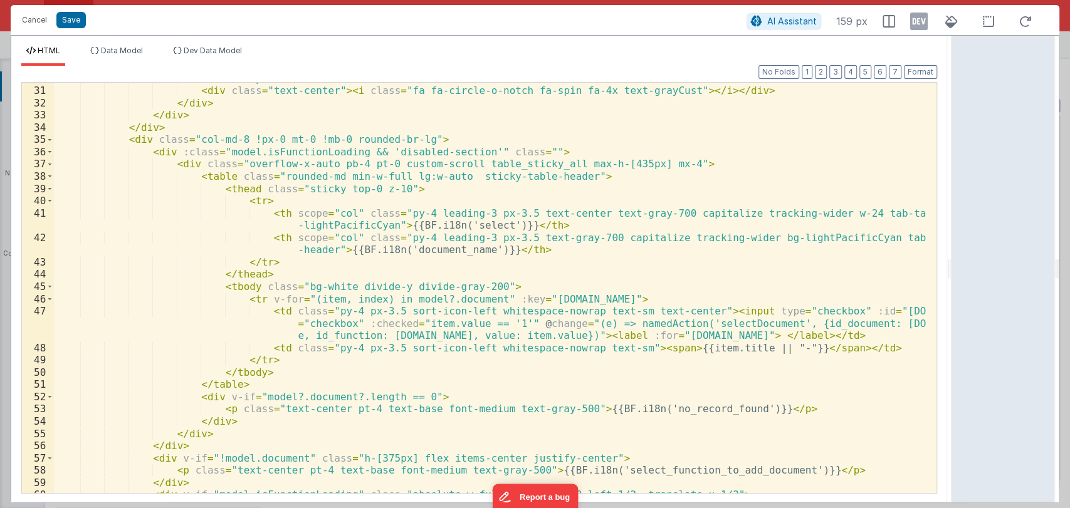
scroll to position [512, 0]
click at [840, 344] on div "< div class = "spinner loader" > < div class = "text-center" > < i class = "fa …" at bounding box center [490, 291] width 872 height 435
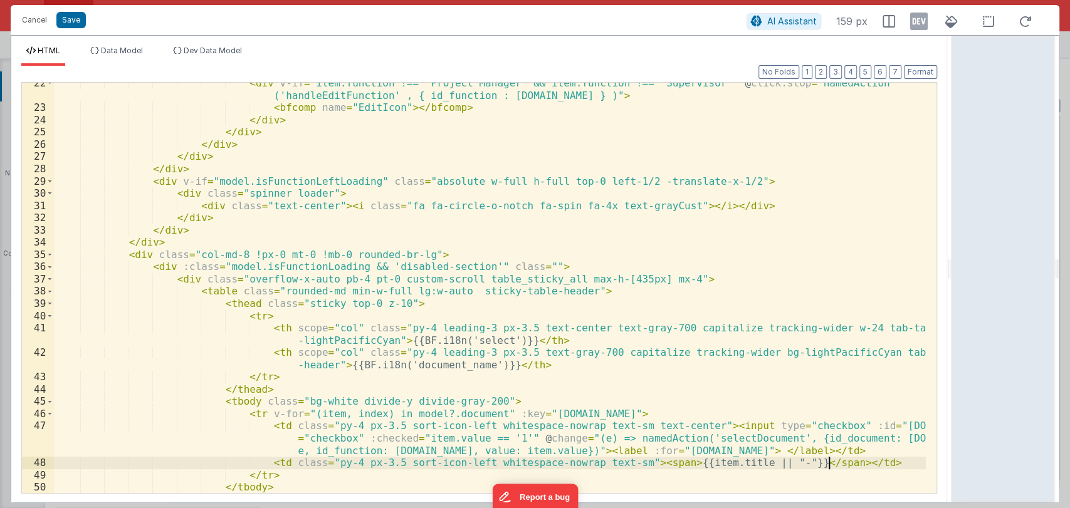
scroll to position [397, 0]
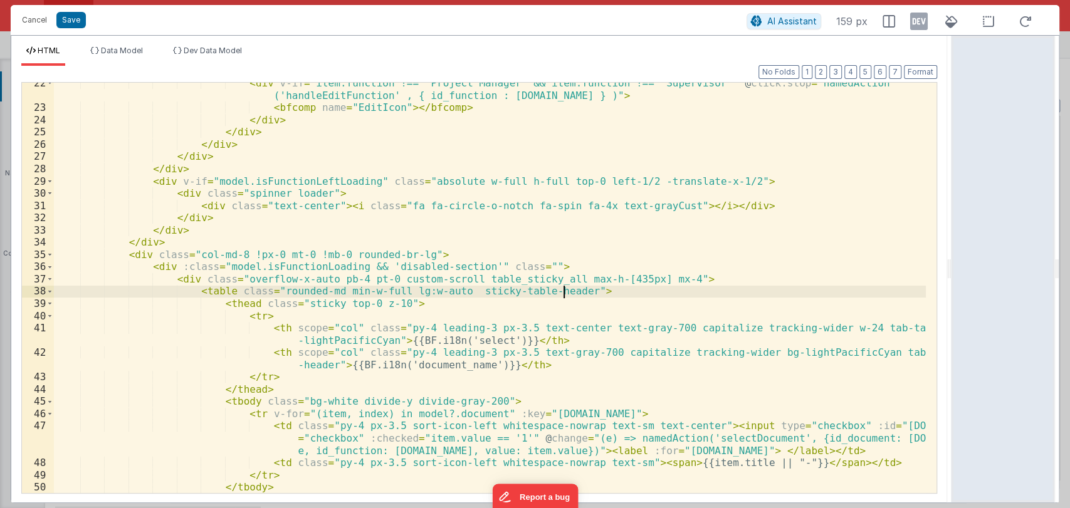
click at [680, 292] on div "< div v-if = "item.function !== 'Project Manager' && item.function !== 'Supervi…" at bounding box center [490, 301] width 872 height 448
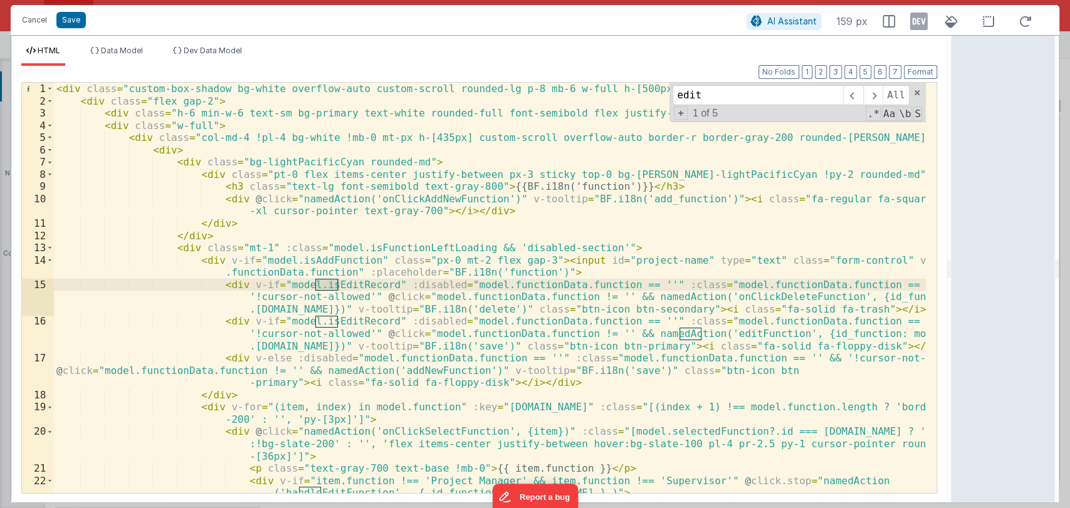
scroll to position [0, 0]
type input "edit"
click at [873, 99] on span at bounding box center [872, 95] width 19 height 20
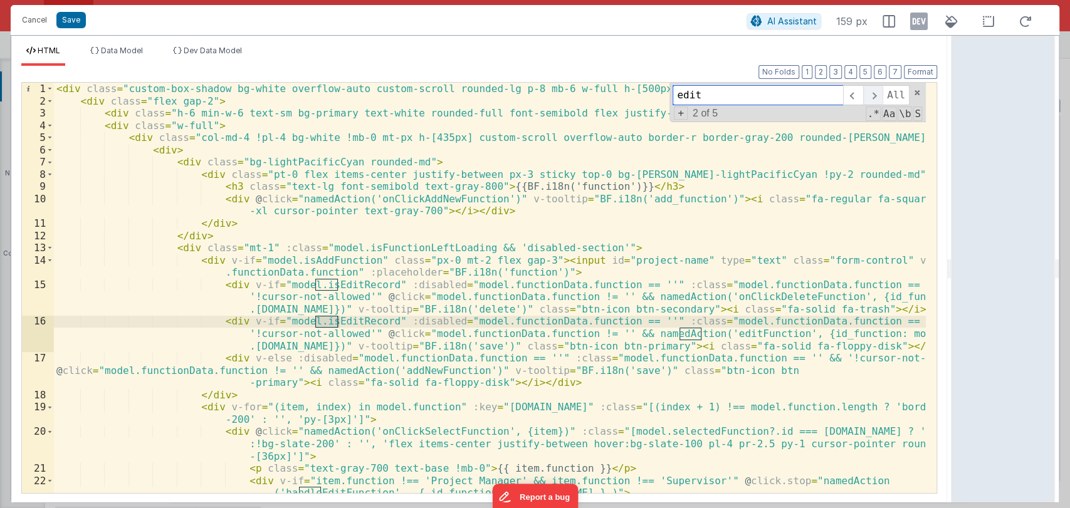
click at [873, 99] on span at bounding box center [872, 95] width 19 height 20
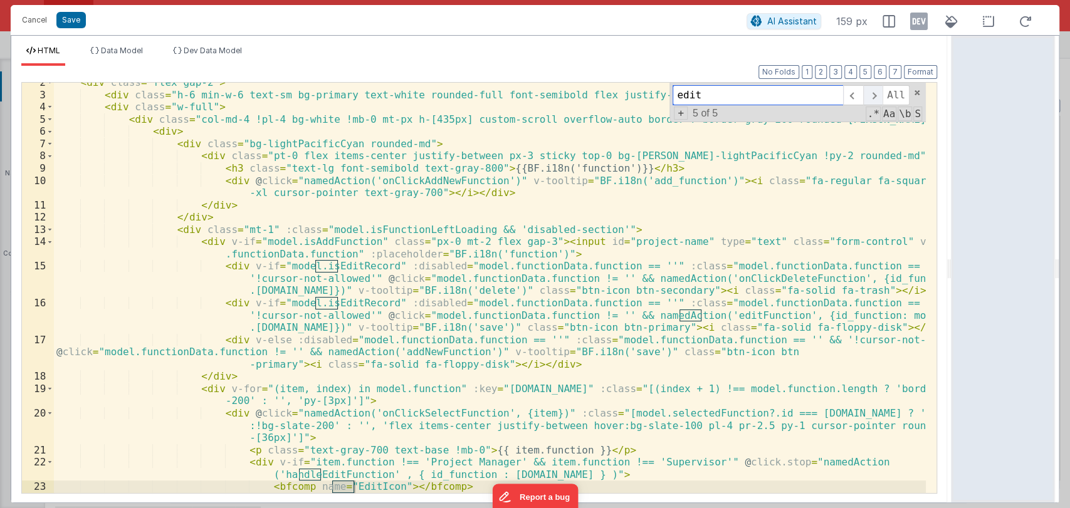
scroll to position [18, 0]
click at [849, 94] on span at bounding box center [852, 95] width 19 height 20
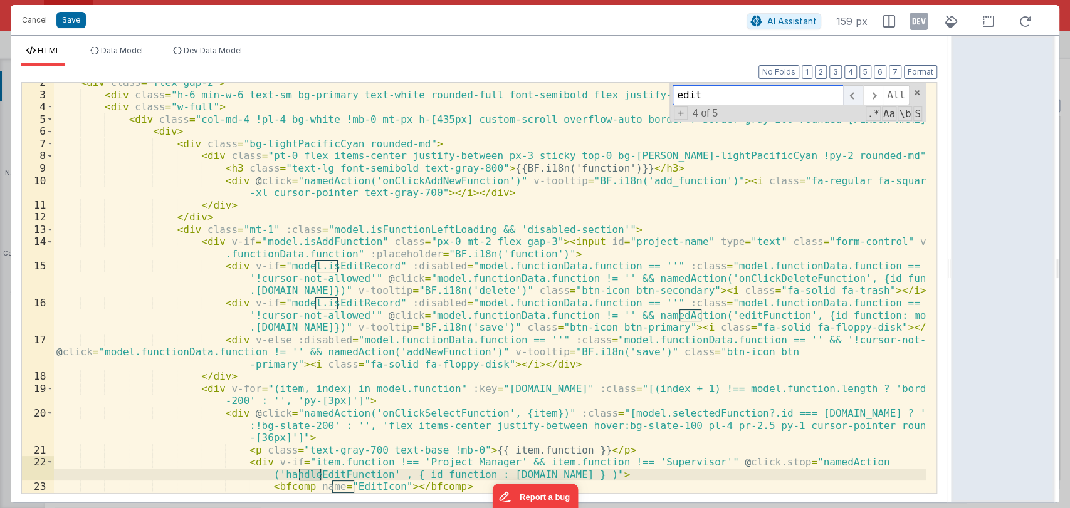
click at [856, 94] on span at bounding box center [852, 95] width 19 height 20
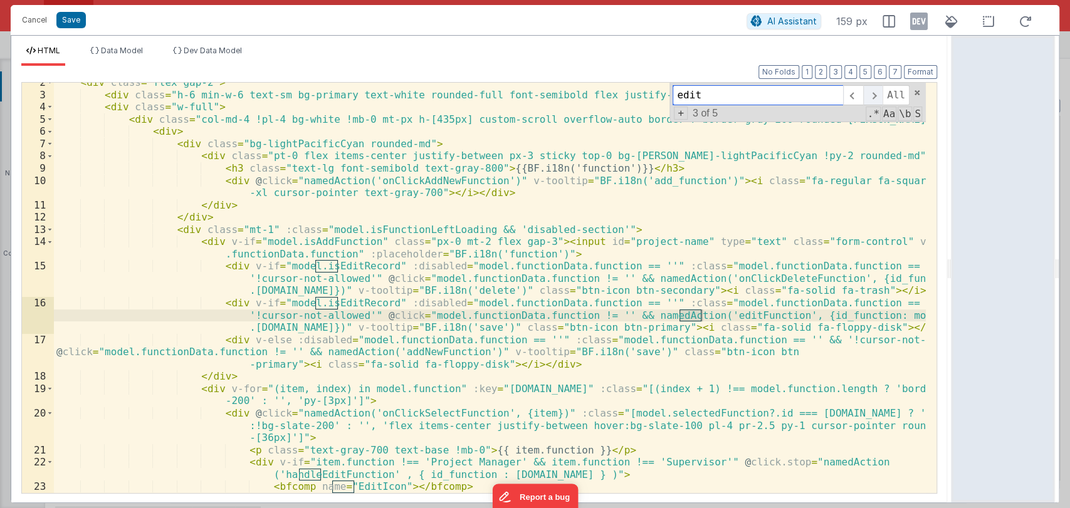
click at [873, 97] on span at bounding box center [872, 95] width 19 height 20
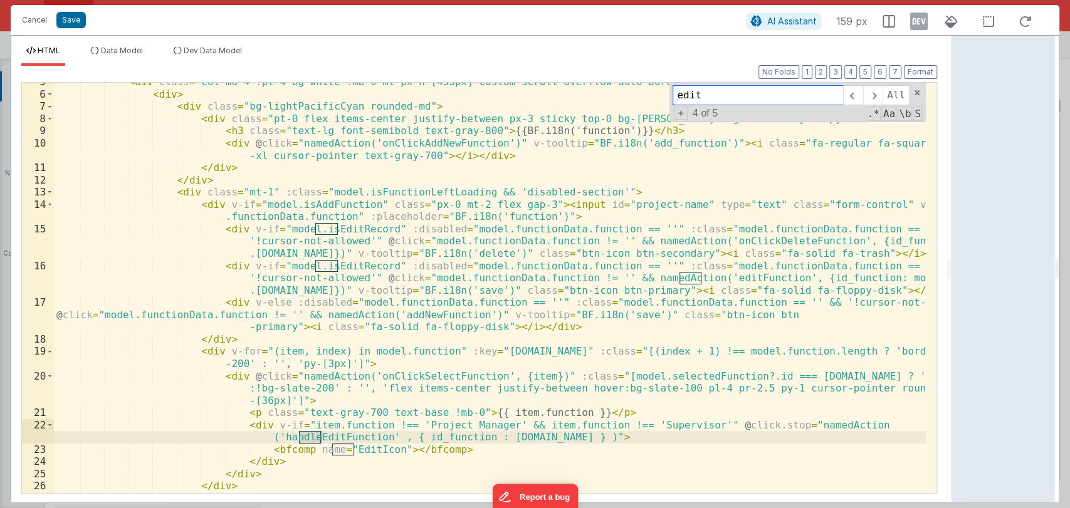
scroll to position [56, 0]
click at [333, 437] on div "< div class = "col-md-4 !pl-4 bg-white !mb-0 mt-px h-[435px] custom-scroll over…" at bounding box center [490, 293] width 872 height 435
click at [35, 23] on button "Cancel" at bounding box center [35, 20] width 38 height 18
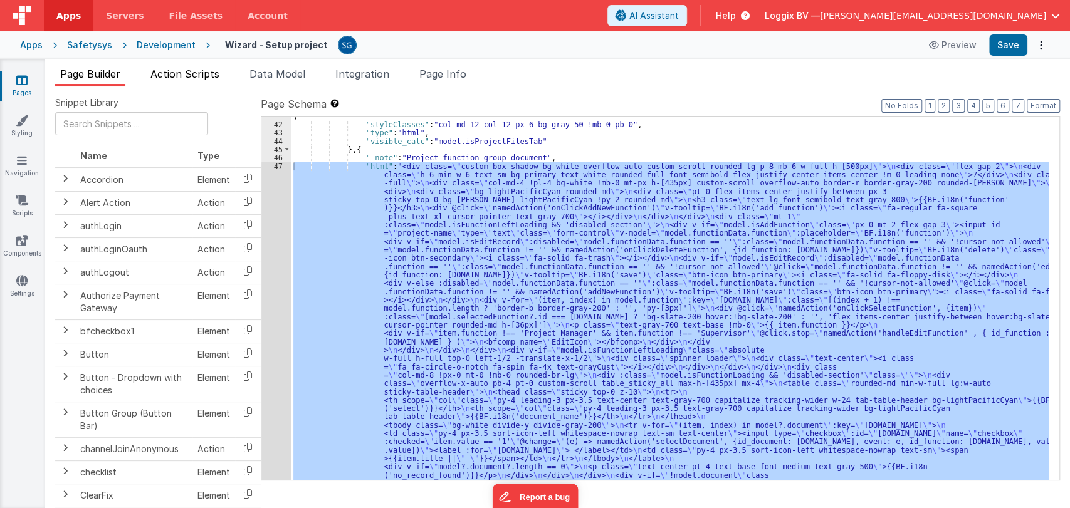
click at [176, 77] on span "Action Scripts" at bounding box center [184, 74] width 69 height 13
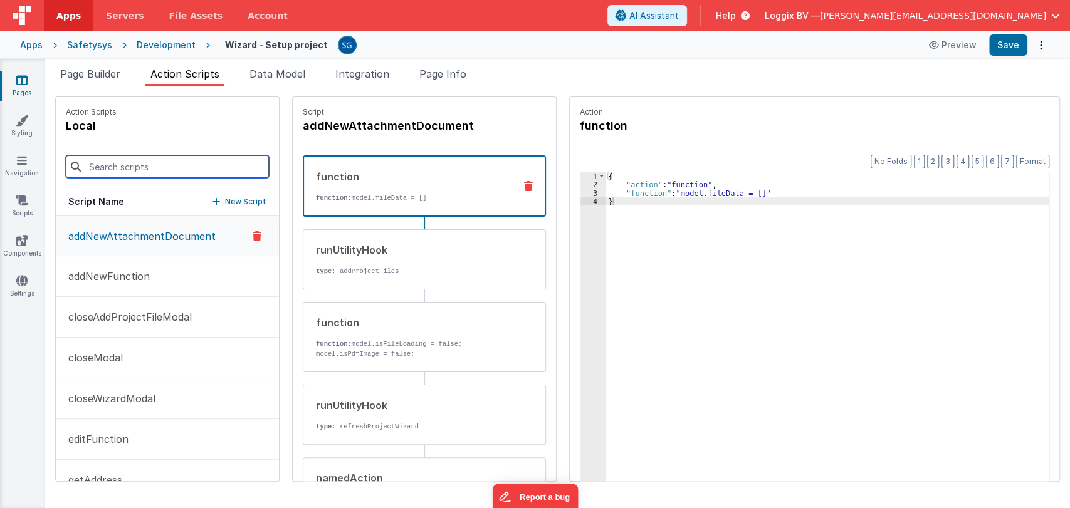
click at [163, 170] on input at bounding box center [167, 166] width 203 height 23
paste input "handleEditFunction"
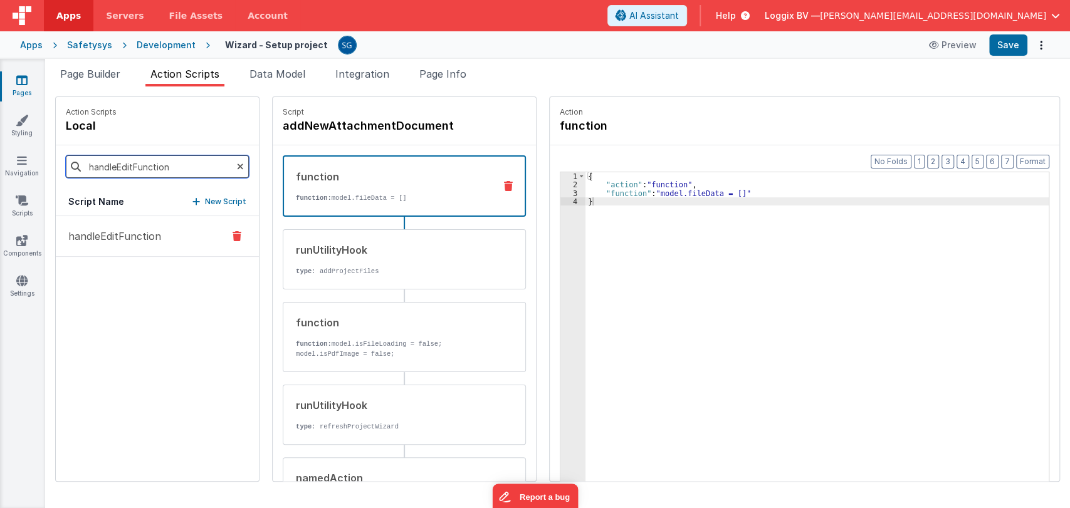
type input "handleEditFunction"
click at [145, 233] on p "handleEditFunction" at bounding box center [111, 236] width 100 height 15
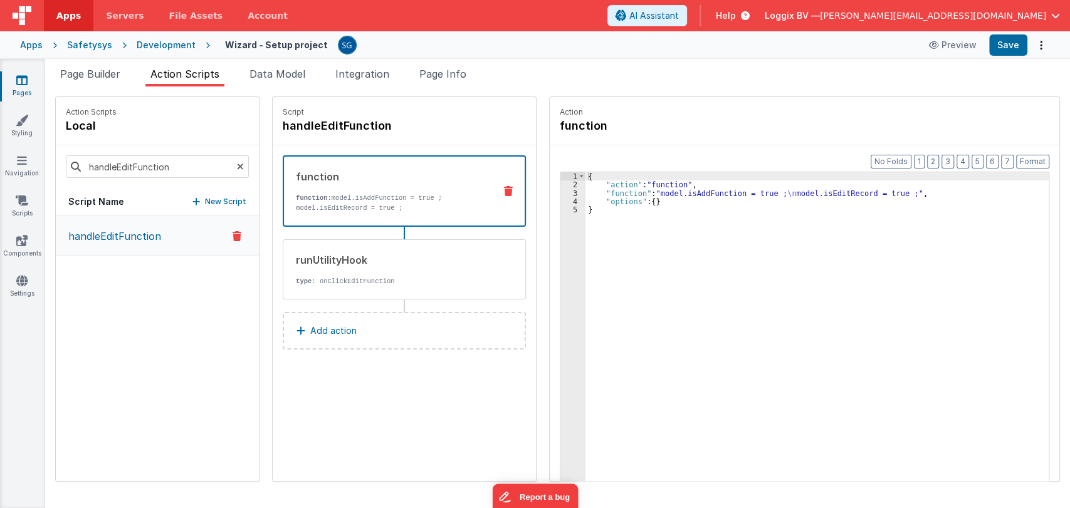
click at [145, 233] on p "handleEditFunction" at bounding box center [111, 236] width 100 height 15
click at [345, 266] on div "runUtilityHook" at bounding box center [390, 260] width 189 height 15
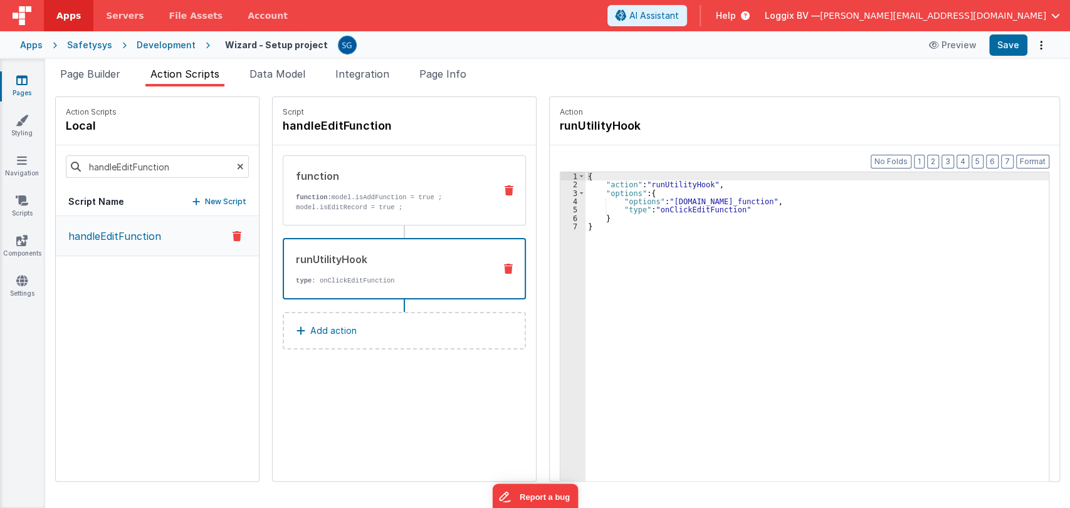
click at [370, 201] on p "function: model.isAddFunction = true ; model.isEditRecord = true ;" at bounding box center [390, 202] width 189 height 20
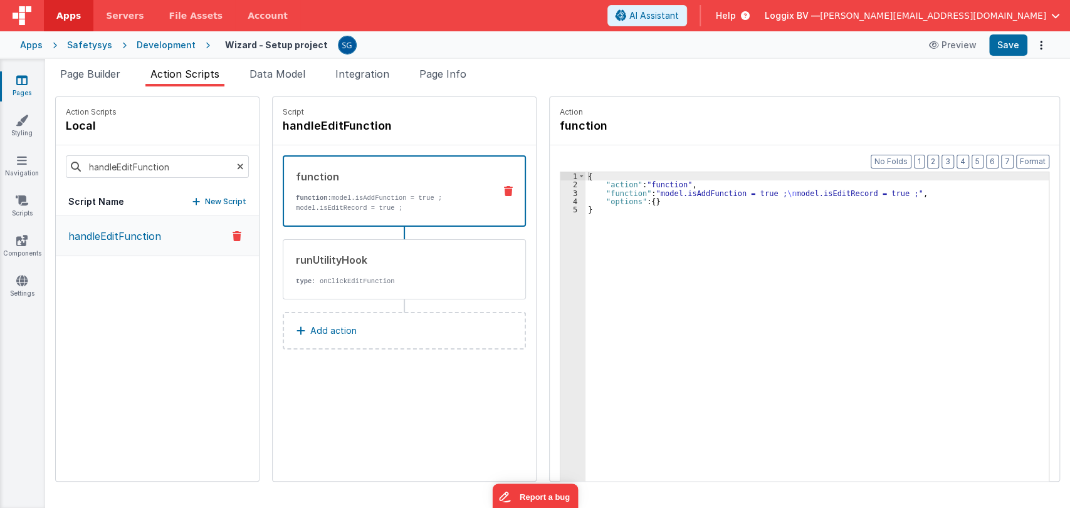
click at [370, 201] on p "function: model.isAddFunction = true ; model.isEditRecord = true ;" at bounding box center [390, 203] width 189 height 20
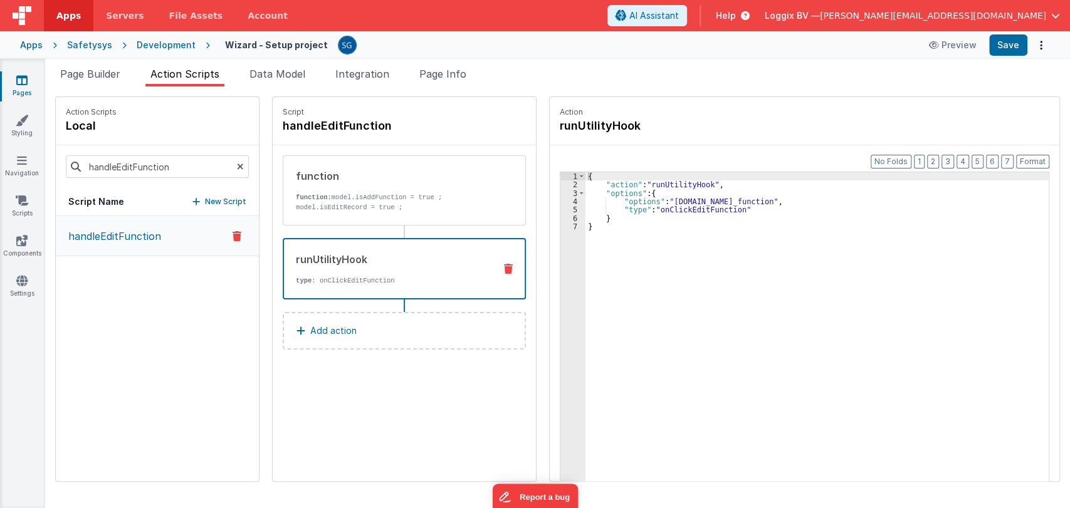
click at [372, 254] on div "runUtilityHook" at bounding box center [390, 259] width 189 height 15
click at [749, 208] on div "{ "action" : "runUtilityHook" , "options" : { "options" : "[DOMAIN_NAME]_functi…" at bounding box center [817, 354] width 463 height 365
click at [102, 71] on span "Page Builder" at bounding box center [90, 74] width 60 height 13
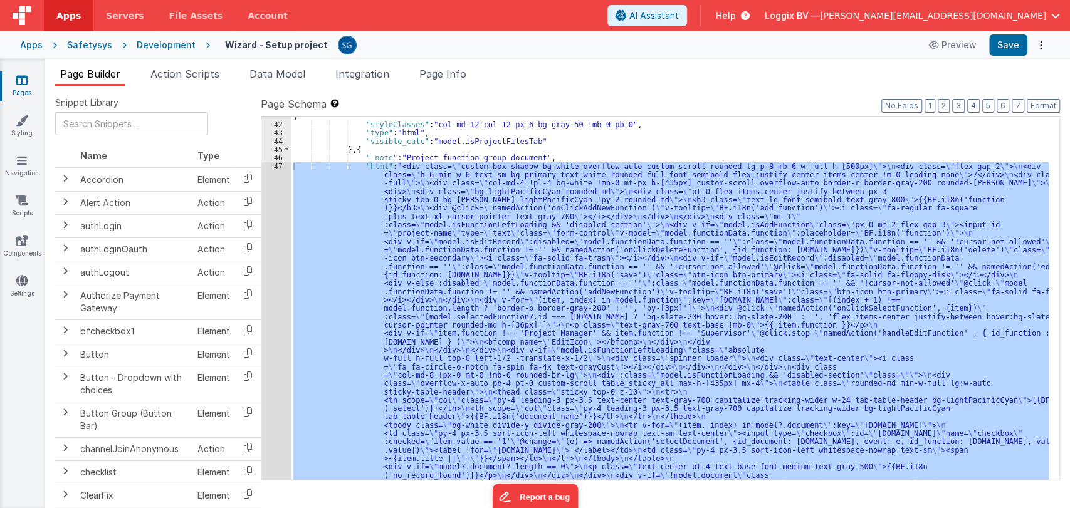
click at [102, 71] on span "Page Builder" at bounding box center [90, 74] width 60 height 13
click at [562, 67] on ul "Page Builder Action Scripts Data Model Integration Page Info" at bounding box center [557, 76] width 1025 height 20
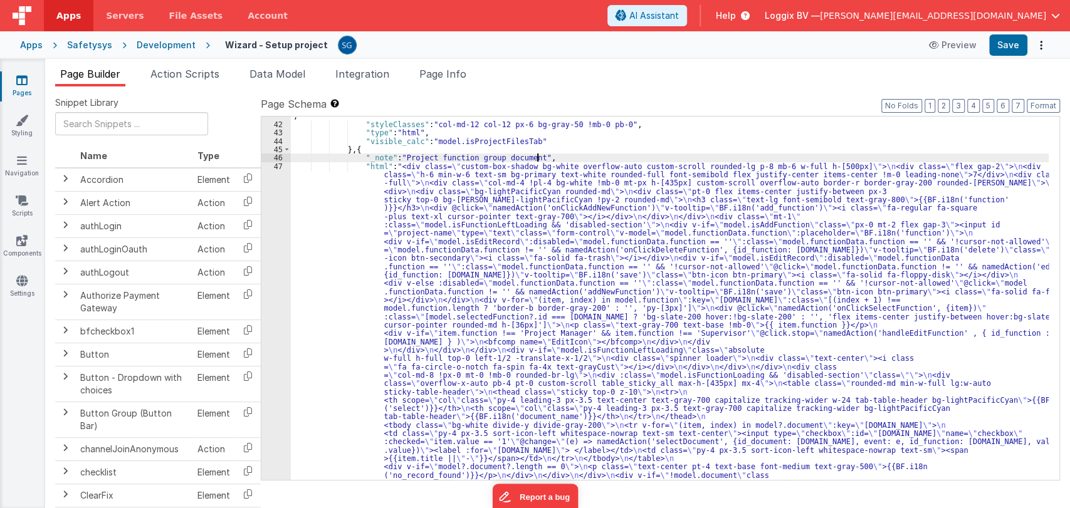
click at [554, 157] on div ""html" : "<div class= \" custom-box-shadow bg-white overflow-auto custom-scroll…" at bounding box center [670, 64] width 758 height 1542
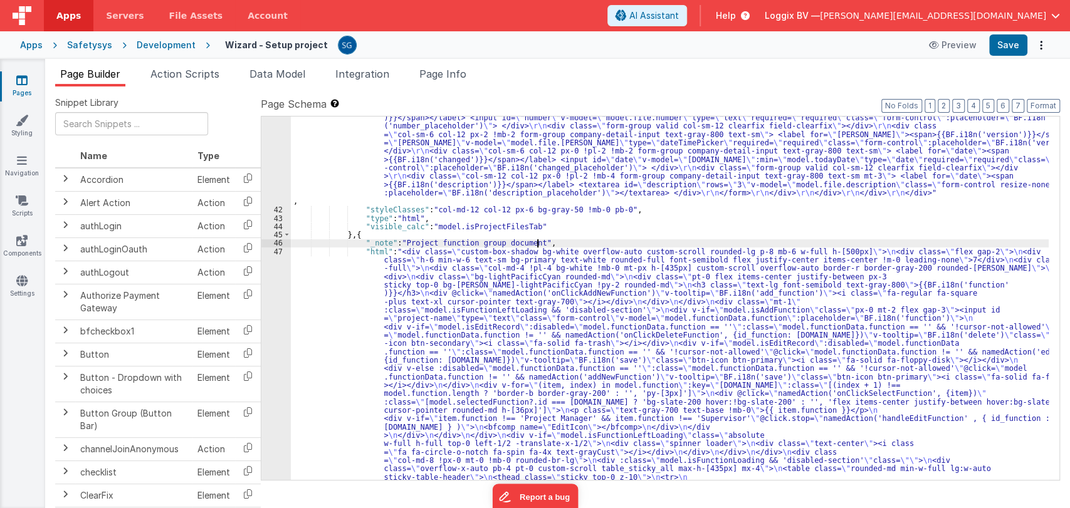
scroll to position [1705, 0]
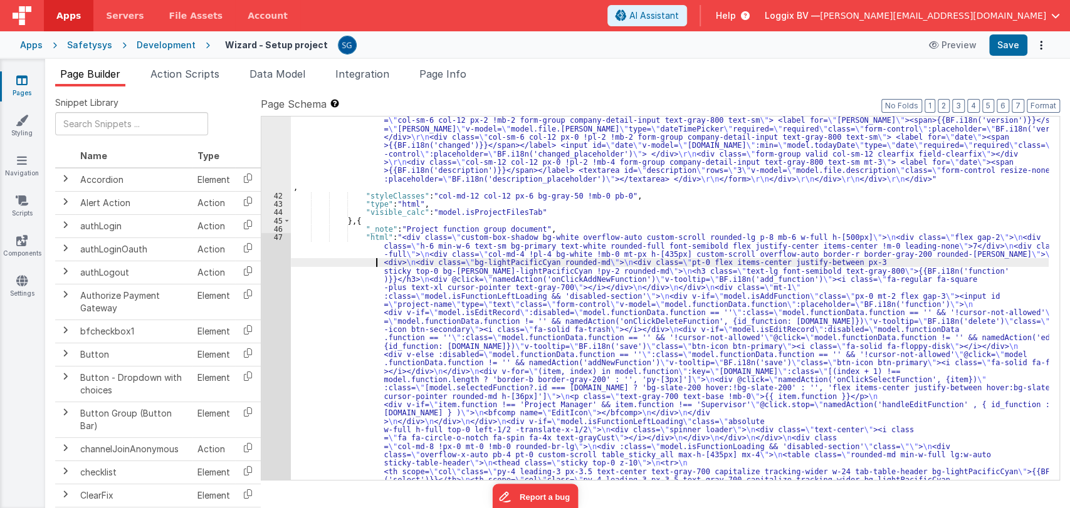
click at [312, 266] on div ""html" : "<div class= \" custom-box-shadow bg-white overflow-auto custom-scroll…" at bounding box center [670, 135] width 758 height 1542
click at [281, 226] on div "46" at bounding box center [275, 229] width 29 height 8
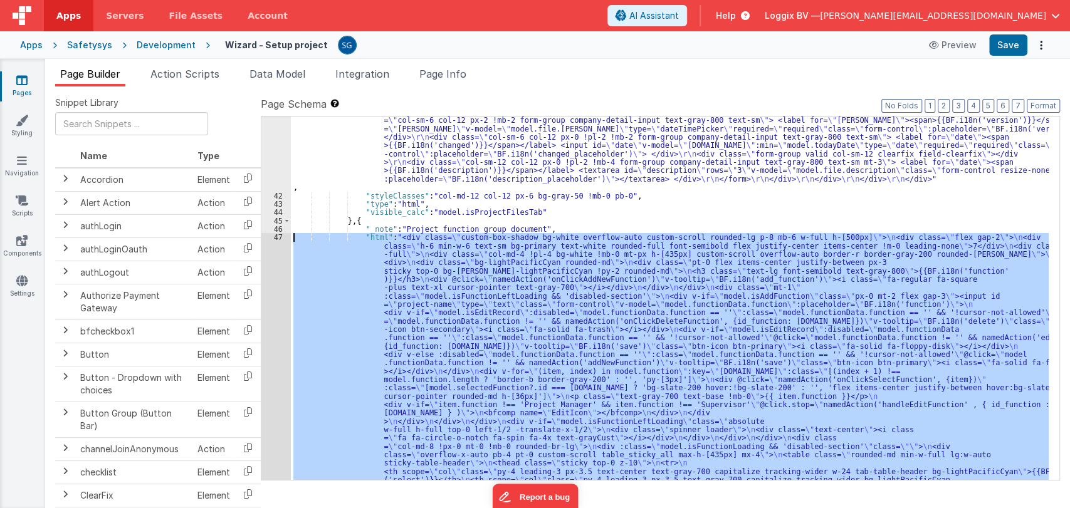
click at [278, 236] on div "47" at bounding box center [275, 408] width 29 height 351
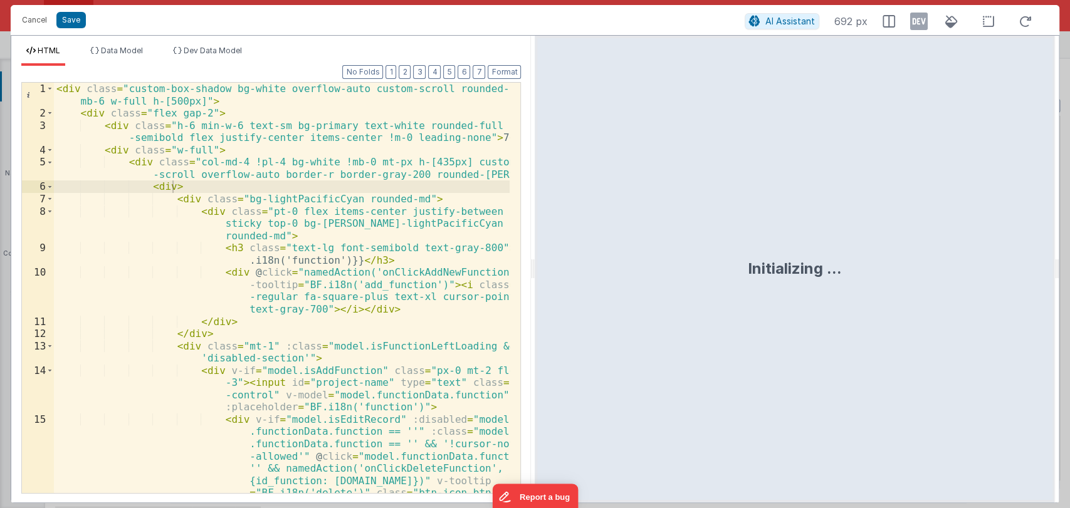
drag, startPoint x: 533, startPoint y: 274, endPoint x: 693, endPoint y: 237, distance: 164.7
click at [980, 194] on html "Cancel Save AI Assistant 692 px HTML Data Model Dev Data Model Format 7 6 5 4 3…" at bounding box center [535, 254] width 1070 height 508
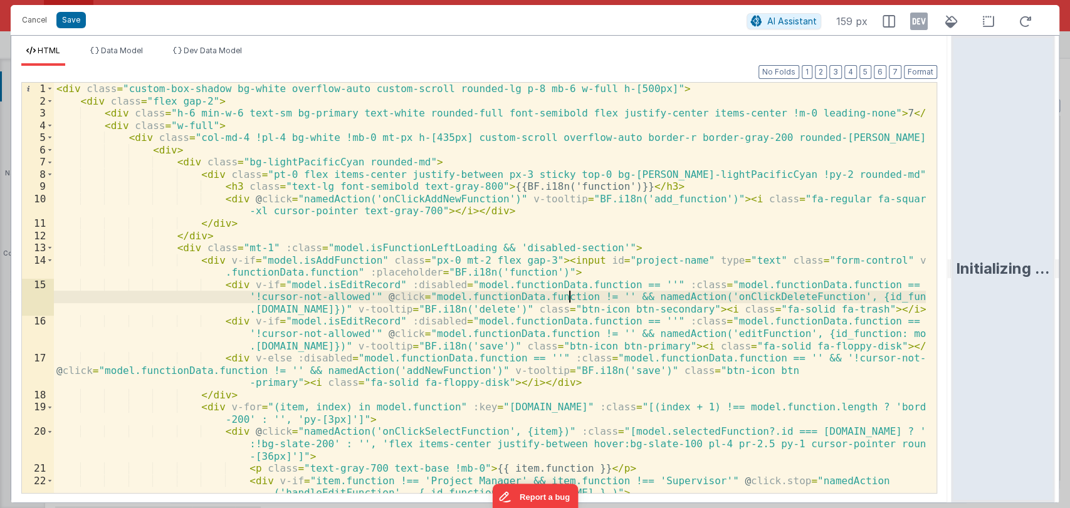
click at [572, 297] on div "< div class = "custom-box-shadow bg-white overflow-auto custom-scroll rounded-l…" at bounding box center [490, 300] width 872 height 435
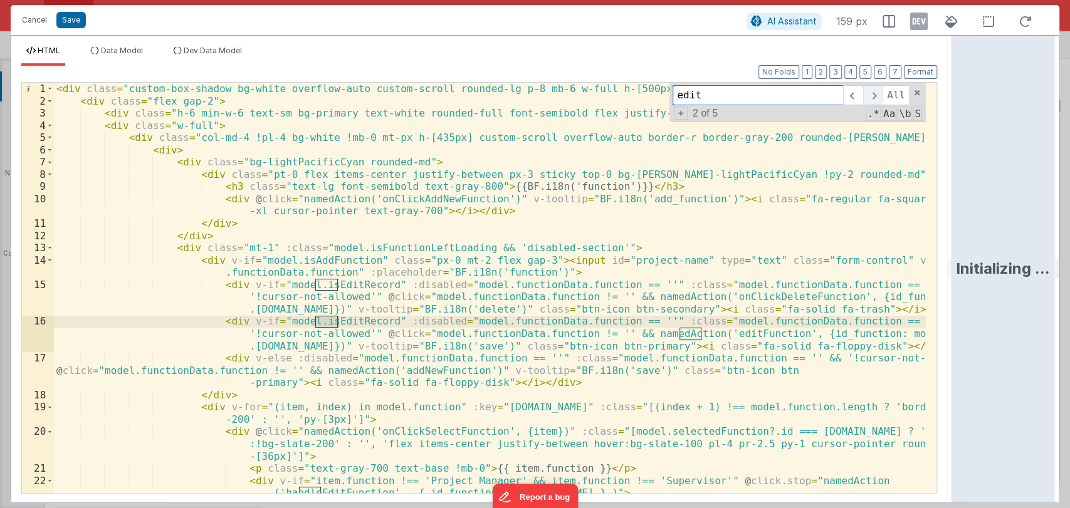
click at [868, 96] on span at bounding box center [872, 95] width 19 height 20
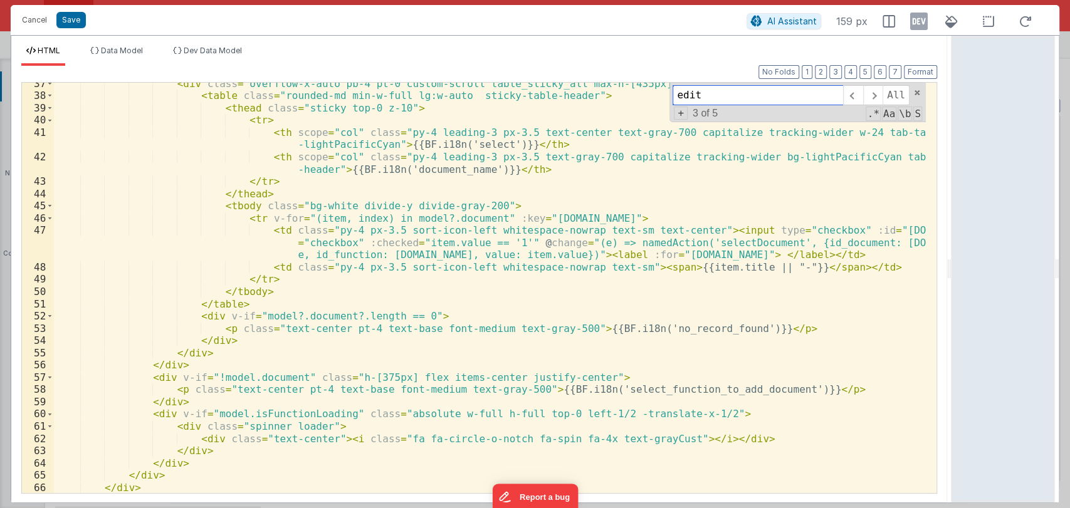
scroll to position [619, 0]
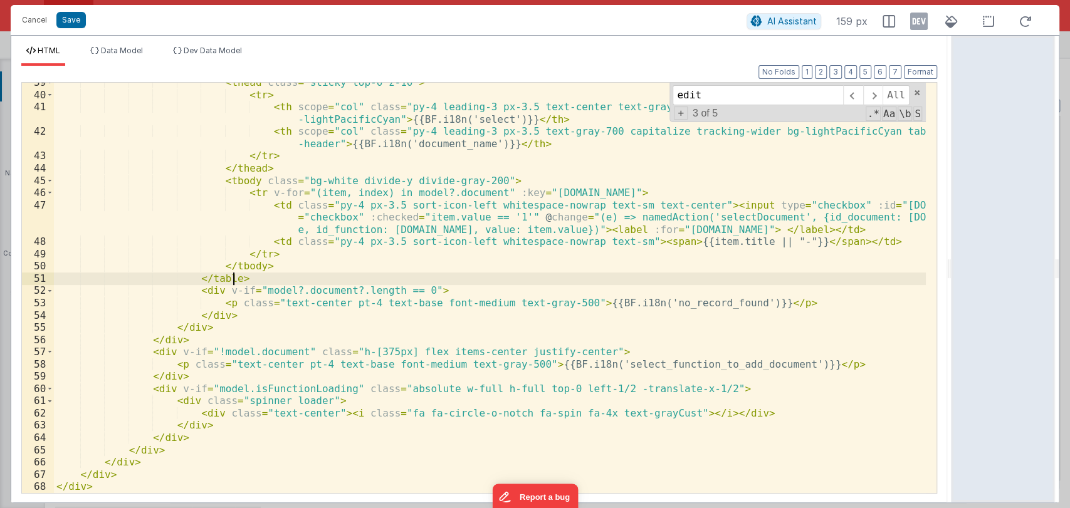
click at [468, 284] on div "< thead class = "sticky top-0 z-10" > < tr > < th scope = "col" class = "py-4 l…" at bounding box center [490, 293] width 872 height 435
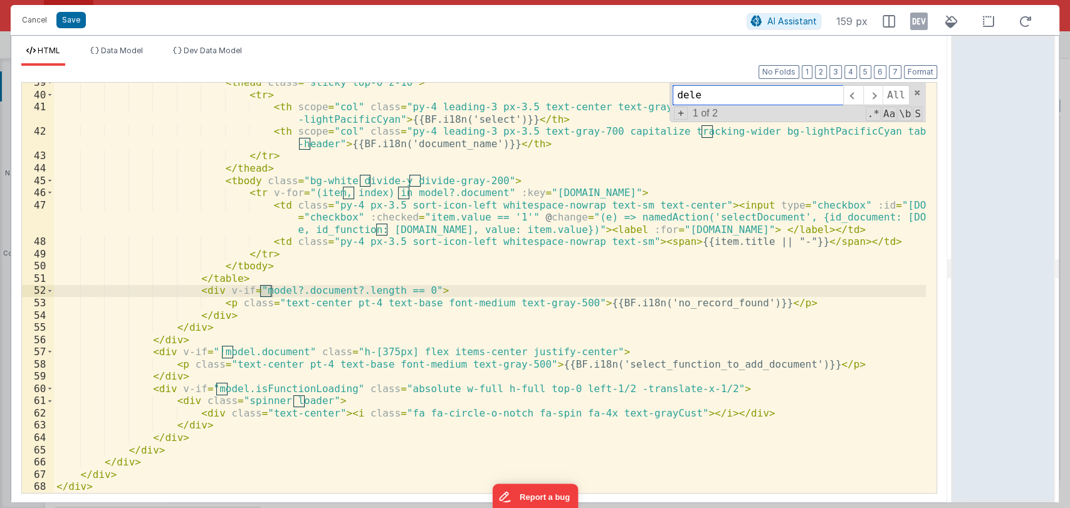
scroll to position [3, 0]
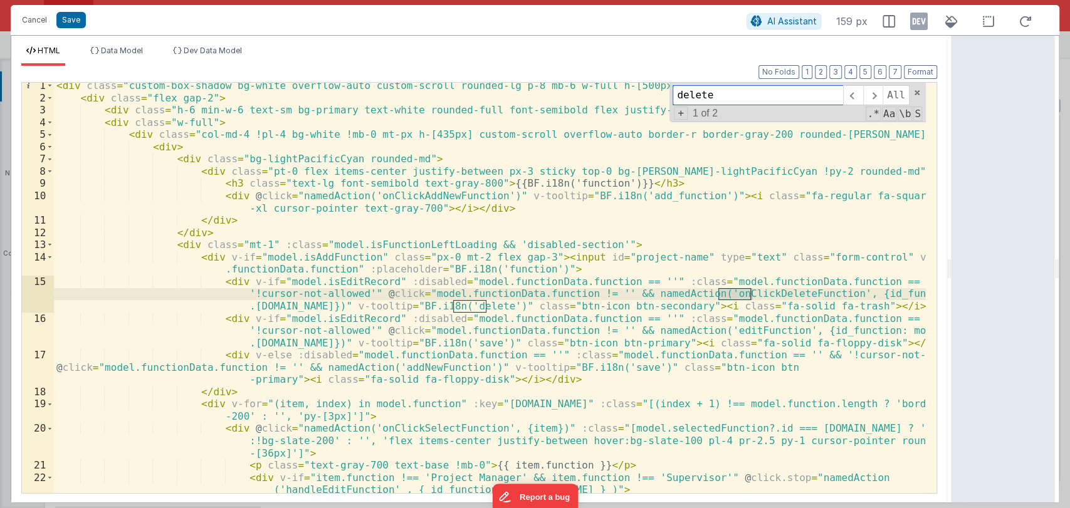
type input "delete"
click at [39, 21] on button "Cancel" at bounding box center [35, 20] width 38 height 18
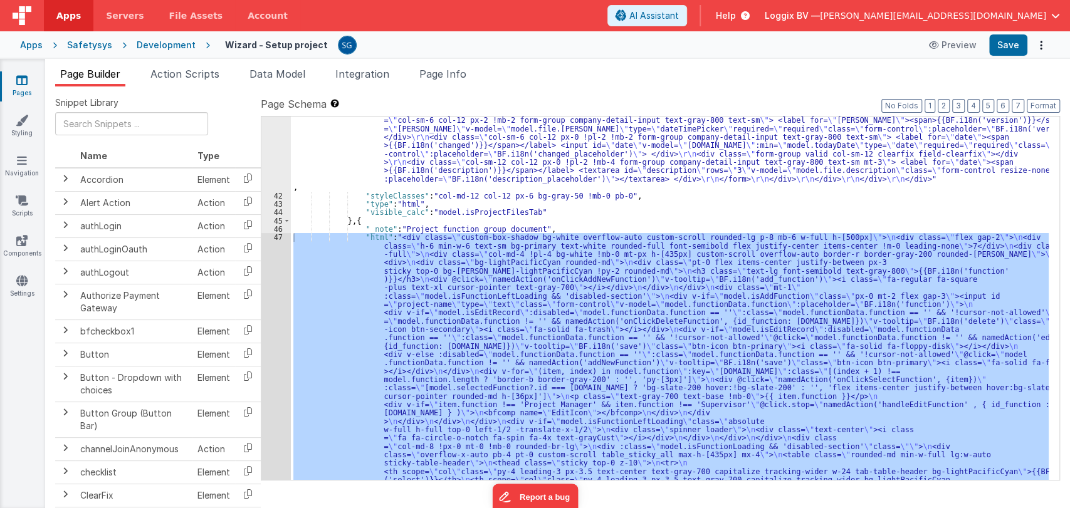
click at [199, 72] on span "Action Scripts" at bounding box center [184, 74] width 69 height 13
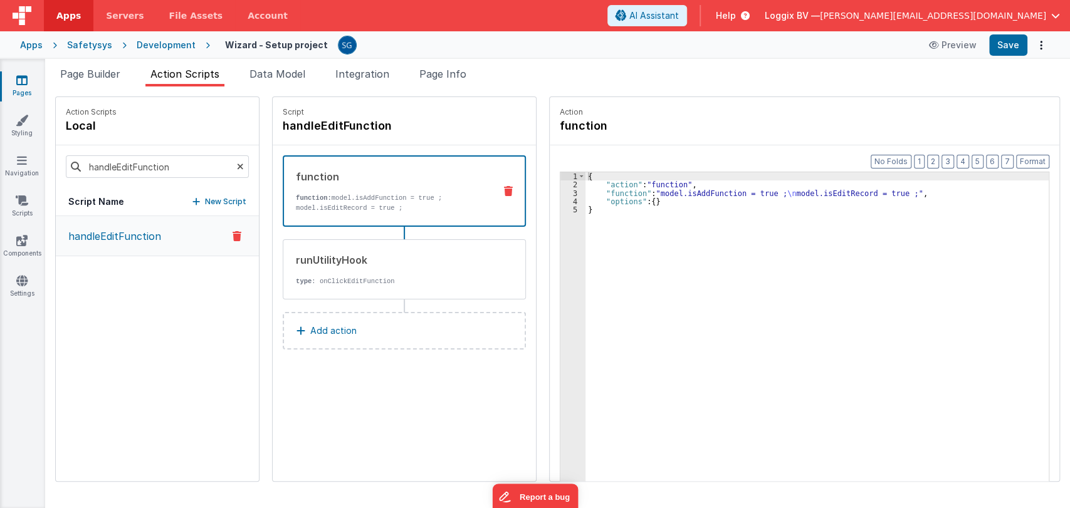
click at [376, 207] on p "function: model.isAddFunction = true ; model.isEditRecord = true ;" at bounding box center [390, 203] width 189 height 20
click at [617, 194] on div "{ "action" : "function" , "function" : "model.isAddFunction = true ; \n model.i…" at bounding box center [817, 354] width 463 height 365
click at [561, 192] on div "3" at bounding box center [573, 193] width 25 height 8
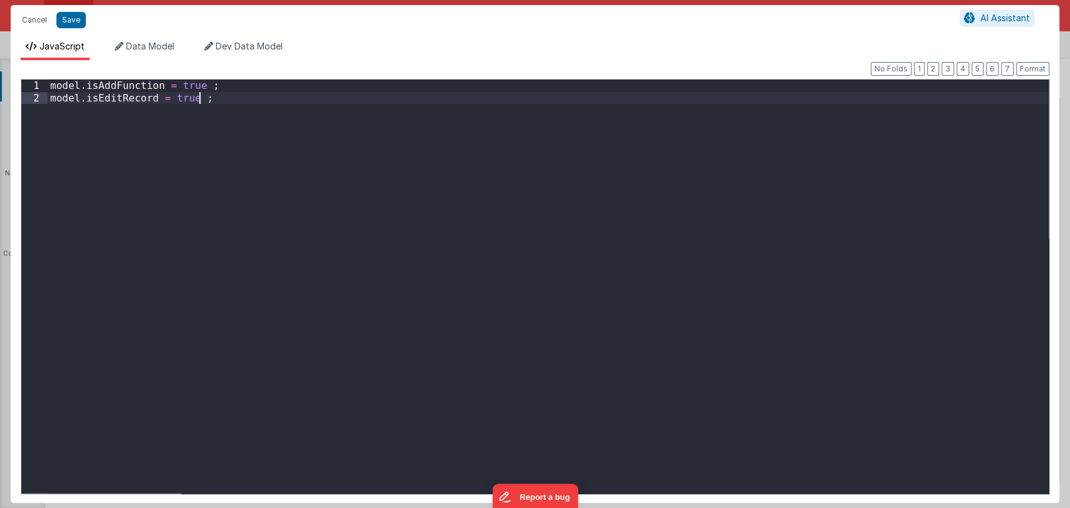
click at [400, 99] on div "model . isAddFunction = true ; model . isEditRecord = true ;" at bounding box center [548, 299] width 1001 height 439
click at [53, 108] on div "model . isAddFunction = true ; model . isEditRecord = true ; console . log ( "f…" at bounding box center [548, 299] width 1001 height 439
click at [329, 108] on div "model . isAddFunction = true ; model . isEditRecord = true ; console . log ( "f…" at bounding box center [548, 299] width 1001 height 439
drag, startPoint x: 66, startPoint y: 21, endPoint x: 436, endPoint y: 45, distance: 370.0
click at [66, 21] on button "Save" at bounding box center [70, 20] width 29 height 16
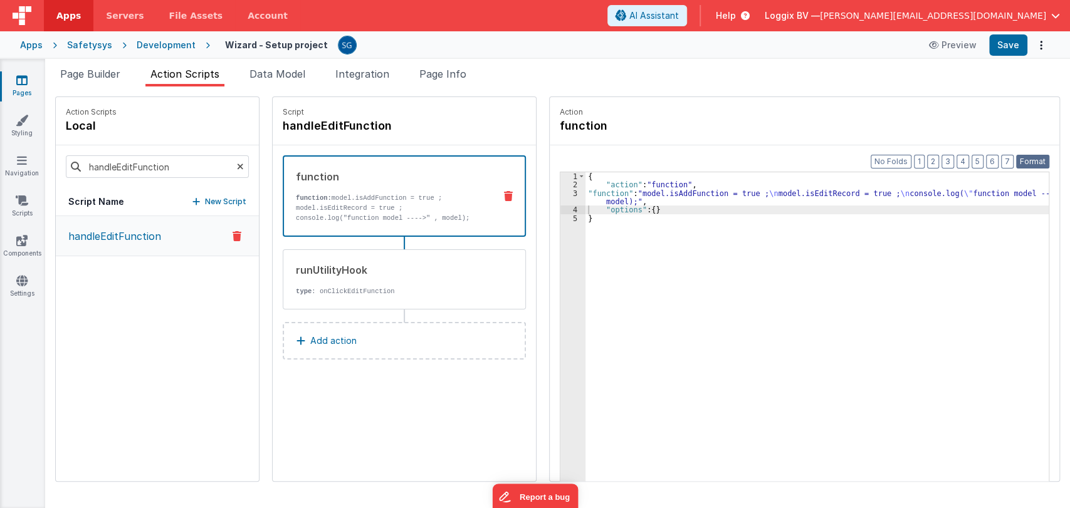
click at [1044, 160] on button "Format" at bounding box center [1032, 162] width 33 height 14
click at [1012, 45] on button "Save" at bounding box center [1008, 44] width 38 height 21
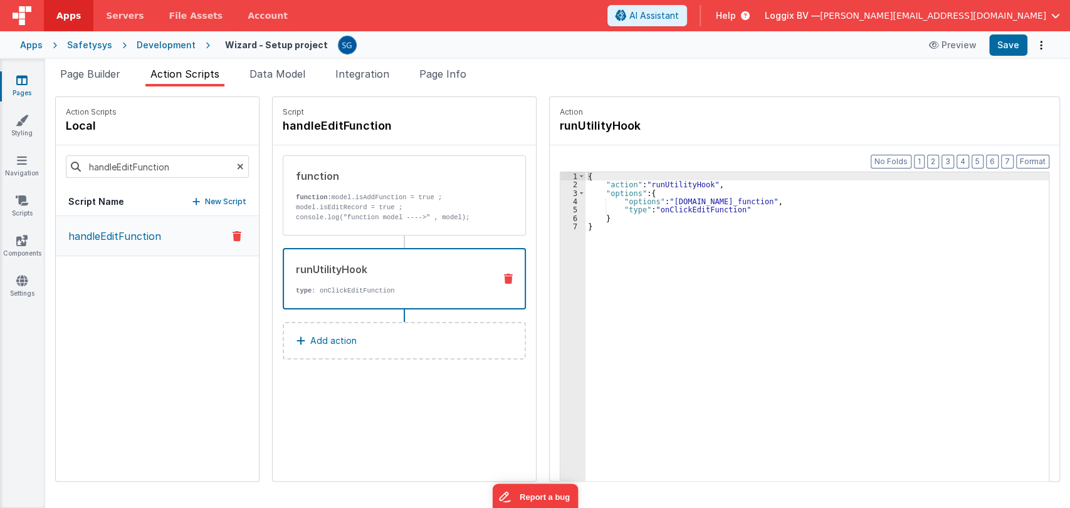
click at [335, 275] on div "runUtilityHook" at bounding box center [390, 269] width 189 height 15
click at [604, 226] on div "{ "action" : "runUtilityHook" , "options" : { "options" : "[DOMAIN_NAME]_functi…" at bounding box center [824, 354] width 476 height 365
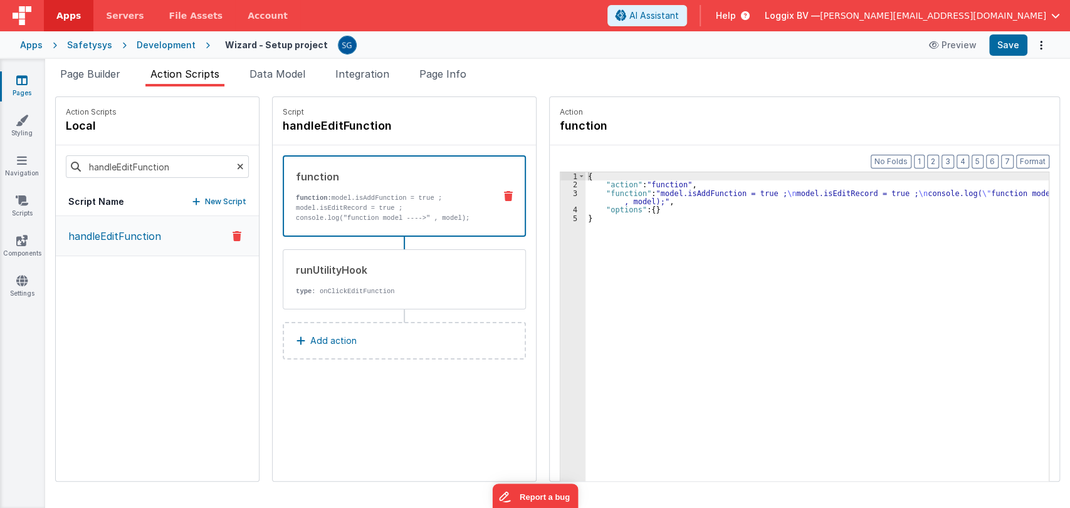
click at [406, 216] on p "function: model.isAddFunction = true ; model.isEditRecord = true ; console.log(…" at bounding box center [390, 208] width 189 height 30
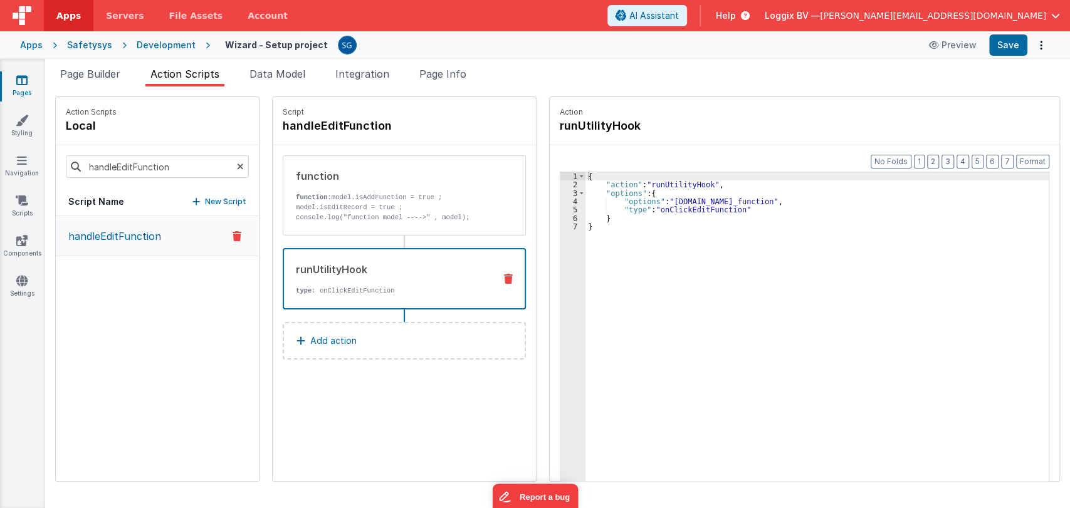
click at [369, 283] on div "runUtilityHook type : onClickEditFunction" at bounding box center [384, 279] width 201 height 34
drag, startPoint x: 657, startPoint y: 197, endPoint x: 765, endPoint y: 200, distance: 107.9
click at [765, 200] on div "{ "action" : "runUtilityHook" , "options" : { "options" : "[DOMAIN_NAME]_functi…" at bounding box center [824, 354] width 476 height 365
click at [392, 207] on p "function: model.isAddFunction = true ; model.isEditRecord = true ; console.log(…" at bounding box center [390, 207] width 189 height 30
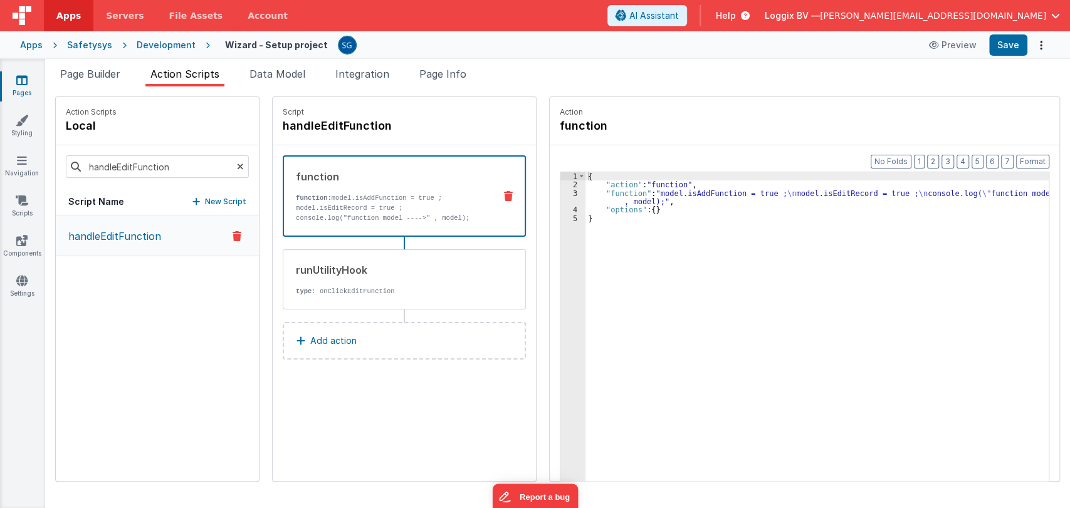
click at [562, 191] on div "3" at bounding box center [573, 197] width 25 height 17
click at [562, 193] on div "3" at bounding box center [573, 197] width 25 height 17
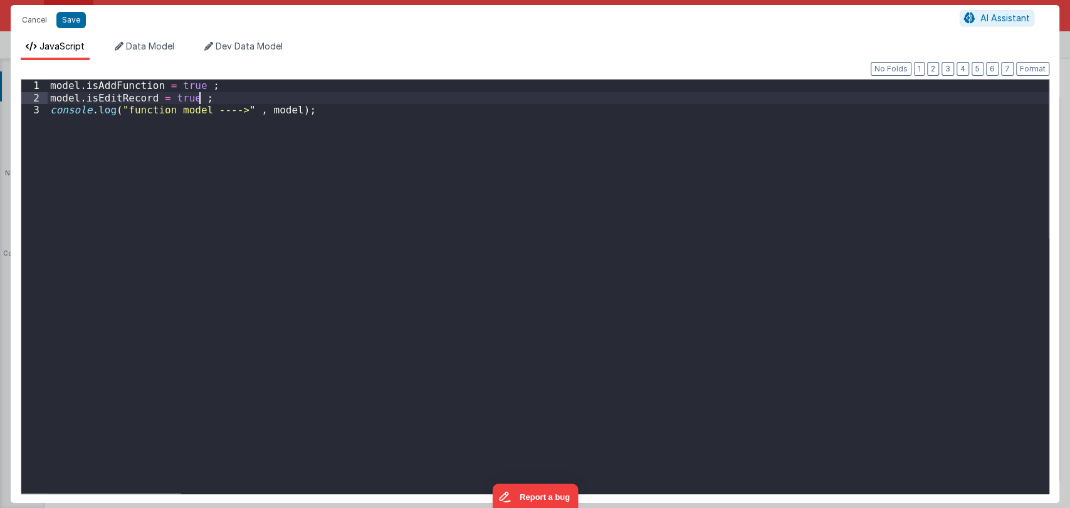
click at [224, 97] on div "model . isAddFunction = true ; model . isEditRecord = true ; console . log ( "f…" at bounding box center [548, 299] width 1001 height 439
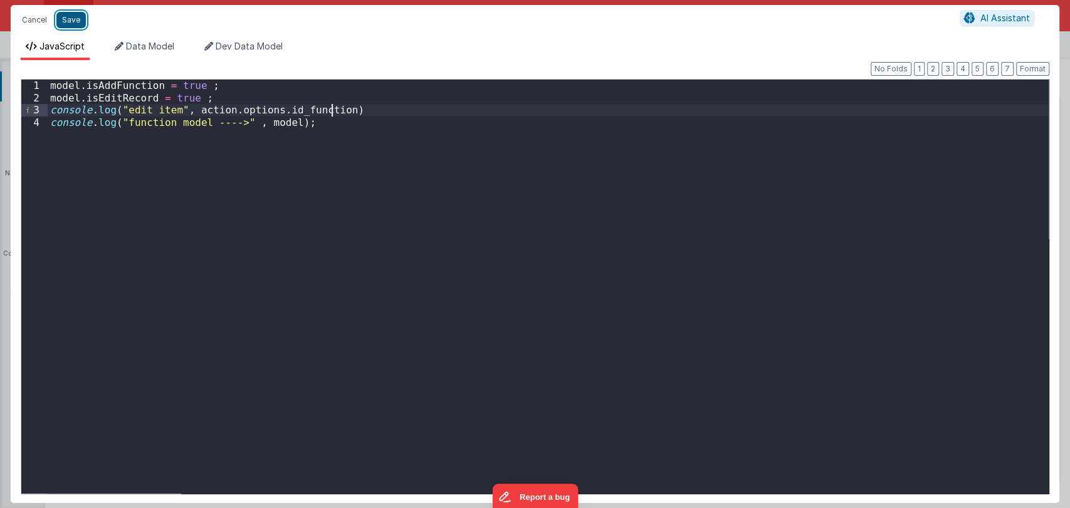
click at [70, 13] on button "Save" at bounding box center [70, 20] width 29 height 16
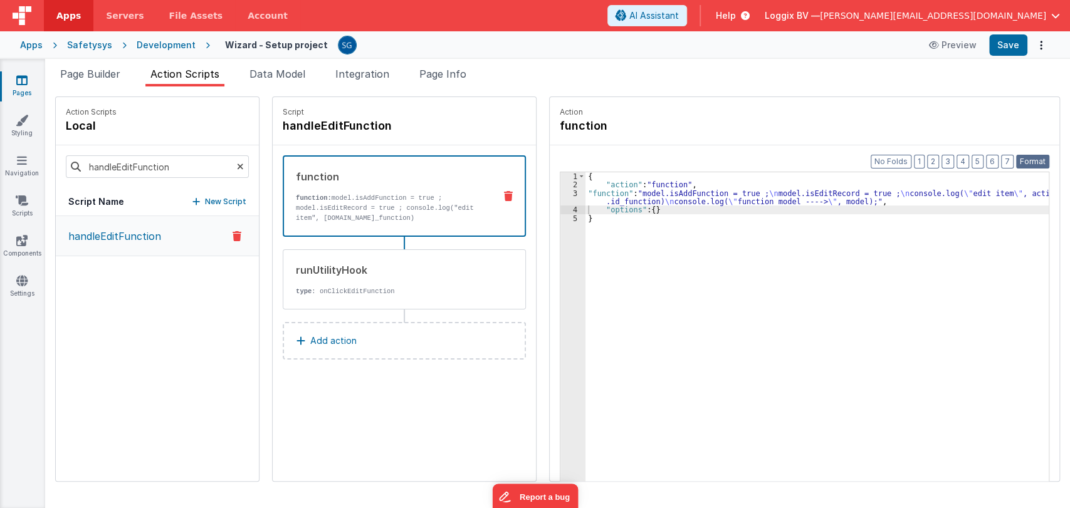
click at [1040, 162] on button "Format" at bounding box center [1032, 162] width 33 height 14
click at [1011, 46] on button "Save" at bounding box center [1008, 44] width 38 height 21
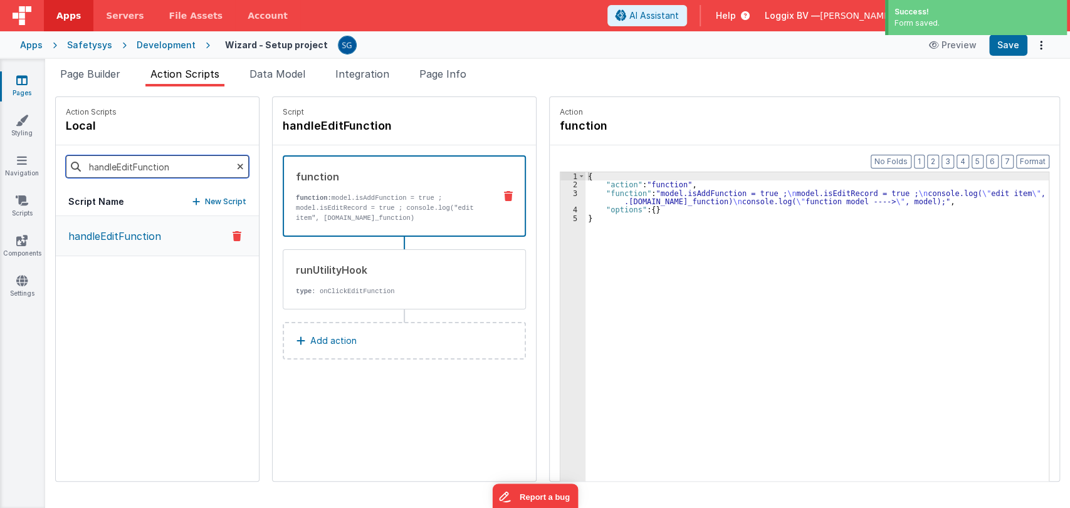
click at [177, 163] on input "handleEditFunction" at bounding box center [157, 166] width 183 height 23
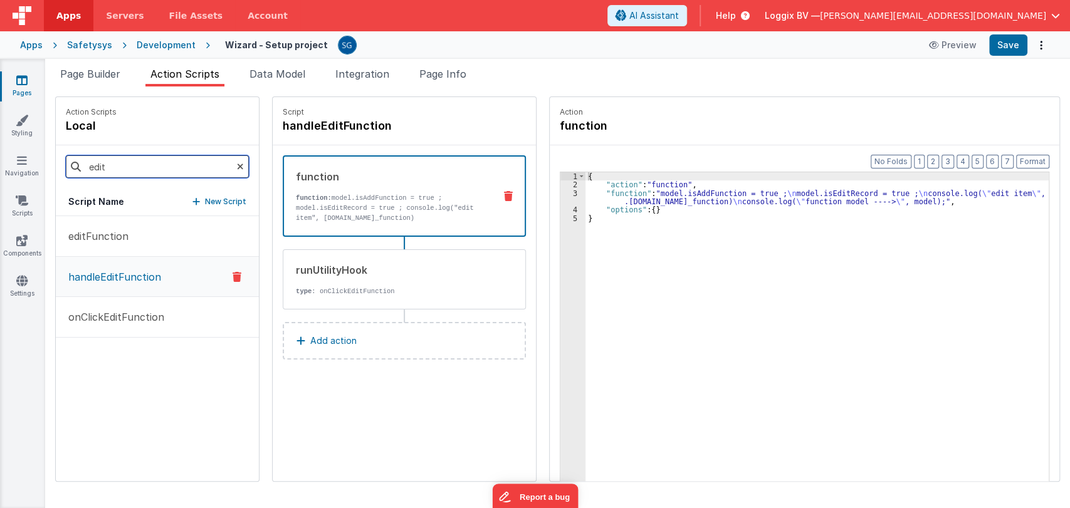
type input "edit"
click at [125, 382] on div "editFunction handleEditFunction onClickEditFunction" at bounding box center [157, 348] width 203 height 265
click at [134, 310] on p "onClickEditFunction" at bounding box center [112, 317] width 103 height 15
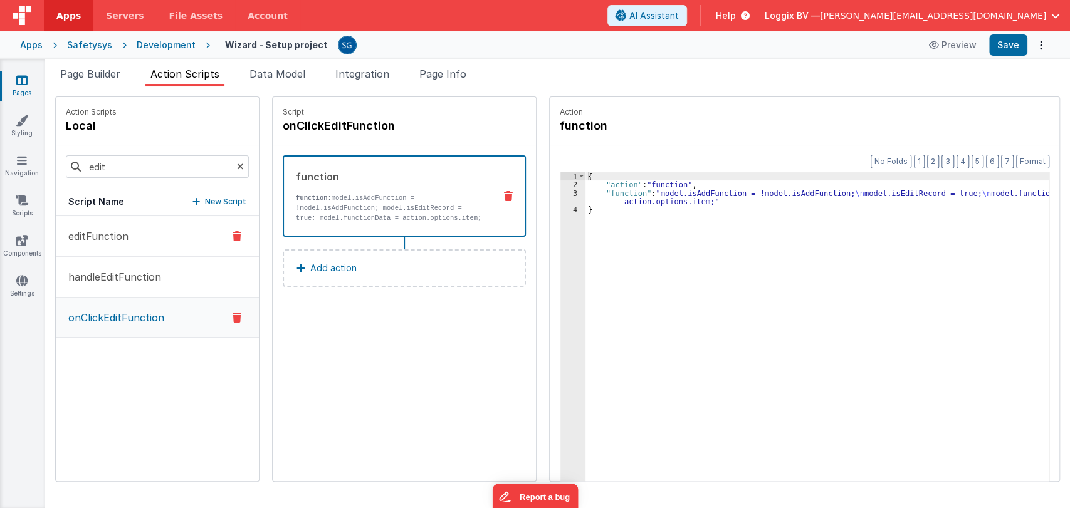
click at [102, 232] on p "editFunction" at bounding box center [95, 236] width 68 height 15
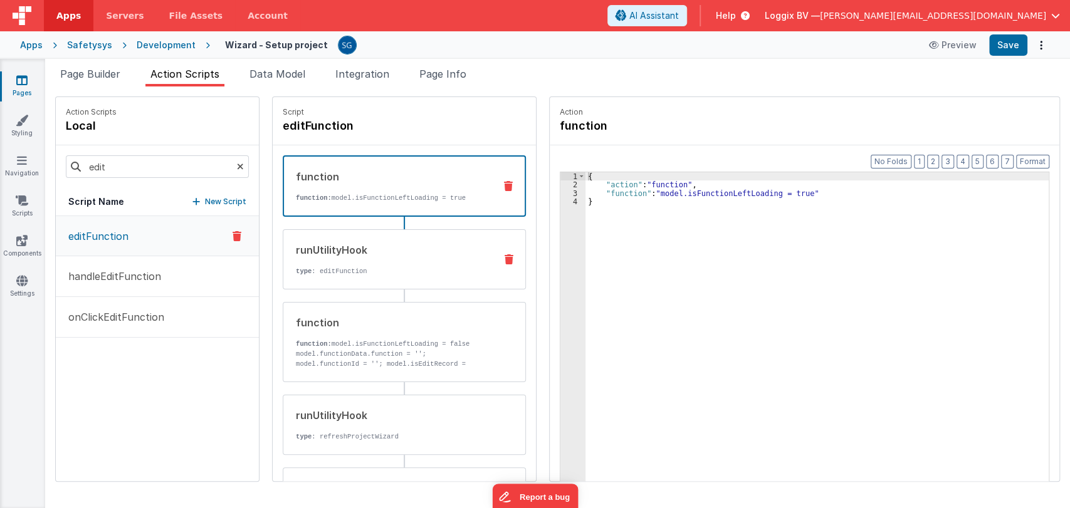
click at [377, 259] on div "runUtilityHook type : editFunction" at bounding box center [384, 260] width 202 height 34
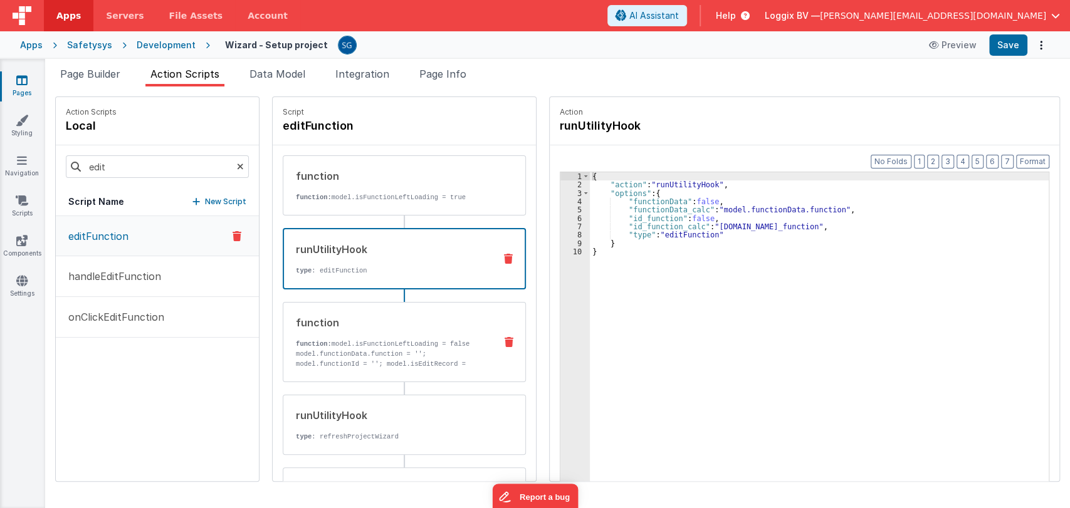
click at [391, 337] on div "function function: model.isFunctionLeftLoading = false model.functionData.funct…" at bounding box center [384, 342] width 202 height 54
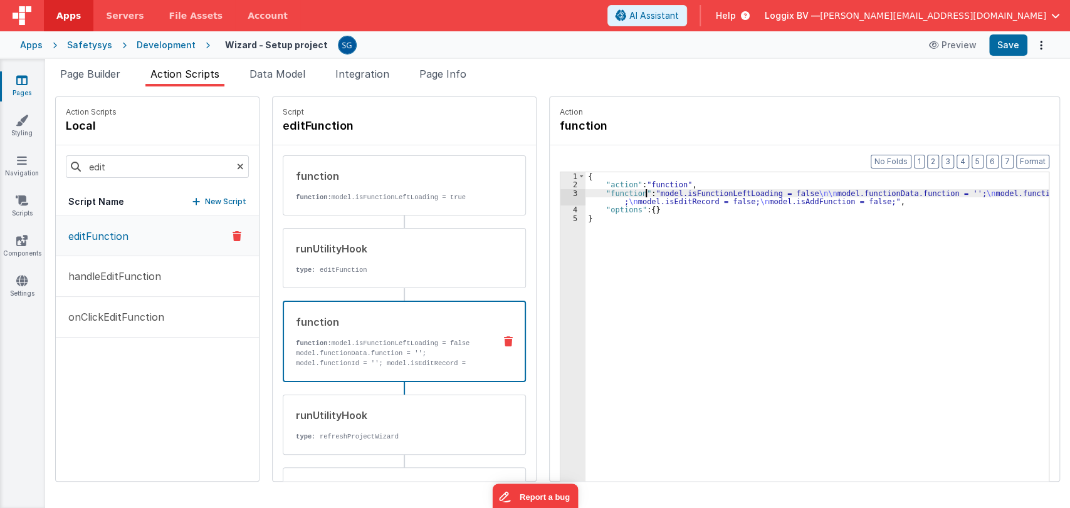
click at [635, 196] on div "{ "action" : "function" , "function" : "model.isFunctionLeftLoading = false \n\…" at bounding box center [824, 354] width 476 height 365
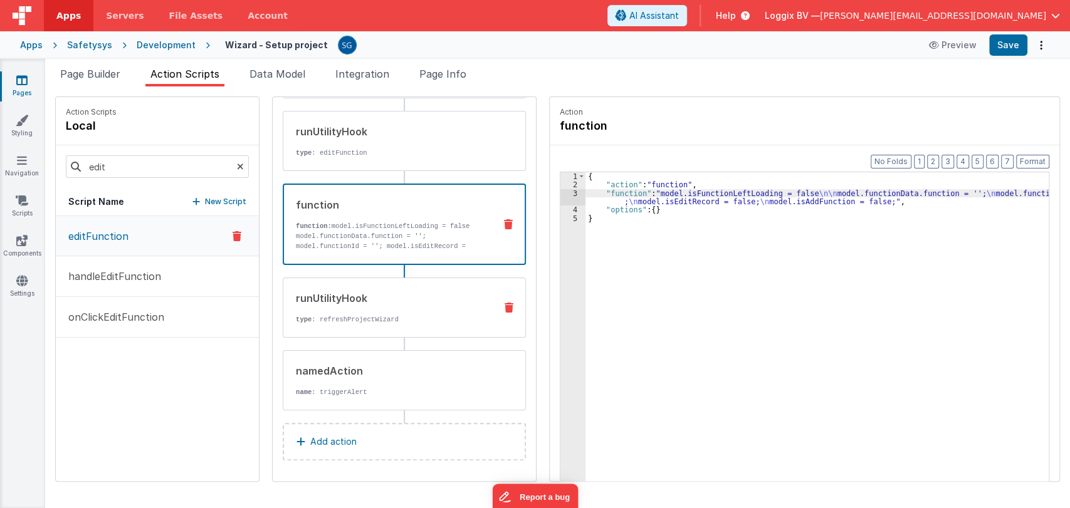
scroll to position [0, 0]
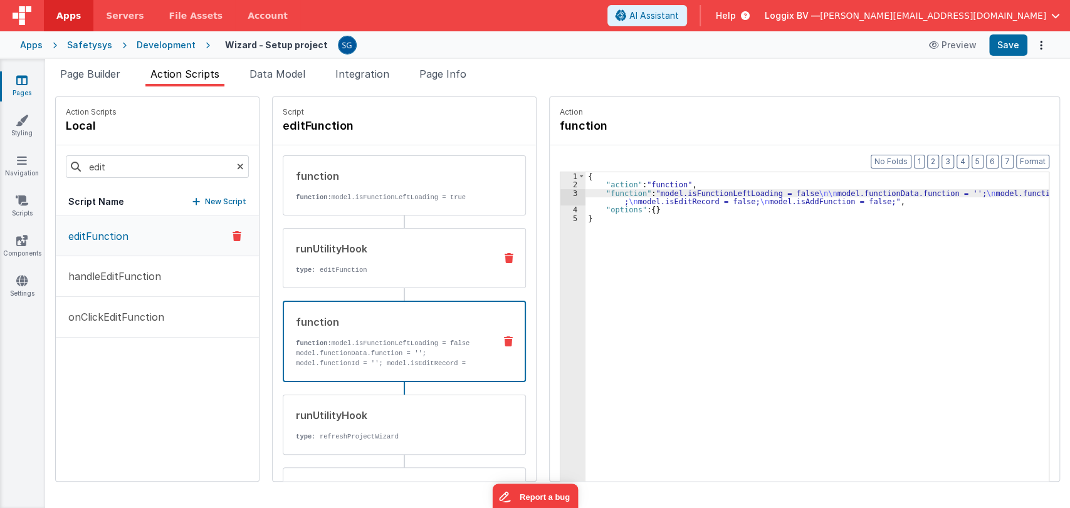
click at [351, 252] on div "runUtilityHook" at bounding box center [390, 248] width 189 height 15
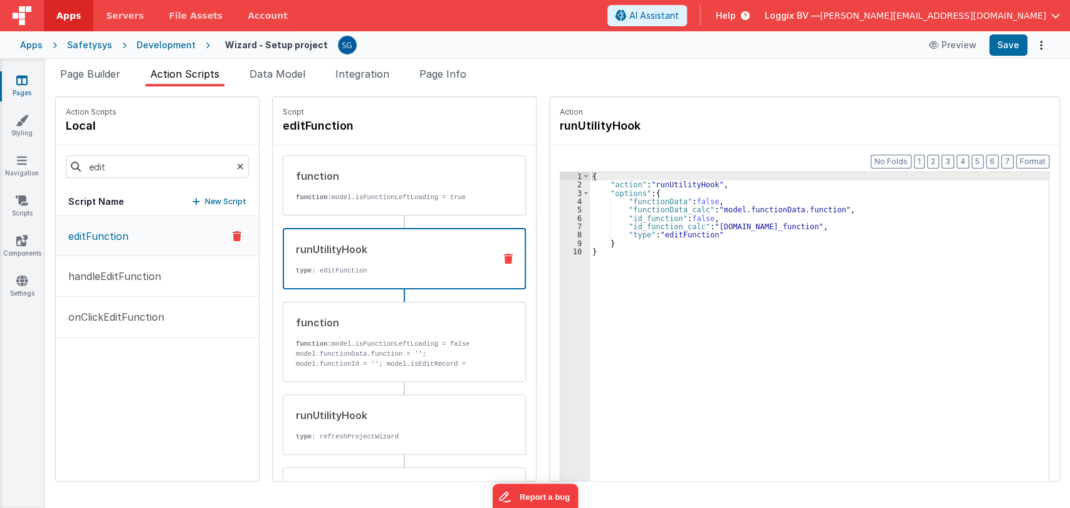
click at [668, 225] on div "{ "action" : "runUtilityHook" , "options" : { "functionData" : false , "functio…" at bounding box center [825, 354] width 471 height 365
click at [645, 227] on div "{ "action" : "runUtilityHook" , "options" : { "functionData" : false , "functio…" at bounding box center [825, 354] width 471 height 365
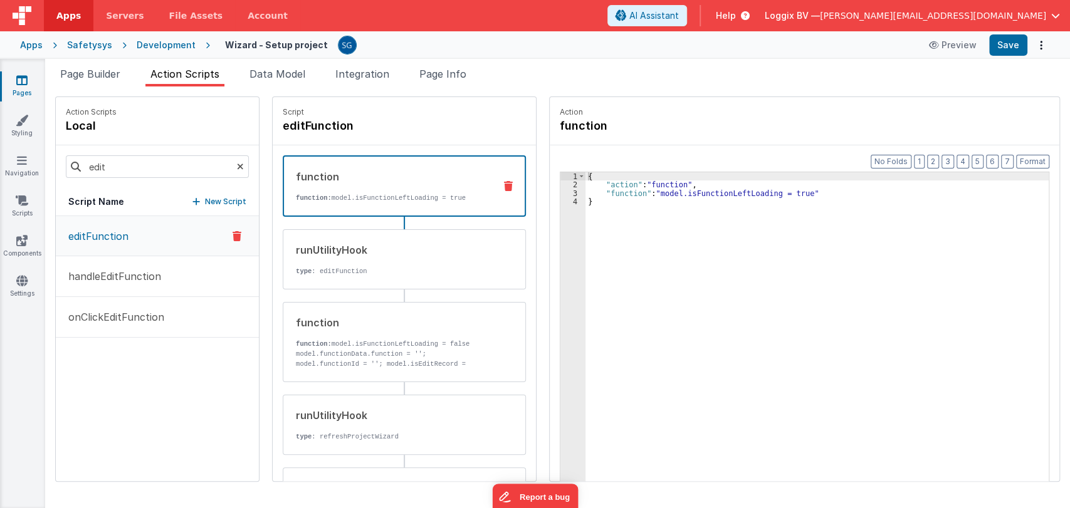
click at [397, 195] on p "function: model.isFunctionLeftLoading = true" at bounding box center [390, 198] width 189 height 10
click at [720, 189] on div "{ "action" : "function" , "function" : "model.isFunctionLeftLoading = true" }" at bounding box center [824, 354] width 476 height 365
click at [562, 191] on div "3" at bounding box center [573, 193] width 25 height 8
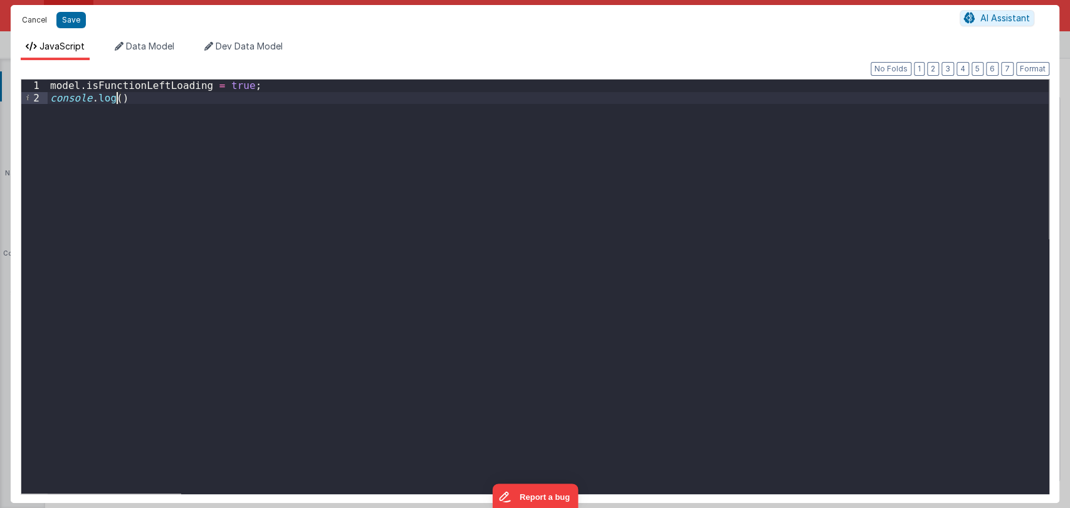
click at [40, 23] on button "Cancel" at bounding box center [35, 20] width 38 height 18
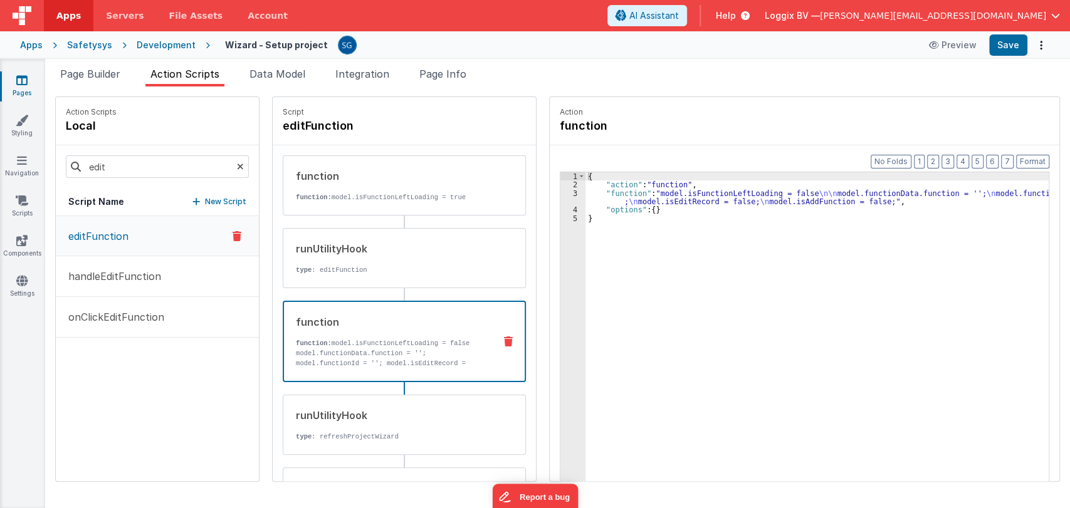
click at [369, 322] on div "function" at bounding box center [390, 322] width 189 height 15
click at [361, 267] on p "type : editFunction" at bounding box center [390, 270] width 189 height 10
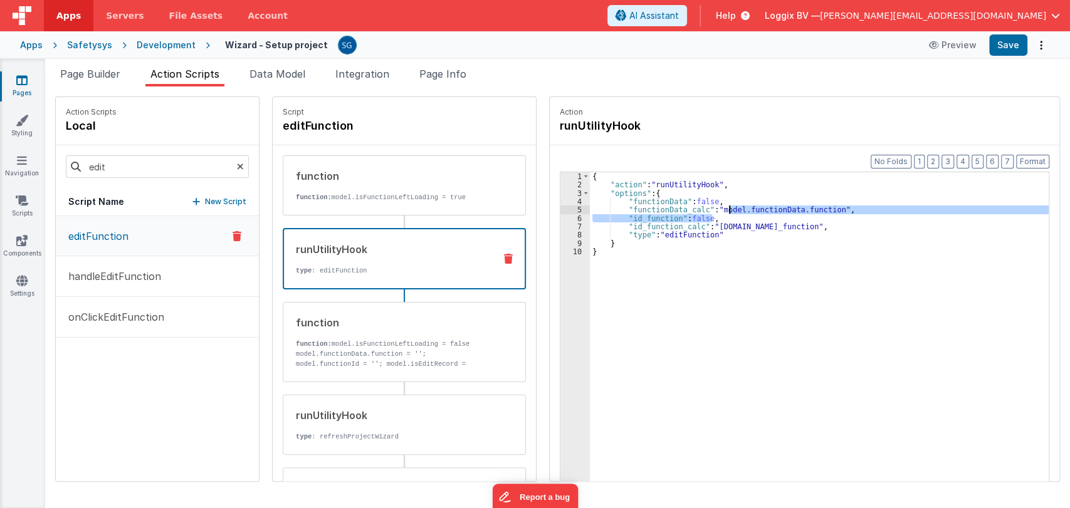
drag, startPoint x: 795, startPoint y: 221, endPoint x: 717, endPoint y: 211, distance: 78.5
click at [717, 211] on div "{ "action" : "runUtilityHook" , "options" : { "functionData" : false , "functio…" at bounding box center [825, 354] width 471 height 365
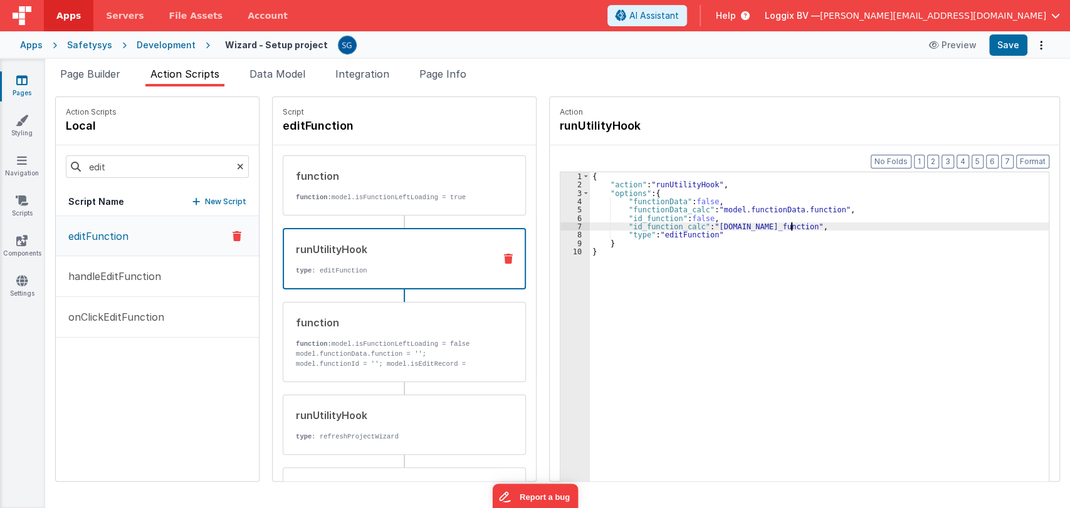
click at [800, 224] on div "{ "action" : "runUtilityHook" , "options" : { "functionData" : false , "functio…" at bounding box center [825, 354] width 471 height 365
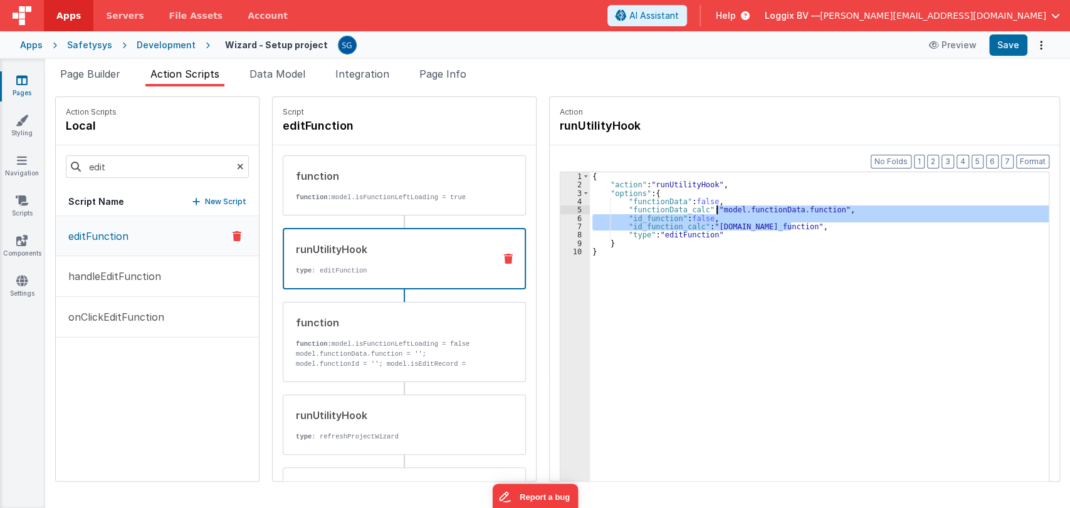
drag, startPoint x: 799, startPoint y: 224, endPoint x: 702, endPoint y: 210, distance: 98.2
click at [702, 210] on div "{ "action" : "runUtilityHook" , "options" : { "functionData" : false , "functio…" at bounding box center [825, 354] width 471 height 365
click at [386, 183] on div "function function: model.isFunctionLeftLoading = true" at bounding box center [384, 186] width 202 height 34
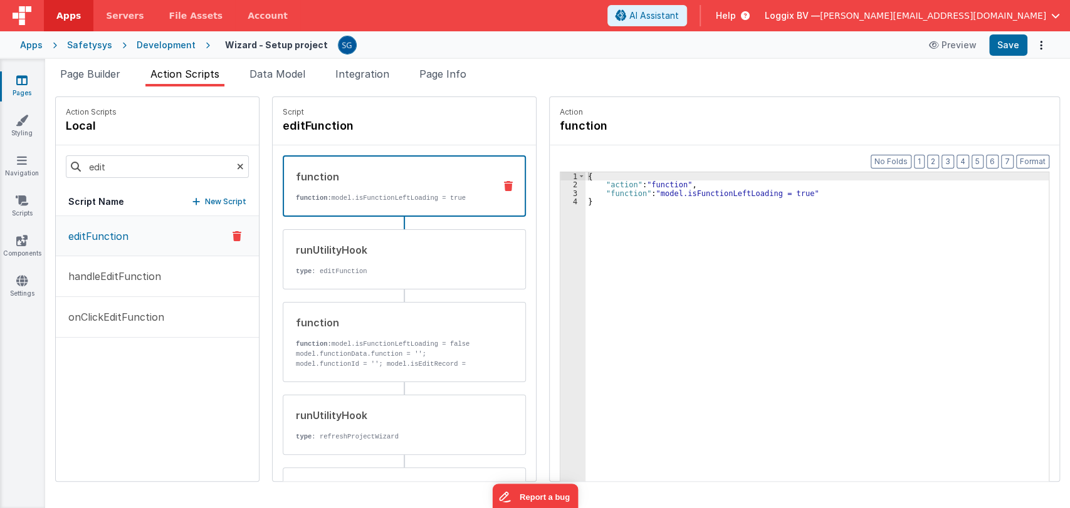
click at [586, 192] on div "{ "action" : "function" , "function" : "model.isFunctionLeftLoading = true" }" at bounding box center [824, 354] width 476 height 365
click at [561, 191] on div "3" at bounding box center [573, 193] width 25 height 8
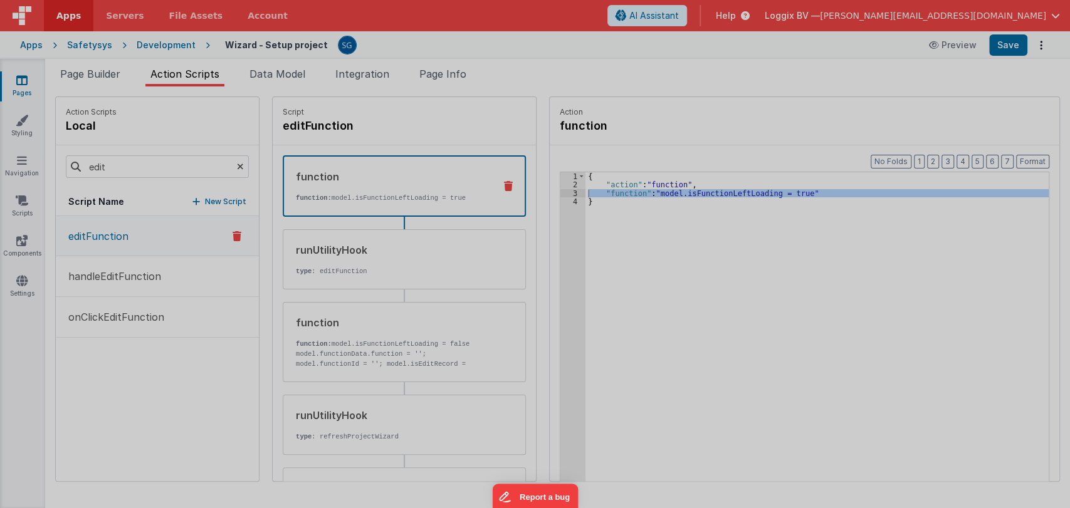
click at [559, 191] on div "model . isFunctionLeftLoading = true" at bounding box center [548, 286] width 1001 height 439
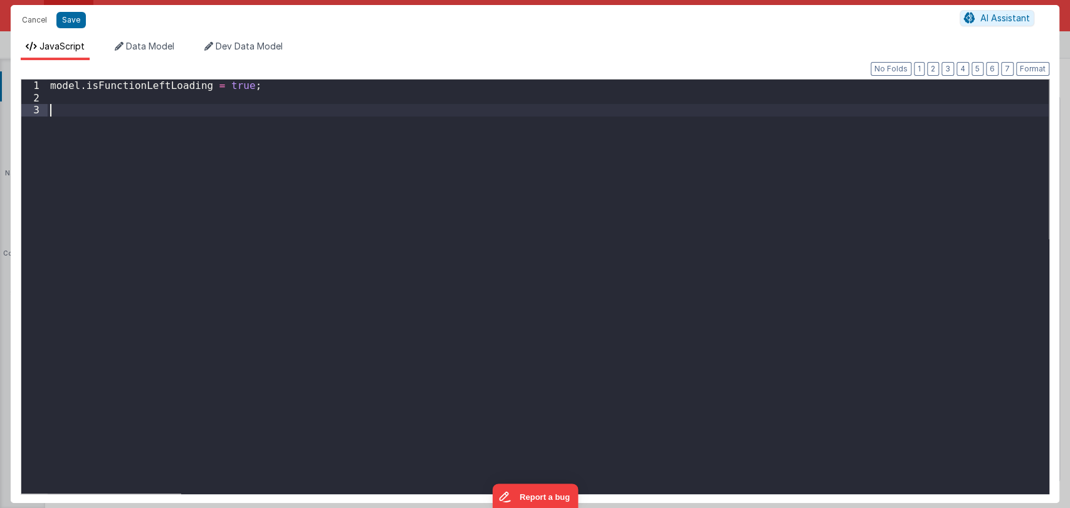
paste textarea
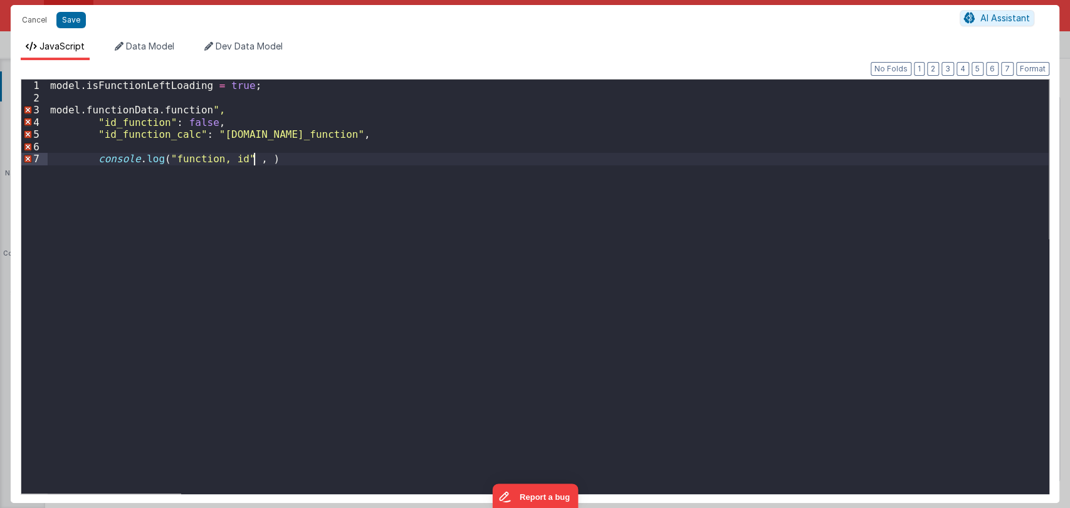
click at [218, 159] on div "model . isFunctionLeftLoading = true ; model . functionData . function ", "id_f…" at bounding box center [548, 299] width 1001 height 439
click at [252, 161] on div "model . isFunctionLeftLoading = true ; model . functionData . function ", "id_f…" at bounding box center [548, 299] width 1001 height 439
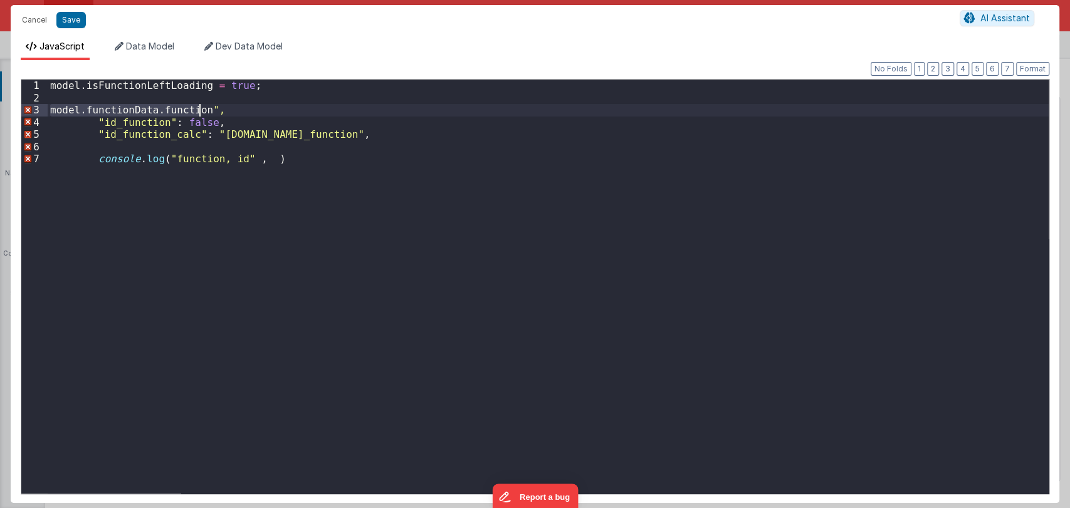
drag, startPoint x: 51, startPoint y: 108, endPoint x: 200, endPoint y: 110, distance: 148.6
click at [200, 110] on div "model . isFunctionLeftLoading = true ; model . functionData . function ", "id_f…" at bounding box center [548, 299] width 1001 height 439
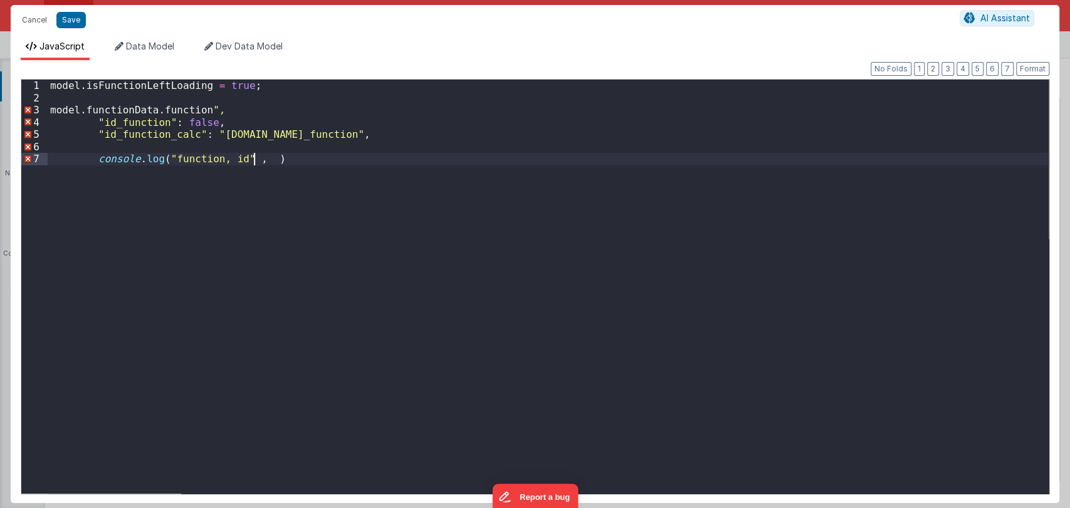
click at [252, 160] on div "model . isFunctionLeftLoading = true ; model . functionData . function ", "id_f…" at bounding box center [548, 299] width 1001 height 439
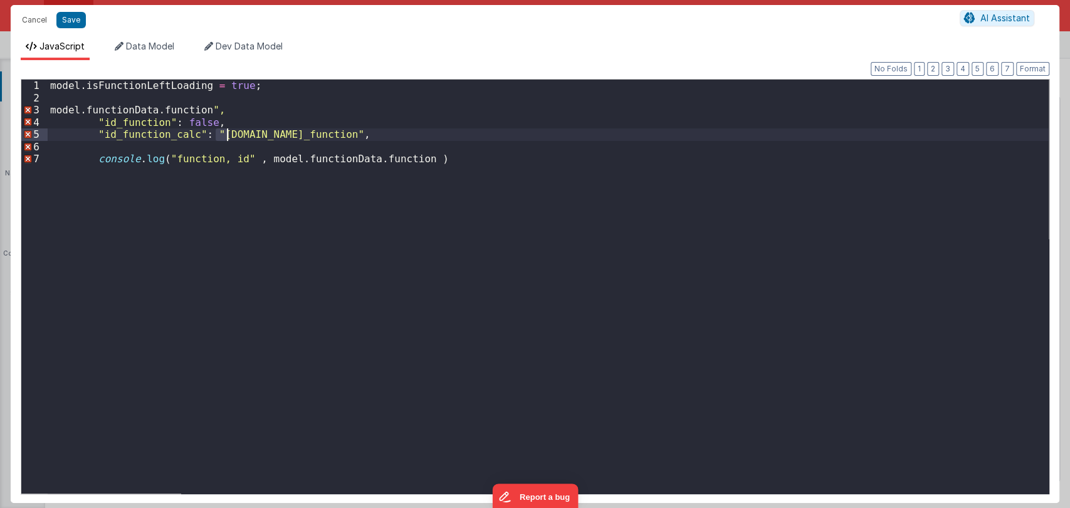
drag, startPoint x: 213, startPoint y: 135, endPoint x: 232, endPoint y: 135, distance: 18.8
click at [232, 135] on div "model . isFunctionLeftLoading = true ; model . functionData . function ", "id_f…" at bounding box center [548, 299] width 1001 height 439
click at [213, 135] on div "model . isFunctionLeftLoading = true ; model . functionData . function ", "id_f…" at bounding box center [548, 299] width 1001 height 439
drag, startPoint x: 213, startPoint y: 135, endPoint x: 306, endPoint y: 135, distance: 93.4
click at [306, 135] on div "model . isFunctionLeftLoading = true ; model . functionData . function ", "id_f…" at bounding box center [548, 299] width 1001 height 439
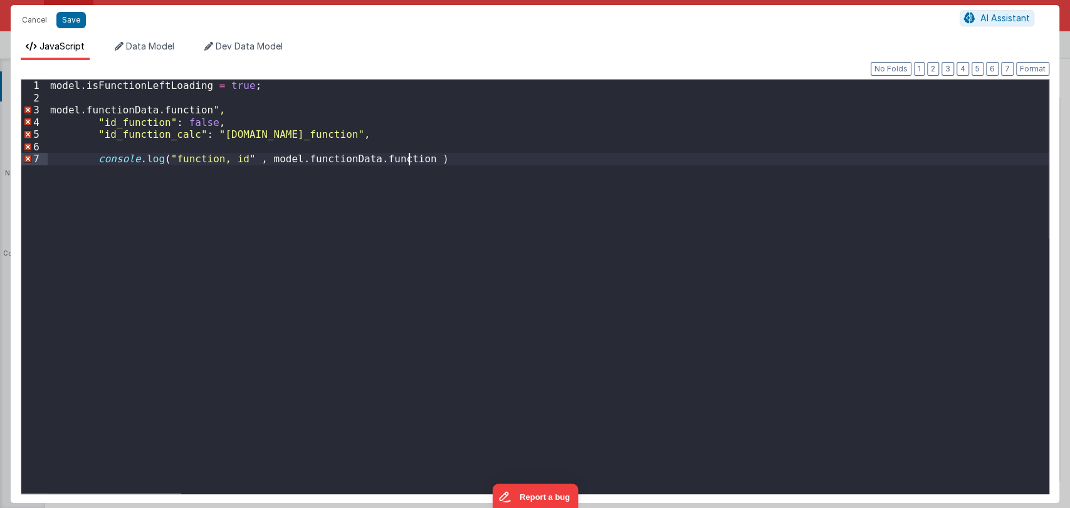
click at [406, 162] on div "model . isFunctionLeftLoading = true ; model . functionData . function ", "id_f…" at bounding box center [548, 299] width 1001 height 439
click at [404, 158] on div "model . isFunctionLeftLoading = true ; model . functionData . function ", "id_f…" at bounding box center [548, 299] width 1001 height 439
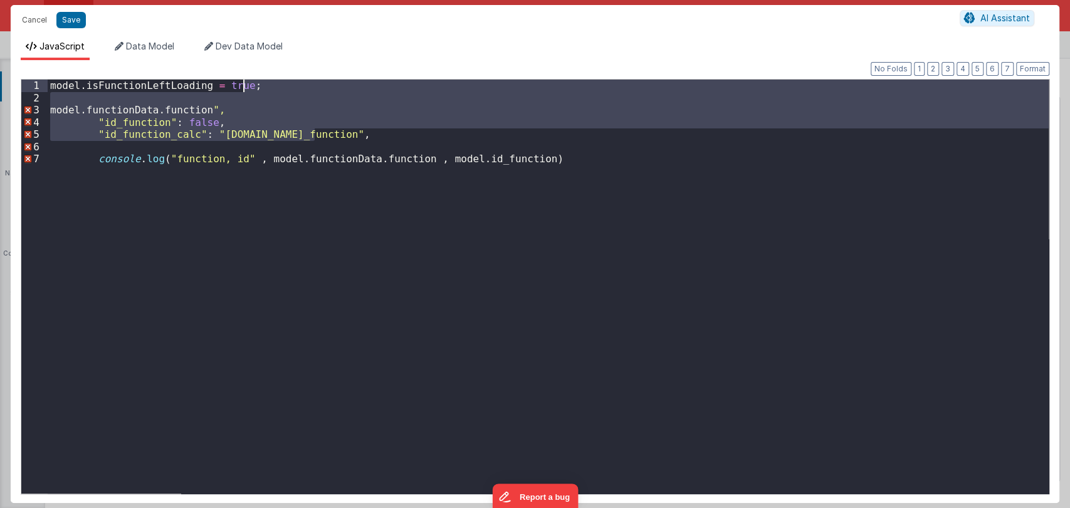
drag, startPoint x: 334, startPoint y: 133, endPoint x: 332, endPoint y: 89, distance: 43.9
click at [332, 89] on div "model . isFunctionLeftLoading = true ; model . functionData . function ", "id_f…" at bounding box center [548, 299] width 1001 height 439
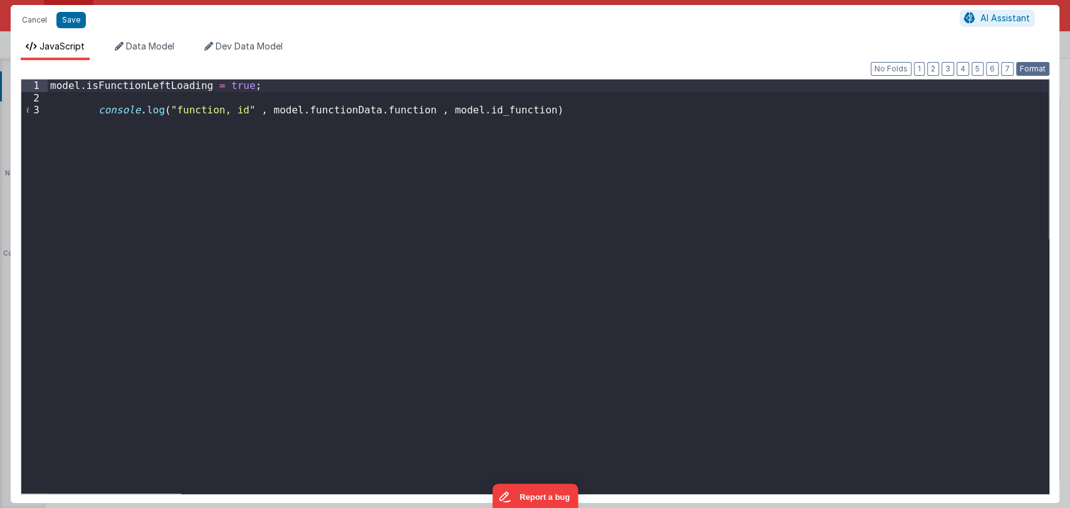
click at [1026, 71] on button "Format" at bounding box center [1032, 69] width 33 height 14
click at [67, 16] on button "Save" at bounding box center [70, 20] width 29 height 16
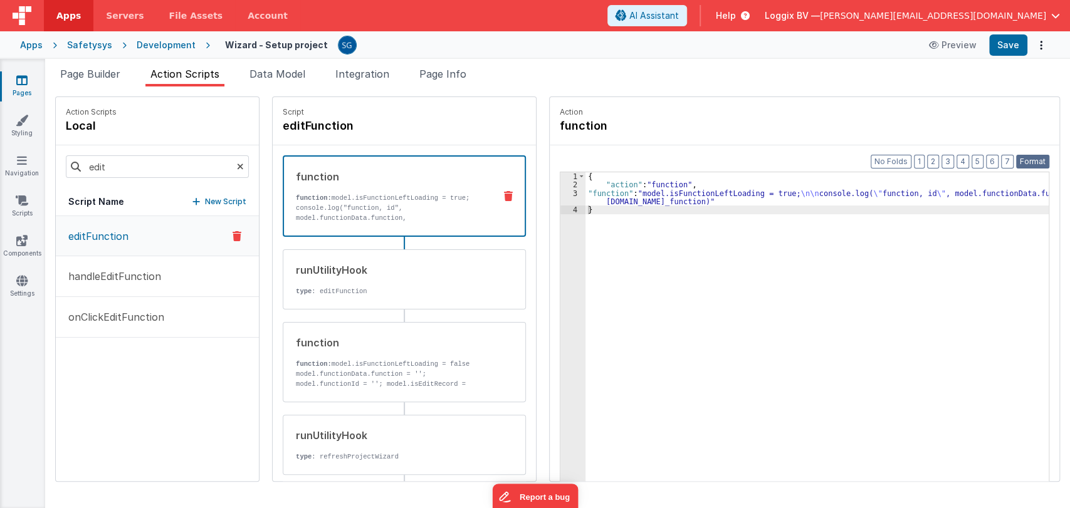
click at [1033, 159] on button "Format" at bounding box center [1032, 162] width 33 height 14
click at [999, 41] on button "Save" at bounding box center [1008, 44] width 38 height 21
click at [419, 203] on p "console.log("function, id", model.functionData.function, [DOMAIN_NAME]_function)" at bounding box center [390, 218] width 189 height 30
click at [563, 194] on div "3" at bounding box center [573, 197] width 25 height 17
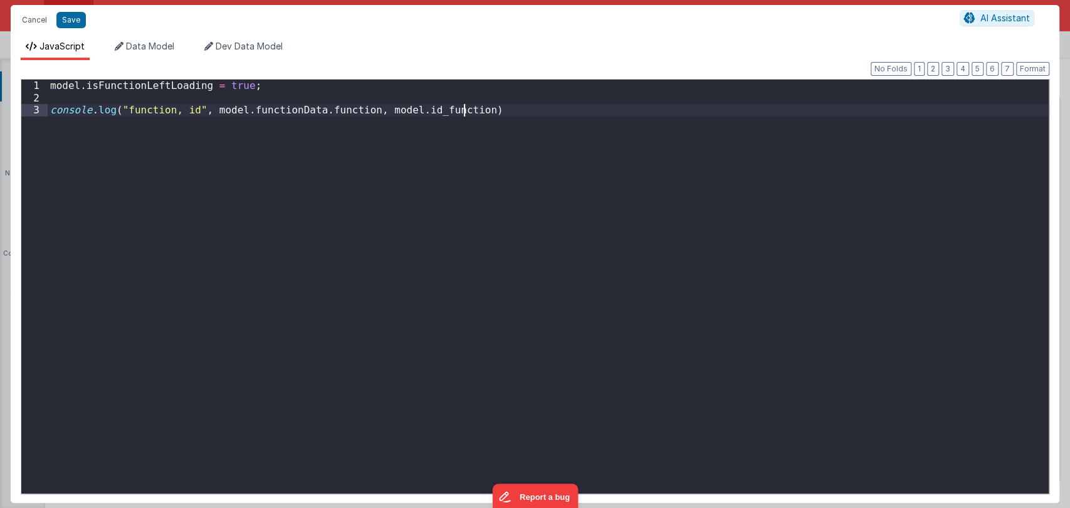
click at [563, 194] on div "model . isFunctionLeftLoading = true ; console . log ( "function, id" , model .…" at bounding box center [548, 299] width 1001 height 439
click at [171, 112] on div "model . isFunctionLeftLoading = true ; console . log ( "function, id" , model .…" at bounding box center [548, 299] width 1001 height 439
click at [167, 112] on div "model . isFunctionLeftLoading = true ; console . log ( "function, id" , model .…" at bounding box center [548, 299] width 1001 height 439
drag, startPoint x: 396, startPoint y: 115, endPoint x: 424, endPoint y: 112, distance: 29.0
click at [424, 112] on div "model . isFunctionLeftLoading = true ; console . log ( "function" , model . fun…" at bounding box center [548, 299] width 1001 height 439
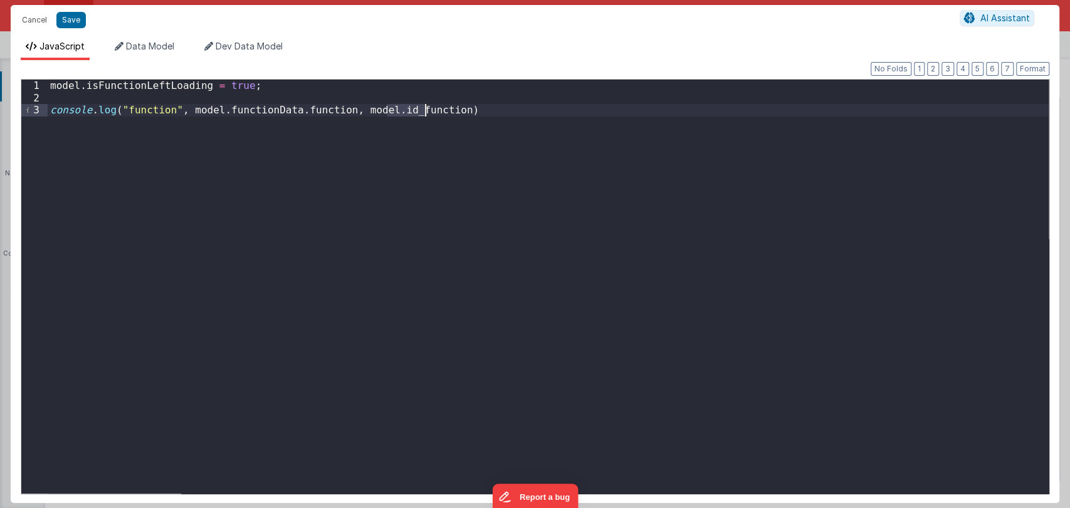
click at [437, 109] on div "model . isFunctionLeftLoading = true ; console . log ( "function" , model . fun…" at bounding box center [548, 299] width 1001 height 439
drag, startPoint x: 436, startPoint y: 109, endPoint x: 340, endPoint y: 110, distance: 96.6
click at [340, 110] on div "model . isFunctionLeftLoading = true ; console . log ( "function" , model . fun…" at bounding box center [548, 299] width 1001 height 439
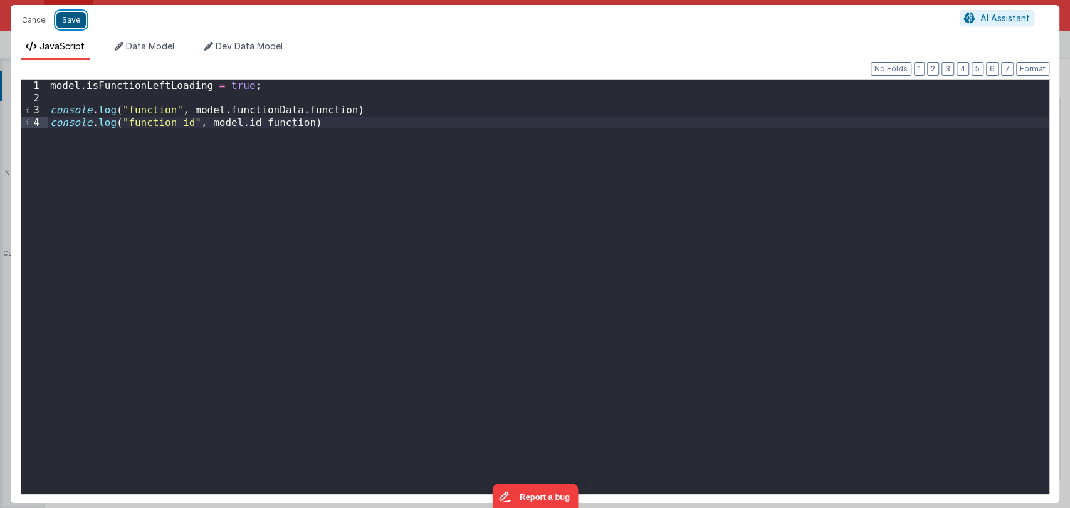
click at [66, 19] on button "Save" at bounding box center [70, 20] width 29 height 16
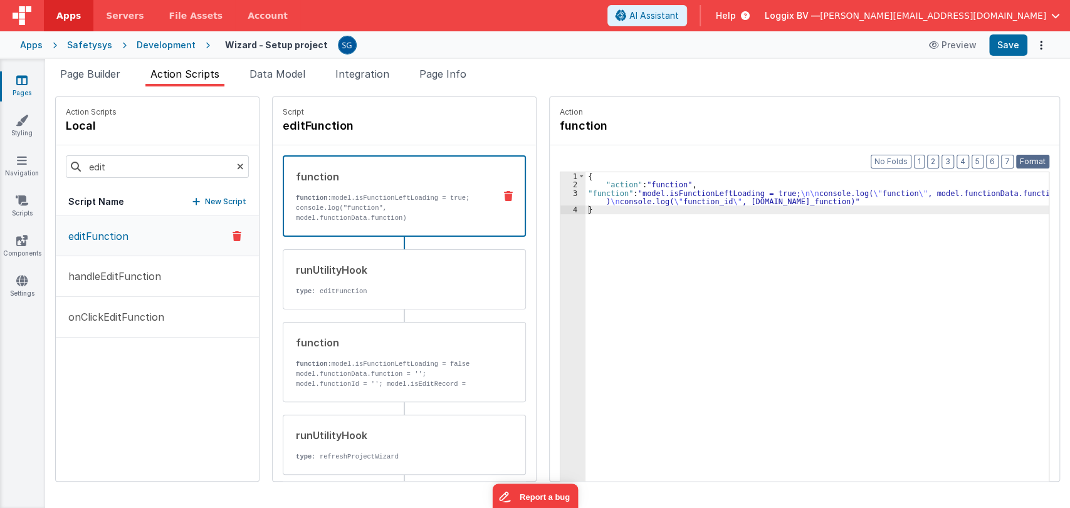
click at [1022, 161] on button "Format" at bounding box center [1032, 162] width 33 height 14
click at [1010, 51] on button "Save" at bounding box center [1008, 44] width 38 height 21
click at [116, 282] on p "handleEditFunction" at bounding box center [111, 276] width 100 height 15
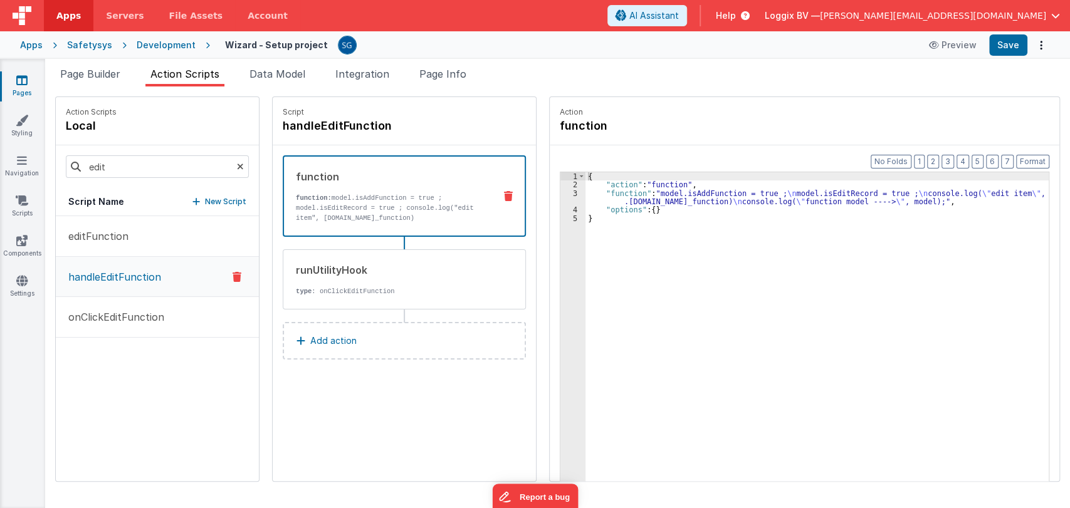
click at [621, 199] on div "{ "action" : "function" , "function" : "model.isAddFunction = true ; \n model.i…" at bounding box center [824, 354] width 476 height 365
click at [561, 192] on div "3" at bounding box center [573, 197] width 25 height 17
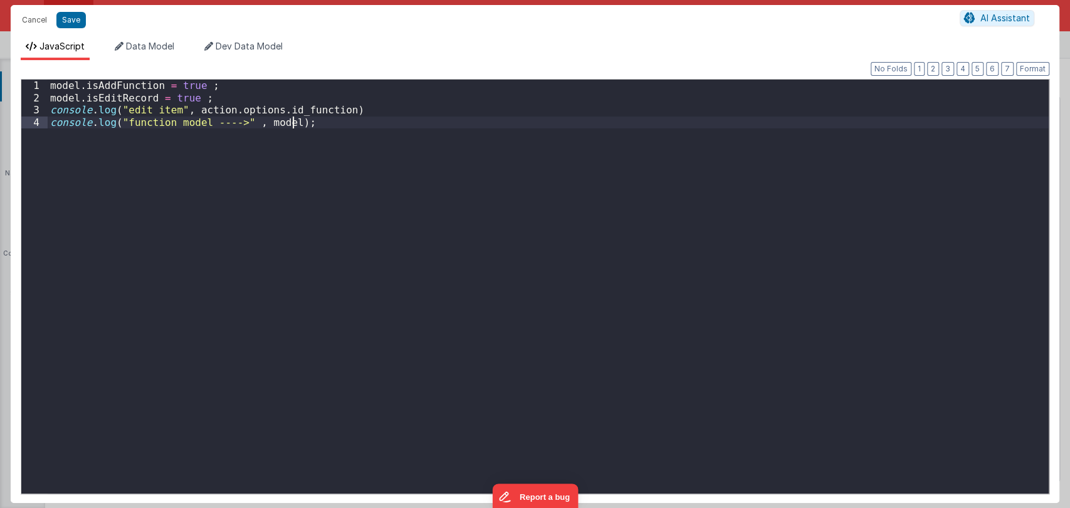
click at [559, 192] on div "model . isAddFunction = true ; model . isEditRecord = true ; console . log ( "e…" at bounding box center [548, 299] width 1001 height 439
click at [32, 18] on button "Cancel" at bounding box center [35, 20] width 38 height 18
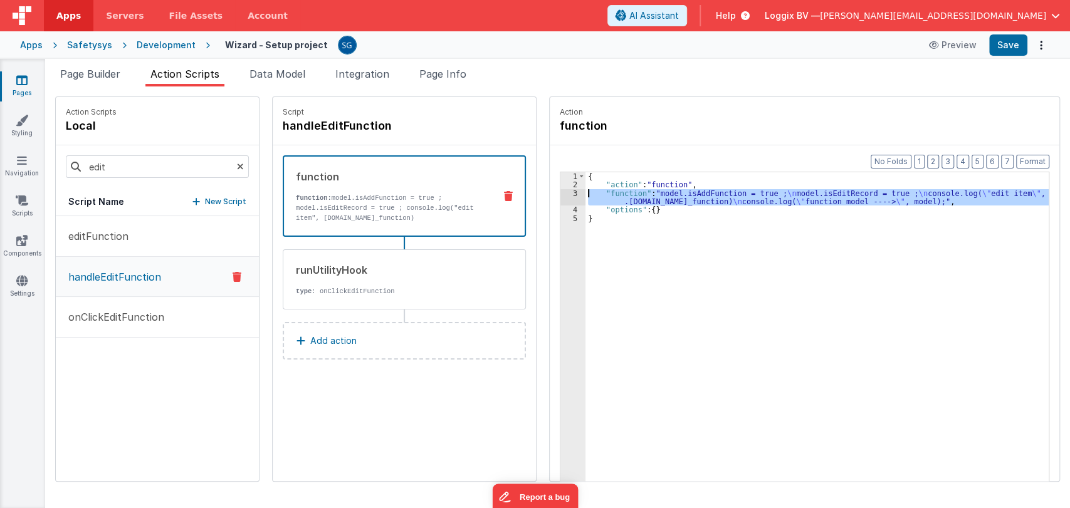
click at [563, 193] on div "3" at bounding box center [573, 197] width 25 height 17
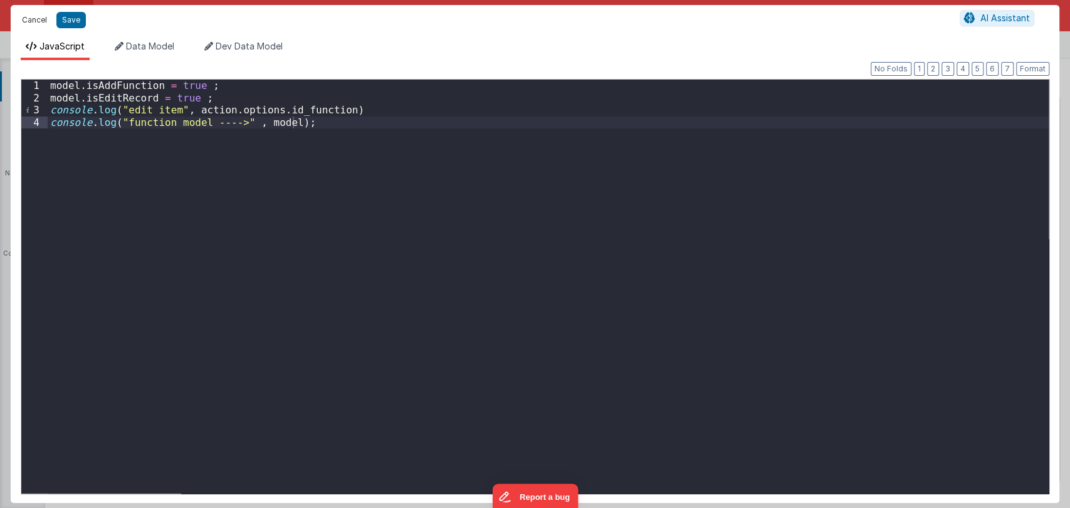
click at [29, 17] on button "Cancel" at bounding box center [35, 20] width 38 height 18
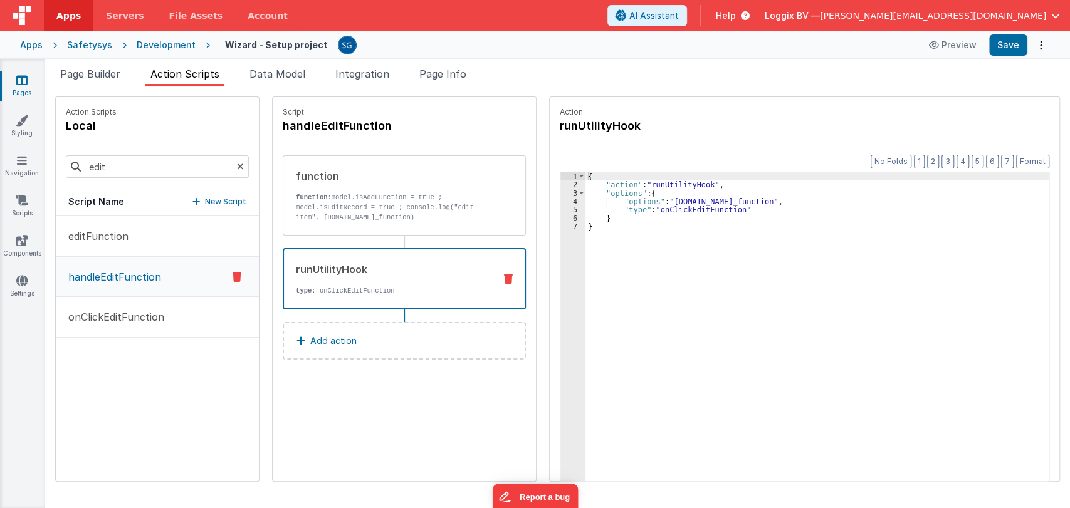
click at [355, 281] on div "runUtilityHook type : onClickEditFunction" at bounding box center [384, 279] width 201 height 34
click at [370, 191] on div "function function: model.isAddFunction = true ; model.isEditRecord = true ; con…" at bounding box center [384, 196] width 202 height 54
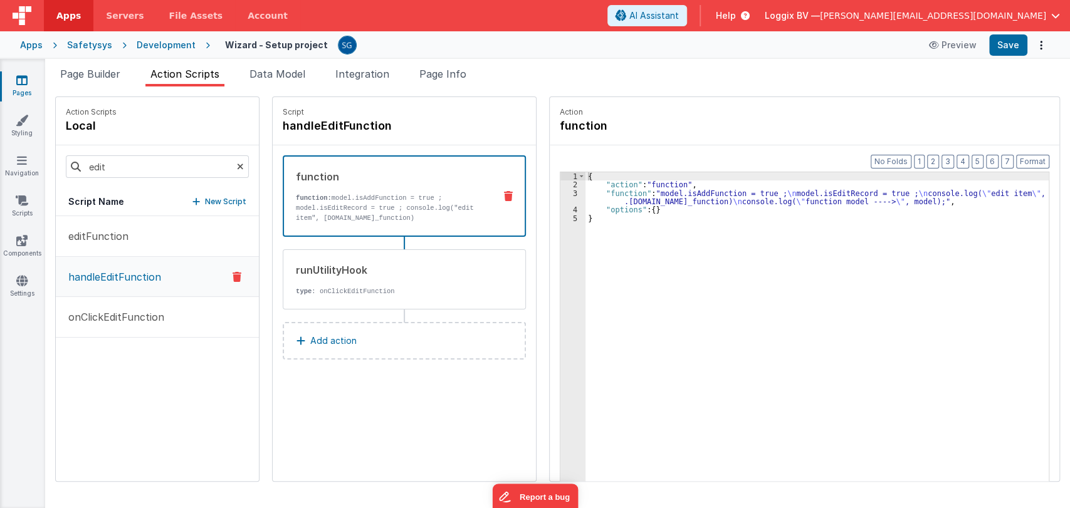
click at [586, 190] on div "{ "action" : "function" , "function" : "model.isAddFunction = true ; \n model.i…" at bounding box center [824, 354] width 476 height 365
click at [565, 193] on div "3" at bounding box center [573, 197] width 25 height 17
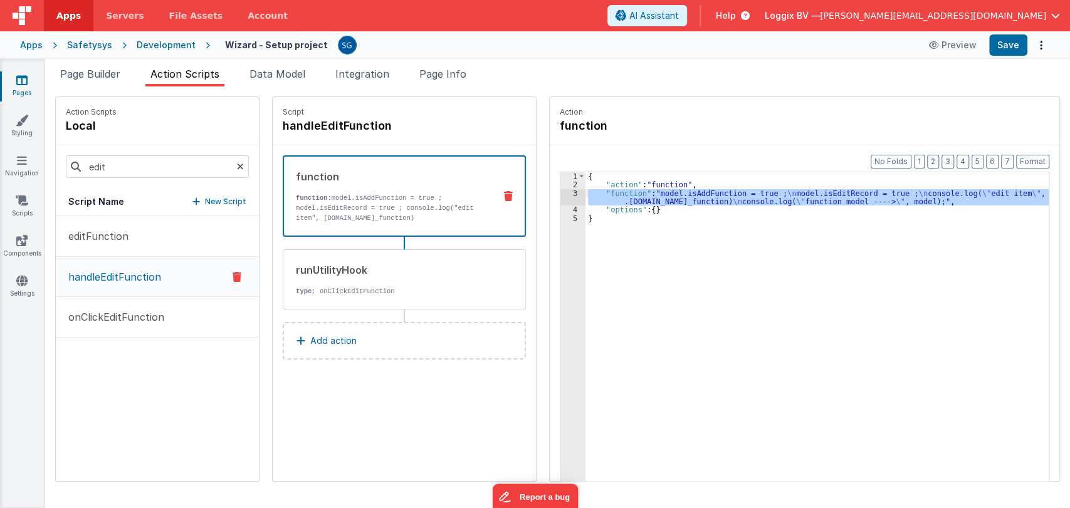
click at [561, 193] on div "3" at bounding box center [573, 197] width 25 height 17
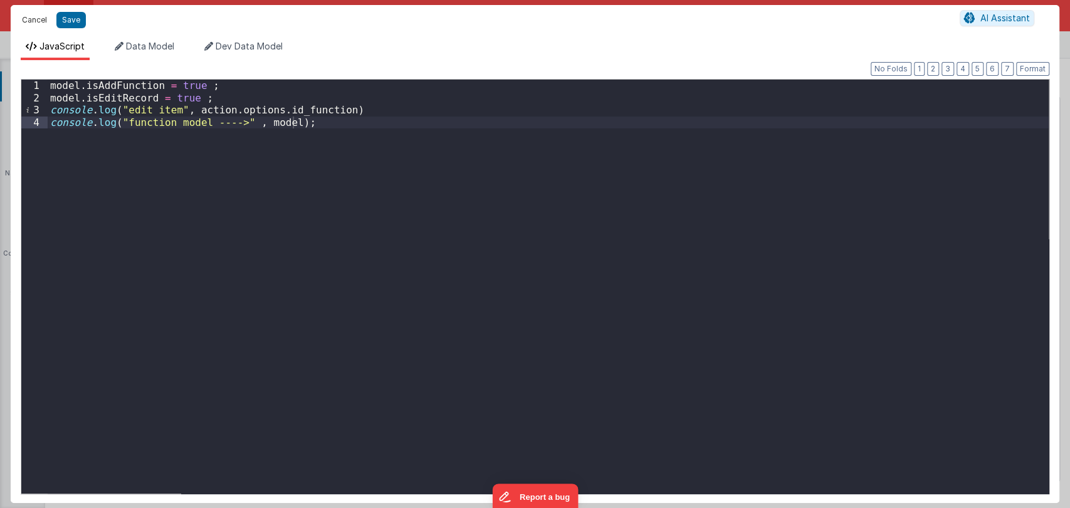
click at [34, 21] on button "Cancel" at bounding box center [35, 20] width 38 height 18
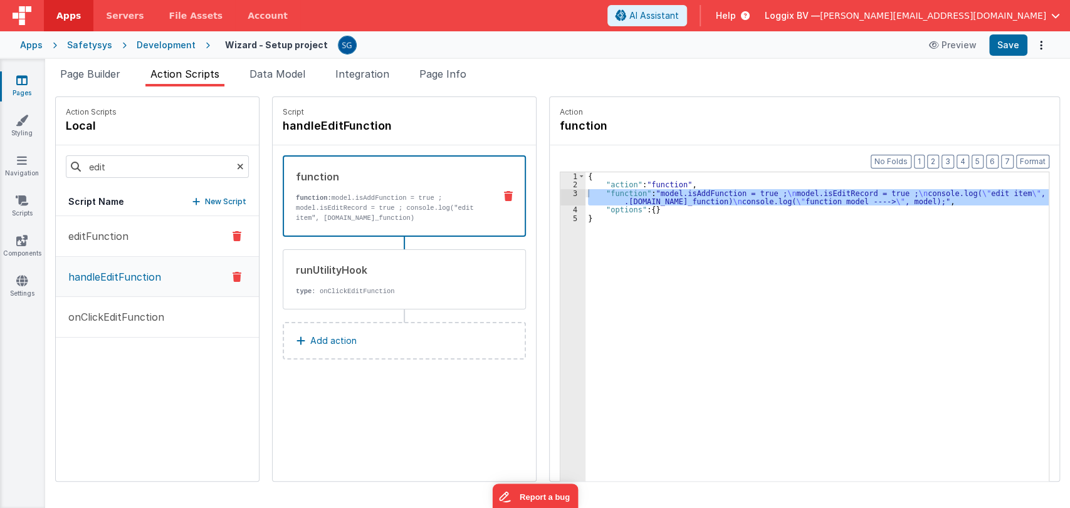
click at [92, 233] on p "editFunction" at bounding box center [95, 236] width 68 height 15
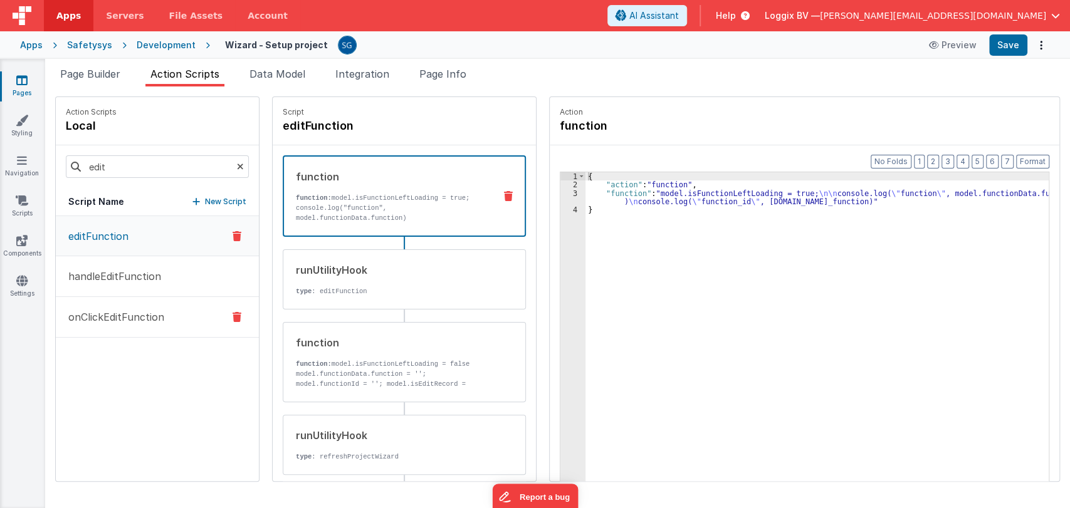
click at [117, 330] on button "onClickEditFunction" at bounding box center [157, 317] width 203 height 41
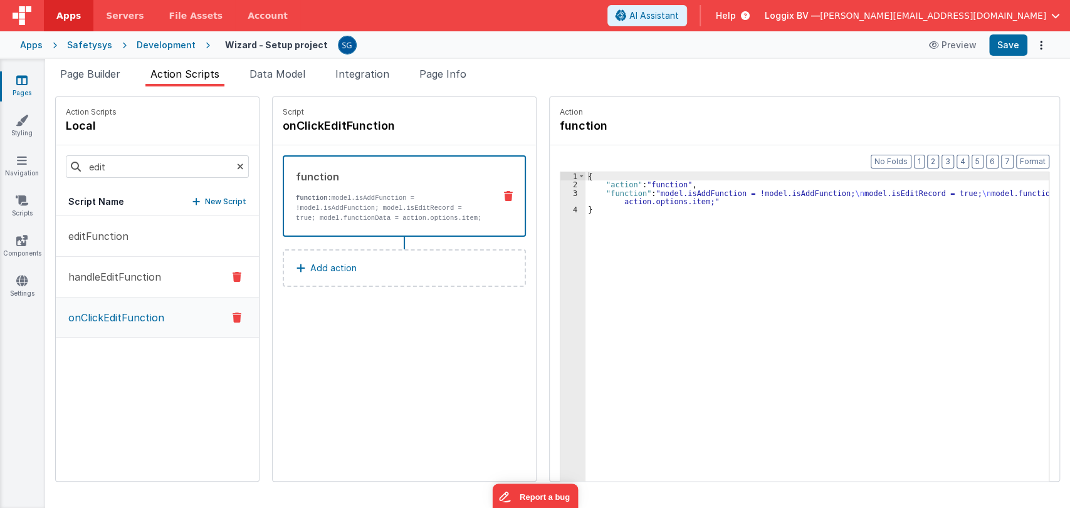
click at [85, 276] on p "handleEditFunction" at bounding box center [111, 277] width 100 height 15
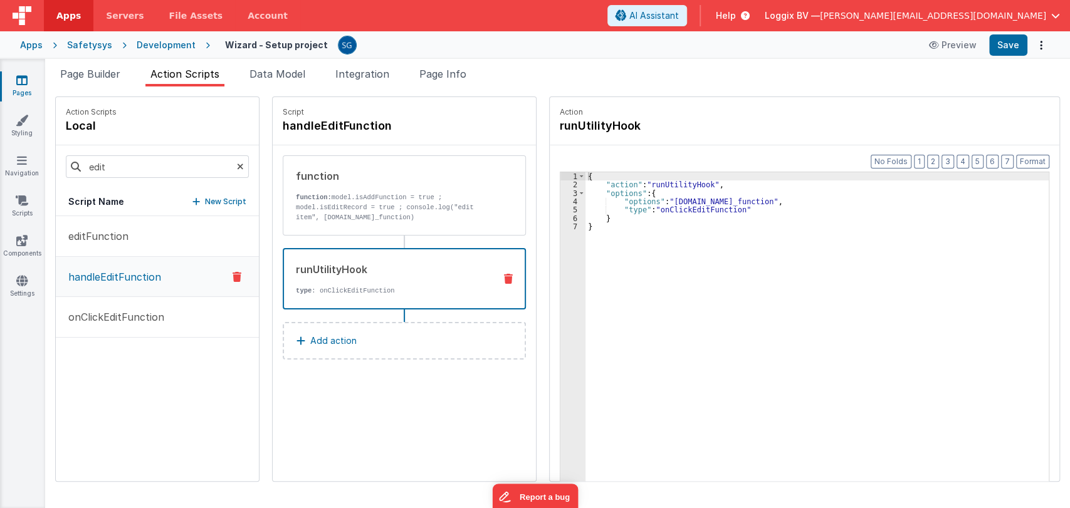
click at [312, 286] on p "type : onClickEditFunction" at bounding box center [390, 291] width 189 height 10
click at [134, 241] on button "editFunction" at bounding box center [157, 236] width 203 height 41
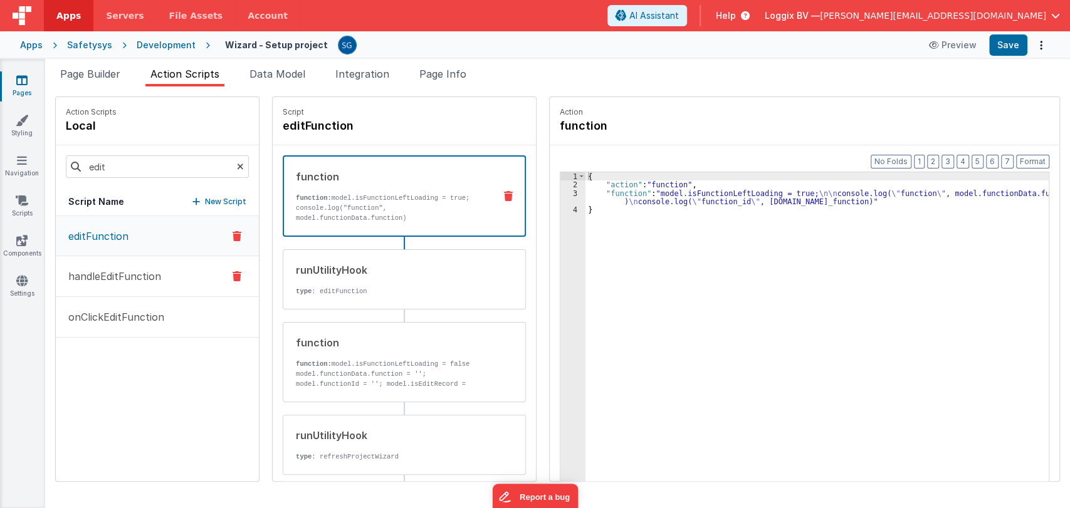
click at [139, 277] on p "handleEditFunction" at bounding box center [111, 276] width 100 height 15
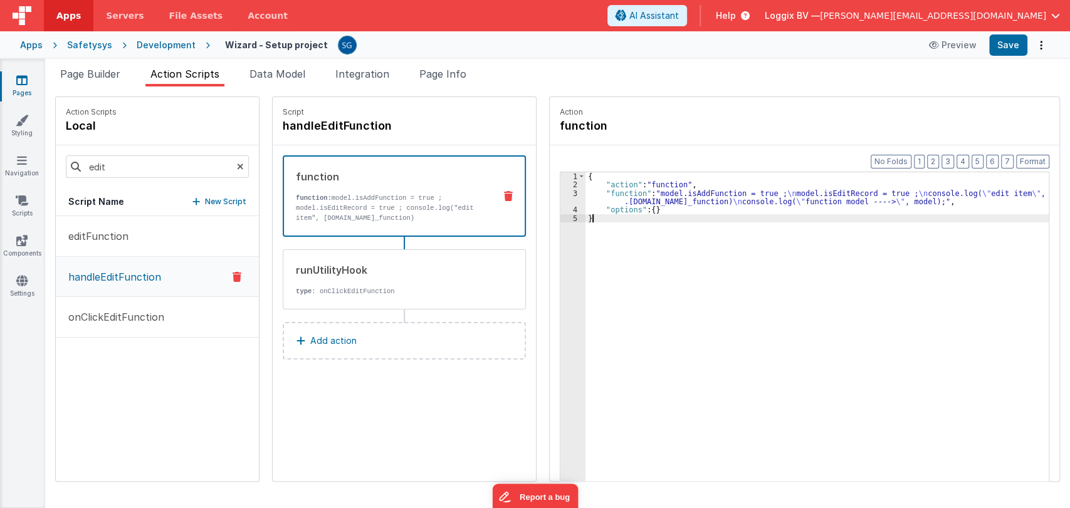
click at [607, 218] on div "{ "action" : "function" , "function" : "model.isAddFunction = true ; \n model.i…" at bounding box center [824, 354] width 476 height 365
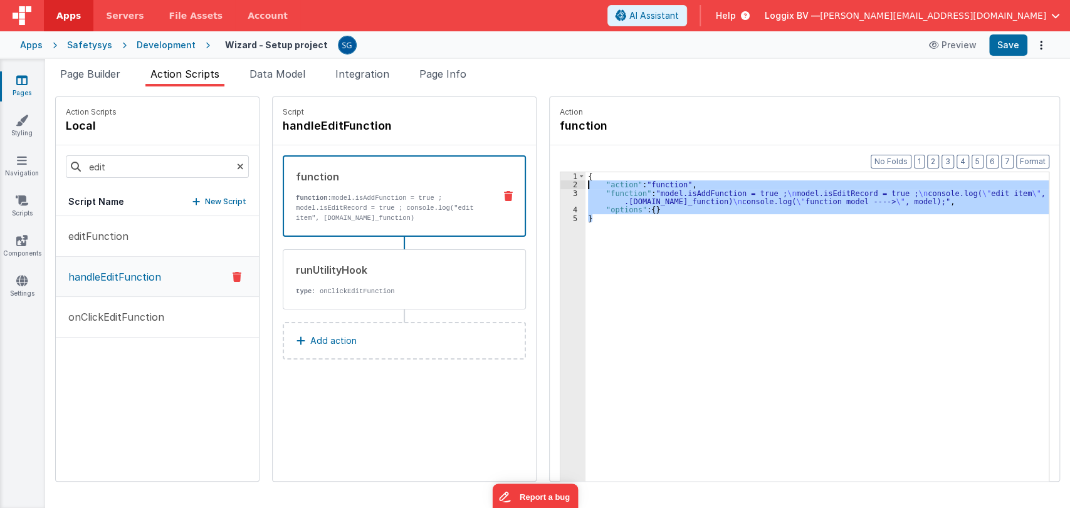
drag, startPoint x: 608, startPoint y: 218, endPoint x: 573, endPoint y: 182, distance: 50.1
click at [586, 182] on div "{ "action" : "function" , "function" : "model.isAddFunction = true ; \n model.i…" at bounding box center [824, 354] width 476 height 365
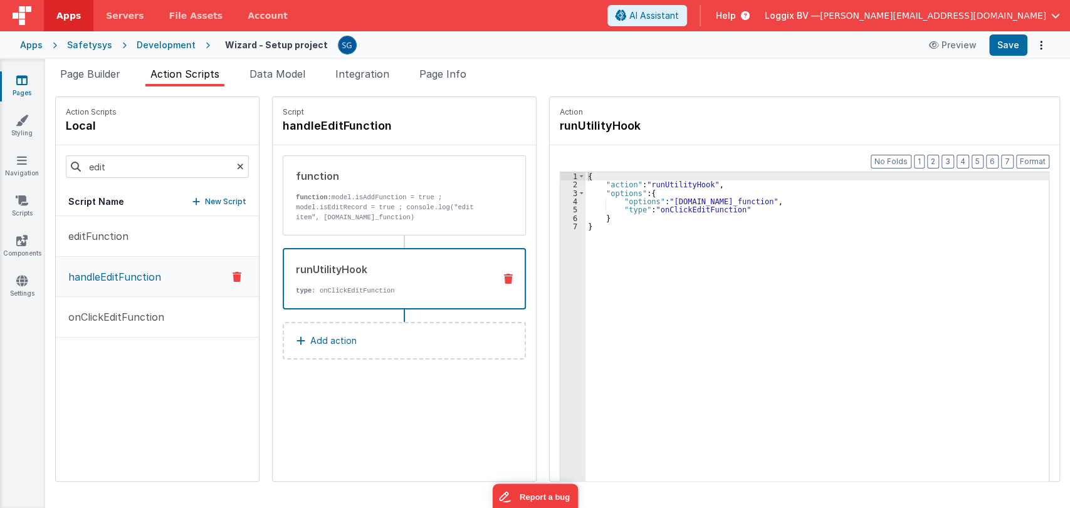
click at [401, 292] on p "type : onClickEditFunction" at bounding box center [390, 291] width 189 height 10
click at [587, 229] on div "{ "action" : "runUtilityHook" , "options" : { "options" : "[DOMAIN_NAME]_functi…" at bounding box center [824, 354] width 476 height 365
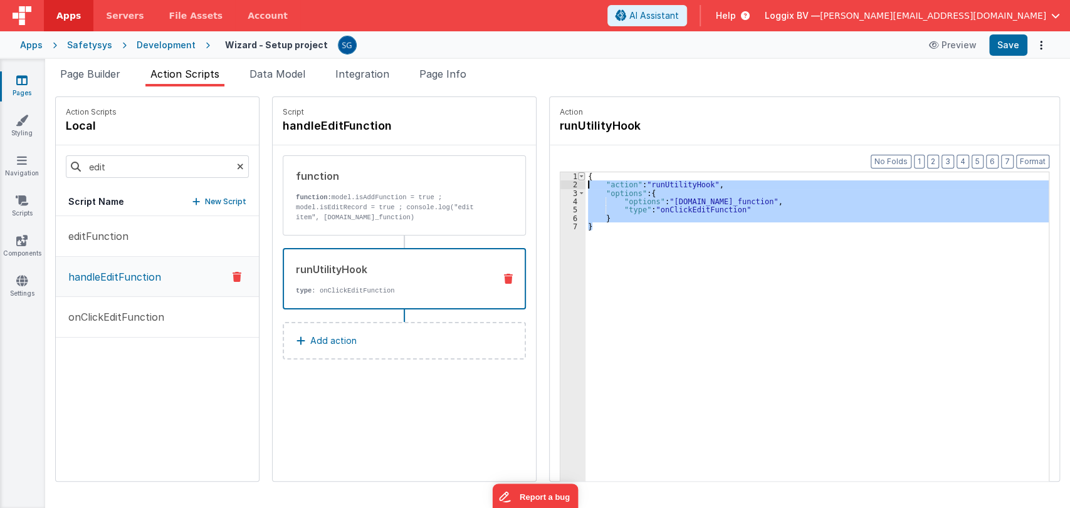
drag, startPoint x: 587, startPoint y: 229, endPoint x: 572, endPoint y: 179, distance: 52.4
click at [572, 179] on div "1 2 3 4 5 6 7 { "action" : "runUtilityHook" , "options" : { "options" : "[DOMAI…" at bounding box center [805, 346] width 490 height 349
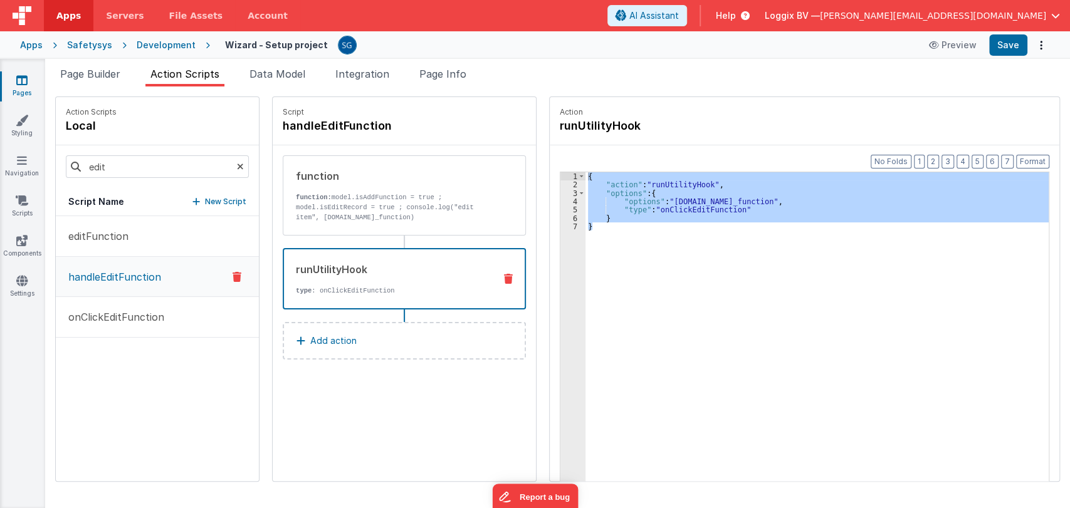
click at [376, 38] on div "Wizard - Setup project Preview Save" at bounding box center [630, 44] width 840 height 21
click at [622, 92] on div "Snippet Library Name Type Accordion Element Alert Action Action authLogin Actio…" at bounding box center [557, 298] width 1025 height 422
click at [644, 66] on ul "Page Builder Action Scripts Data Model Integration Page Info" at bounding box center [557, 76] width 1025 height 20
